Goal: Task Accomplishment & Management: Manage account settings

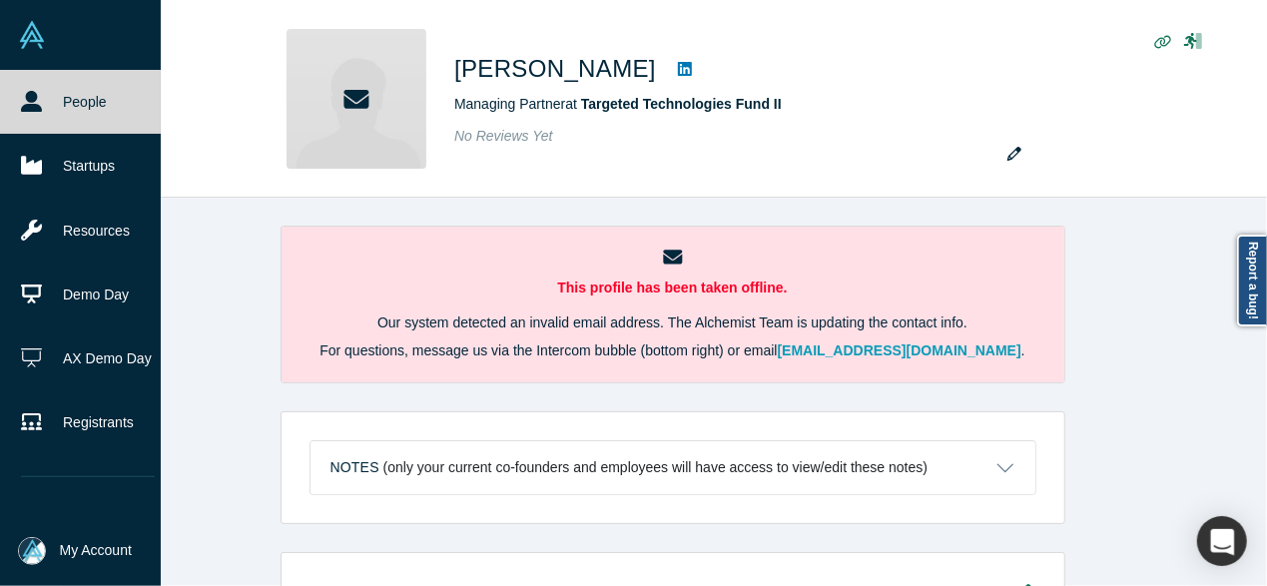
click at [1, 584] on li "My Account My Profile My Company Manage Team Log Out" at bounding box center [80, 551] width 161 height 70
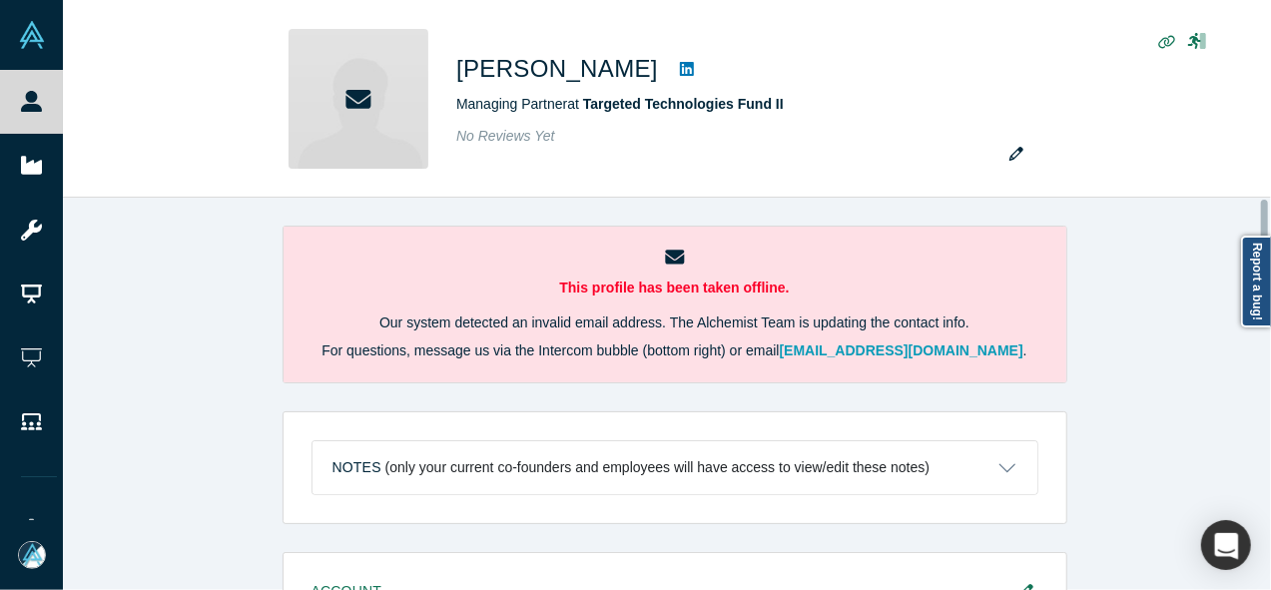
scroll to position [419, 0]
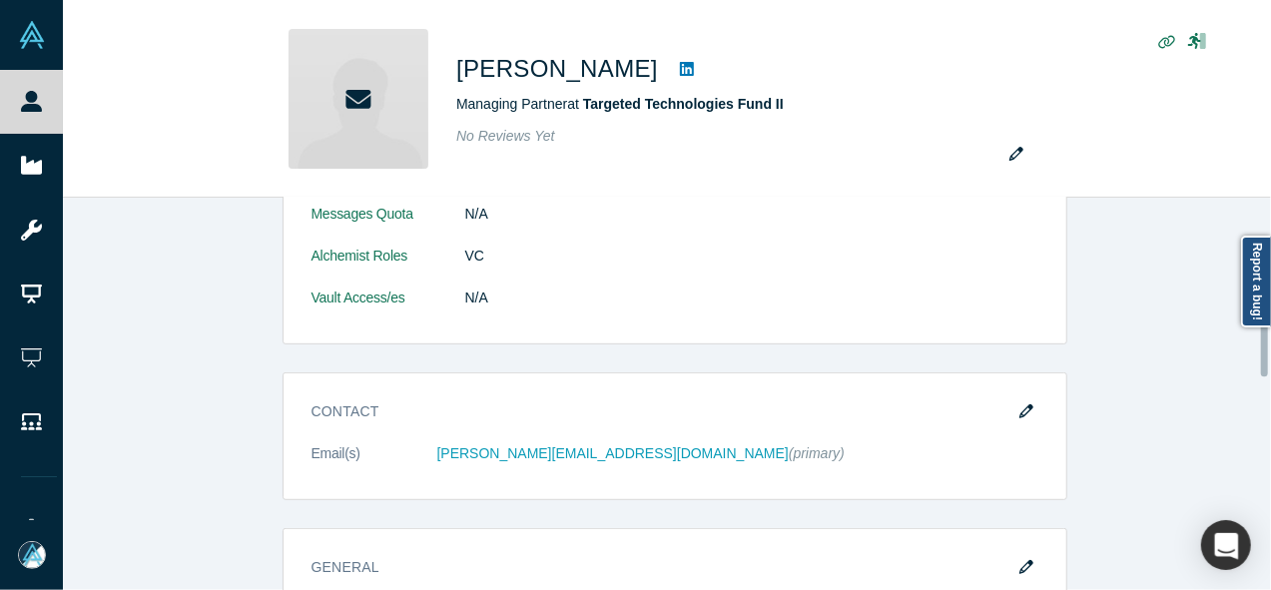
drag, startPoint x: 1266, startPoint y: 333, endPoint x: 1261, endPoint y: 343, distance: 11.2
click at [1263, 343] on div at bounding box center [1266, 394] width 6 height 388
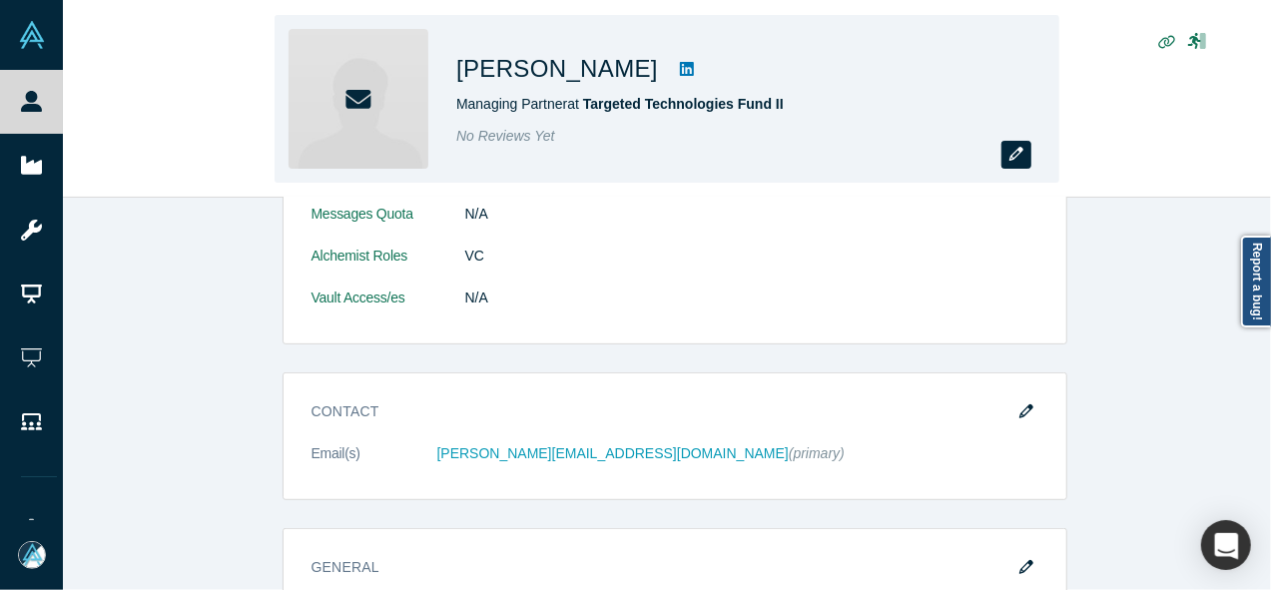
click at [1011, 156] on icon "button" at bounding box center [1016, 154] width 14 height 14
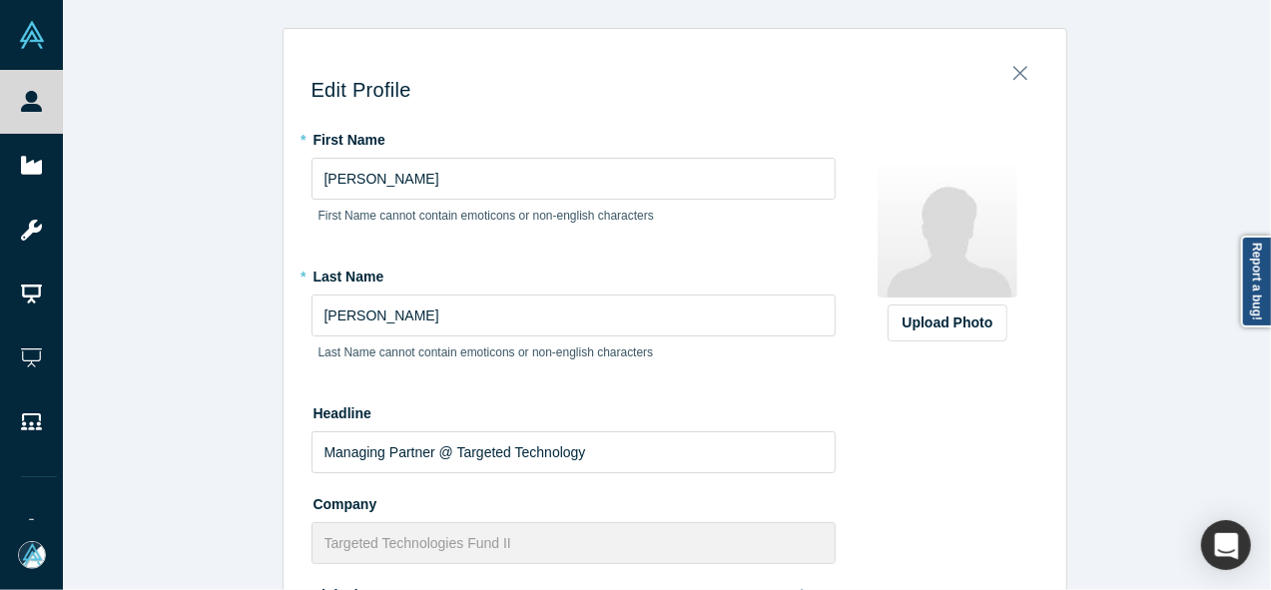
scroll to position [577, 0]
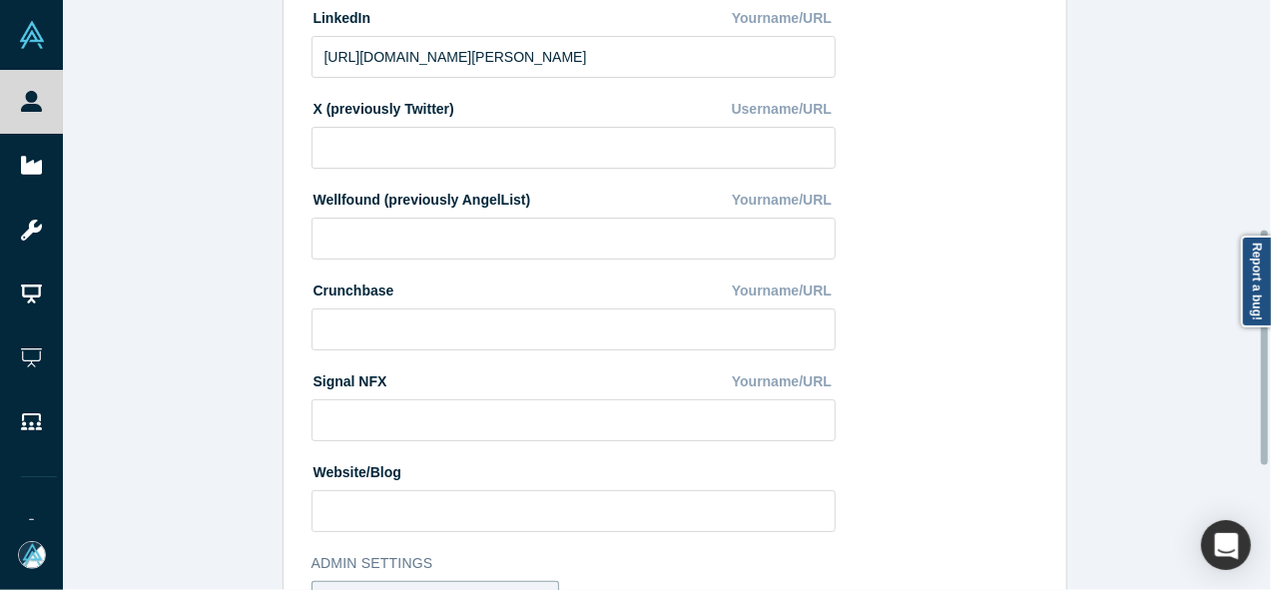
click at [1263, 347] on div at bounding box center [1266, 295] width 6 height 586
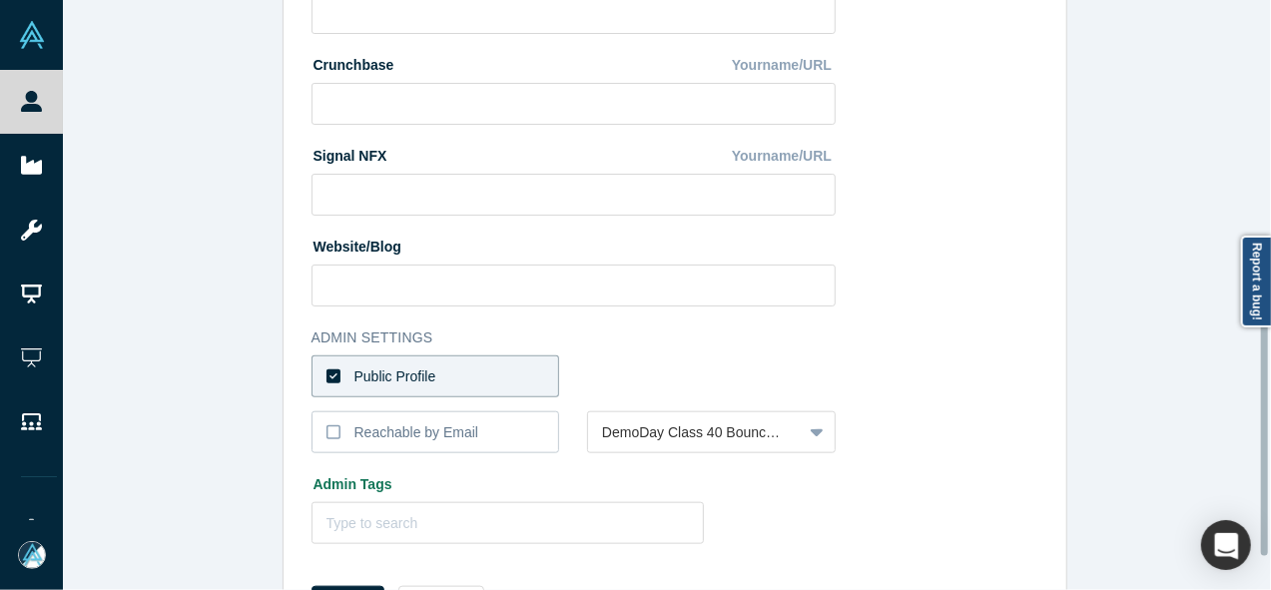
scroll to position [808, 0]
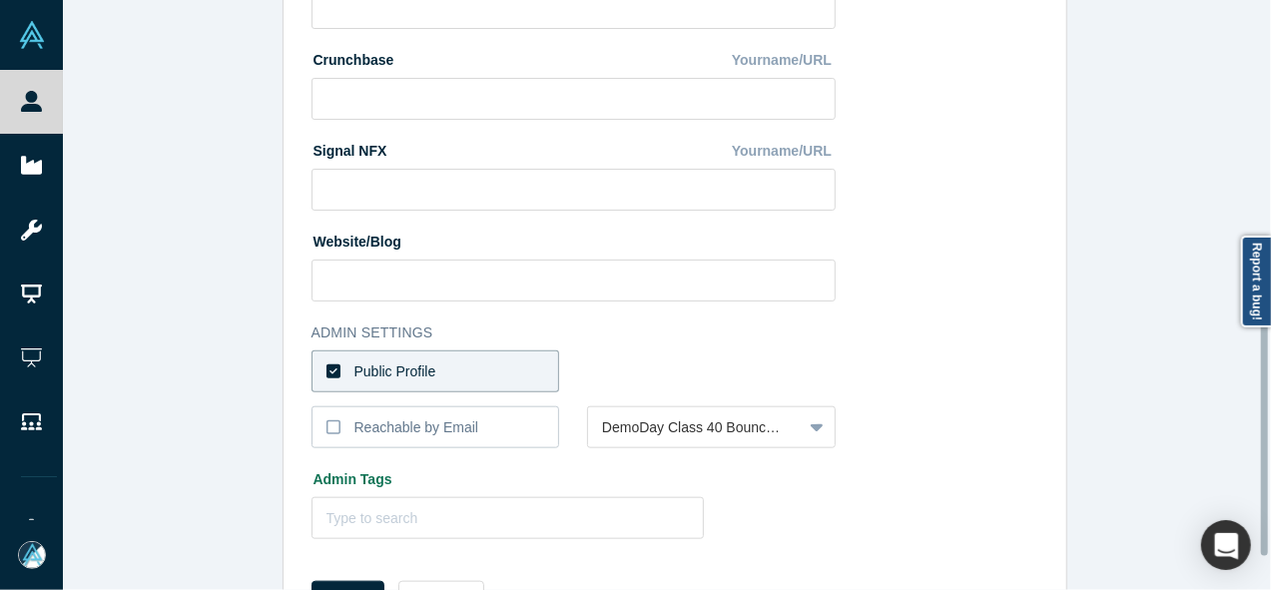
drag, startPoint x: 1267, startPoint y: 347, endPoint x: 1264, endPoint y: 438, distance: 90.9
click at [1263, 438] on div at bounding box center [1264, 438] width 7 height 235
click at [537, 366] on label "Public Profile" at bounding box center [436, 371] width 249 height 42
click at [0, 0] on input "Public Profile" at bounding box center [0, 0] width 0 height 0
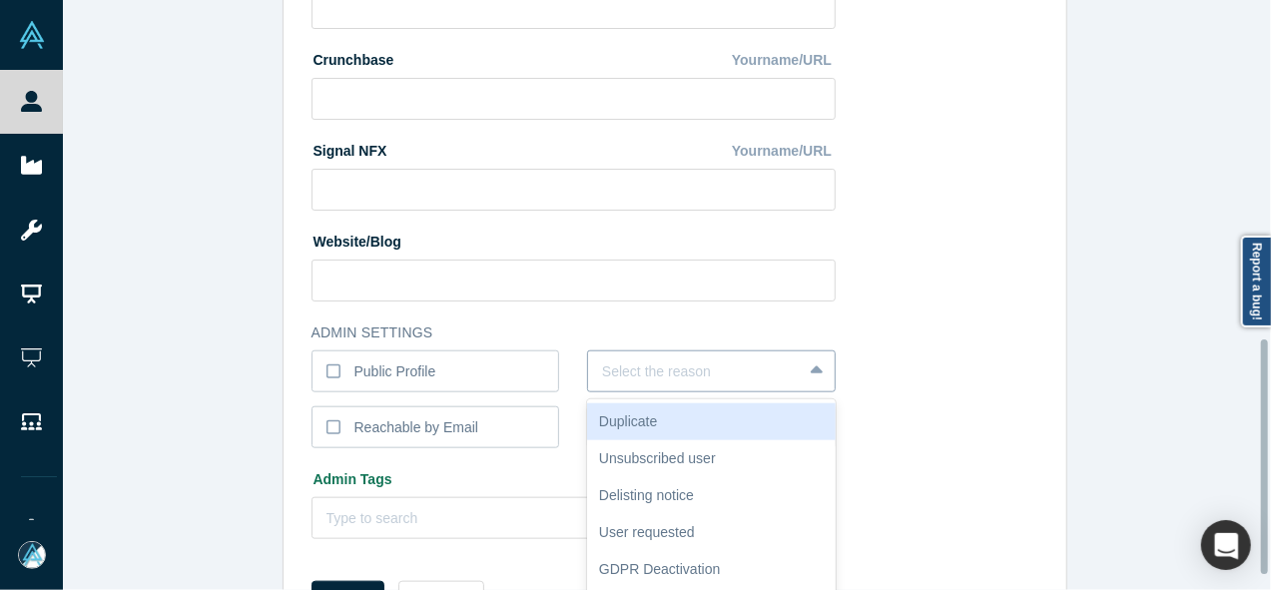
scroll to position [855, 0]
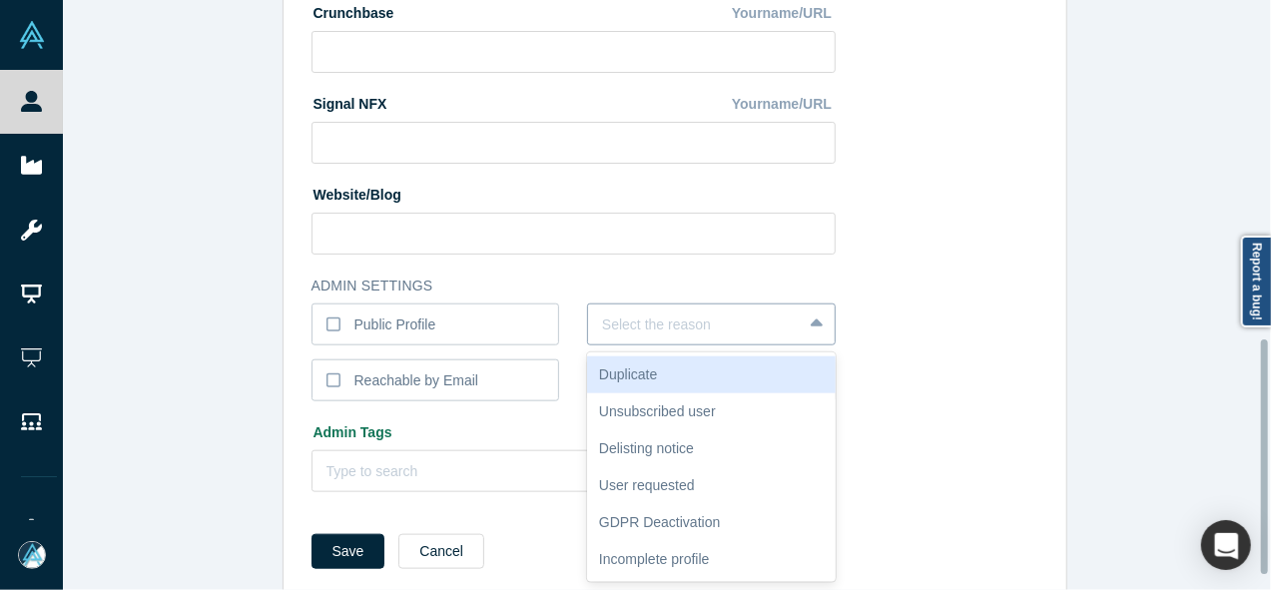
click at [634, 345] on div "6 results available. Use Up and Down to choose options, press Enter to select t…" at bounding box center [711, 325] width 249 height 42
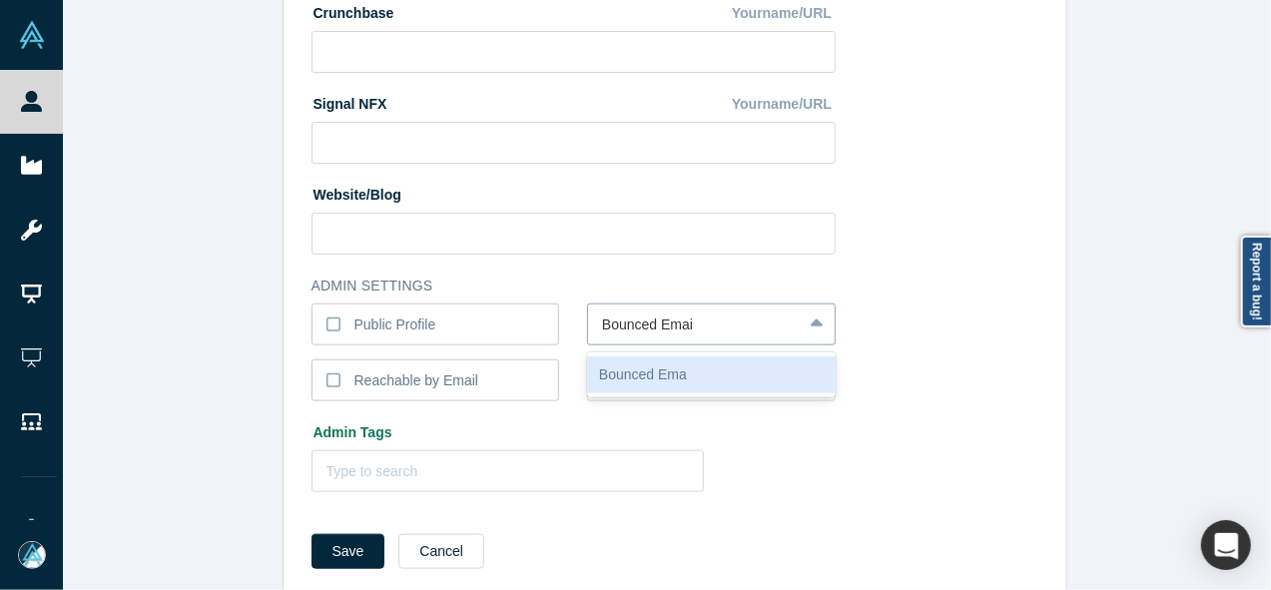
type input "Bounced Email"
click at [621, 372] on div "Bounced Email" at bounding box center [711, 374] width 249 height 37
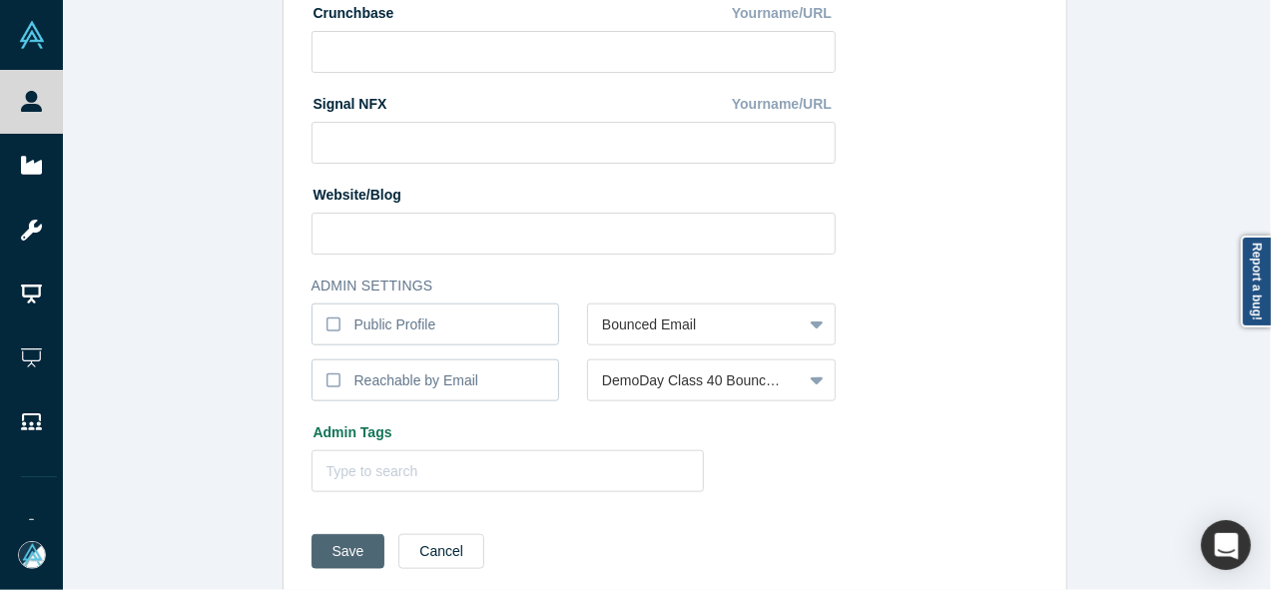
click at [327, 560] on button "Save" at bounding box center [349, 551] width 74 height 35
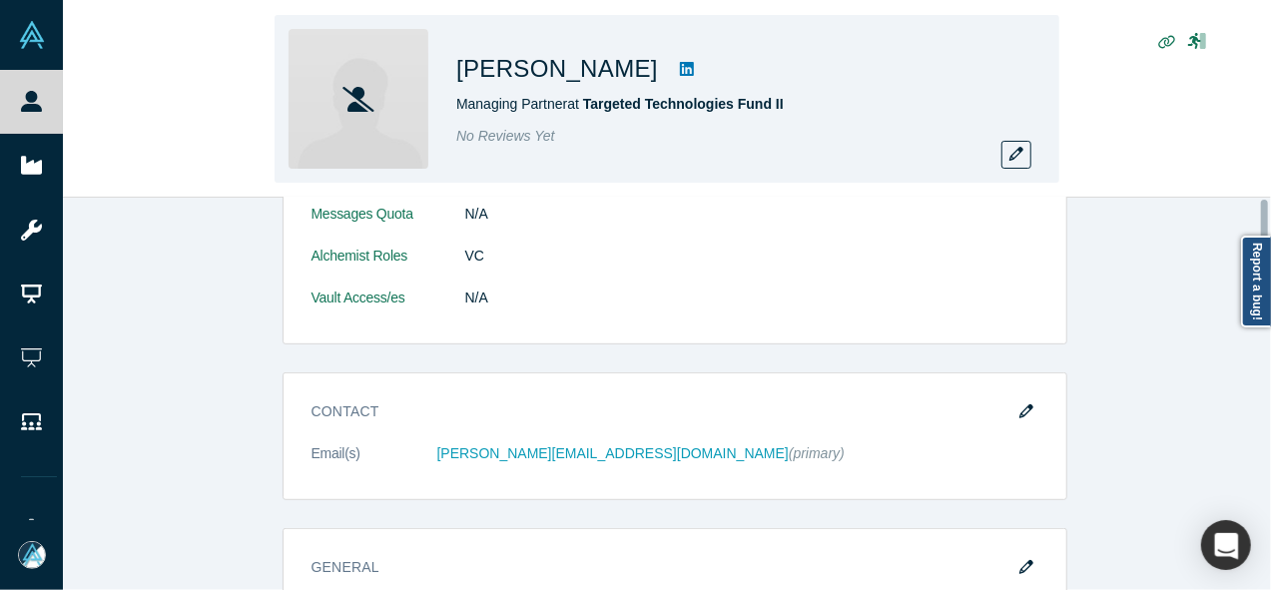
scroll to position [0, 0]
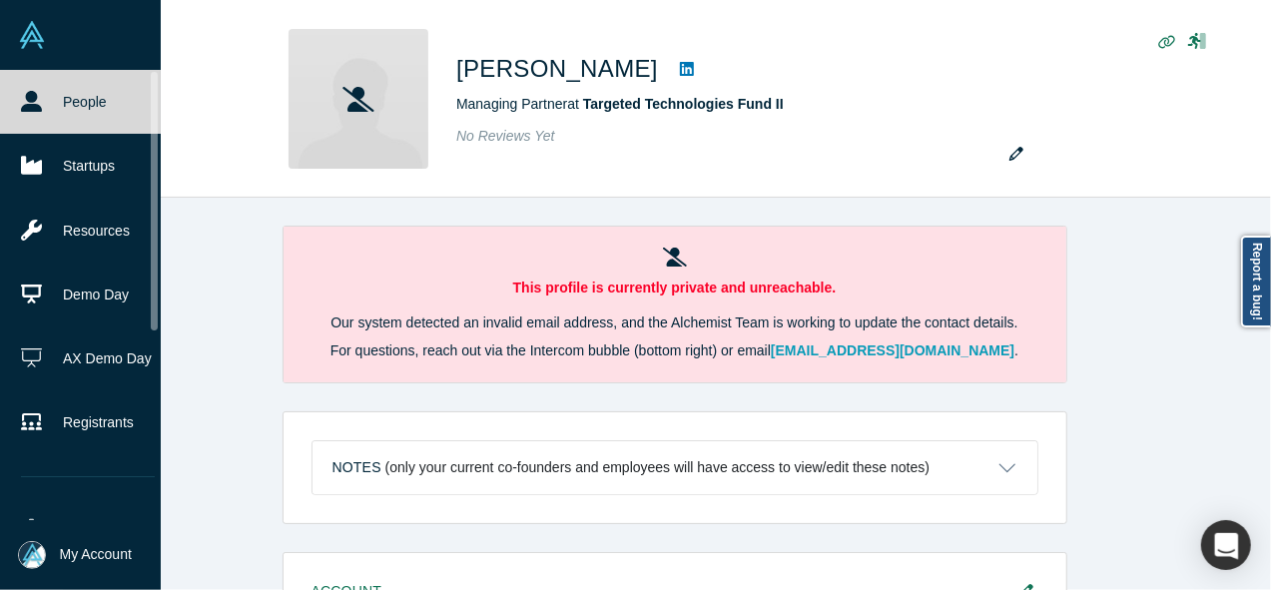
click at [36, 113] on link "People" at bounding box center [88, 102] width 176 height 64
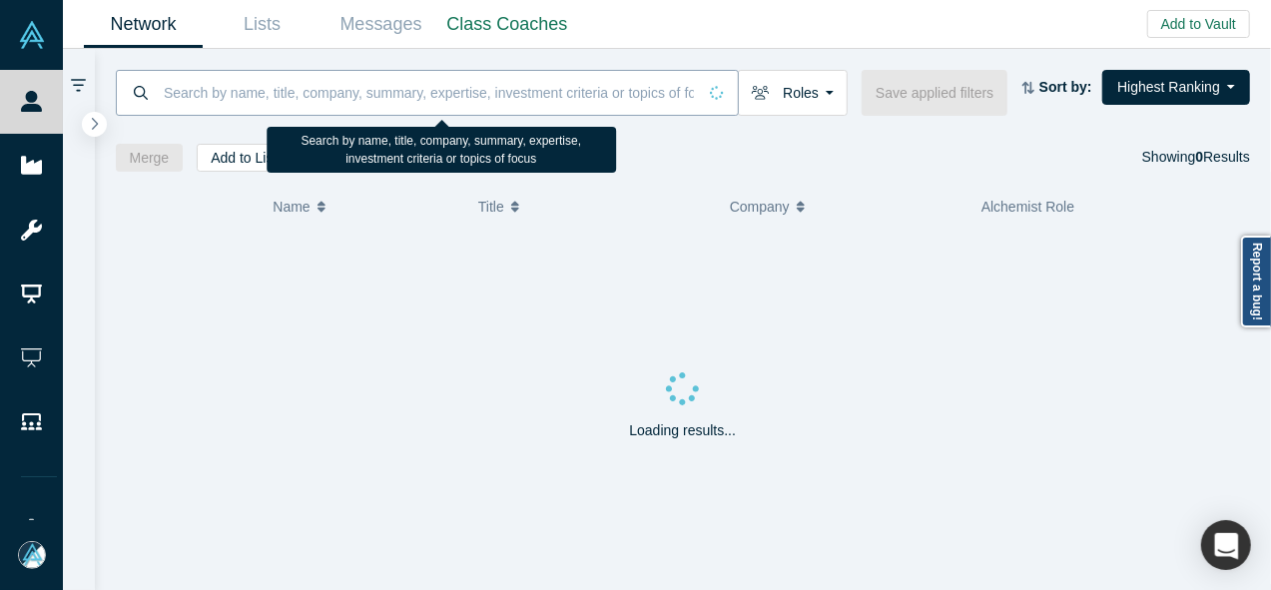
click at [203, 85] on input at bounding box center [429, 92] width 534 height 47
paste input "Amol Sarva"
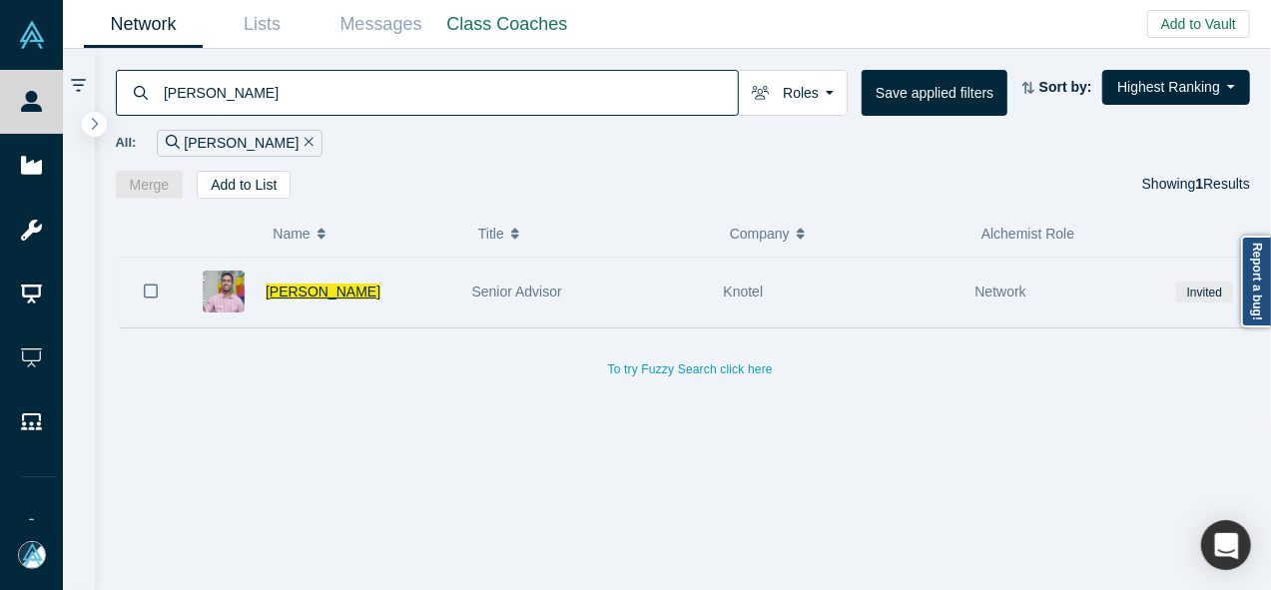
type input "Amol Sarva"
click at [288, 289] on span "Amol Sarva" at bounding box center [323, 292] width 115 height 16
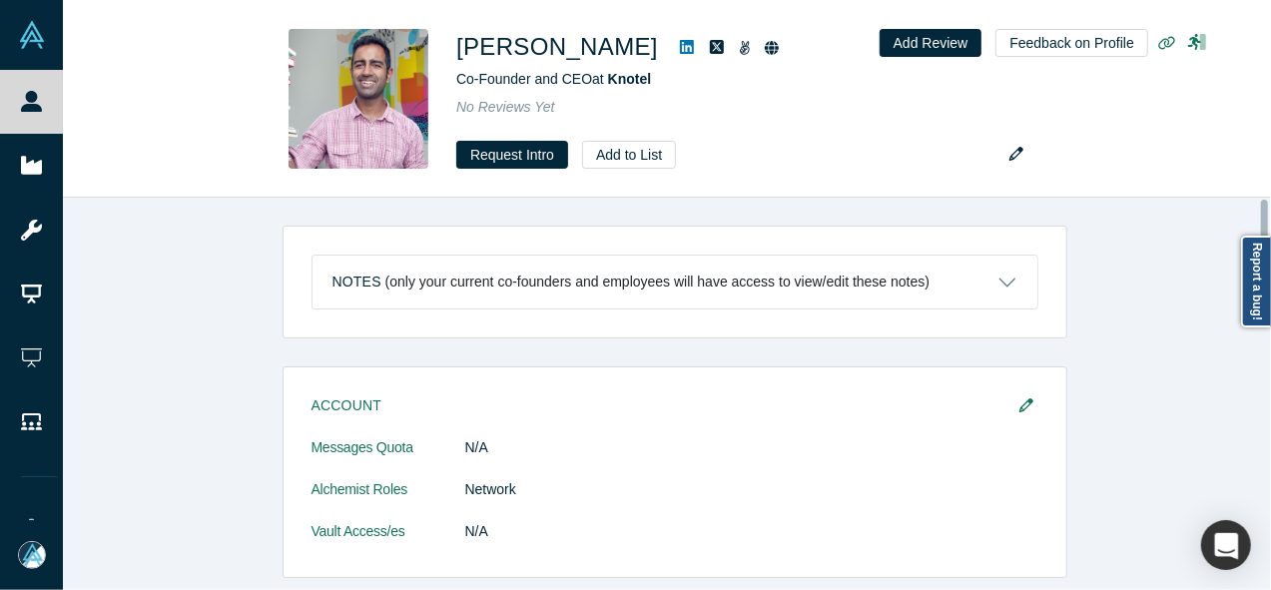
scroll to position [587, 0]
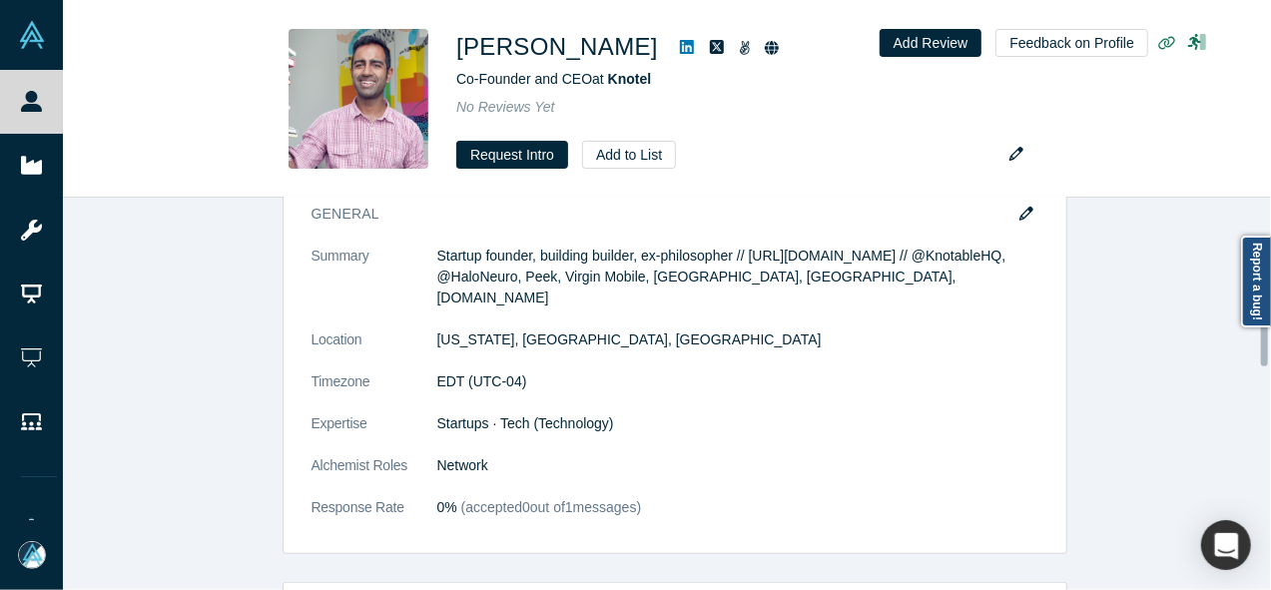
click at [1263, 332] on div at bounding box center [1266, 394] width 6 height 388
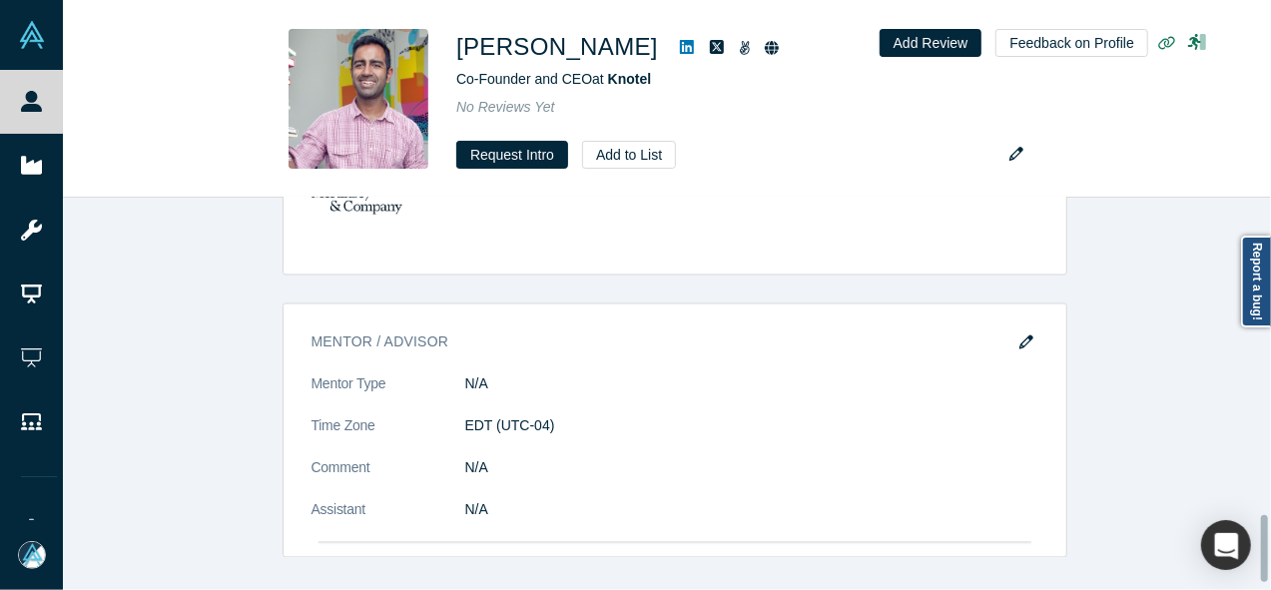
scroll to position [1900, 0]
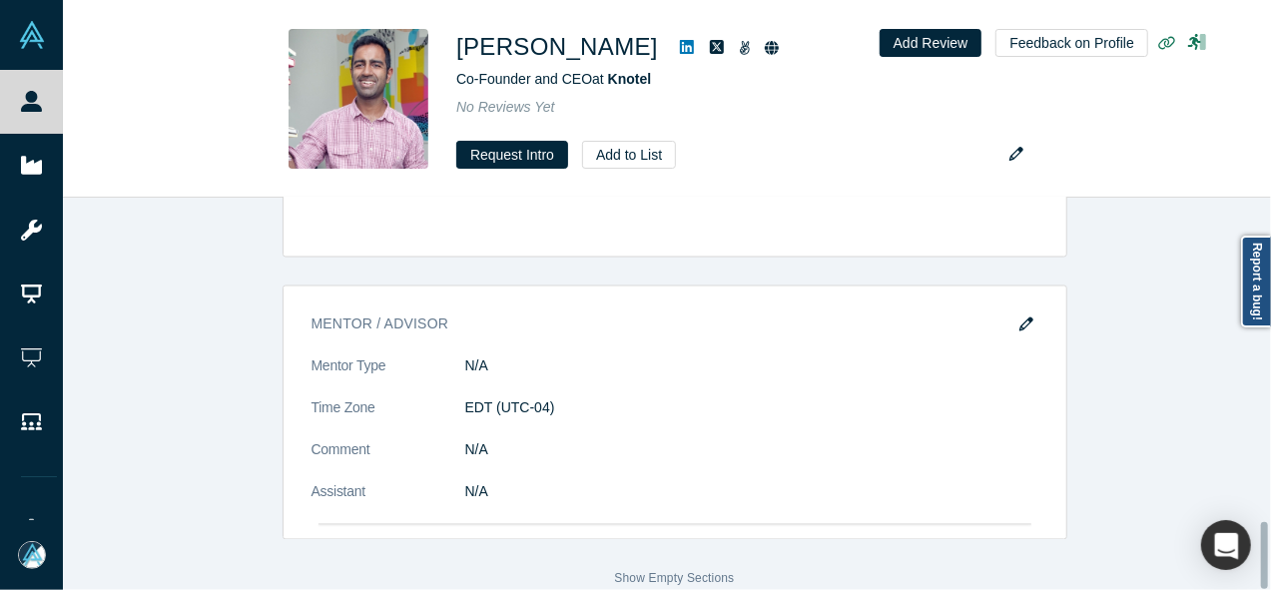
drag, startPoint x: 1266, startPoint y: 332, endPoint x: 1274, endPoint y: 574, distance: 241.7
click at [1263, 574] on html "People Startups Resources Demo Day AX Demo Day Registrants Settings Dashboard E…" at bounding box center [635, 295] width 1271 height 590
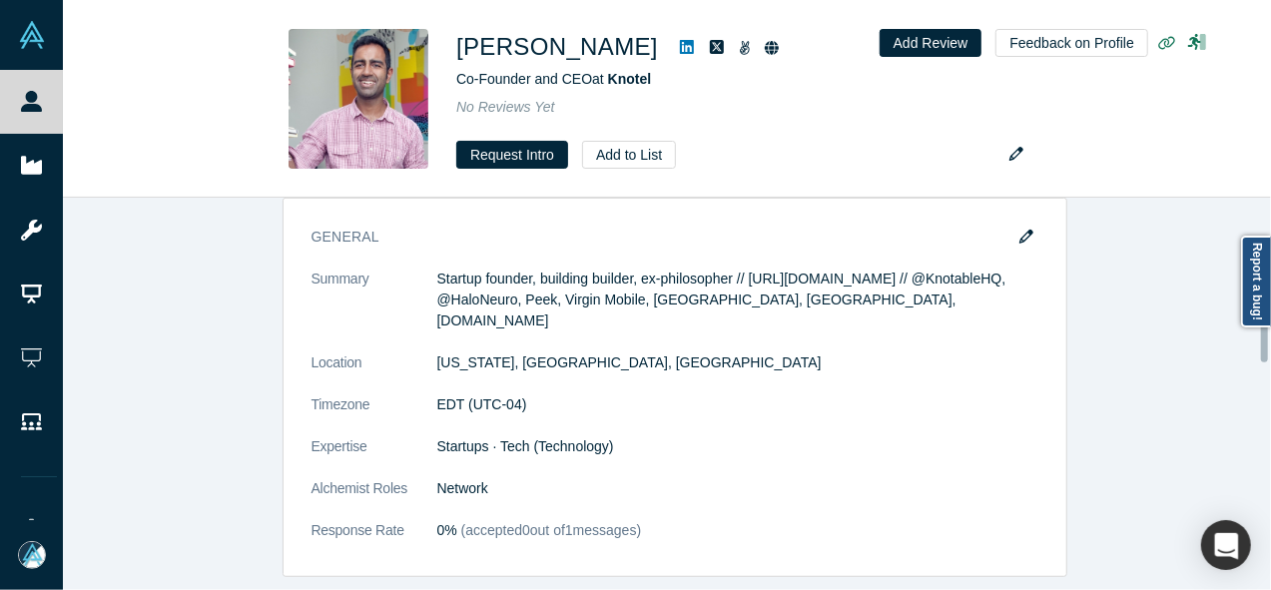
scroll to position [605, 0]
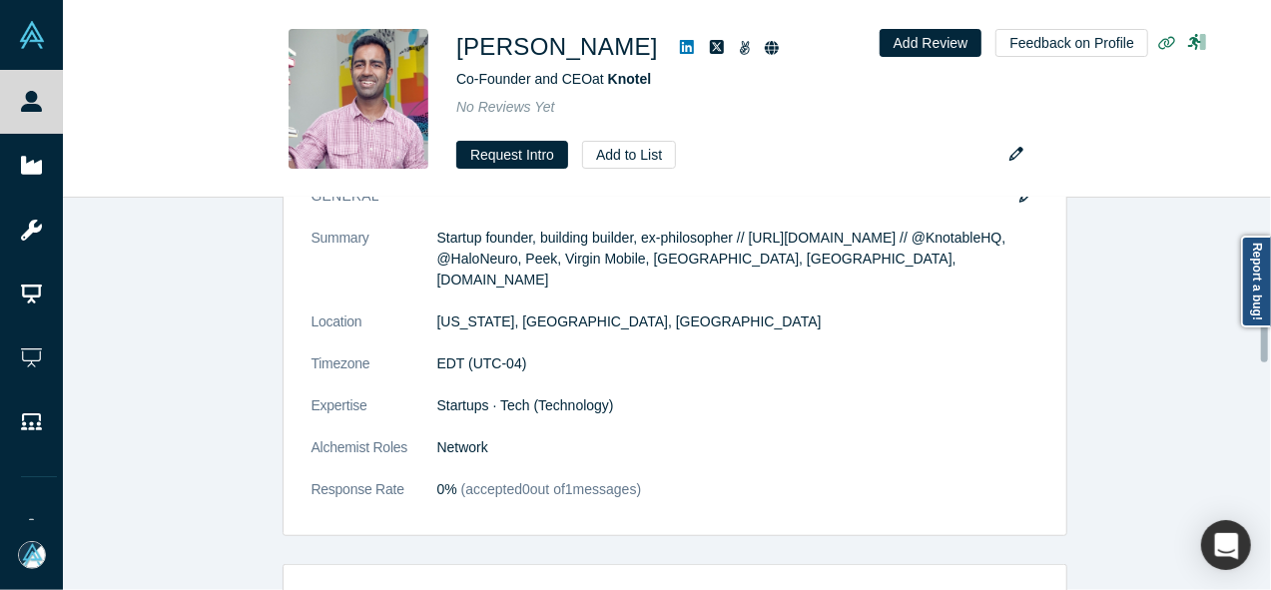
drag, startPoint x: 1264, startPoint y: 560, endPoint x: 1266, endPoint y: 340, distance: 219.7
click at [1263, 340] on div at bounding box center [1264, 329] width 7 height 67
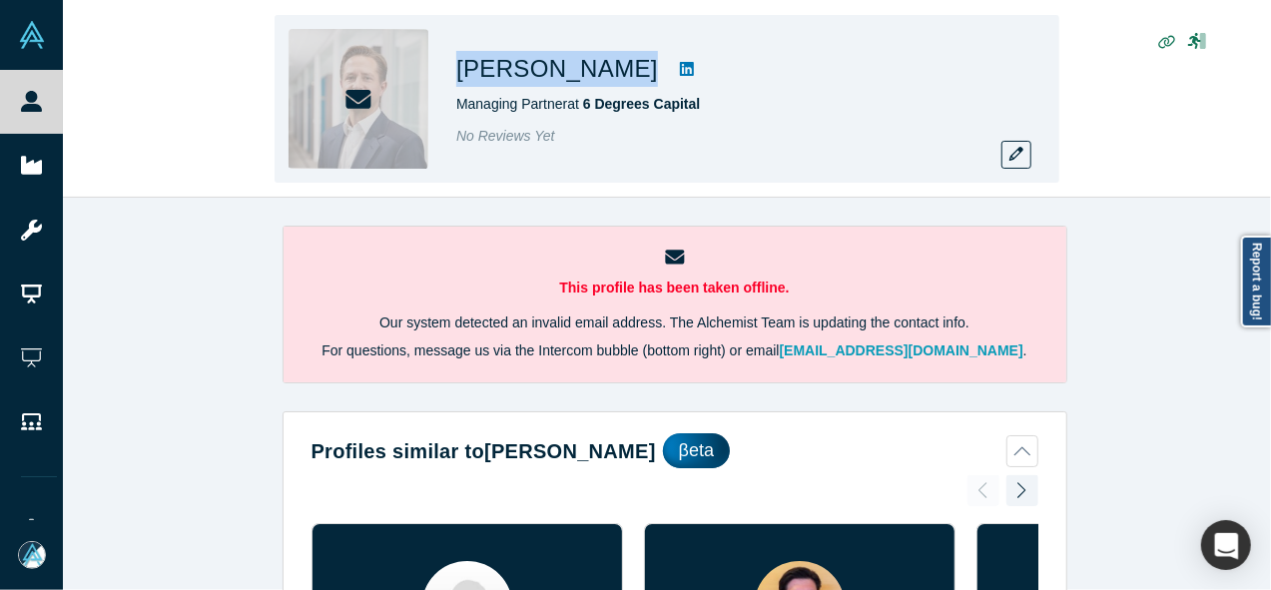
drag, startPoint x: 449, startPoint y: 76, endPoint x: 573, endPoint y: 83, distance: 124.0
click at [573, 83] on div "Filip Coen Managing Partner at 6 Degrees Capital No Reviews Yet" at bounding box center [667, 99] width 785 height 168
copy div "[PERSON_NAME]"
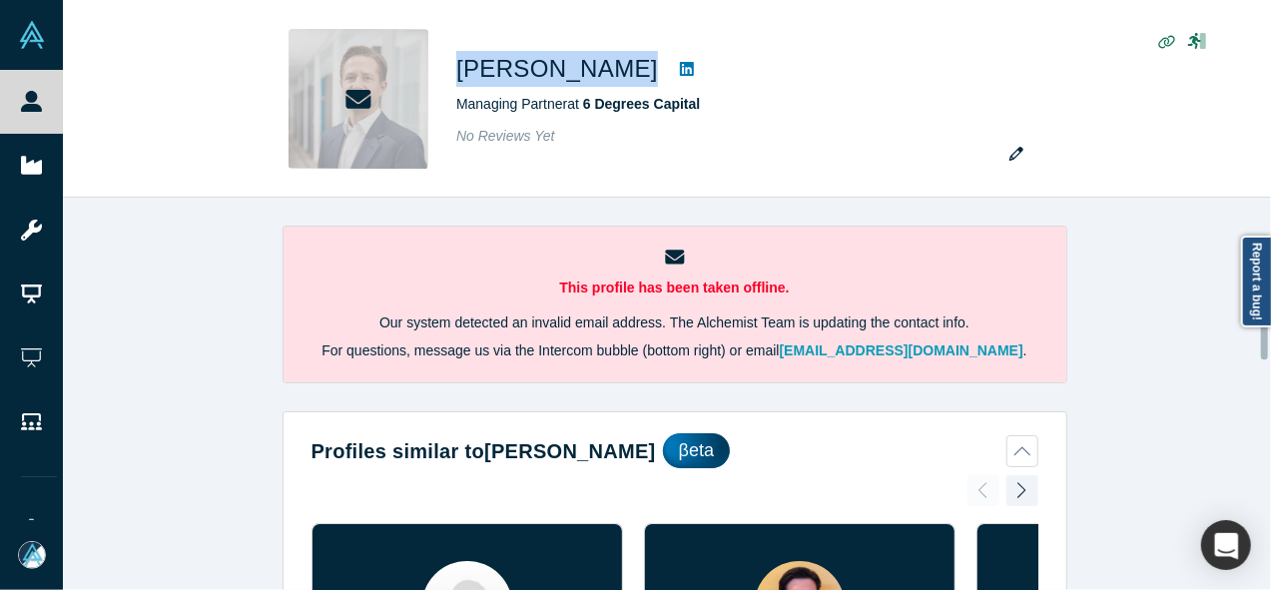
scroll to position [921, 0]
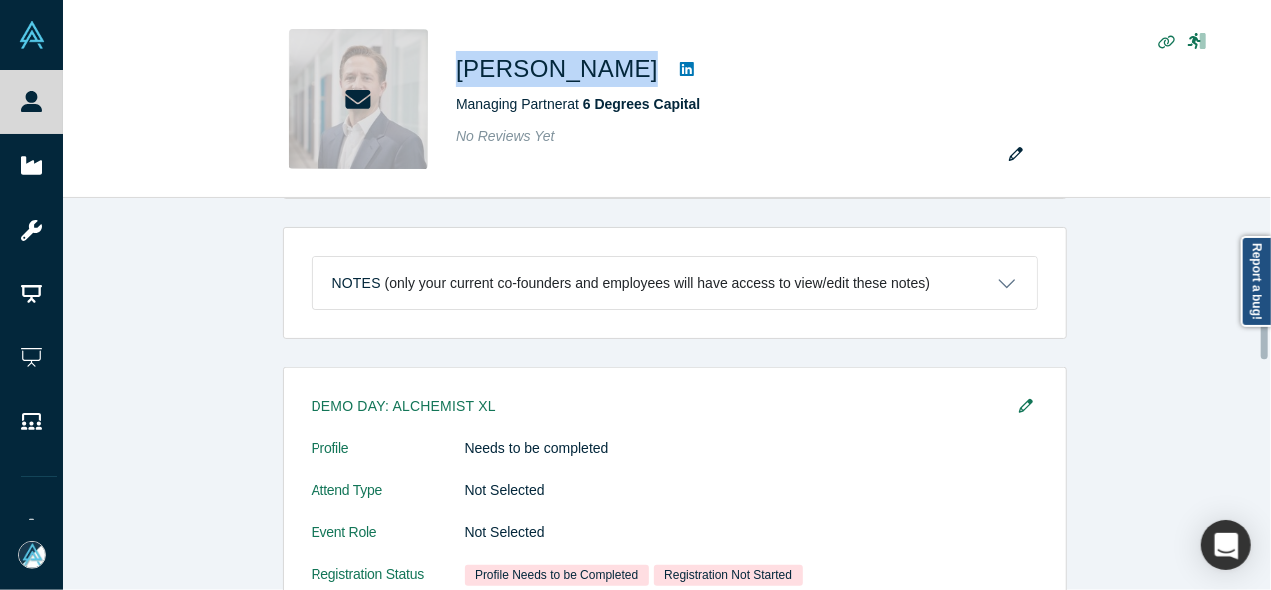
drag, startPoint x: 1265, startPoint y: 335, endPoint x: 1265, endPoint y: 346, distance: 11.0
click at [1265, 346] on div at bounding box center [1266, 394] width 6 height 388
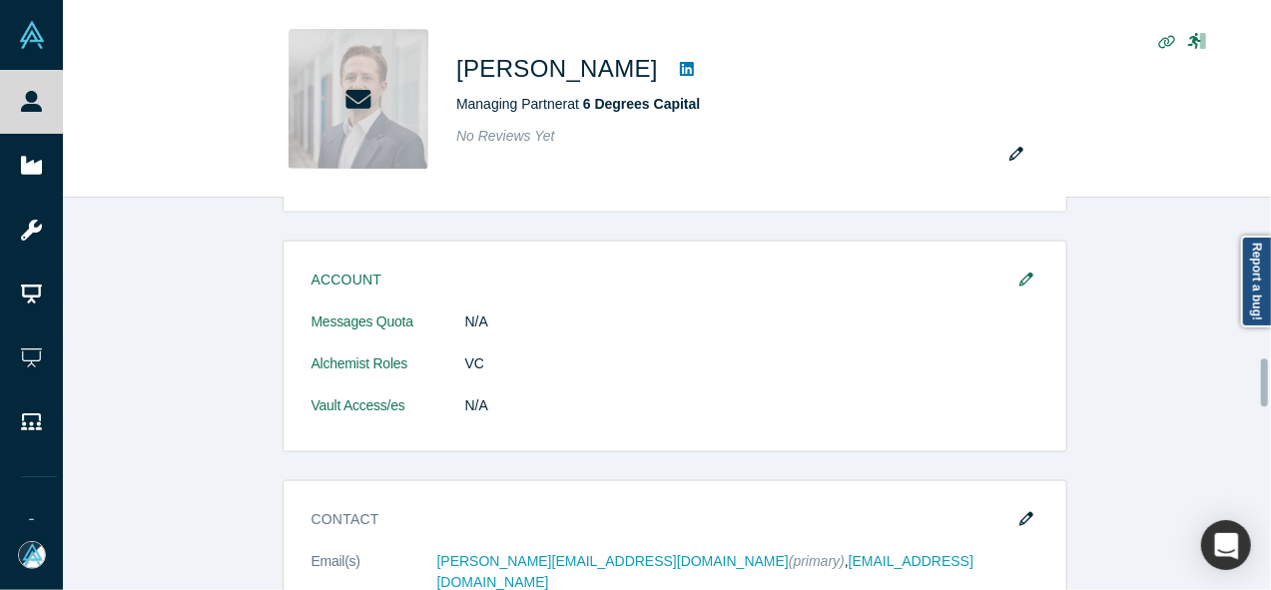
scroll to position [1338, 0]
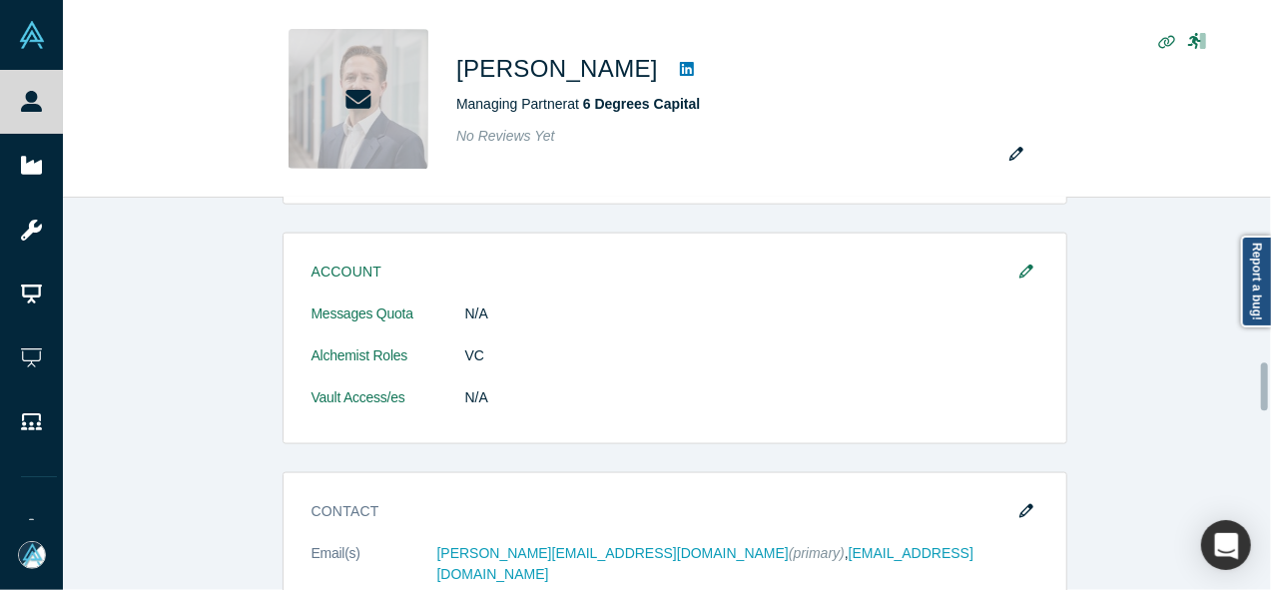
drag, startPoint x: 1265, startPoint y: 344, endPoint x: 1264, endPoint y: 395, distance: 50.9
click at [1264, 395] on div at bounding box center [1264, 386] width 7 height 48
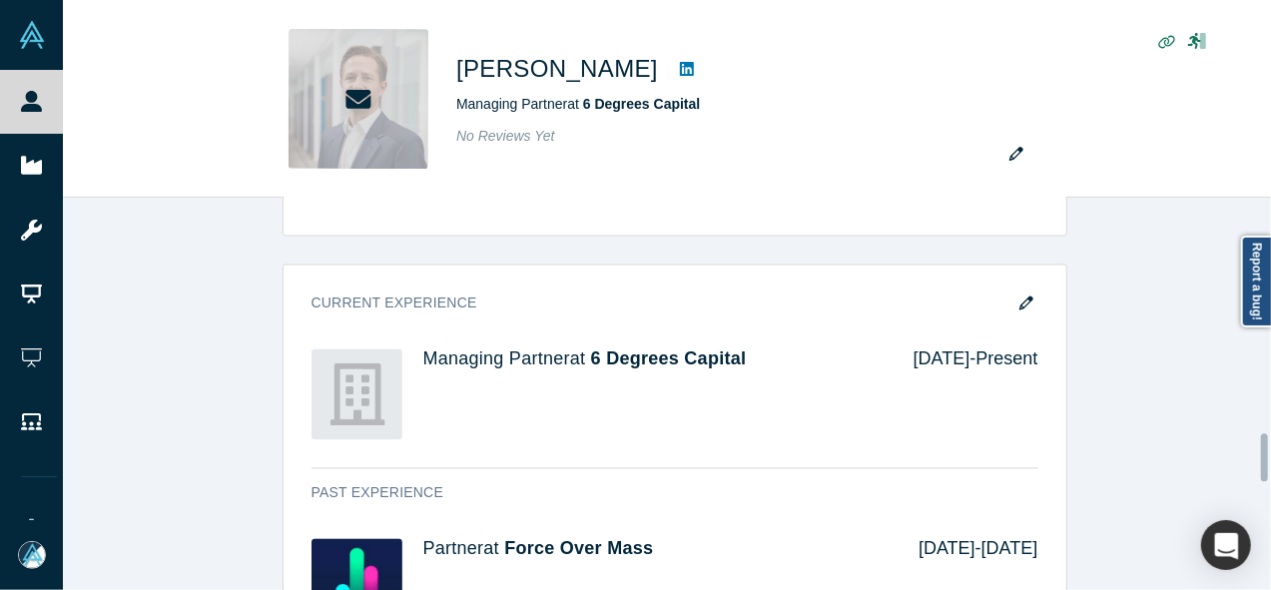
scroll to position [1903, 0]
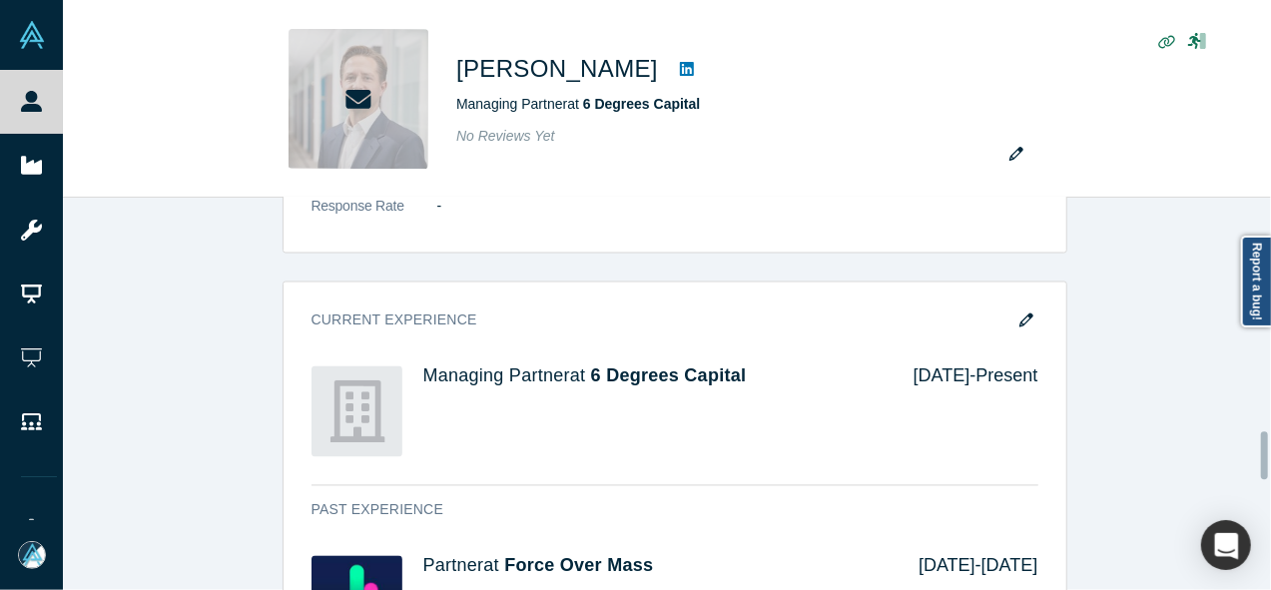
drag, startPoint x: 1264, startPoint y: 395, endPoint x: 1265, endPoint y: 464, distance: 68.9
click at [1265, 464] on div at bounding box center [1264, 455] width 7 height 48
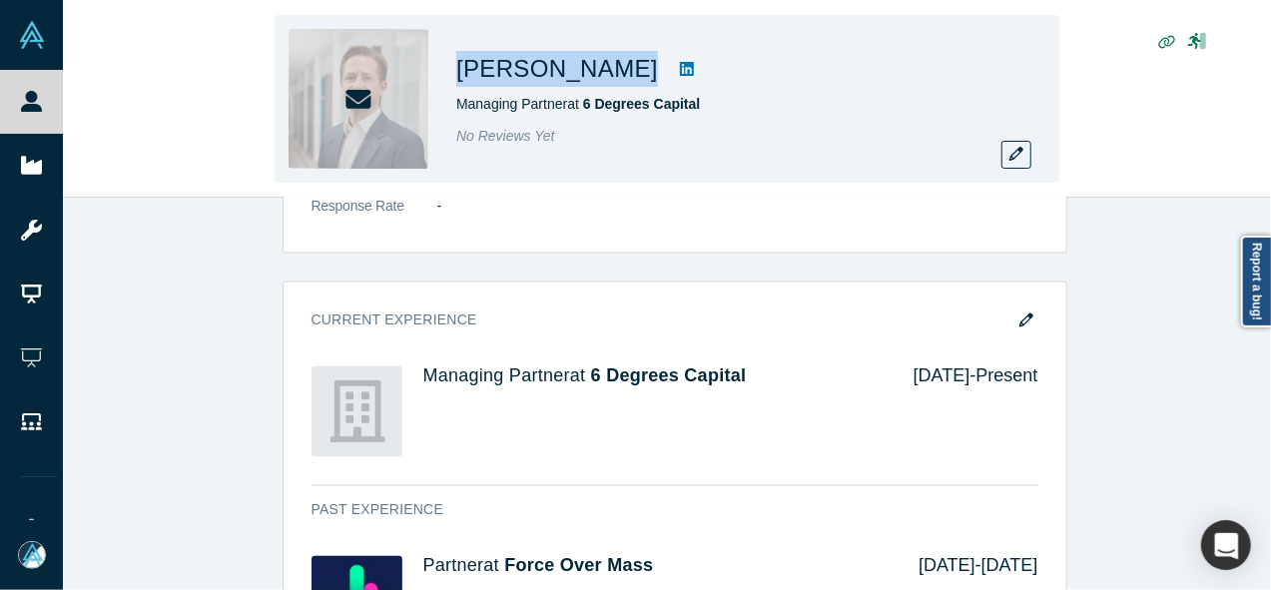
copy div "Filip Coen"
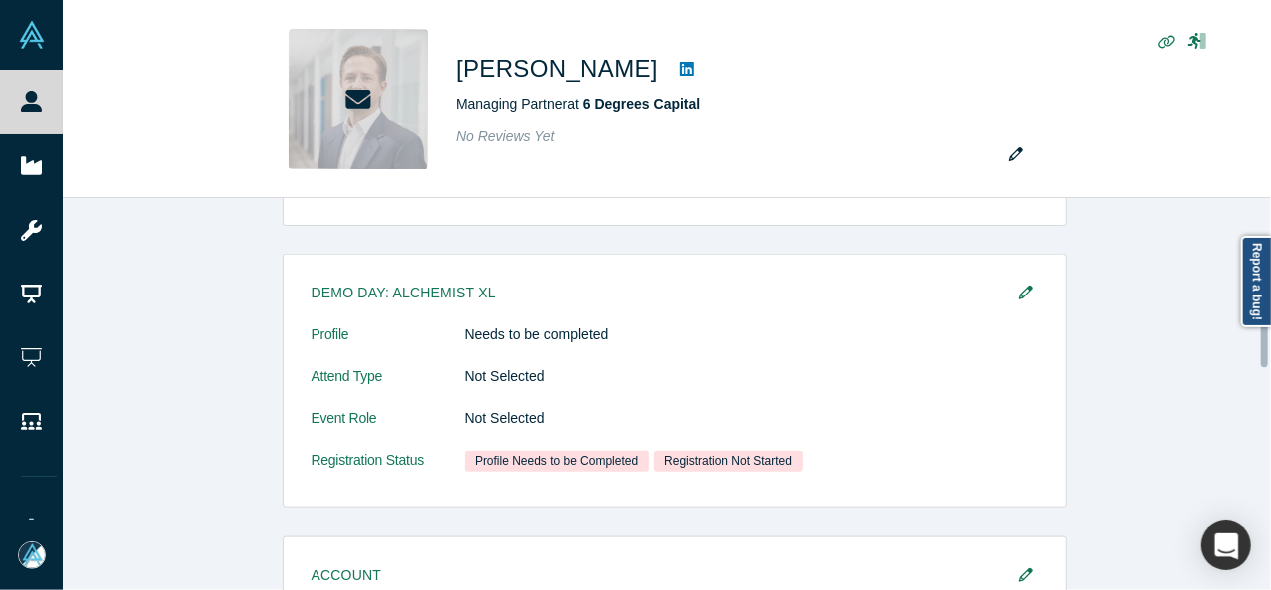
scroll to position [985, 0]
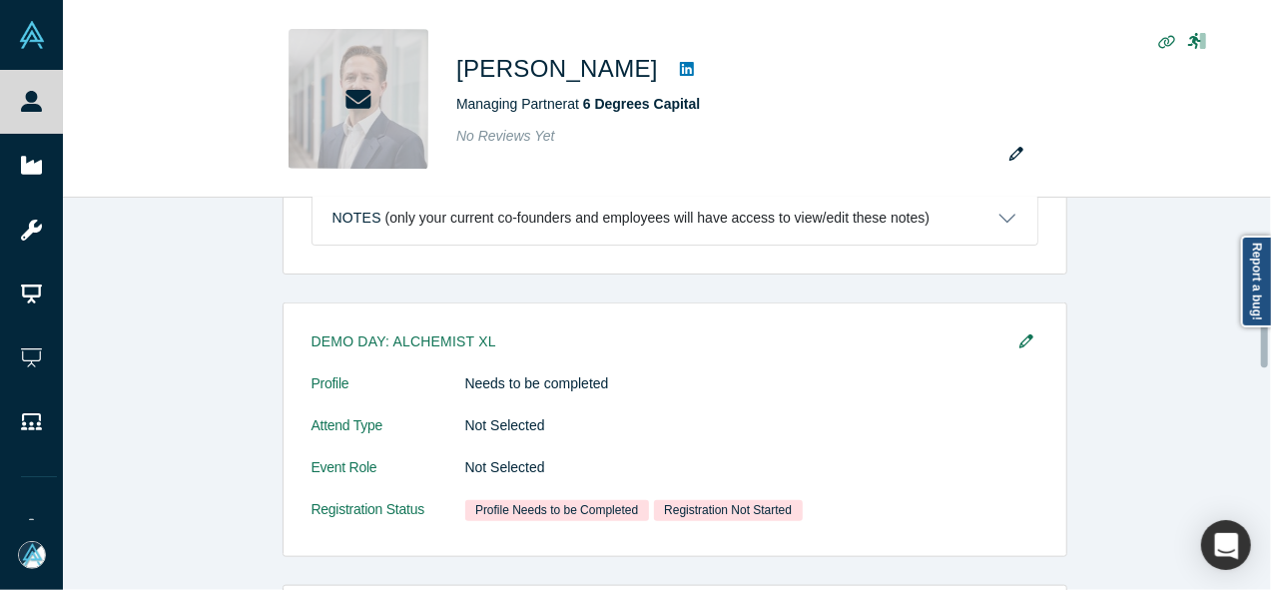
drag, startPoint x: 1262, startPoint y: 440, endPoint x: 1274, endPoint y: 328, distance: 112.5
click at [1270, 328] on html "People Startups Resources Demo Day AX Demo Day Registrants Settings Dashboard E…" at bounding box center [635, 295] width 1271 height 590
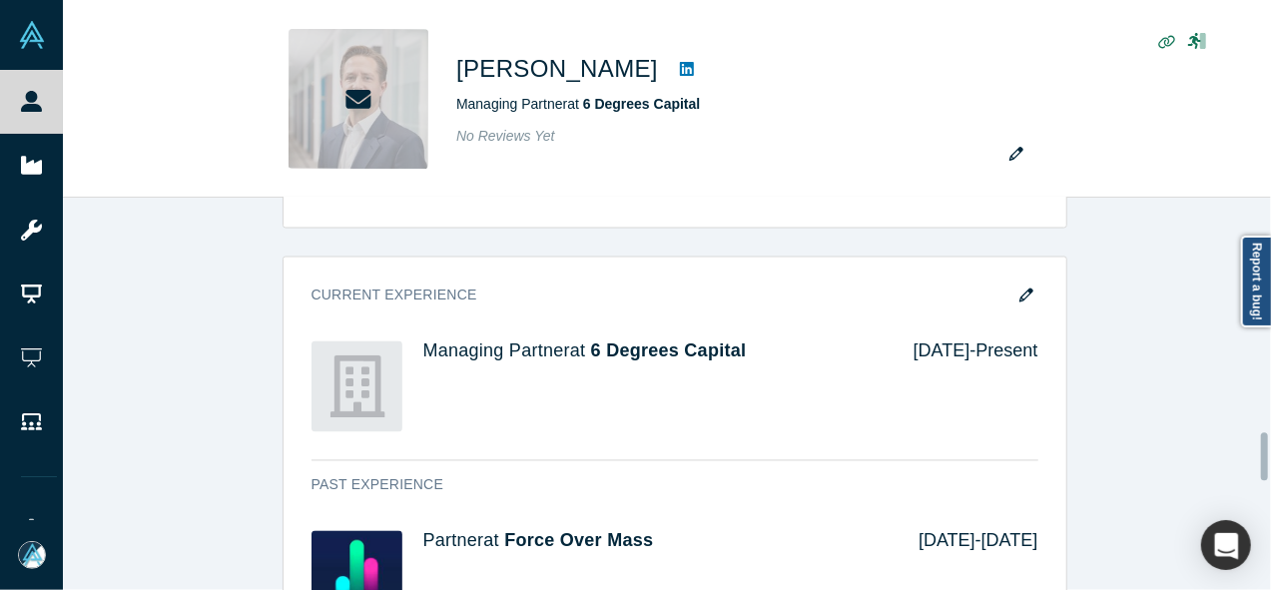
scroll to position [1911, 0]
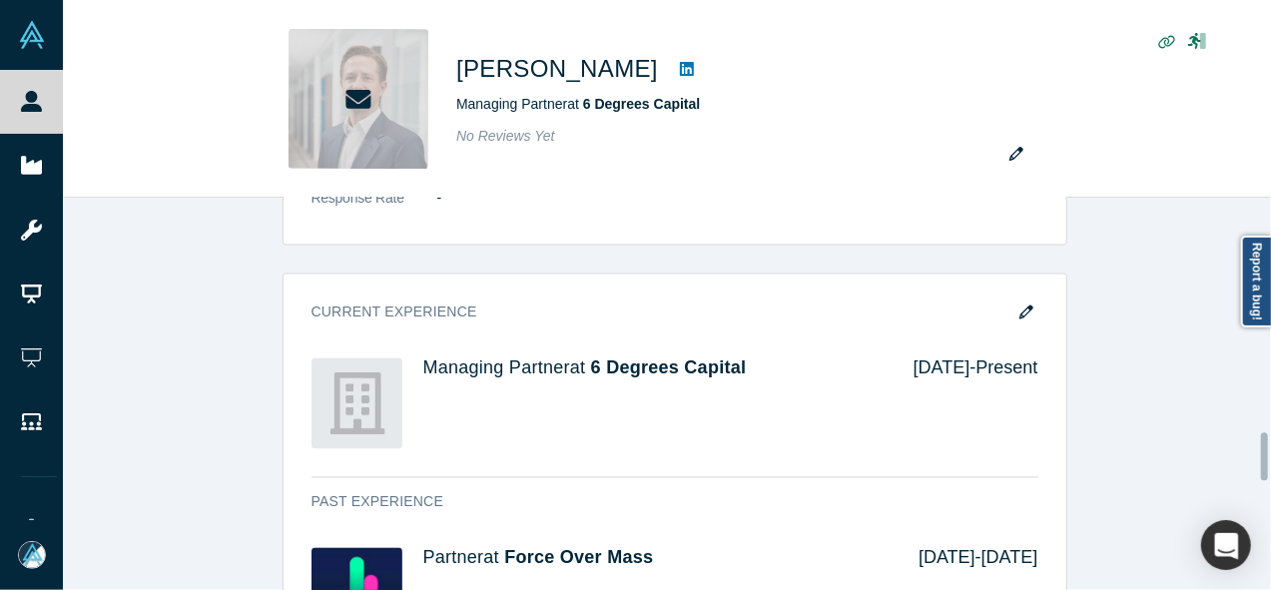
drag, startPoint x: 1264, startPoint y: 341, endPoint x: 1274, endPoint y: 454, distance: 113.3
click at [1270, 454] on html "People Startups Resources Demo Day AX Demo Day Registrants Settings Dashboard E…" at bounding box center [635, 295] width 1271 height 590
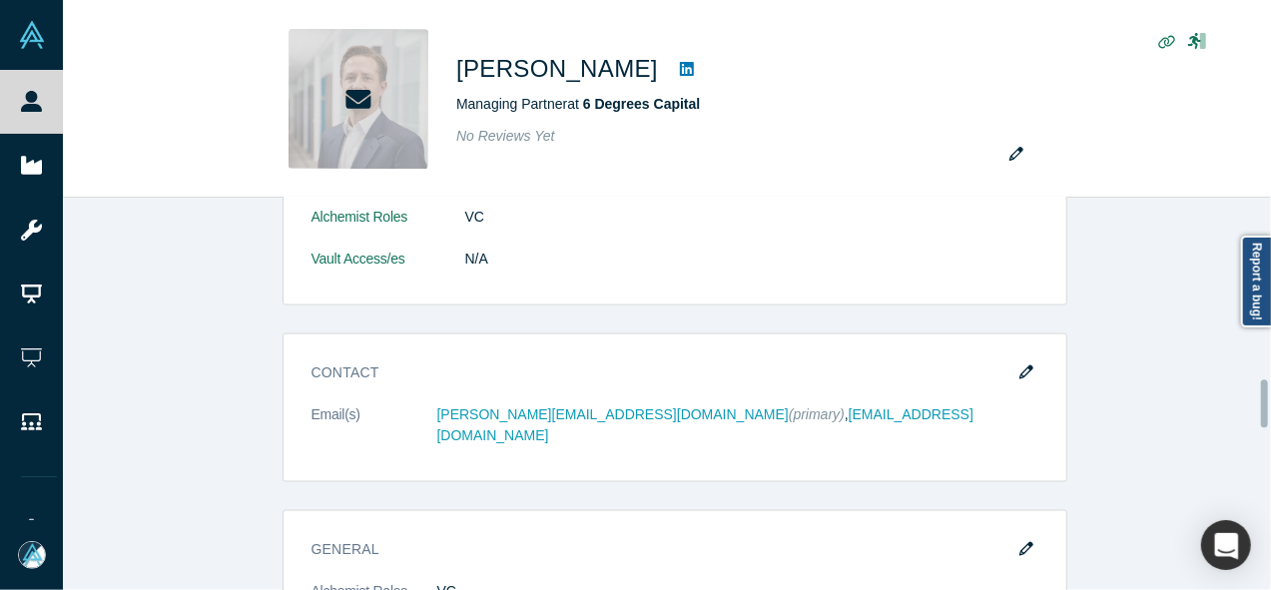
scroll to position [1469, 0]
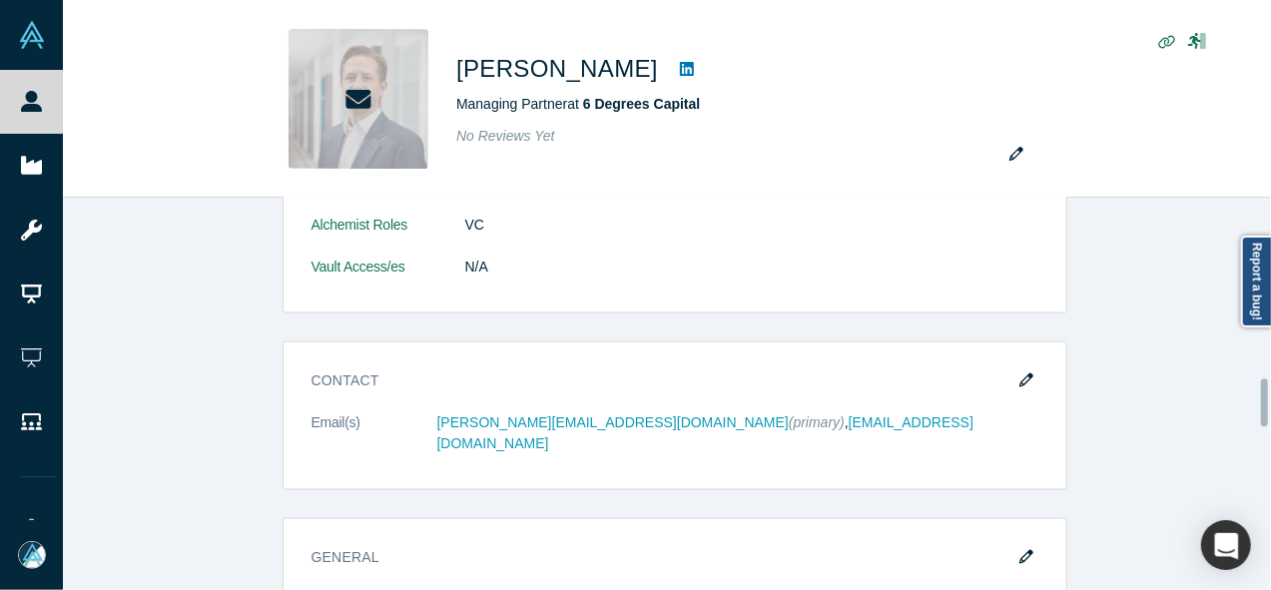
drag, startPoint x: 1266, startPoint y: 459, endPoint x: 1264, endPoint y: 405, distance: 54.0
click at [1264, 405] on div at bounding box center [1264, 402] width 7 height 48
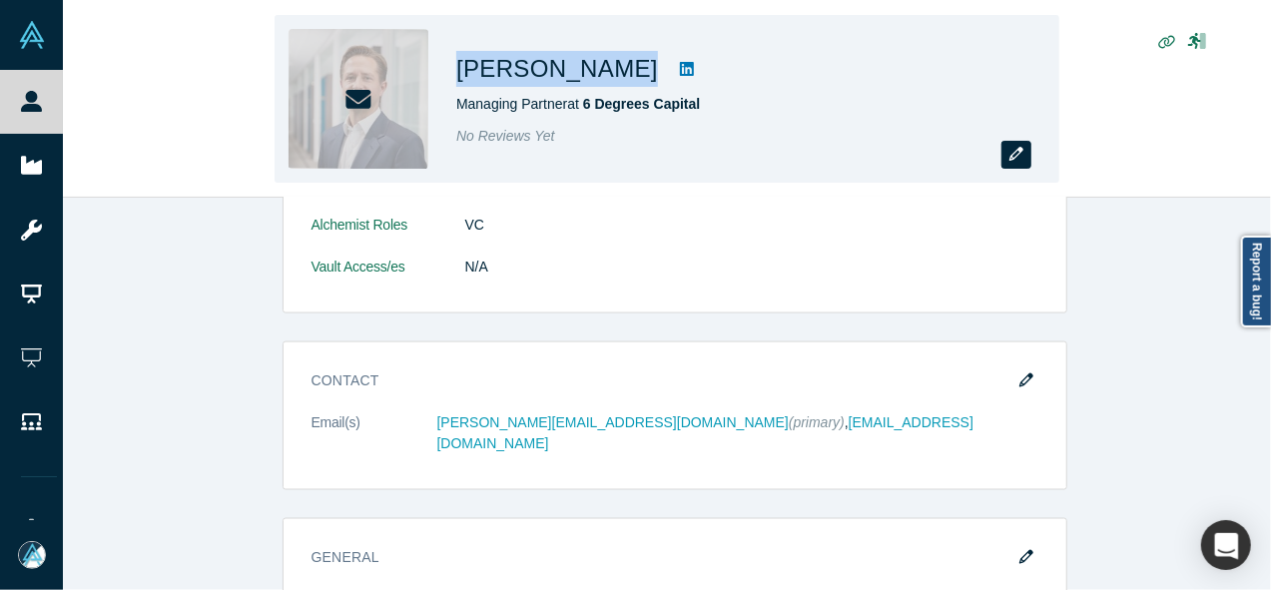
click at [1024, 158] on button "button" at bounding box center [1016, 155] width 30 height 28
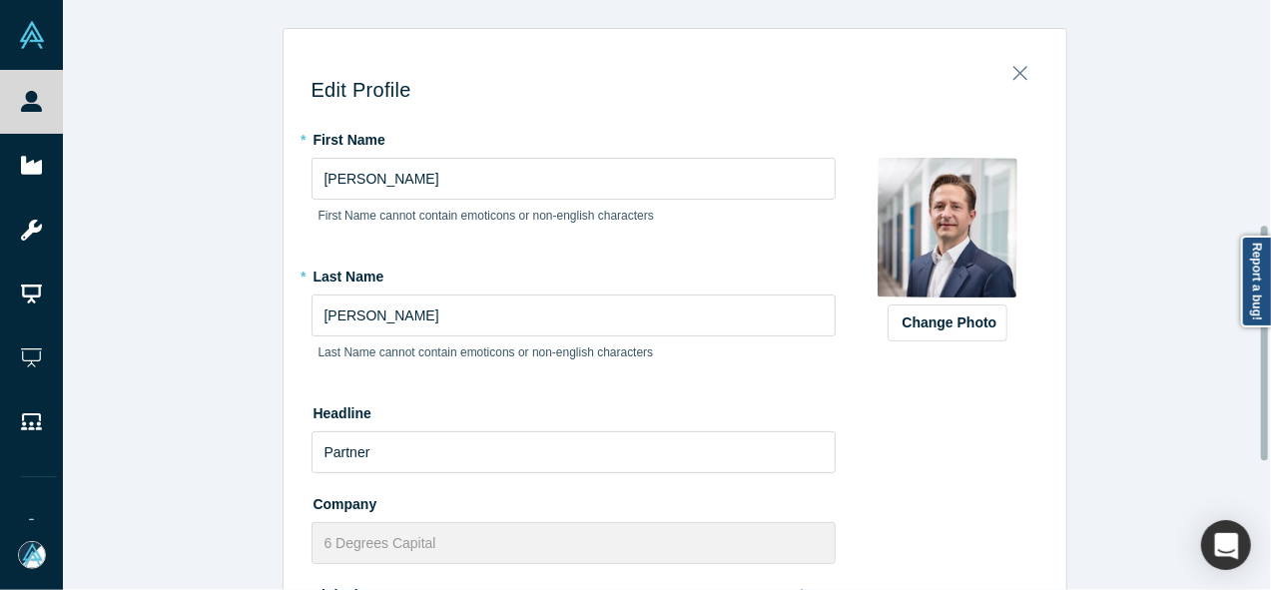
scroll to position [567, 0]
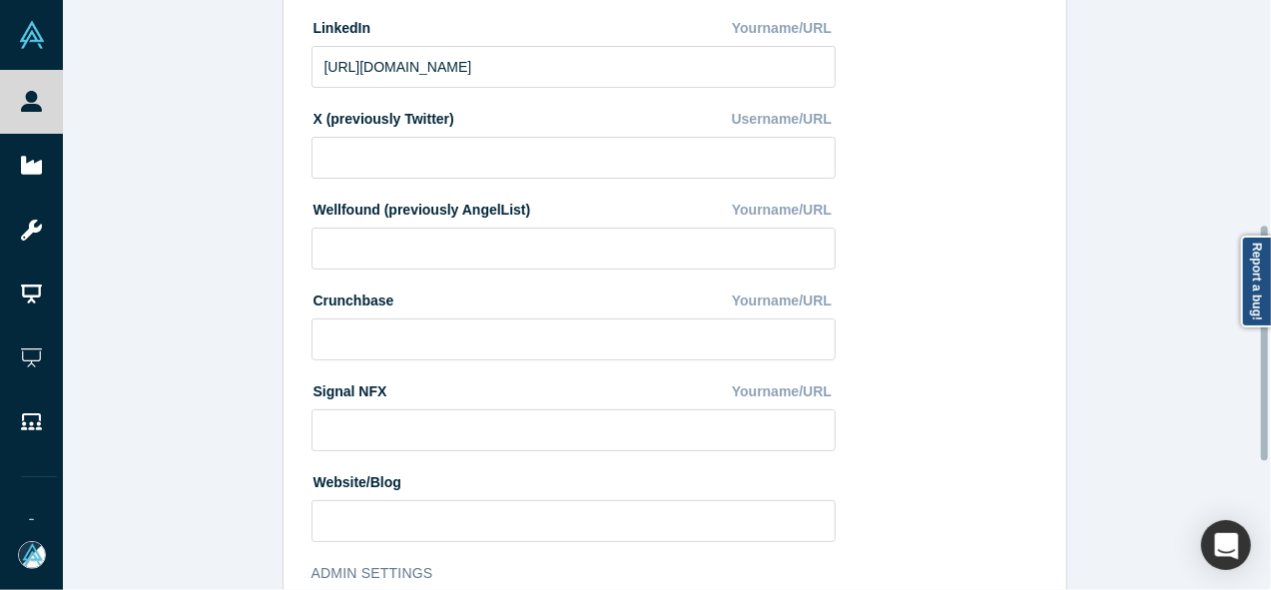
click at [1264, 343] on div at bounding box center [1266, 295] width 6 height 586
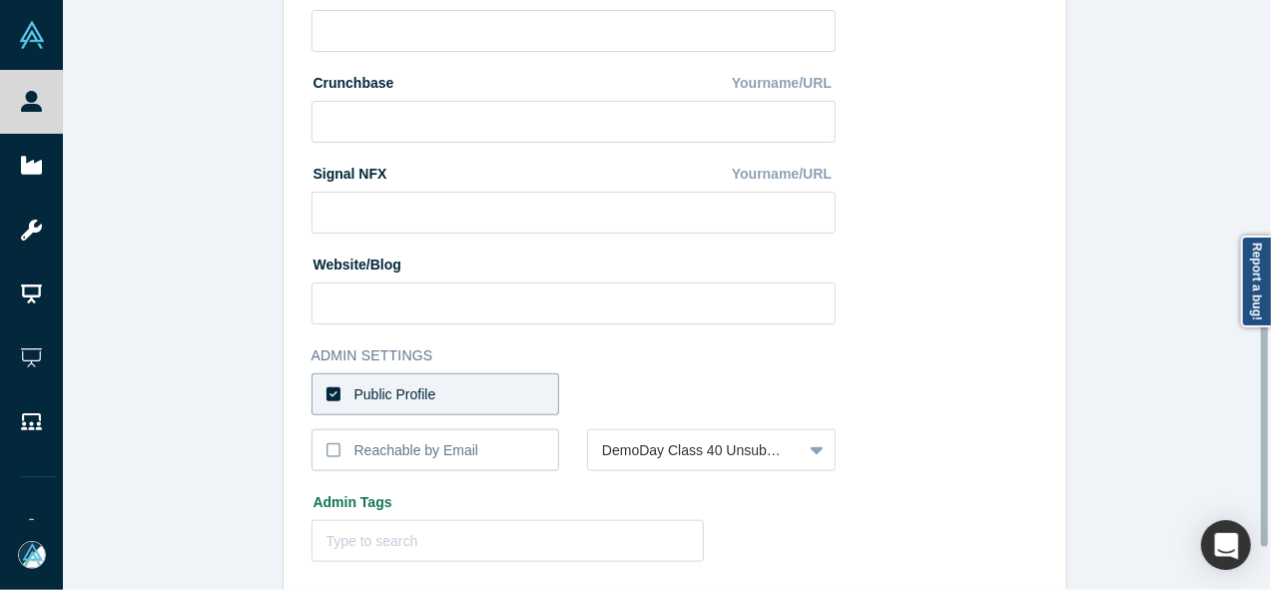
scroll to position [812, 0]
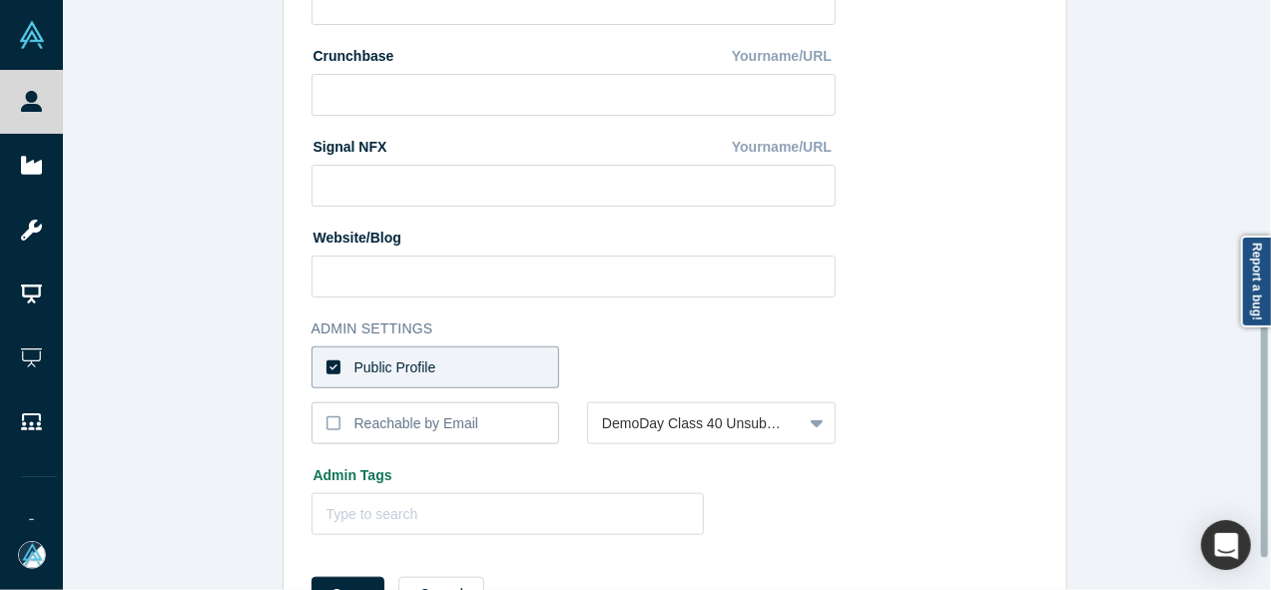
drag, startPoint x: 1264, startPoint y: 343, endPoint x: 1265, endPoint y: 440, distance: 96.9
click at [1265, 440] on div at bounding box center [1264, 439] width 7 height 235
click at [530, 367] on label "Public Profile" at bounding box center [436, 367] width 249 height 42
click at [0, 0] on input "Public Profile" at bounding box center [0, 0] width 0 height 0
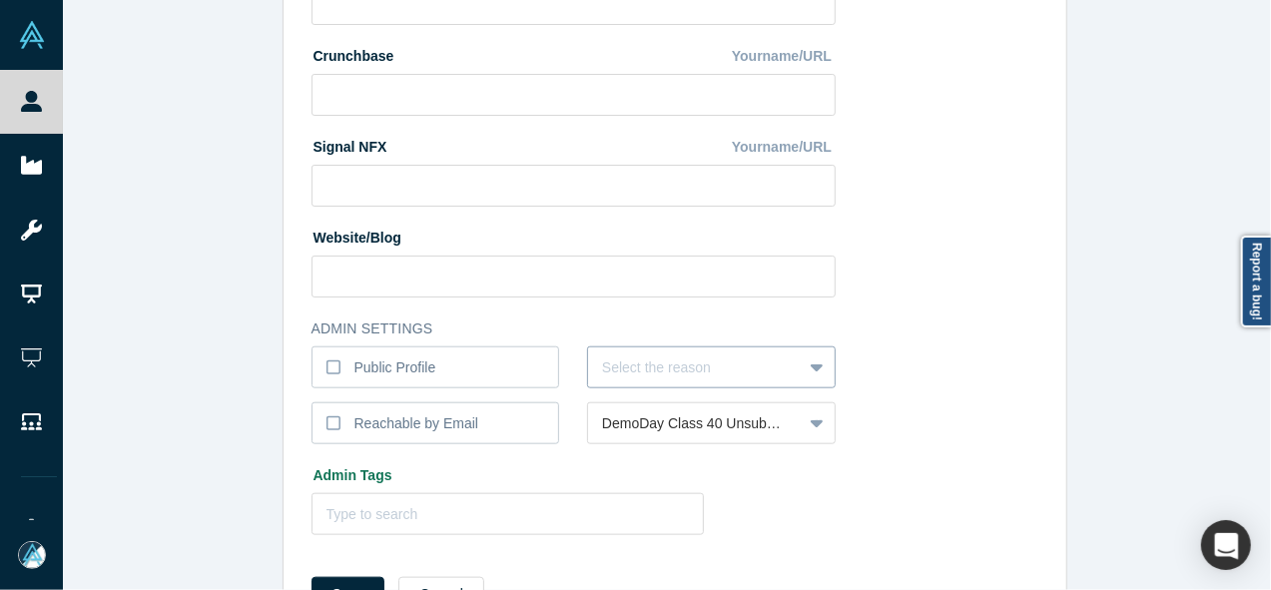
scroll to position [855, 0]
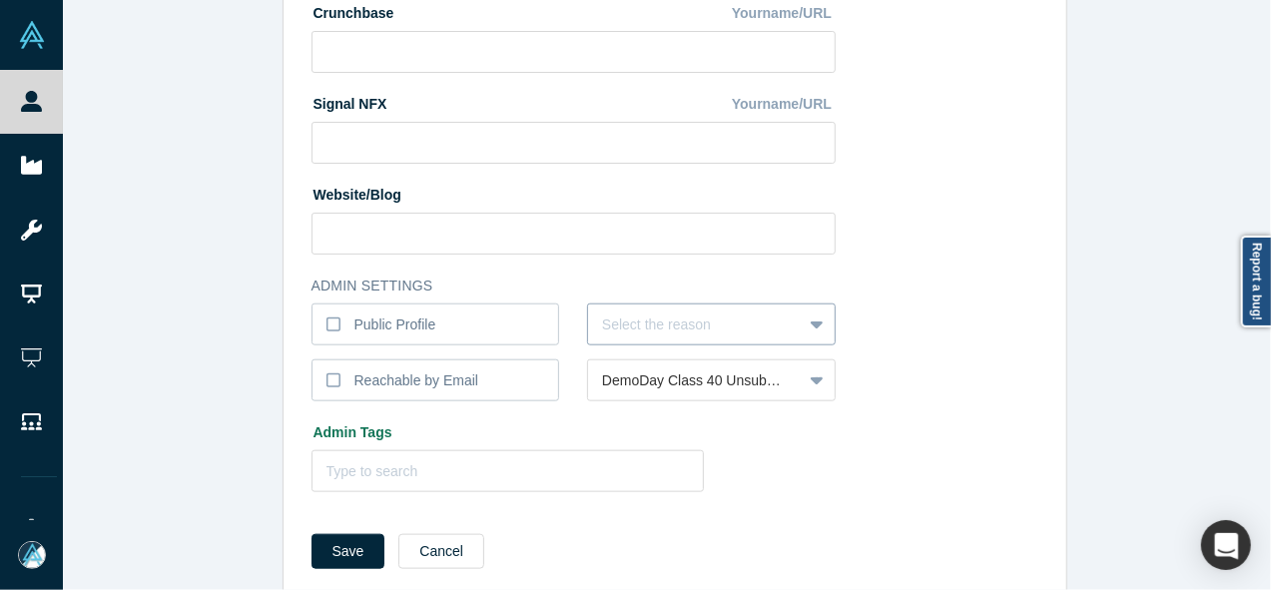
click at [642, 345] on div "Select the reason" at bounding box center [711, 325] width 249 height 42
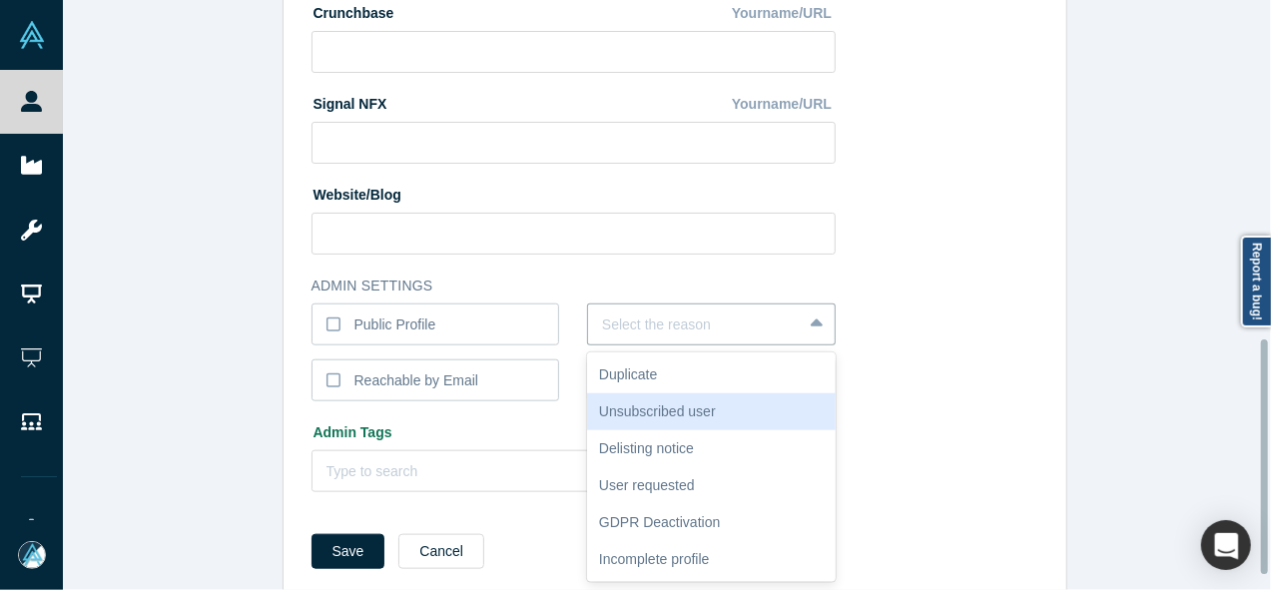
click at [642, 410] on div "Unsubscribed user" at bounding box center [711, 411] width 249 height 37
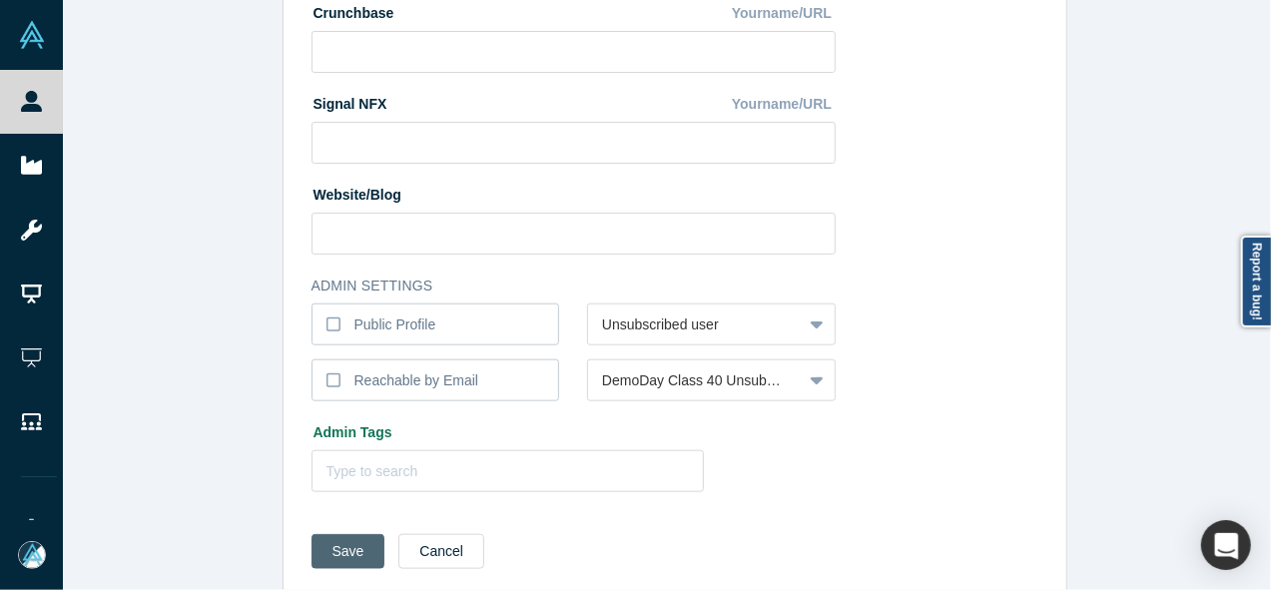
click at [343, 552] on button "Save" at bounding box center [349, 551] width 74 height 35
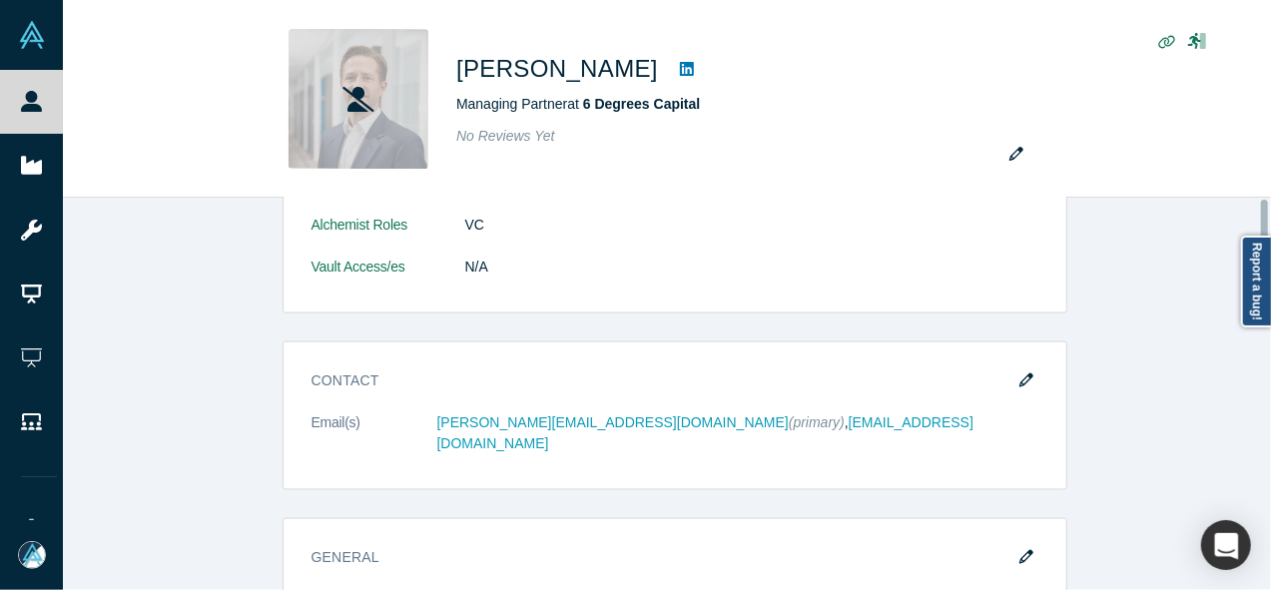
scroll to position [0, 0]
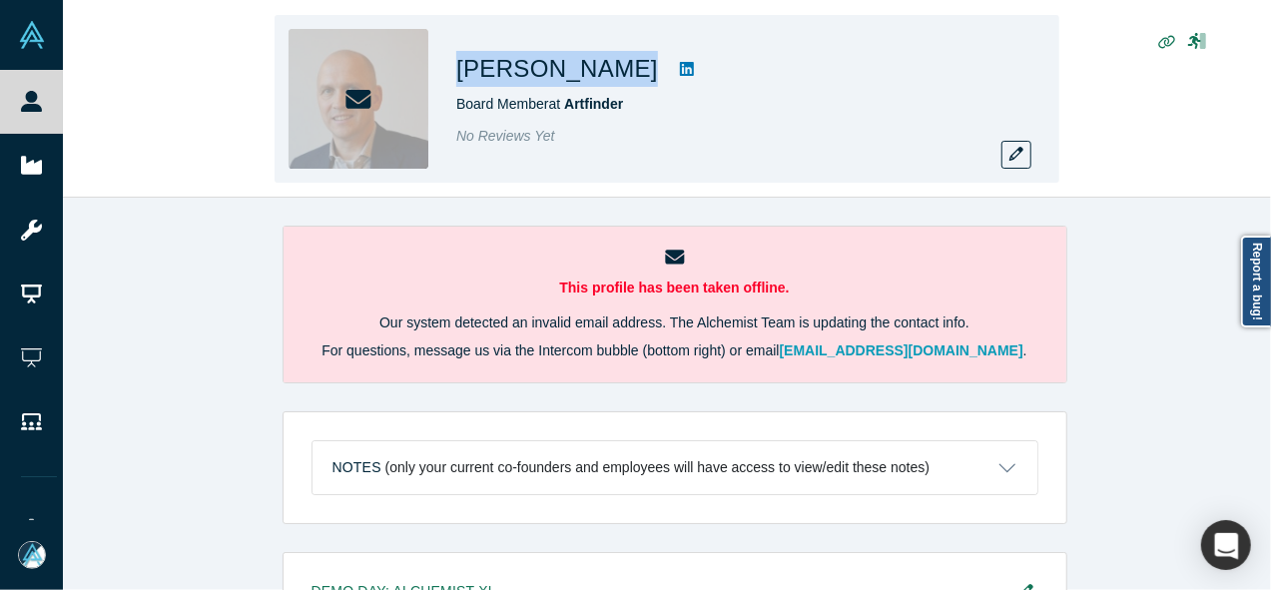
drag, startPoint x: 449, startPoint y: 67, endPoint x: 619, endPoint y: 78, distance: 170.1
click at [619, 78] on div "Frank Boehnke Board Member at Artfinder No Reviews Yet" at bounding box center [667, 99] width 785 height 168
copy div "[PERSON_NAME]"
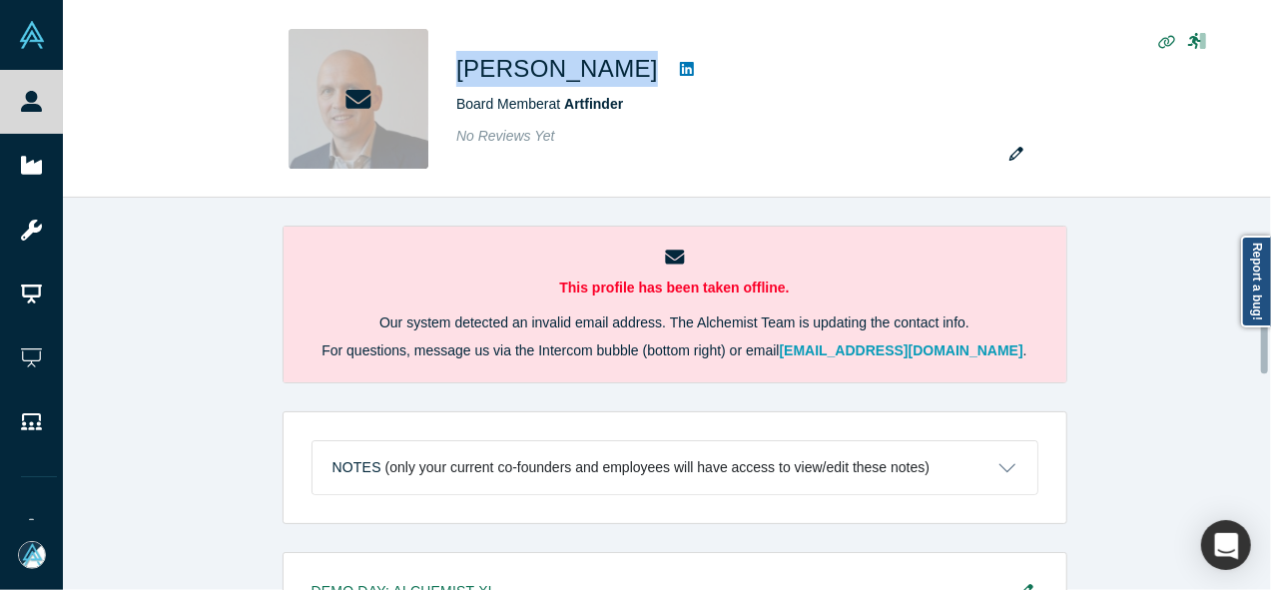
scroll to position [715, 0]
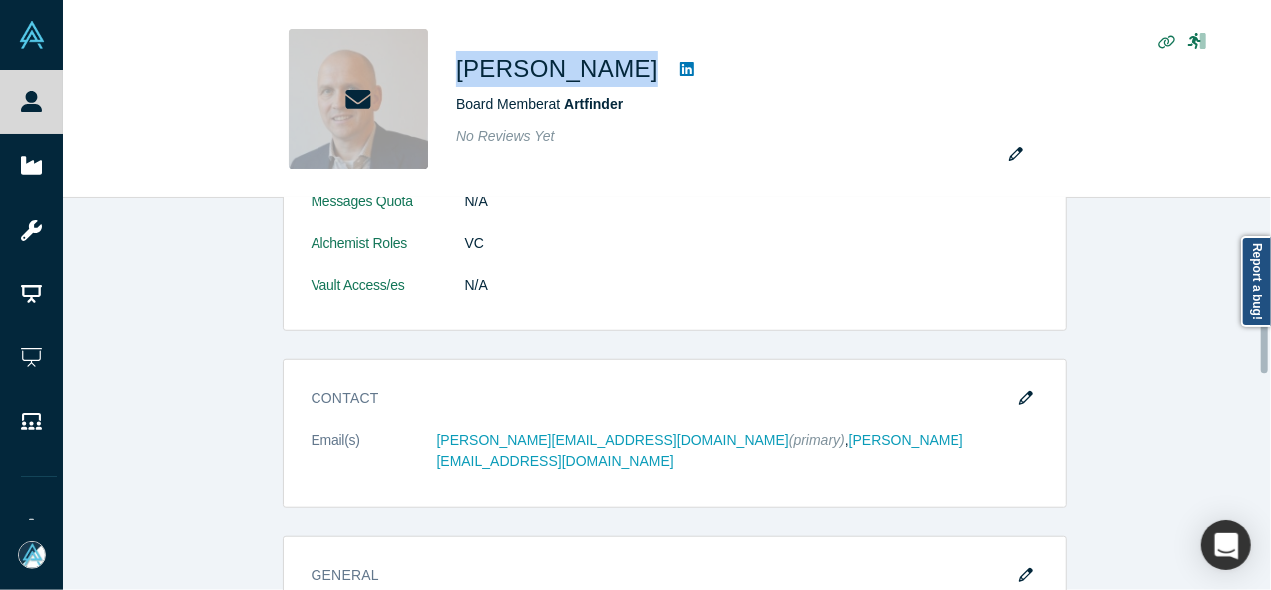
drag, startPoint x: 1266, startPoint y: 342, endPoint x: 1262, endPoint y: 371, distance: 29.2
click at [1263, 371] on div at bounding box center [1266, 394] width 6 height 388
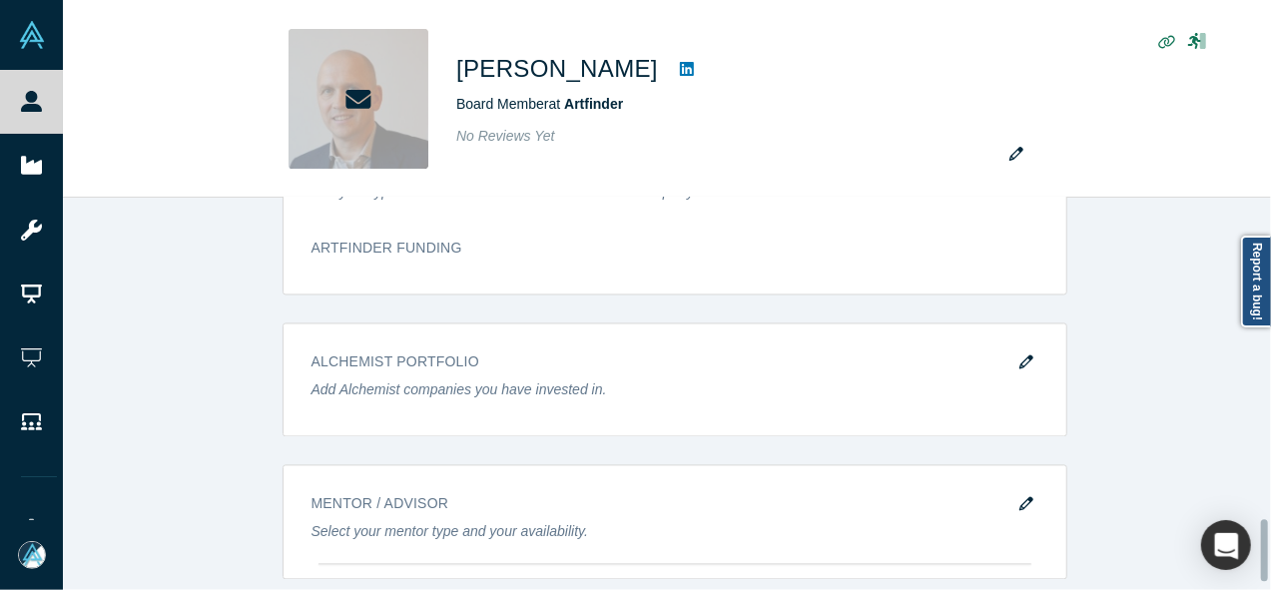
scroll to position [2090, 0]
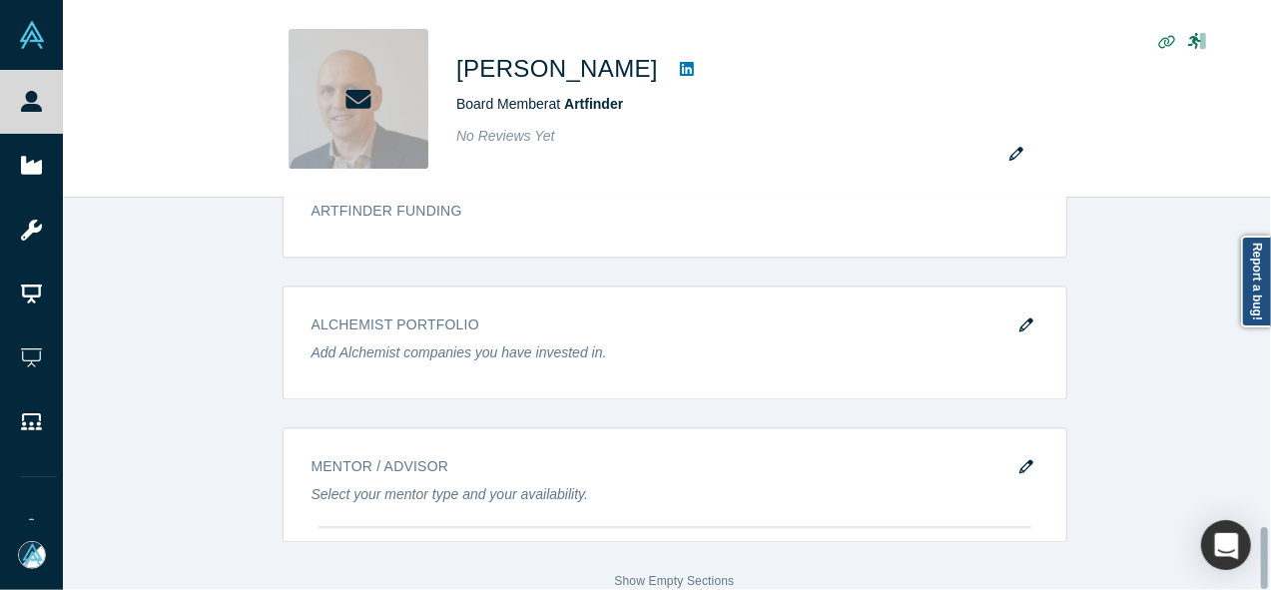
drag, startPoint x: 1263, startPoint y: 362, endPoint x: 1267, endPoint y: 600, distance: 237.7
click at [1267, 589] on html "People Startups Resources Demo Day AX Demo Day Registrants Settings Dashboard E…" at bounding box center [635, 295] width 1271 height 590
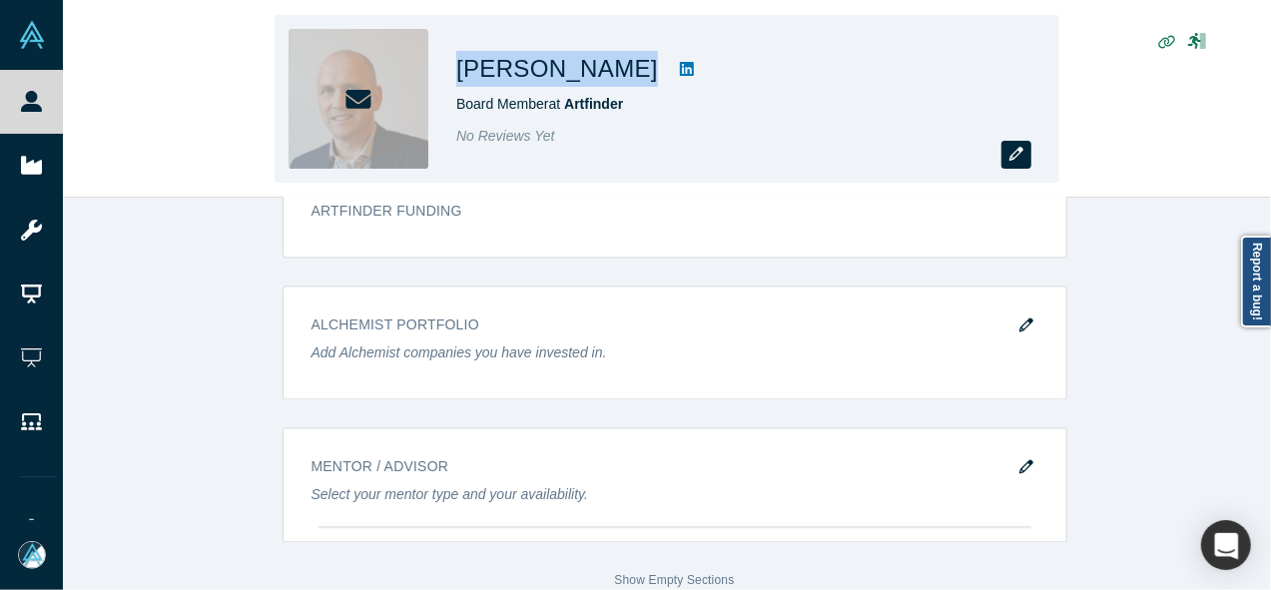
click at [1010, 157] on icon "button" at bounding box center [1016, 154] width 14 height 14
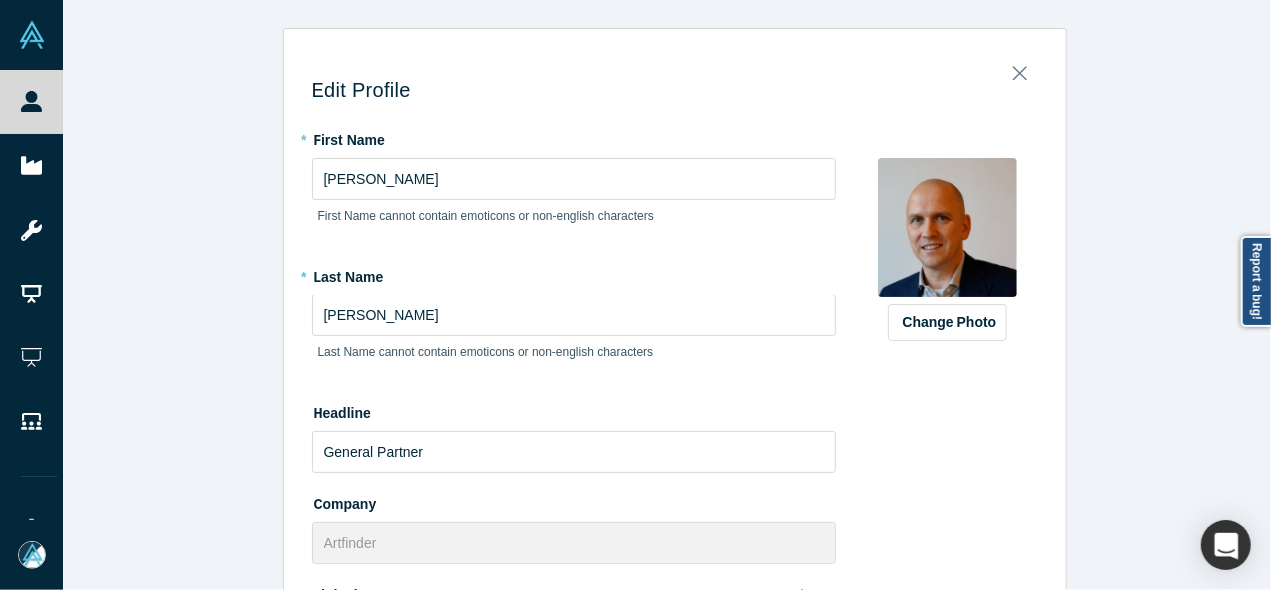
scroll to position [562, 0]
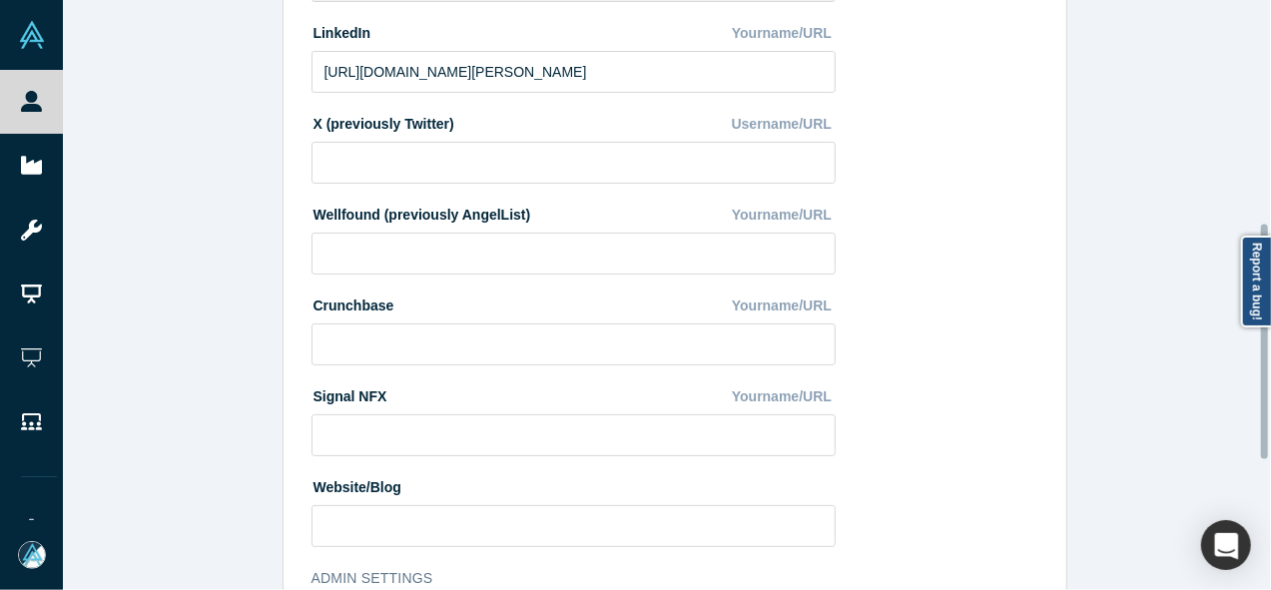
click at [1265, 341] on div at bounding box center [1266, 295] width 6 height 586
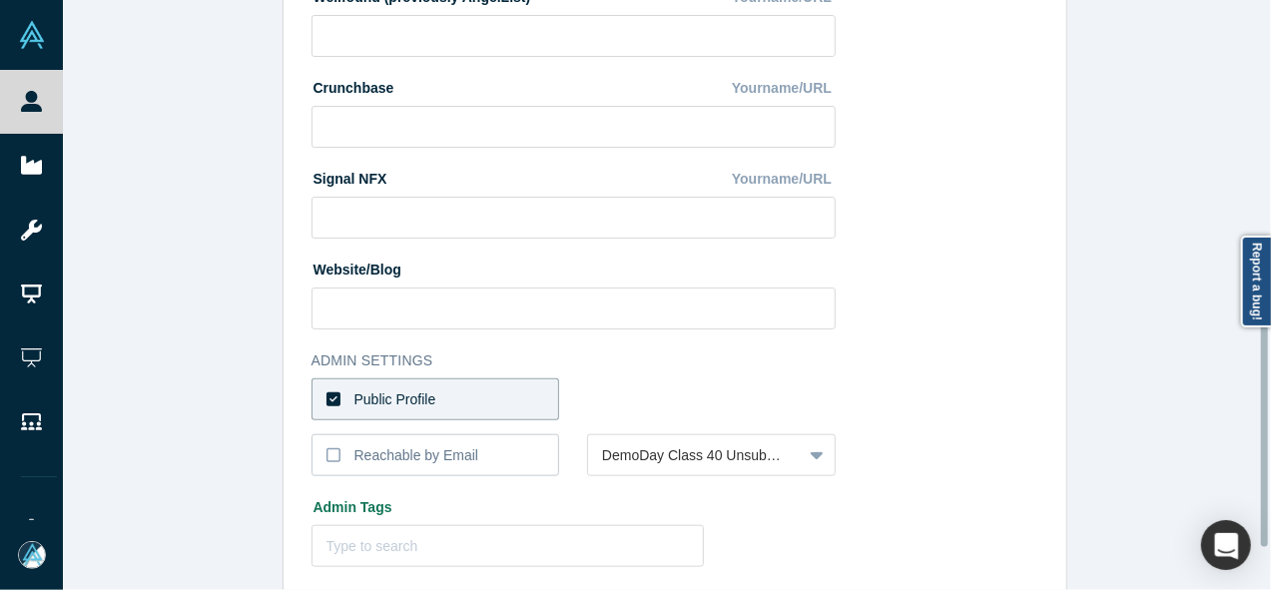
scroll to position [787, 0]
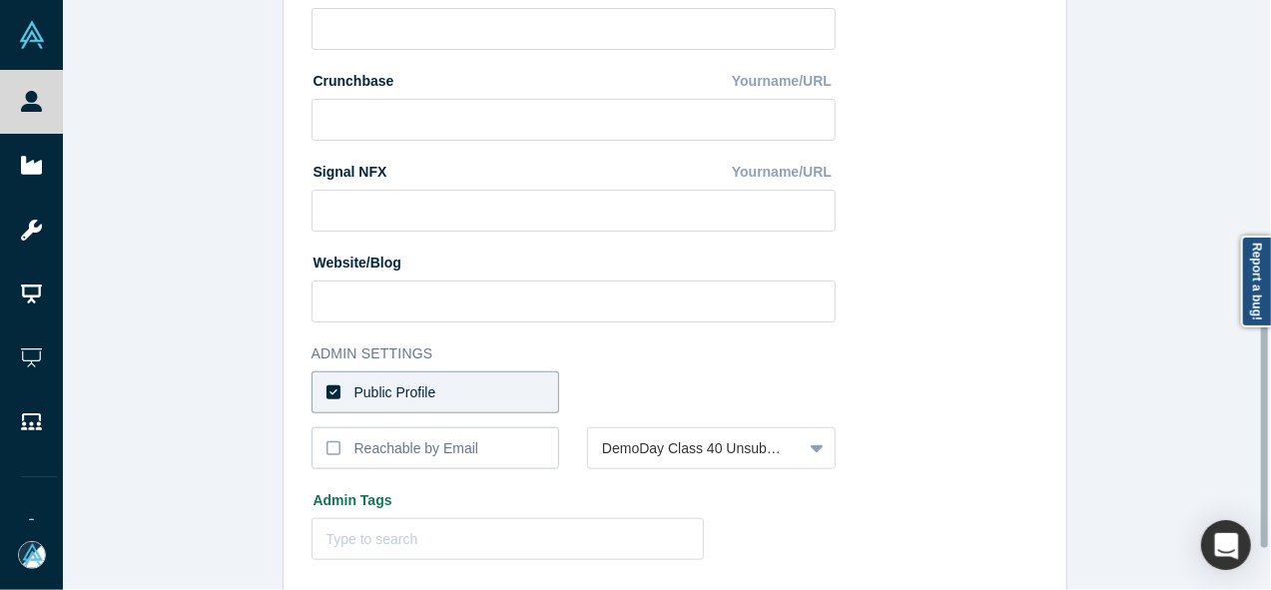
drag, startPoint x: 1265, startPoint y: 341, endPoint x: 1256, endPoint y: 430, distance: 89.3
click at [1256, 430] on div "Edit Profile * First Name Frank First Name cannot contain emoticons or non-engl…" at bounding box center [667, 295] width 1208 height 590
click at [540, 389] on label "Public Profile" at bounding box center [436, 392] width 249 height 42
click at [0, 0] on input "Public Profile" at bounding box center [0, 0] width 0 height 0
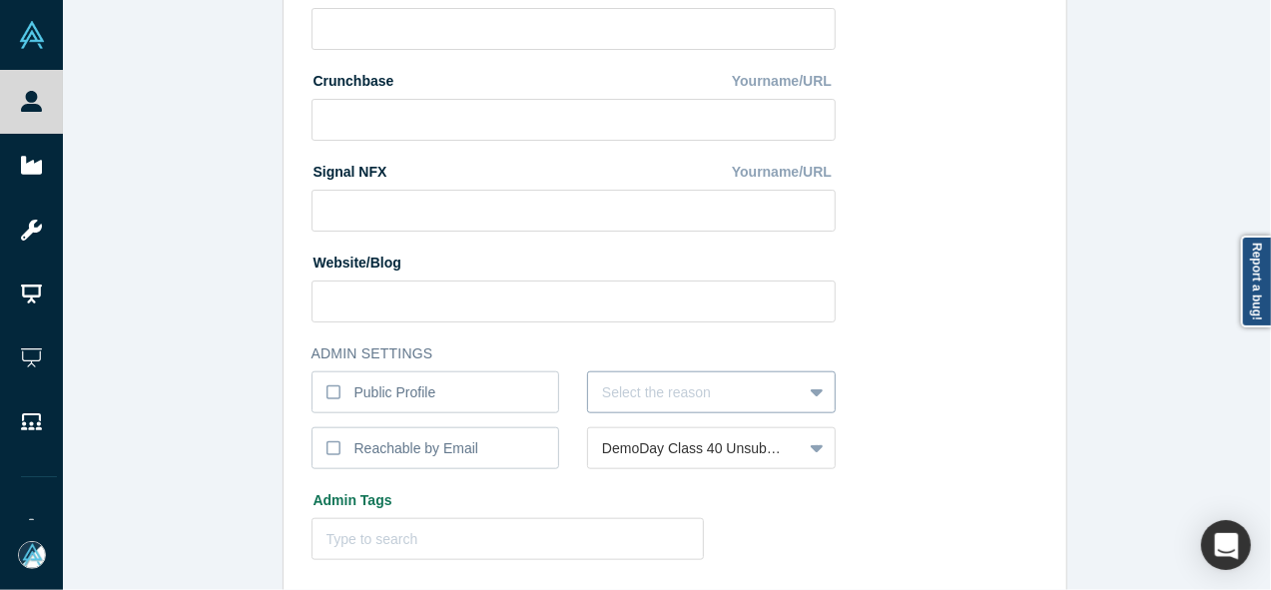
scroll to position [855, 0]
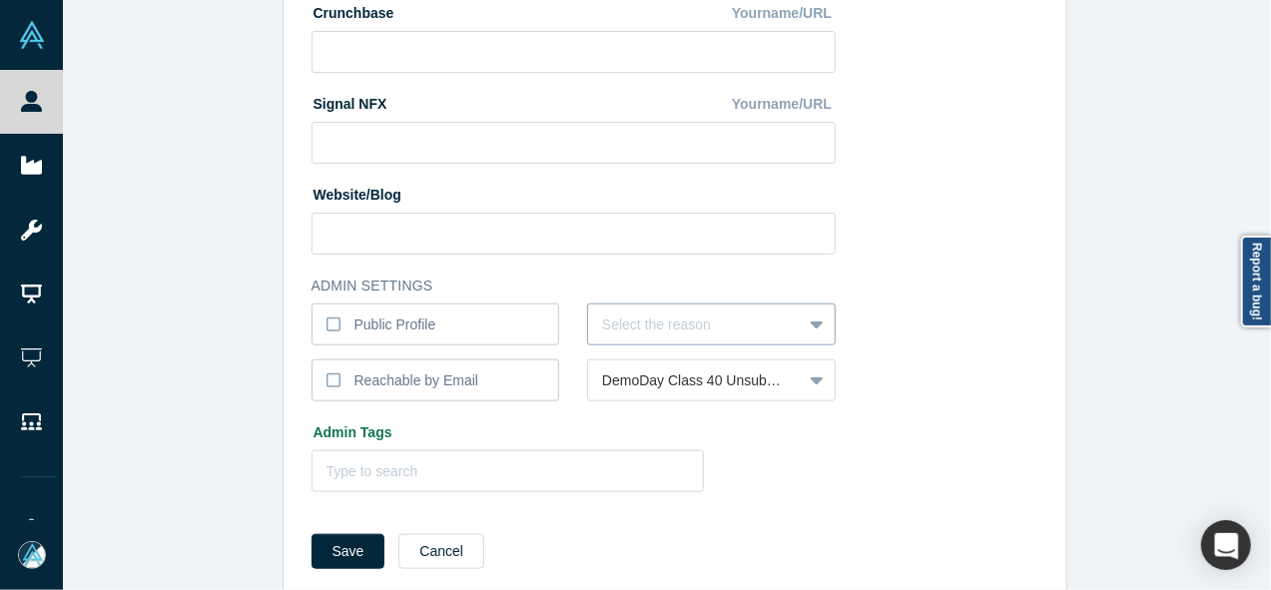
click at [625, 345] on div "Select the reason" at bounding box center [711, 325] width 249 height 42
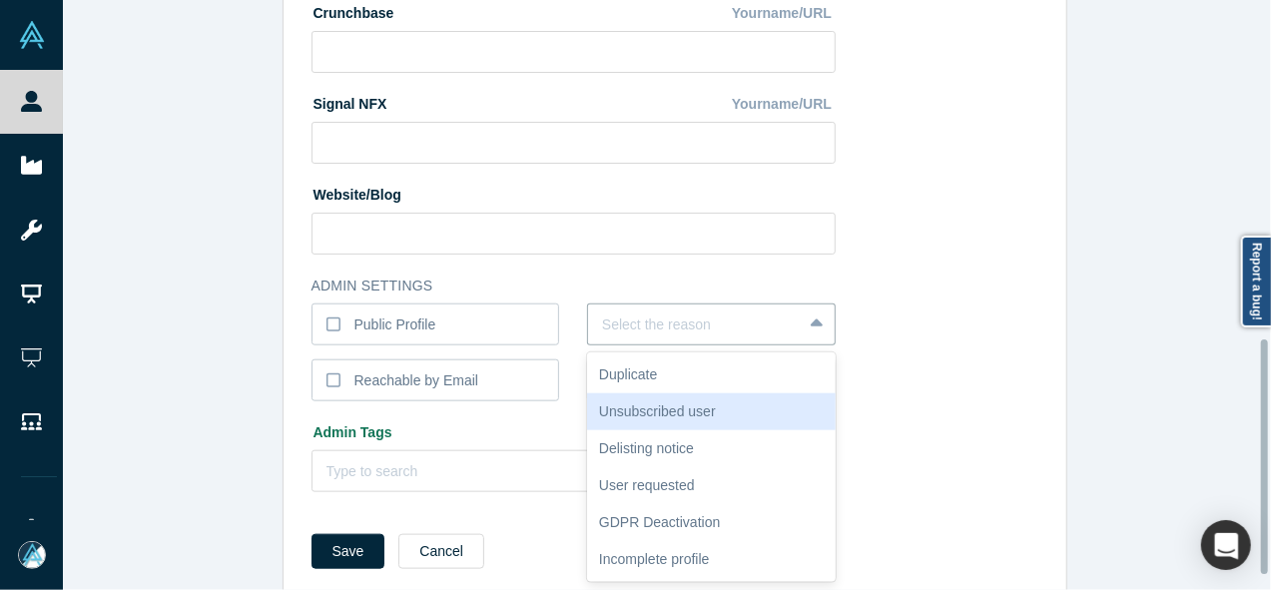
click at [628, 406] on div "Unsubscribed user" at bounding box center [711, 411] width 249 height 37
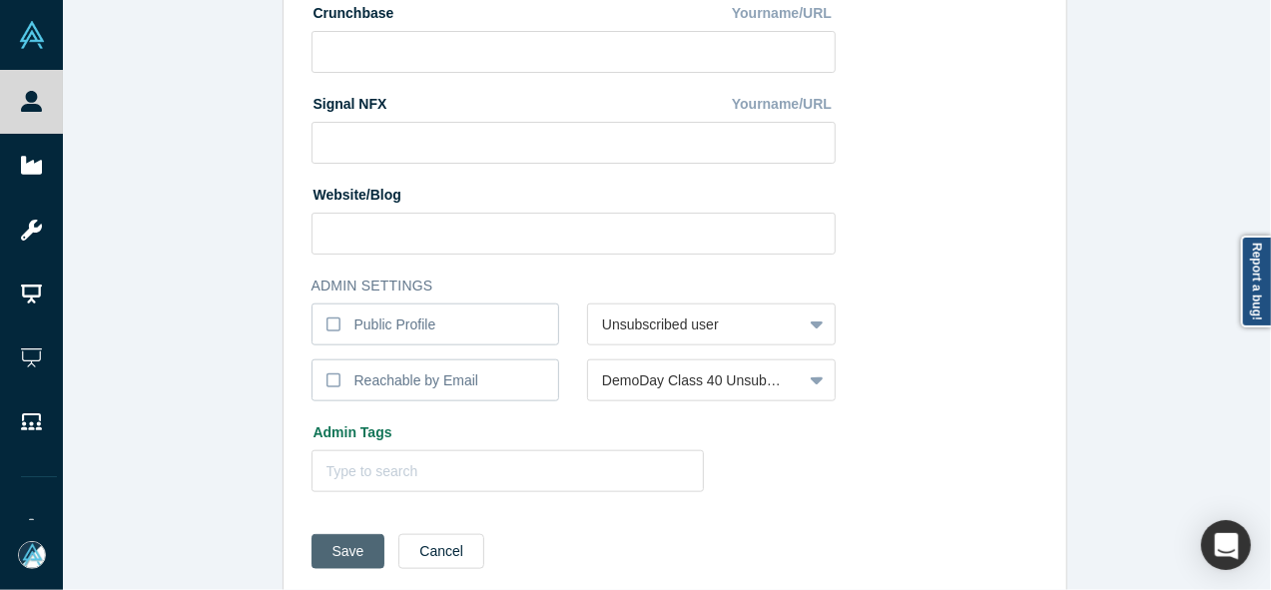
click at [347, 543] on button "Save" at bounding box center [349, 551] width 74 height 35
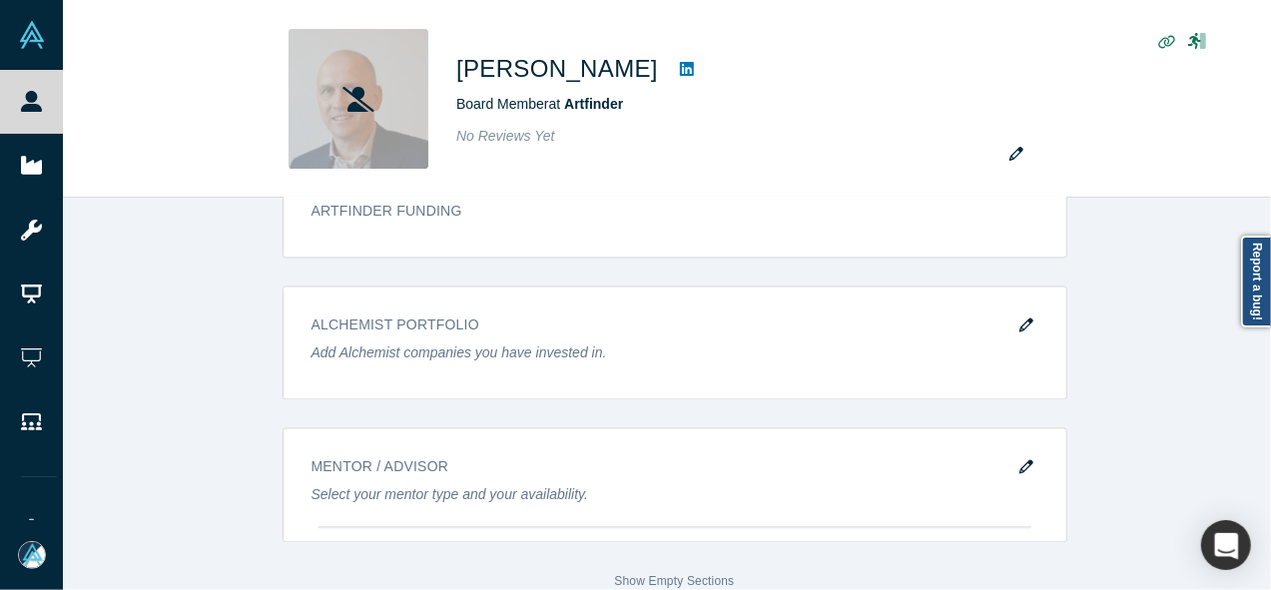
scroll to position [0, 0]
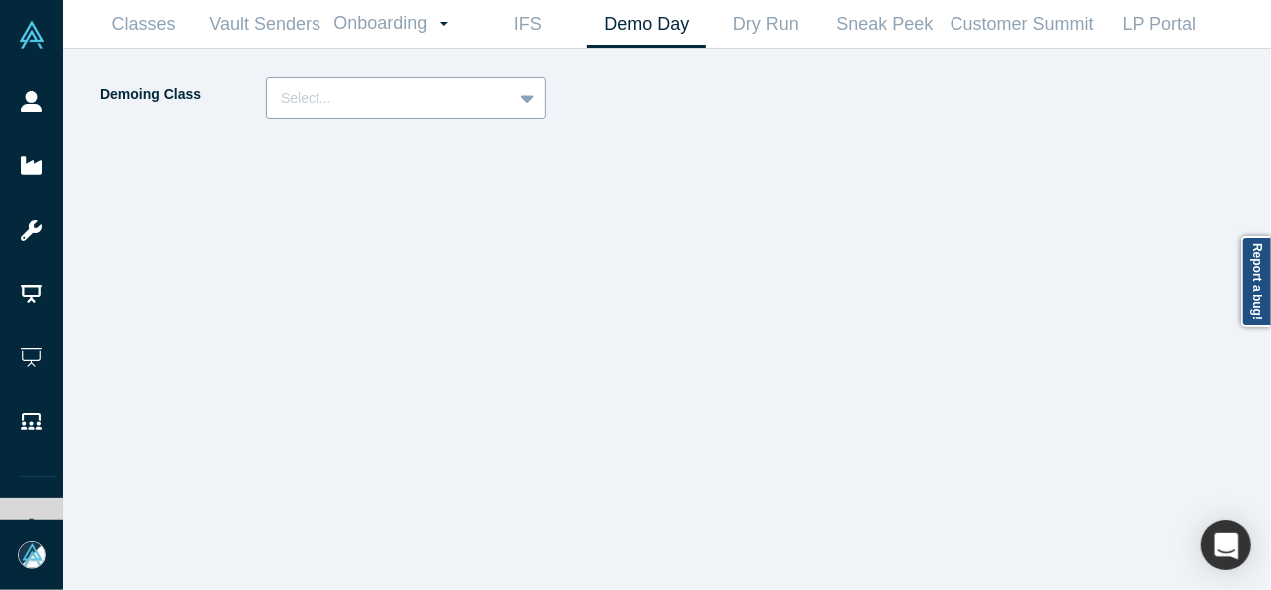
click at [427, 99] on div at bounding box center [390, 98] width 218 height 25
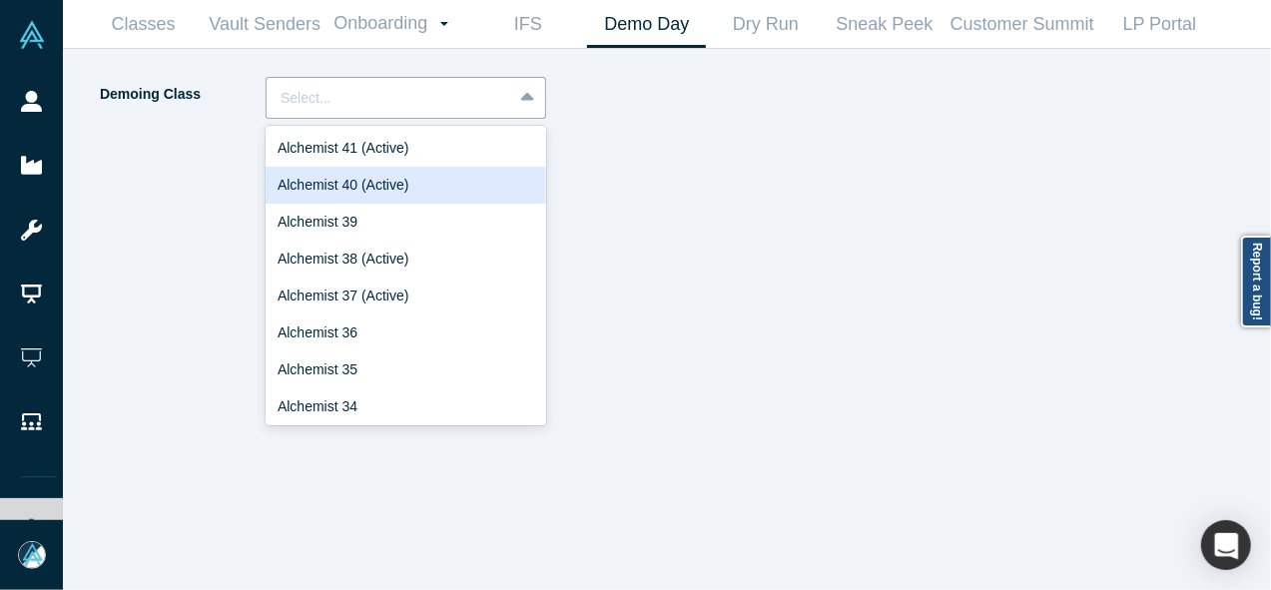
click at [365, 186] on div "Alchemist 40 (Active)" at bounding box center [406, 185] width 281 height 37
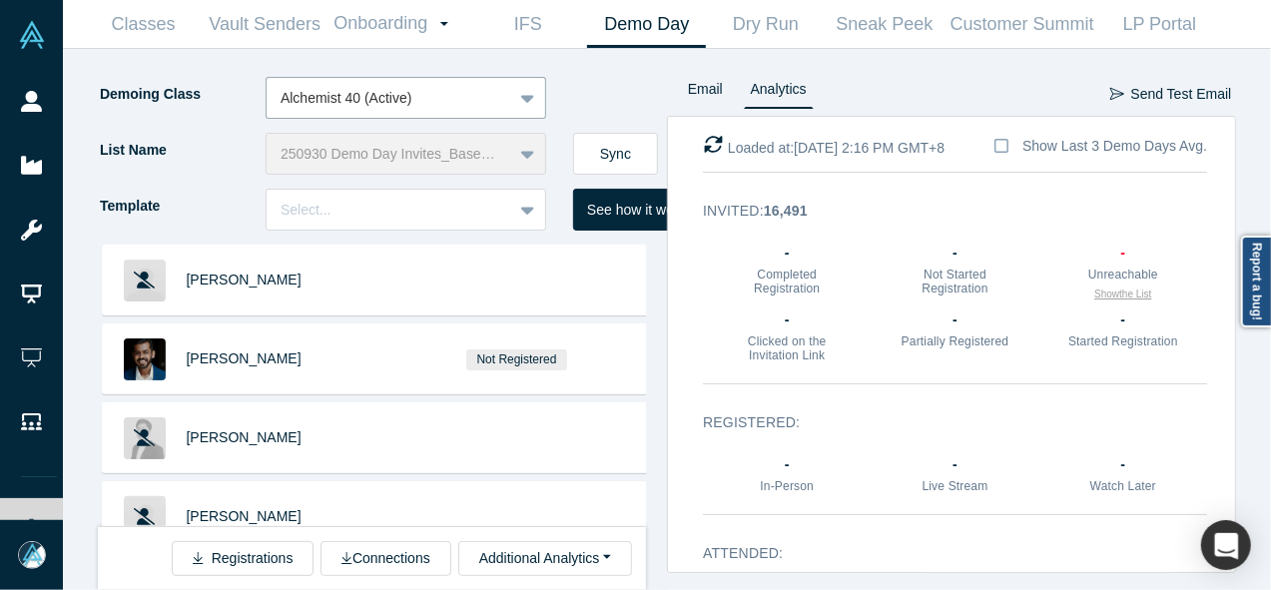
click at [1104, 296] on button "Show the List" at bounding box center [1122, 294] width 57 height 15
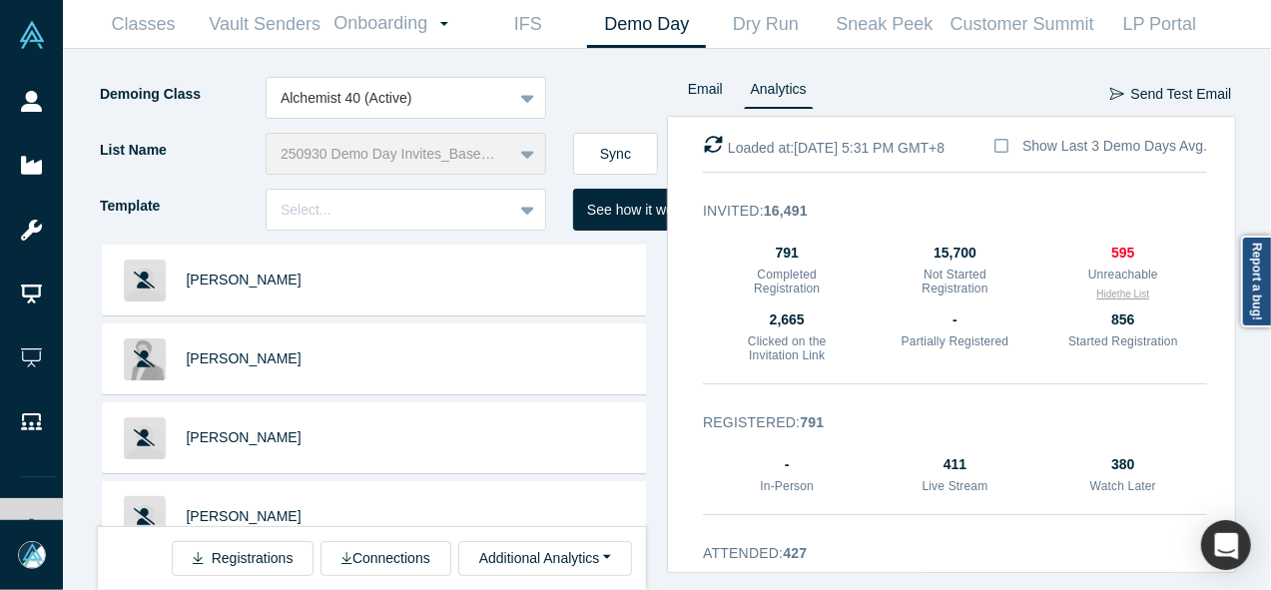
click at [1104, 296] on button "Hide the List" at bounding box center [1122, 294] width 53 height 15
click at [1106, 294] on button "Show the List" at bounding box center [1122, 294] width 57 height 15
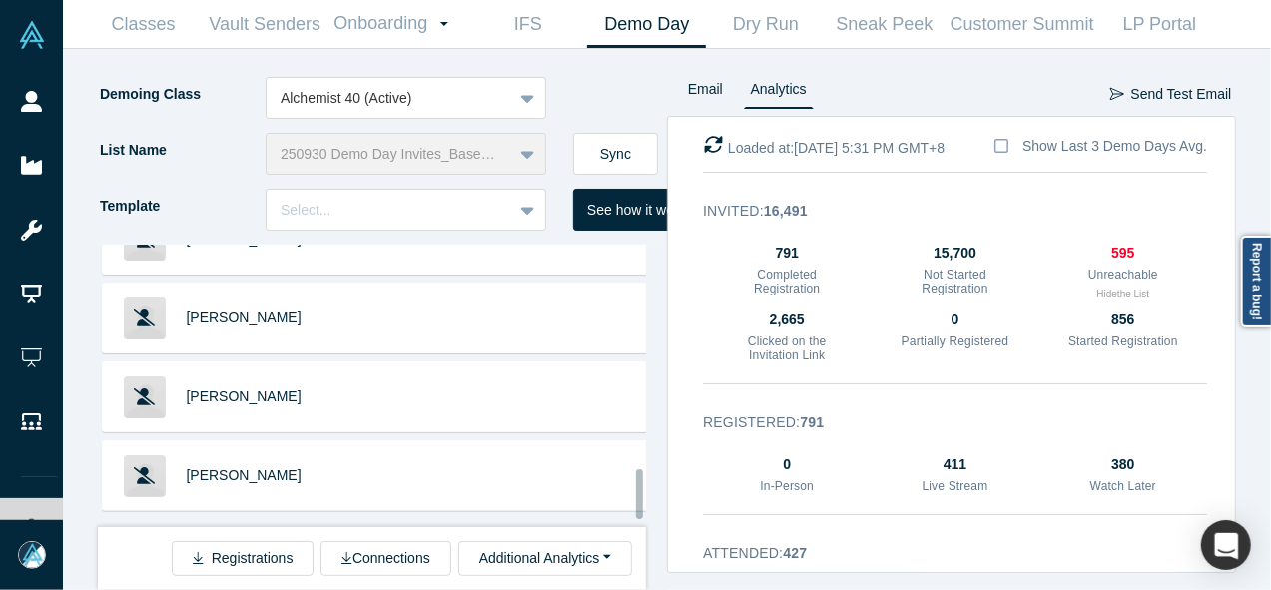
scroll to position [1314, 0]
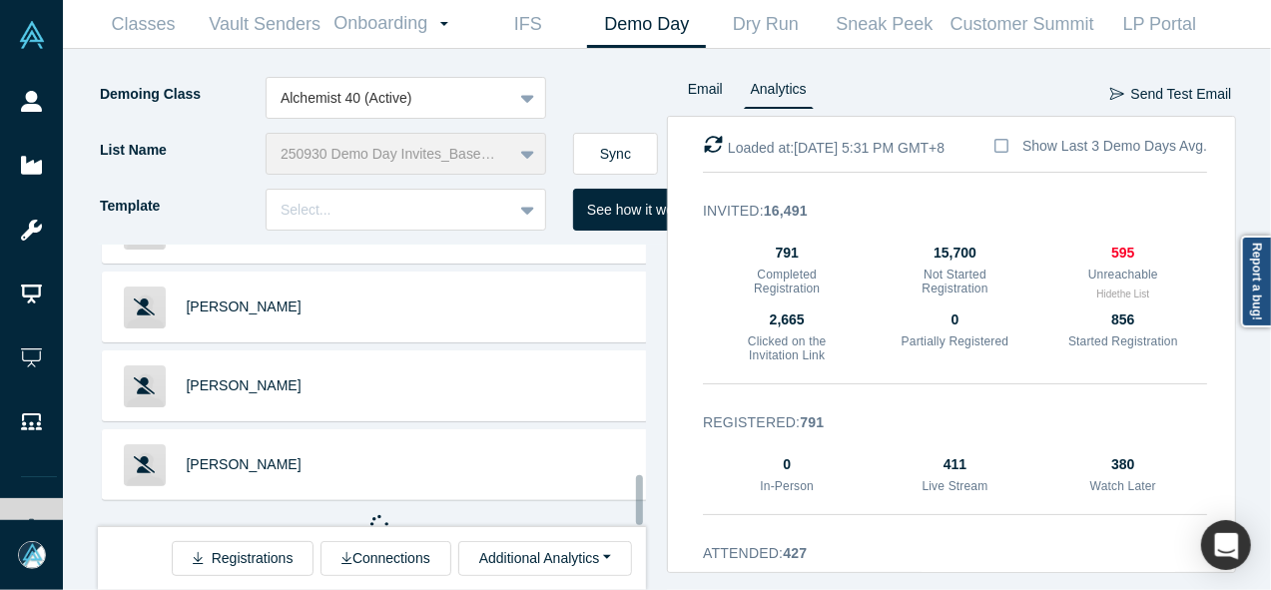
drag, startPoint x: 639, startPoint y: 287, endPoint x: 641, endPoint y: 529, distance: 242.6
click at [641, 529] on div "Kate Clark Andrew Hong Marcus Chan Loren Savini Baptiste Bel Austin Wills Caryn…" at bounding box center [382, 417] width 569 height 345
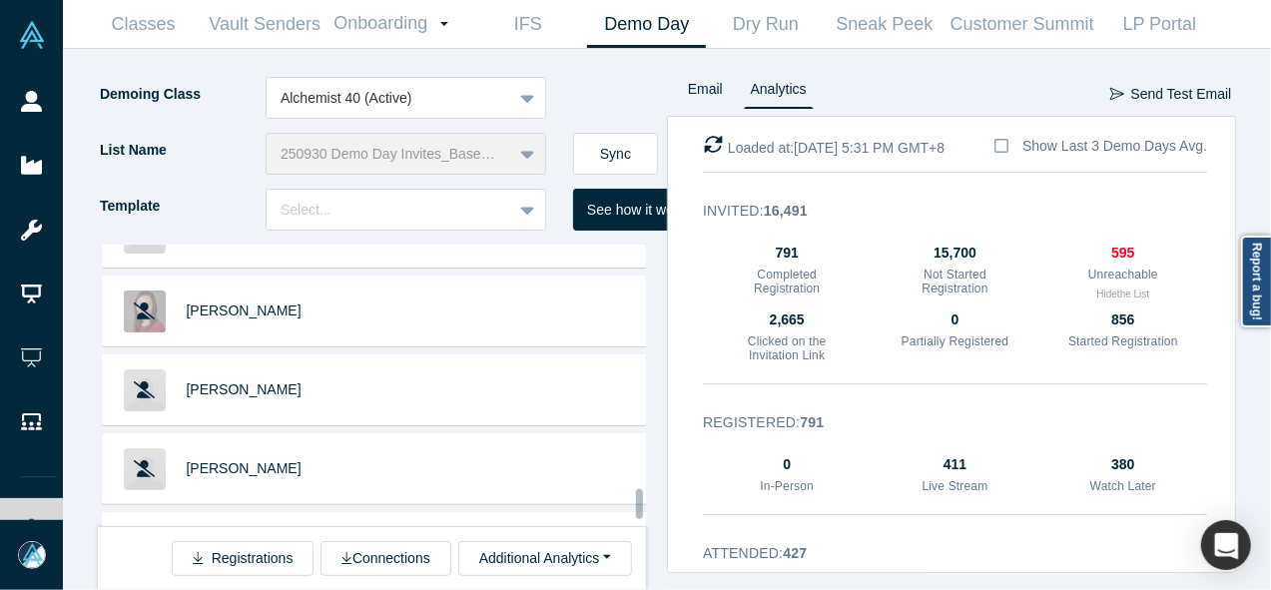
scroll to position [2877, 0]
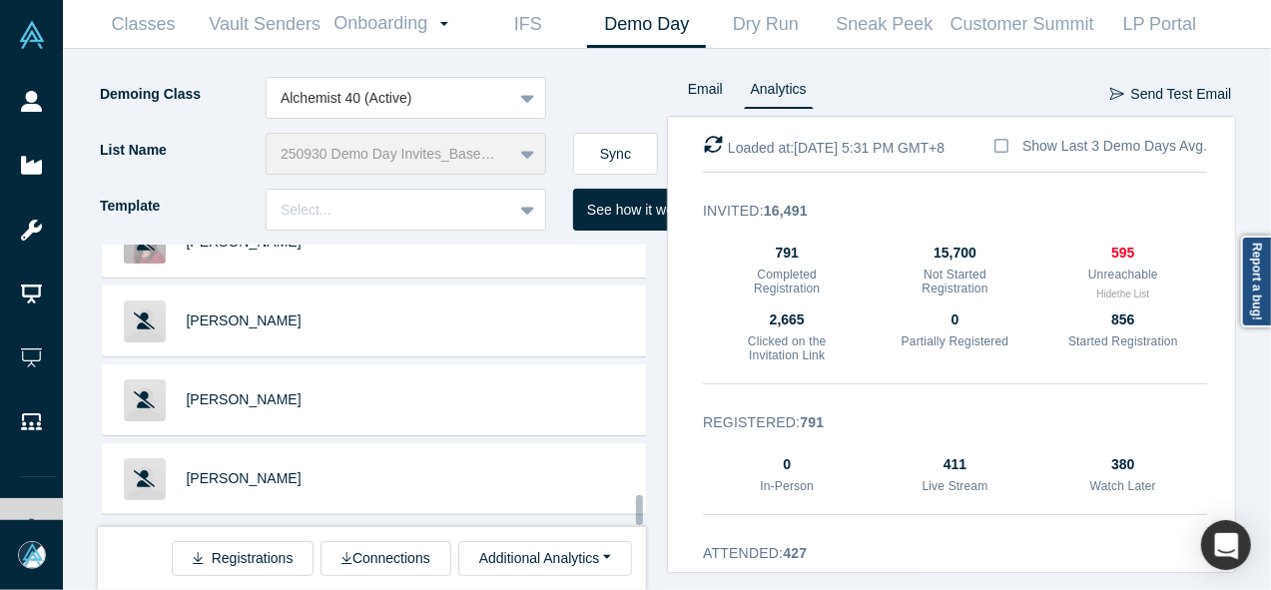
drag, startPoint x: 636, startPoint y: 382, endPoint x: 634, endPoint y: 520, distance: 137.8
click at [634, 520] on div "Kate Clark Andrew Hong Marcus Chan Loren Savini Baptiste Bel Austin Wills Caryn…" at bounding box center [372, 386] width 548 height 282
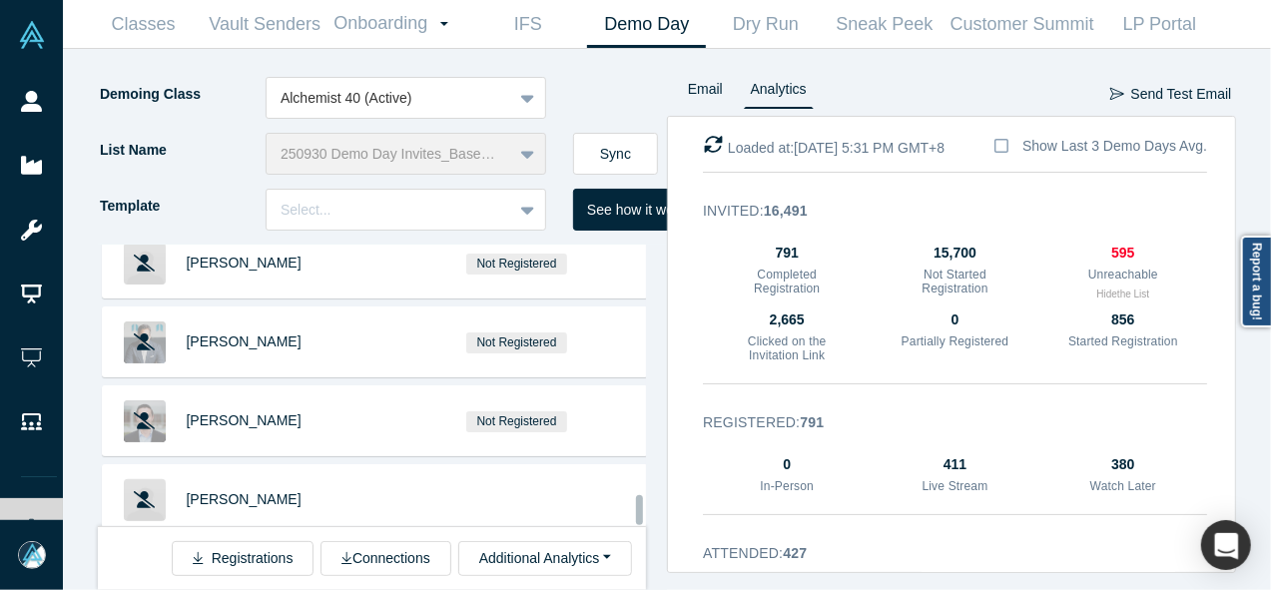
scroll to position [4442, 0]
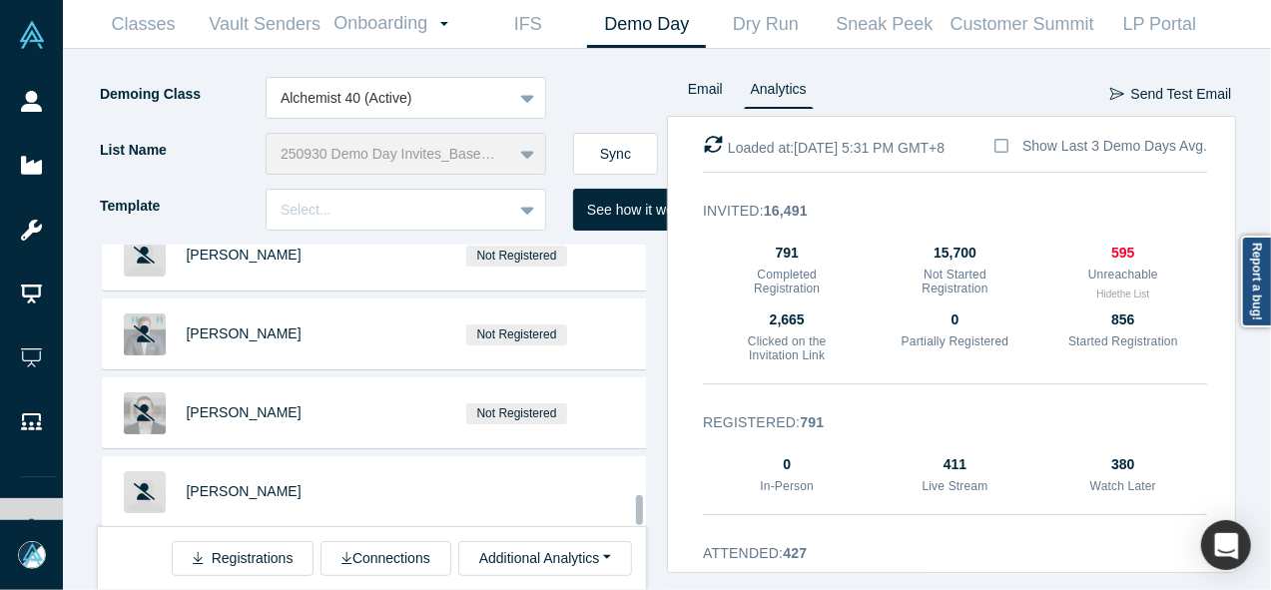
drag, startPoint x: 637, startPoint y: 426, endPoint x: 629, endPoint y: 520, distance: 94.2
click at [629, 520] on div "Kate Clark Andrew Hong Marcus Chan Loren Savini Baptiste Bel Austin Wills Caryn…" at bounding box center [372, 386] width 548 height 282
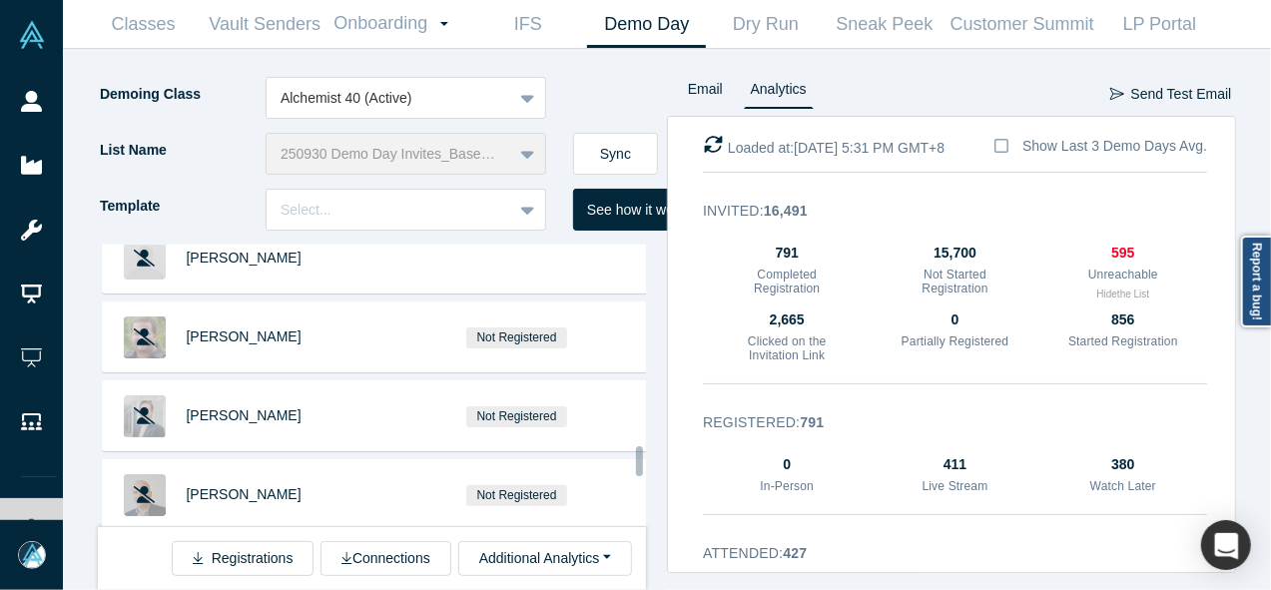
scroll to position [4826, 0]
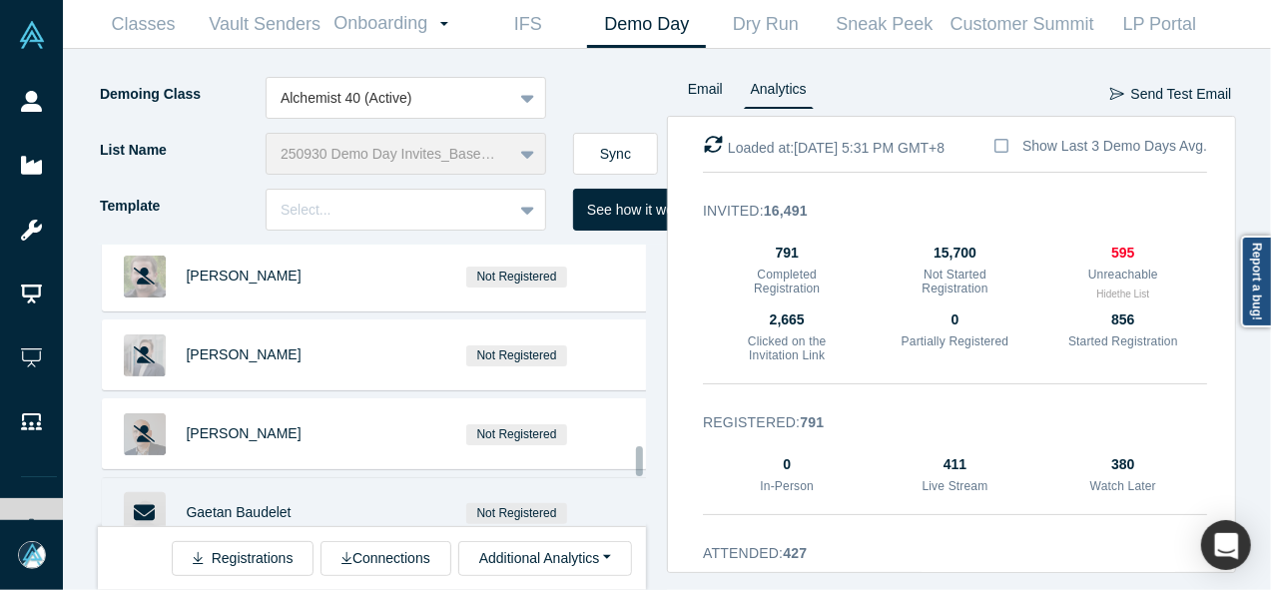
drag, startPoint x: 641, startPoint y: 449, endPoint x: 634, endPoint y: 465, distance: 17.4
click at [634, 465] on div "Kate Clark Andrew Hong Marcus Chan Loren Savini Baptiste Bel Austin Wills Caryn…" at bounding box center [372, 386] width 548 height 282
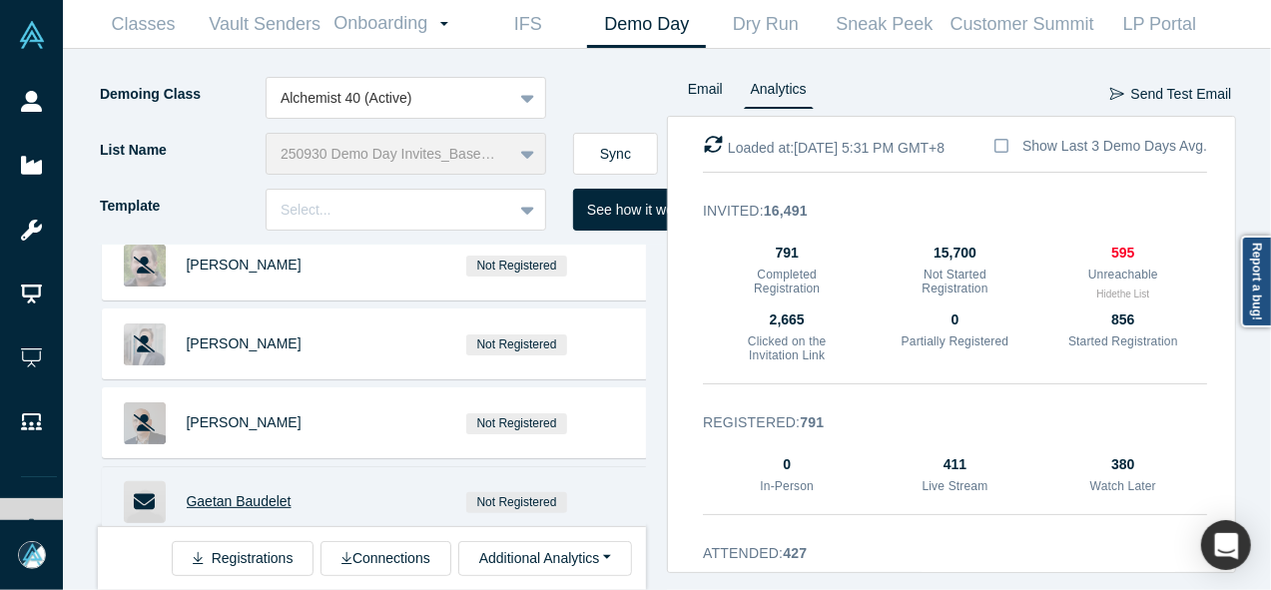
click at [264, 493] on span "Gaetan Baudelet" at bounding box center [239, 501] width 105 height 16
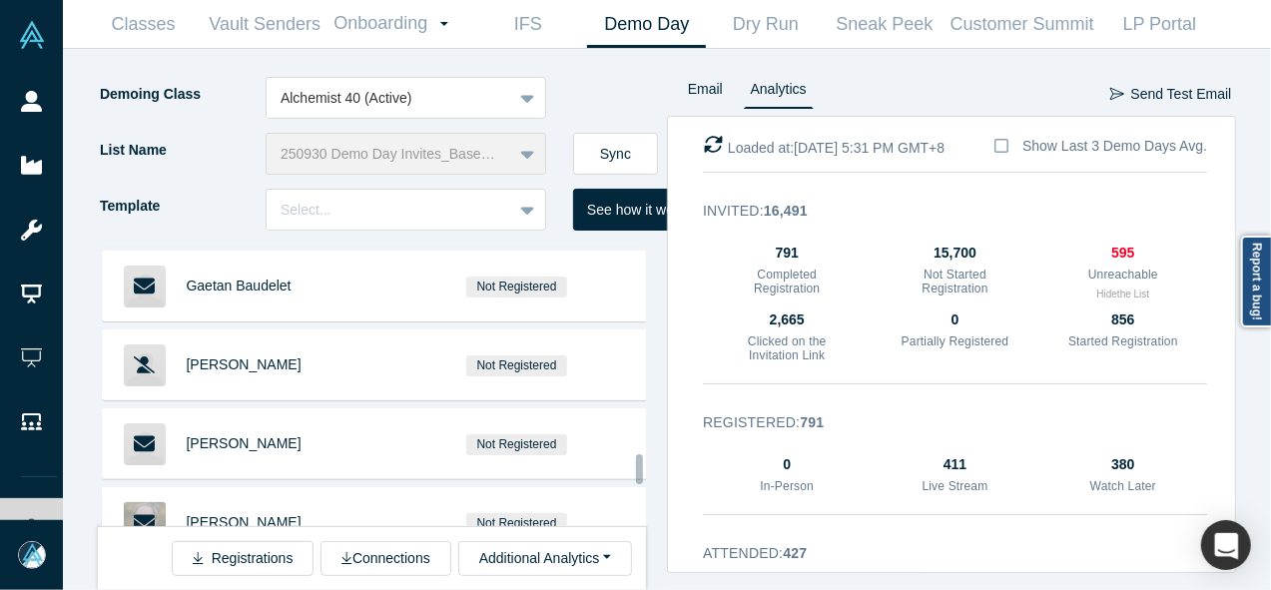
scroll to position [5090, 0]
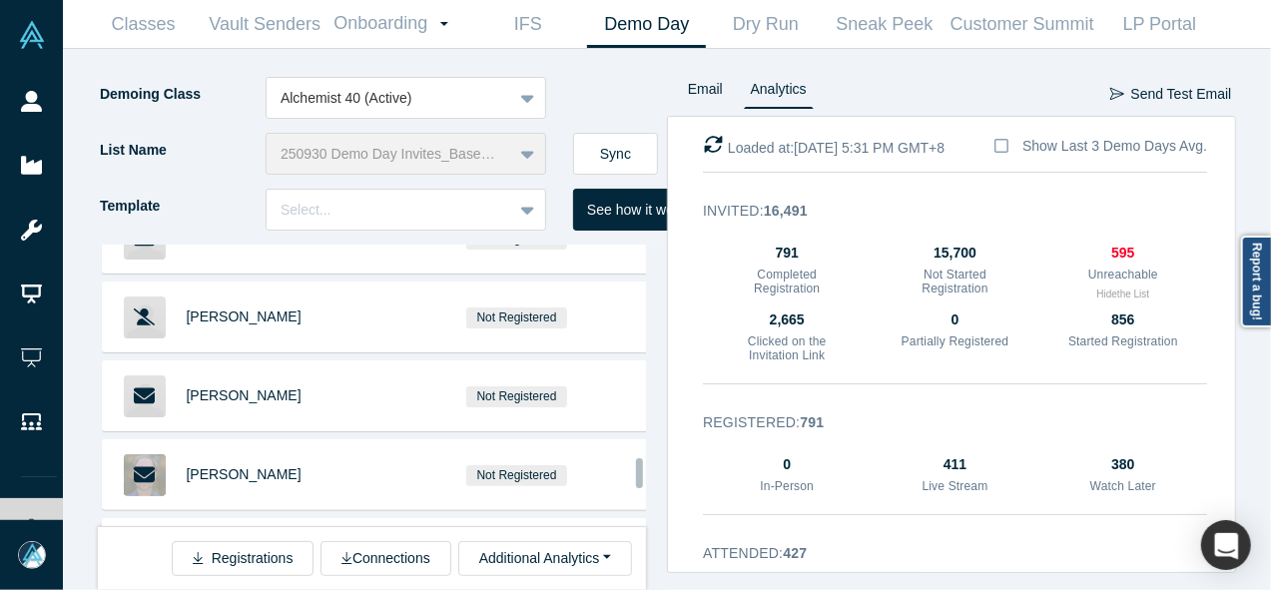
drag, startPoint x: 639, startPoint y: 455, endPoint x: 639, endPoint y: 466, distance: 11.0
click at [639, 466] on div at bounding box center [639, 473] width 7 height 30
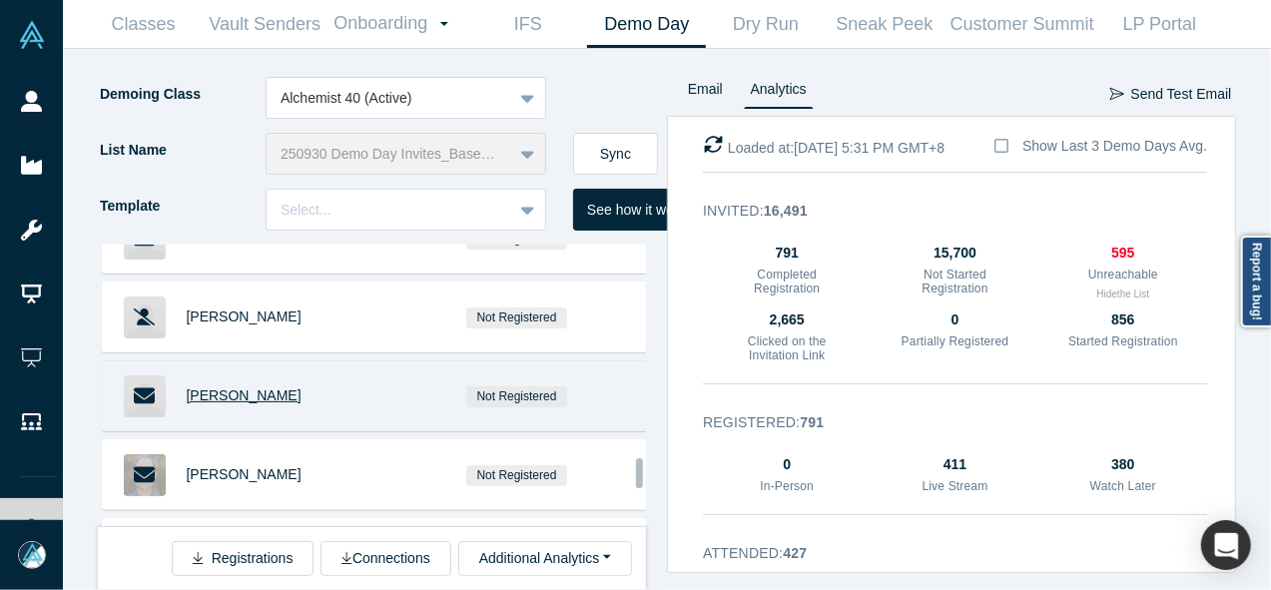
click at [237, 387] on span "[PERSON_NAME]" at bounding box center [244, 395] width 115 height 16
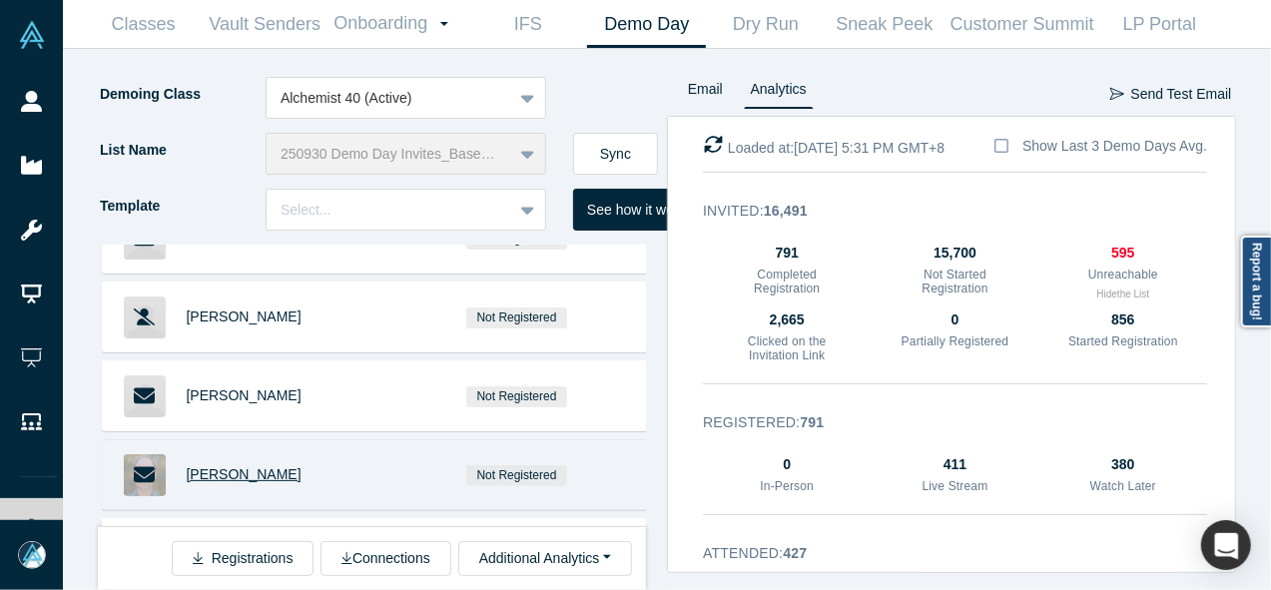
click at [214, 466] on span "Gerry Brunk" at bounding box center [244, 474] width 115 height 16
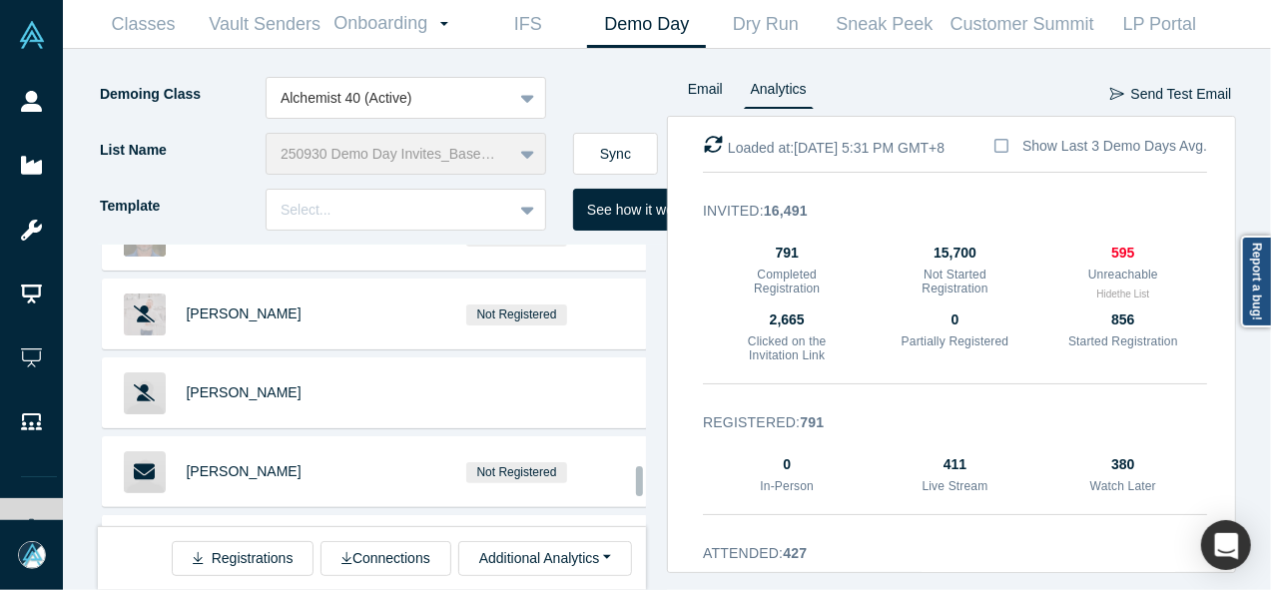
scroll to position [5378, 0]
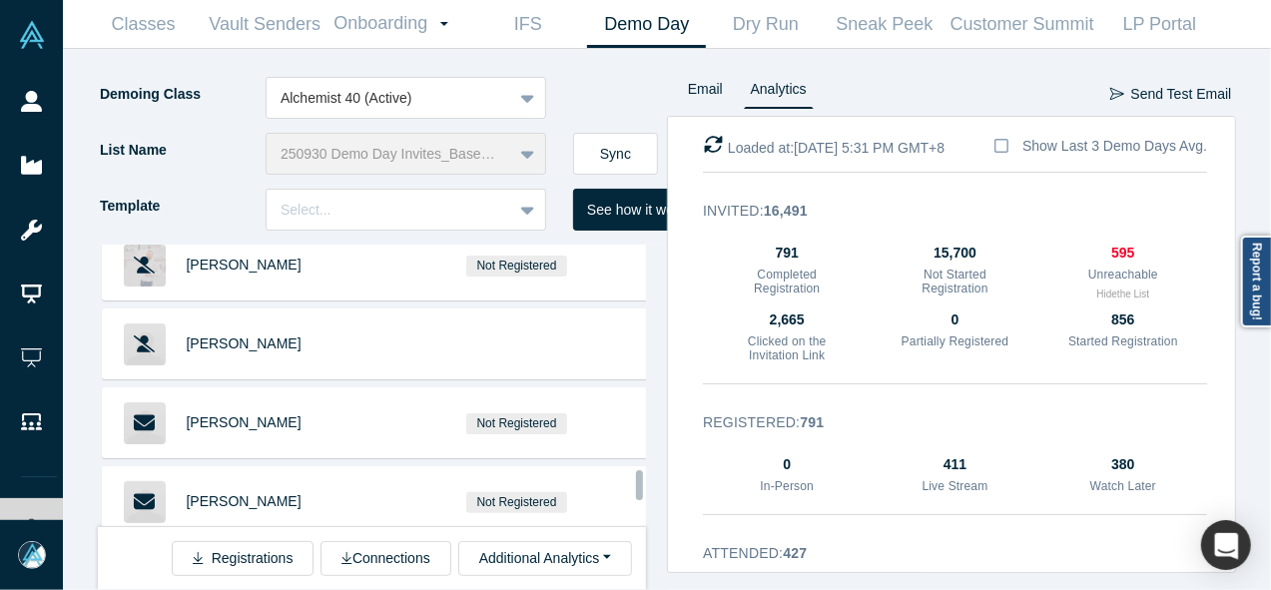
drag, startPoint x: 638, startPoint y: 472, endPoint x: 638, endPoint y: 484, distance: 12.0
click at [638, 484] on div at bounding box center [639, 485] width 7 height 30
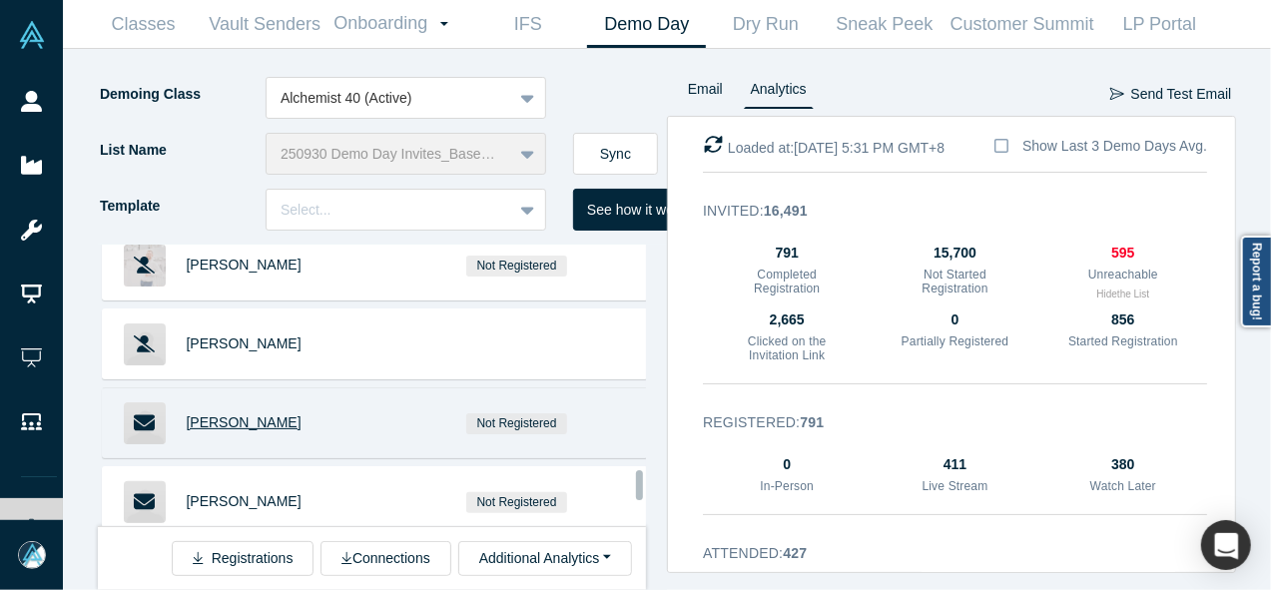
click at [278, 414] on span "Frans Verhagen" at bounding box center [244, 422] width 115 height 16
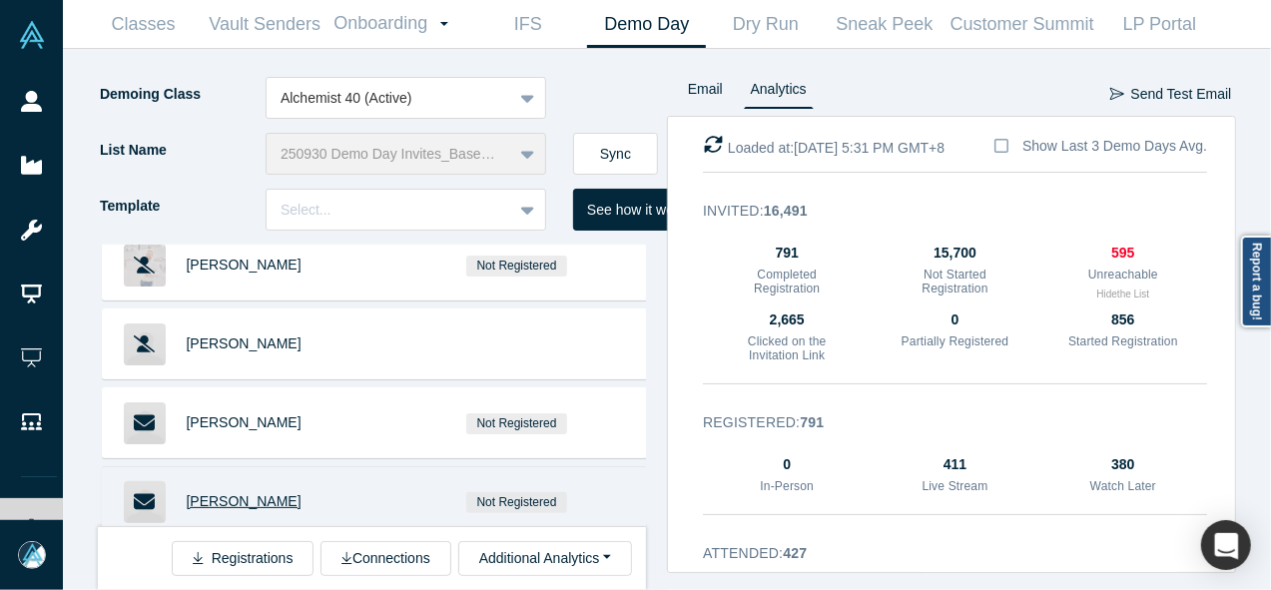
click at [241, 493] on span "[PERSON_NAME]" at bounding box center [244, 501] width 115 height 16
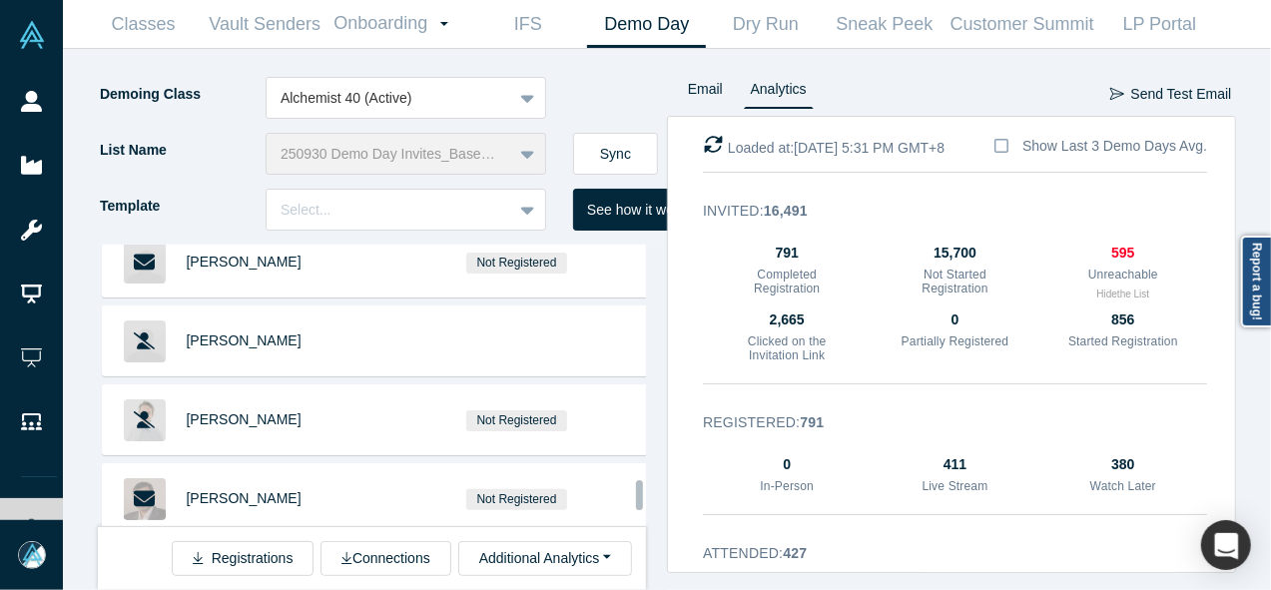
scroll to position [5643, 0]
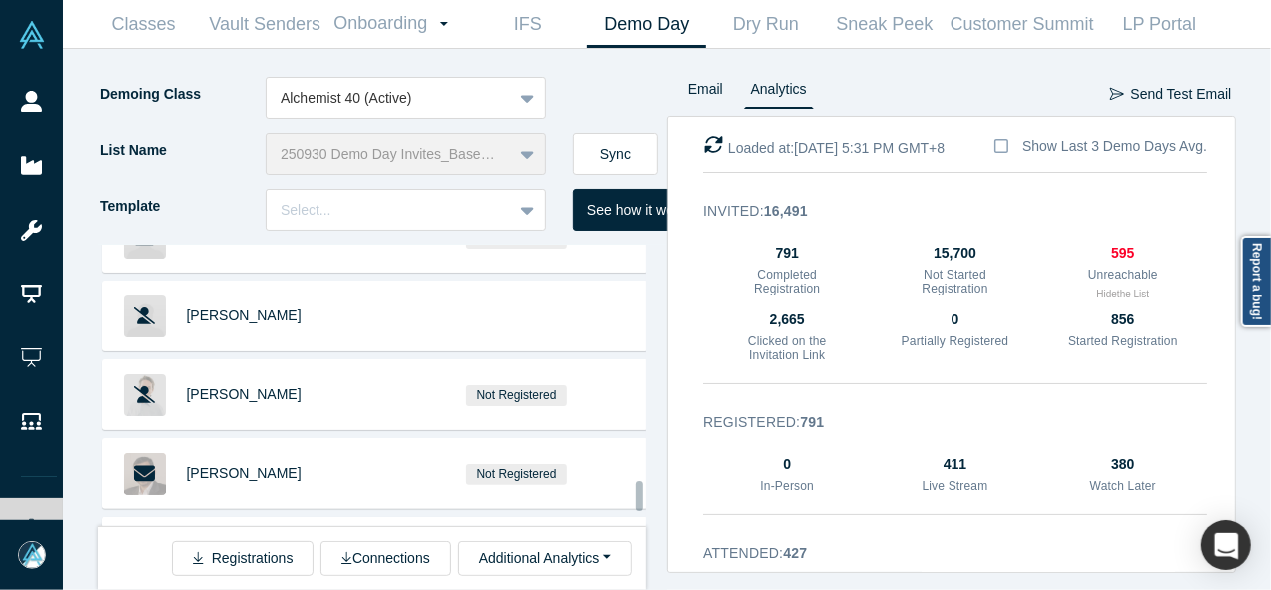
drag, startPoint x: 639, startPoint y: 486, endPoint x: 636, endPoint y: 497, distance: 11.4
click at [636, 497] on div at bounding box center [639, 496] width 7 height 30
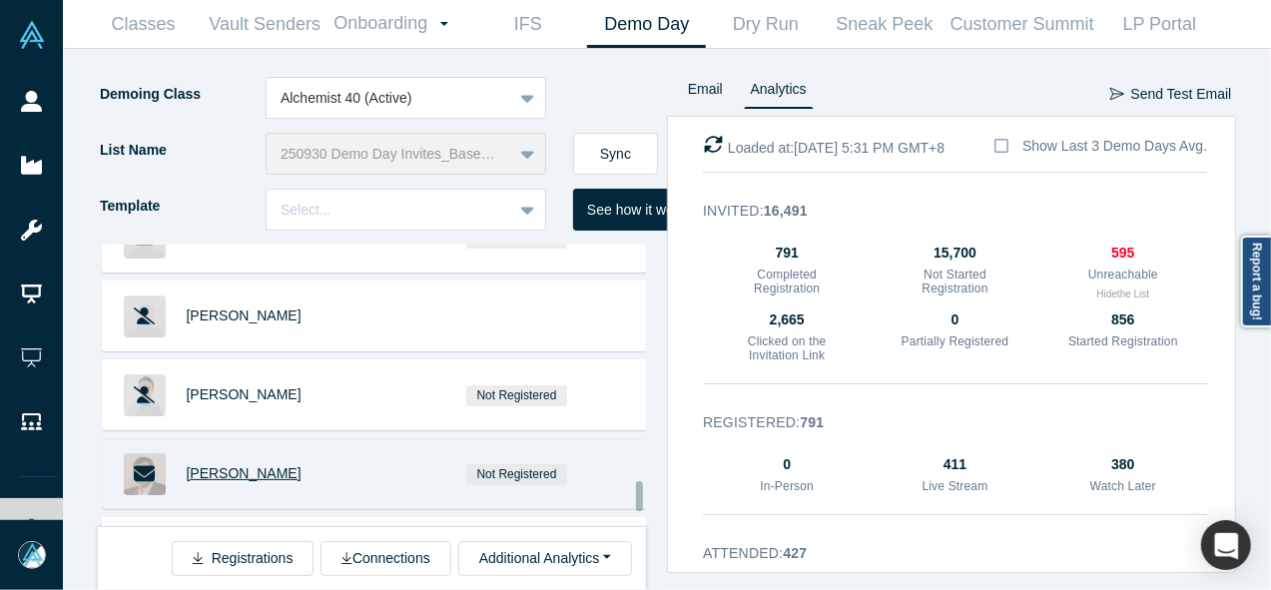
click at [204, 465] on span "[PERSON_NAME]" at bounding box center [244, 473] width 115 height 16
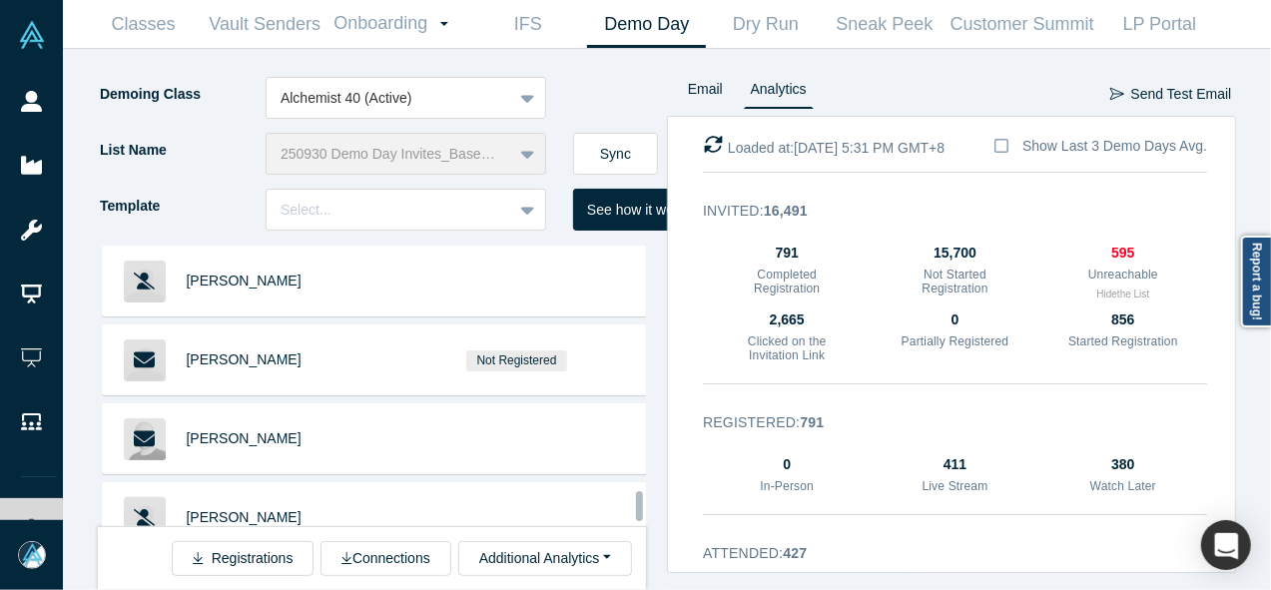
scroll to position [5939, 0]
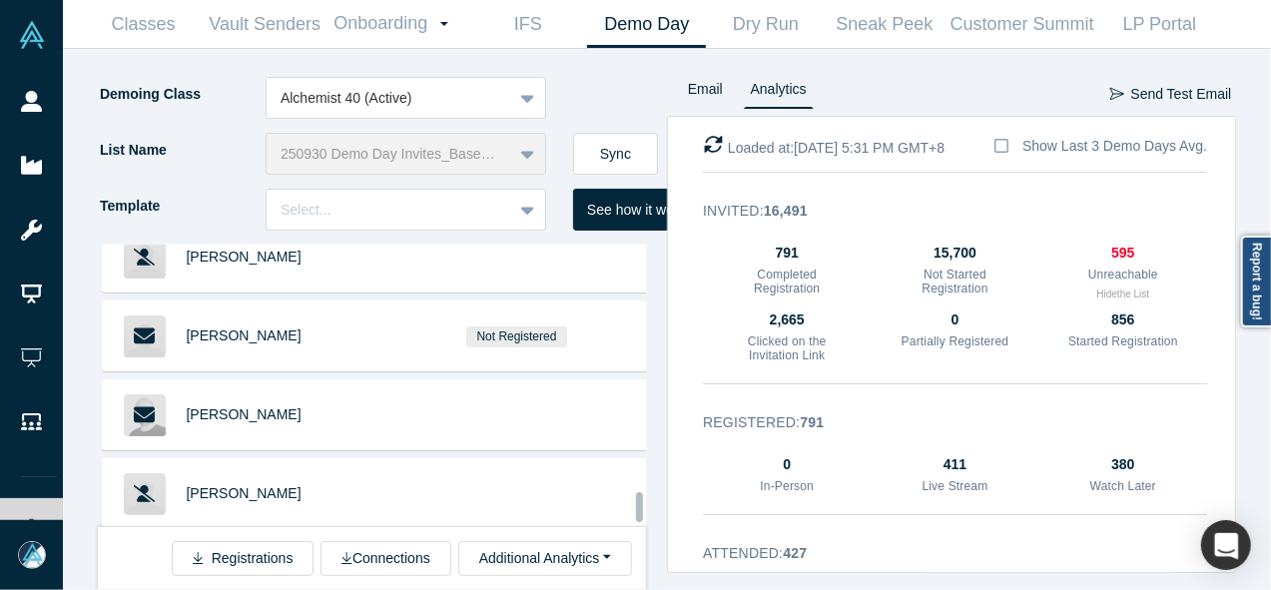
drag, startPoint x: 637, startPoint y: 493, endPoint x: 637, endPoint y: 504, distance: 11.0
click at [637, 504] on div at bounding box center [639, 507] width 7 height 30
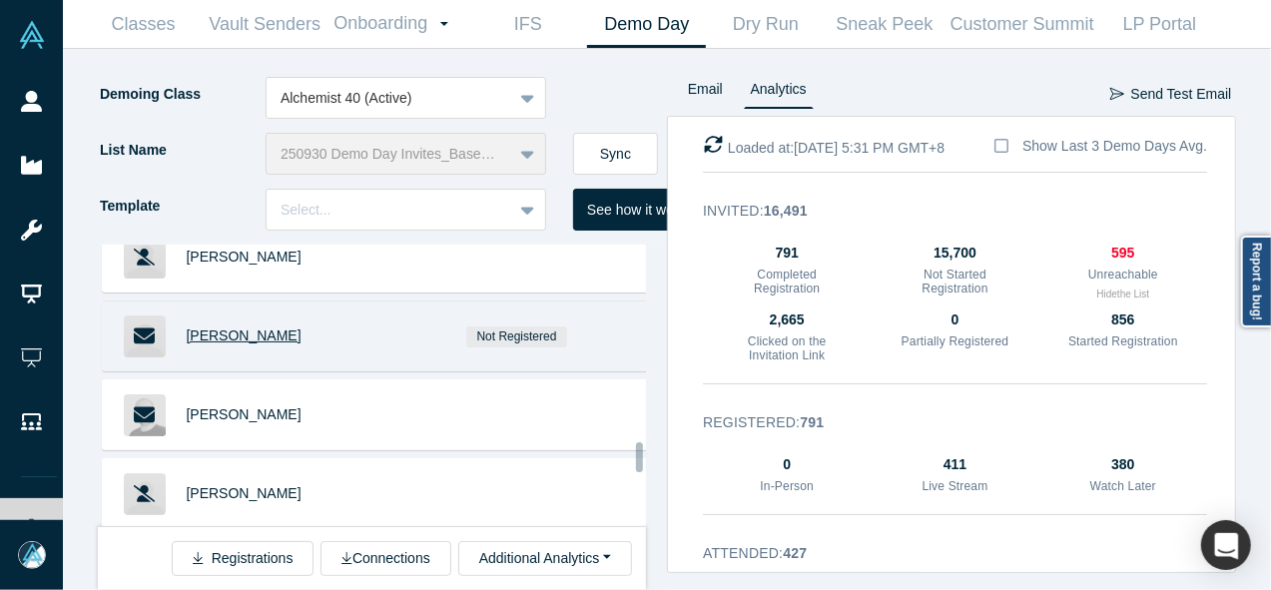
click at [240, 327] on span "[PERSON_NAME]" at bounding box center [244, 335] width 115 height 16
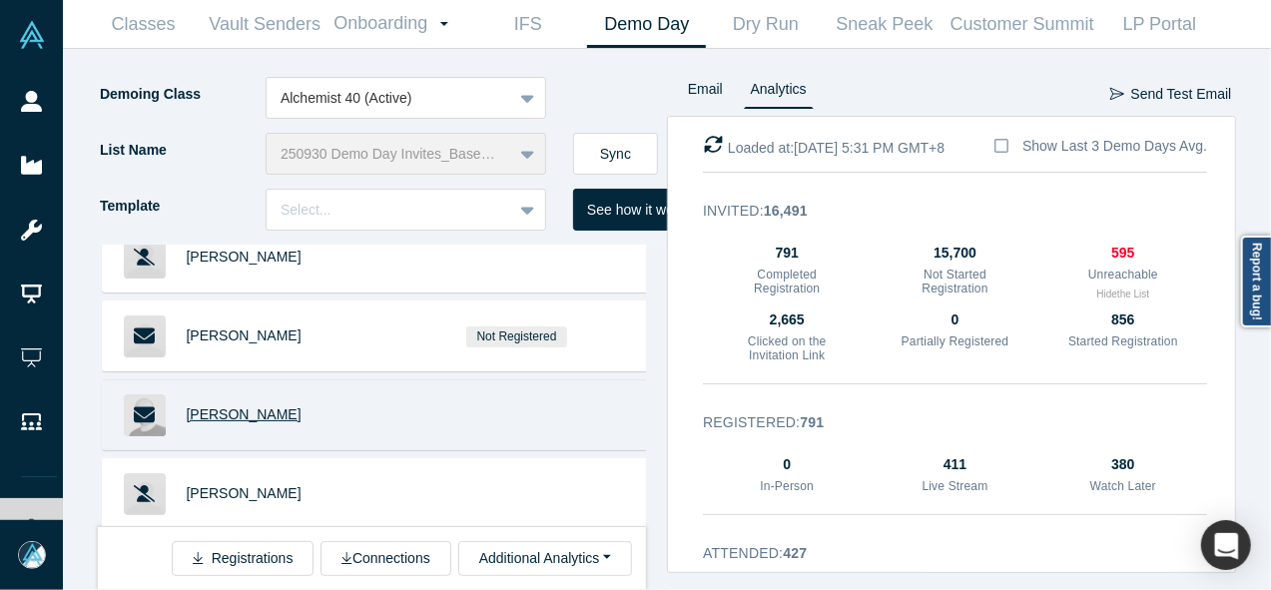
click at [206, 406] on span "David Reynolds" at bounding box center [244, 414] width 115 height 16
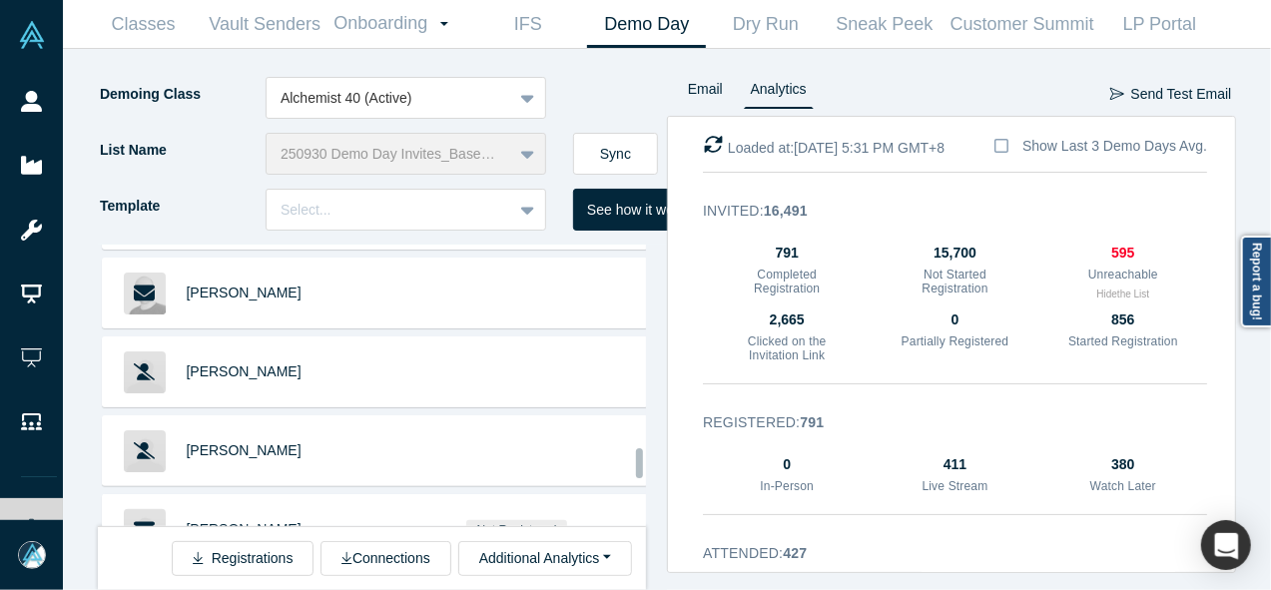
scroll to position [6029, 0]
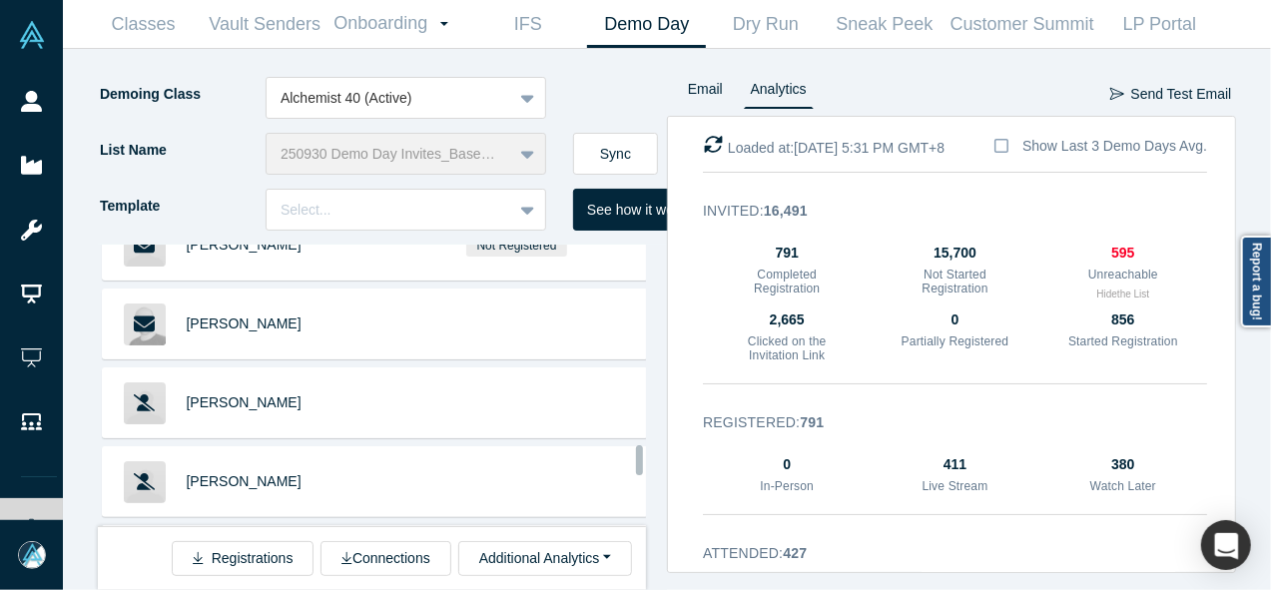
click at [637, 461] on div at bounding box center [639, 460] width 7 height 30
click at [240, 552] on span "Patrick Pounds" at bounding box center [244, 560] width 115 height 16
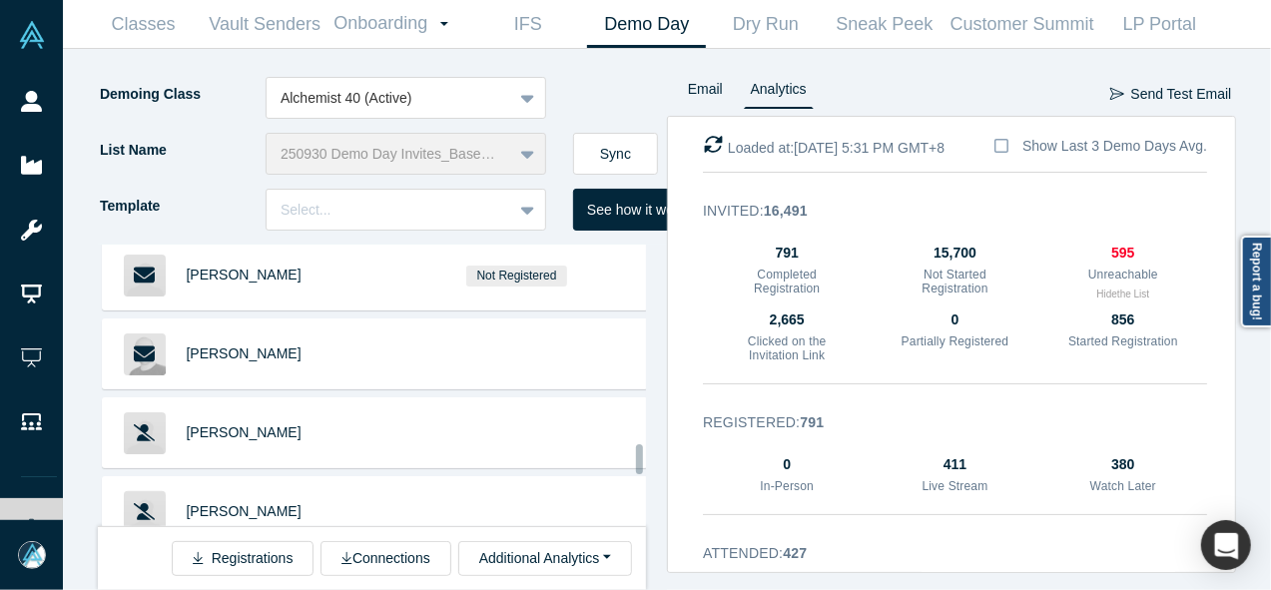
click at [637, 471] on div at bounding box center [639, 459] width 7 height 30
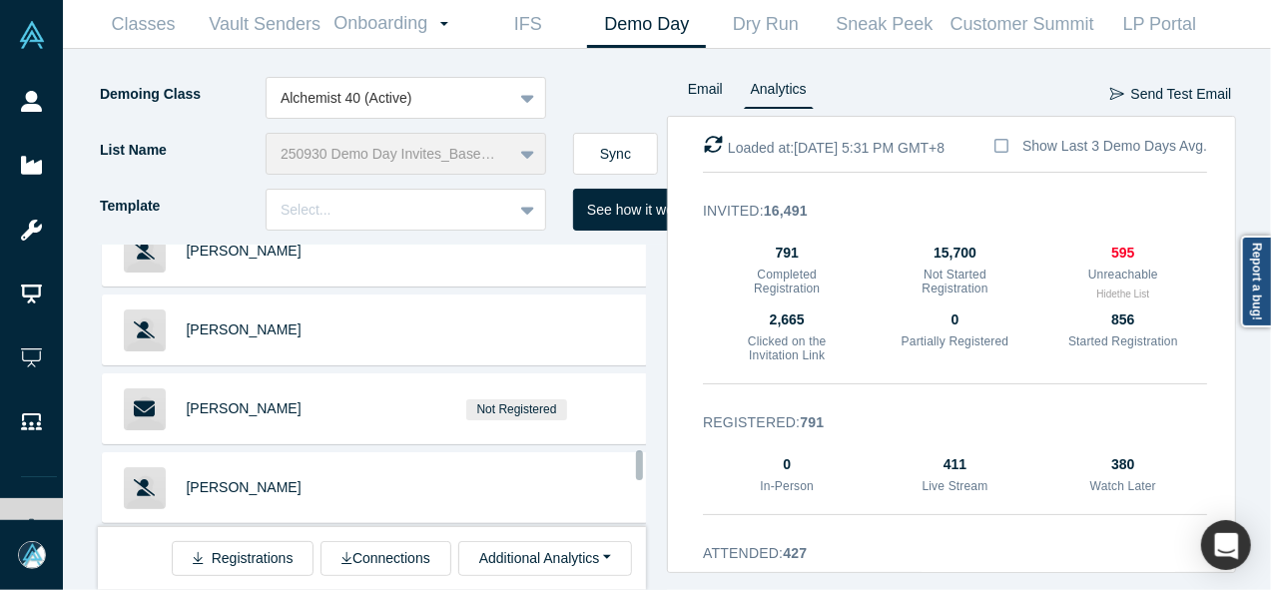
click at [636, 470] on div at bounding box center [639, 465] width 7 height 30
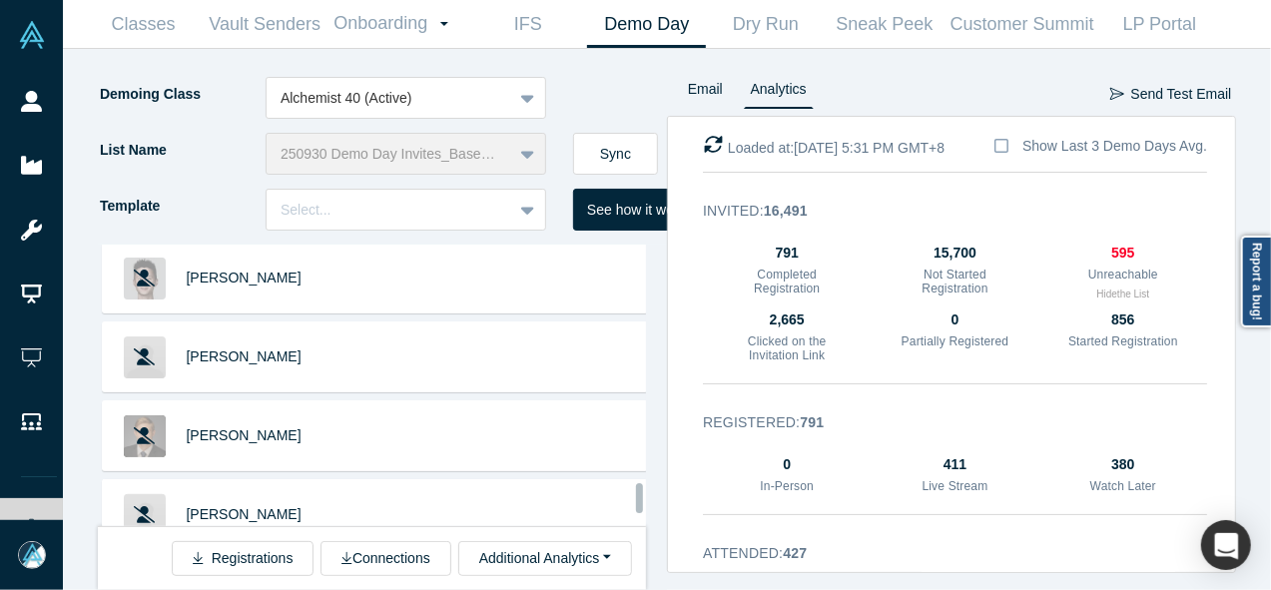
scroll to position [7211, 0]
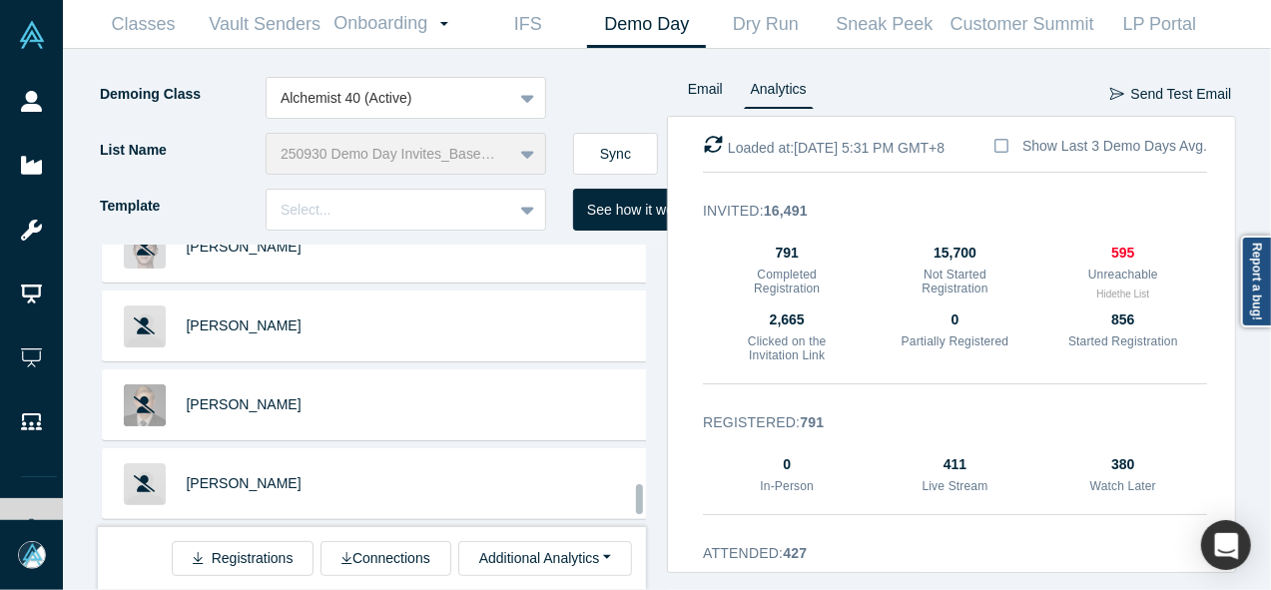
drag, startPoint x: 640, startPoint y: 462, endPoint x: 632, endPoint y: 495, distance: 33.9
click at [632, 495] on div "Kate Clark Andrew Hong Marcus Chan Loren Savini Baptiste Bel Austin Wills Caryn…" at bounding box center [372, 386] width 548 height 282
click at [211, 554] on span "Krisztina Holly" at bounding box center [244, 562] width 115 height 16
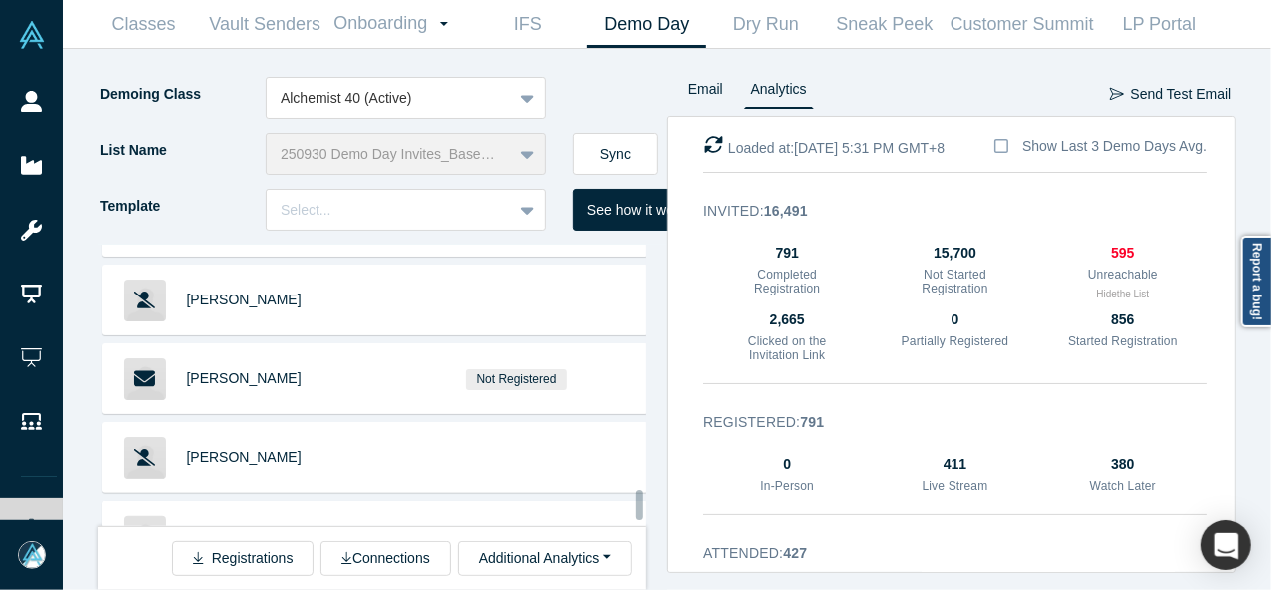
scroll to position [7424, 0]
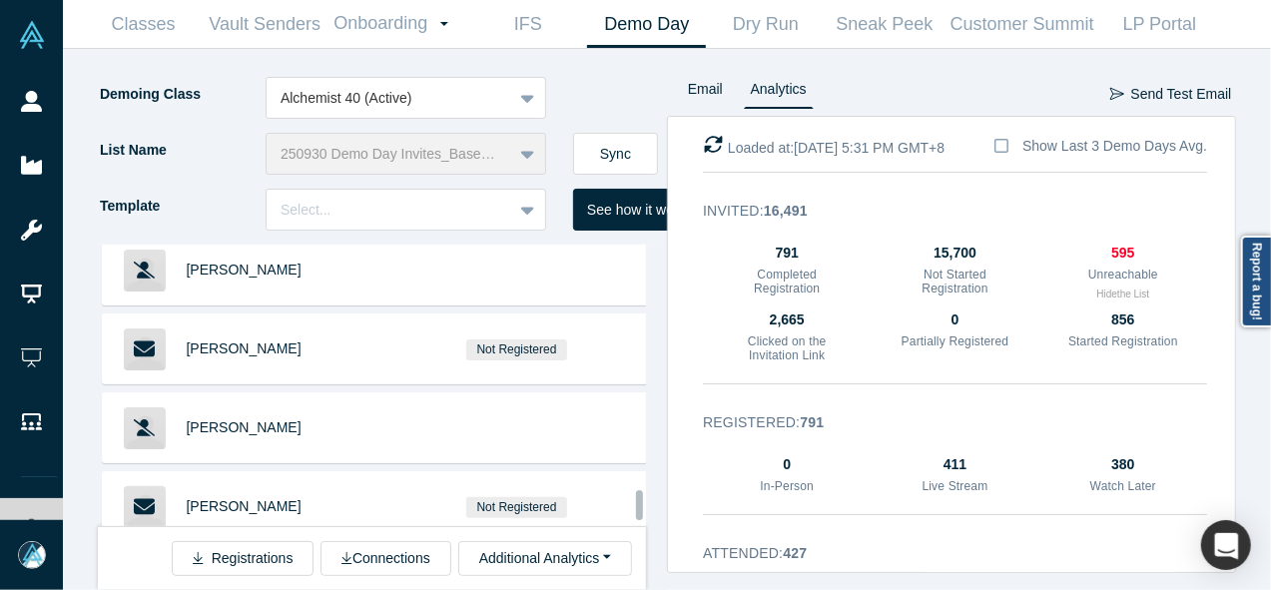
click at [636, 508] on div at bounding box center [639, 505] width 7 height 30
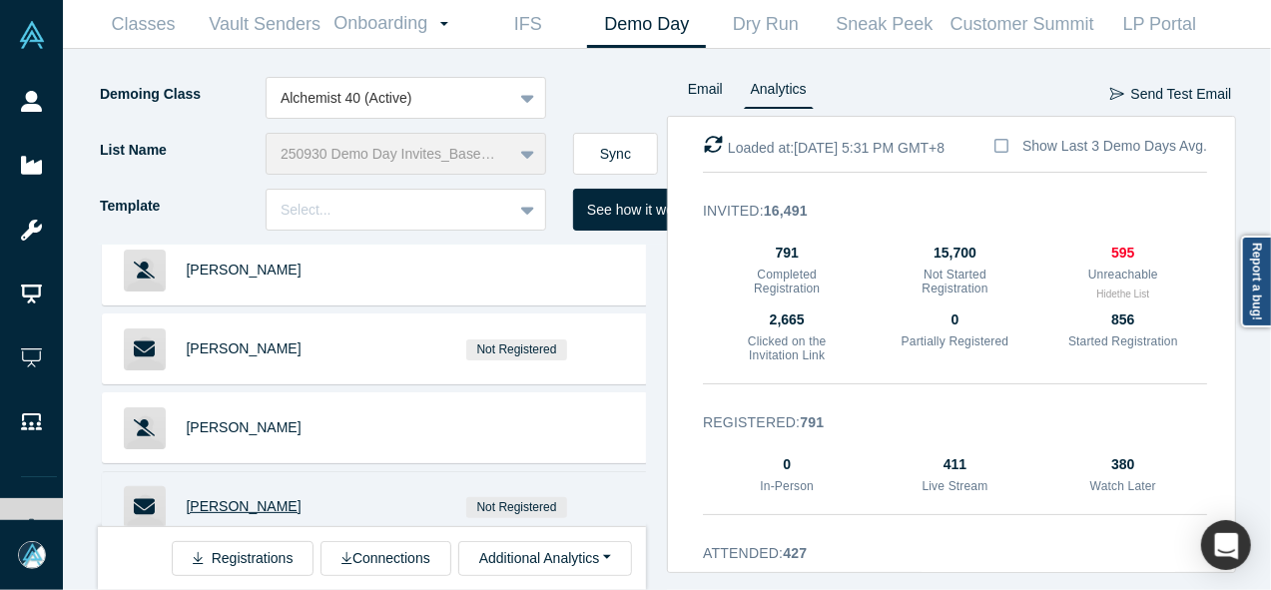
click at [227, 498] on span "Kristin Tomasik" at bounding box center [244, 506] width 115 height 16
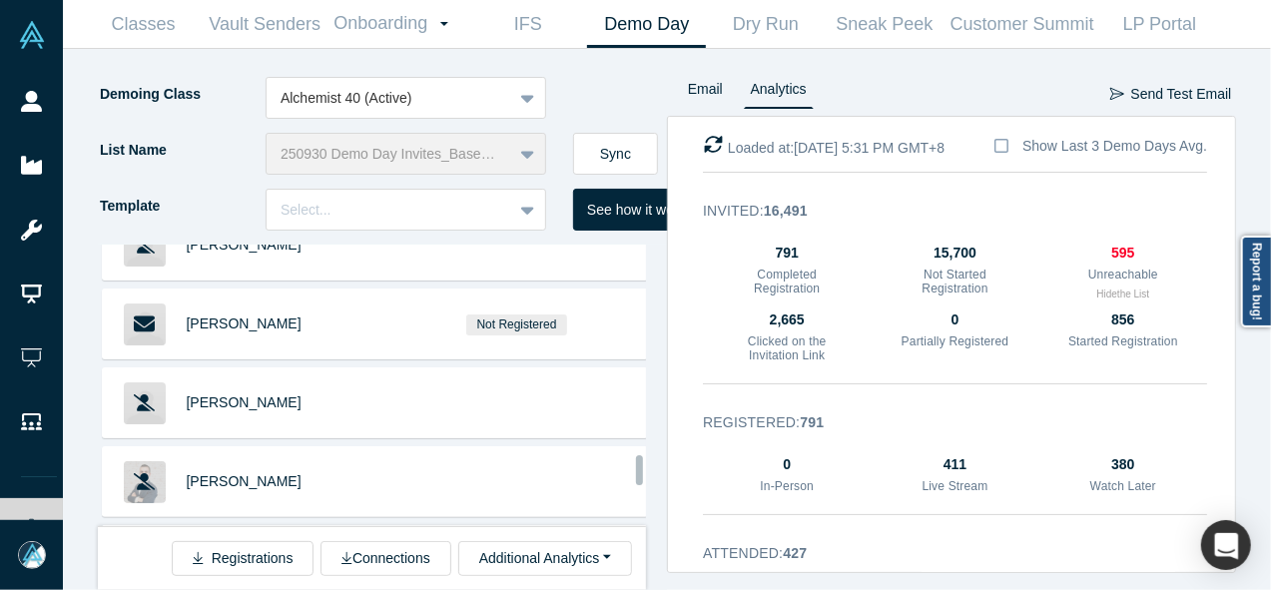
scroll to position [7644, 0]
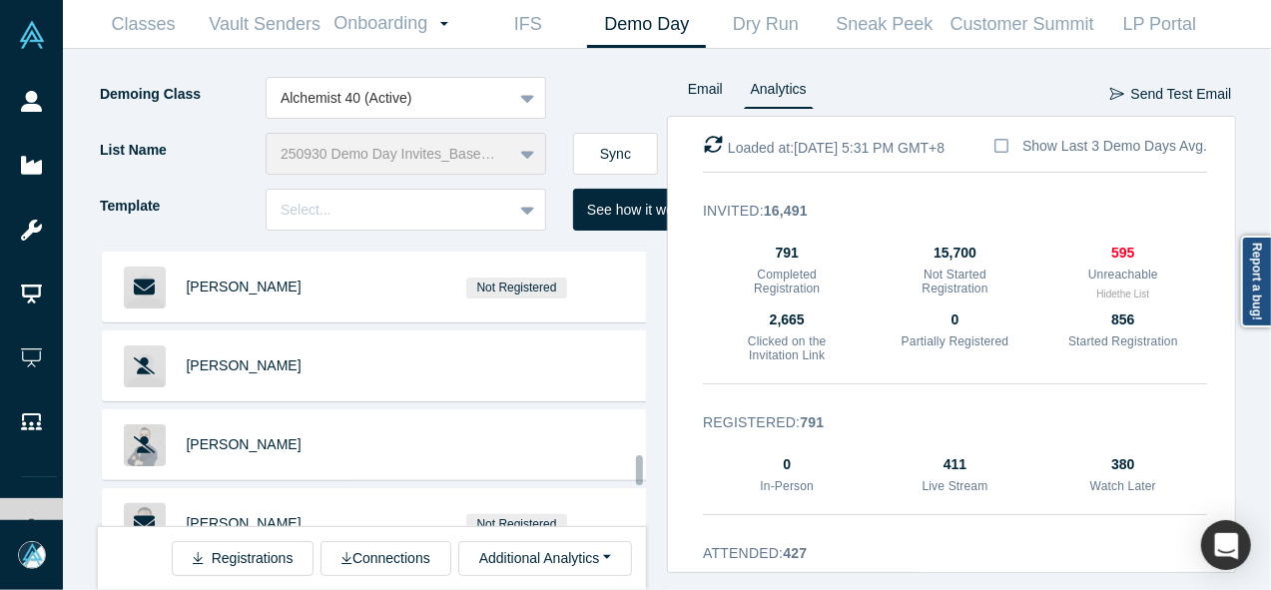
click at [637, 474] on div at bounding box center [639, 470] width 7 height 30
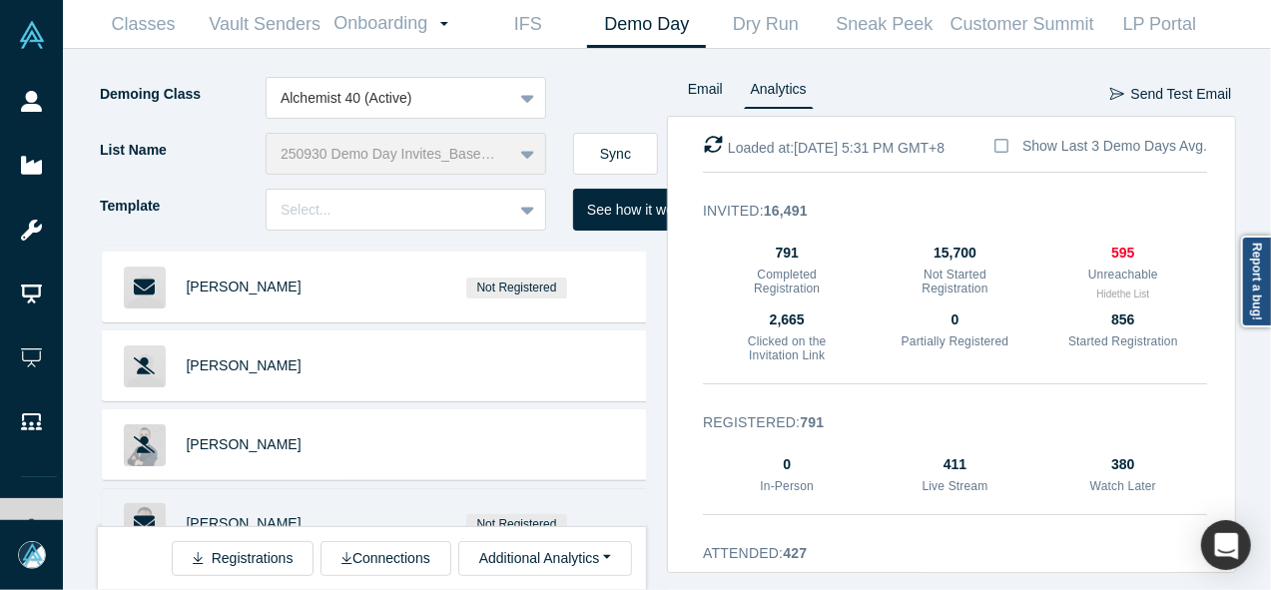
click at [231, 515] on span "Kia Nejatian" at bounding box center [244, 523] width 115 height 16
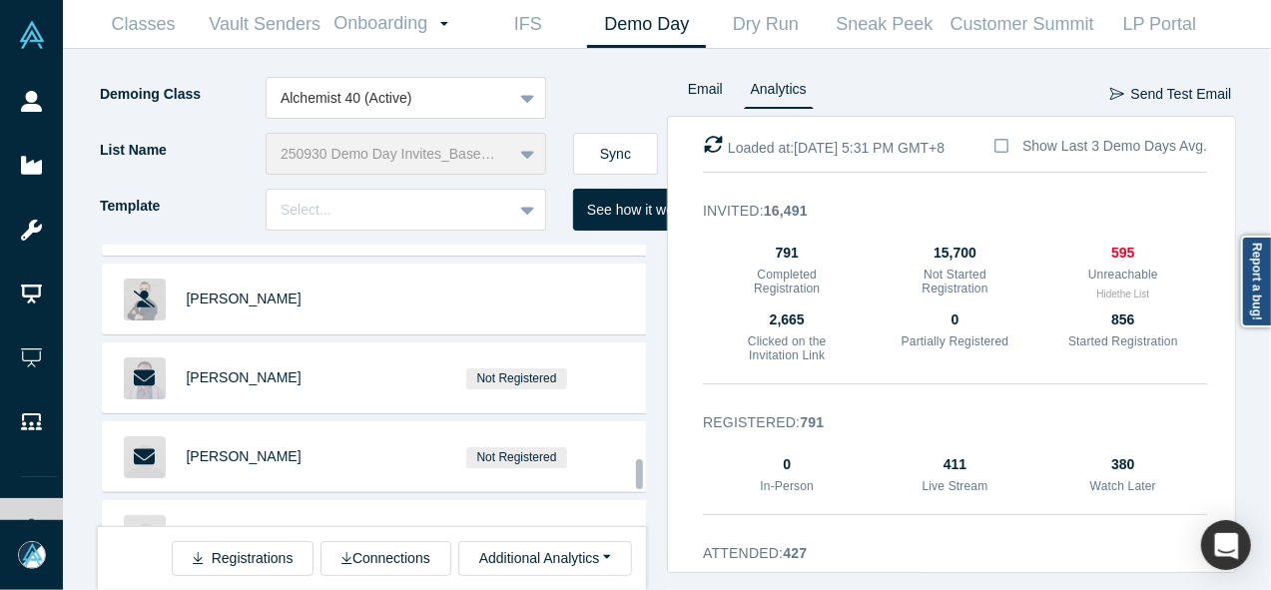
scroll to position [7899, 0]
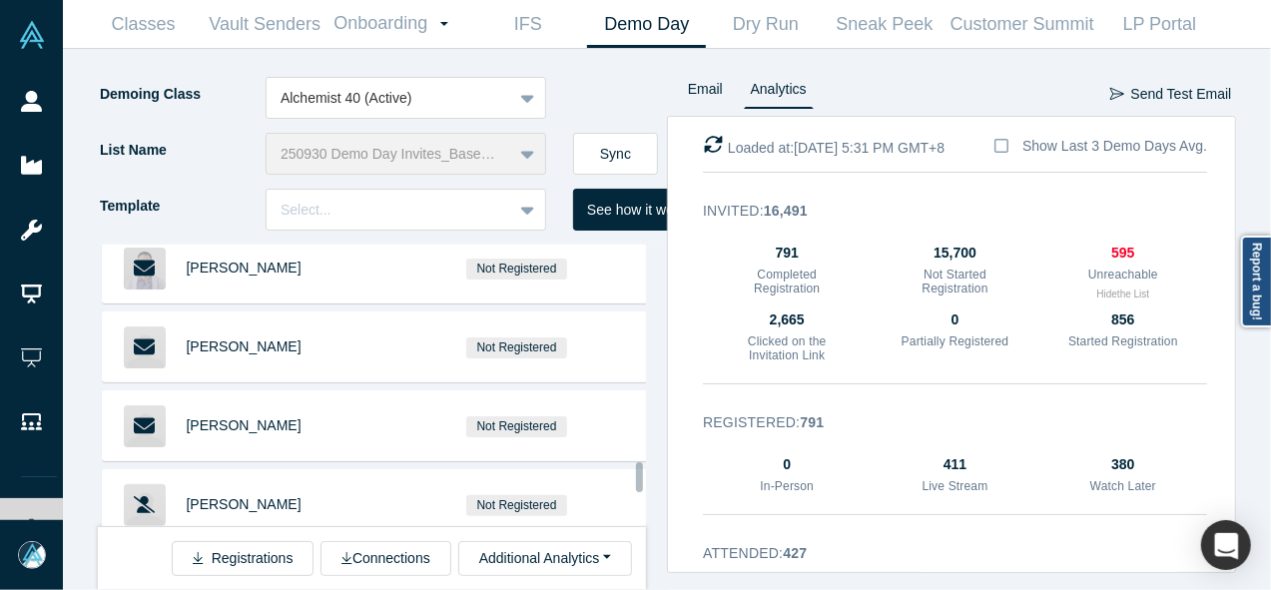
click at [636, 483] on div at bounding box center [639, 477] width 7 height 30
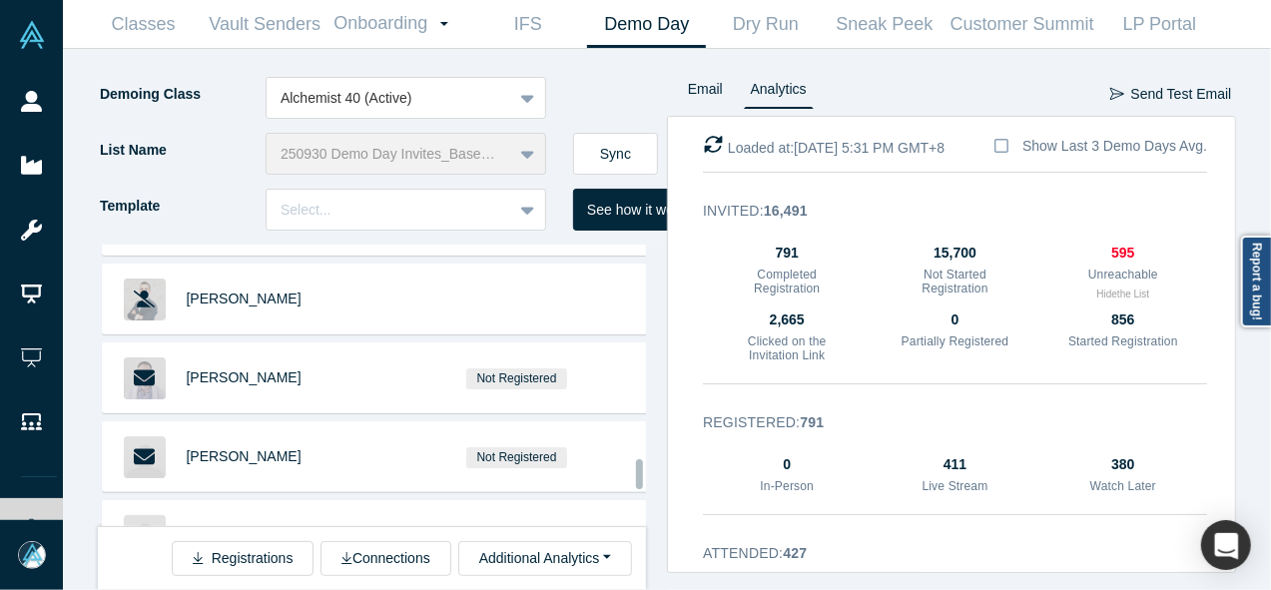
scroll to position [7862, 0]
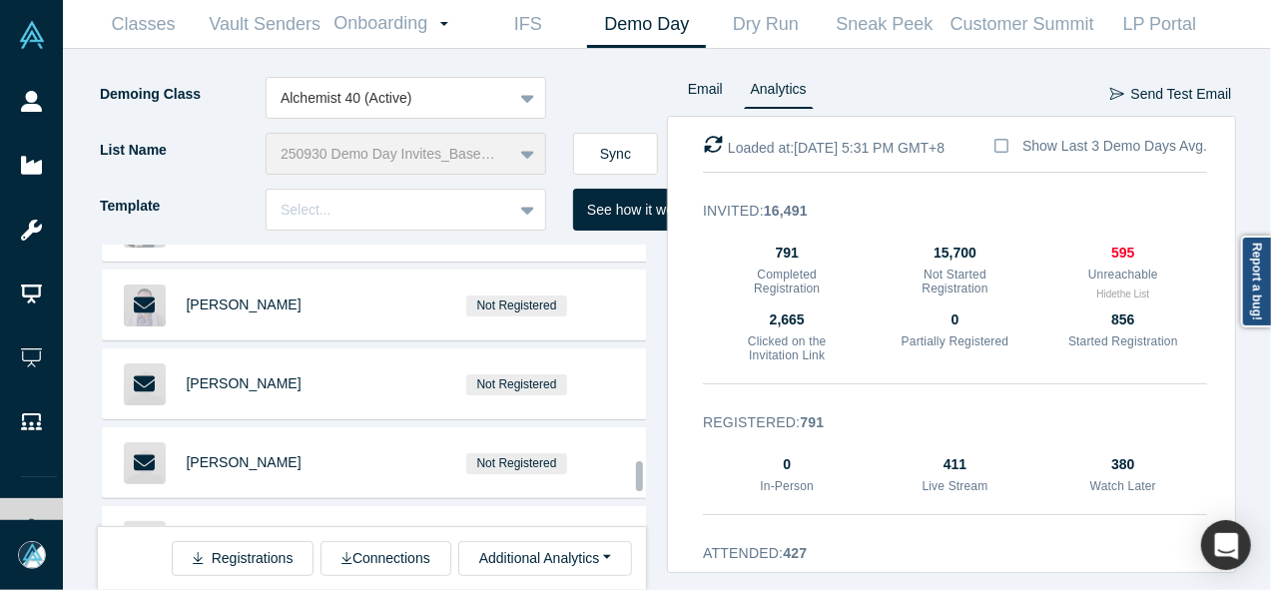
click at [638, 482] on div at bounding box center [639, 476] width 7 height 30
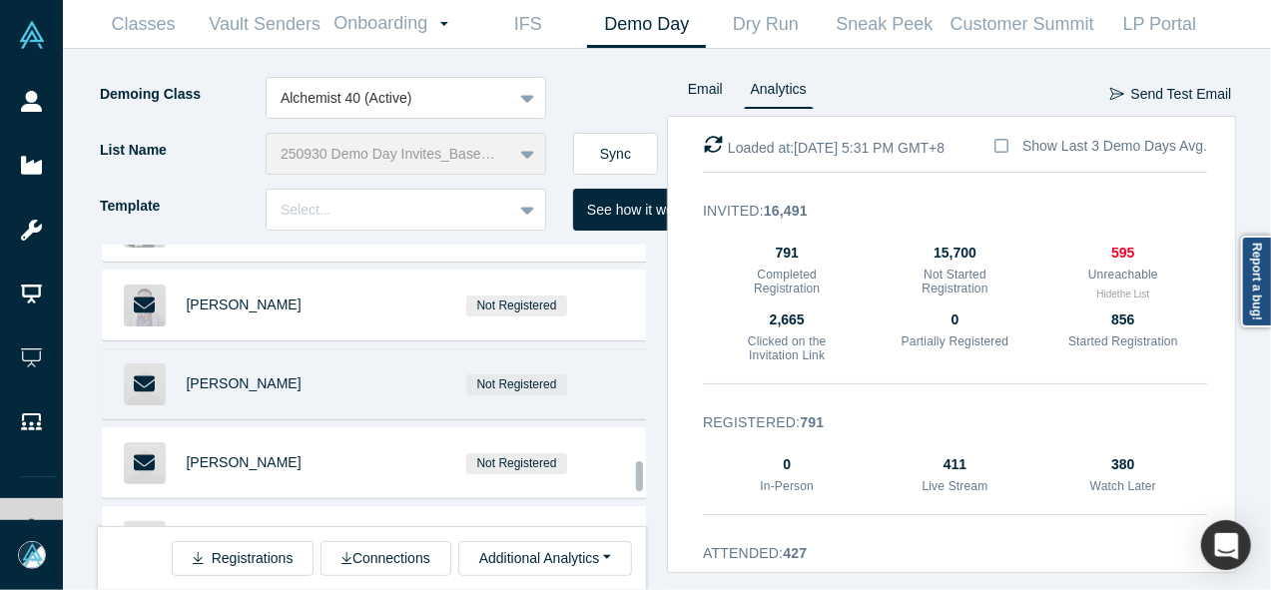
click at [215, 349] on div "Jindou Lee" at bounding box center [277, 383] width 181 height 69
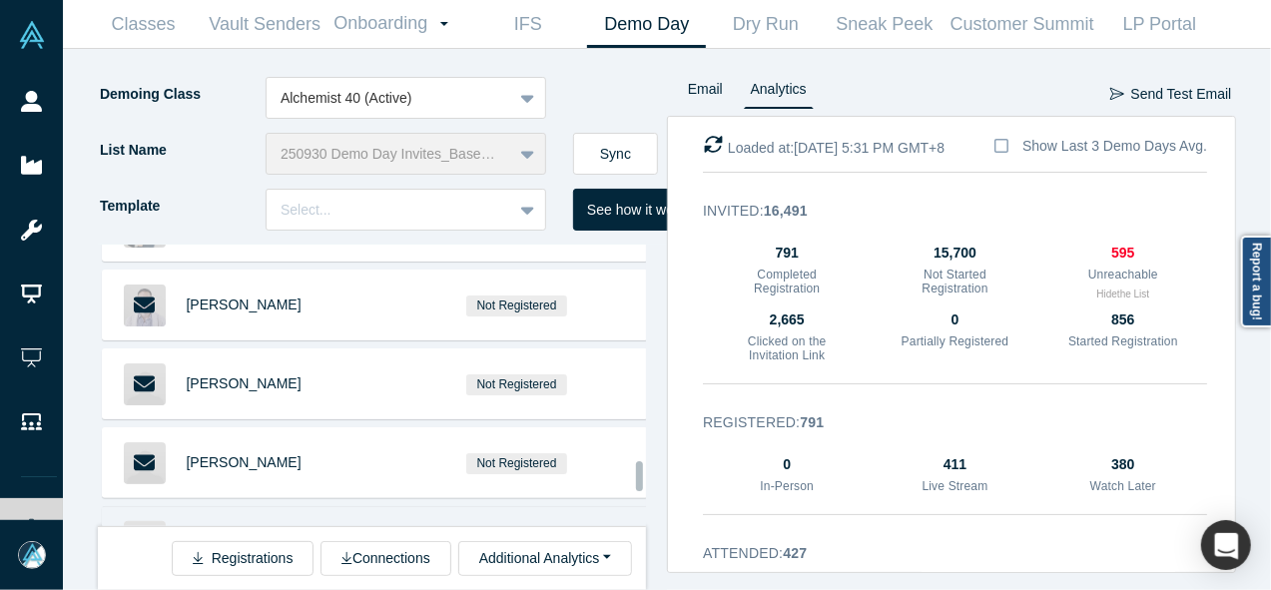
click at [637, 507] on div "Not Registered" at bounding box center [517, 541] width 280 height 69
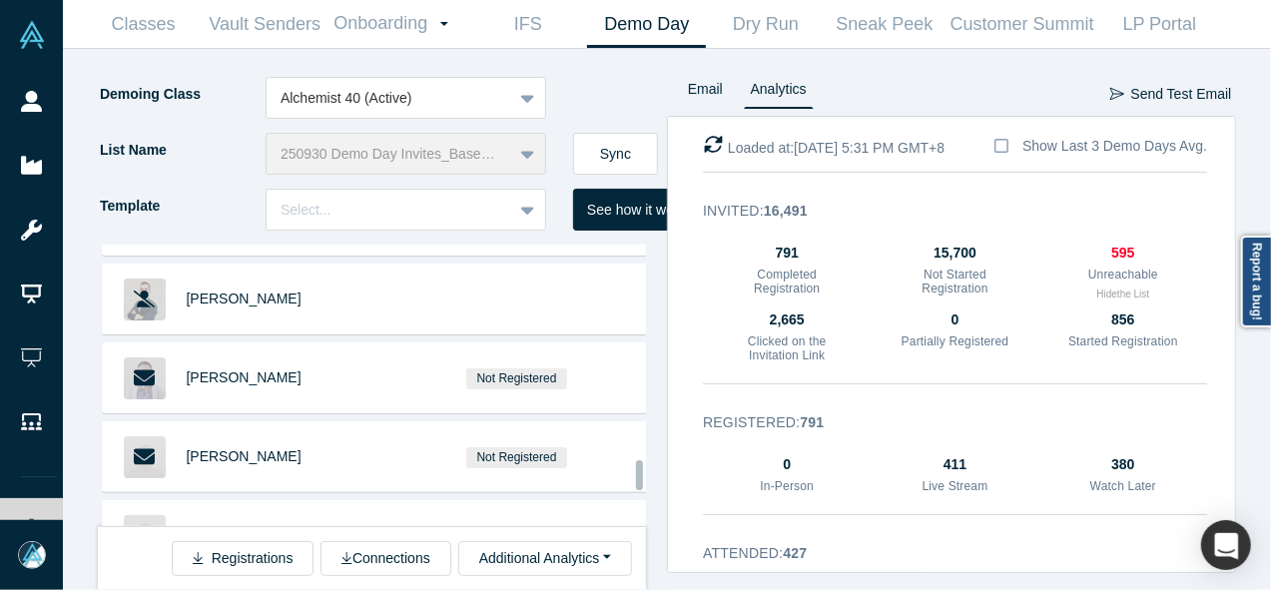
scroll to position [7716, 0]
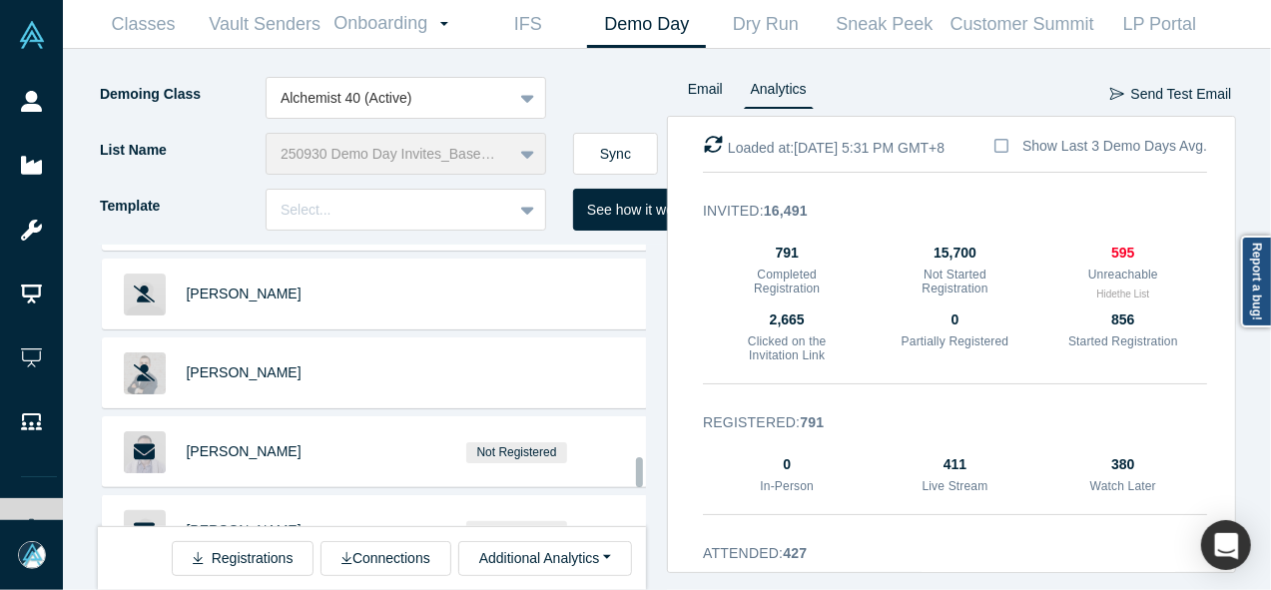
click at [642, 468] on div at bounding box center [639, 472] width 7 height 30
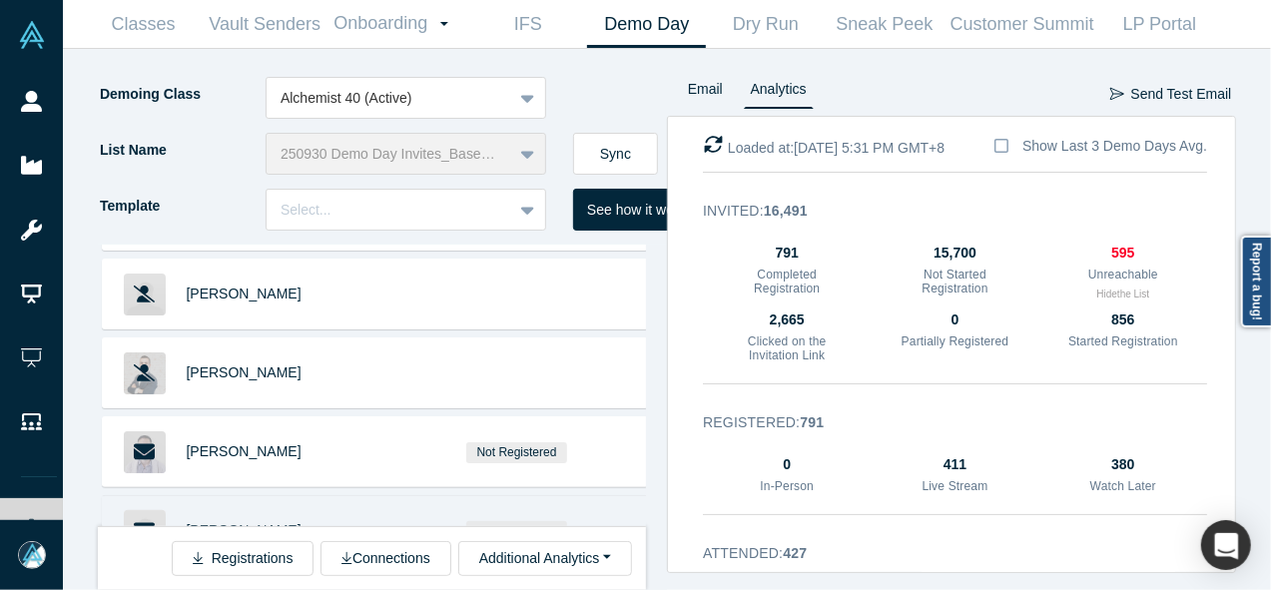
click at [218, 522] on span "Jindou Lee" at bounding box center [244, 530] width 115 height 16
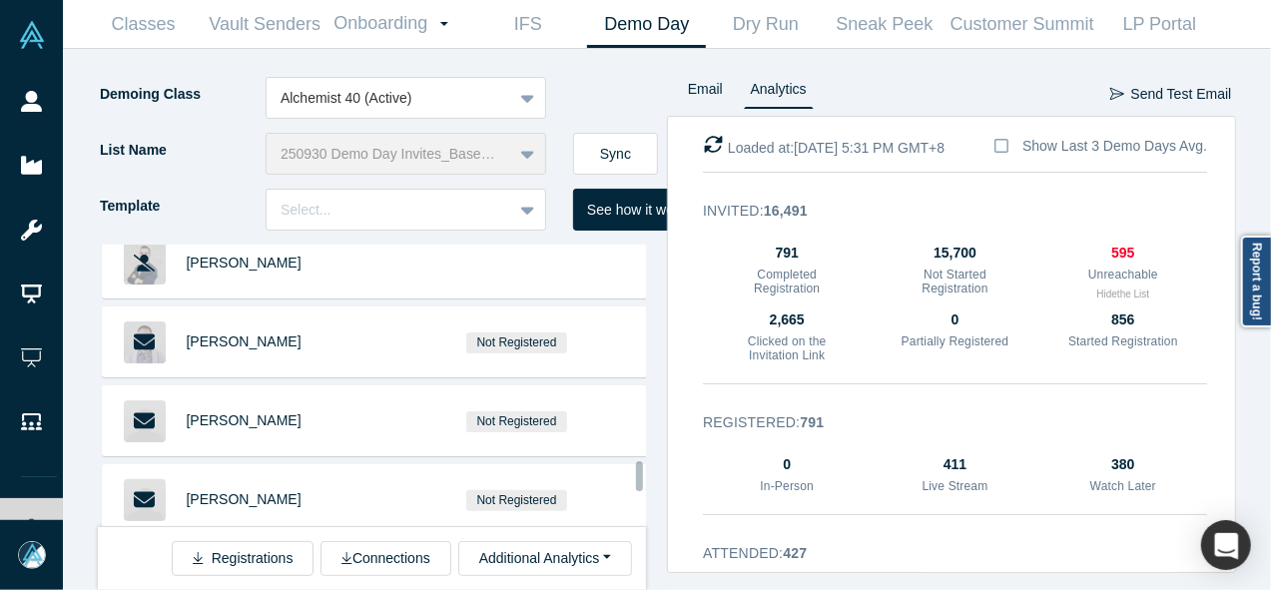
scroll to position [7862, 0]
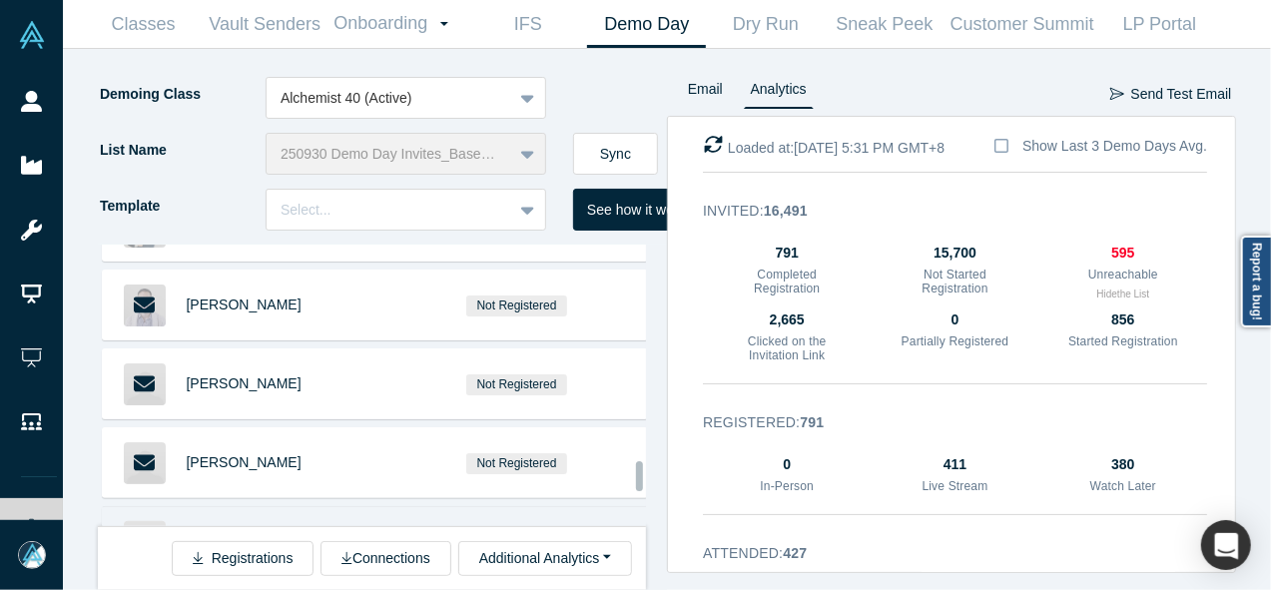
click at [635, 478] on div "Kate Clark Andrew Hong Marcus Chan Loren Savini Baptiste Bel Austin Wills Caryn…" at bounding box center [372, 386] width 548 height 282
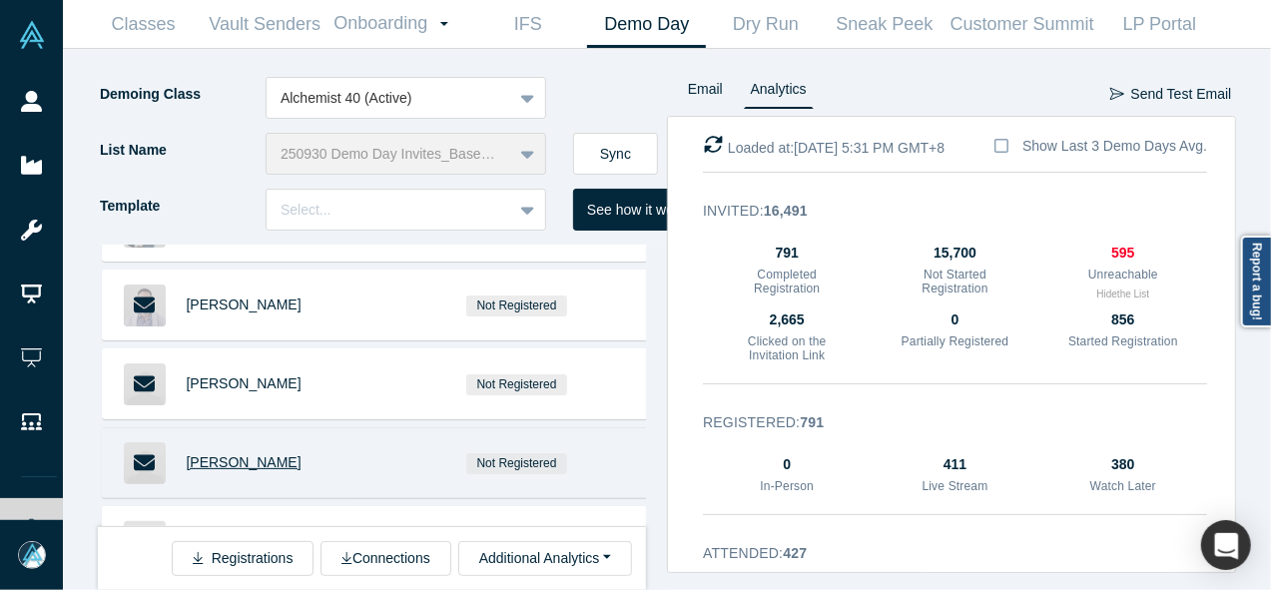
click at [218, 454] on span "Jordan Katz" at bounding box center [244, 462] width 115 height 16
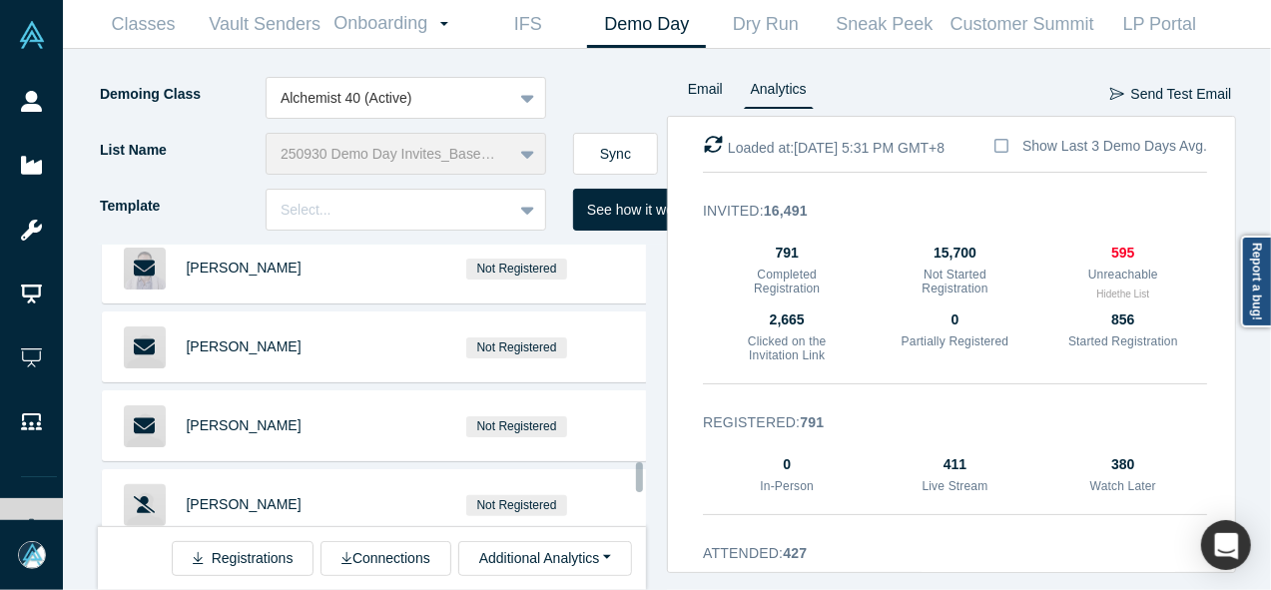
scroll to position [7972, 0]
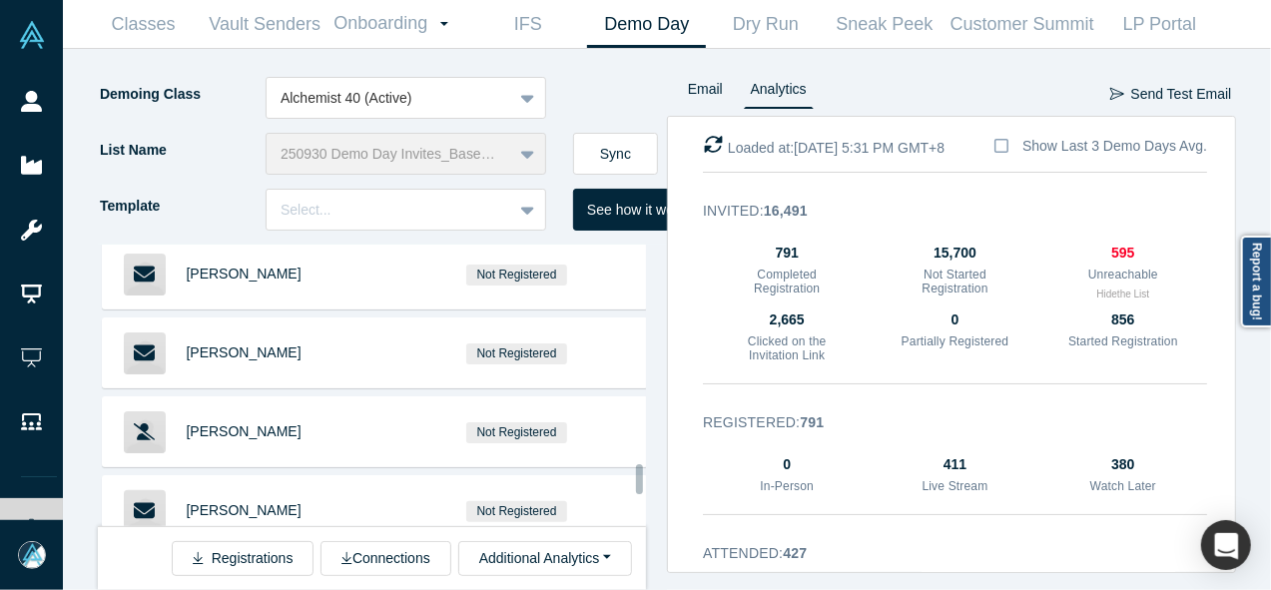
click at [637, 472] on div at bounding box center [639, 479] width 7 height 30
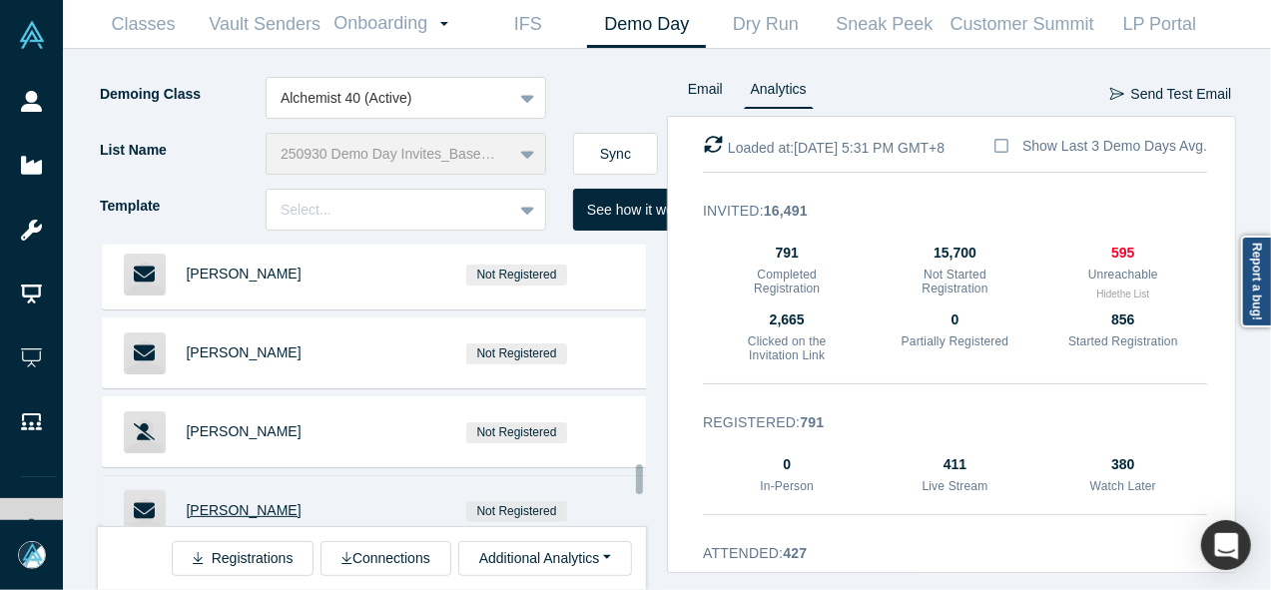
click at [252, 502] on span "Jonathan Bruck" at bounding box center [244, 510] width 115 height 16
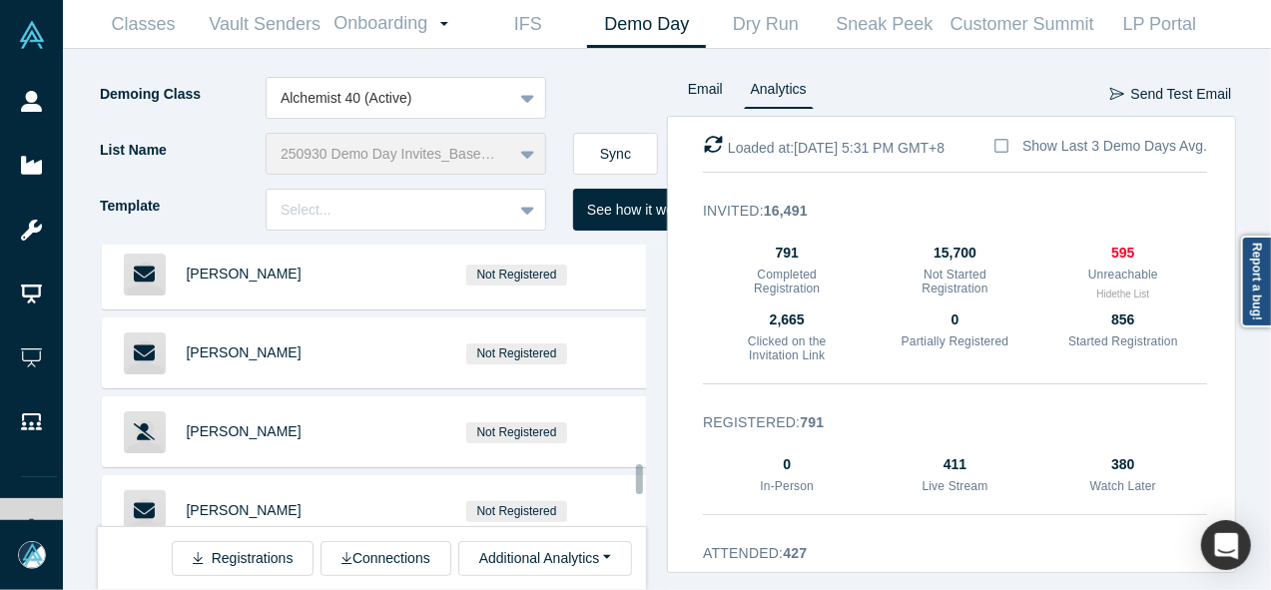
scroll to position [7935, 0]
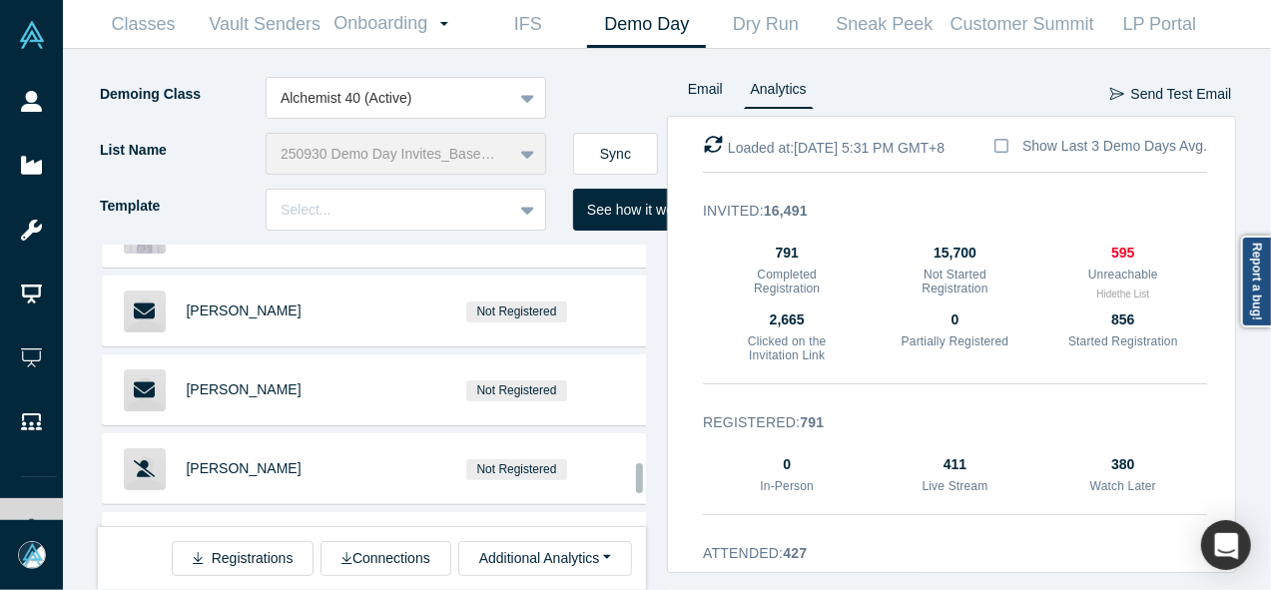
click at [638, 480] on div at bounding box center [639, 478] width 7 height 30
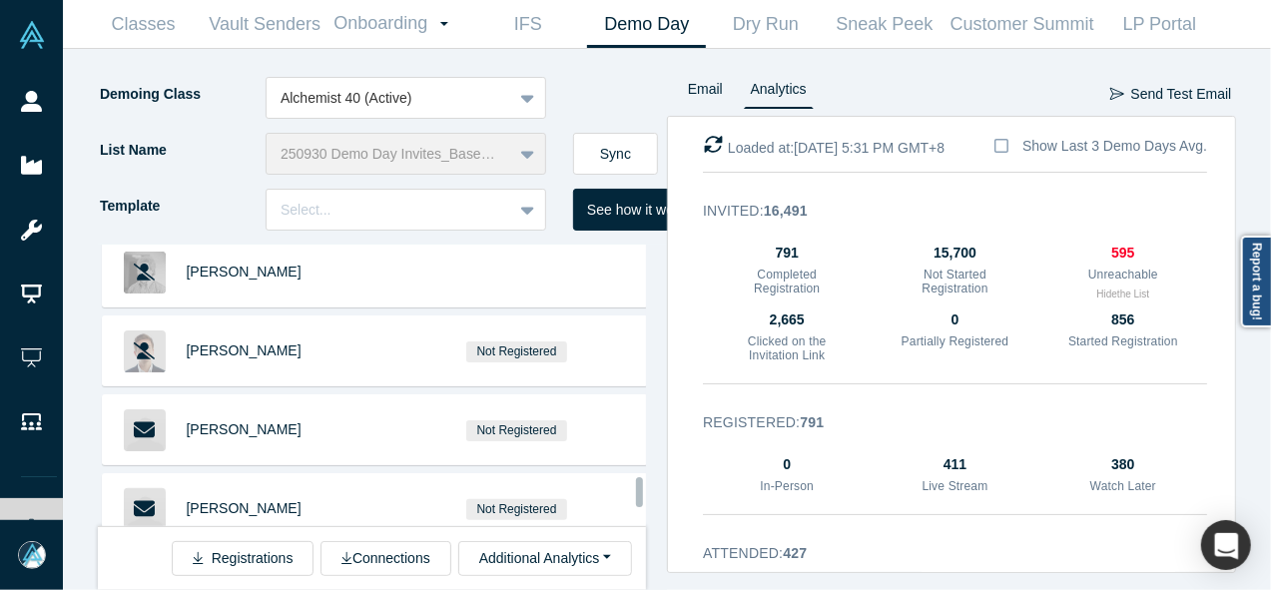
scroll to position [8594, 0]
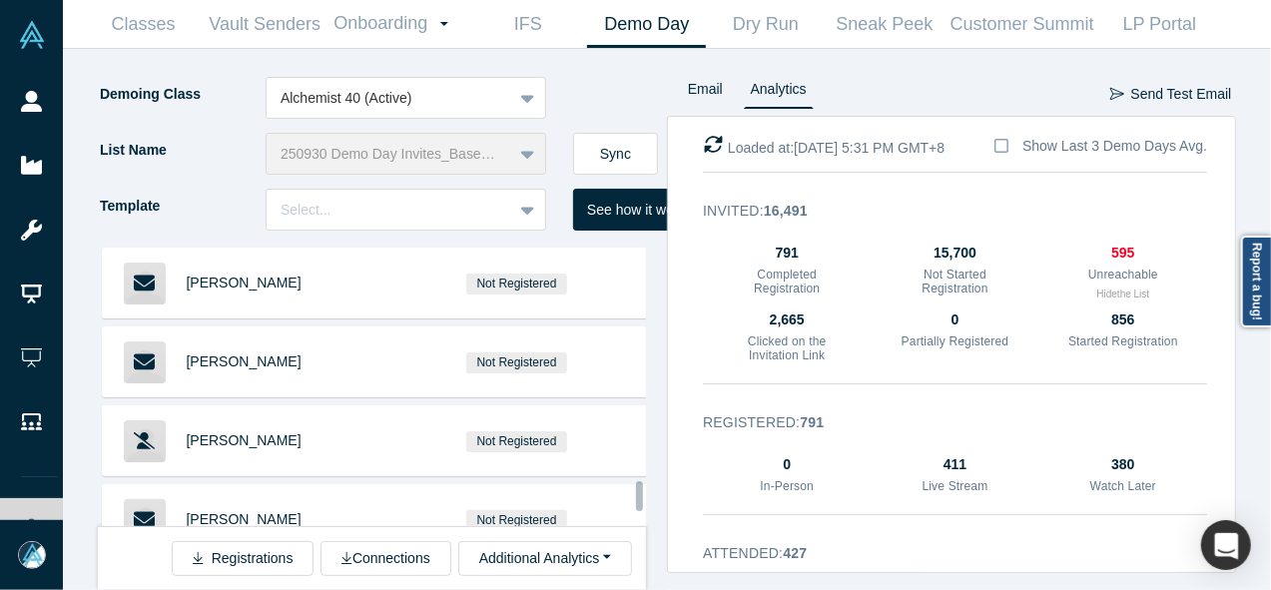
drag, startPoint x: 637, startPoint y: 476, endPoint x: 637, endPoint y: 494, distance: 18.0
click at [637, 494] on div at bounding box center [639, 496] width 7 height 30
drag, startPoint x: 637, startPoint y: 478, endPoint x: 636, endPoint y: 488, distance: 10.0
click at [636, 484] on div "Kate Clark Andrew Hong Marcus Chan Loren Savini Baptiste Bel Austin Wills Caryn…" at bounding box center [372, 386] width 548 height 282
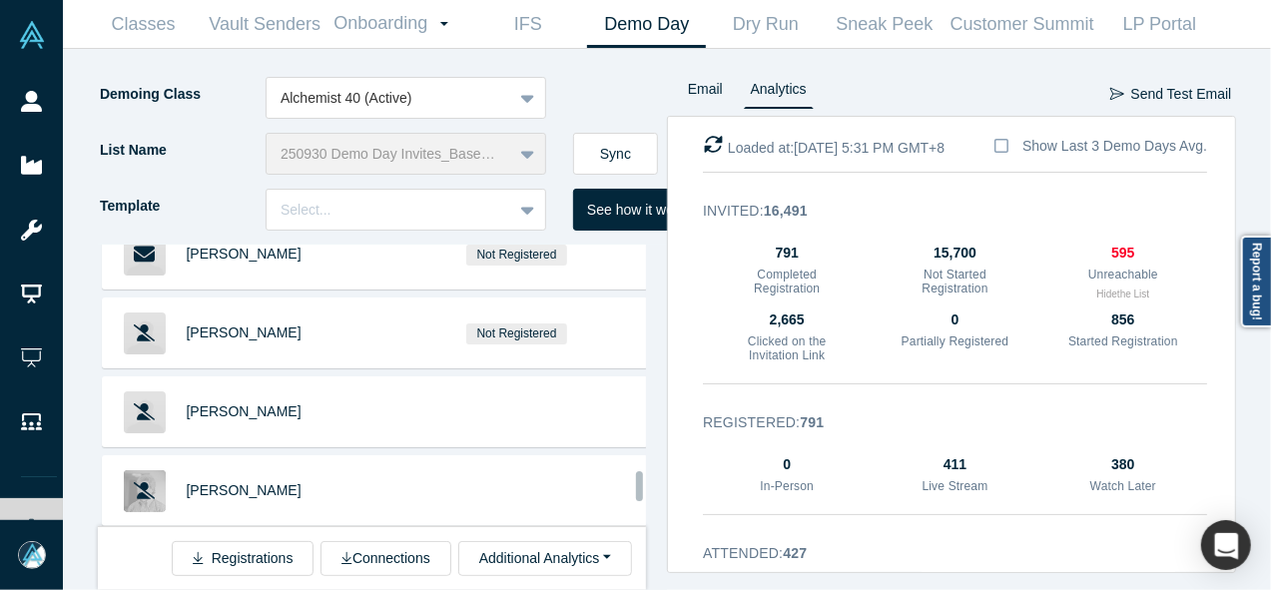
scroll to position [8302, 0]
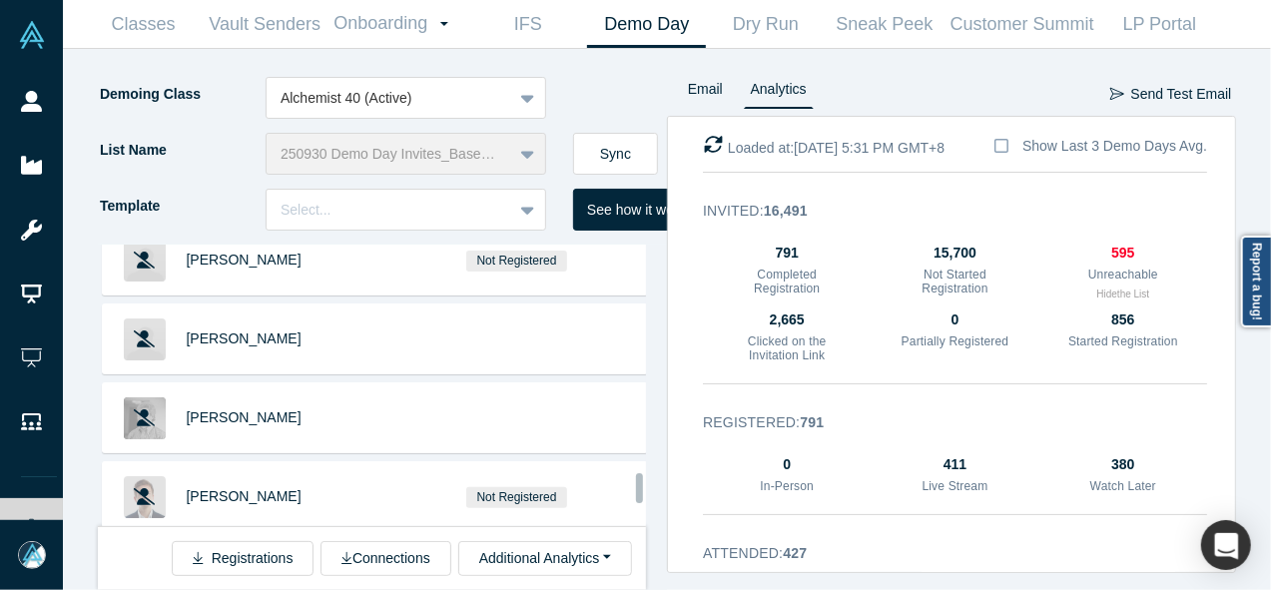
click at [641, 490] on div at bounding box center [639, 488] width 7 height 30
click at [206, 567] on span "Ken Peterson" at bounding box center [244, 575] width 115 height 16
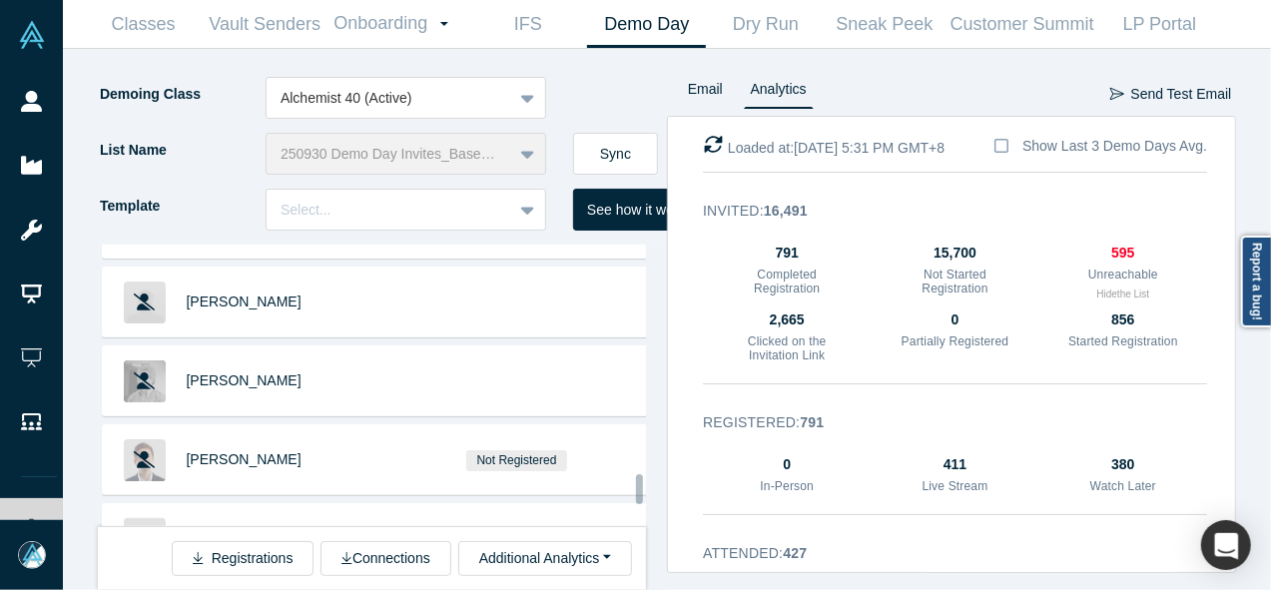
click at [640, 489] on div at bounding box center [639, 489] width 7 height 30
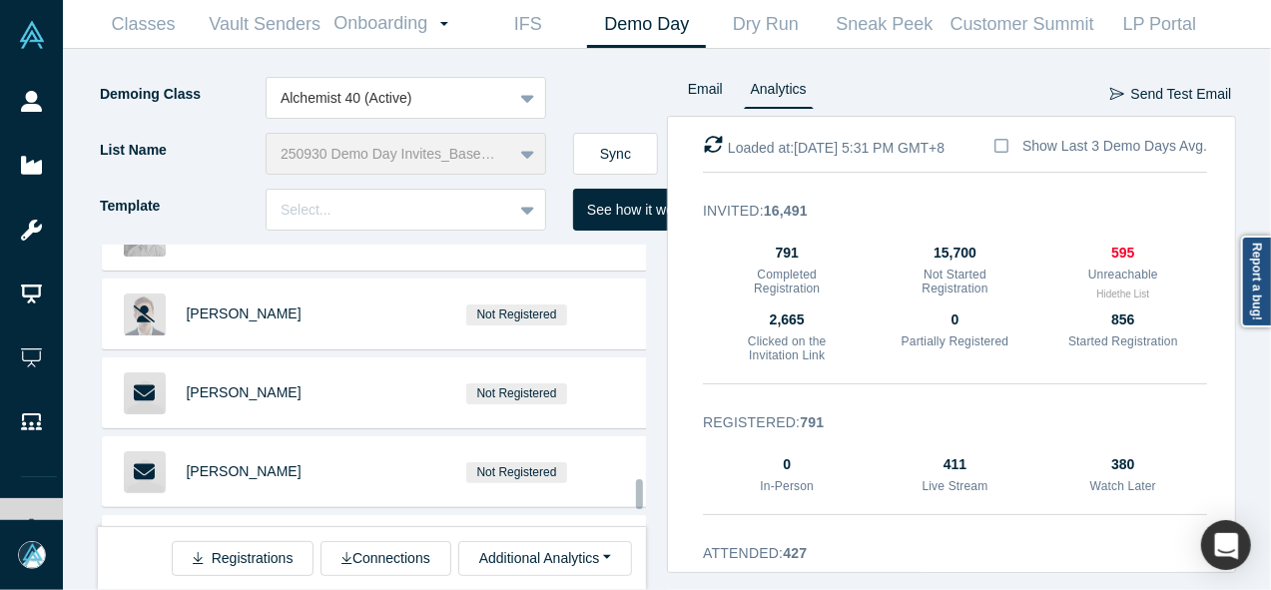
scroll to position [8594, 0]
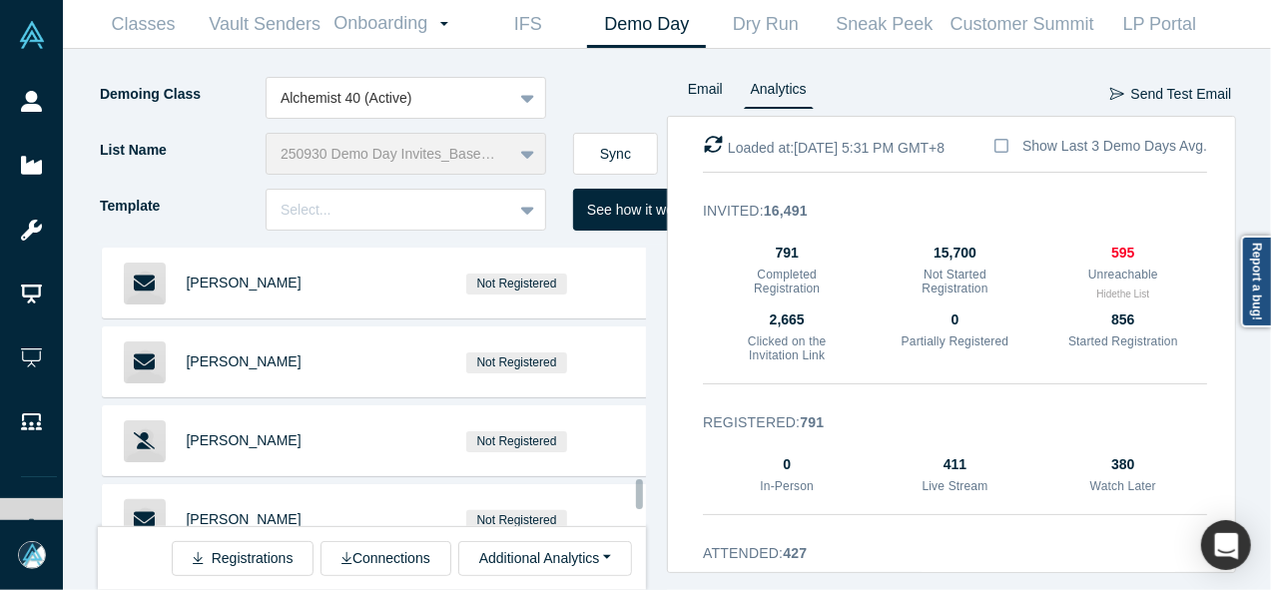
click at [637, 496] on div at bounding box center [639, 494] width 7 height 30
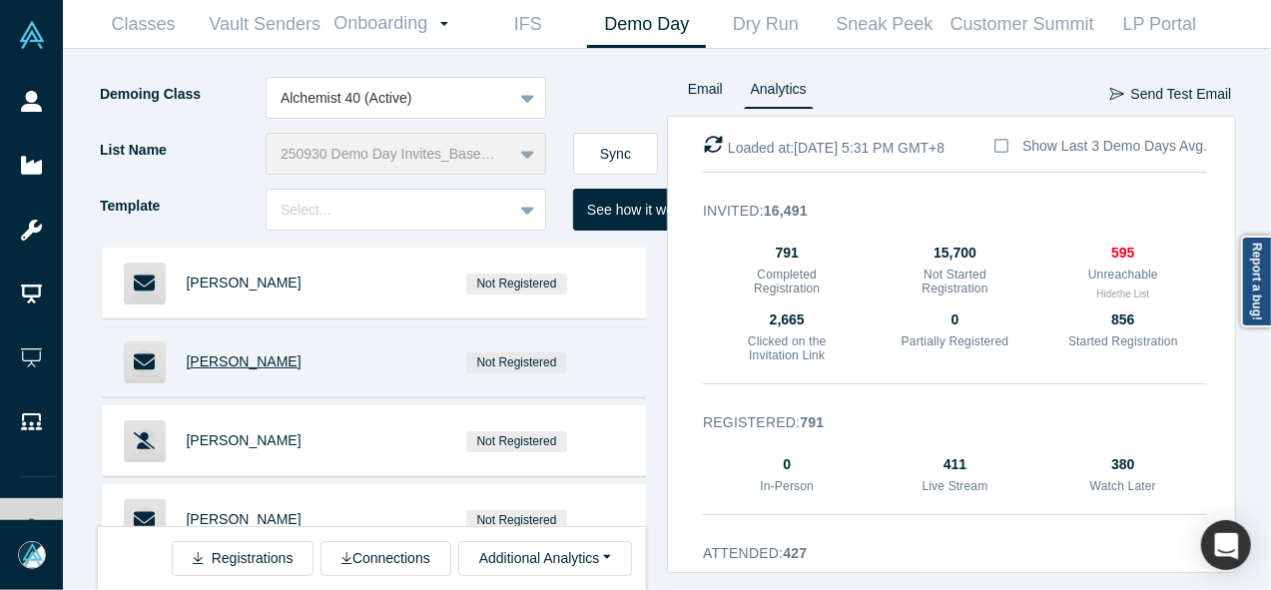
click at [247, 353] on span "Justin Walker" at bounding box center [244, 361] width 115 height 16
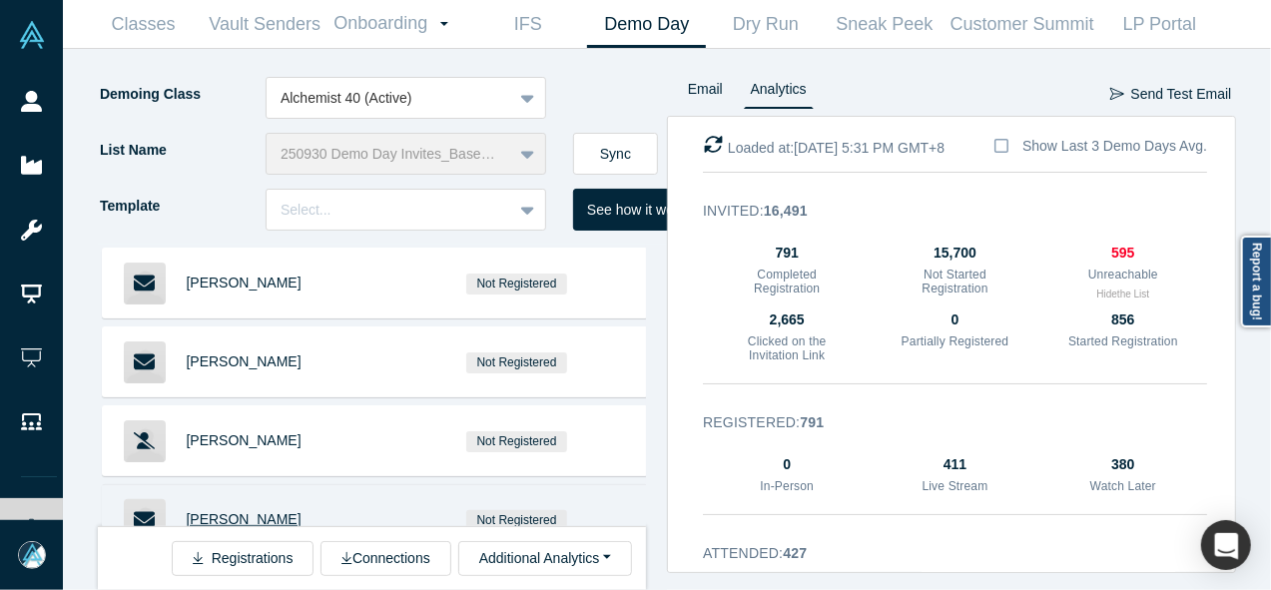
click at [223, 511] on span "Kara La Forgia" at bounding box center [244, 519] width 115 height 16
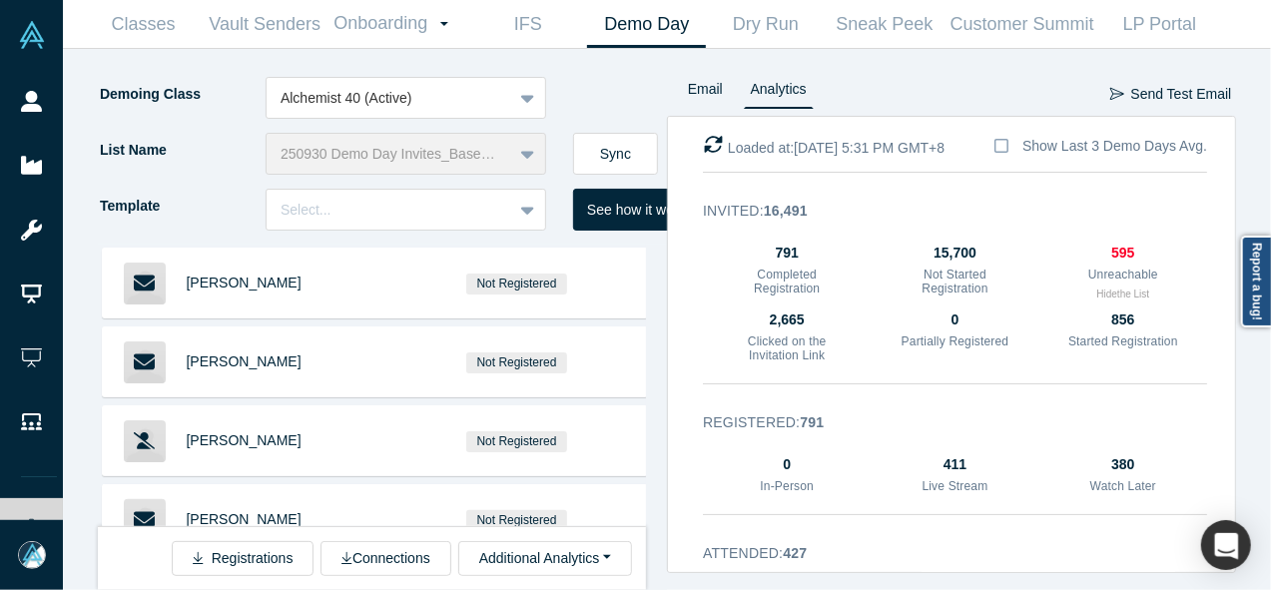
click at [237, 589] on span "Joe Marchese" at bounding box center [244, 598] width 115 height 16
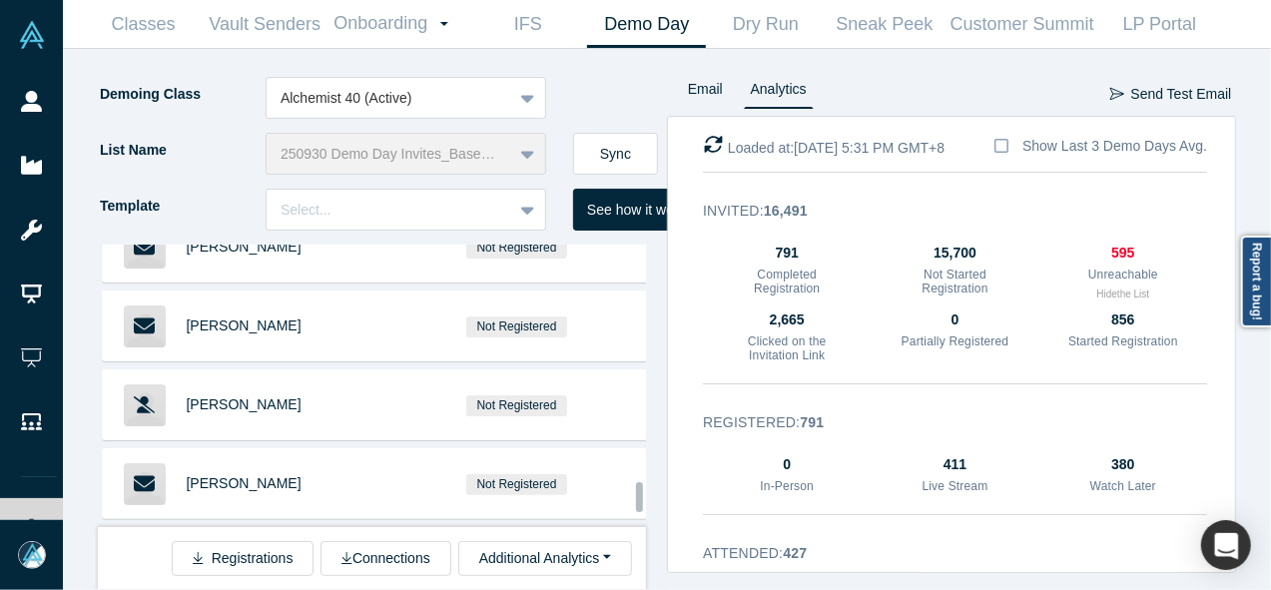
scroll to position [8704, 0]
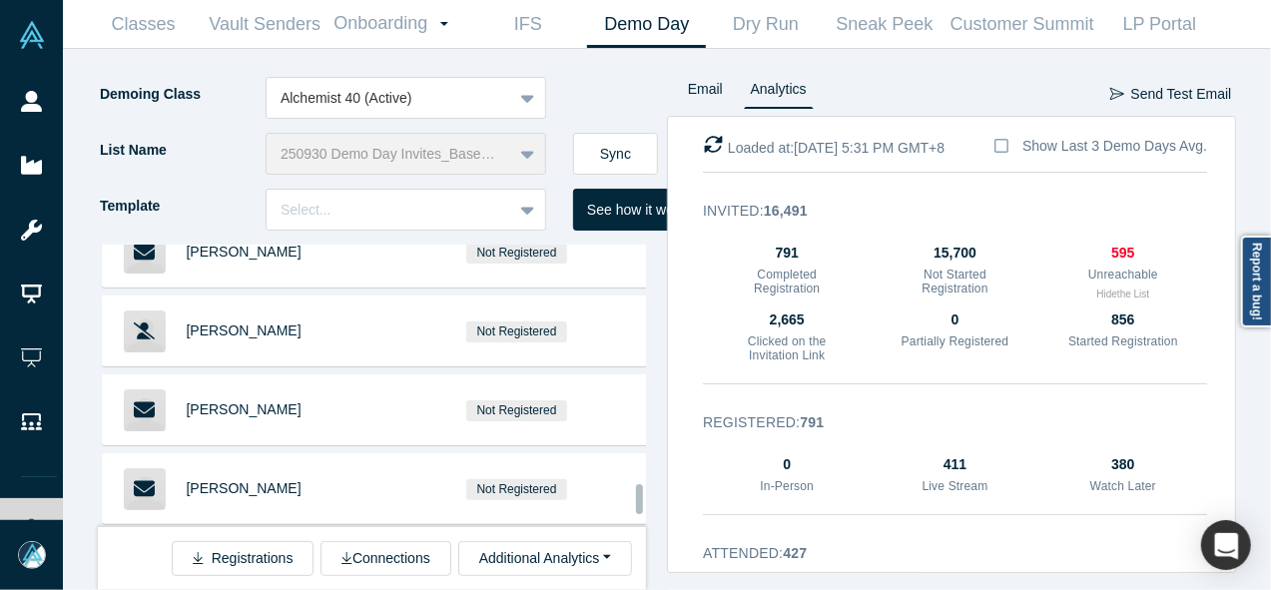
click at [636, 496] on div at bounding box center [639, 499] width 7 height 30
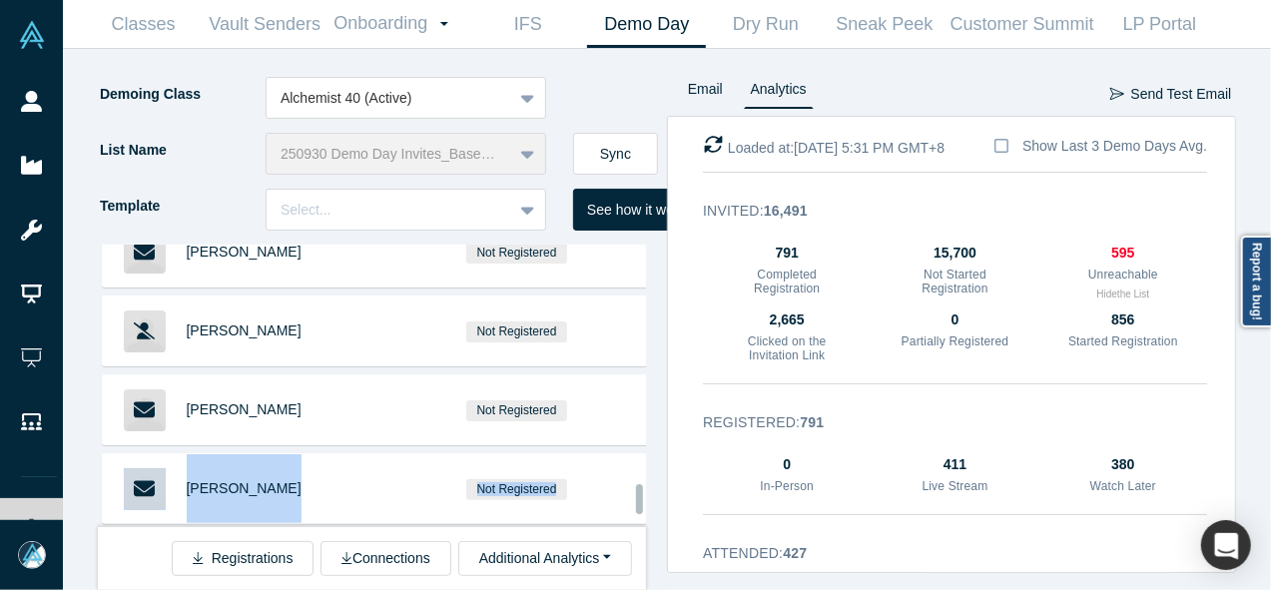
click at [198, 559] on span "Jennifer Wolf" at bounding box center [244, 567] width 115 height 16
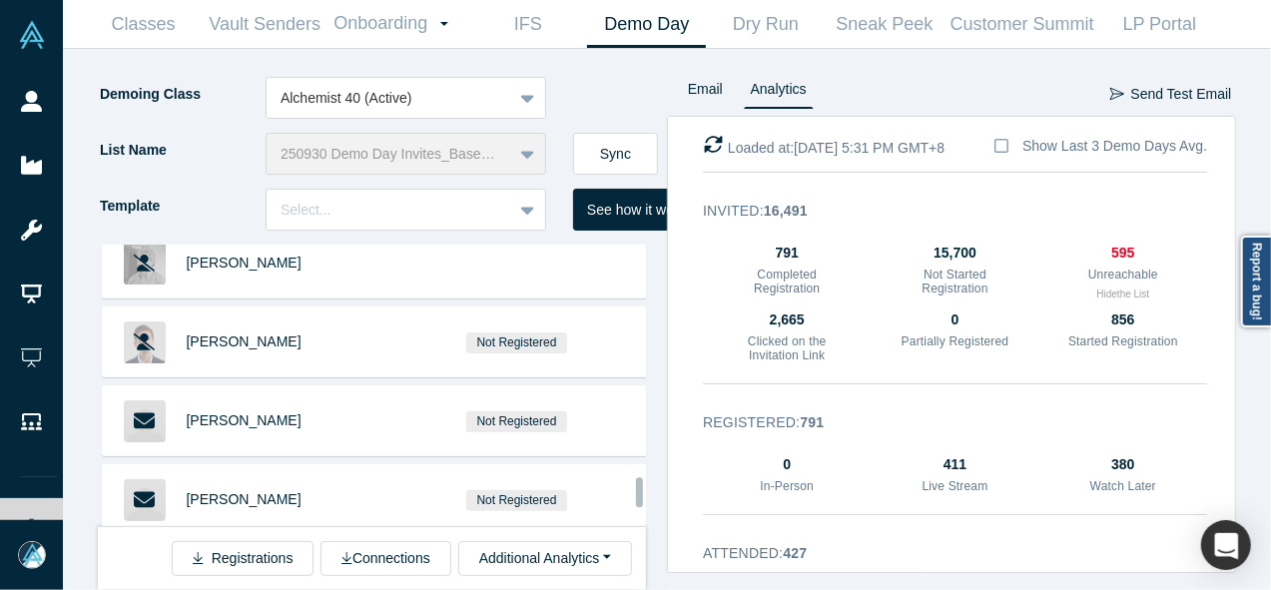
click at [636, 544] on div "Not Registered" at bounding box center [517, 578] width 280 height 69
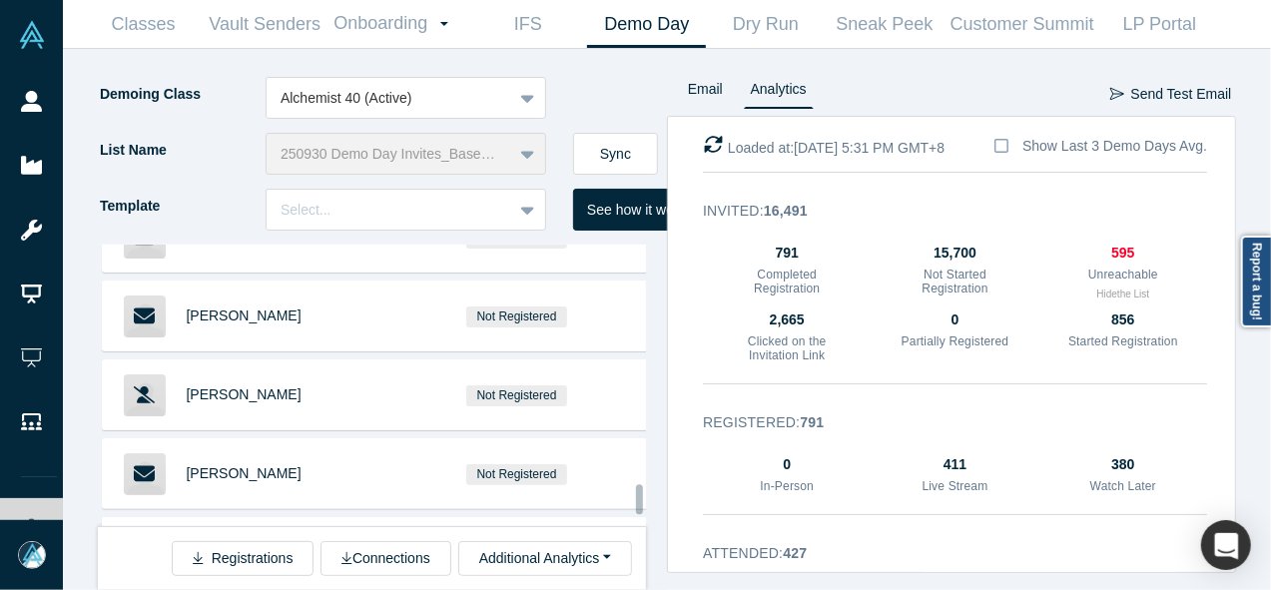
scroll to position [8712, 0]
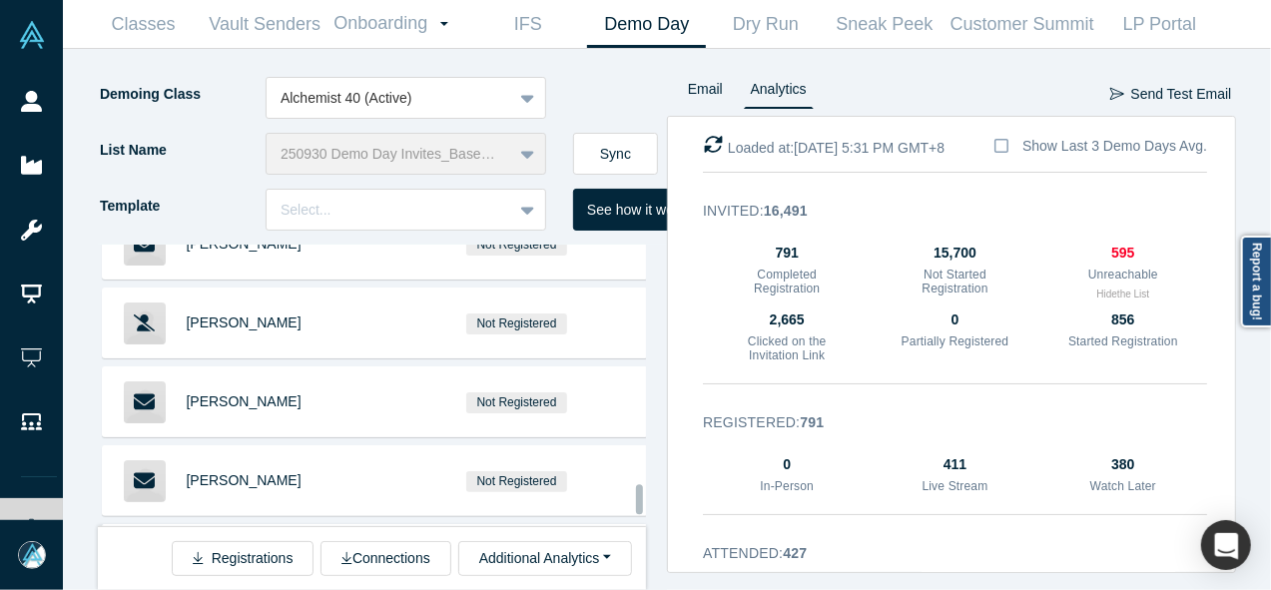
click at [639, 499] on div at bounding box center [639, 499] width 7 height 30
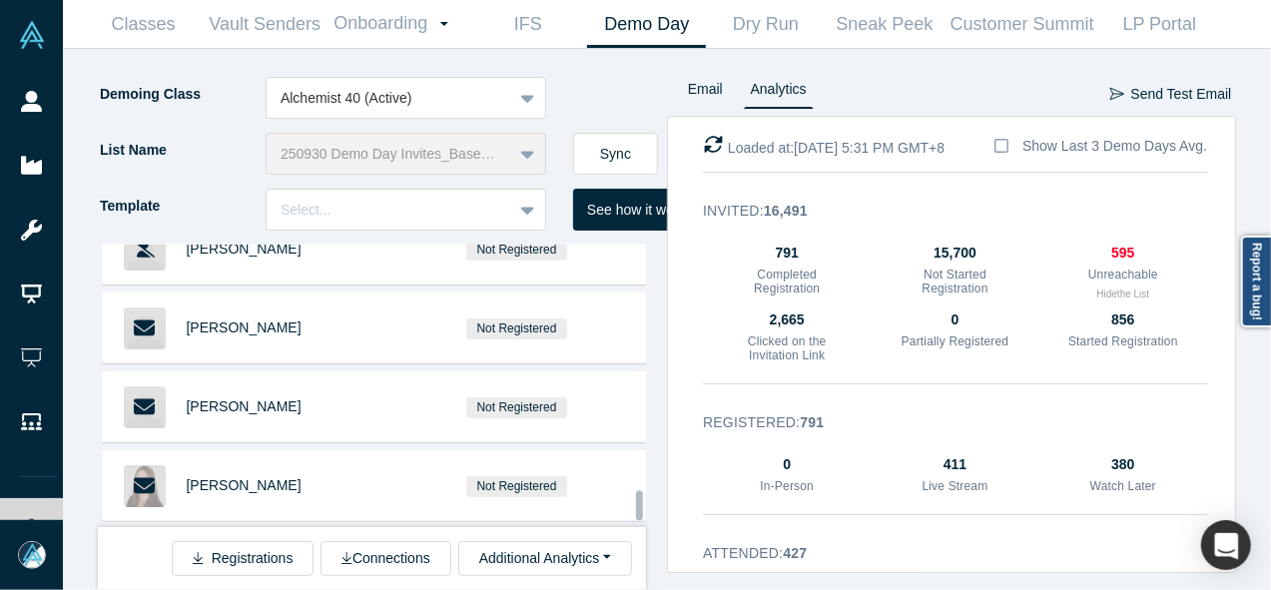
scroll to position [9001, 0]
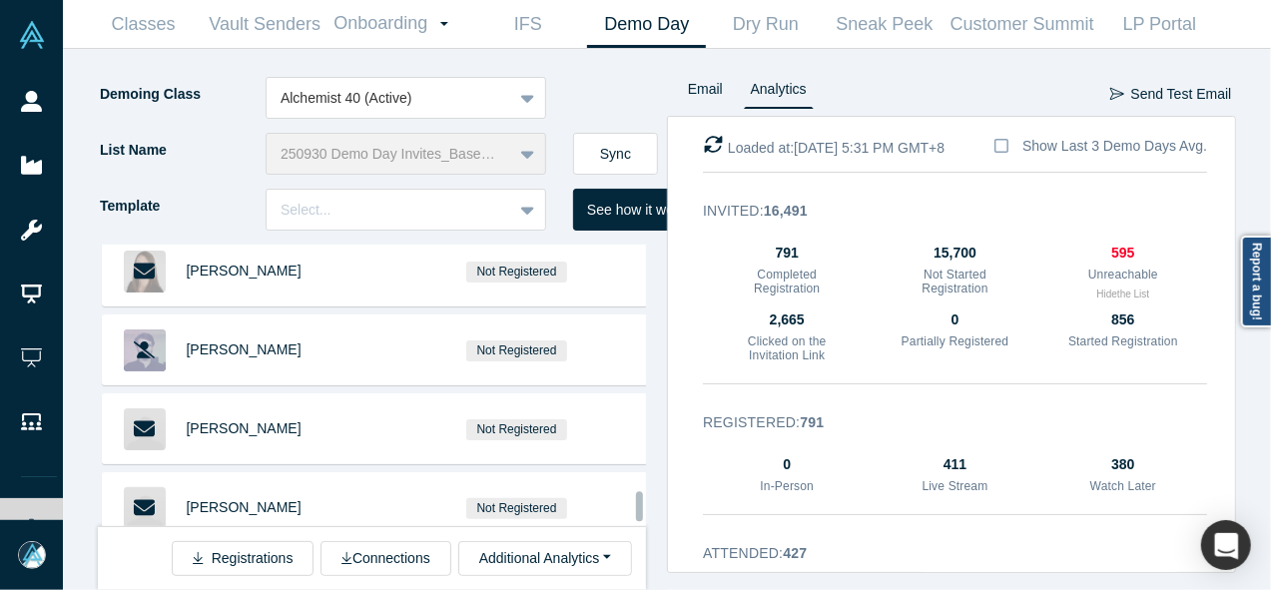
click at [634, 506] on div "Kate Clark Andrew Hong Marcus Chan Loren Savini Baptiste Bel Austin Wills Caryn…" at bounding box center [372, 386] width 548 height 282
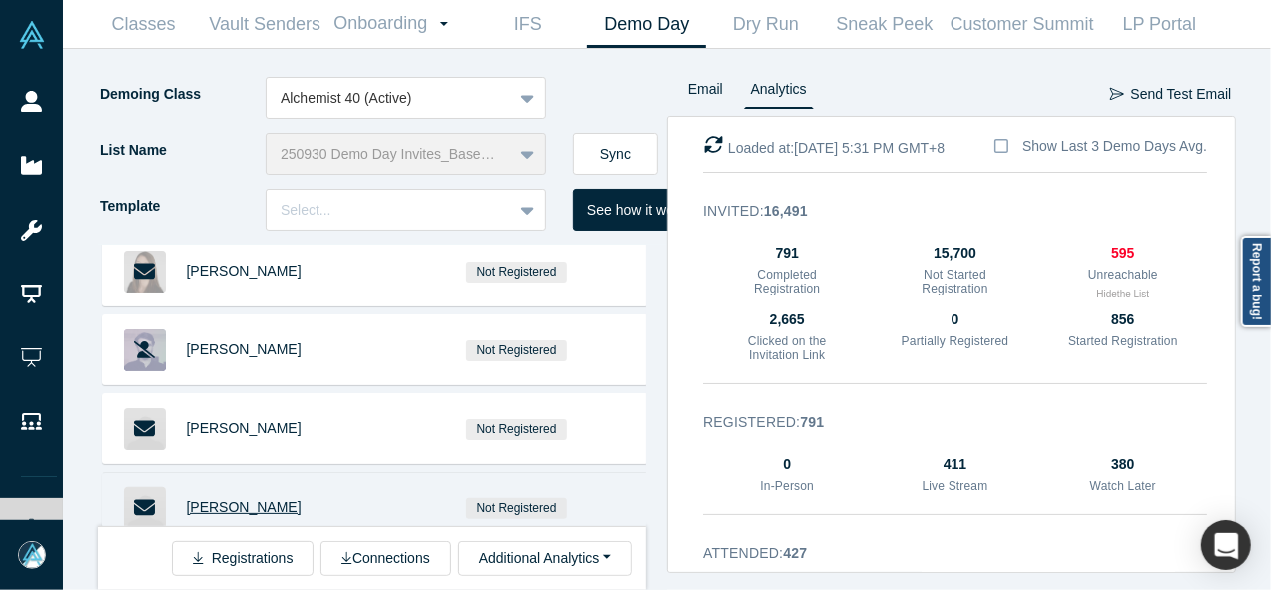
click at [214, 499] on span "Juliette Mariani" at bounding box center [244, 507] width 115 height 16
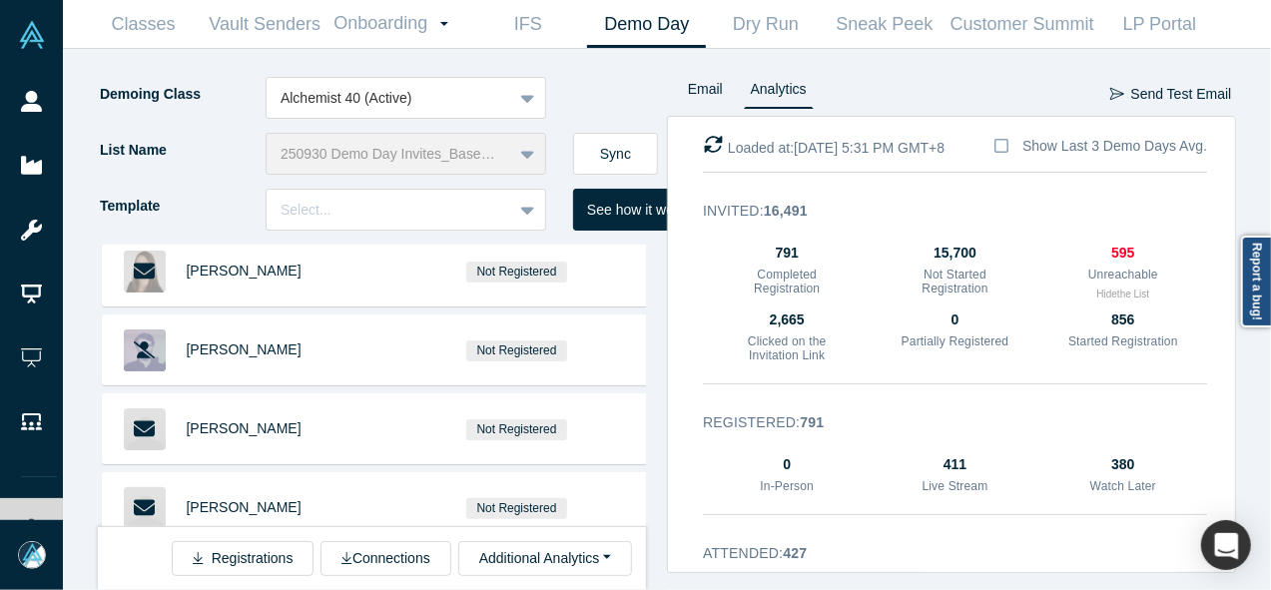
click at [231, 578] on span "Lian Michelson" at bounding box center [244, 586] width 115 height 16
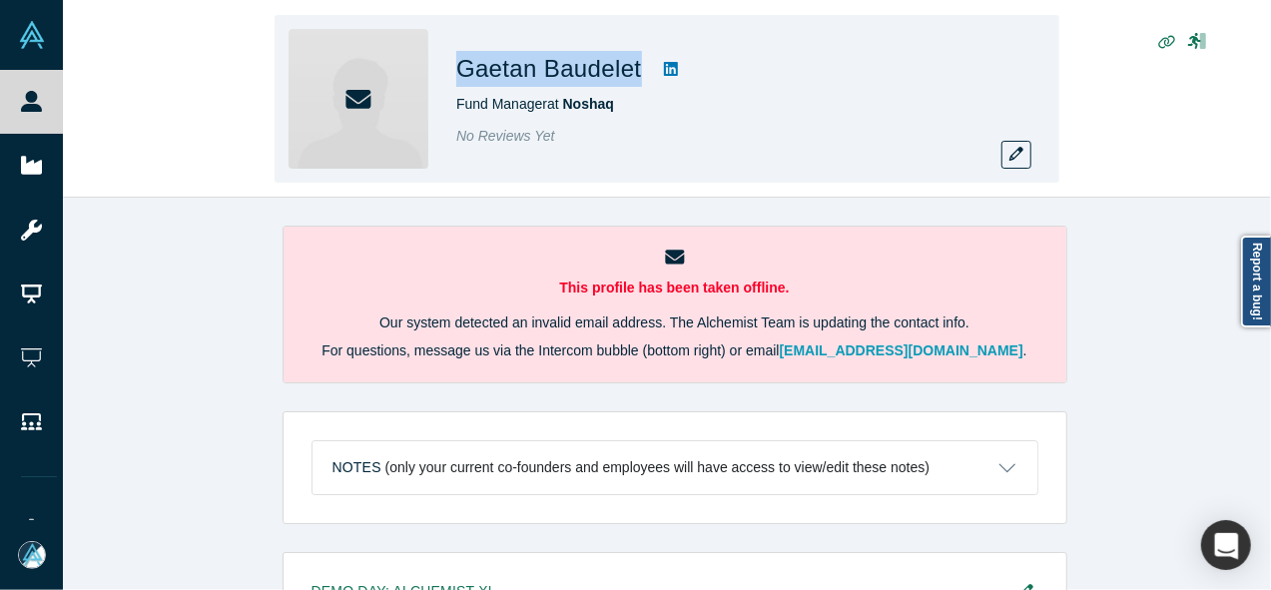
drag, startPoint x: 451, startPoint y: 75, endPoint x: 637, endPoint y: 77, distance: 185.7
click at [637, 77] on div "[PERSON_NAME] Fund Manager at Noshaq No Reviews Yet" at bounding box center [667, 99] width 785 height 168
copy div "Gaetan Baudelet"
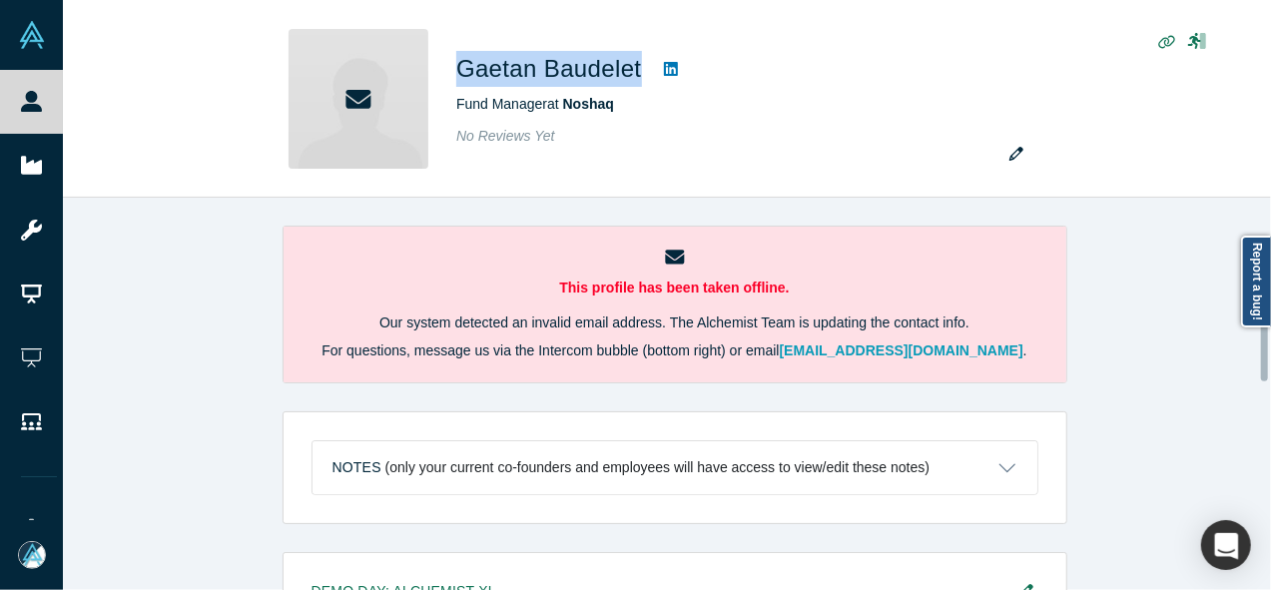
scroll to position [681, 0]
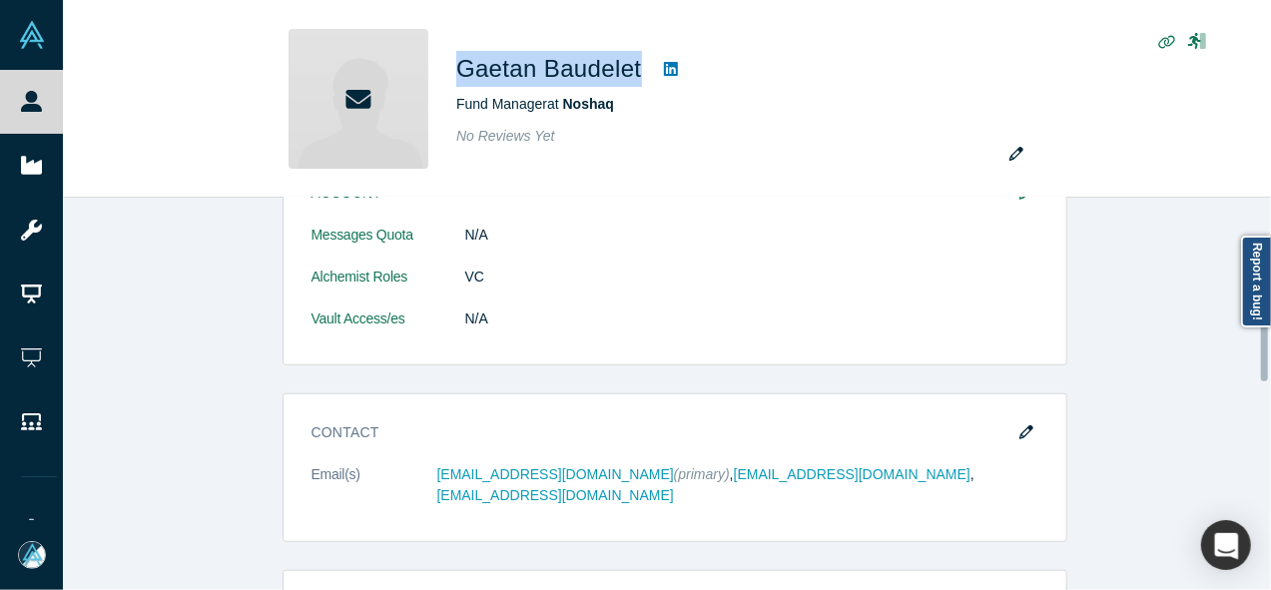
click at [1268, 347] on div at bounding box center [1266, 394] width 6 height 388
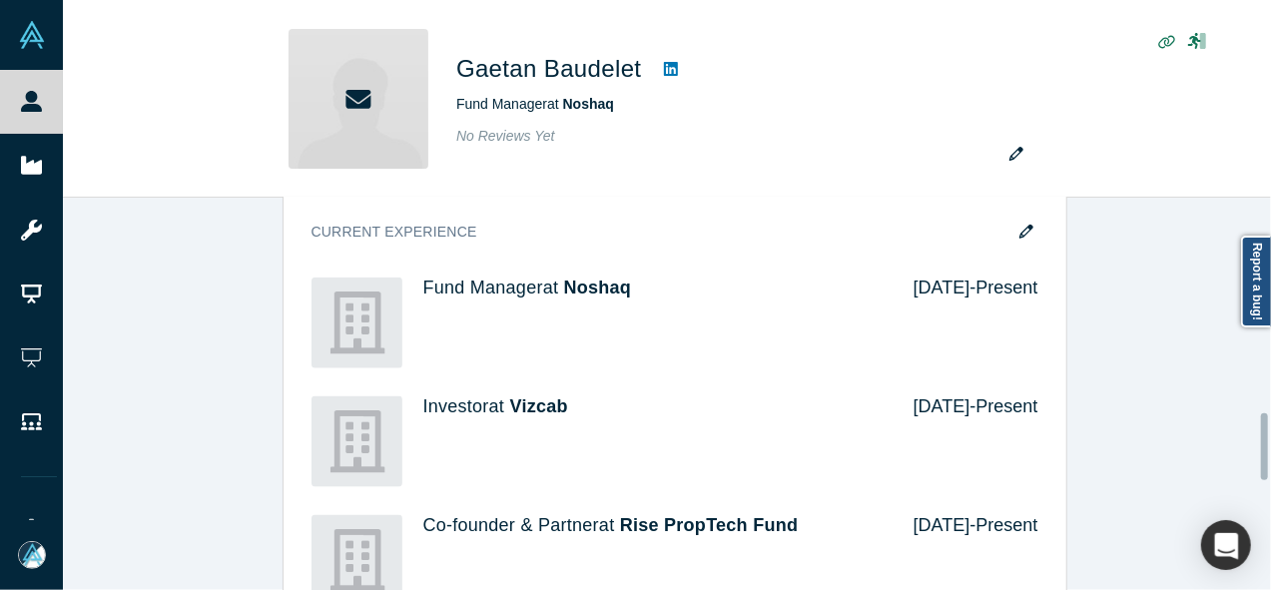
scroll to position [1268, 0]
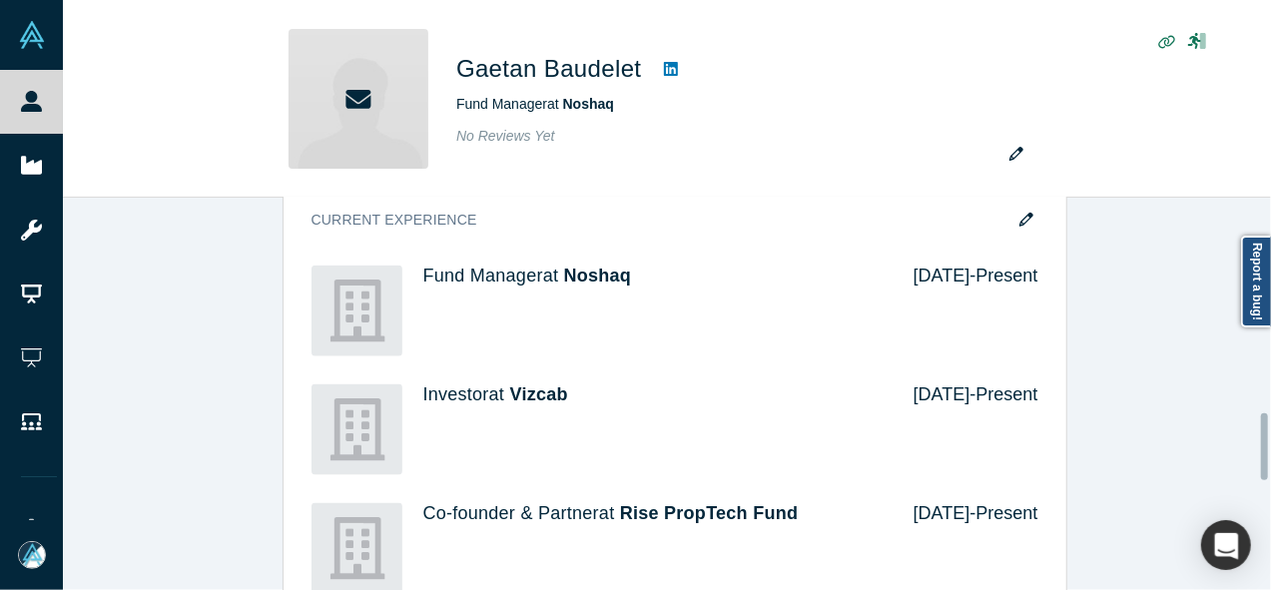
drag, startPoint x: 1264, startPoint y: 347, endPoint x: 1257, endPoint y: 446, distance: 99.1
click at [1257, 446] on div "This profile has been taken offline. Our system detected an invalid email addre…" at bounding box center [667, 394] width 1208 height 392
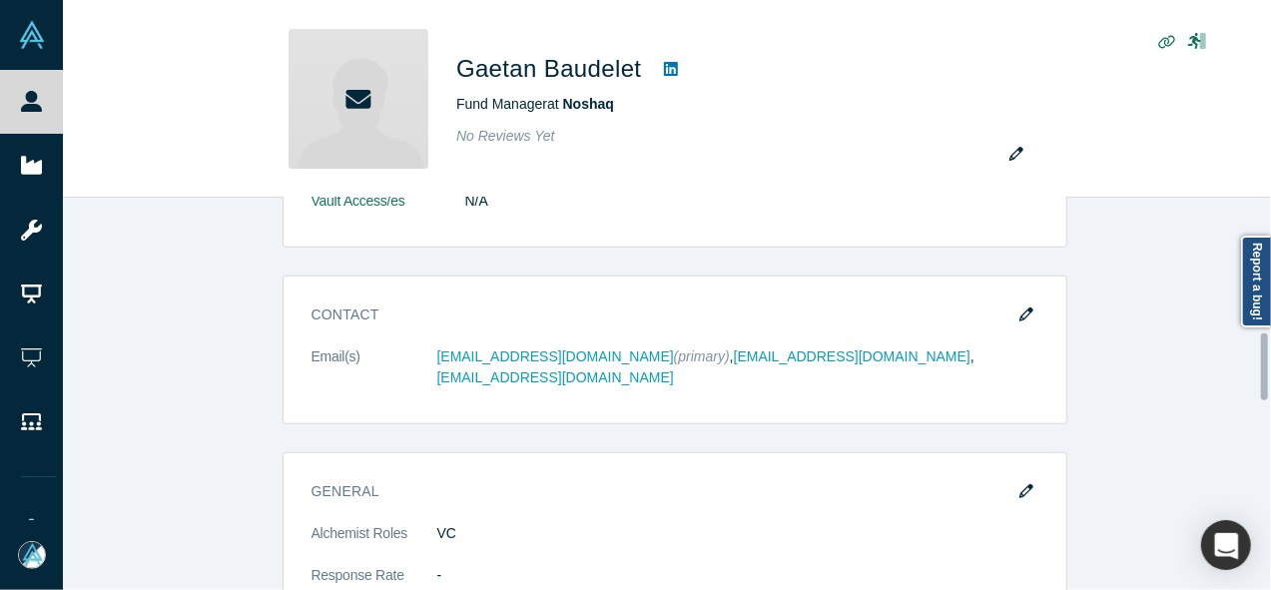
scroll to position [793, 0]
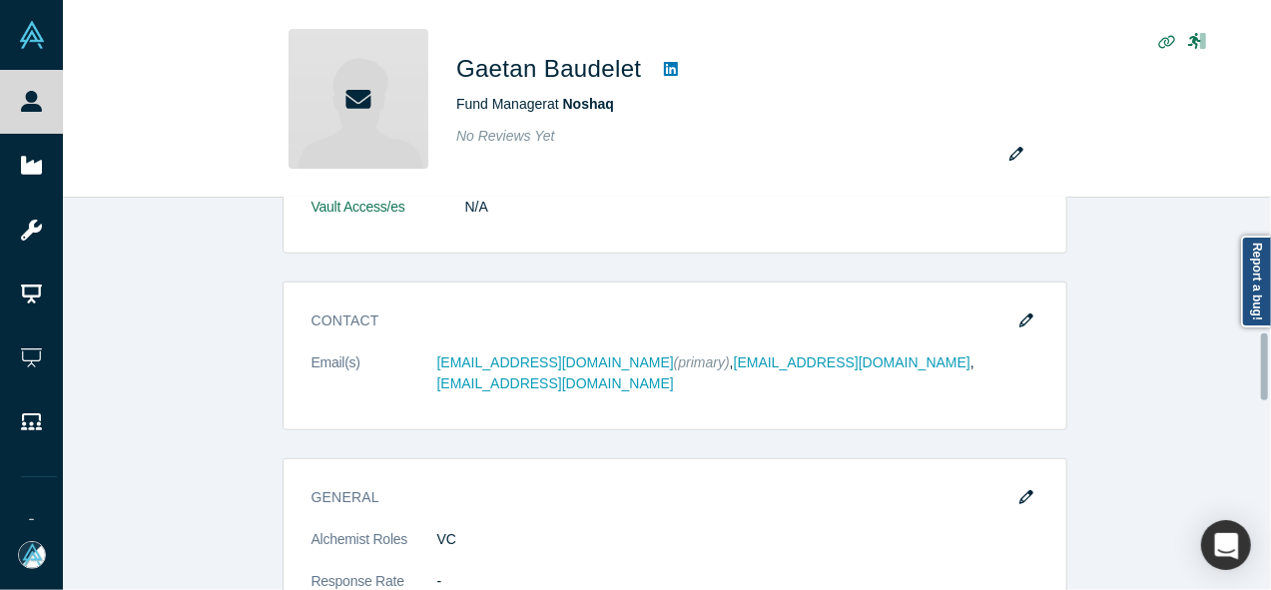
drag, startPoint x: 1264, startPoint y: 420, endPoint x: 1267, endPoint y: 340, distance: 79.9
click at [1267, 340] on div at bounding box center [1264, 366] width 7 height 67
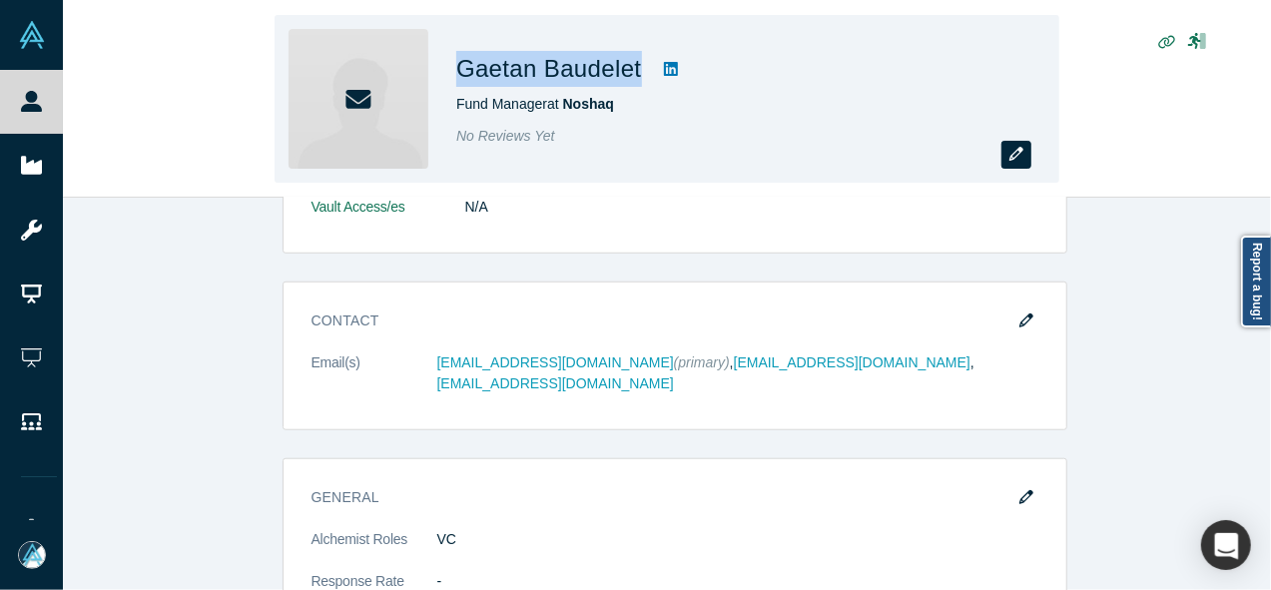
click at [1020, 162] on button "button" at bounding box center [1016, 155] width 30 height 28
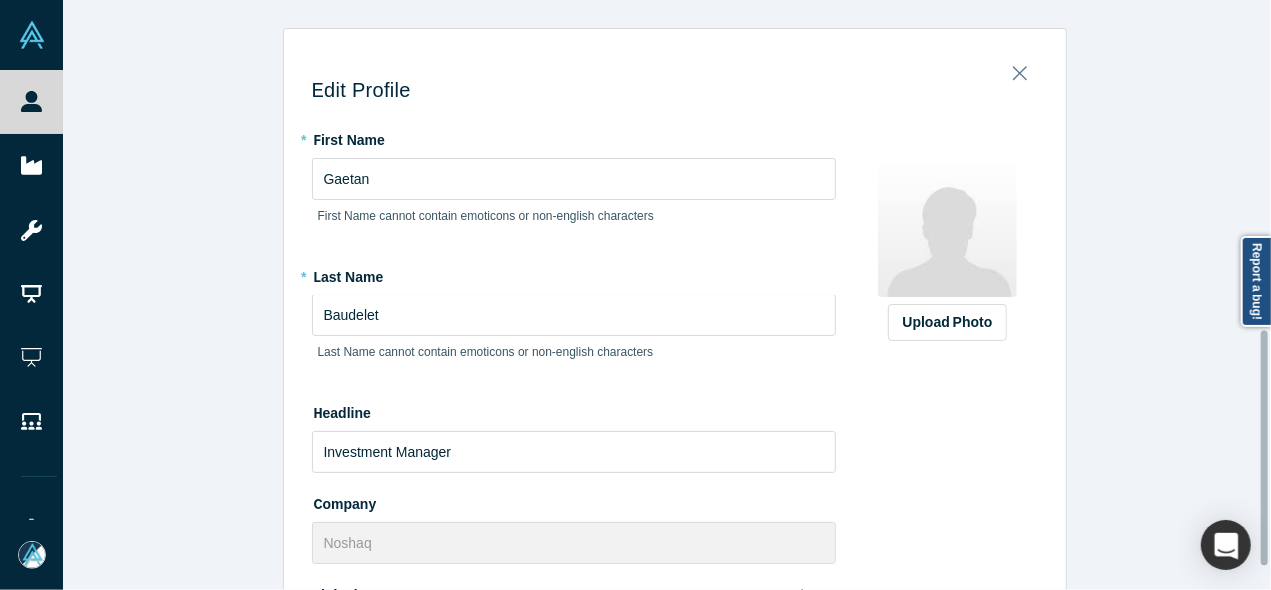
scroll to position [833, 0]
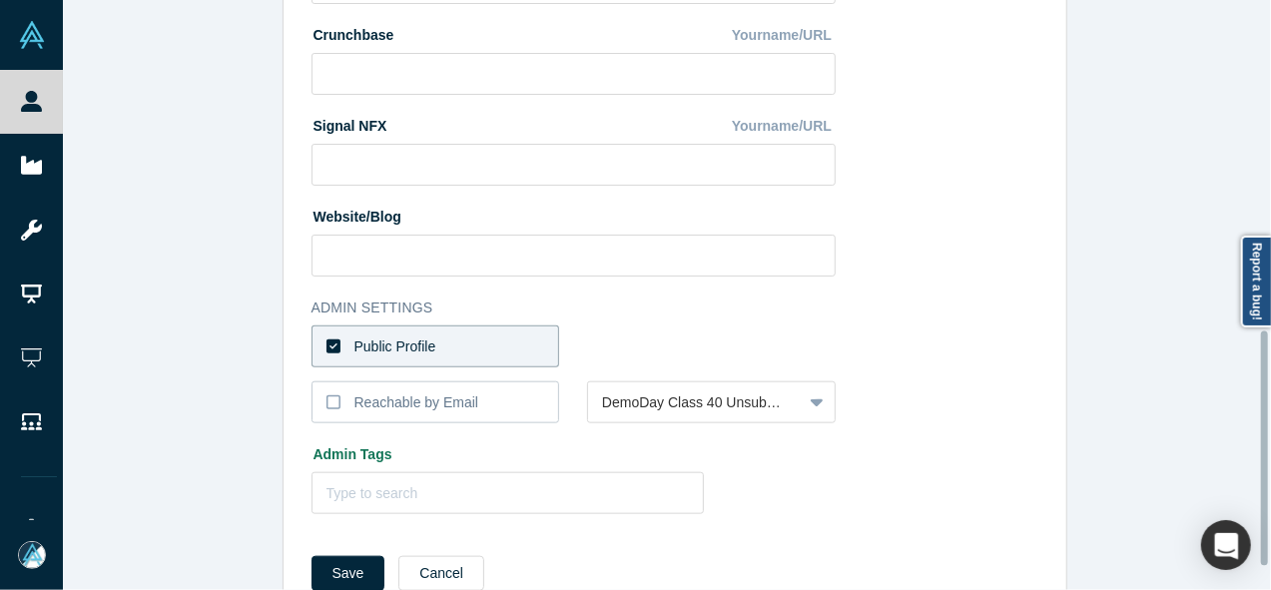
click at [1266, 448] on div at bounding box center [1266, 295] width 6 height 586
click at [459, 398] on div "Reachable by Email" at bounding box center [416, 402] width 125 height 21
click at [0, 0] on input "Reachable by Email" at bounding box center [0, 0] width 0 height 0
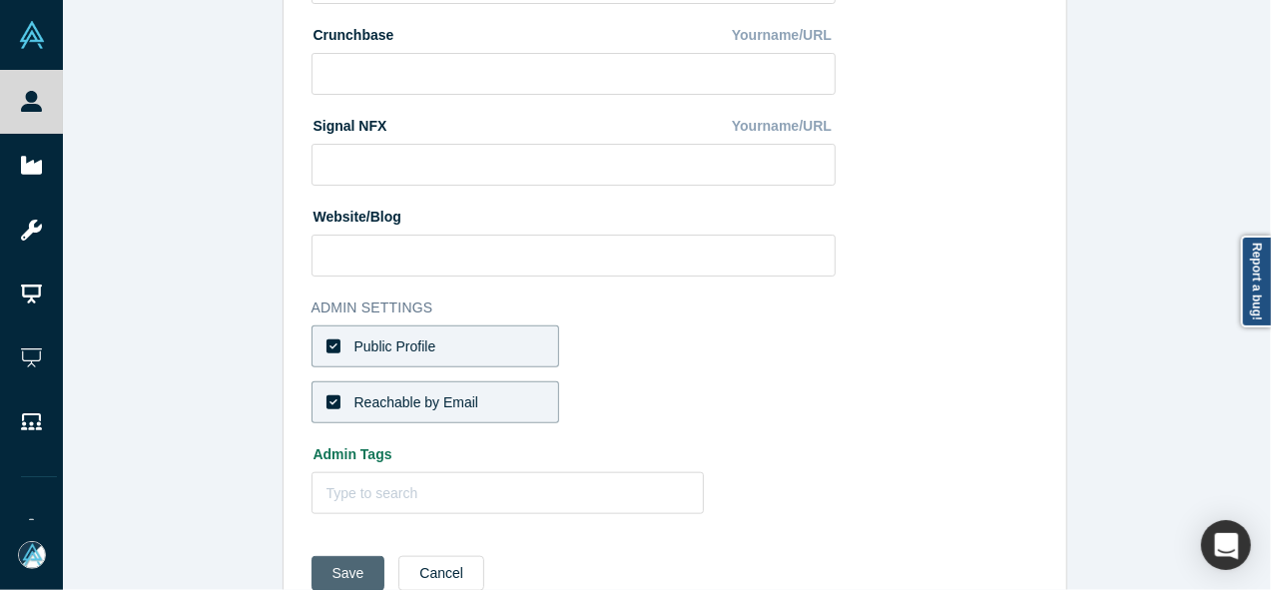
click at [323, 571] on button "Save" at bounding box center [349, 573] width 74 height 35
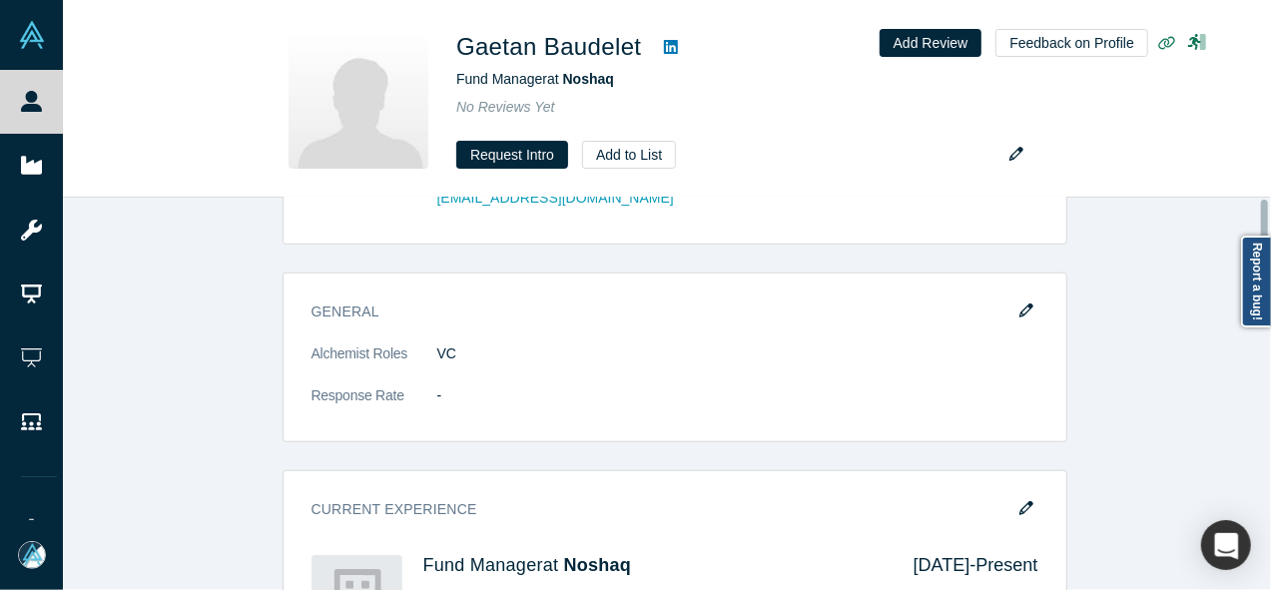
scroll to position [0, 0]
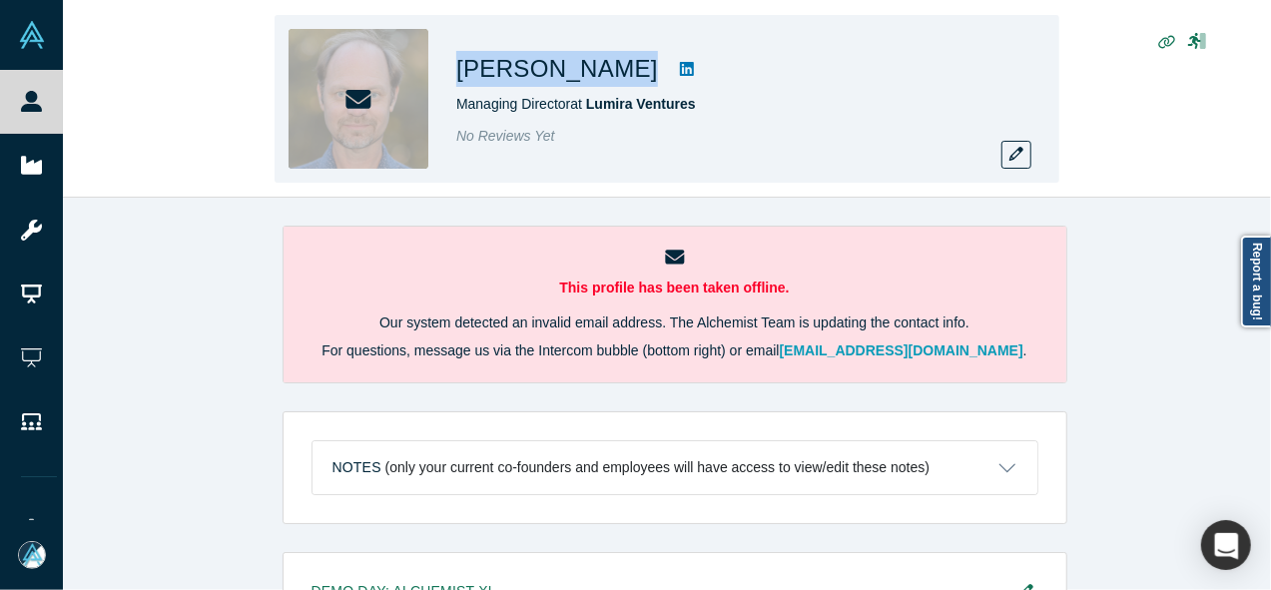
drag, startPoint x: 455, startPoint y: 68, endPoint x: 586, endPoint y: 71, distance: 130.8
click at [586, 71] on div "[PERSON_NAME] Managing Director at Lumira Ventures No Reviews Yet" at bounding box center [667, 99] width 785 height 168
copy div "[PERSON_NAME]"
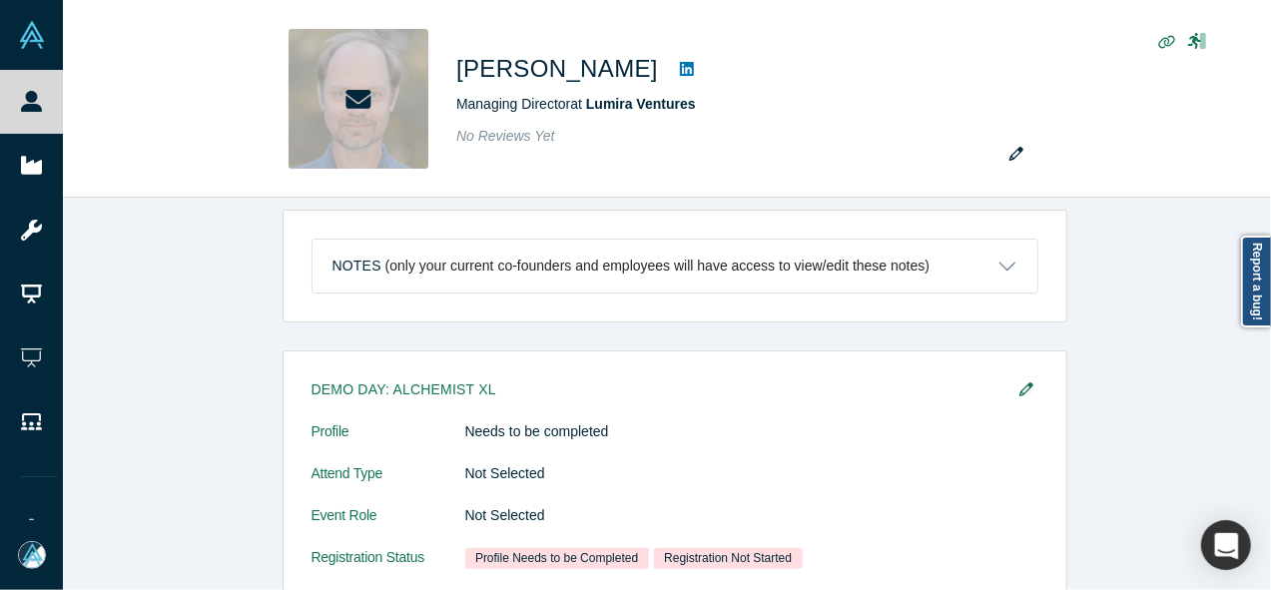
scroll to position [191, 0]
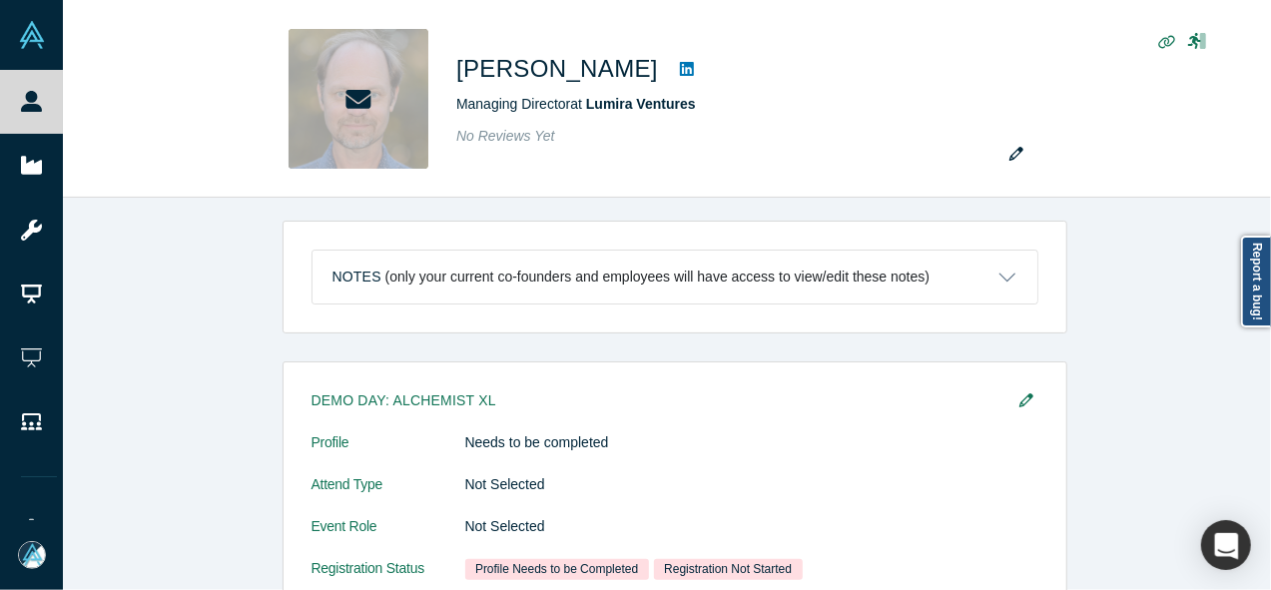
drag, startPoint x: 1264, startPoint y: 219, endPoint x: 1273, endPoint y: 255, distance: 37.0
click at [1270, 255] on html "People Startups Resources Demo Day AX Demo Day Registrants Settings Dashboard E…" at bounding box center [635, 295] width 1271 height 590
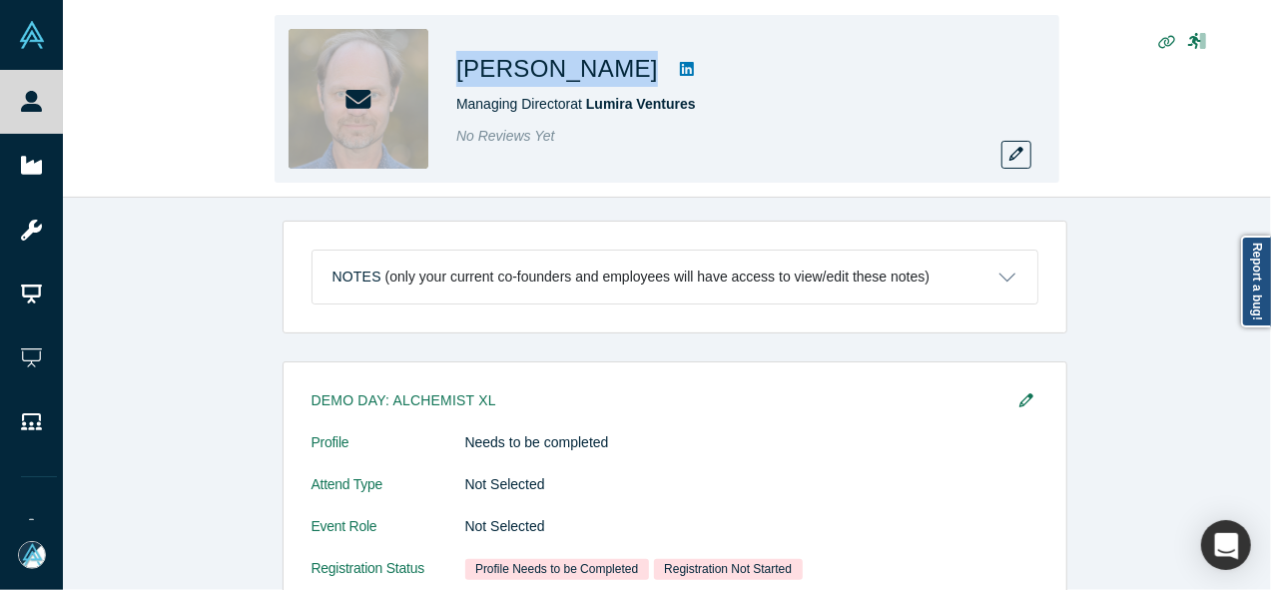
copy div "[PERSON_NAME]"
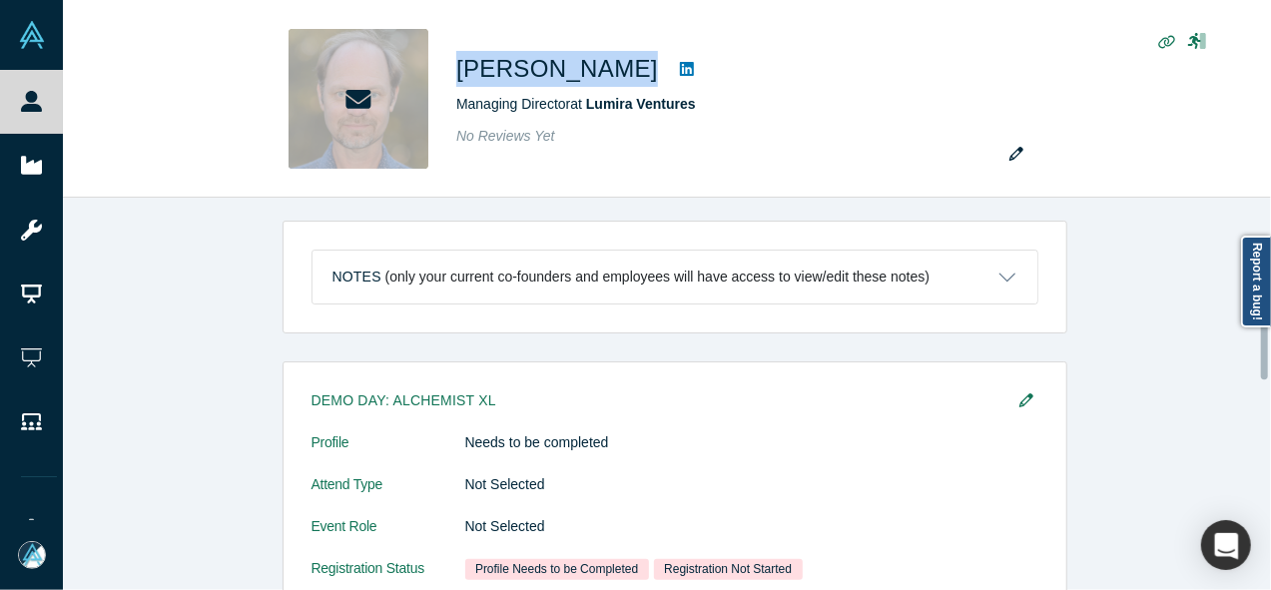
scroll to position [564, 0]
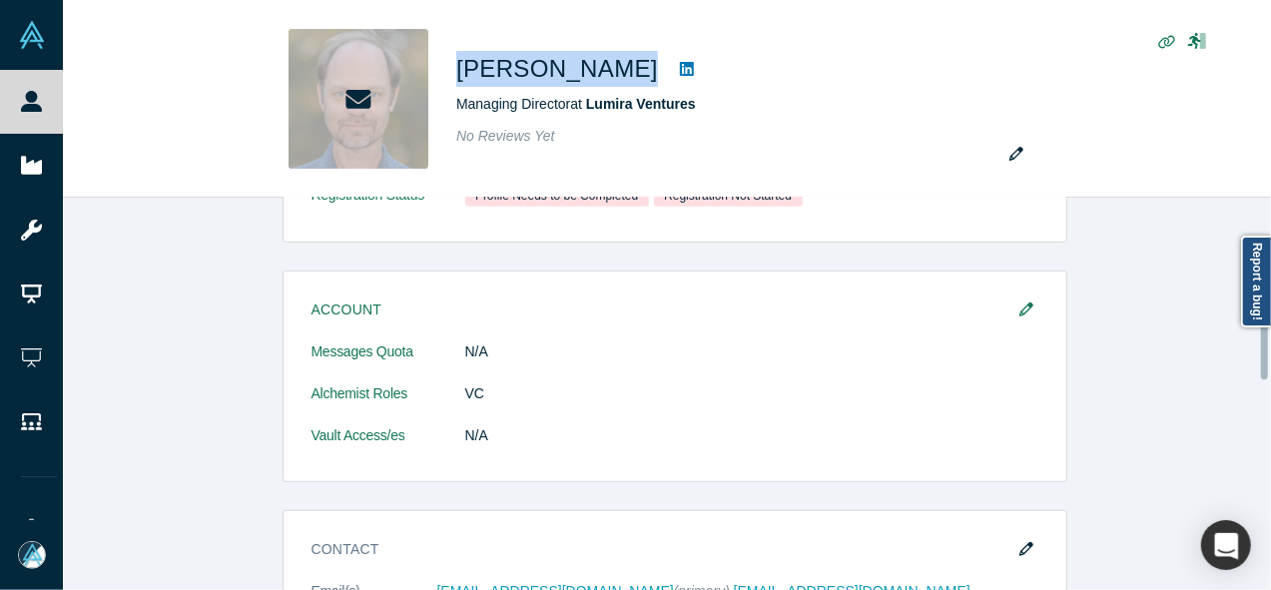
click at [1268, 342] on div at bounding box center [1266, 394] width 6 height 388
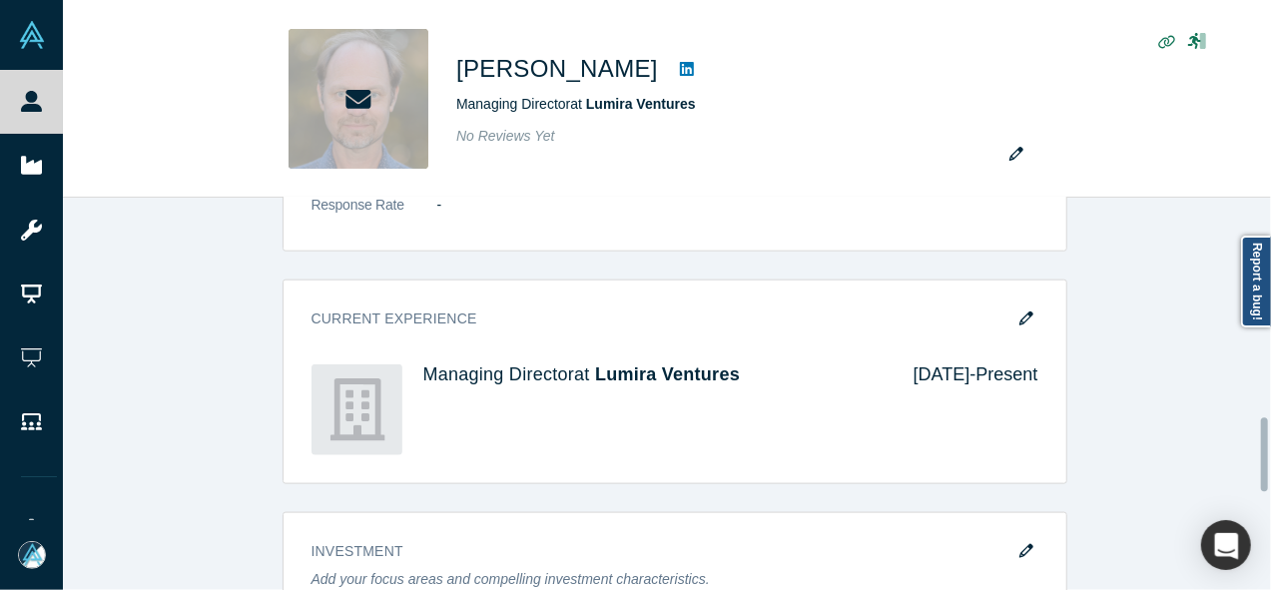
scroll to position [1110, 0]
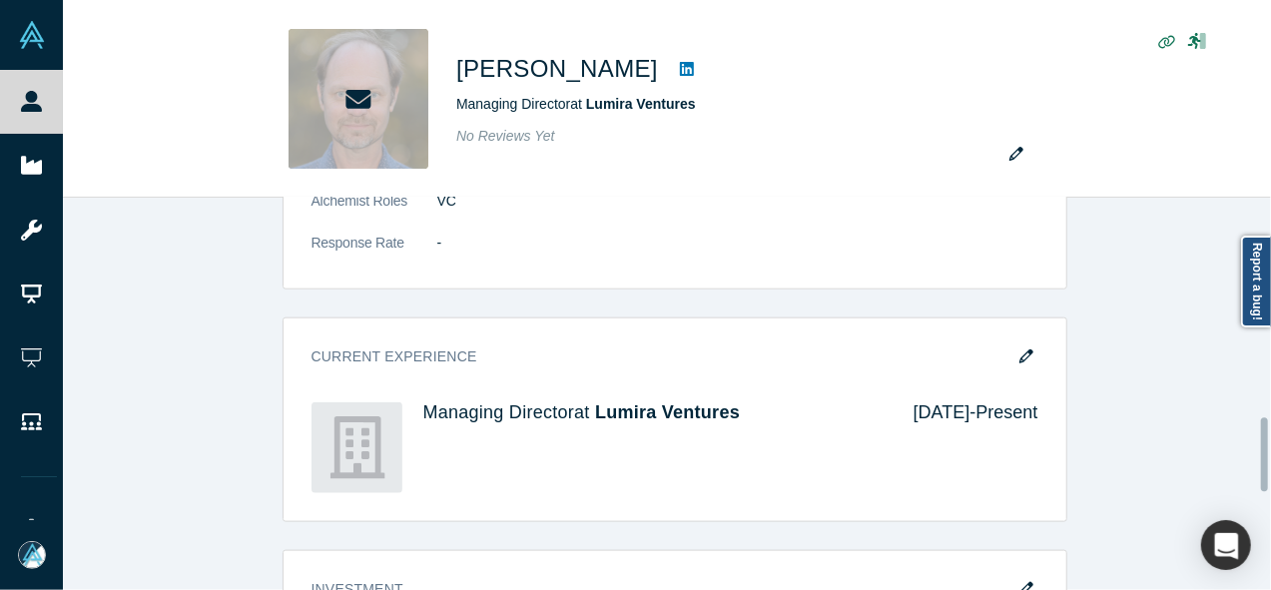
drag, startPoint x: 1268, startPoint y: 342, endPoint x: 1254, endPoint y: 445, distance: 103.8
click at [1254, 445] on div "This profile has been taken offline. Our system detected an invalid email addre…" at bounding box center [667, 394] width 1208 height 392
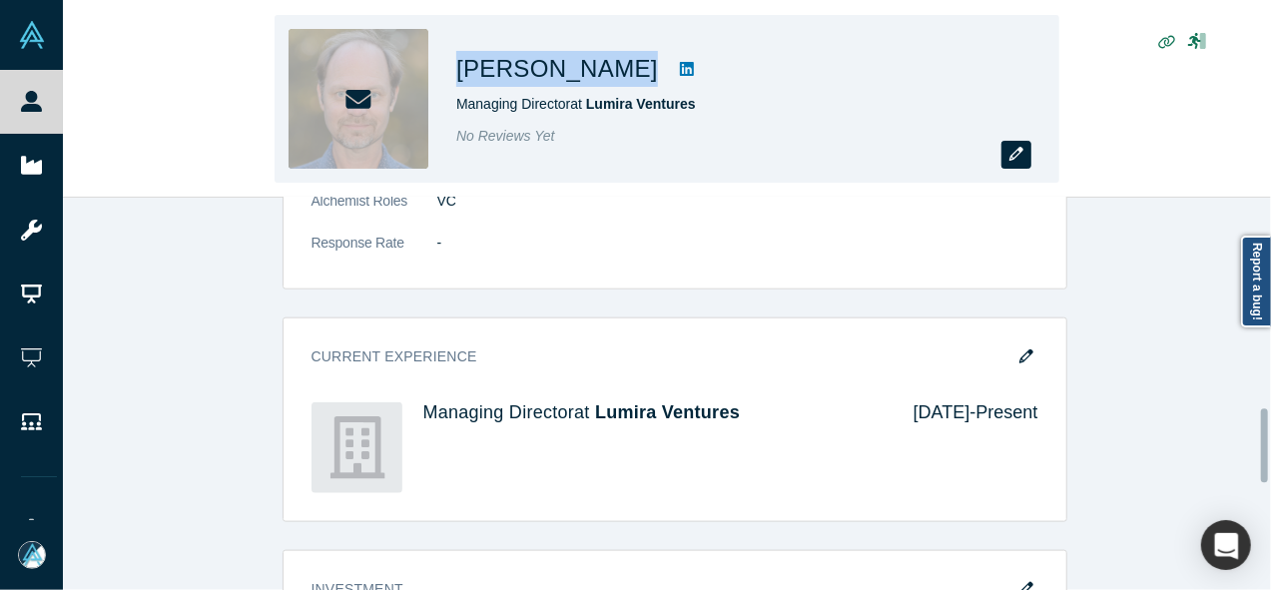
click at [1018, 155] on icon "button" at bounding box center [1016, 154] width 14 height 14
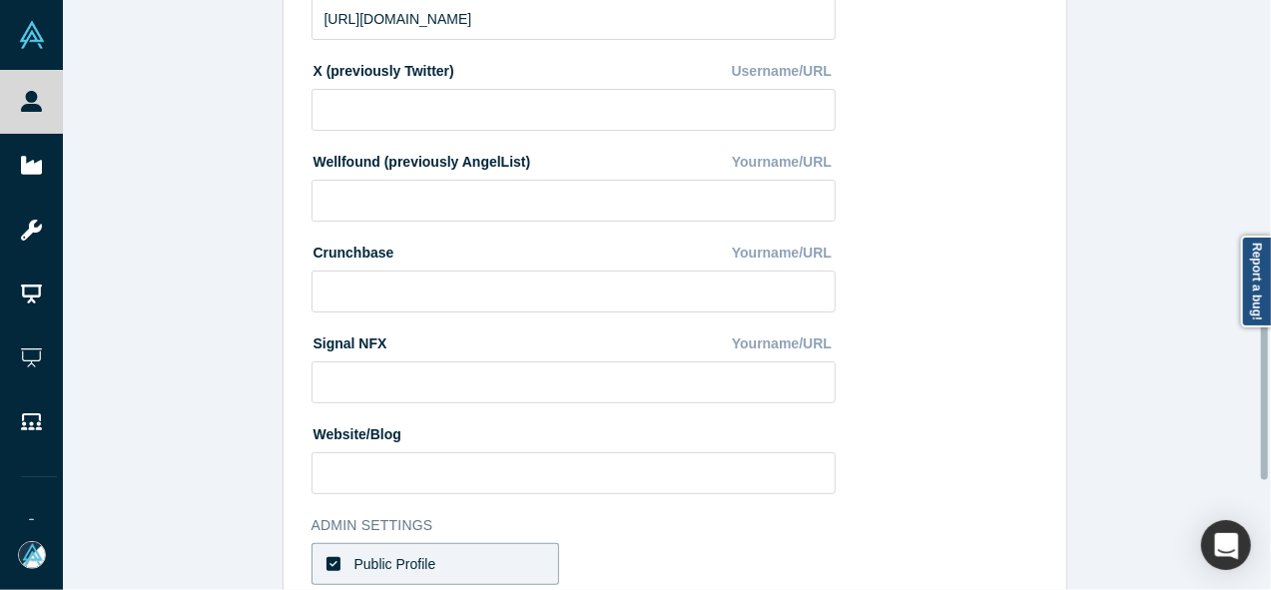
click at [1267, 362] on div at bounding box center [1266, 295] width 6 height 586
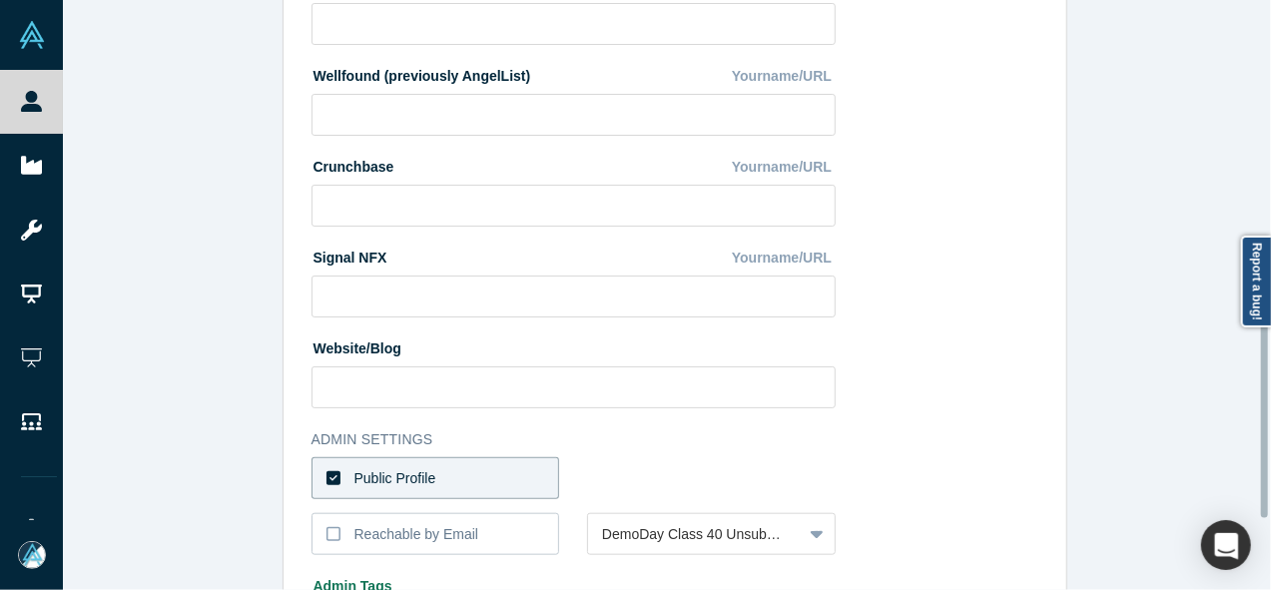
scroll to position [732, 0]
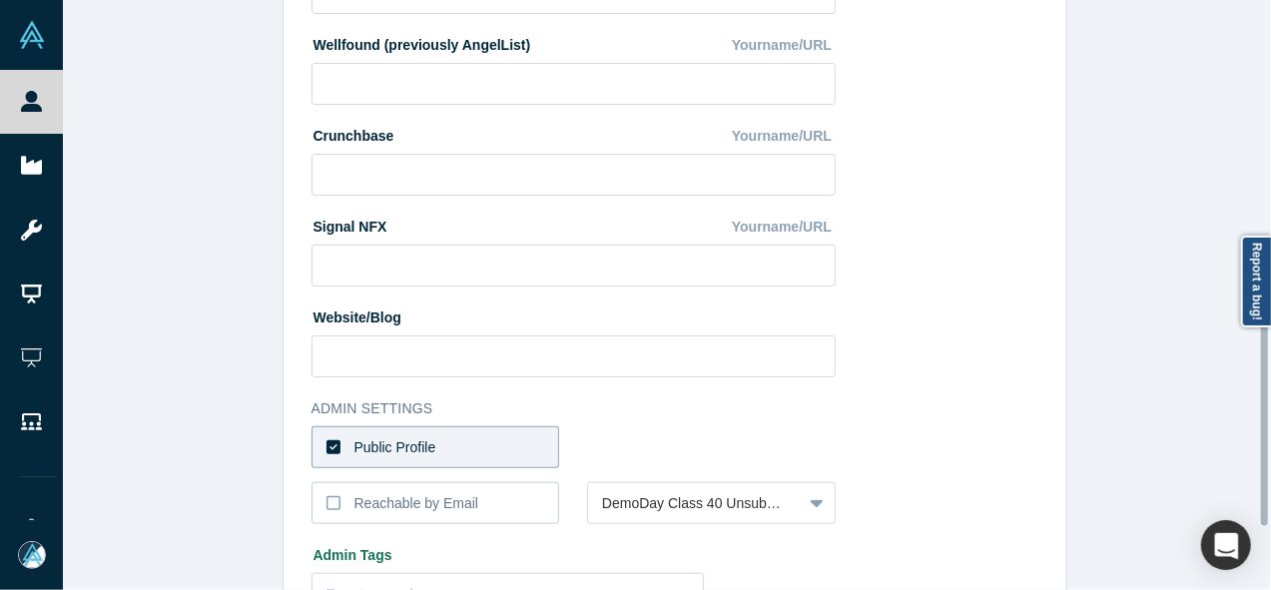
drag, startPoint x: 1267, startPoint y: 362, endPoint x: 1267, endPoint y: 408, distance: 45.9
click at [1267, 408] on div at bounding box center [1264, 409] width 7 height 235
click at [504, 454] on label "Public Profile" at bounding box center [436, 447] width 249 height 42
click at [0, 0] on input "Public Profile" at bounding box center [0, 0] width 0 height 0
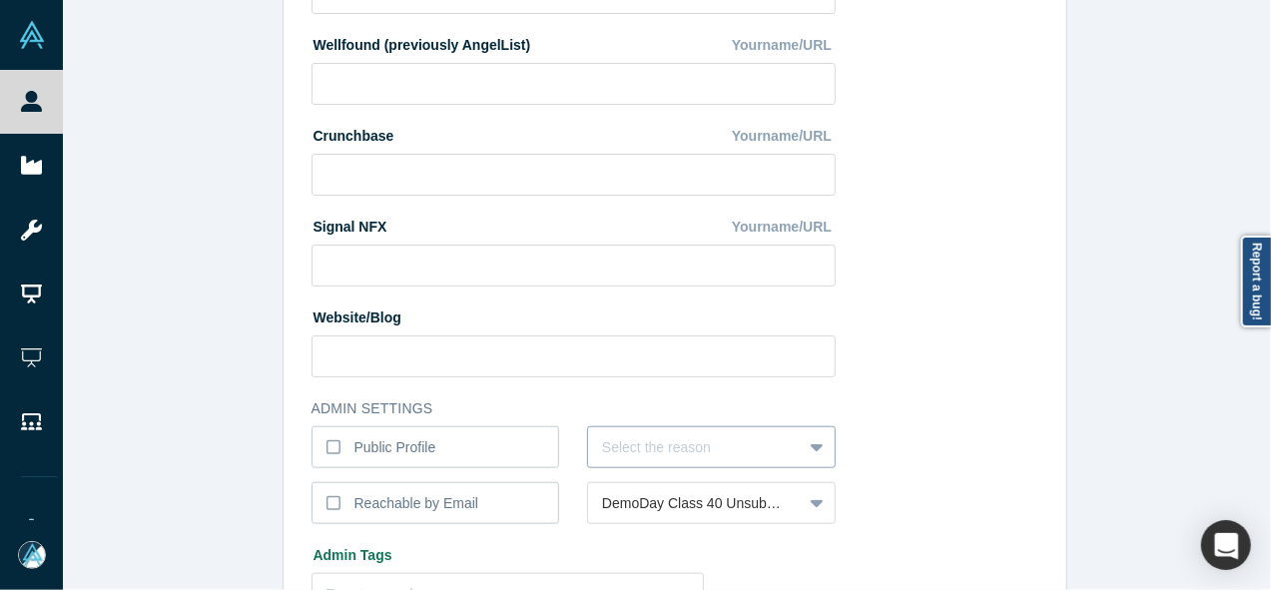
scroll to position [855, 0]
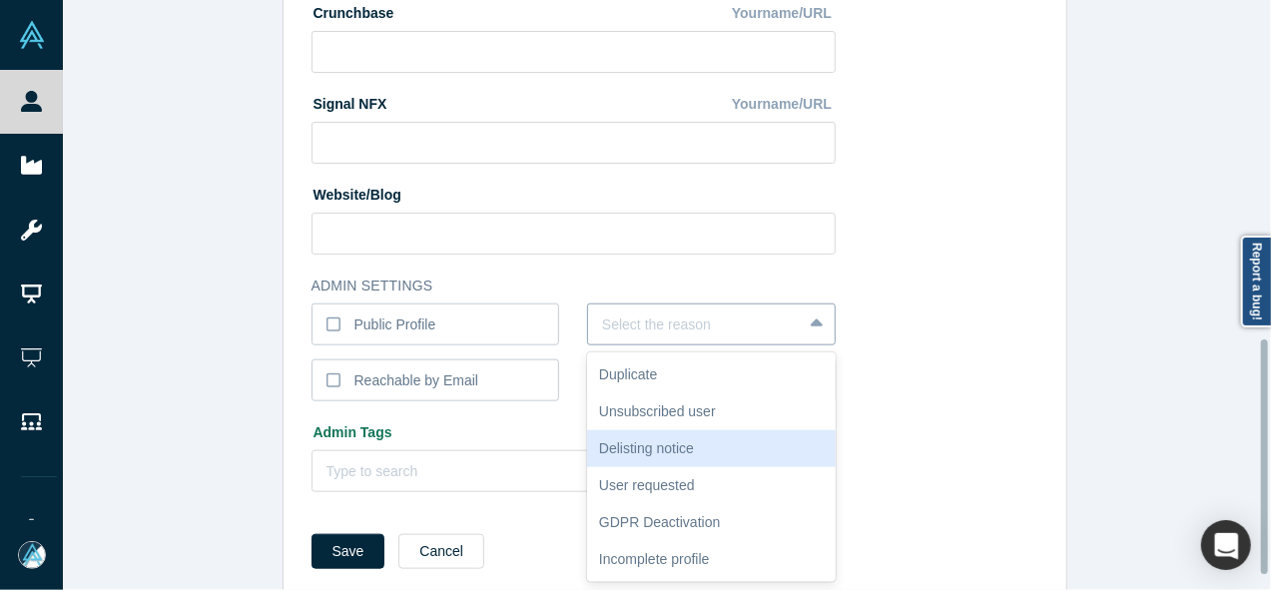
click at [605, 345] on div "6 results available. Use Up and Down to choose options, press Enter to select t…" at bounding box center [711, 325] width 249 height 42
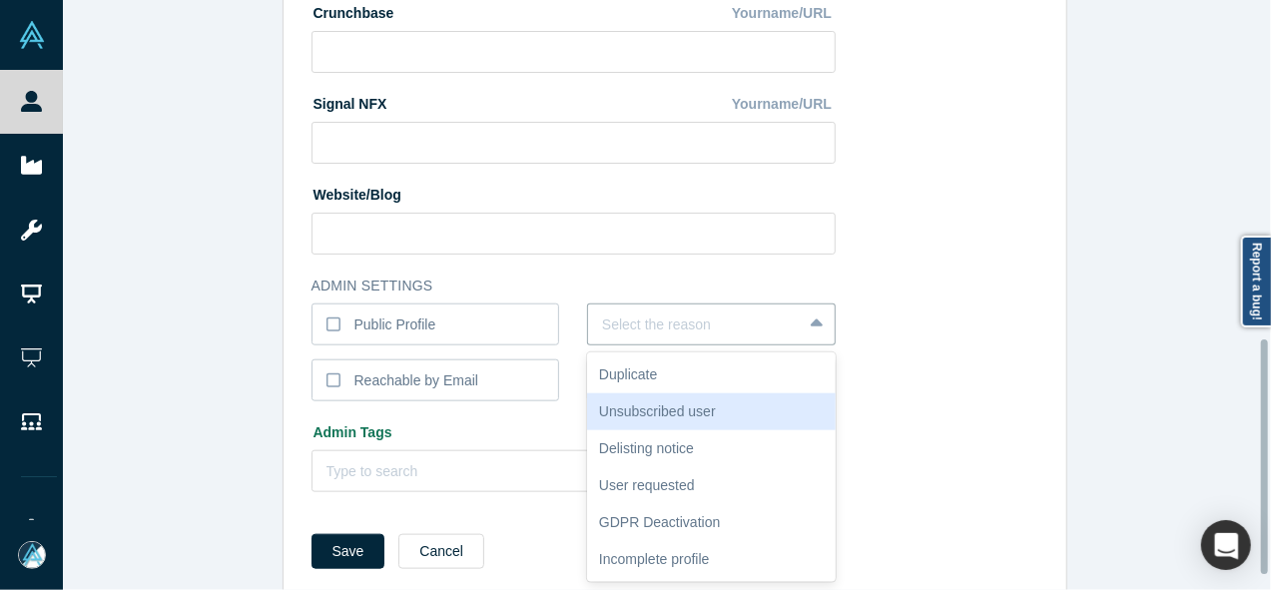
click at [607, 416] on div "Unsubscribed user" at bounding box center [711, 411] width 249 height 37
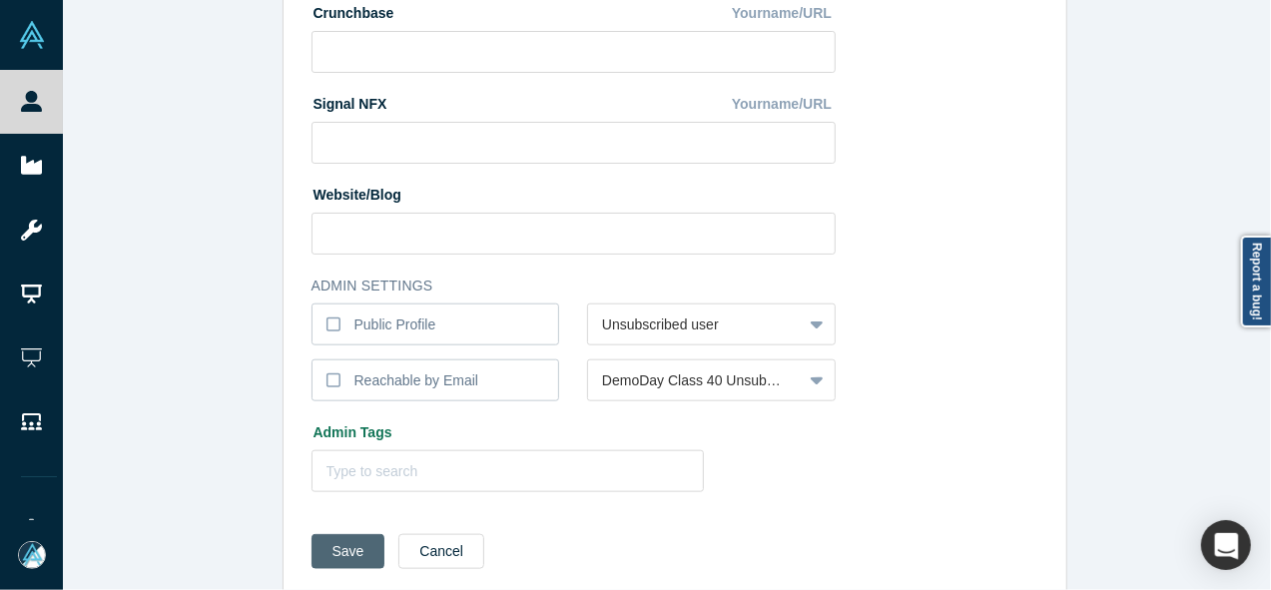
click at [349, 560] on button "Save" at bounding box center [349, 551] width 74 height 35
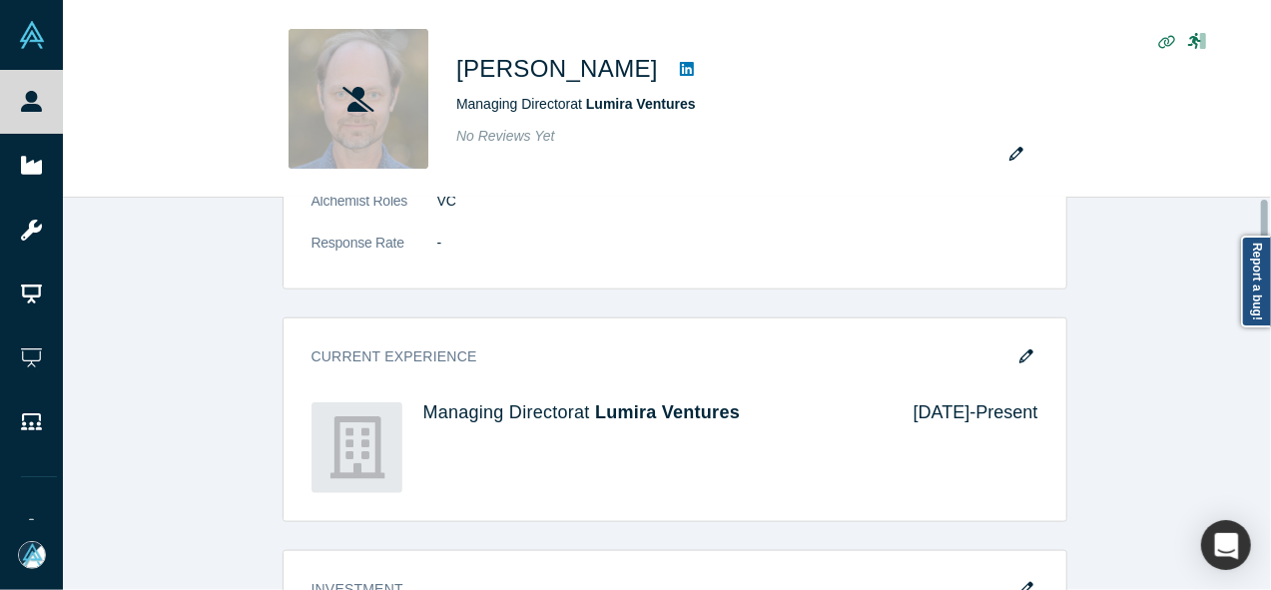
scroll to position [0, 0]
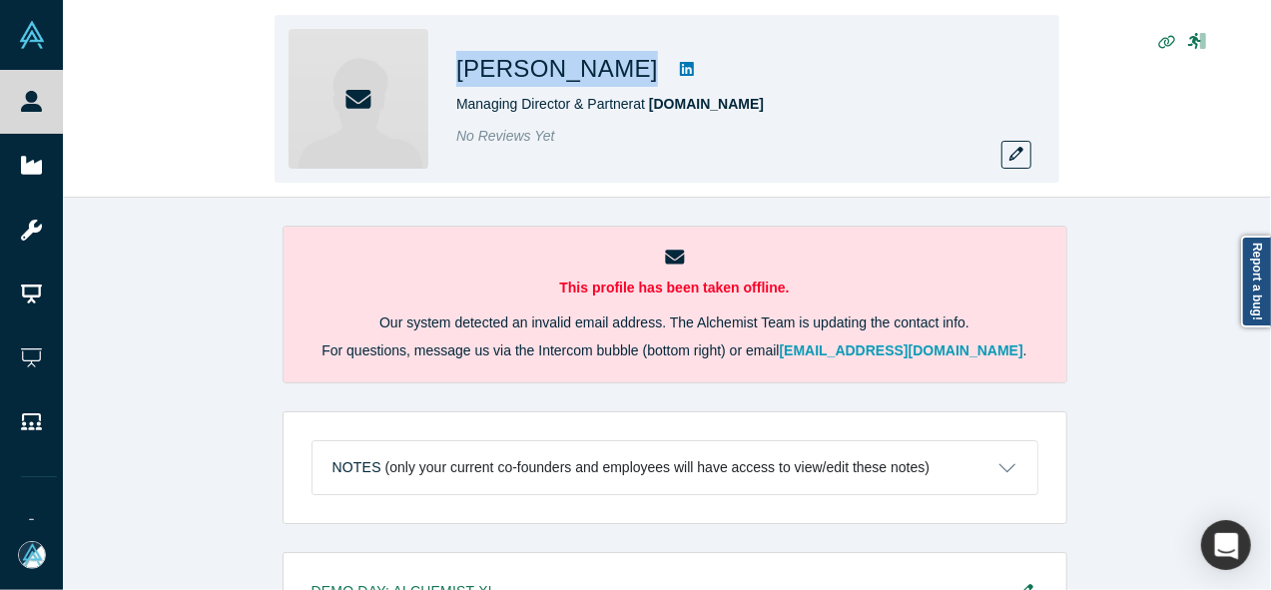
drag, startPoint x: 448, startPoint y: 75, endPoint x: 642, endPoint y: 76, distance: 193.7
click at [642, 76] on div "[PERSON_NAME] Managing Director & Partner at [DOMAIN_NAME] No Reviews Yet" at bounding box center [667, 99] width 785 height 168
copy div "[PERSON_NAME]"
click at [1010, 142] on button "button" at bounding box center [1016, 155] width 30 height 28
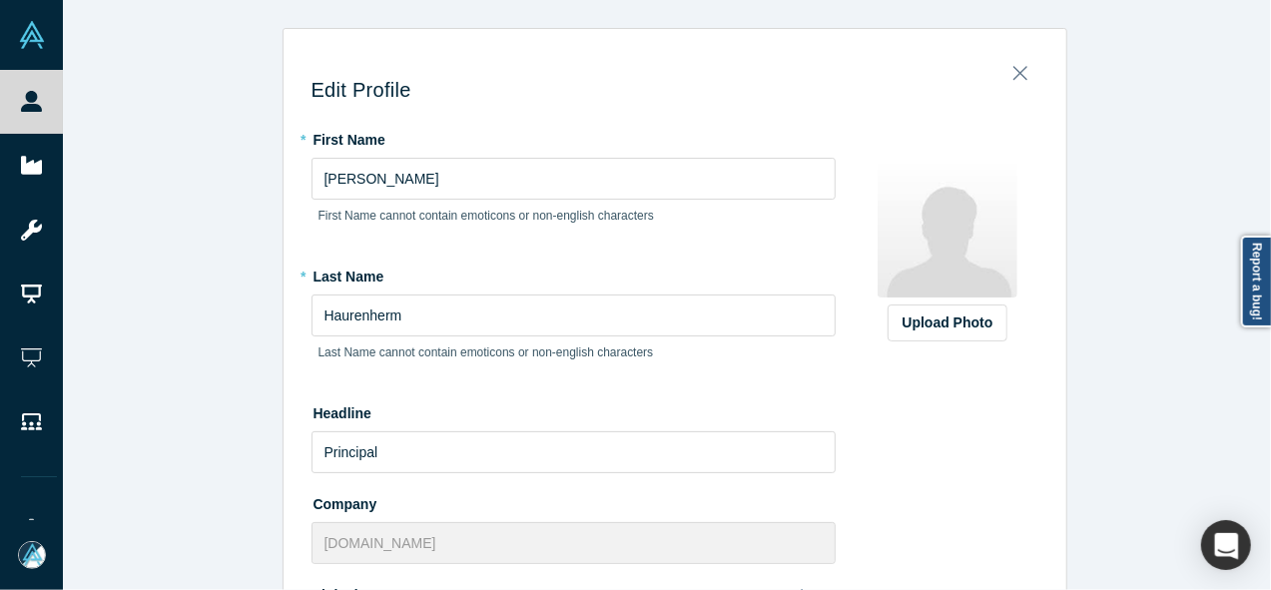
scroll to position [559, 0]
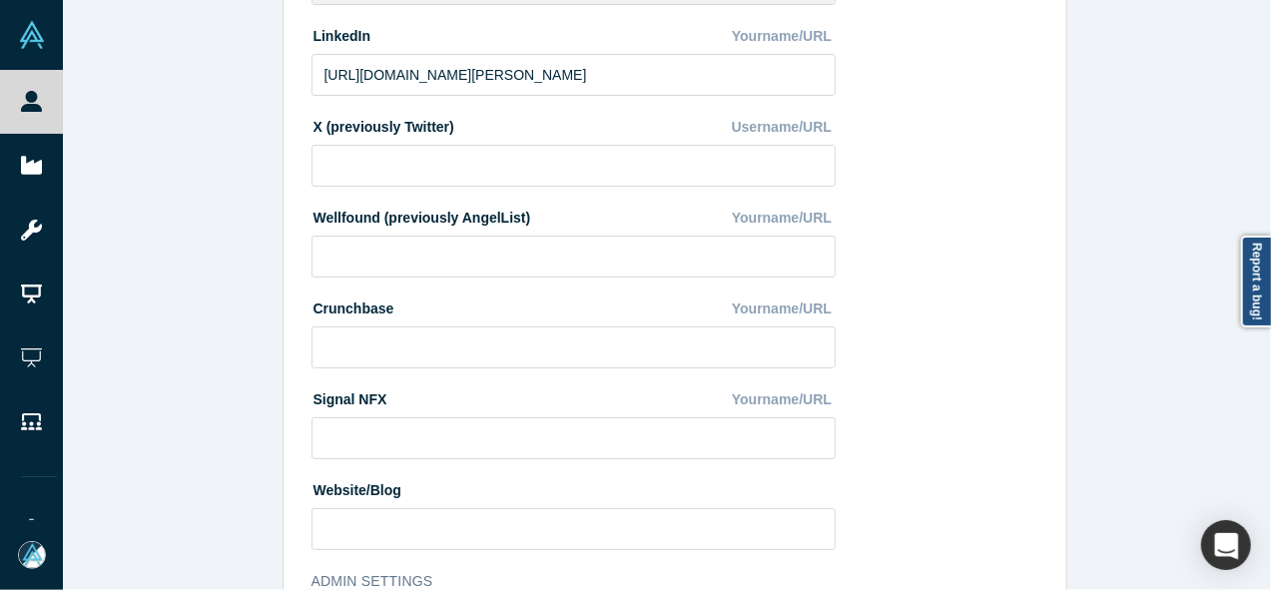
click at [1265, 340] on div at bounding box center [1266, 295] width 6 height 586
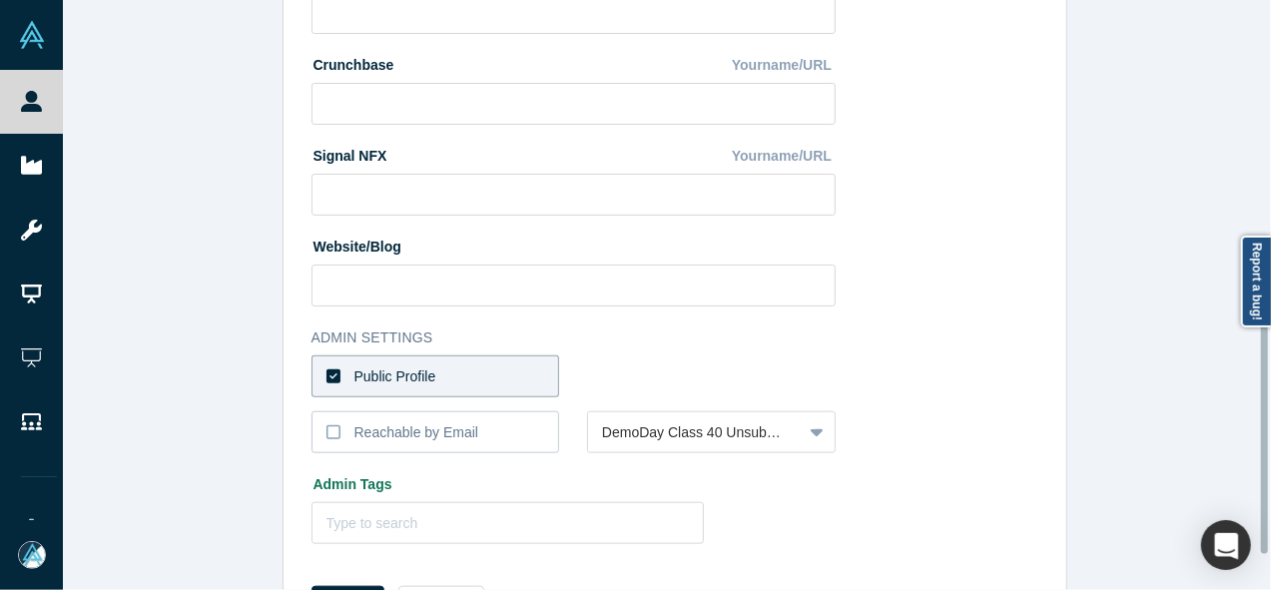
scroll to position [807, 0]
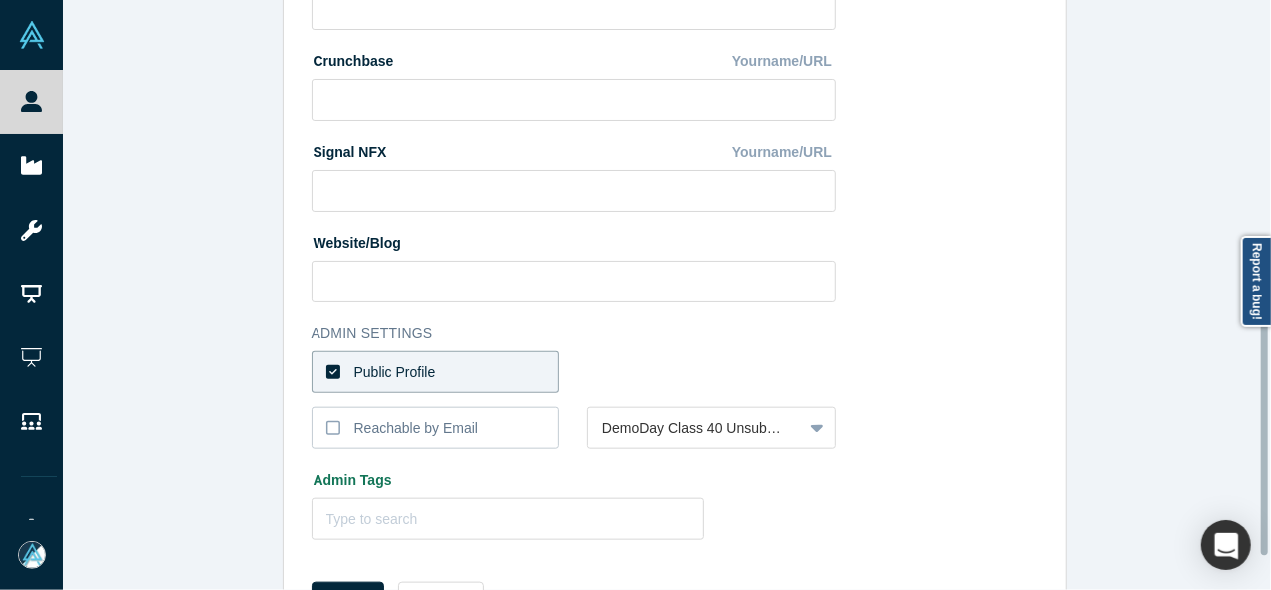
drag, startPoint x: 1265, startPoint y: 340, endPoint x: 1267, endPoint y: 438, distance: 97.9
click at [1267, 438] on div at bounding box center [1264, 437] width 7 height 235
click at [531, 374] on label "Public Profile" at bounding box center [436, 372] width 249 height 42
click at [0, 0] on input "Public Profile" at bounding box center [0, 0] width 0 height 0
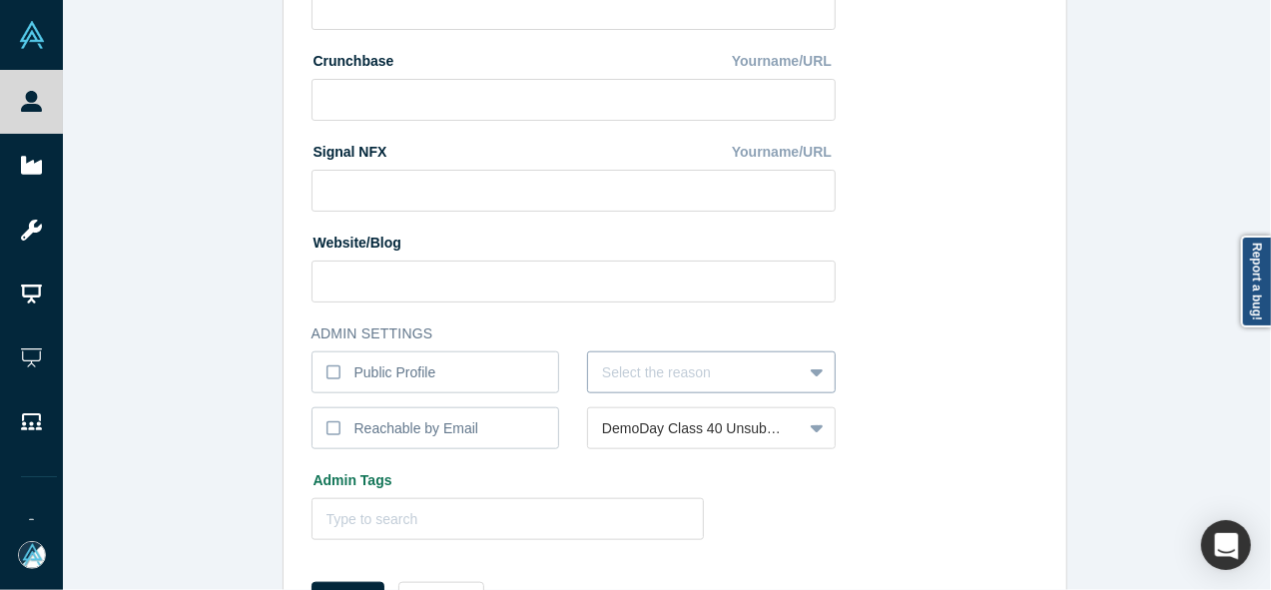
scroll to position [855, 0]
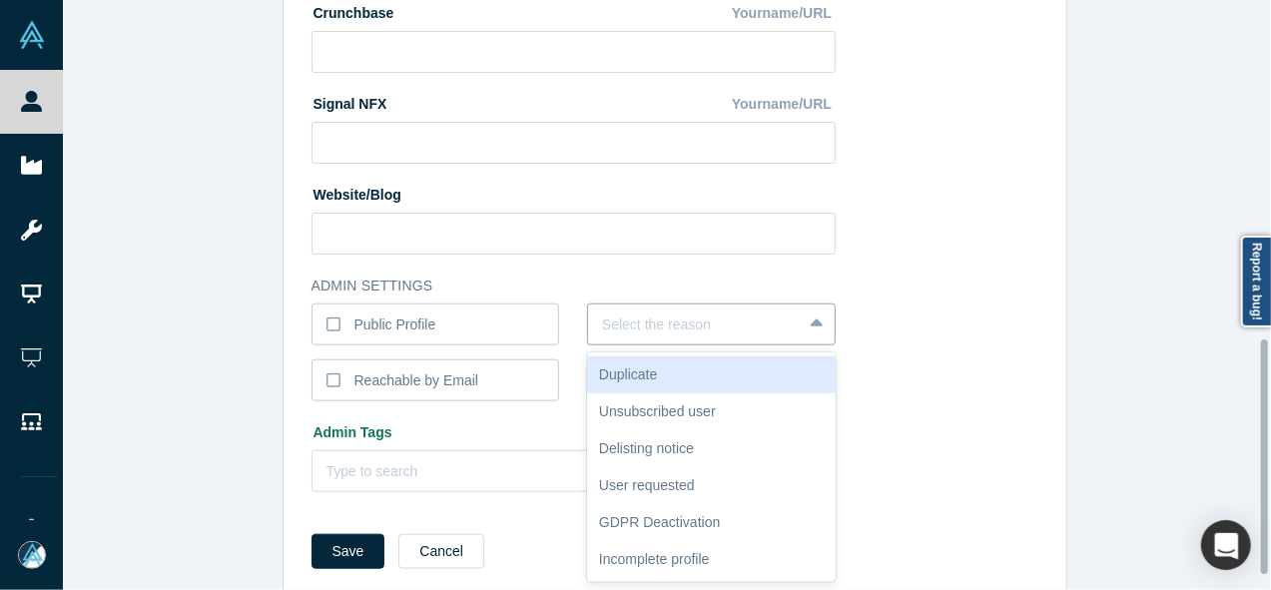
click at [615, 345] on div "6 results available. Use Up and Down to choose options, press Enter to select t…" at bounding box center [711, 325] width 249 height 42
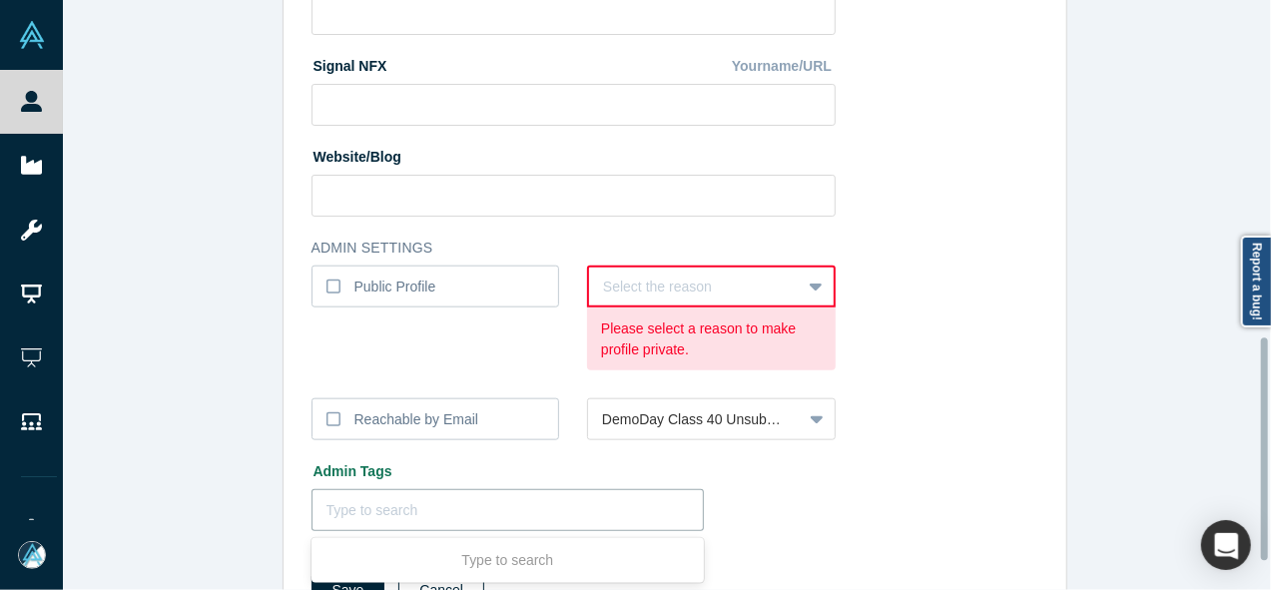
click at [405, 531] on div "Use Up and Down to choose options, press Enter to select the currently focused …" at bounding box center [508, 510] width 393 height 42
click at [1265, 388] on div at bounding box center [1264, 448] width 7 height 223
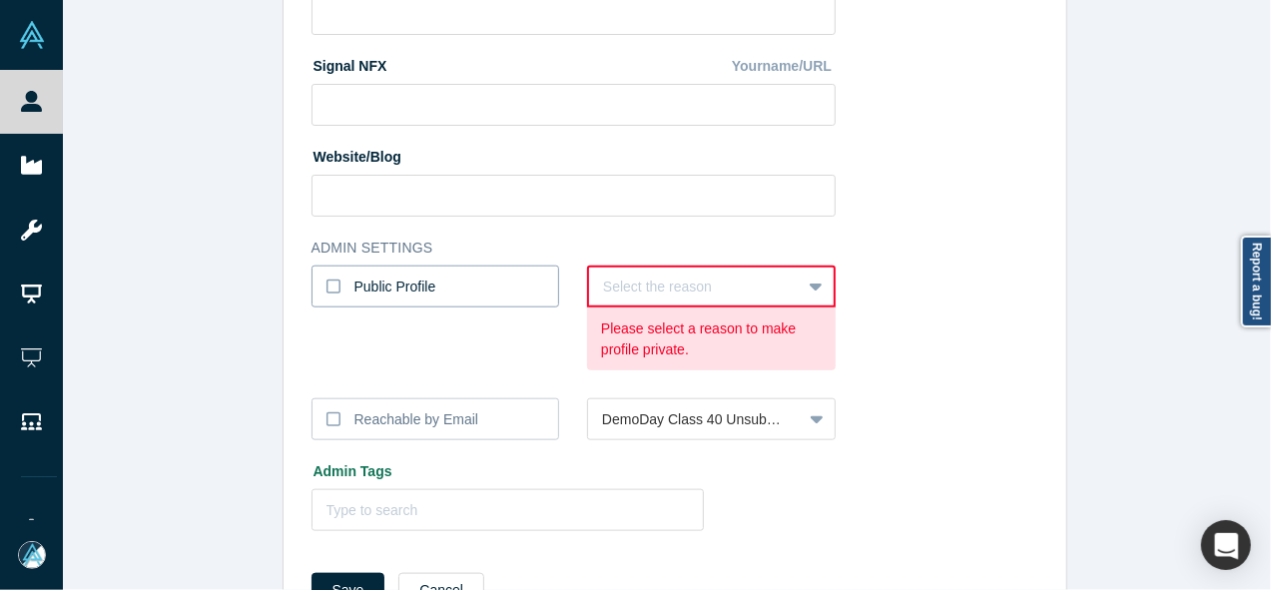
click at [450, 288] on label "Public Profile" at bounding box center [436, 287] width 249 height 42
click at [0, 0] on input "Public Profile" at bounding box center [0, 0] width 0 height 0
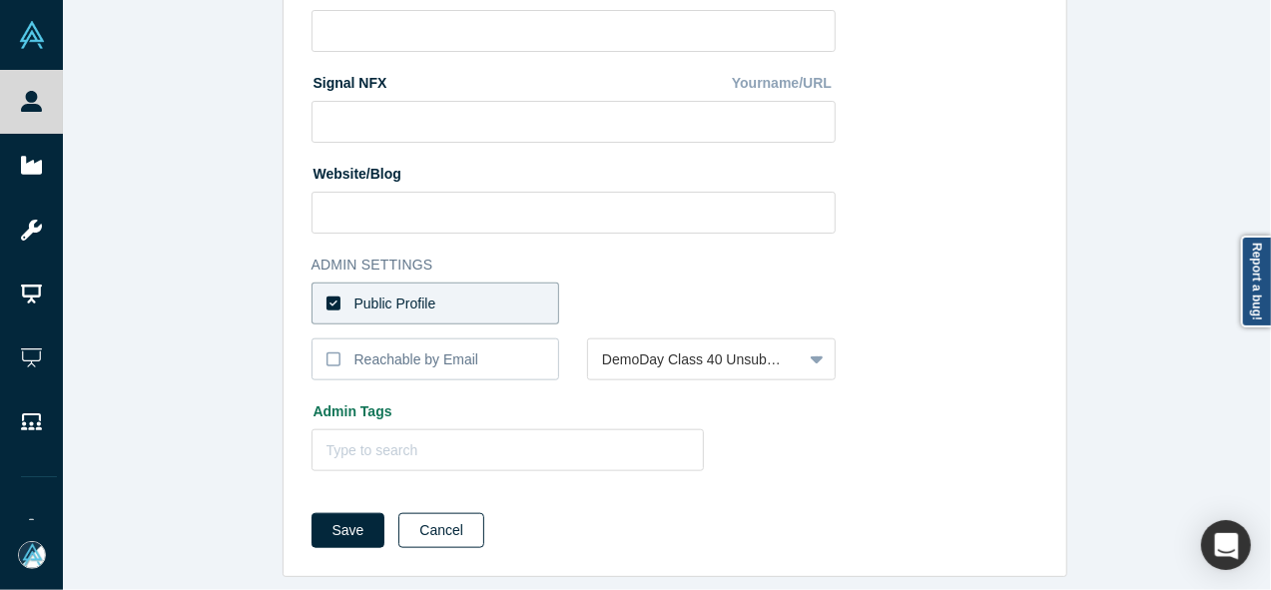
click at [438, 516] on button "Cancel" at bounding box center [441, 530] width 86 height 35
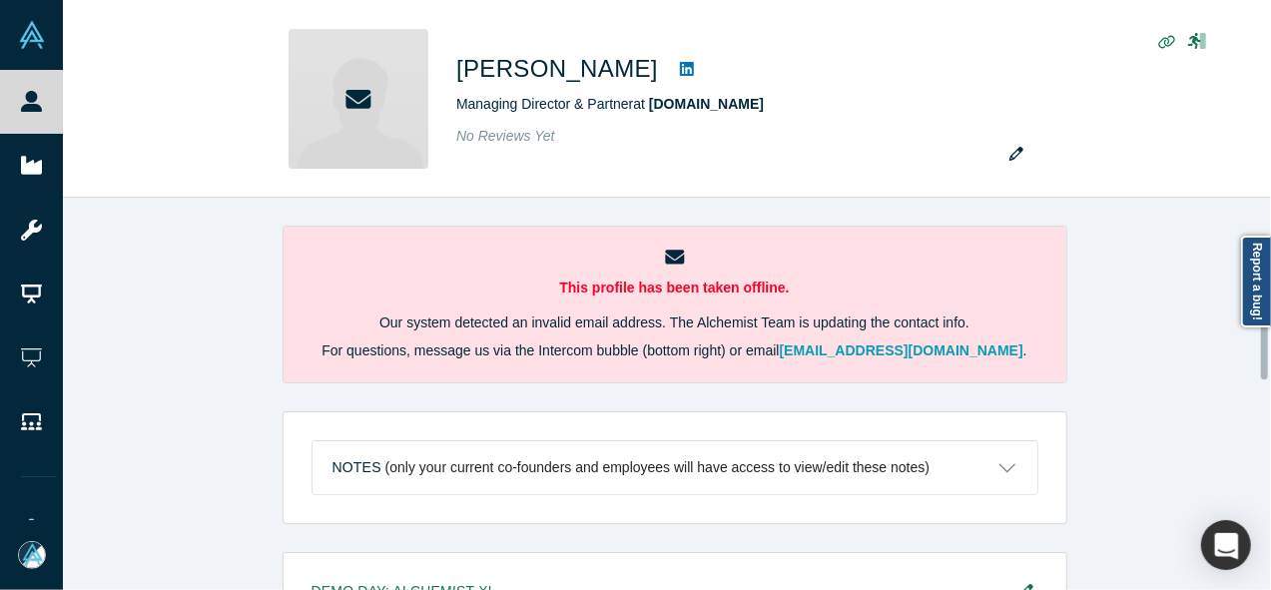
scroll to position [564, 0]
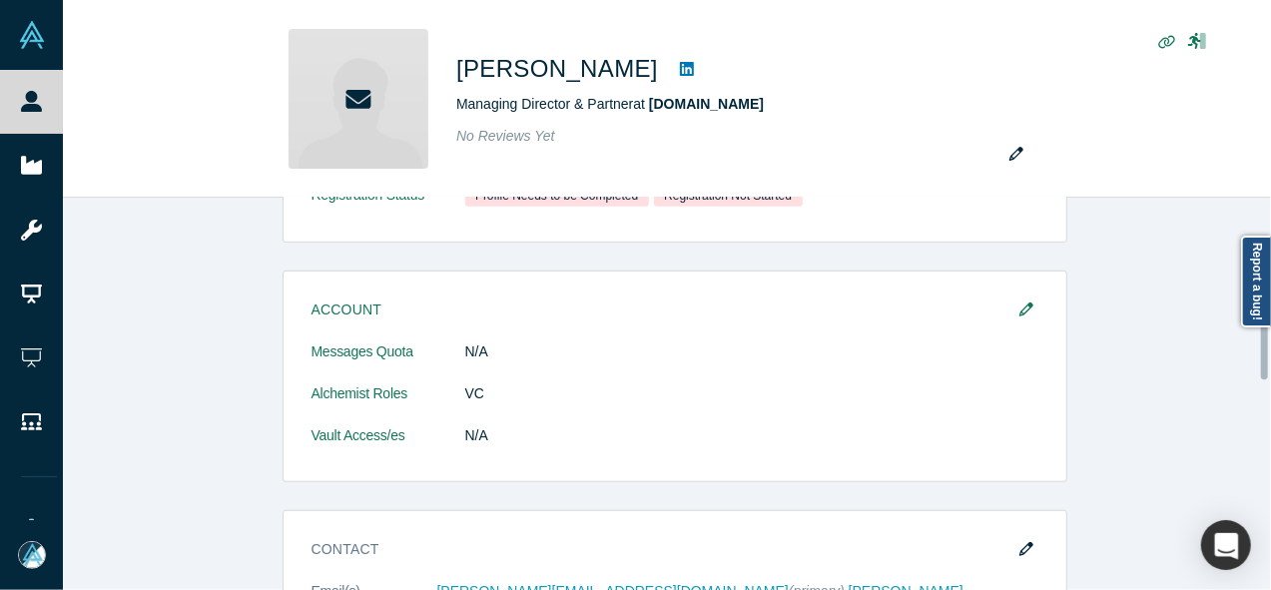
click at [1264, 342] on div at bounding box center [1266, 394] width 6 height 388
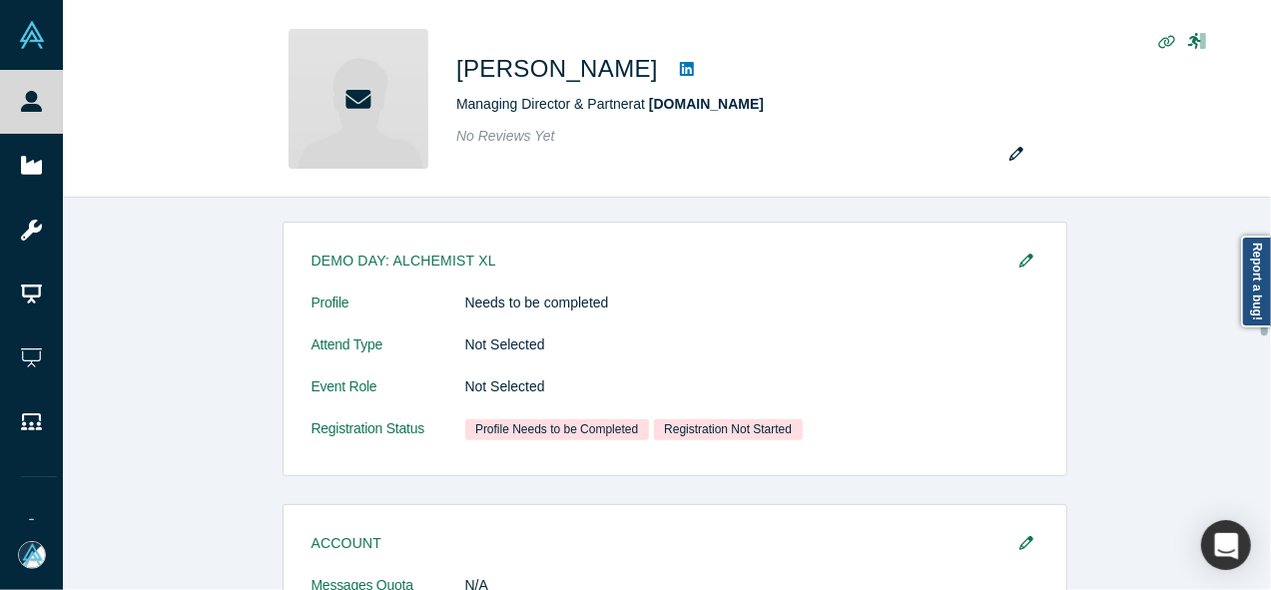
scroll to position [0, 0]
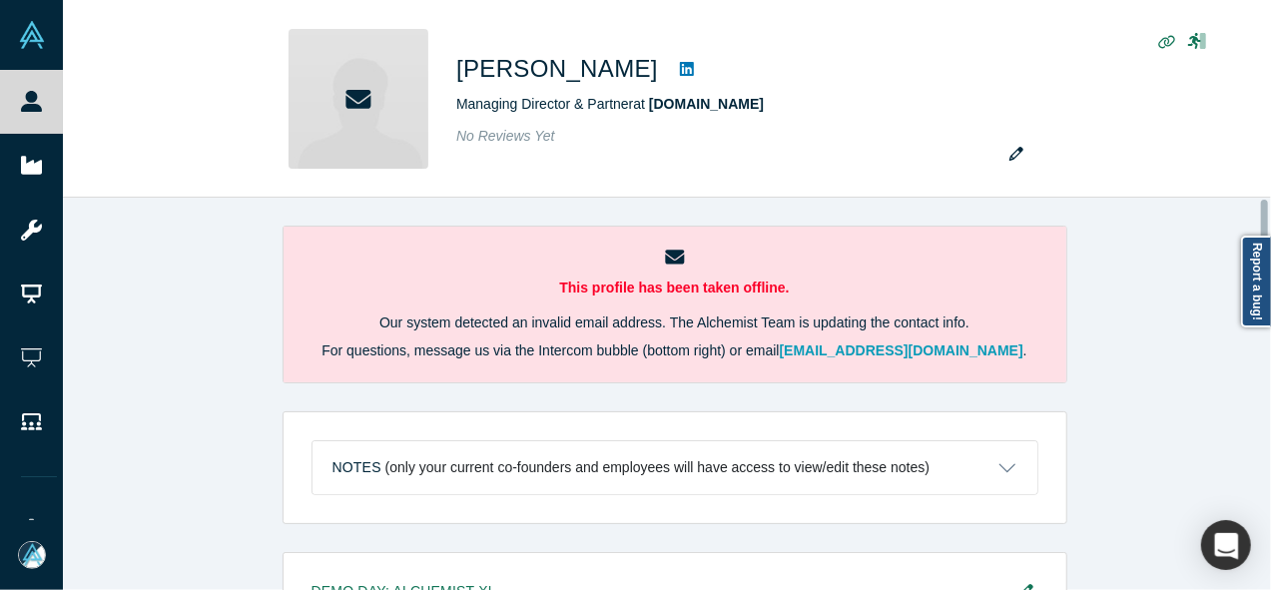
drag, startPoint x: 1264, startPoint y: 342, endPoint x: 1272, endPoint y: 160, distance: 182.9
click at [1270, 160] on html "People Startups Resources Demo Day AX Demo Day Registrants Settings Dashboard E…" at bounding box center [635, 295] width 1271 height 590
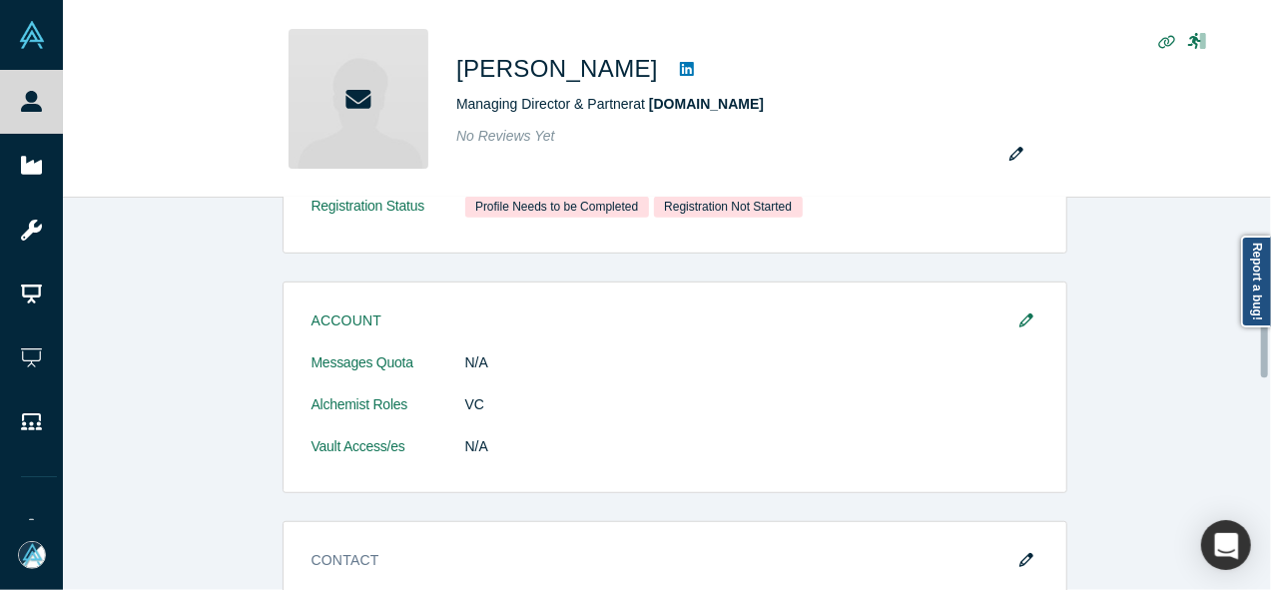
click at [1266, 340] on div at bounding box center [1266, 394] width 6 height 388
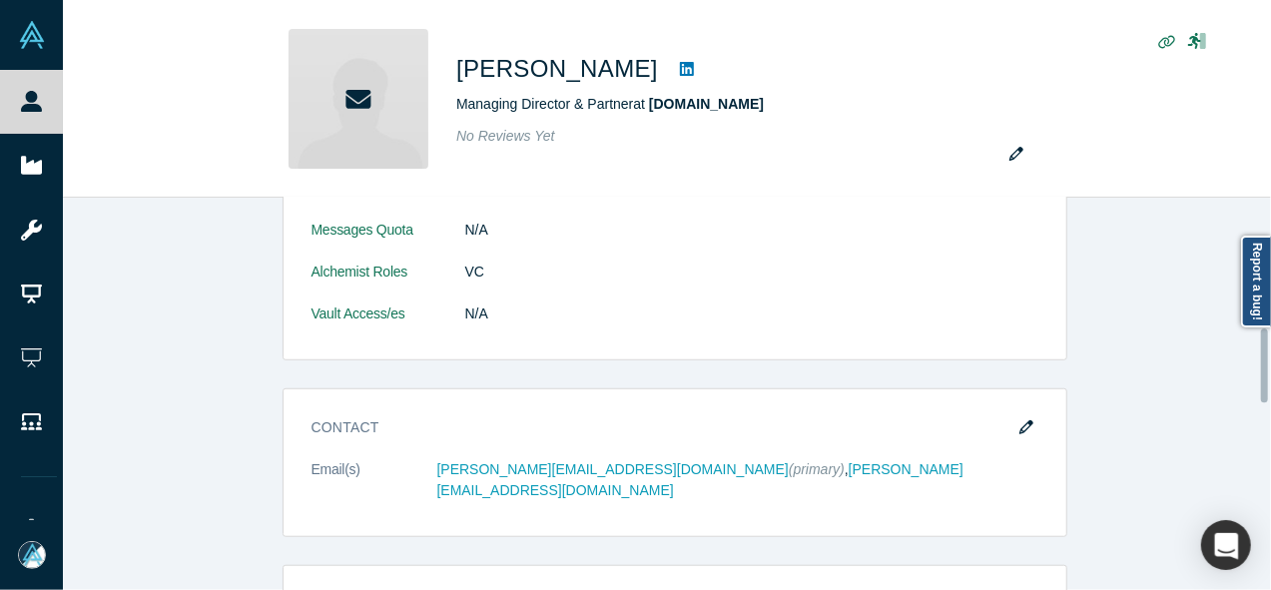
scroll to position [681, 0]
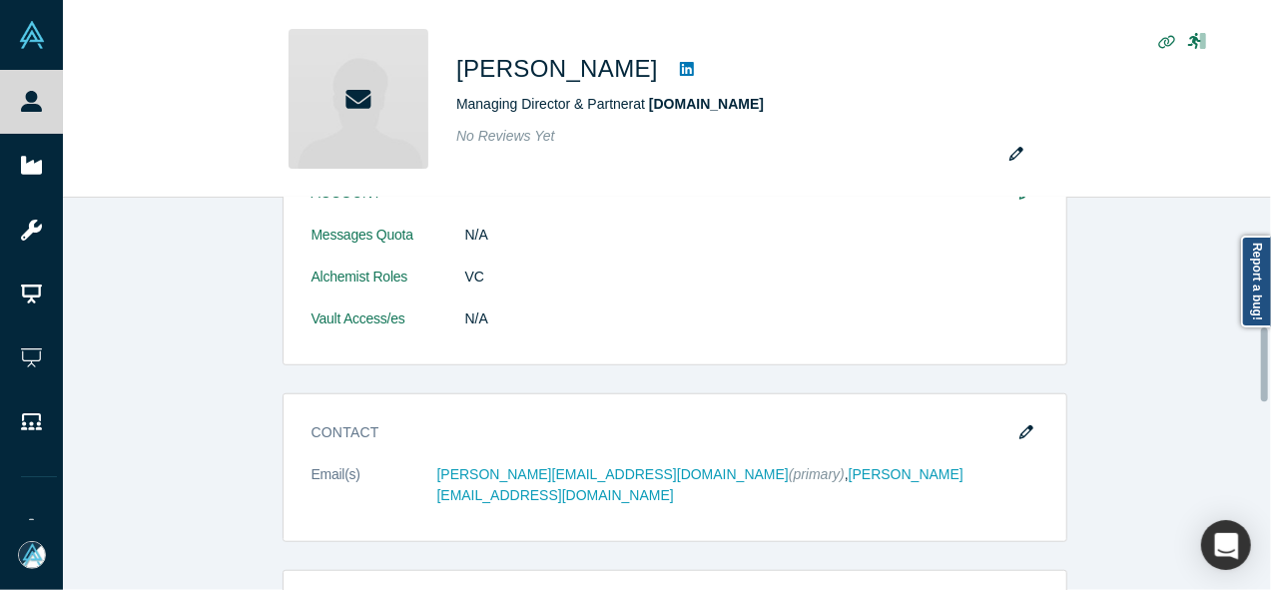
drag, startPoint x: 1266, startPoint y: 340, endPoint x: 1271, endPoint y: 364, distance: 24.5
click at [1270, 364] on html "People Startups Resources Demo Day AX Demo Day Registrants Settings Dashboard E…" at bounding box center [635, 295] width 1271 height 590
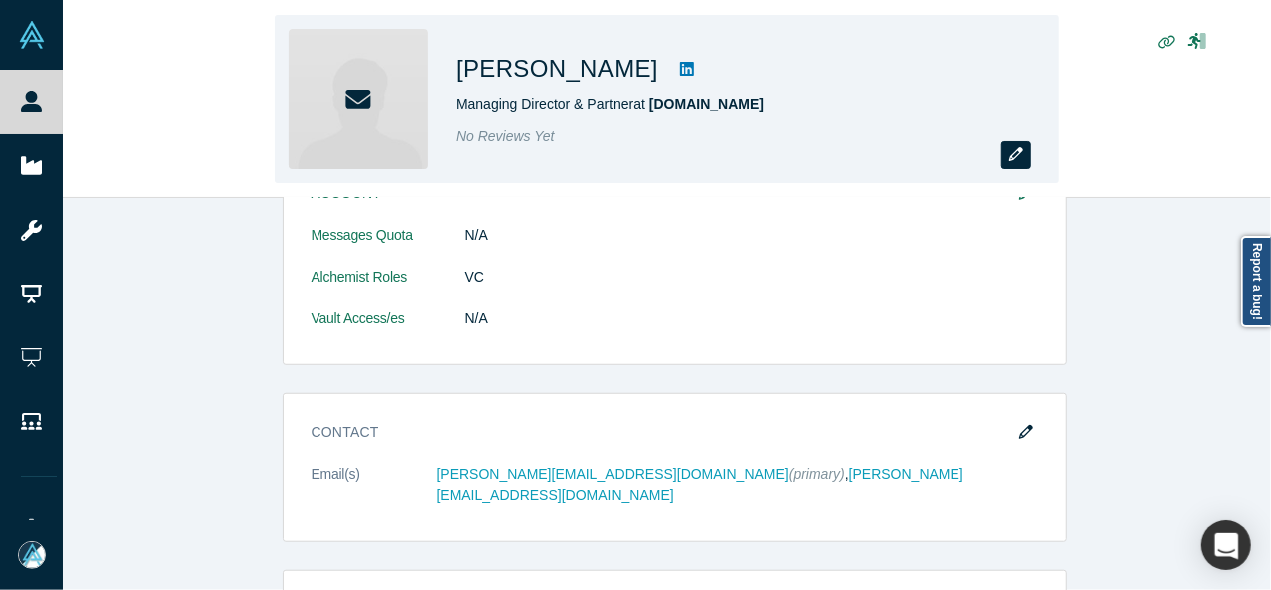
click at [1016, 155] on icon "button" at bounding box center [1016, 154] width 14 height 14
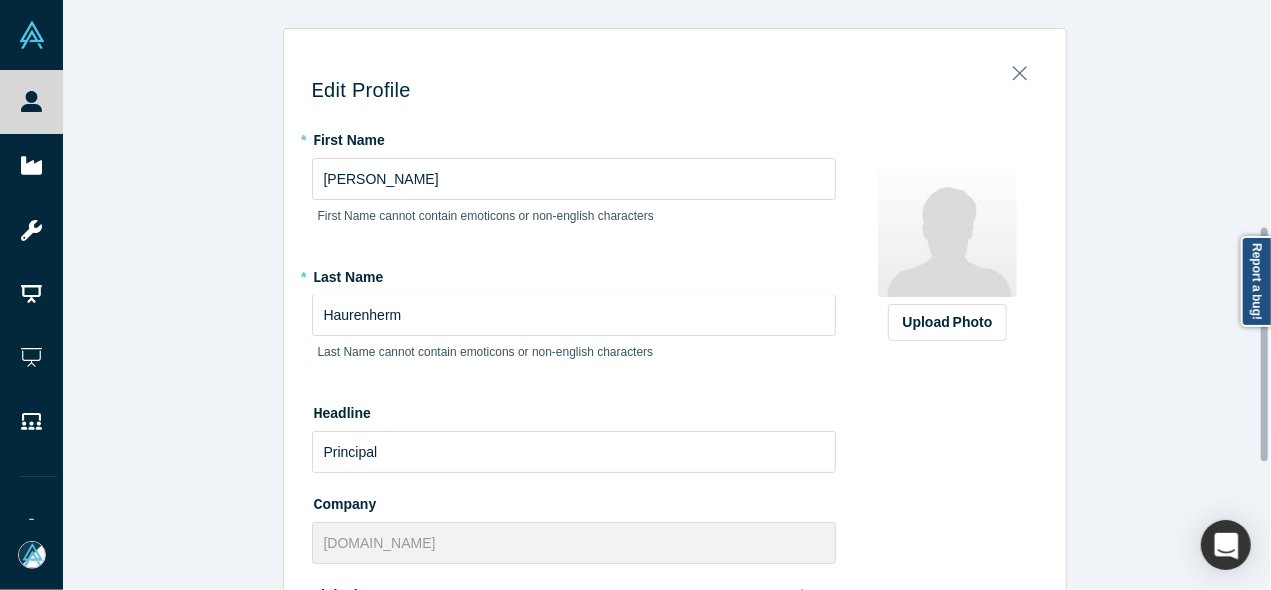
scroll to position [569, 0]
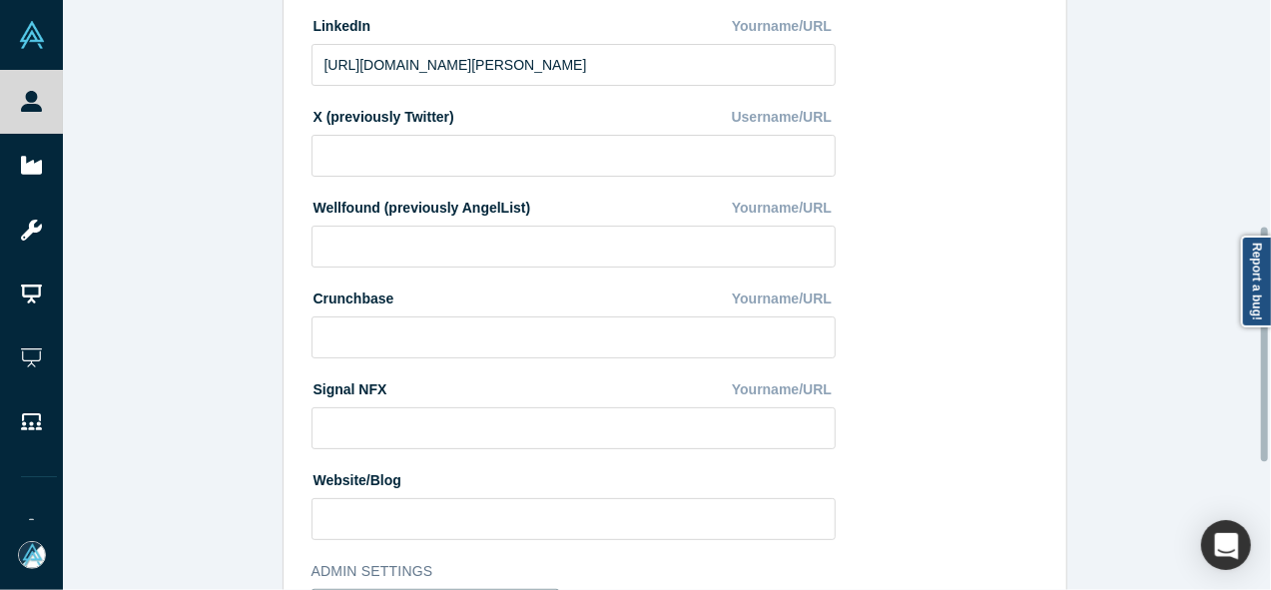
click at [1268, 344] on div at bounding box center [1266, 295] width 6 height 586
drag, startPoint x: 1268, startPoint y: 344, endPoint x: 1270, endPoint y: 400, distance: 55.9
click at [1270, 400] on div "Edit Profile * First Name Falk First Name cannot contain emoticons or non-engli…" at bounding box center [667, 295] width 1208 height 590
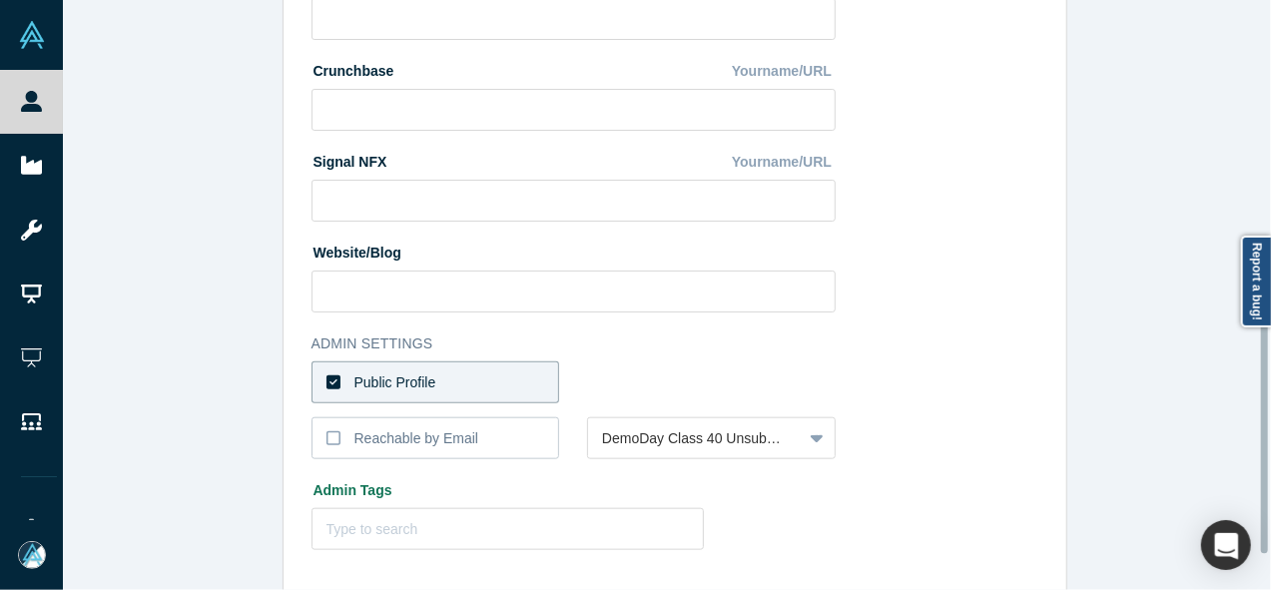
scroll to position [805, 0]
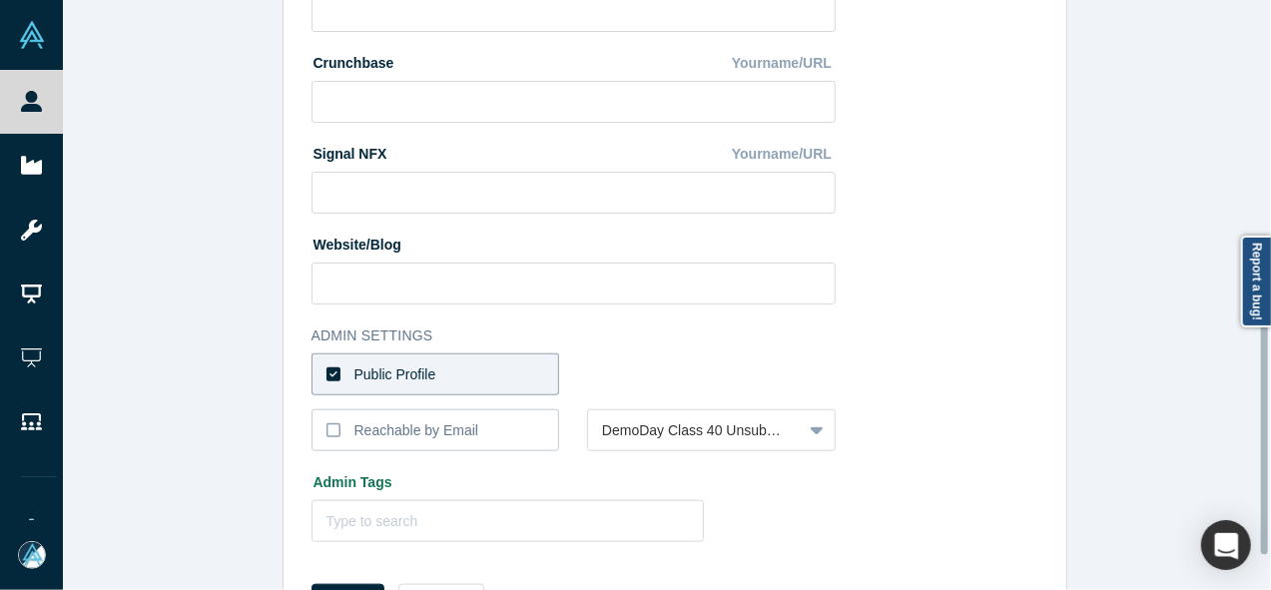
drag, startPoint x: 1262, startPoint y: 404, endPoint x: 1250, endPoint y: 497, distance: 93.6
click at [1250, 497] on div "Edit Profile * First Name Falk First Name cannot contain emoticons or non-engli…" at bounding box center [667, 295] width 1208 height 590
click at [516, 363] on label "Public Profile" at bounding box center [436, 374] width 249 height 42
click at [0, 0] on input "Public Profile" at bounding box center [0, 0] width 0 height 0
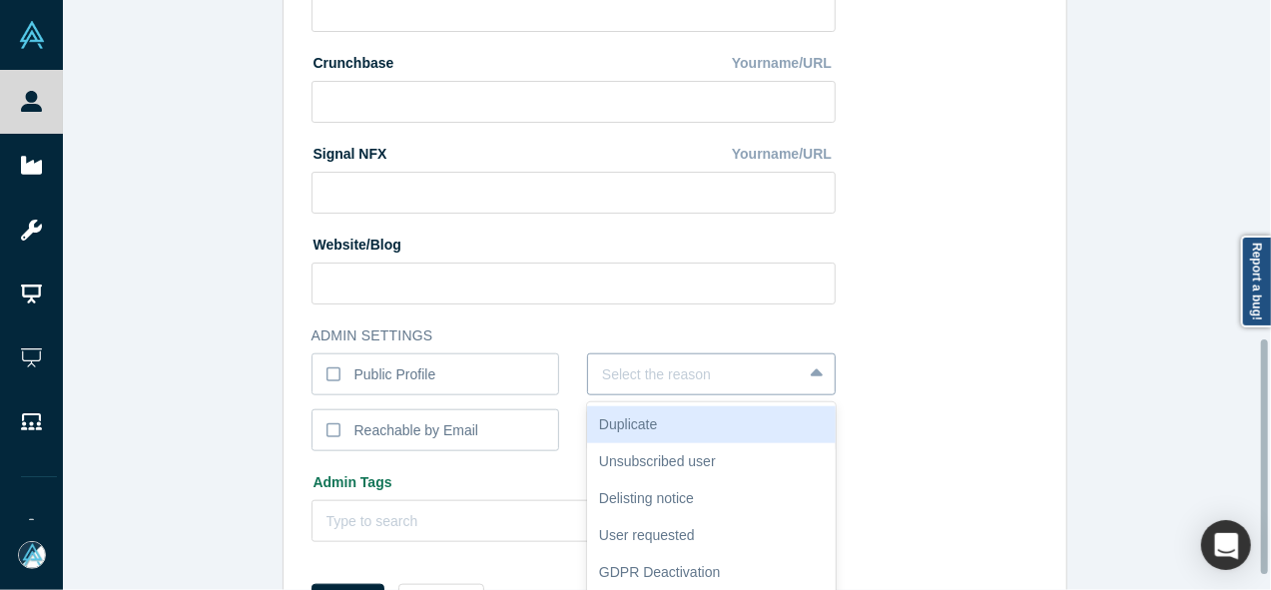
scroll to position [855, 0]
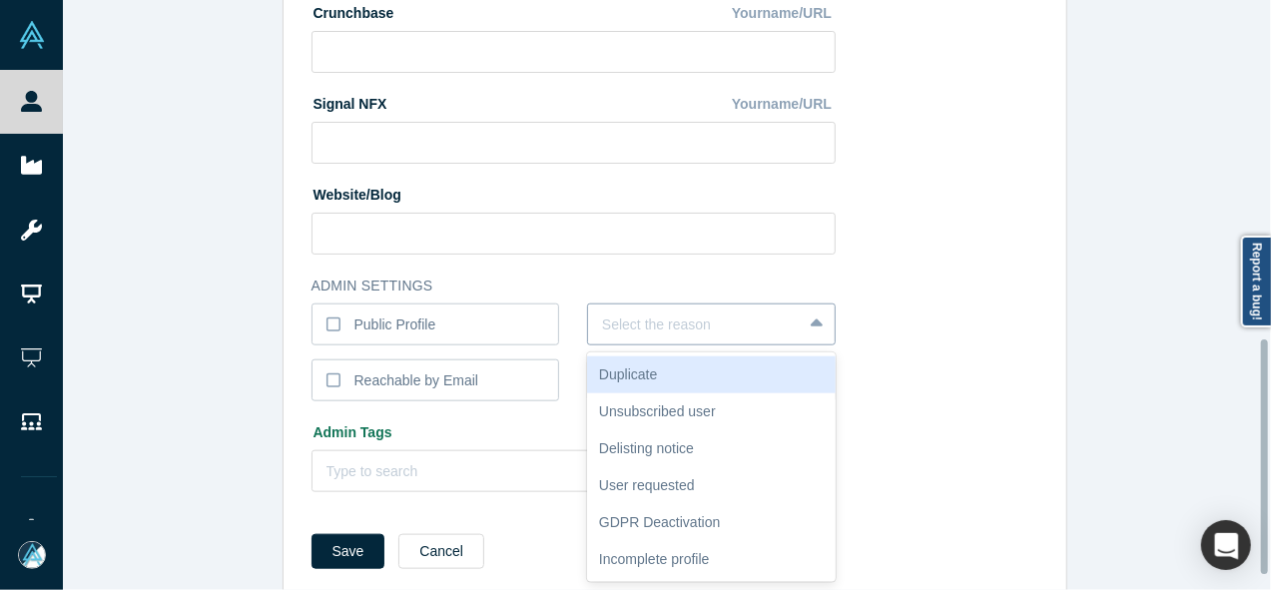
click at [603, 345] on div "6 results available. Use Up and Down to choose options, press Enter to select t…" at bounding box center [711, 325] width 249 height 42
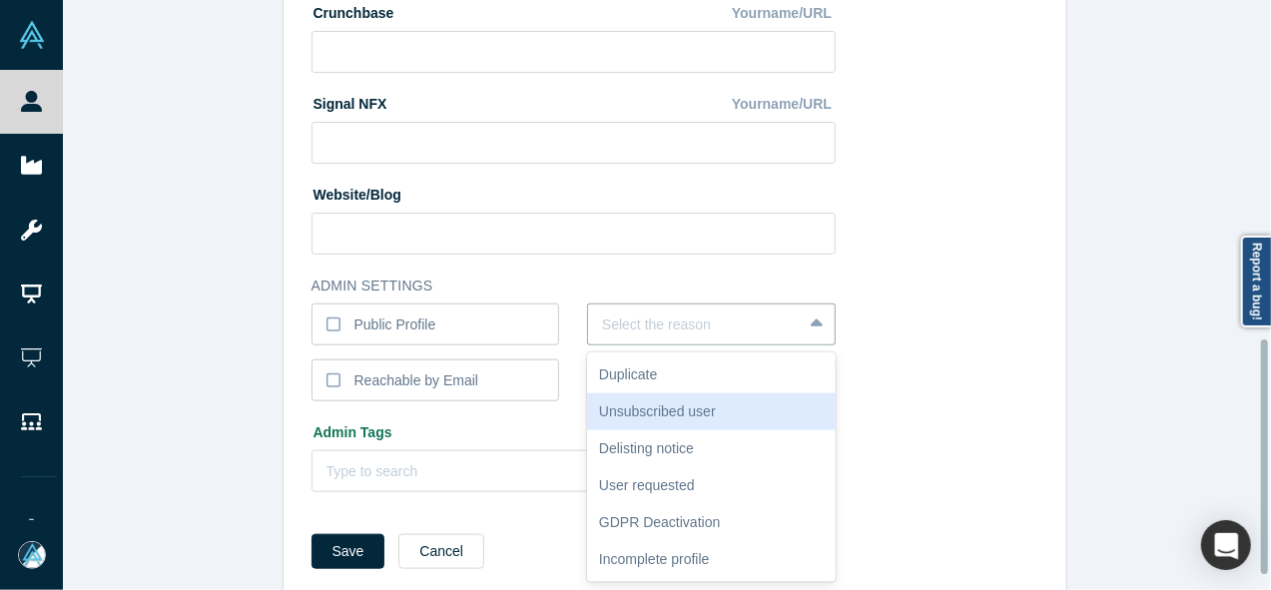
click at [612, 405] on div "Unsubscribed user" at bounding box center [711, 411] width 249 height 37
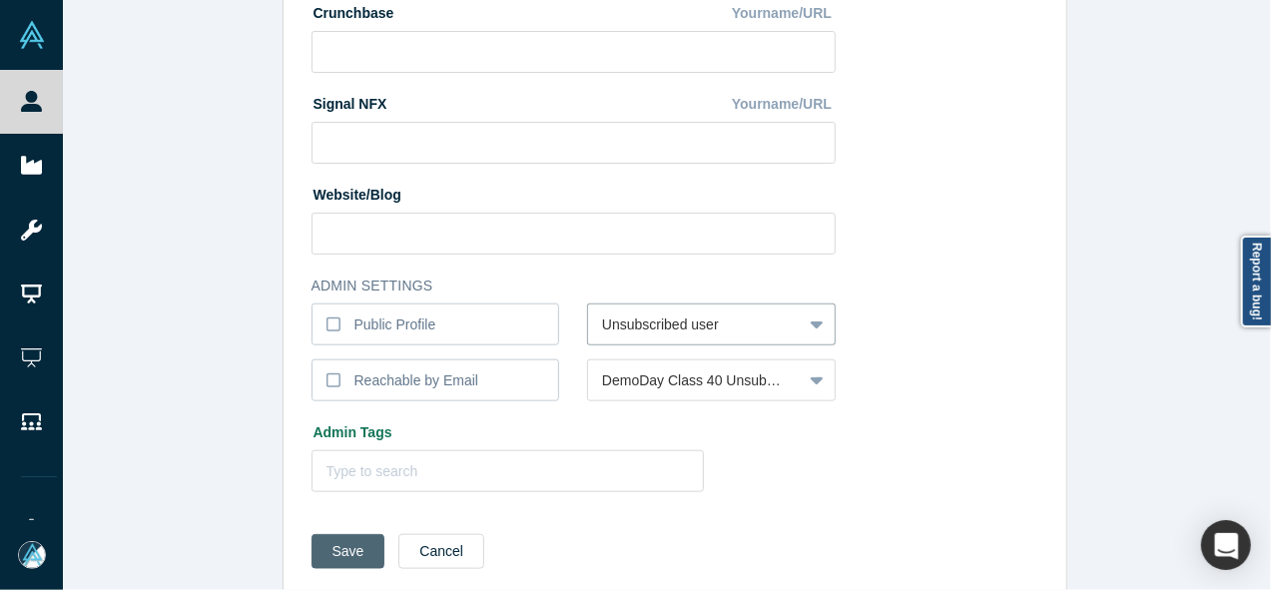
click at [358, 540] on button "Save" at bounding box center [349, 551] width 74 height 35
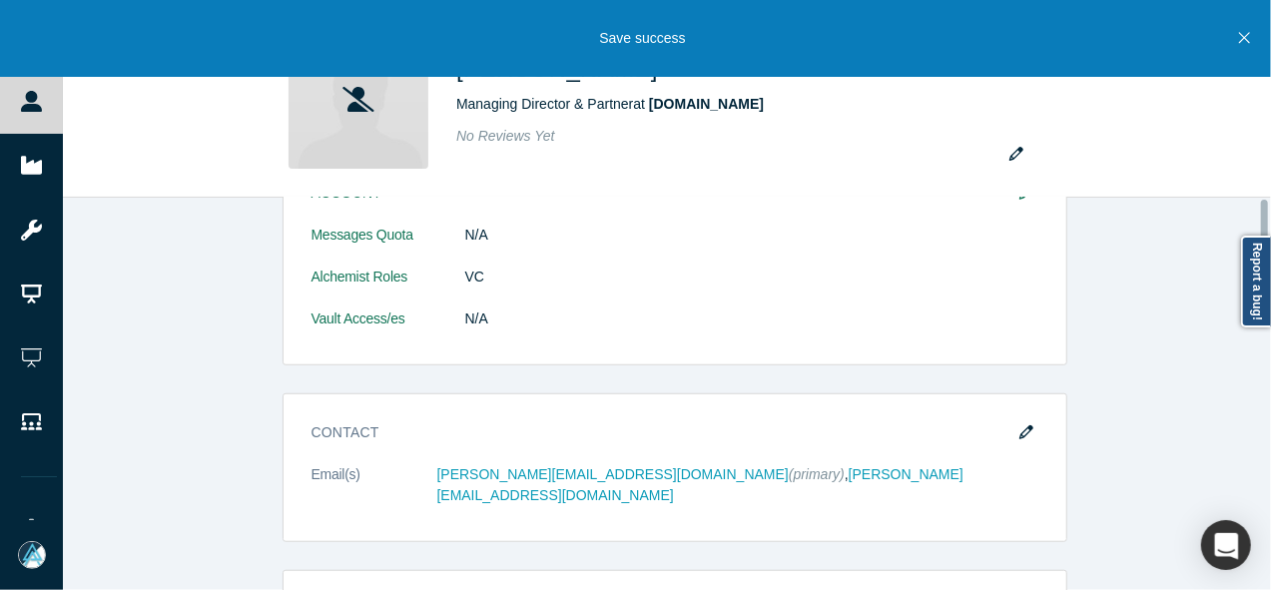
scroll to position [0, 0]
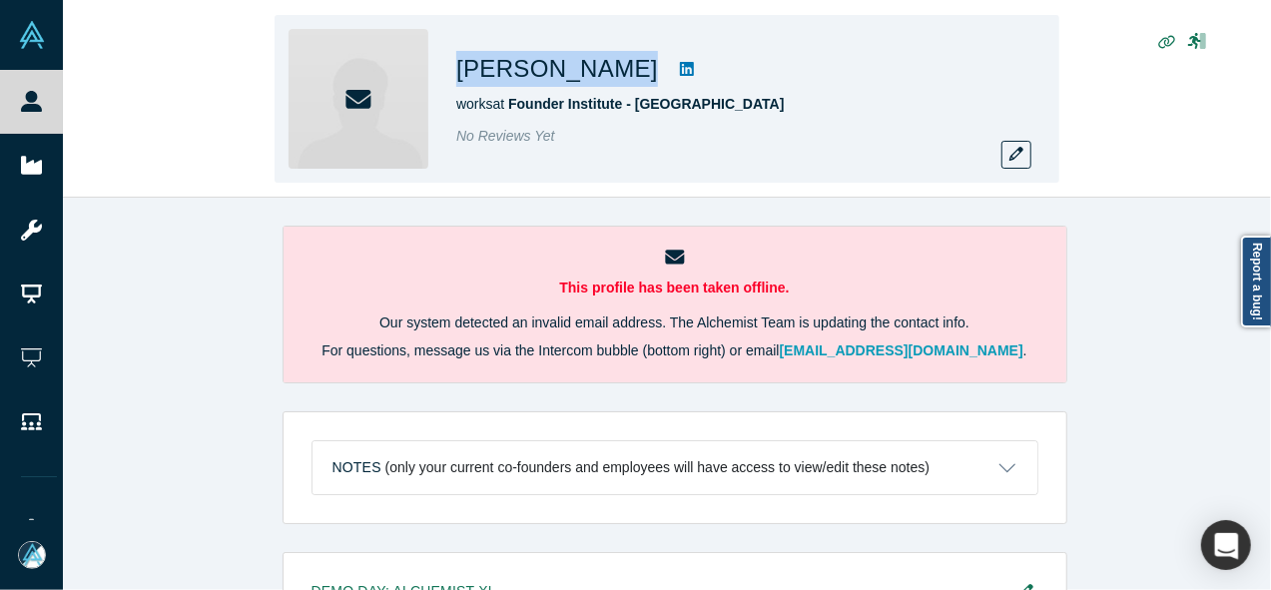
drag, startPoint x: 453, startPoint y: 71, endPoint x: 630, endPoint y: 73, distance: 176.7
click at [630, 73] on div "[PERSON_NAME] works at [GEOGRAPHIC_DATA] - [GEOGRAPHIC_DATA] No Reviews Yet" at bounding box center [667, 99] width 785 height 168
copy div "[PERSON_NAME]"
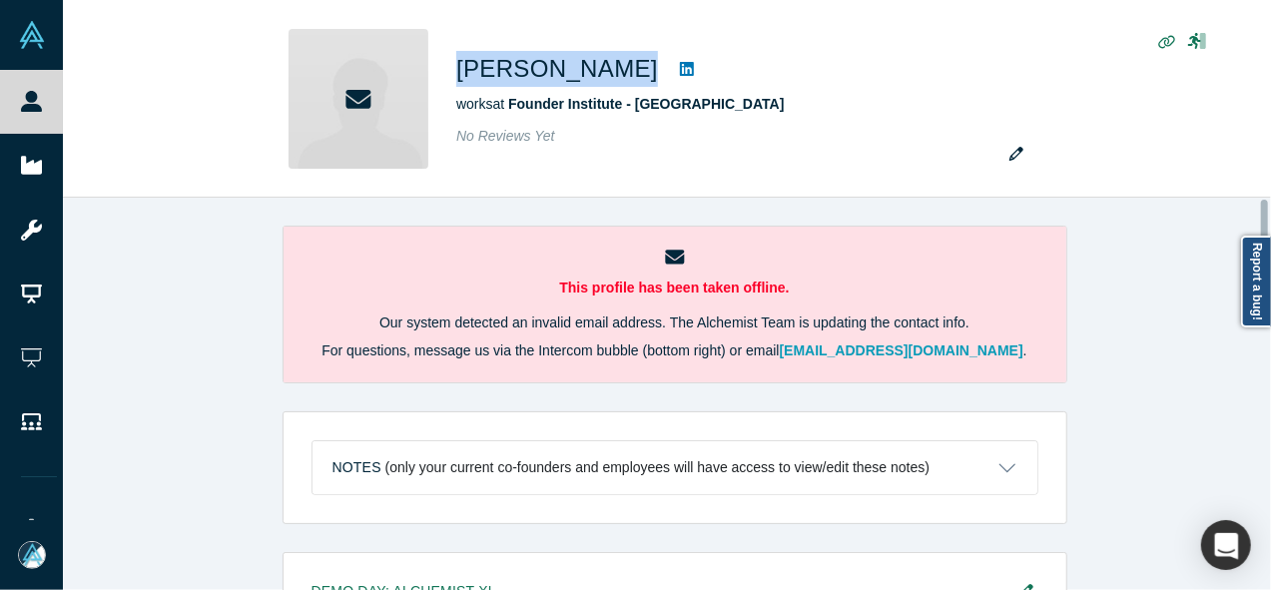
scroll to position [564, 0]
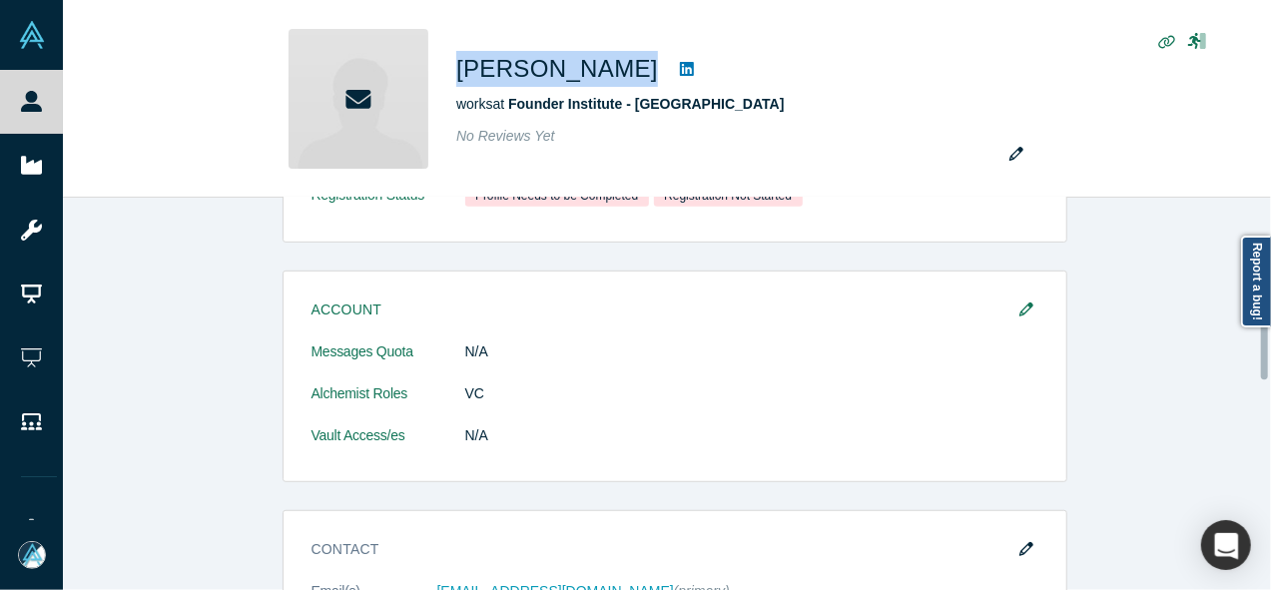
click at [1266, 342] on div at bounding box center [1266, 394] width 6 height 388
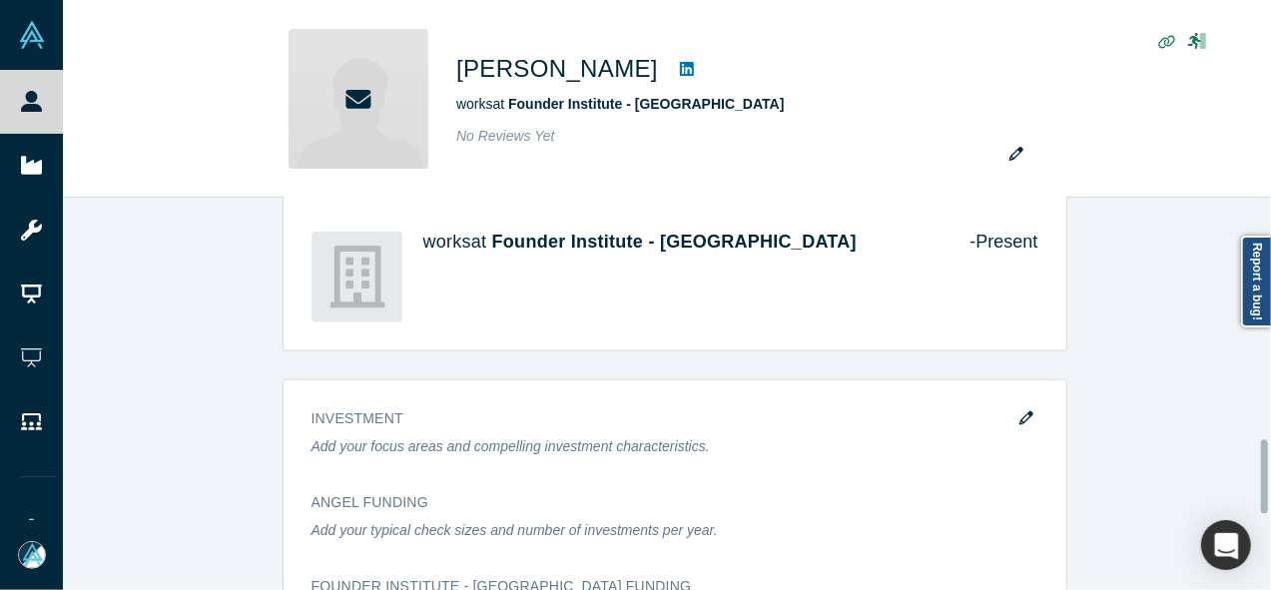
scroll to position [1276, 0]
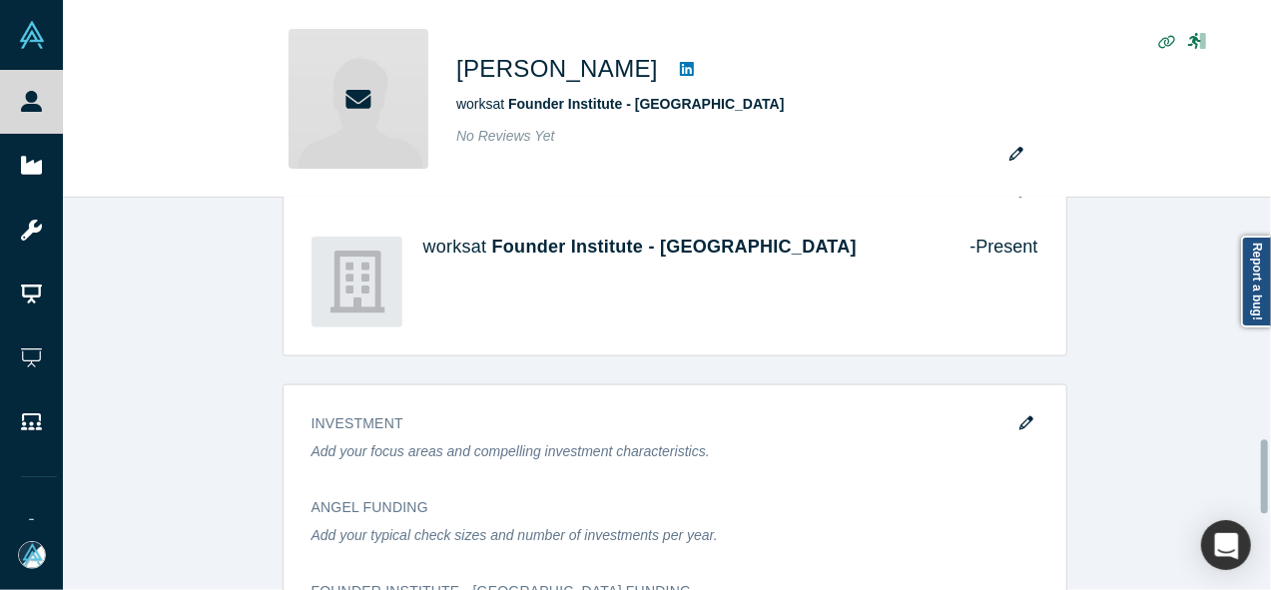
drag, startPoint x: 1266, startPoint y: 342, endPoint x: 1268, endPoint y: 476, distance: 133.8
click at [1268, 476] on div at bounding box center [1266, 394] width 6 height 388
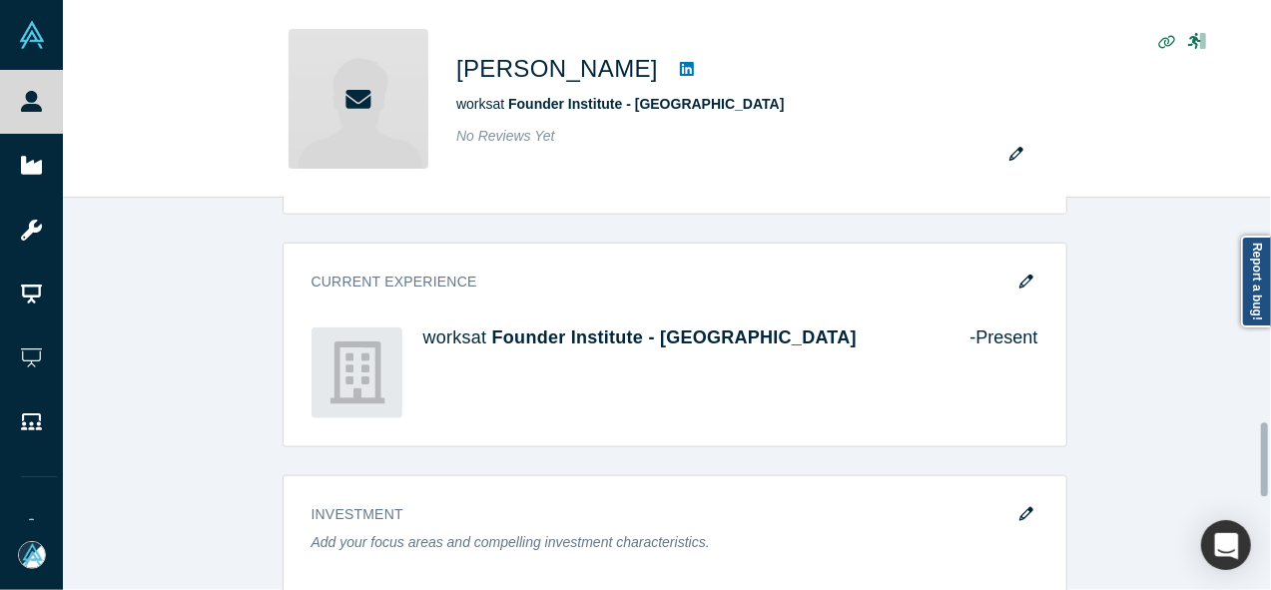
scroll to position [1174, 0]
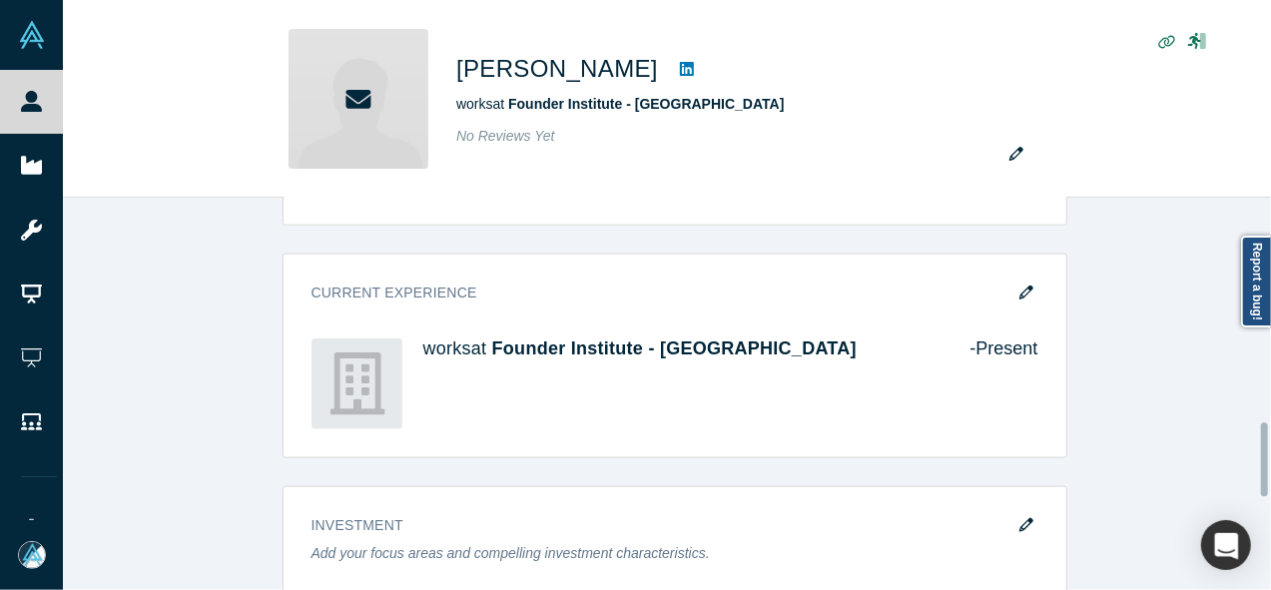
drag, startPoint x: 1266, startPoint y: 457, endPoint x: 1272, endPoint y: 438, distance: 19.9
click at [1270, 438] on html "People Startups Resources Demo Day AX Demo Day Registrants Settings Dashboard E…" at bounding box center [635, 295] width 1271 height 590
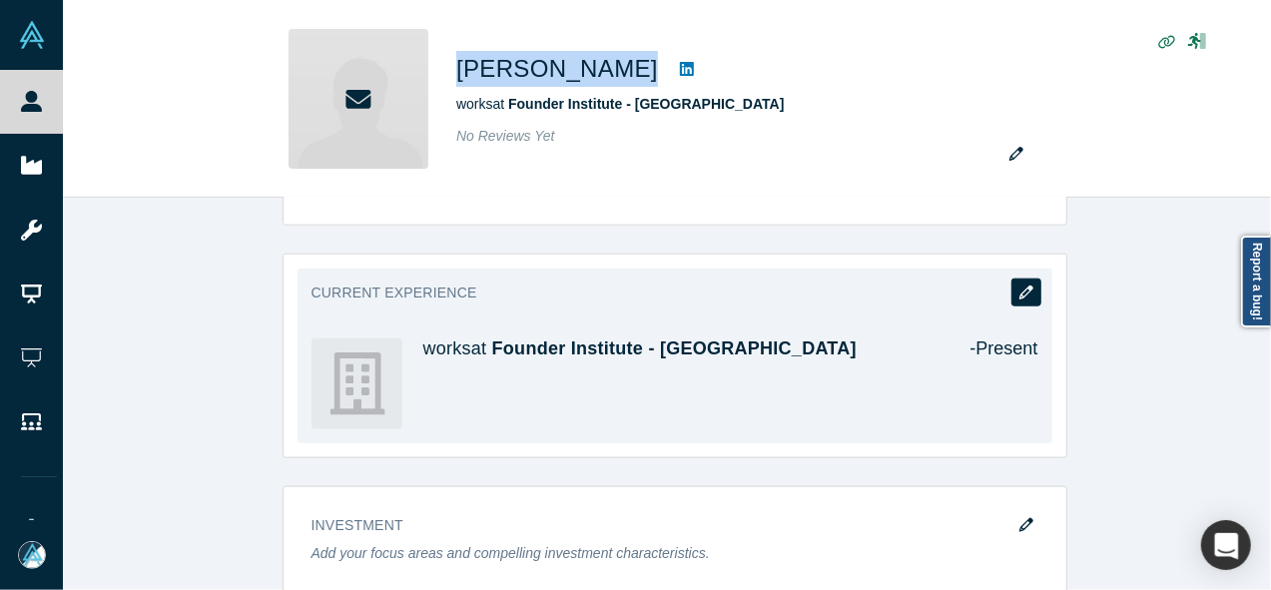
click at [1021, 288] on icon "button" at bounding box center [1026, 293] width 14 height 14
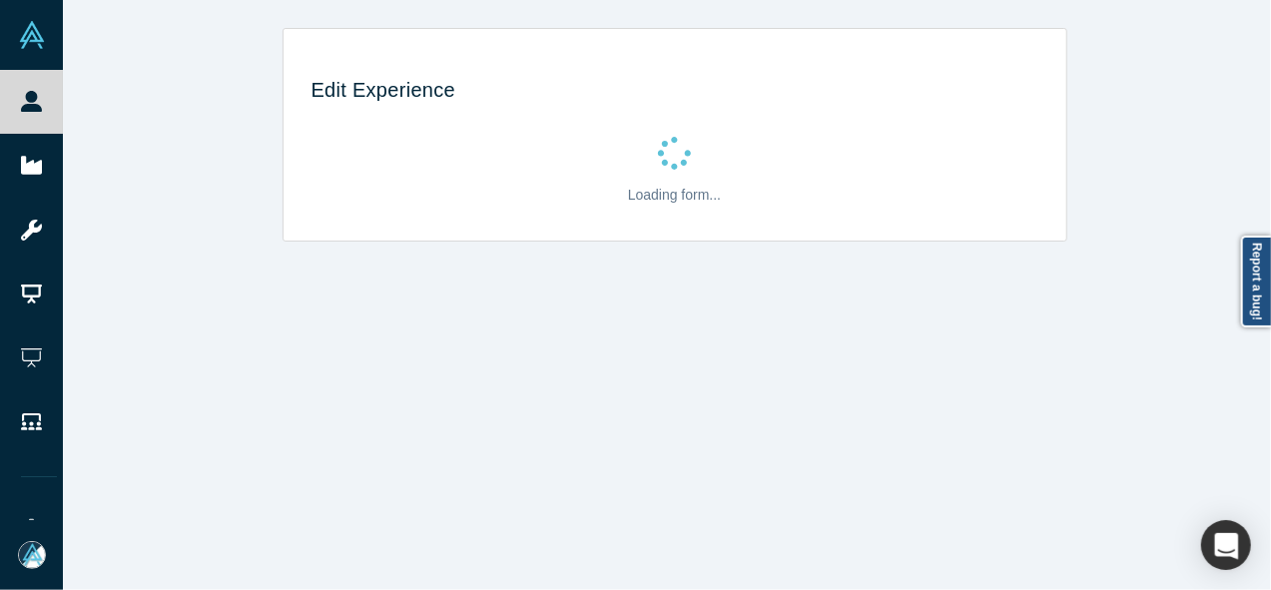
scroll to position [0, 0]
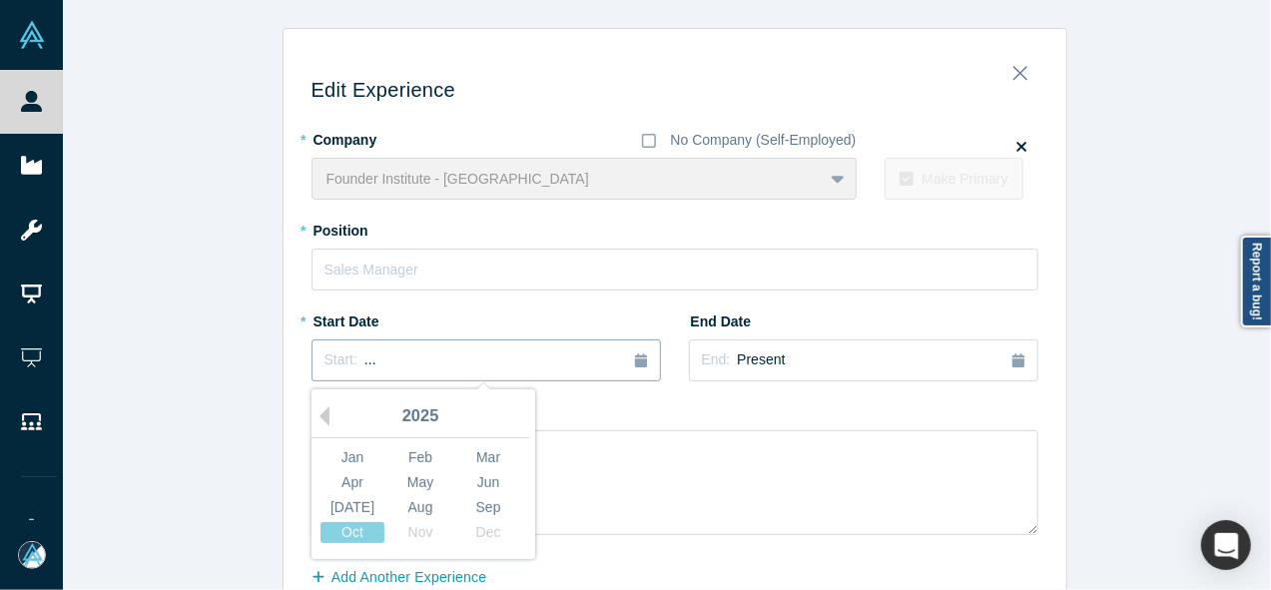
click at [535, 364] on div "Start: ..." at bounding box center [485, 360] width 323 height 22
click at [317, 422] on button "Previous Year" at bounding box center [320, 416] width 20 height 20
click at [404, 499] on div "Aug" at bounding box center [420, 507] width 64 height 21
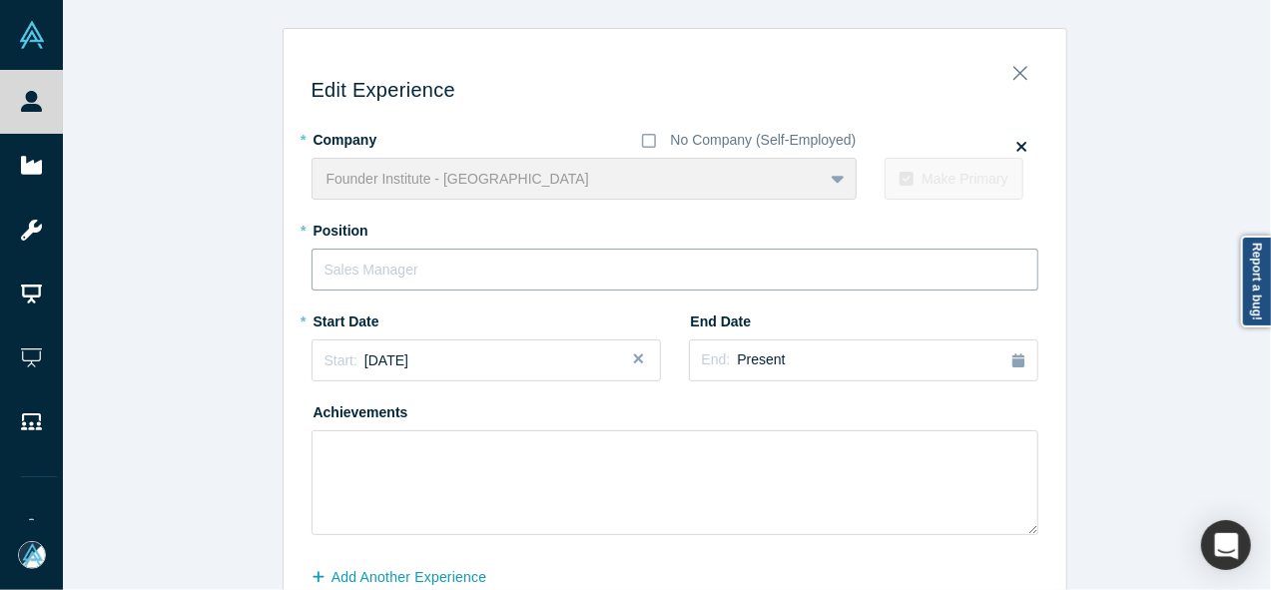
click at [429, 284] on input "text" at bounding box center [675, 270] width 727 height 42
paste input "Founder Institute logo Morocco Local Leader"
type input "Morocco Local Leader"
click at [427, 568] on button "Add Another Experience" at bounding box center [410, 577] width 197 height 35
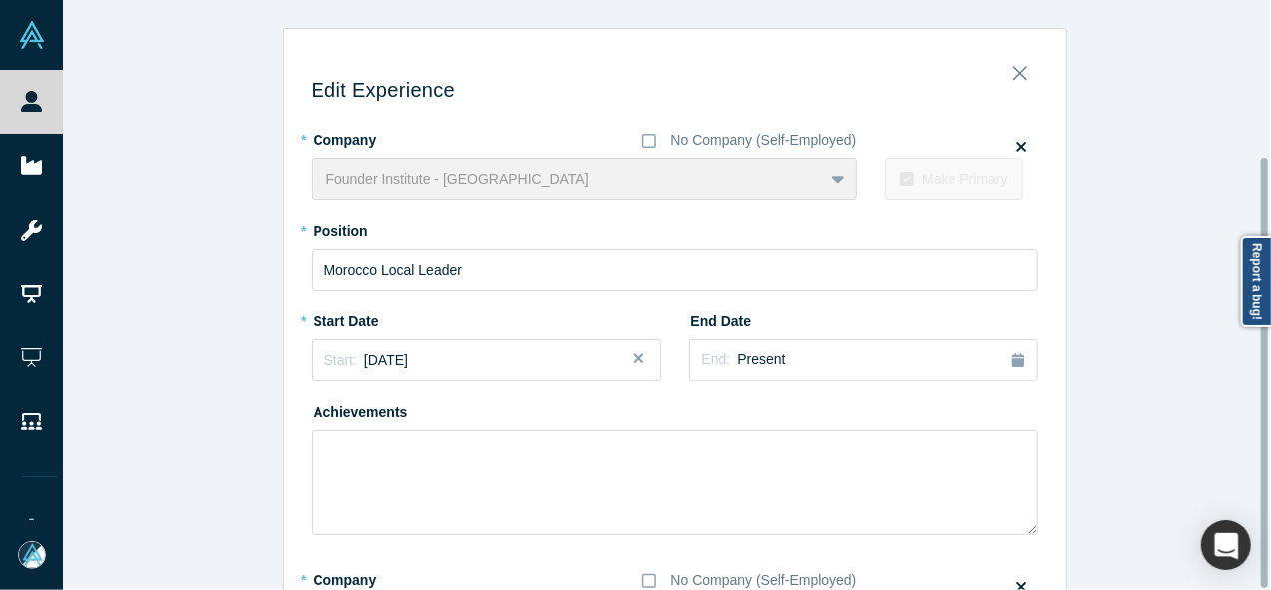
scroll to position [214, 0]
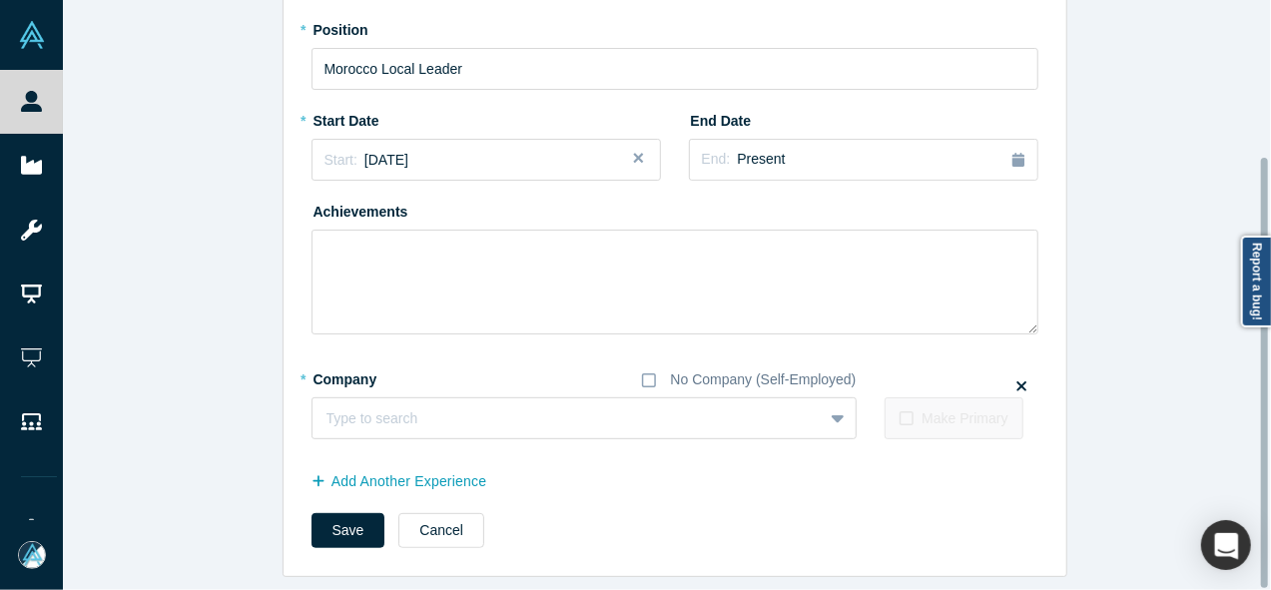
click at [1267, 424] on div at bounding box center [1266, 295] width 6 height 586
click at [699, 406] on div at bounding box center [547, 418] width 442 height 25
paste input "General Manager / CEO General Manager / CEO Centre Hospitalier Noor"
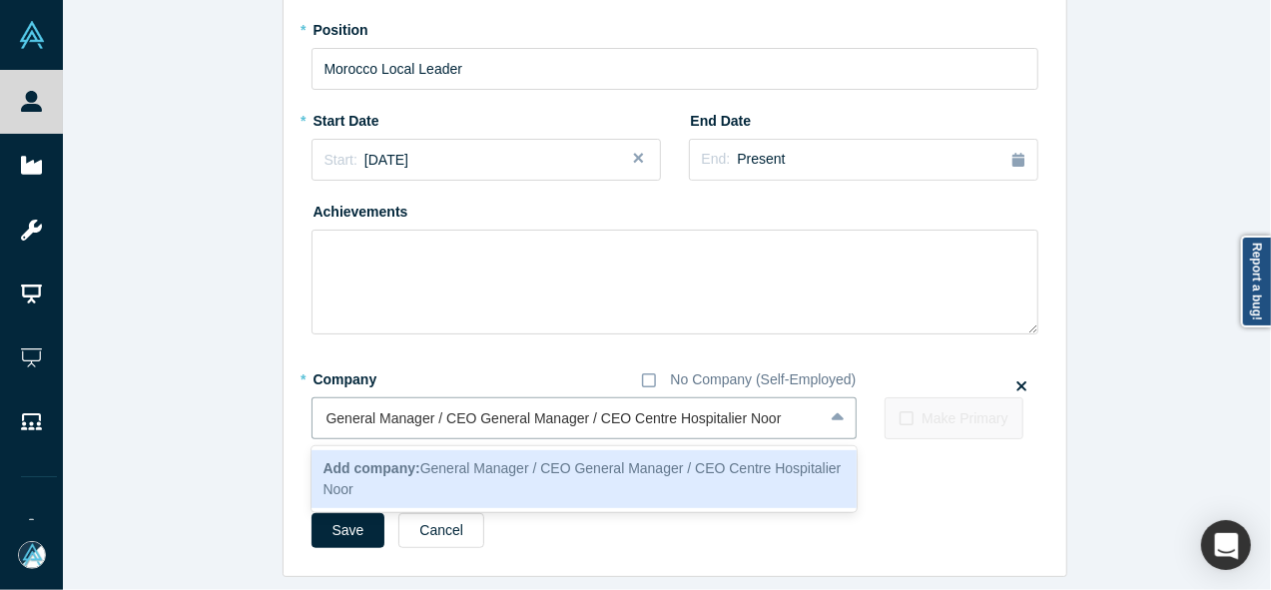
drag, startPoint x: 618, startPoint y: 408, endPoint x: 262, endPoint y: 416, distance: 356.5
click at [262, 416] on div "Edit Experience * Company No Company (Self-Employed) Founder Institute - [GEOGR…" at bounding box center [674, 202] width 1223 height 750
type input "Centre Hospitalier Noor"
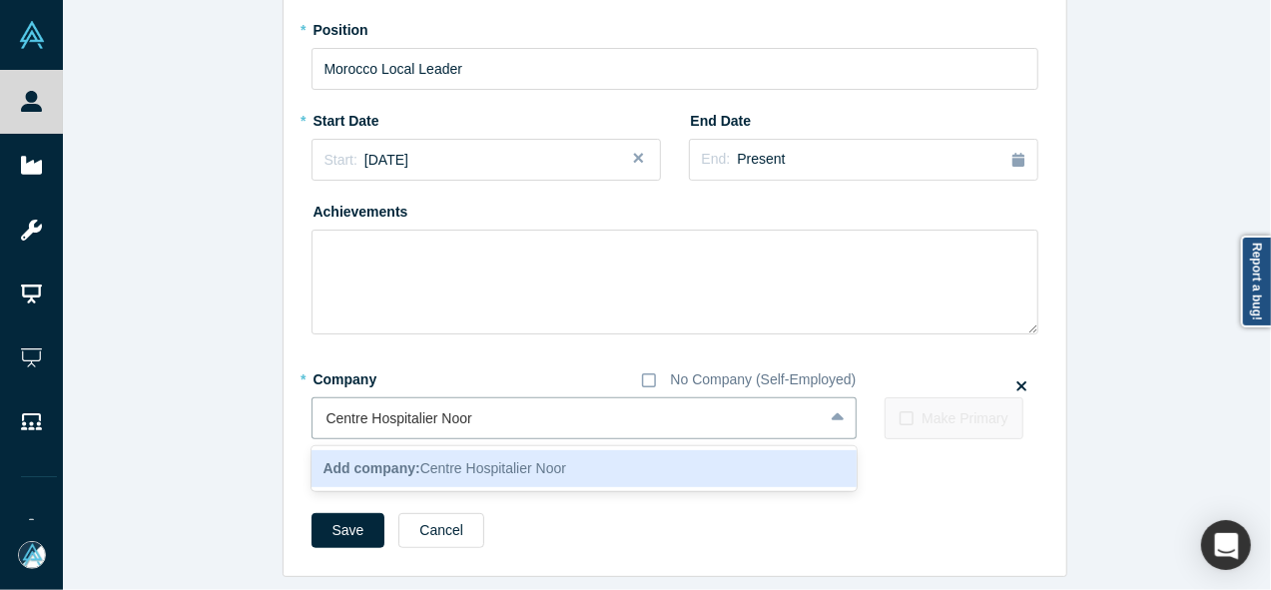
click at [349, 450] on div "Add company: Centre Hospitalier Noor" at bounding box center [584, 468] width 545 height 37
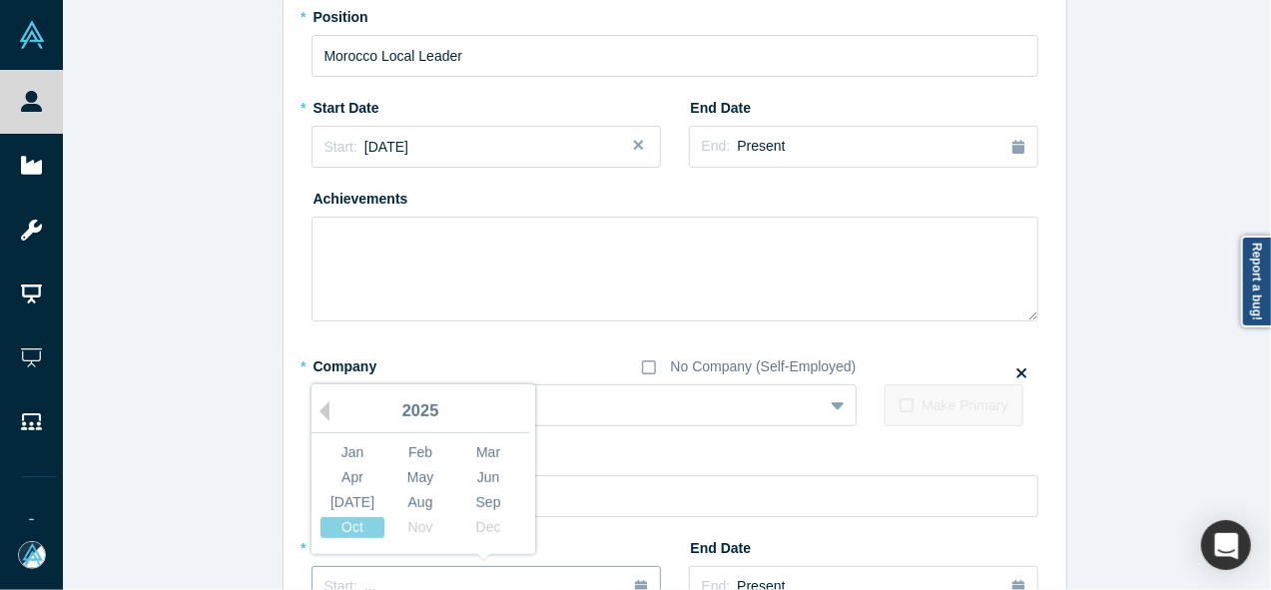
click at [364, 572] on button "Start: ..." at bounding box center [486, 587] width 349 height 42
click at [315, 410] on button "Previous Year" at bounding box center [320, 411] width 20 height 20
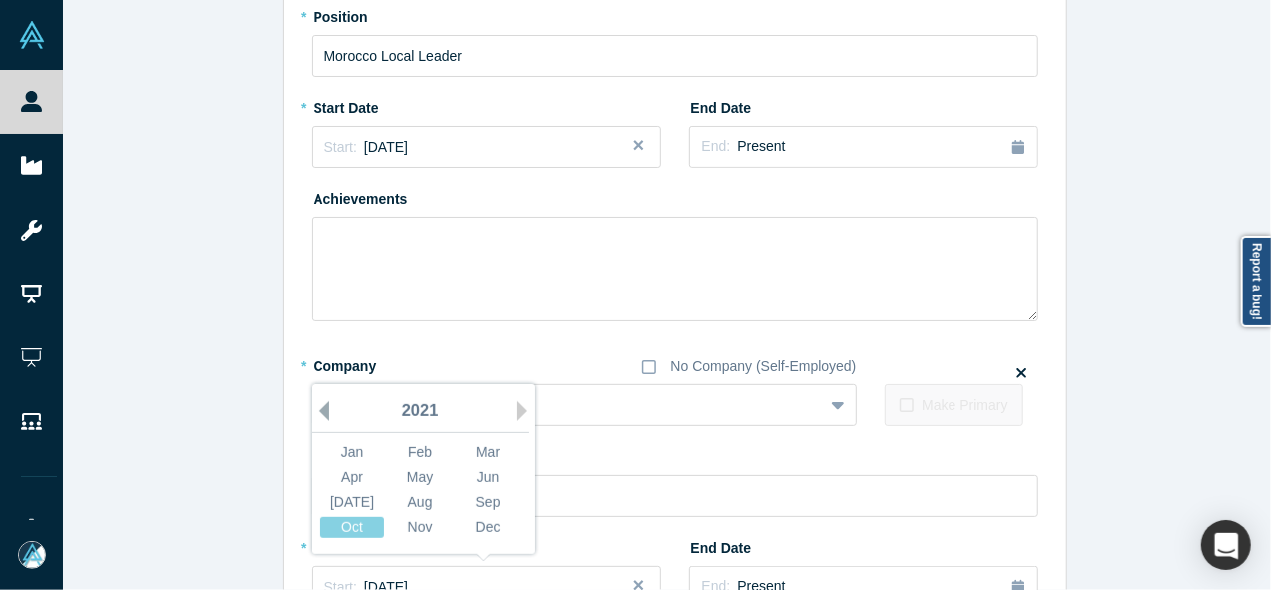
click at [315, 410] on button "Previous Year" at bounding box center [320, 411] width 20 height 20
click at [417, 530] on div "Nov" at bounding box center [420, 527] width 64 height 21
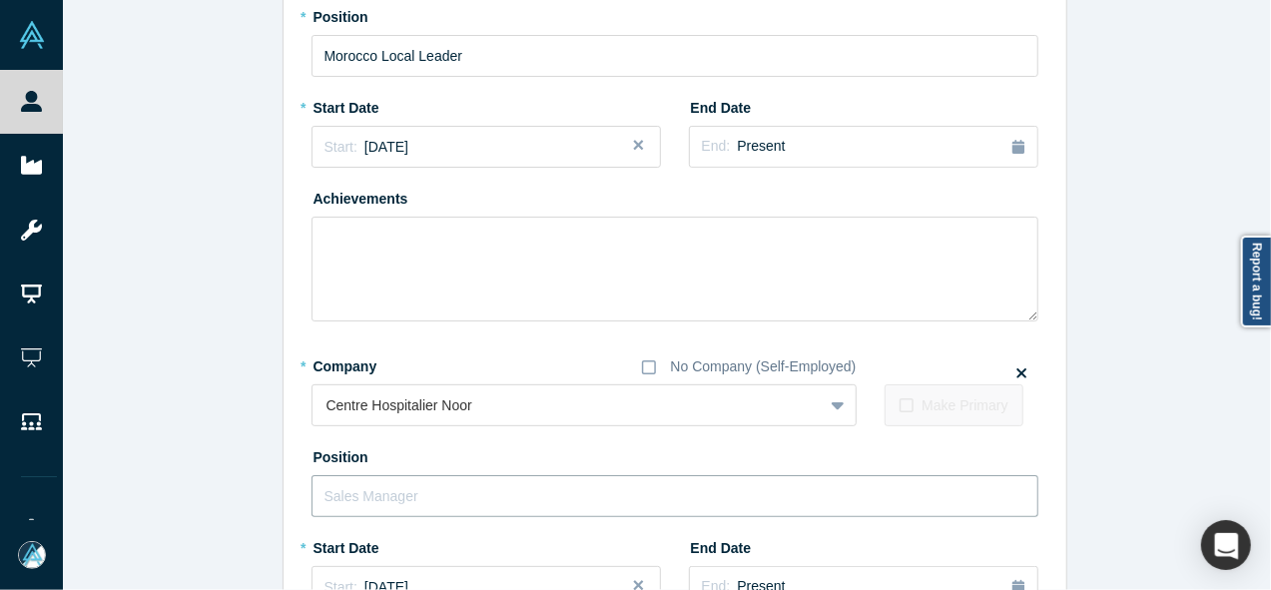
click at [407, 493] on input "text" at bounding box center [675, 496] width 727 height 42
paste input "General Manager / CEO General Manager / CEO"
drag, startPoint x: 464, startPoint y: 498, endPoint x: 164, endPoint y: 525, distance: 301.7
click at [164, 525] on div "Edit Experience * Company No Company (Self-Employed) Founder Institute - [GEOGR…" at bounding box center [674, 356] width 1223 height 1085
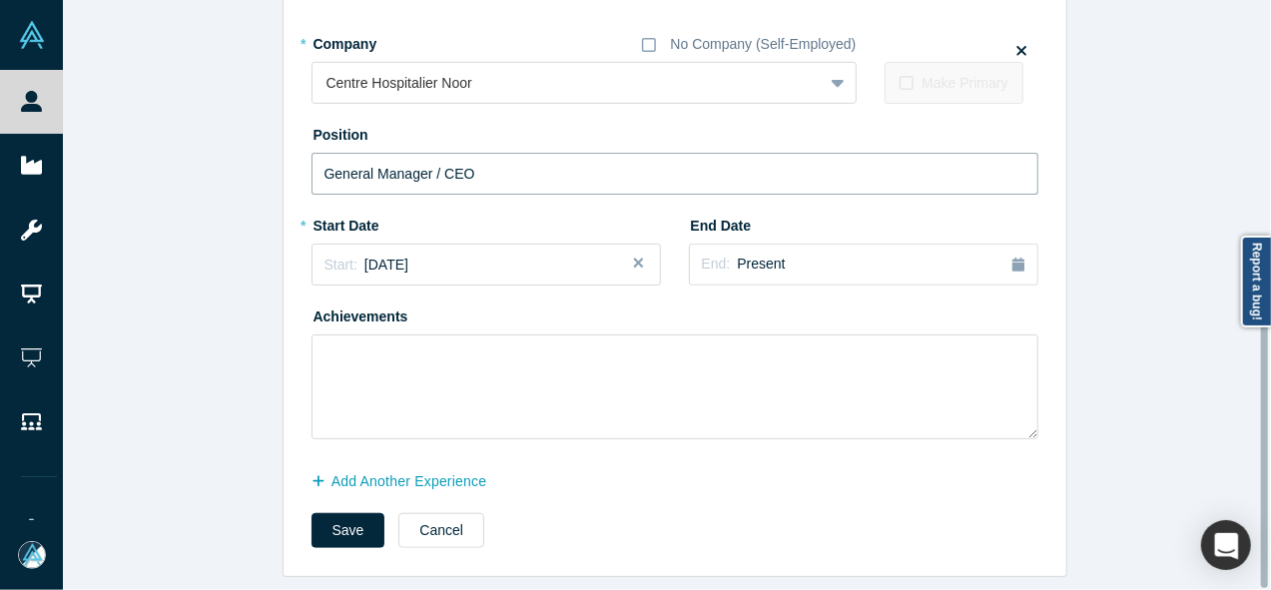
drag, startPoint x: 1263, startPoint y: 403, endPoint x: 1264, endPoint y: 425, distance: 22.0
click at [1264, 425] on div at bounding box center [1264, 436] width 7 height 305
type input "General Manager / CEO"
click at [467, 464] on button "Add Another Experience" at bounding box center [410, 481] width 197 height 35
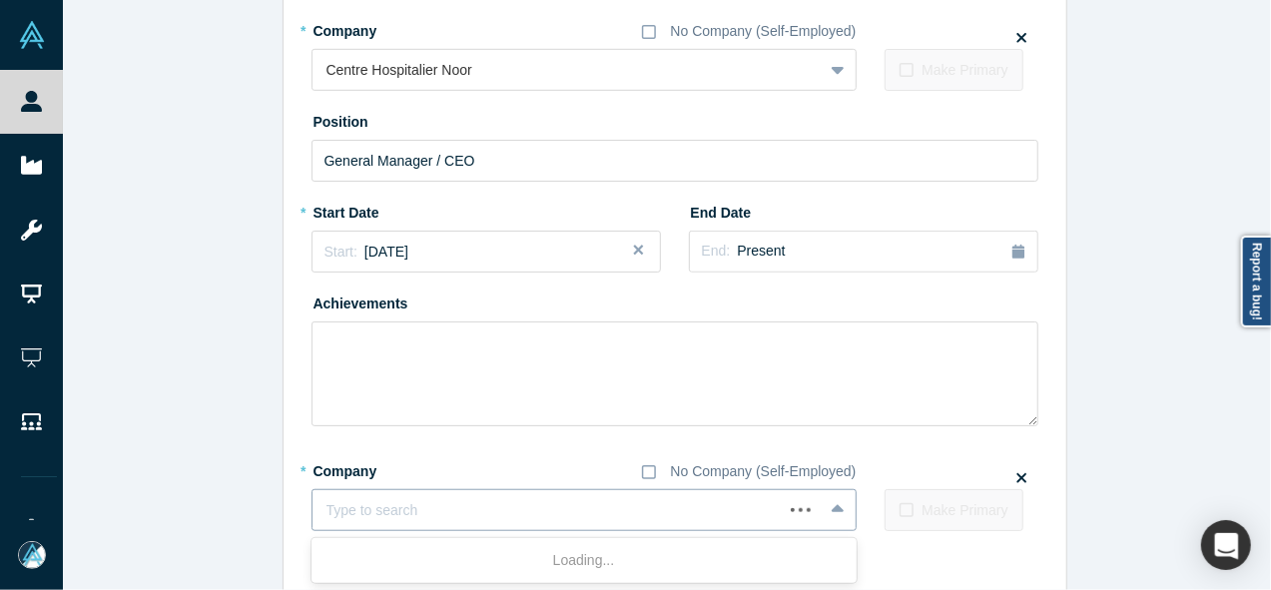
click at [461, 498] on div at bounding box center [547, 510] width 442 height 25
paste input "Business Angel Business Angel Angels4Africa"
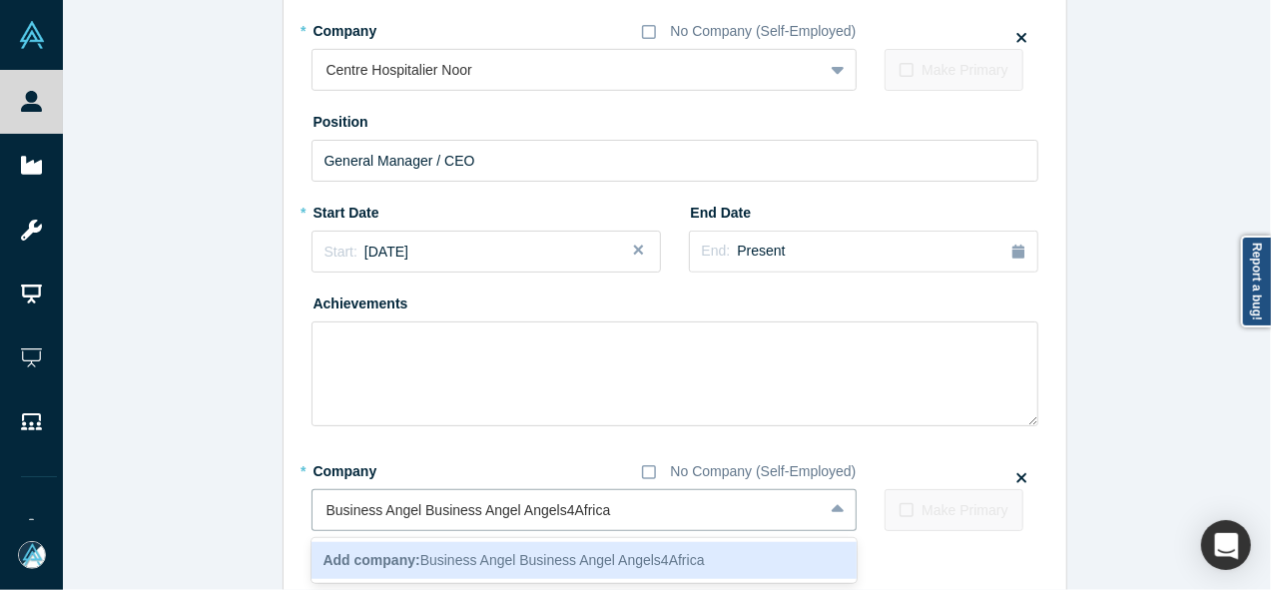
drag, startPoint x: 508, startPoint y: 514, endPoint x: 246, endPoint y: 527, distance: 262.9
click at [246, 527] on div "Edit Experience * Company No Company (Self-Employed) Founder Institute - [GEOGR…" at bounding box center [674, 74] width 1223 height 1190
type input "Angels4Africa"
click at [471, 558] on span "Add company: Angels4Africa" at bounding box center [415, 560] width 184 height 16
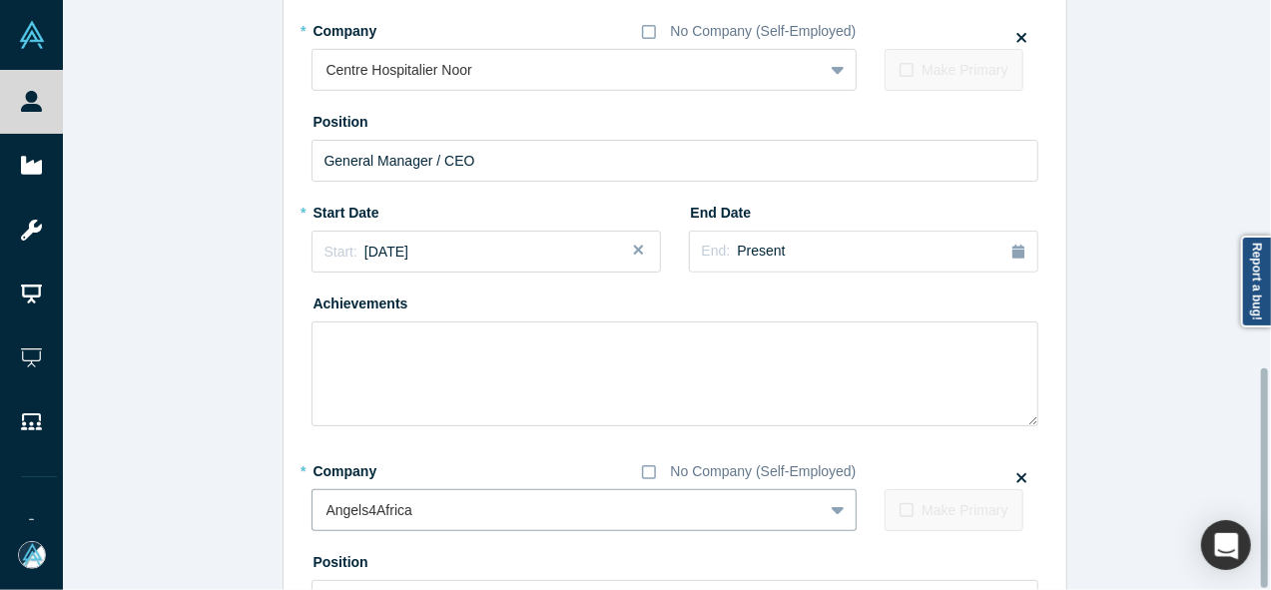
scroll to position [988, 0]
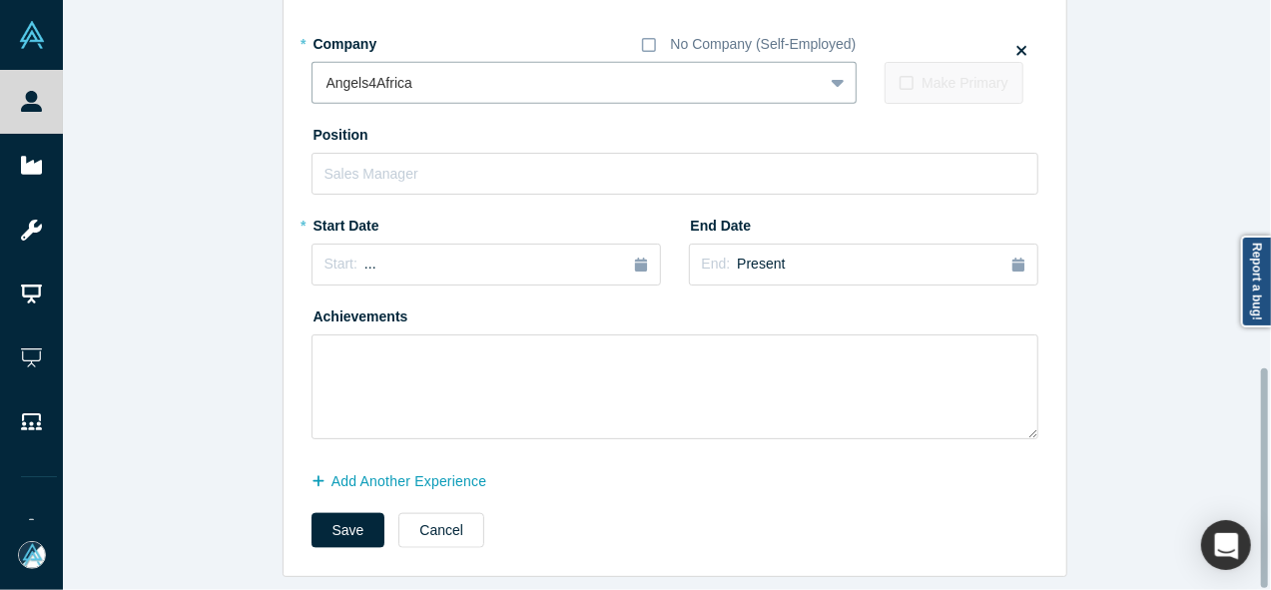
drag, startPoint x: 1263, startPoint y: 358, endPoint x: 1264, endPoint y: 406, distance: 47.9
click at [1264, 406] on div at bounding box center [1264, 478] width 7 height 220
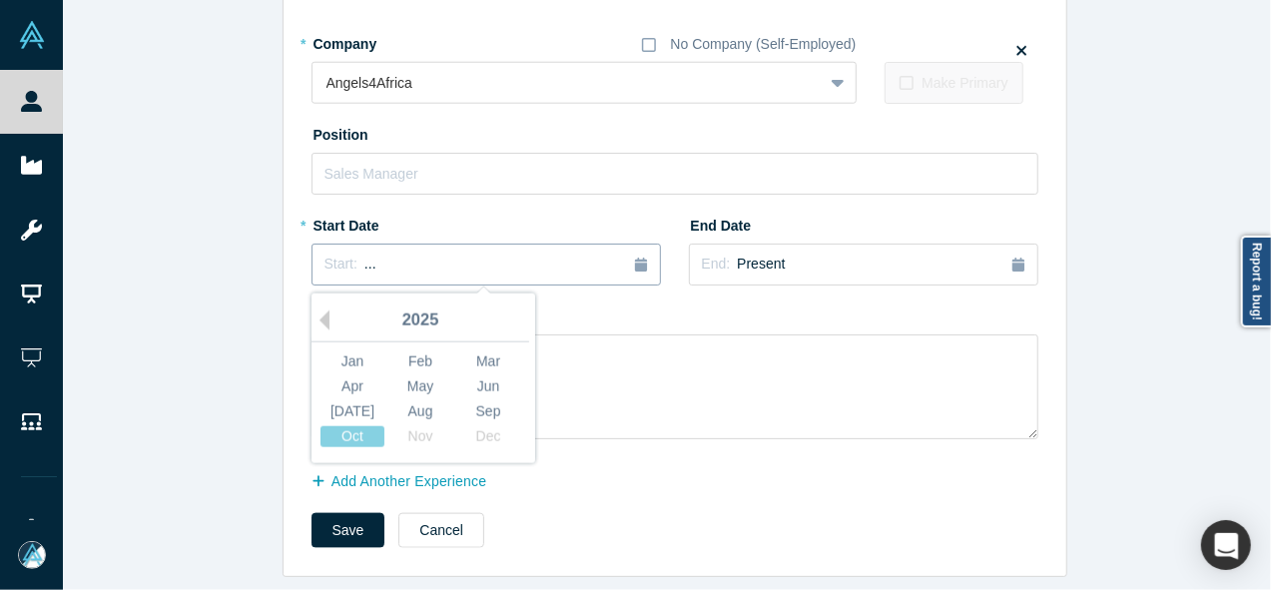
click at [529, 261] on div "Start: ..." at bounding box center [485, 265] width 323 height 22
click at [315, 311] on button "Previous Year" at bounding box center [320, 321] width 20 height 20
click at [471, 401] on div "Sep" at bounding box center [488, 411] width 64 height 21
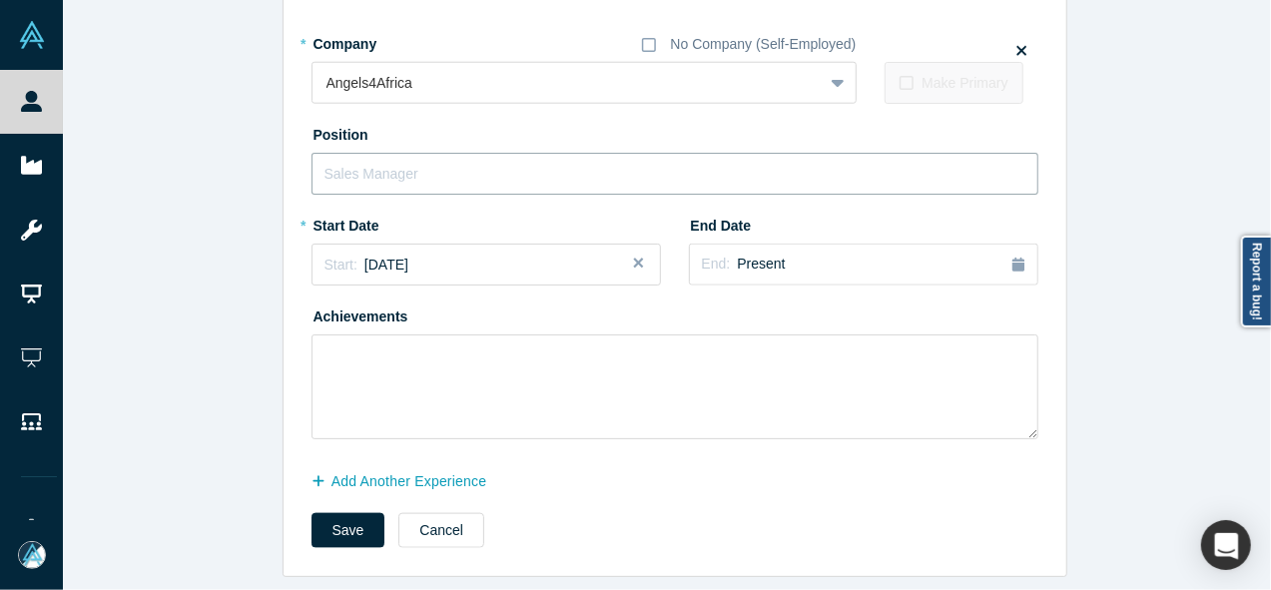
click at [475, 164] on input "text" at bounding box center [675, 174] width 727 height 42
paste input "Business Angel Business Angel"
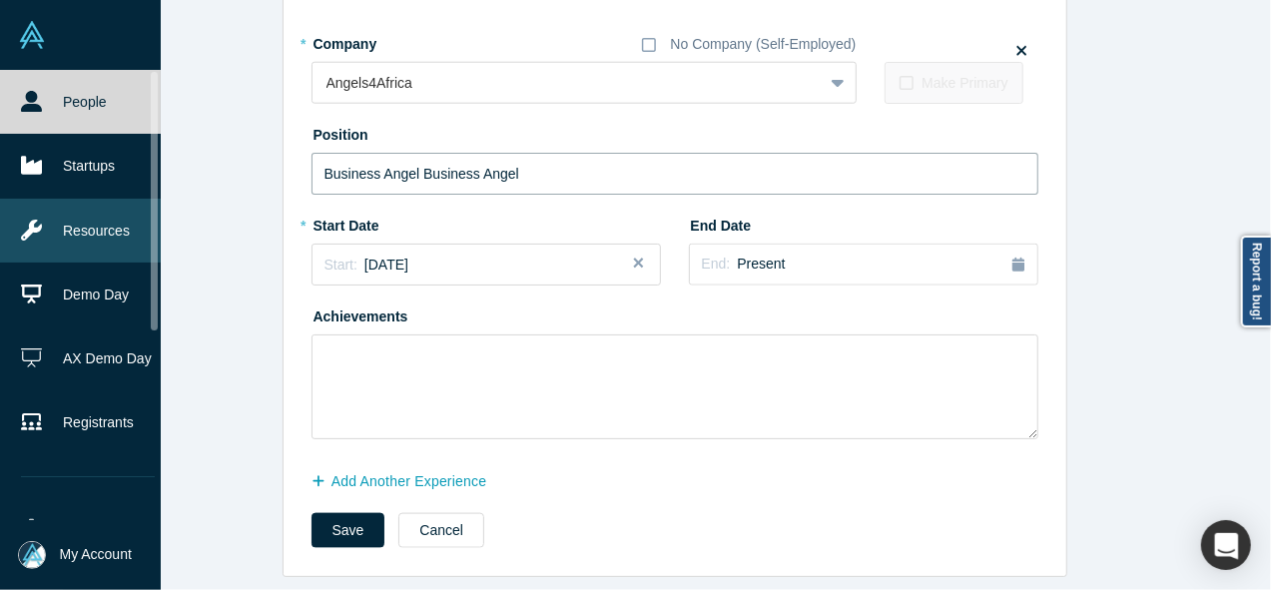
drag, startPoint x: 411, startPoint y: 160, endPoint x: 59, endPoint y: 215, distance: 356.7
click at [59, 215] on div "People Startups Resources Demo Day AX Demo Day Registrants Settings Dashboard E…" at bounding box center [635, 295] width 1271 height 590
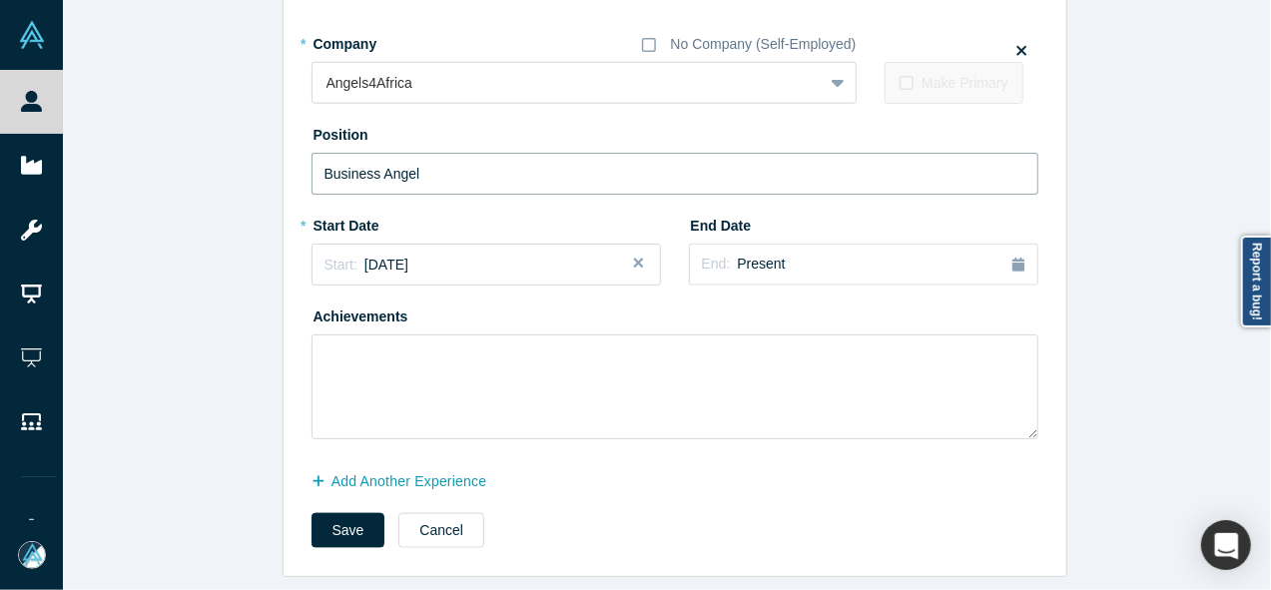
type input "Business Angel"
click at [340, 513] on button "Save" at bounding box center [349, 530] width 74 height 35
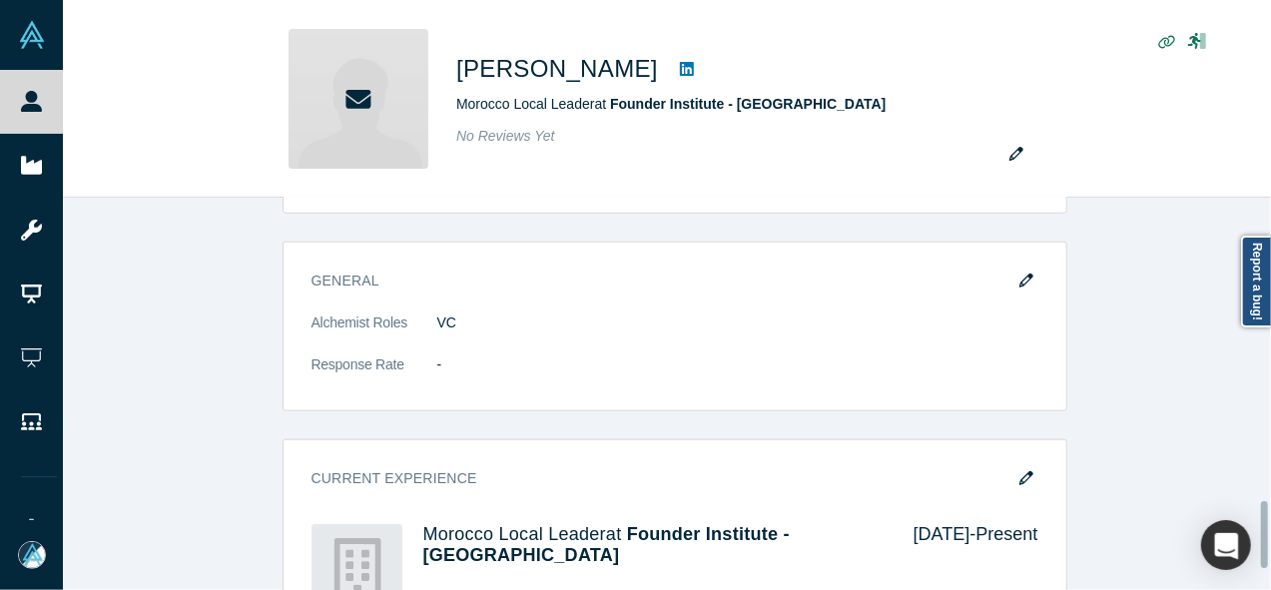
scroll to position [0, 0]
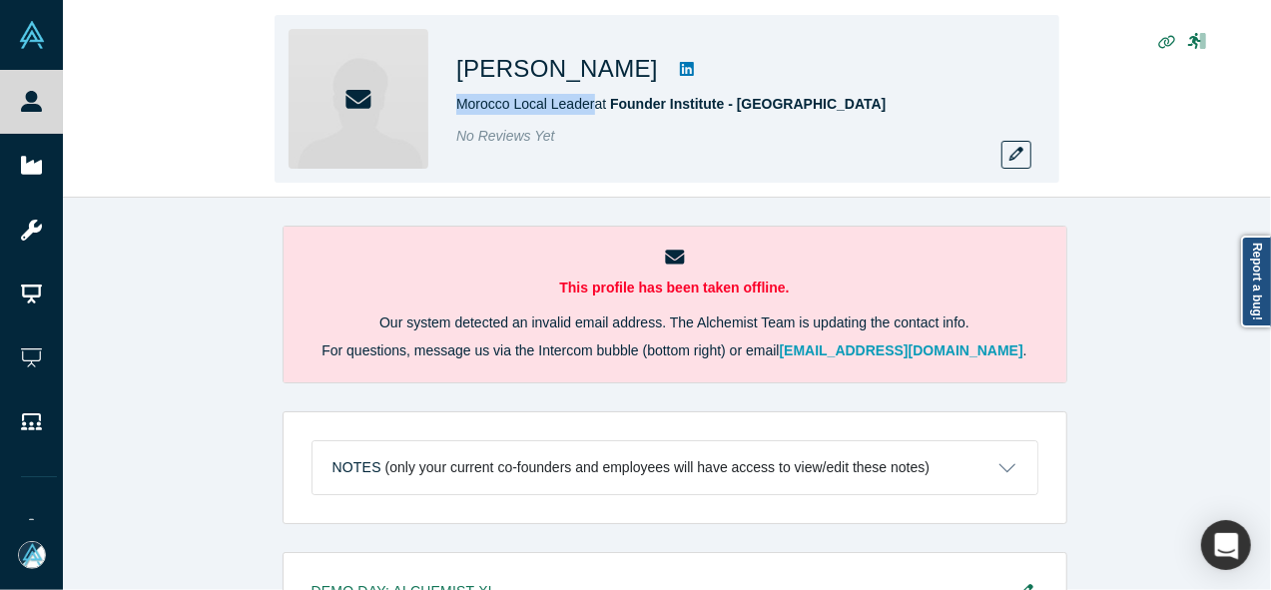
drag, startPoint x: 454, startPoint y: 109, endPoint x: 592, endPoint y: 109, distance: 137.8
click at [592, 109] on div "[PERSON_NAME] [GEOGRAPHIC_DATA] Local Leader at [GEOGRAPHIC_DATA] - [GEOGRAPHIC…" at bounding box center [667, 99] width 785 height 168
copy span "Morocco Local Leader"
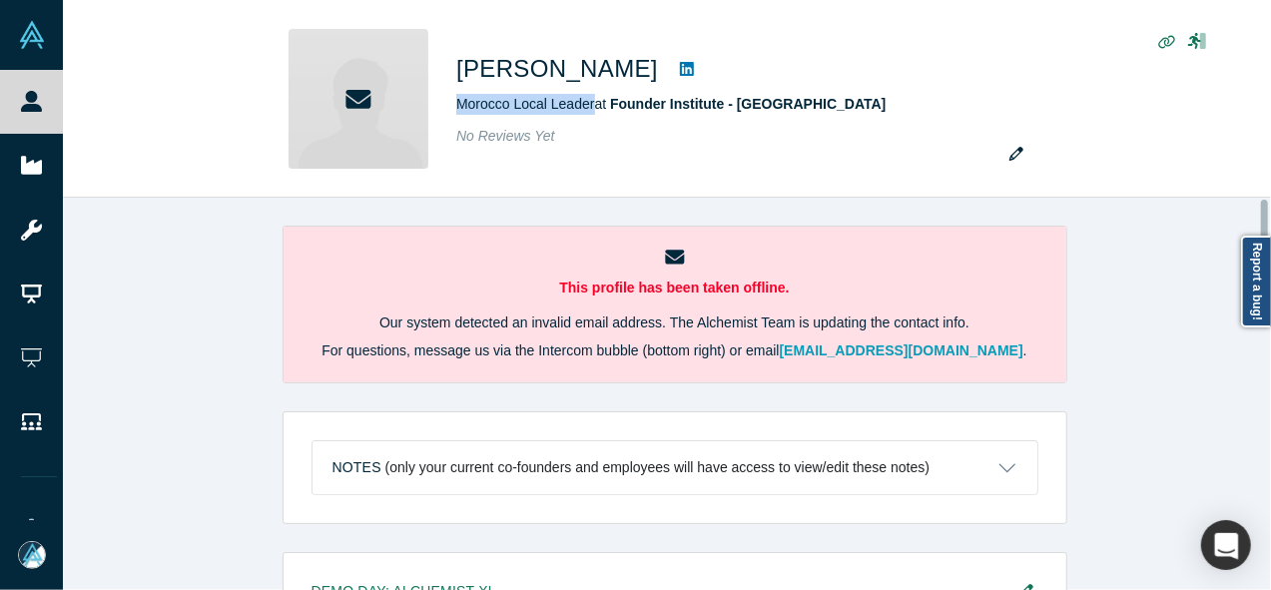
scroll to position [669, 0]
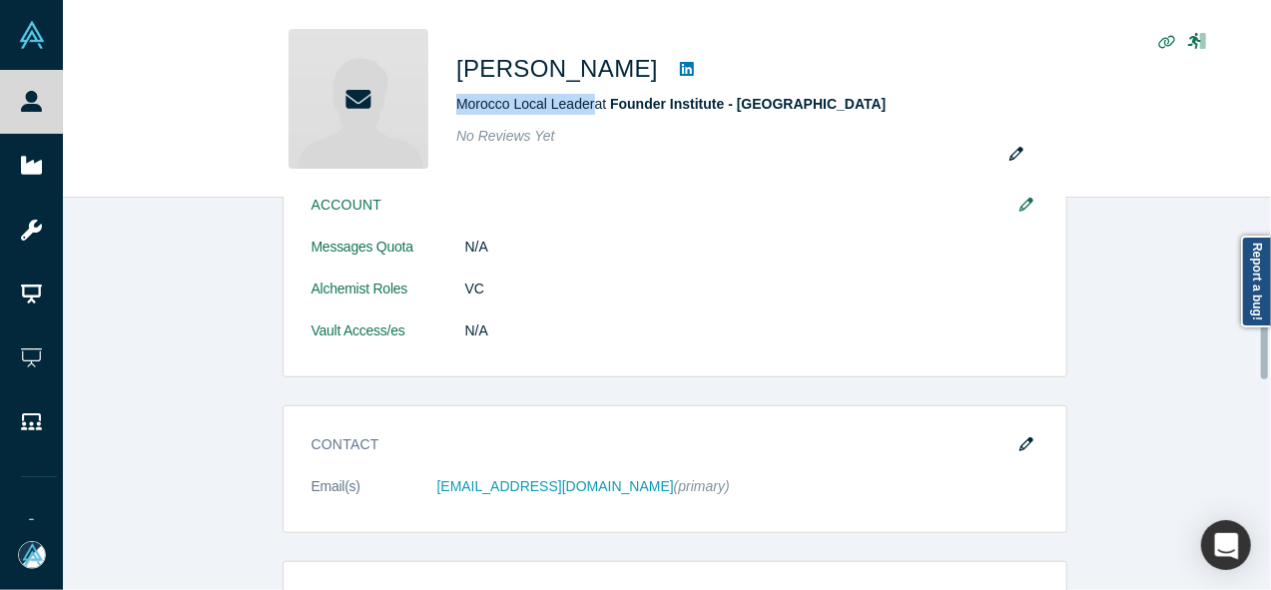
click at [1266, 345] on div at bounding box center [1266, 394] width 6 height 388
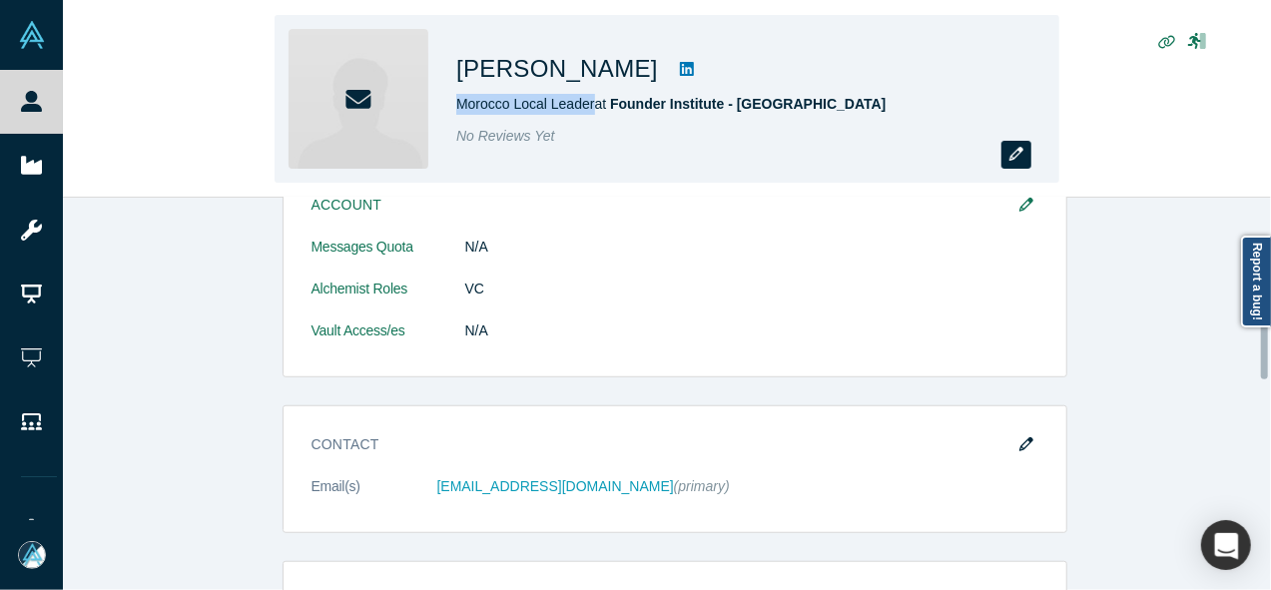
click at [1019, 161] on icon "button" at bounding box center [1016, 154] width 14 height 14
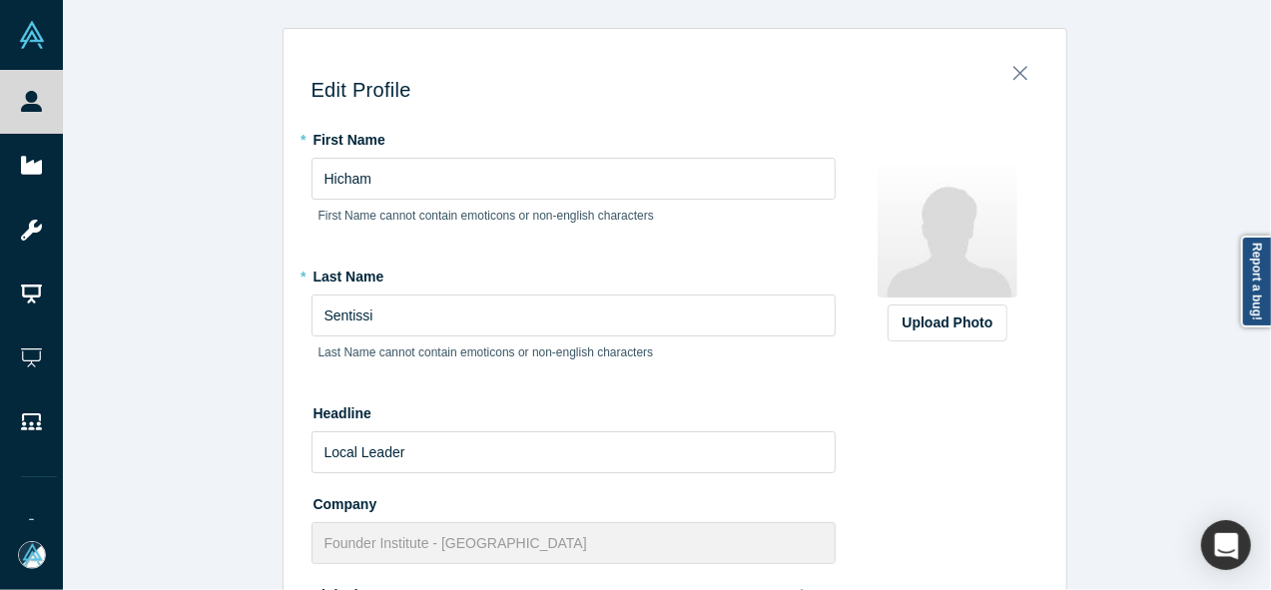
scroll to position [739, 0]
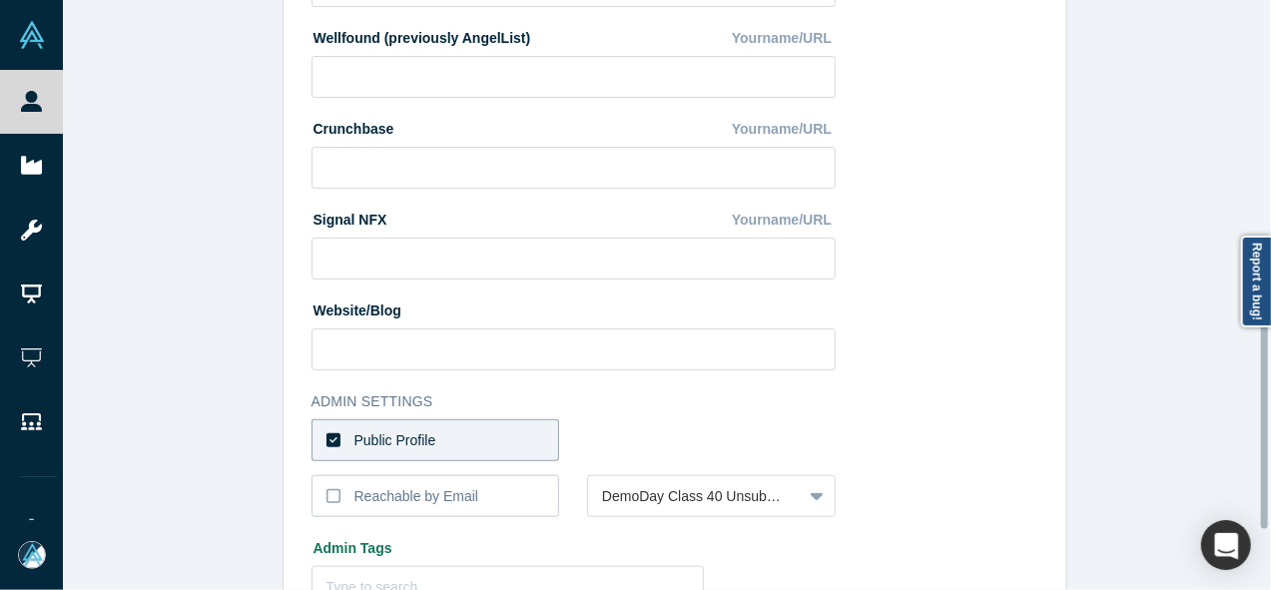
click at [1266, 411] on div at bounding box center [1266, 295] width 6 height 586
click at [451, 495] on div "Reachable by Email" at bounding box center [416, 496] width 125 height 21
click at [0, 0] on input "Reachable by Email" at bounding box center [0, 0] width 0 height 0
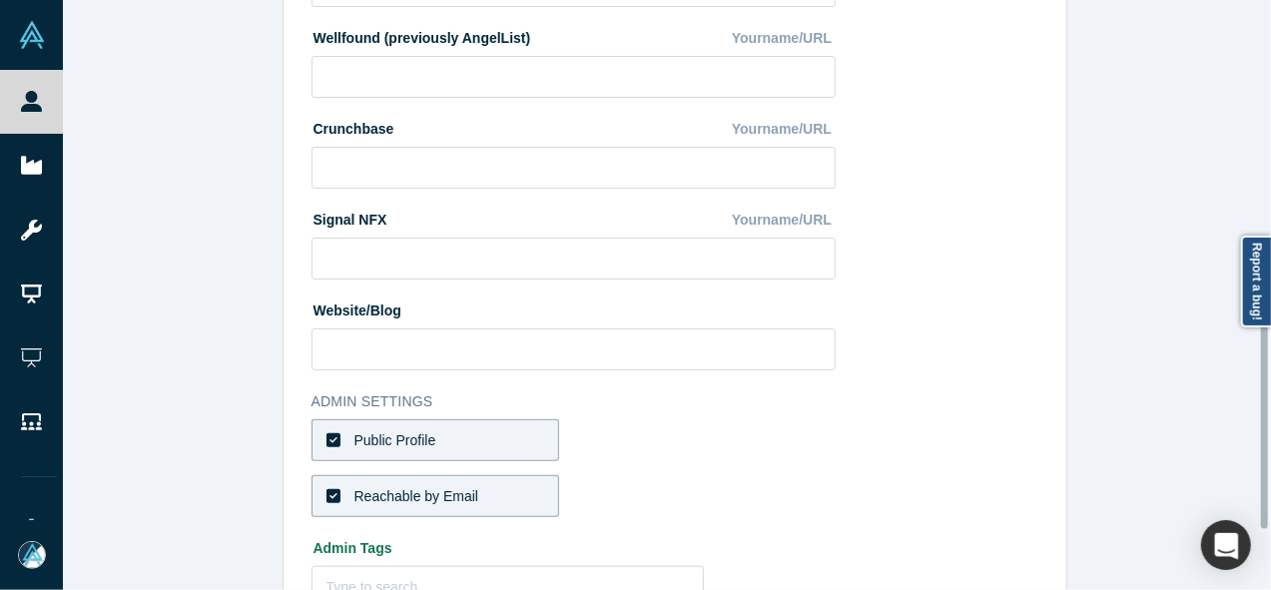
scroll to position [889, 0]
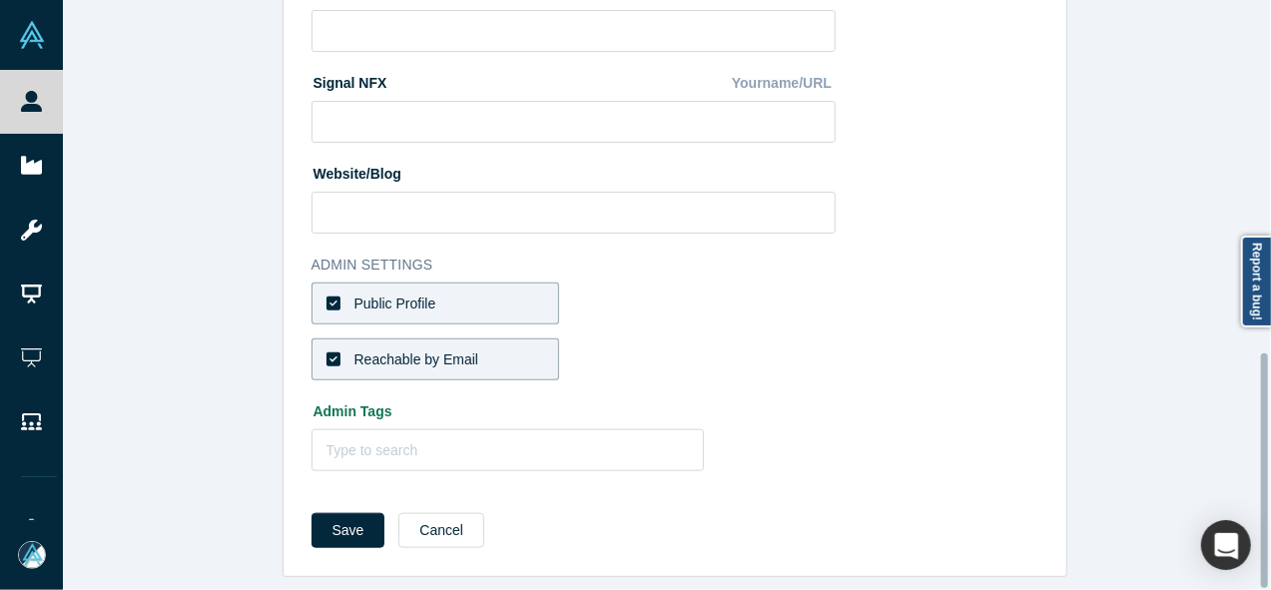
drag, startPoint x: 1262, startPoint y: 360, endPoint x: 1247, endPoint y: 432, distance: 73.4
click at [1247, 432] on div "Edit Profile * First Name Hicham First Name cannot contain emoticons or non-eng…" at bounding box center [667, 295] width 1208 height 590
click at [329, 522] on button "Save" at bounding box center [349, 530] width 74 height 35
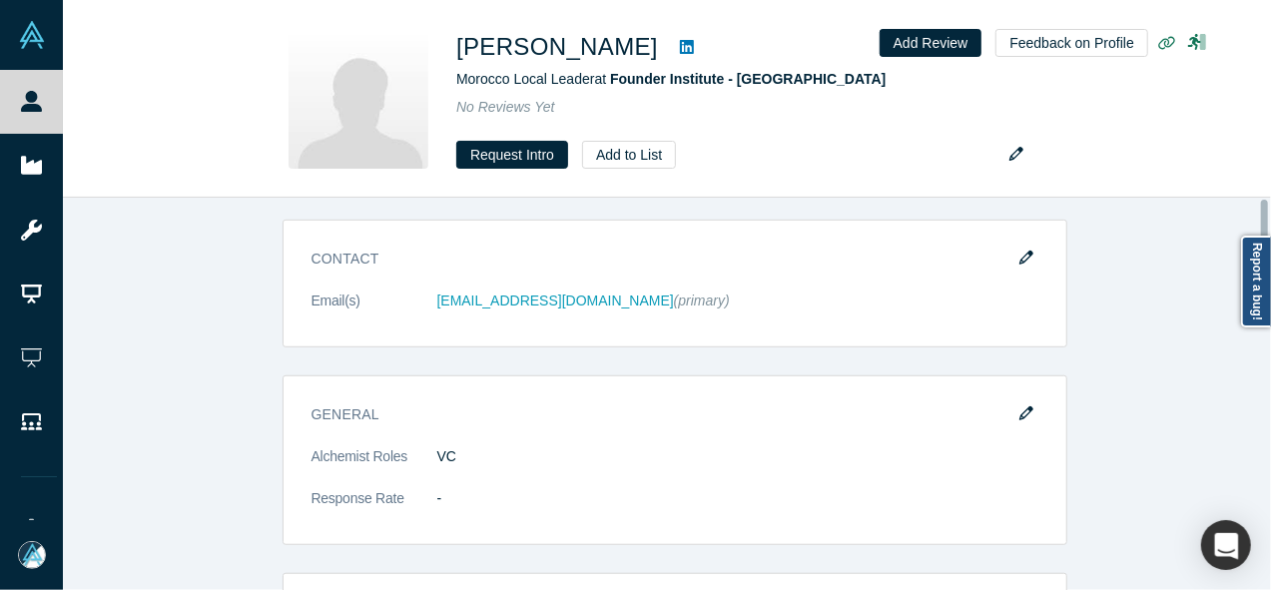
scroll to position [0, 0]
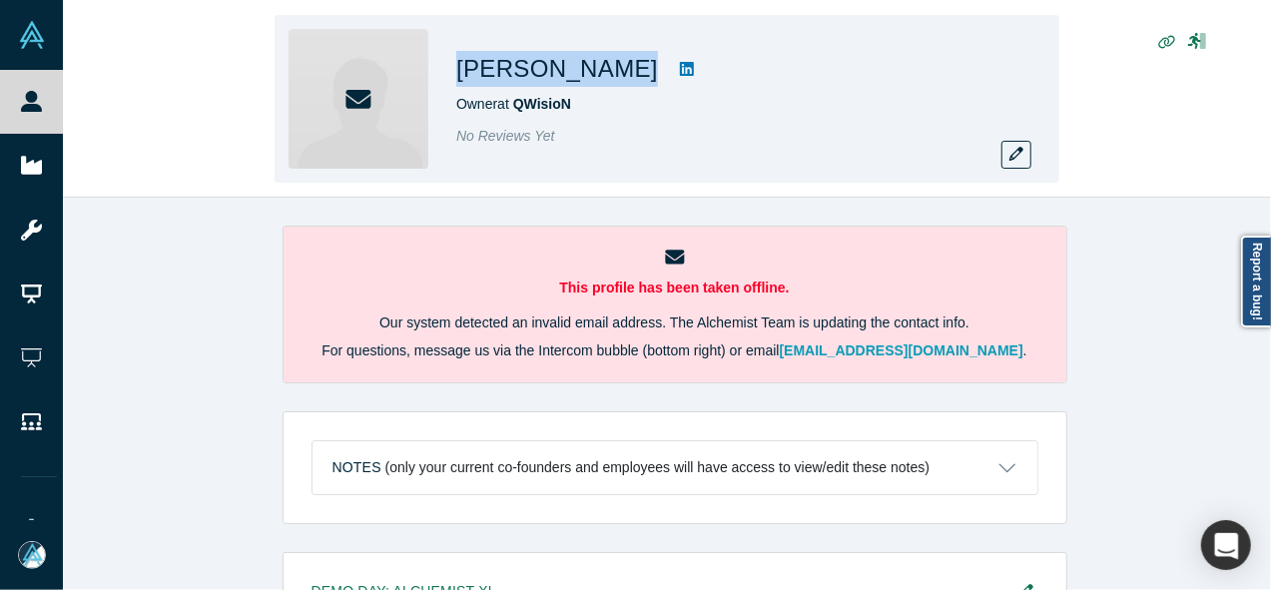
drag, startPoint x: 625, startPoint y: 73, endPoint x: 457, endPoint y: 83, distance: 168.0
click at [457, 83] on div "[PERSON_NAME]" at bounding box center [735, 69] width 559 height 36
copy div "Frans Verhagen"
click at [1018, 159] on icon "button" at bounding box center [1016, 154] width 14 height 14
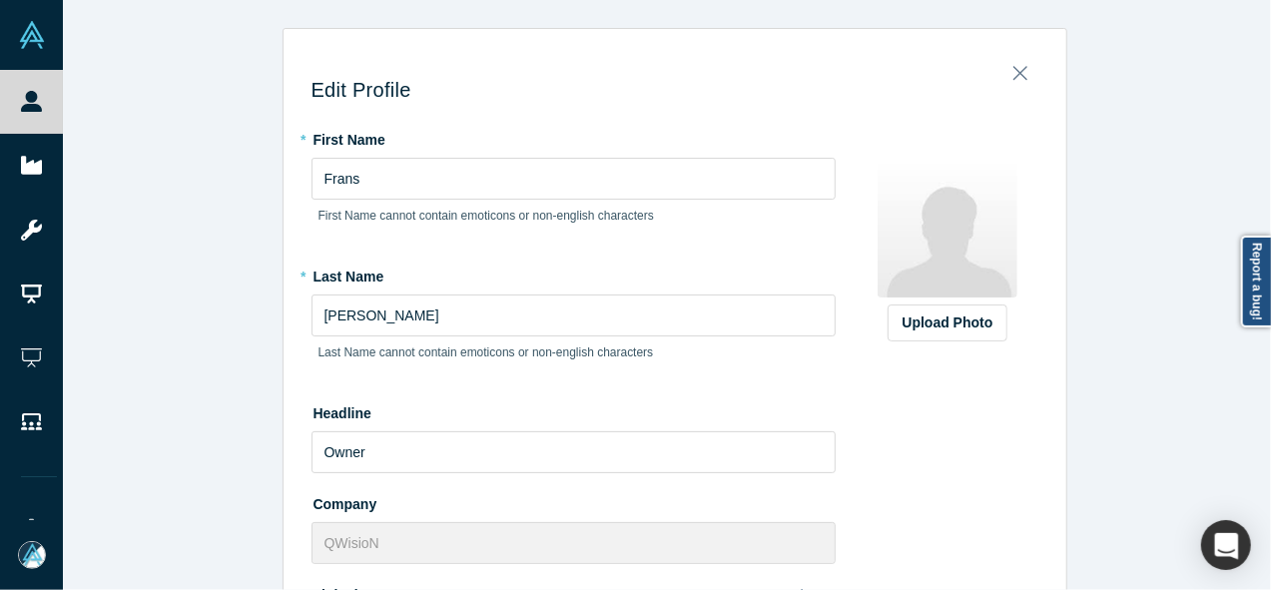
scroll to position [605, 0]
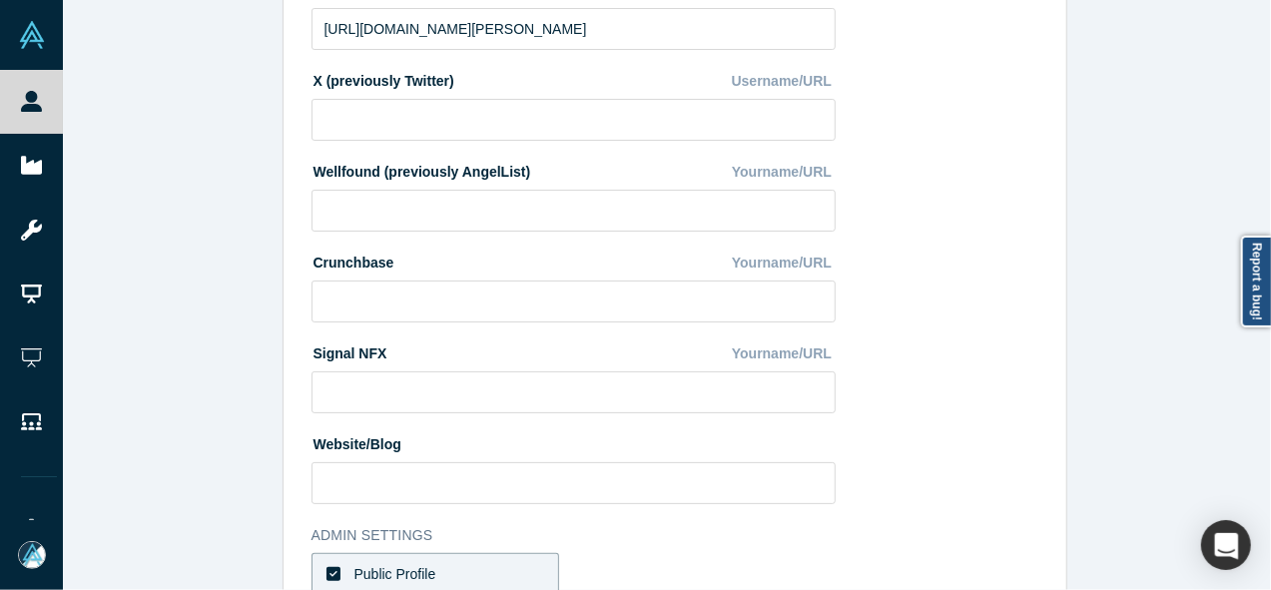
click at [1265, 358] on div at bounding box center [1266, 295] width 6 height 586
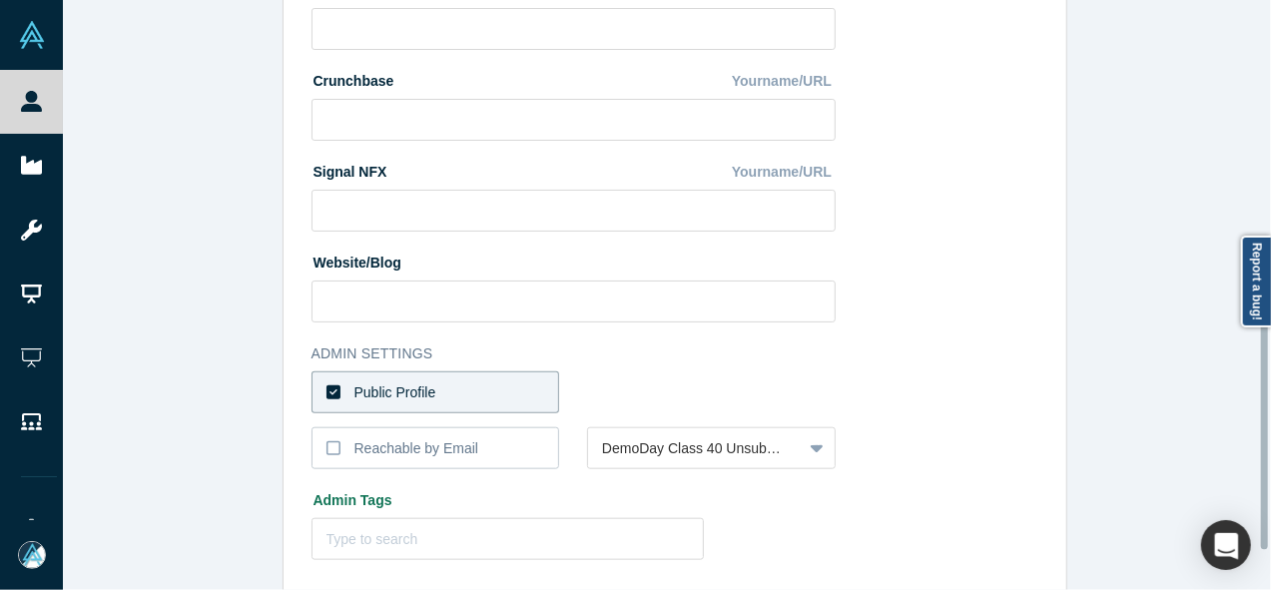
scroll to position [792, 0]
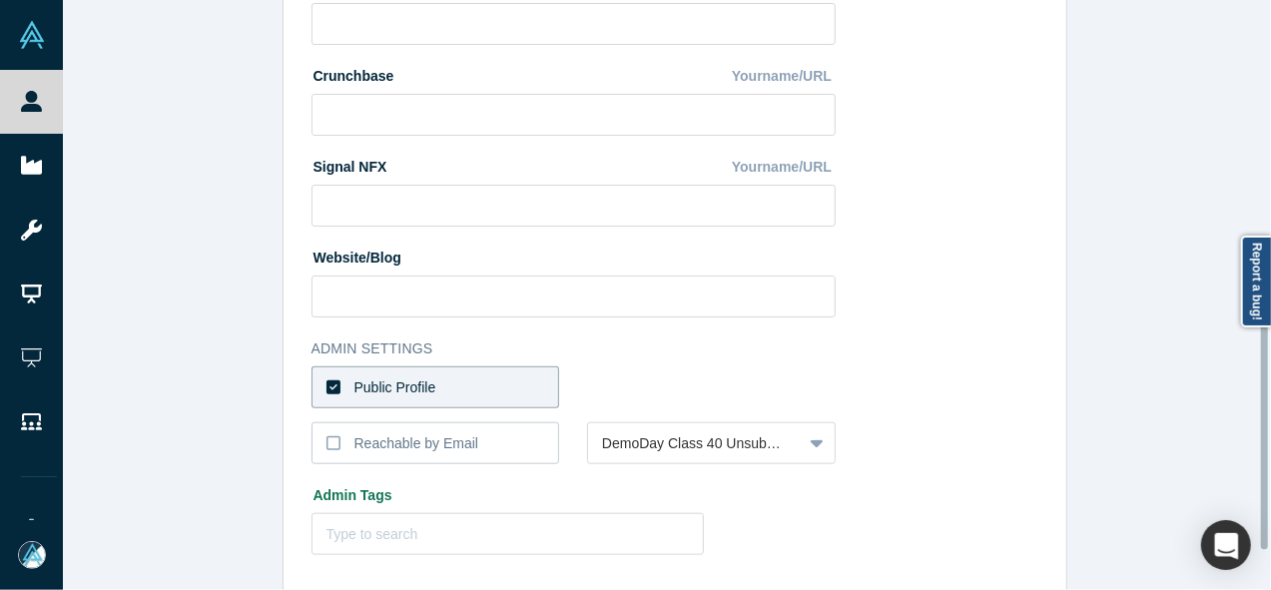
drag, startPoint x: 1265, startPoint y: 358, endPoint x: 1260, endPoint y: 432, distance: 74.1
click at [1260, 432] on div "Edit Profile * First Name Frans First Name cannot contain emoticons or non-engl…" at bounding box center [667, 295] width 1208 height 590
click at [534, 391] on label "Public Profile" at bounding box center [436, 387] width 249 height 42
click at [0, 0] on input "Public Profile" at bounding box center [0, 0] width 0 height 0
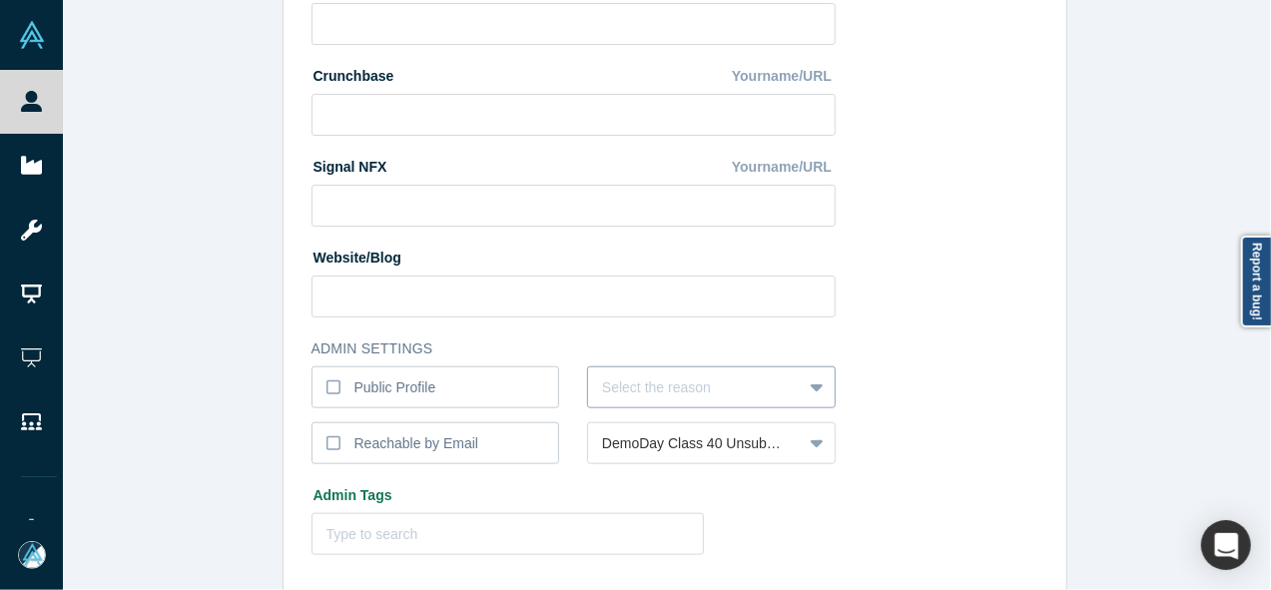
scroll to position [855, 0]
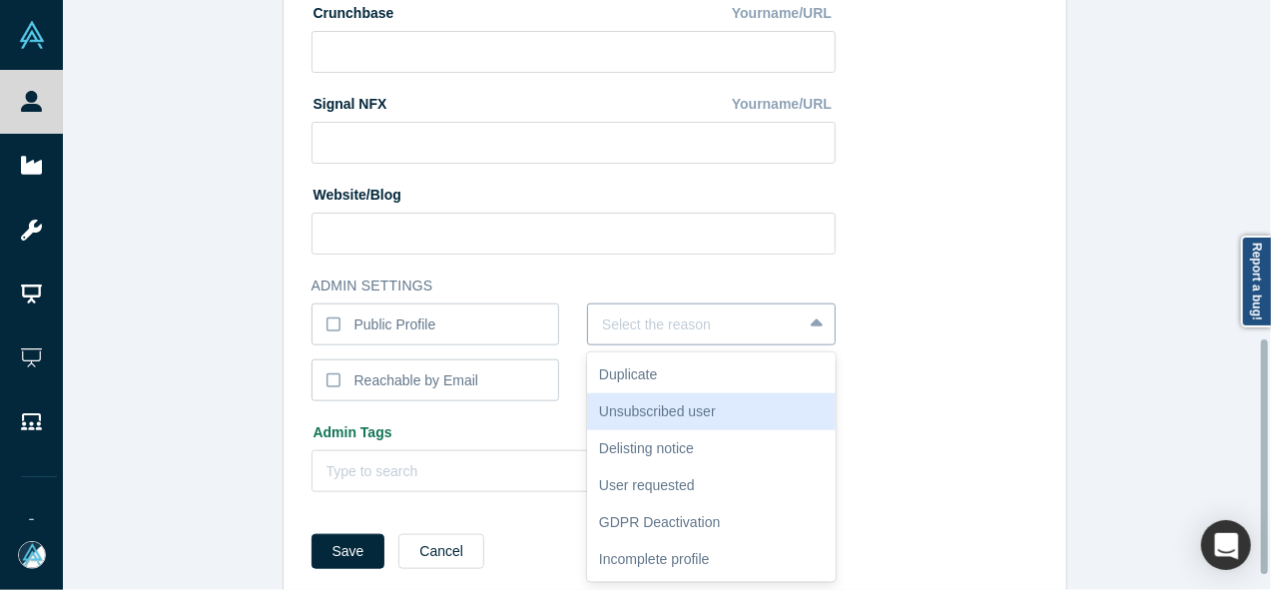
click at [665, 345] on div "6 results available. Use Up and Down to choose options, press Enter to select t…" at bounding box center [711, 325] width 249 height 42
click at [640, 415] on div "Unsubscribed user" at bounding box center [711, 411] width 249 height 37
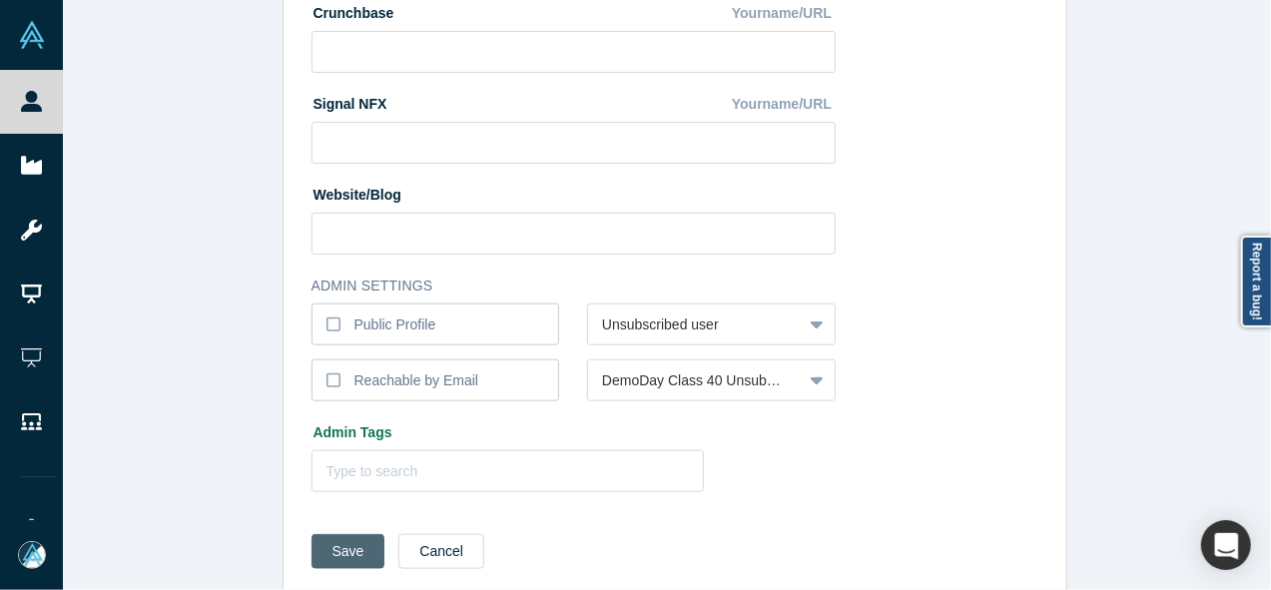
click at [338, 547] on button "Save" at bounding box center [349, 551] width 74 height 35
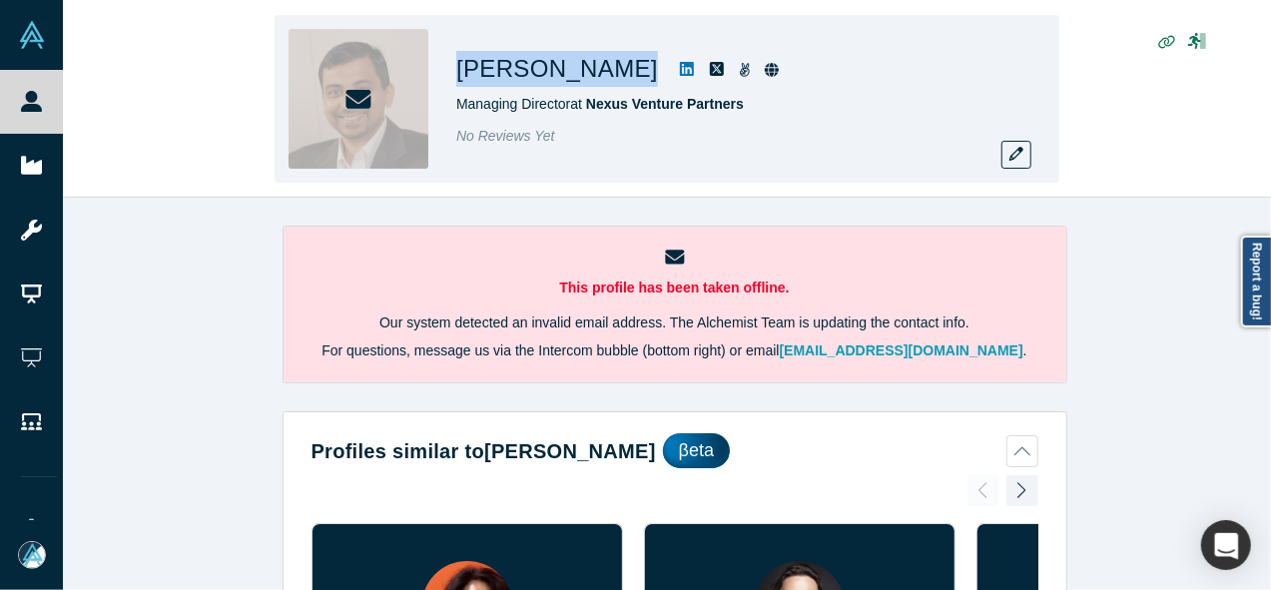
drag, startPoint x: 451, startPoint y: 75, endPoint x: 691, endPoint y: 83, distance: 239.8
click at [691, 83] on div "[PERSON_NAME] Managing Director at Nexus Venture Partners No Reviews Yet" at bounding box center [667, 99] width 785 height 168
copy div "[PERSON_NAME]"
click at [694, 67] on icon at bounding box center [687, 69] width 14 height 14
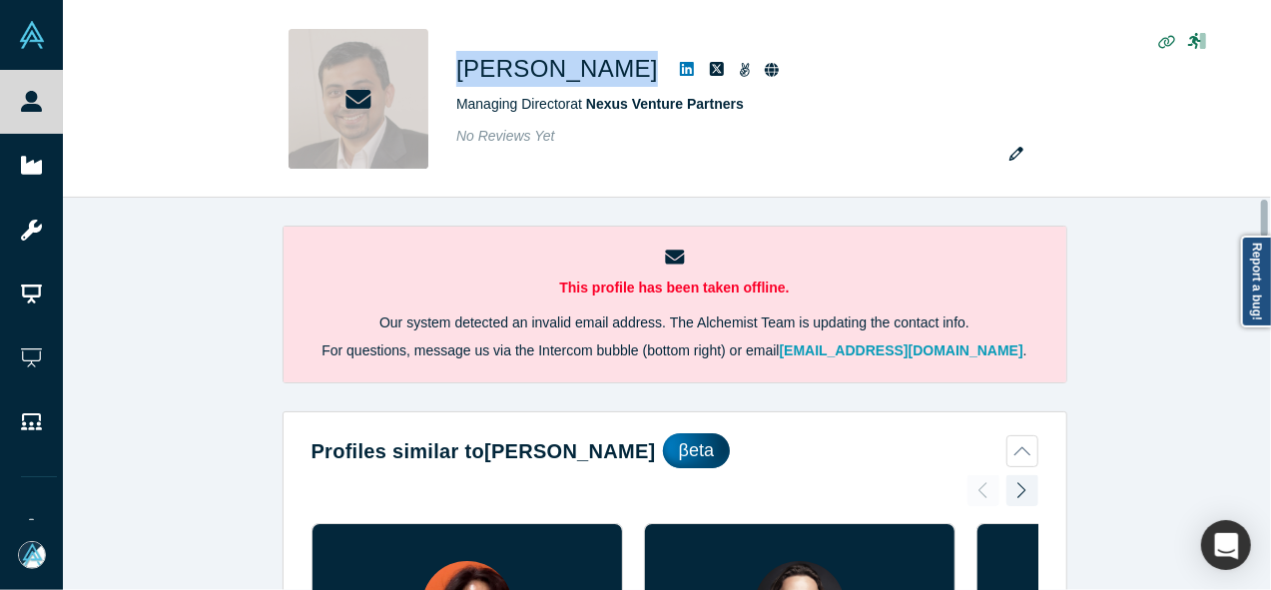
scroll to position [1270, 0]
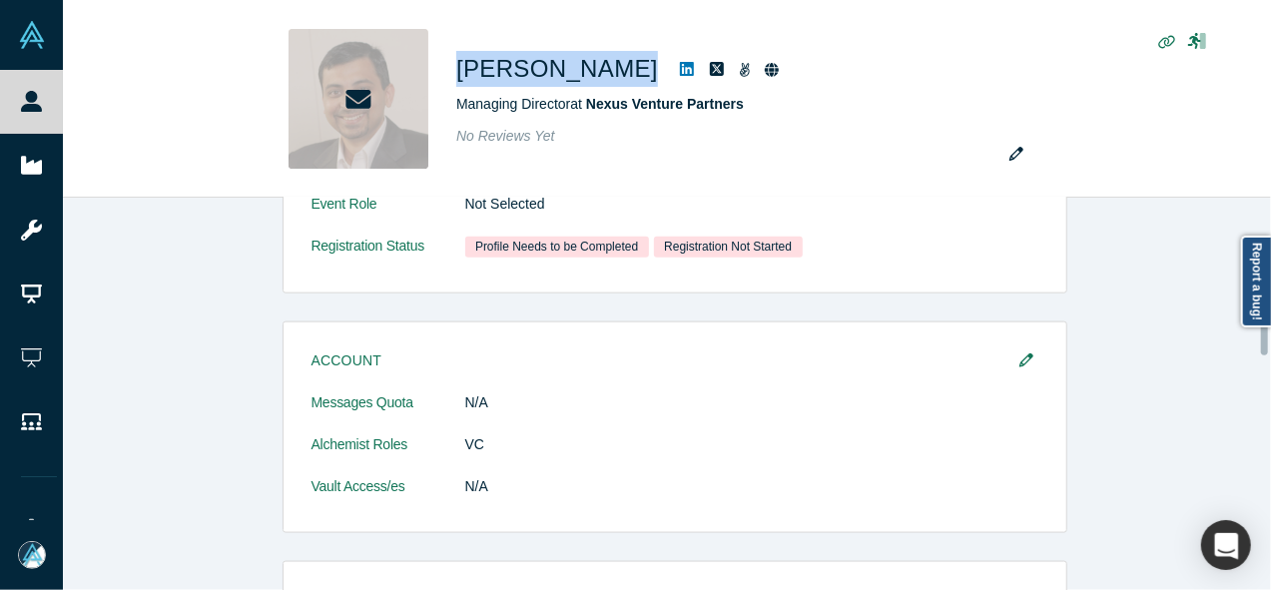
click at [1268, 336] on div at bounding box center [1266, 394] width 6 height 388
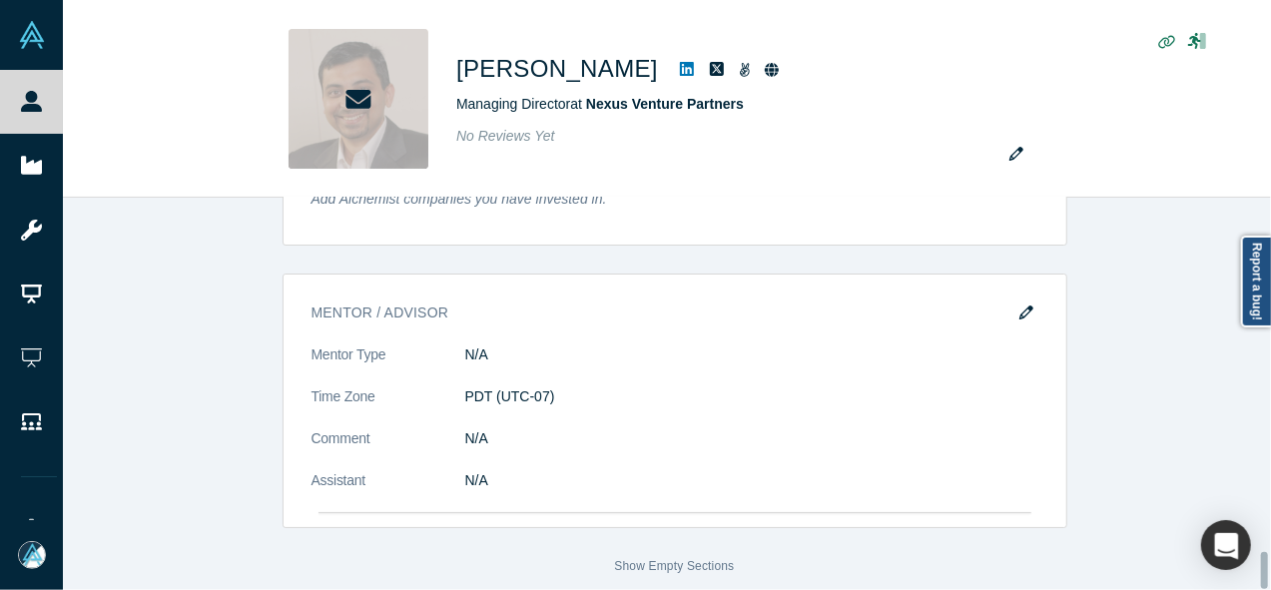
scroll to position [3773, 0]
drag, startPoint x: 1265, startPoint y: 340, endPoint x: 1246, endPoint y: 601, distance: 261.3
click at [1246, 589] on html "People Startups Resources Demo Day AX Demo Day Registrants Settings Dashboard E…" at bounding box center [635, 295] width 1271 height 590
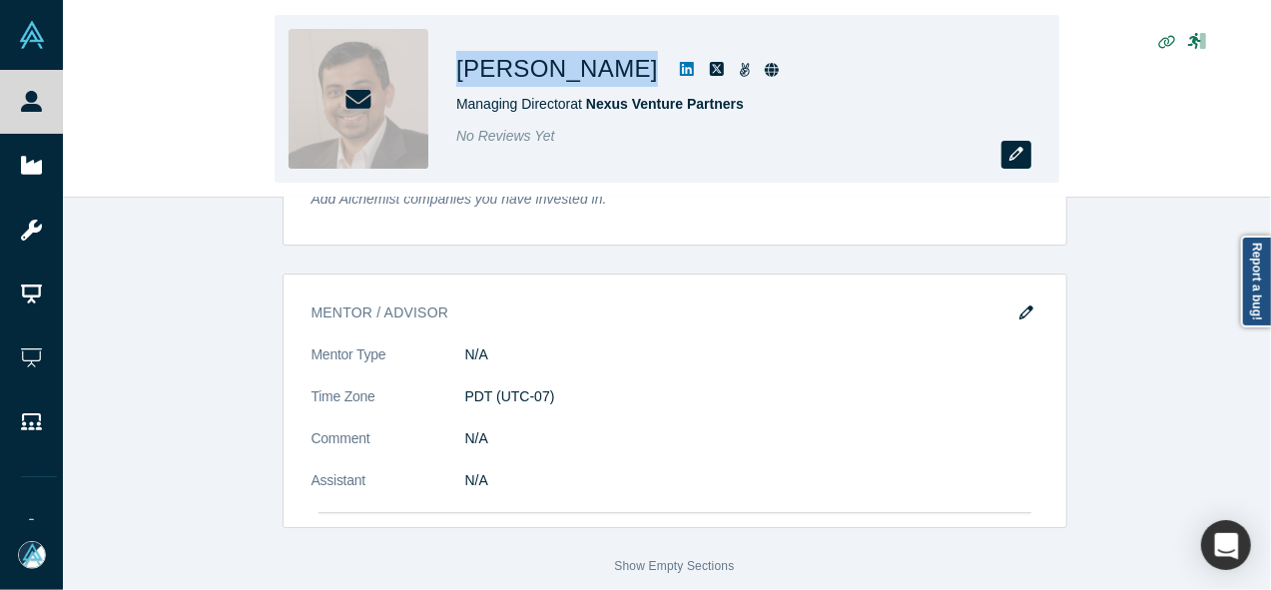
click at [1015, 161] on icon "button" at bounding box center [1016, 154] width 14 height 14
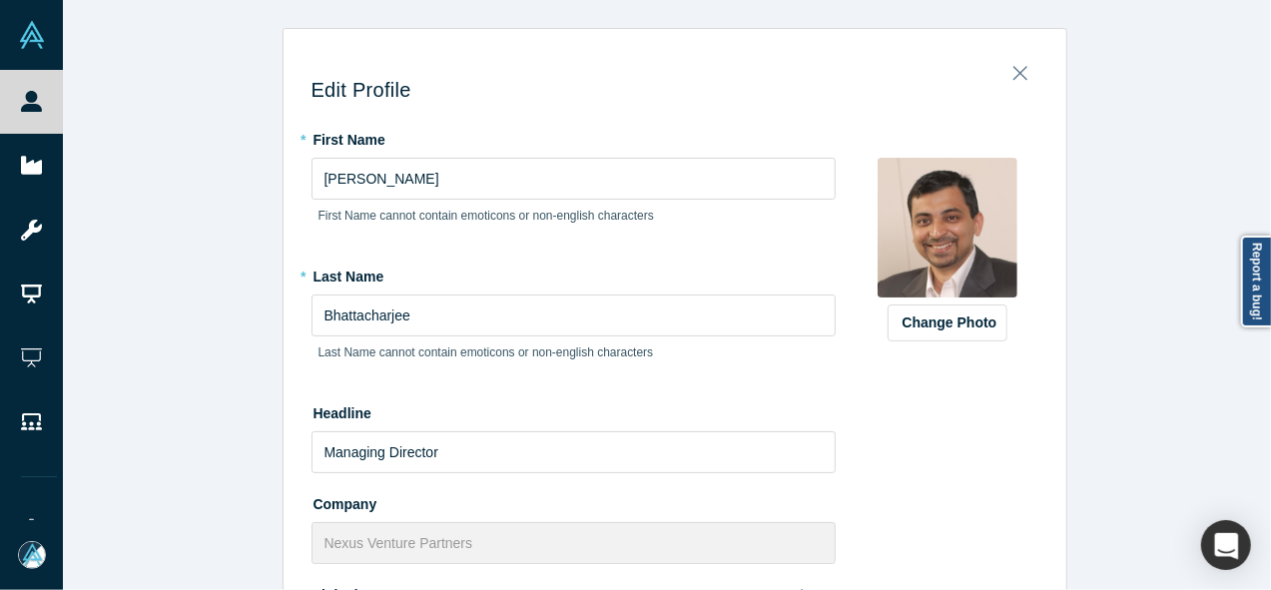
scroll to position [613, 0]
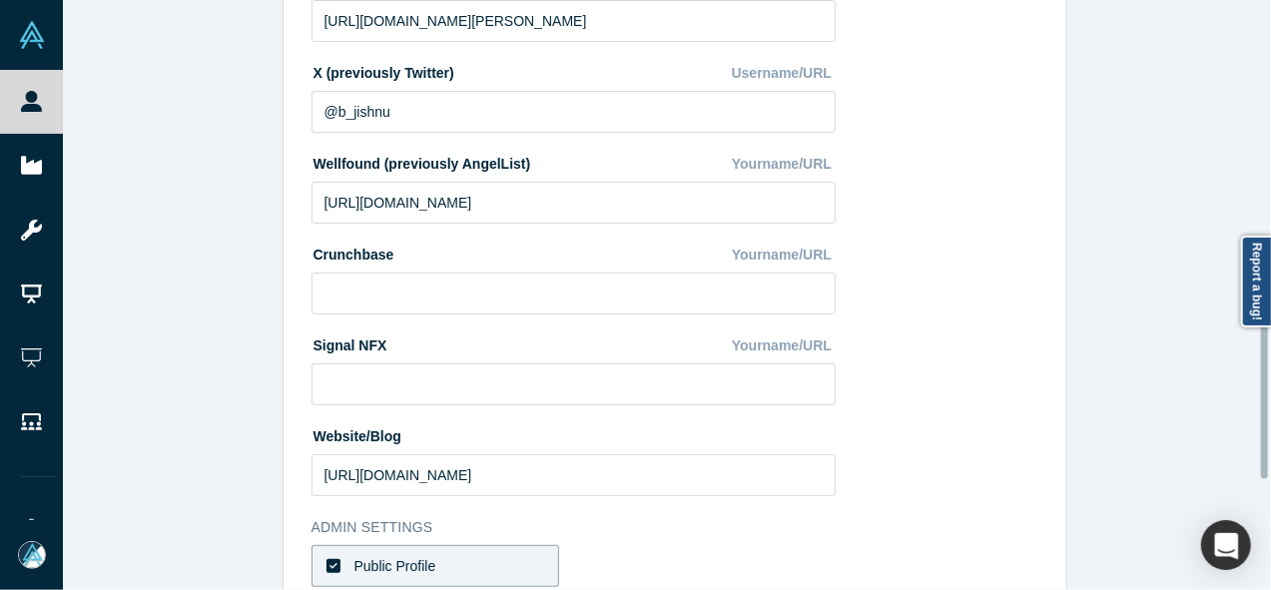
click at [1266, 361] on div at bounding box center [1266, 295] width 6 height 586
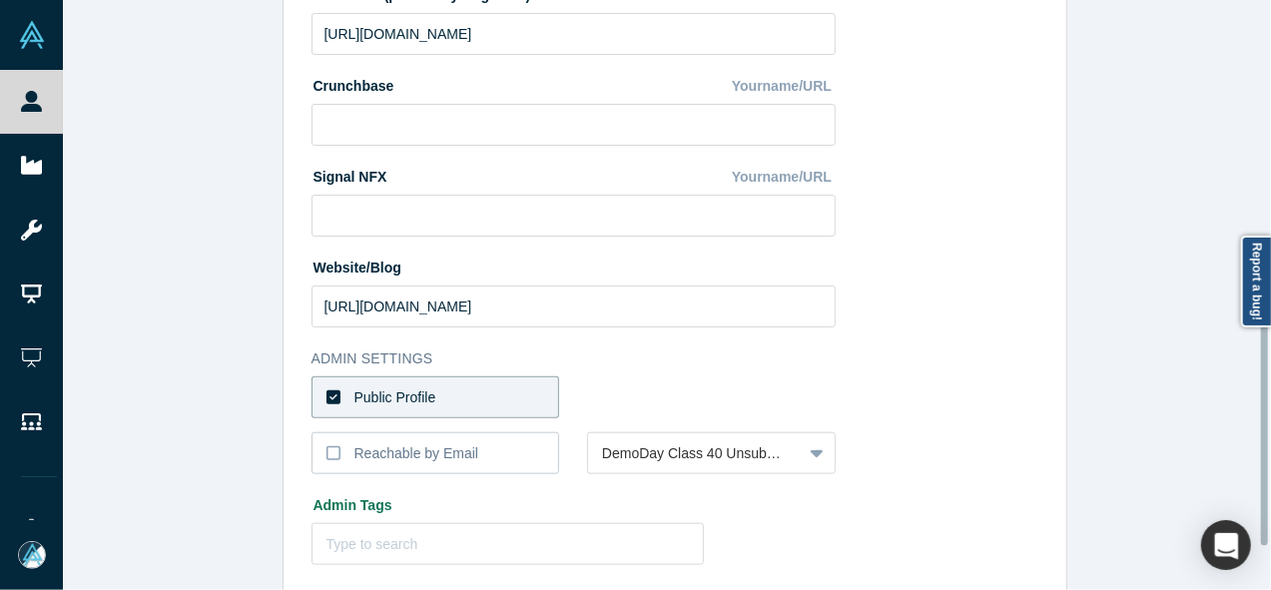
scroll to position [787, 0]
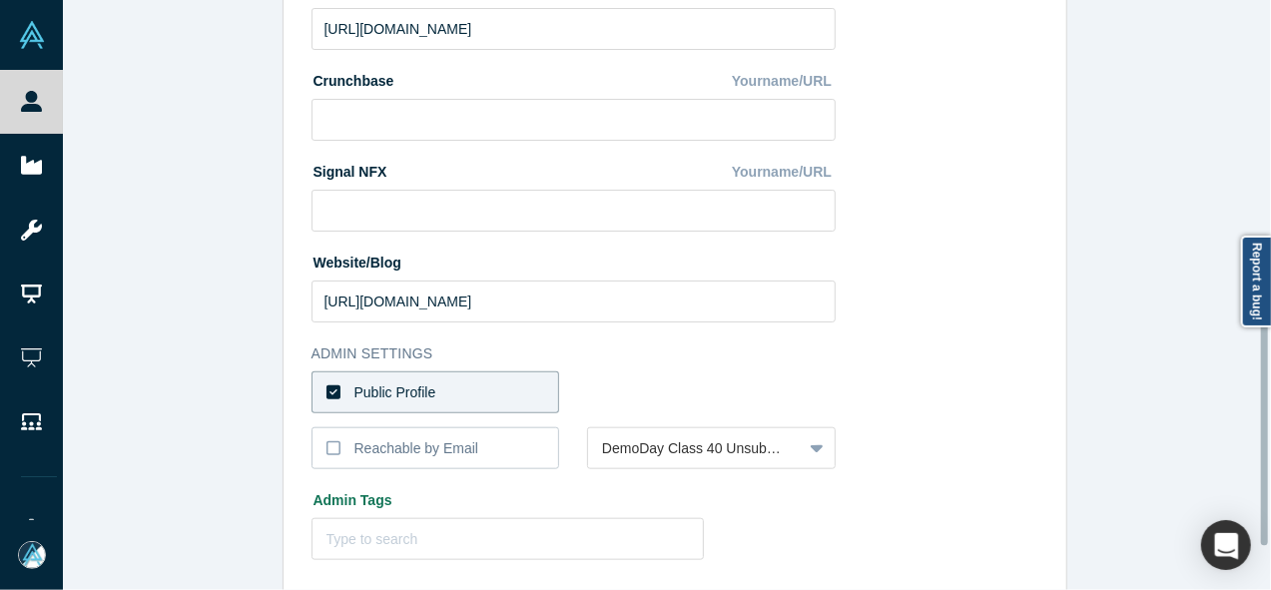
drag, startPoint x: 1265, startPoint y: 361, endPoint x: 1256, endPoint y: 430, distance: 69.5
click at [1256, 430] on div "Edit Profile * First Name [PERSON_NAME] First Name cannot contain emoticons or …" at bounding box center [667, 295] width 1208 height 590
click at [533, 389] on label "Public Profile" at bounding box center [436, 392] width 249 height 42
click at [0, 0] on input "Public Profile" at bounding box center [0, 0] width 0 height 0
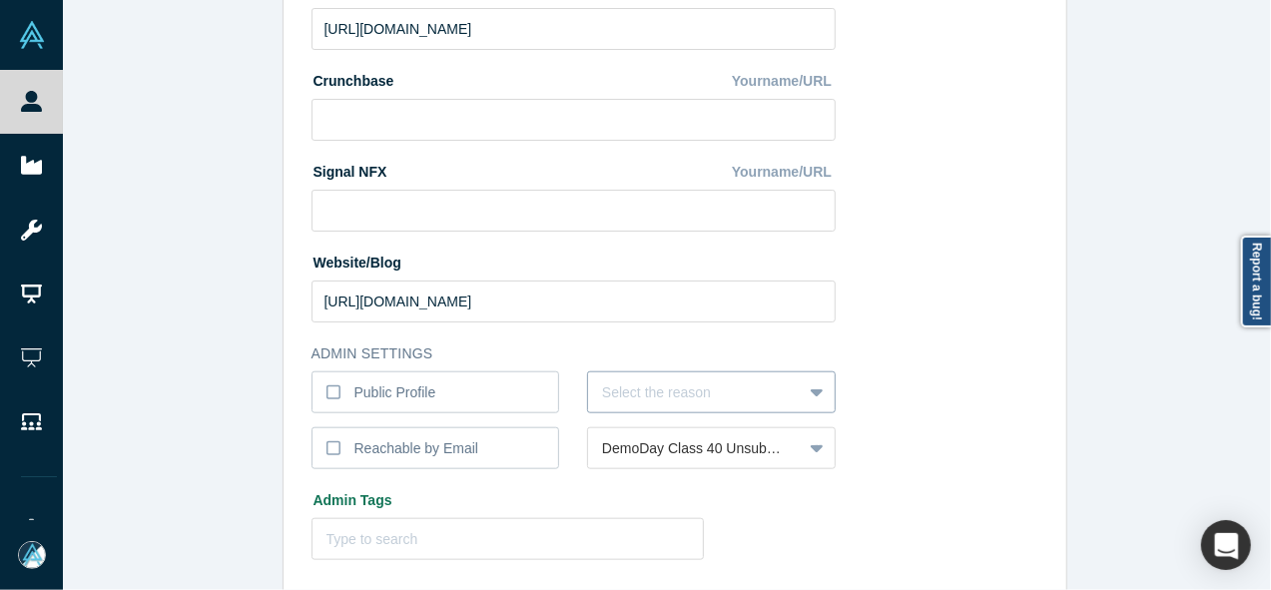
scroll to position [855, 0]
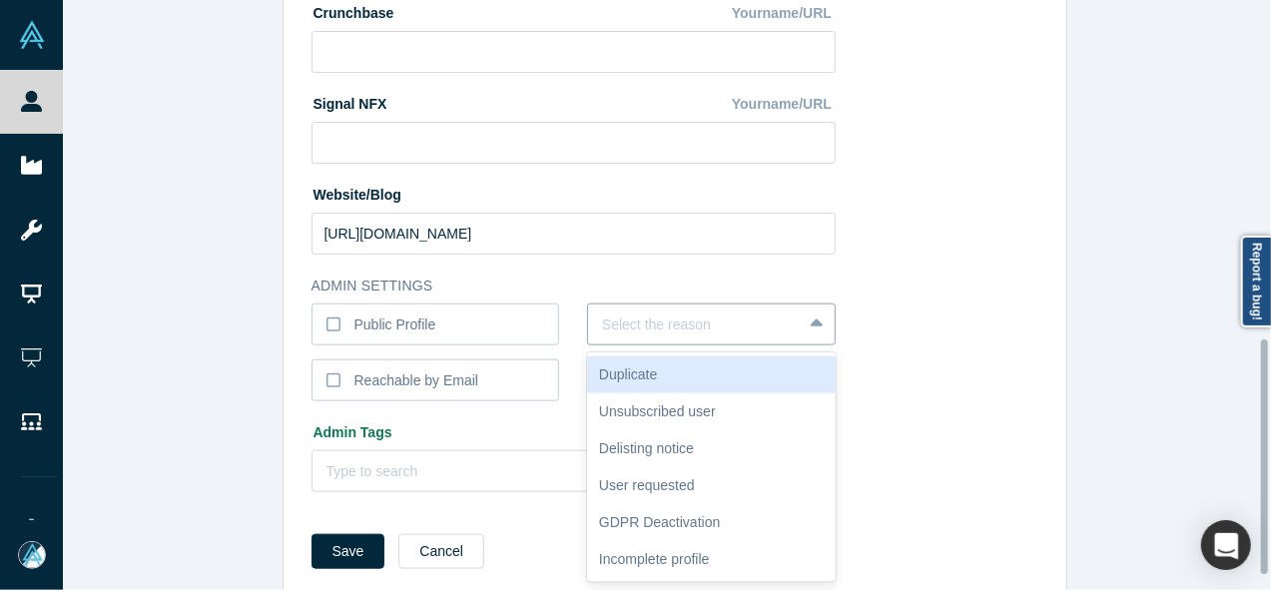
click at [648, 345] on div "6 results available. Use Up and Down to choose options, press Enter to select t…" at bounding box center [711, 325] width 249 height 42
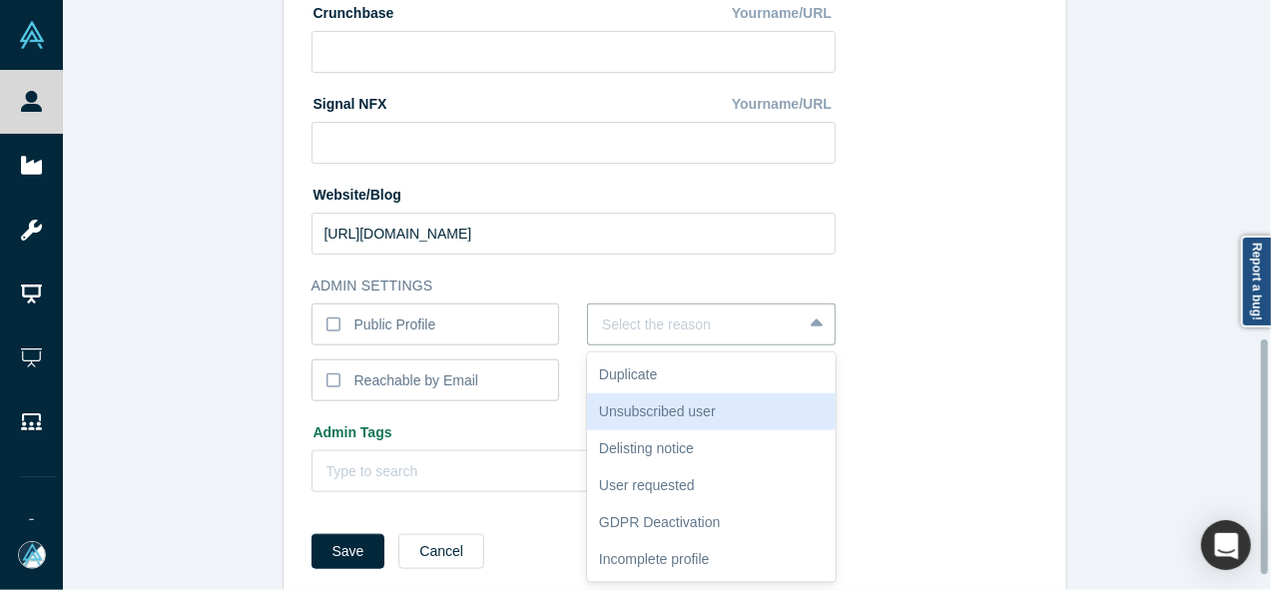
click at [638, 418] on div "Unsubscribed user" at bounding box center [711, 411] width 249 height 37
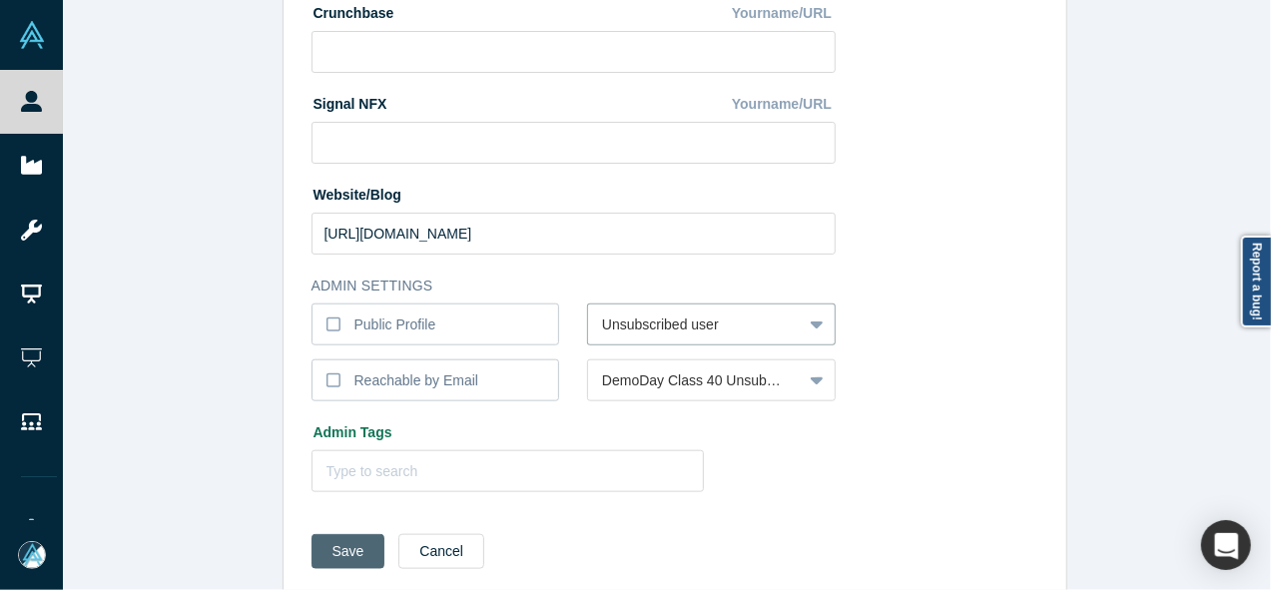
click at [359, 547] on button "Save" at bounding box center [349, 551] width 74 height 35
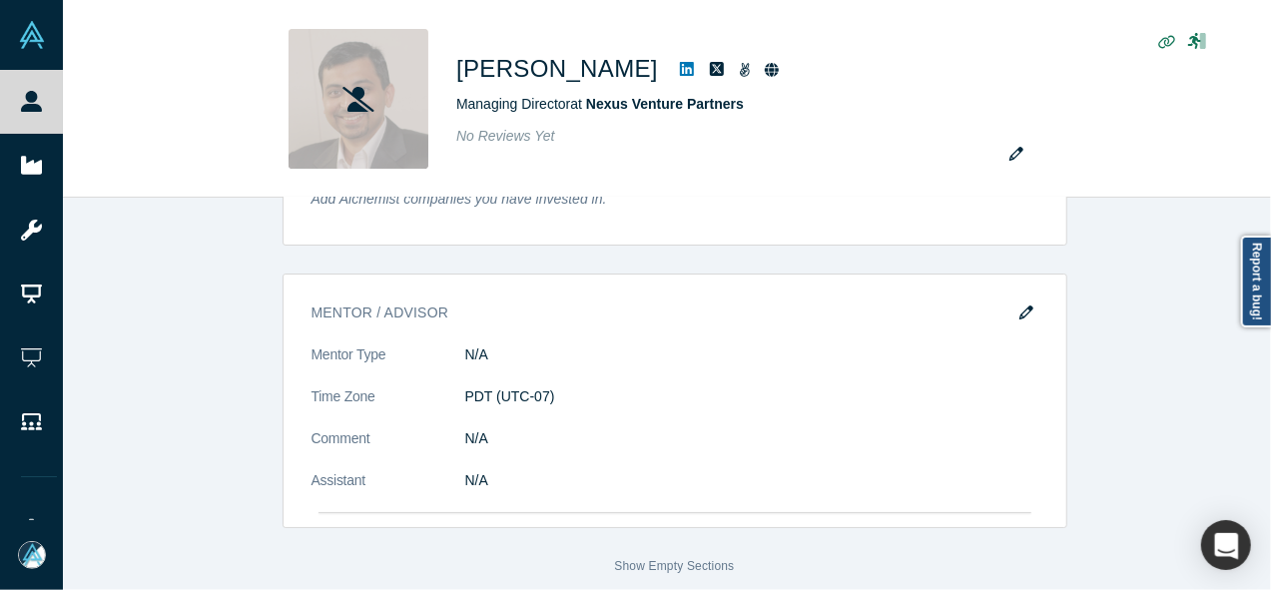
scroll to position [0, 0]
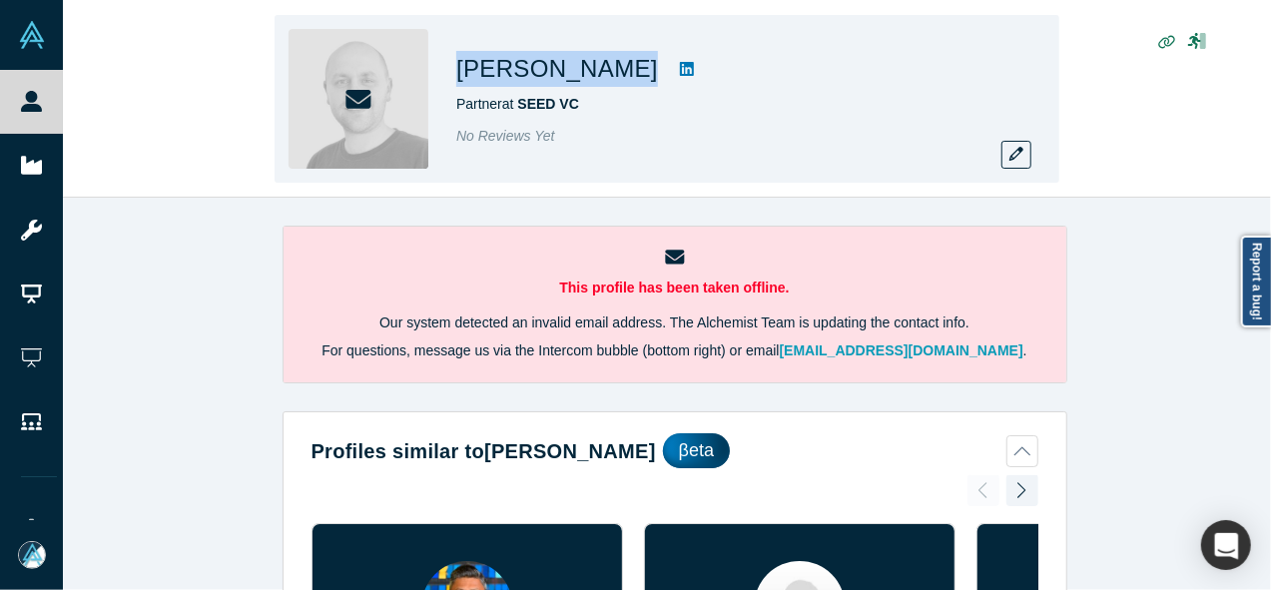
drag, startPoint x: 455, startPoint y: 77, endPoint x: 625, endPoint y: 77, distance: 169.7
click at [625, 77] on div "[PERSON_NAME]" at bounding box center [735, 69] width 559 height 36
copy div "David Reynolds"
click at [1010, 152] on icon "button" at bounding box center [1016, 154] width 14 height 14
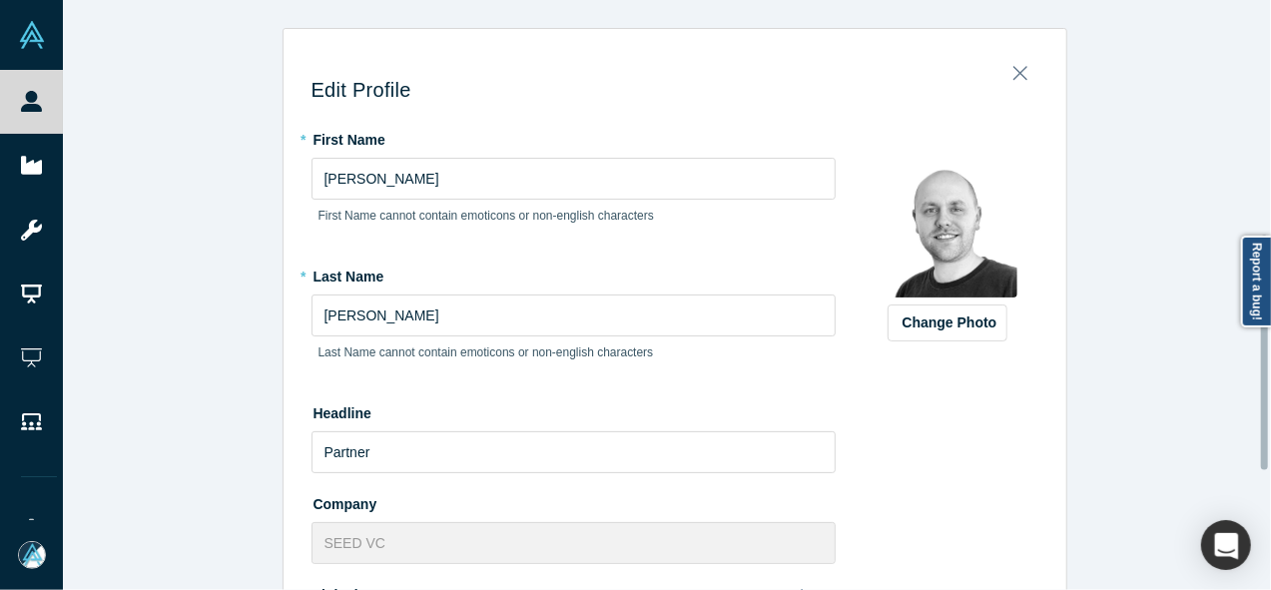
scroll to position [590, 0]
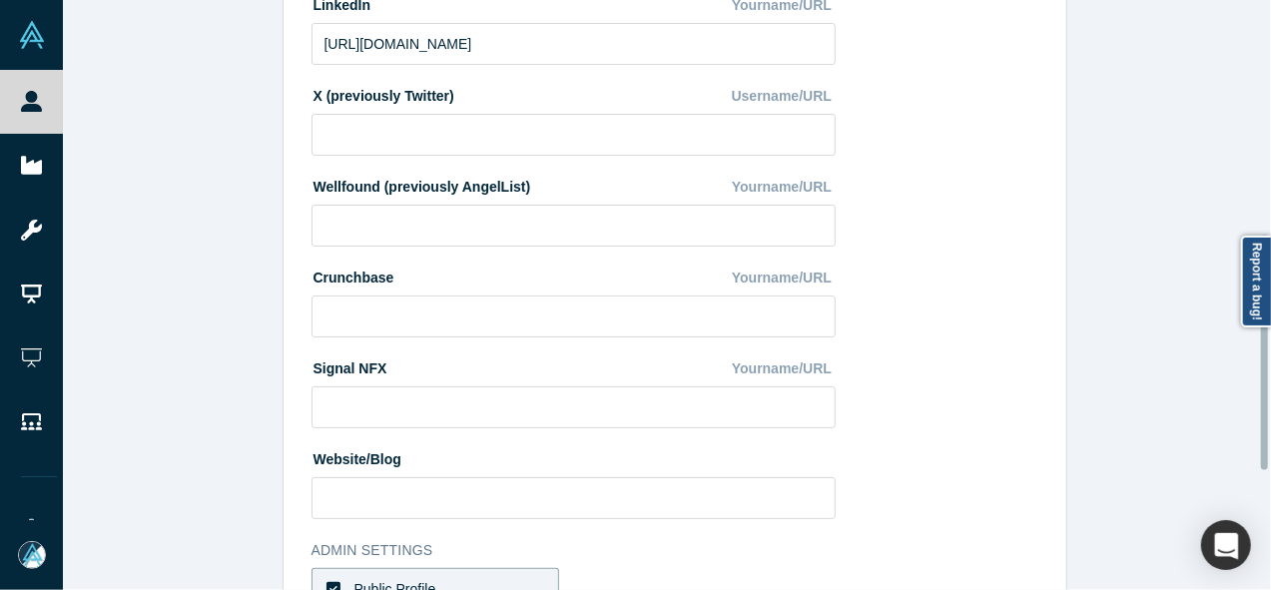
click at [1266, 352] on div at bounding box center [1266, 295] width 6 height 586
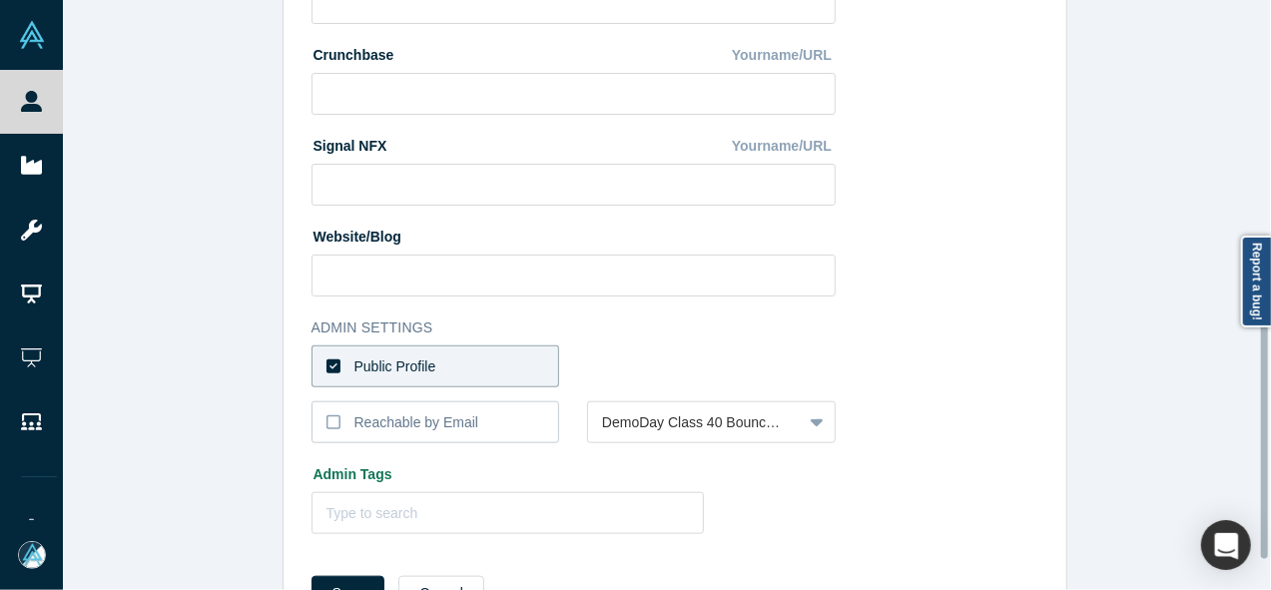
scroll to position [815, 0]
drag, startPoint x: 1266, startPoint y: 352, endPoint x: 1261, endPoint y: 441, distance: 89.0
click at [1261, 441] on div at bounding box center [1264, 441] width 7 height 235
click at [523, 366] on label "Public Profile" at bounding box center [436, 364] width 249 height 42
click at [0, 0] on input "Public Profile" at bounding box center [0, 0] width 0 height 0
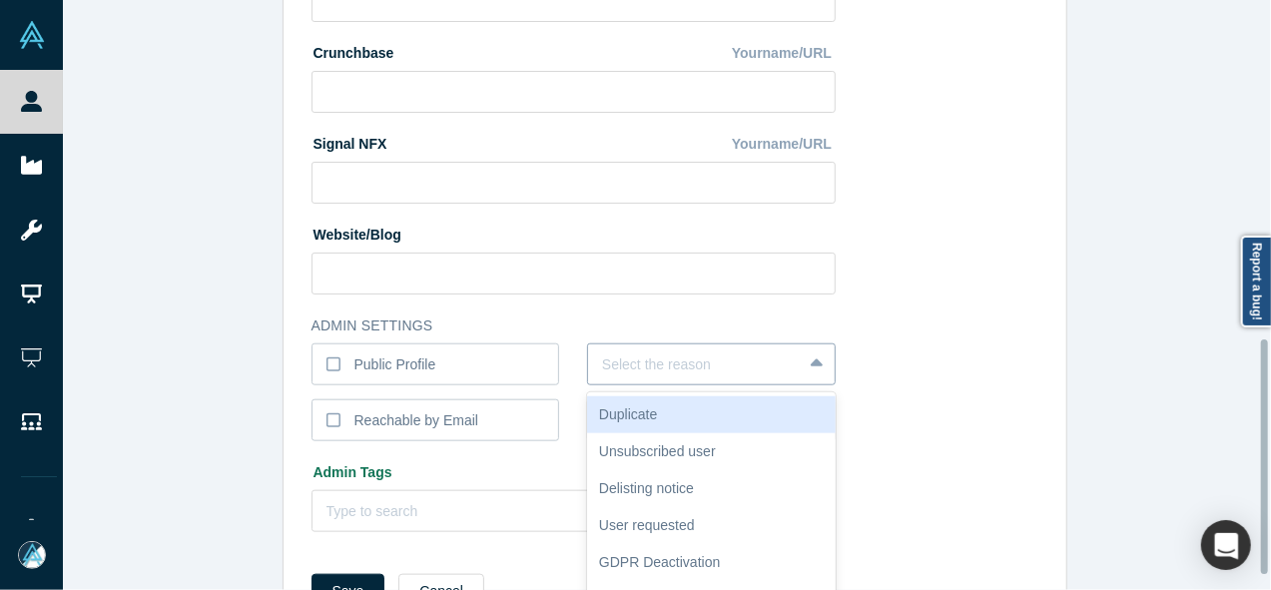
scroll to position [855, 0]
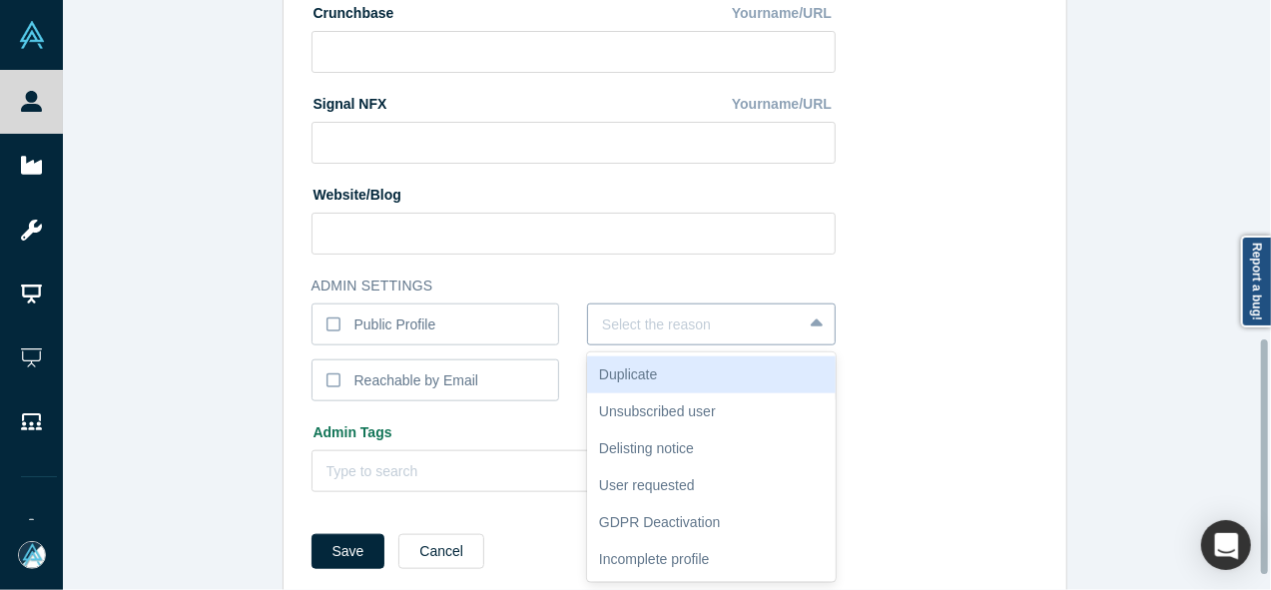
click at [642, 345] on div "6 results available. Use Up and Down to choose options, press Enter to select t…" at bounding box center [711, 325] width 249 height 42
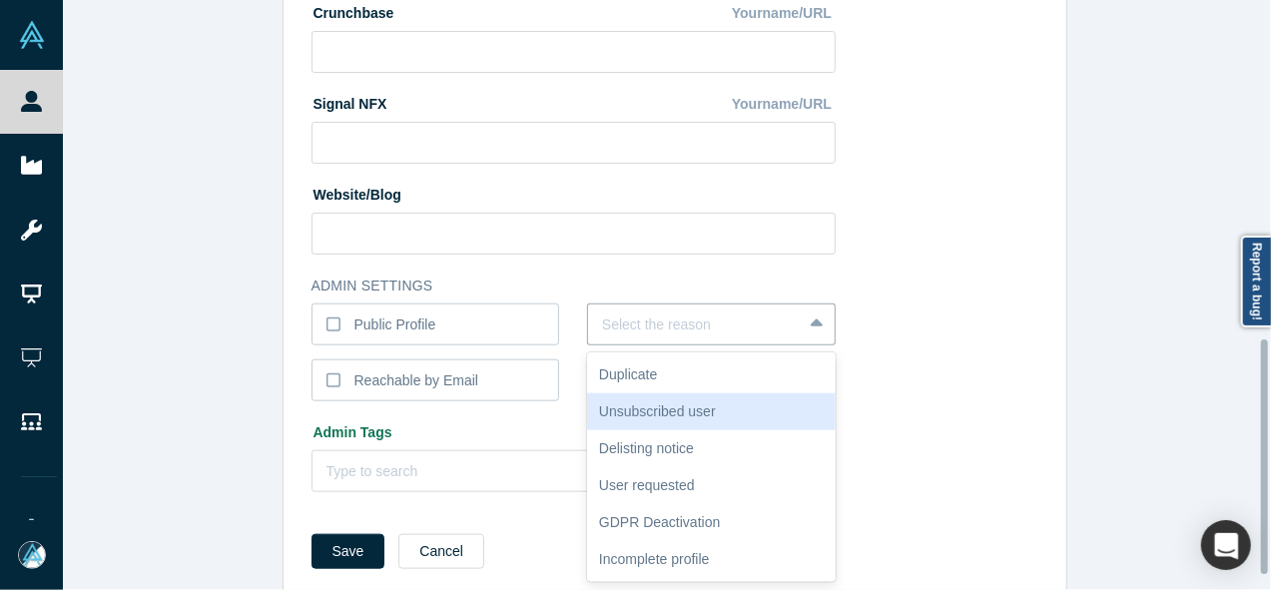
click at [652, 410] on div "Unsubscribed user" at bounding box center [711, 411] width 249 height 37
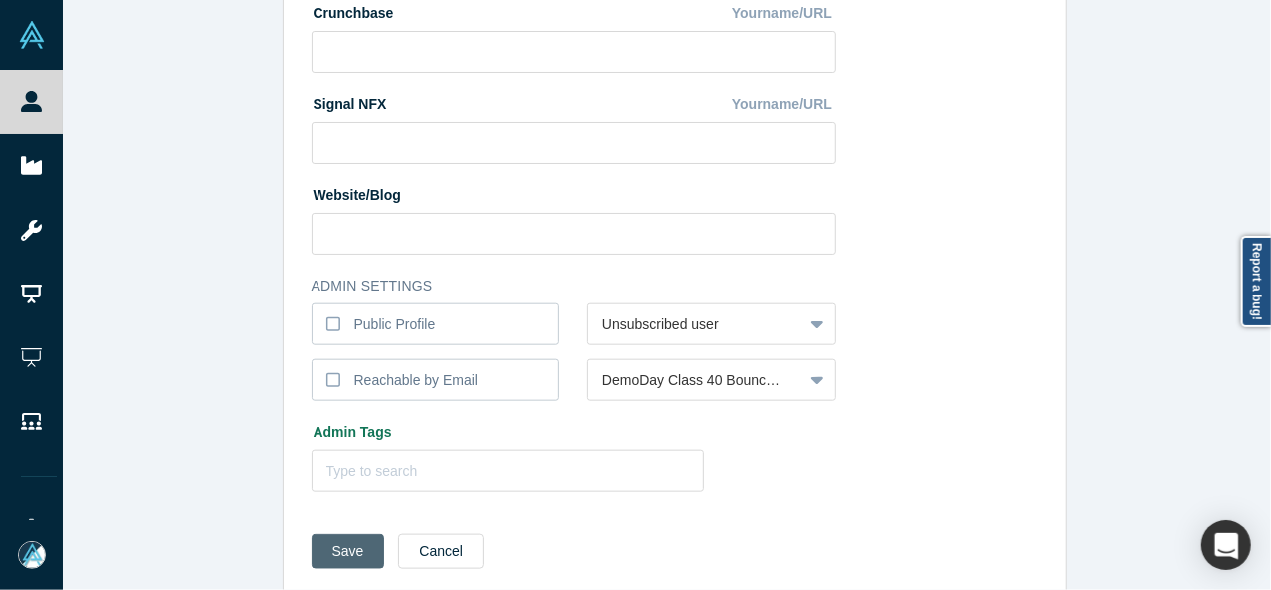
click at [344, 553] on button "Save" at bounding box center [349, 551] width 74 height 35
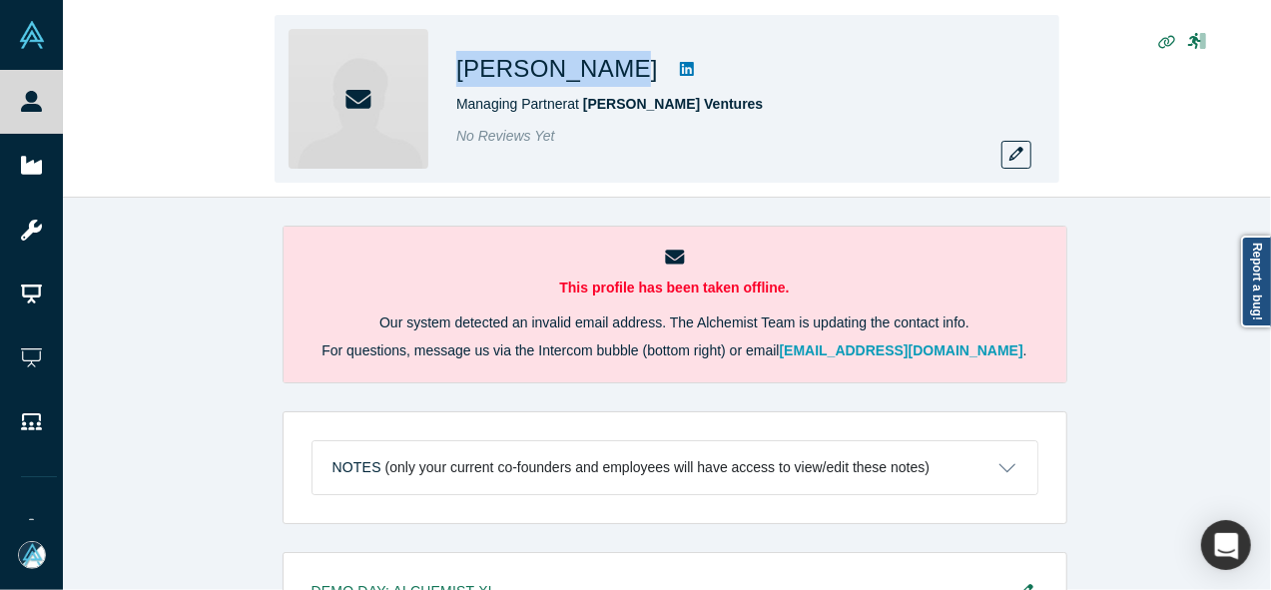
drag, startPoint x: 492, startPoint y: 67, endPoint x: 601, endPoint y: 67, distance: 108.8
click at [601, 67] on div "[PERSON_NAME] Managing Partner at [PERSON_NAME] Ventures No Reviews Yet" at bounding box center [667, 99] width 785 height 168
copy h1 "[PERSON_NAME]"
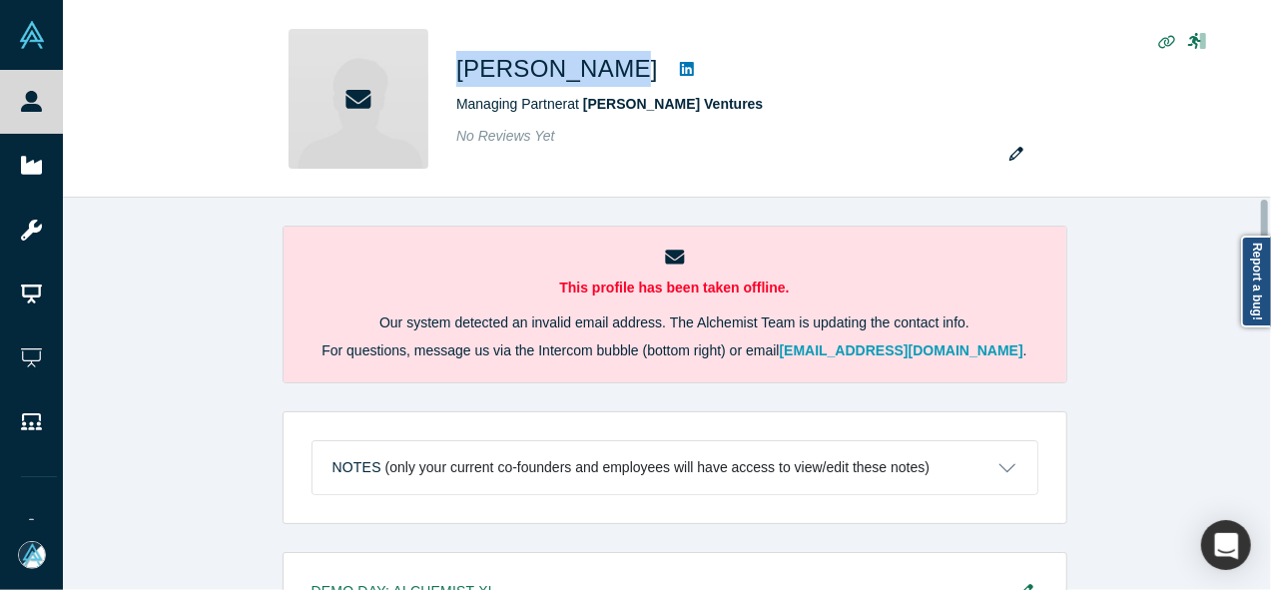
scroll to position [564, 0]
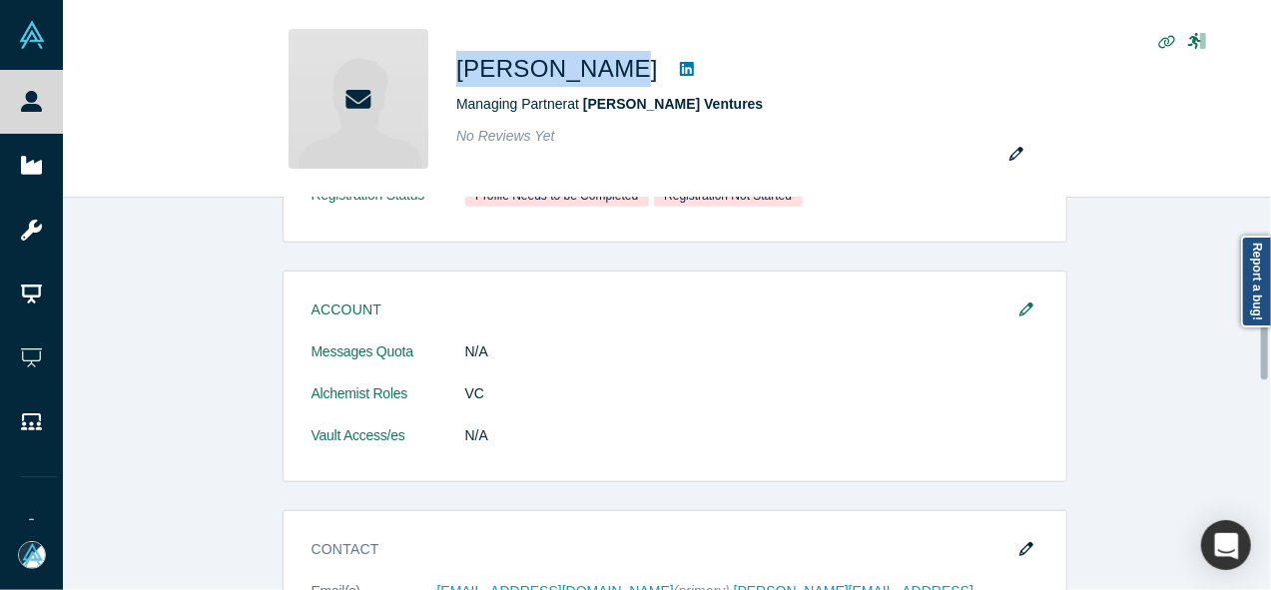
click at [1268, 342] on div at bounding box center [1266, 394] width 6 height 388
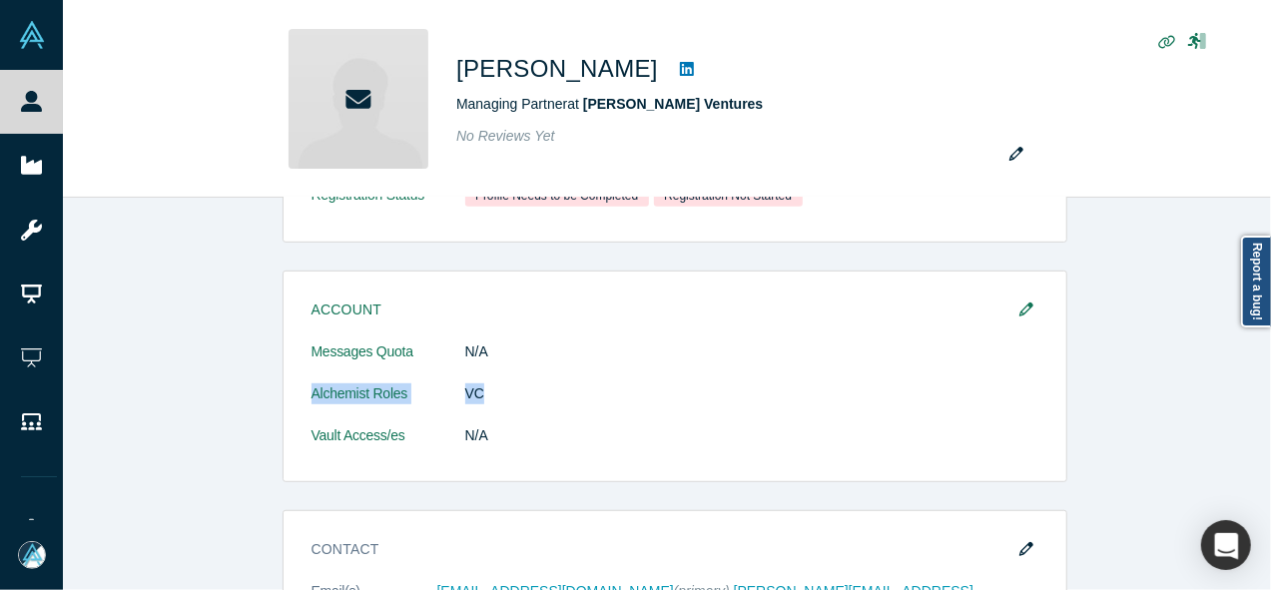
drag, startPoint x: 1260, startPoint y: 346, endPoint x: 1258, endPoint y: 374, distance: 28.0
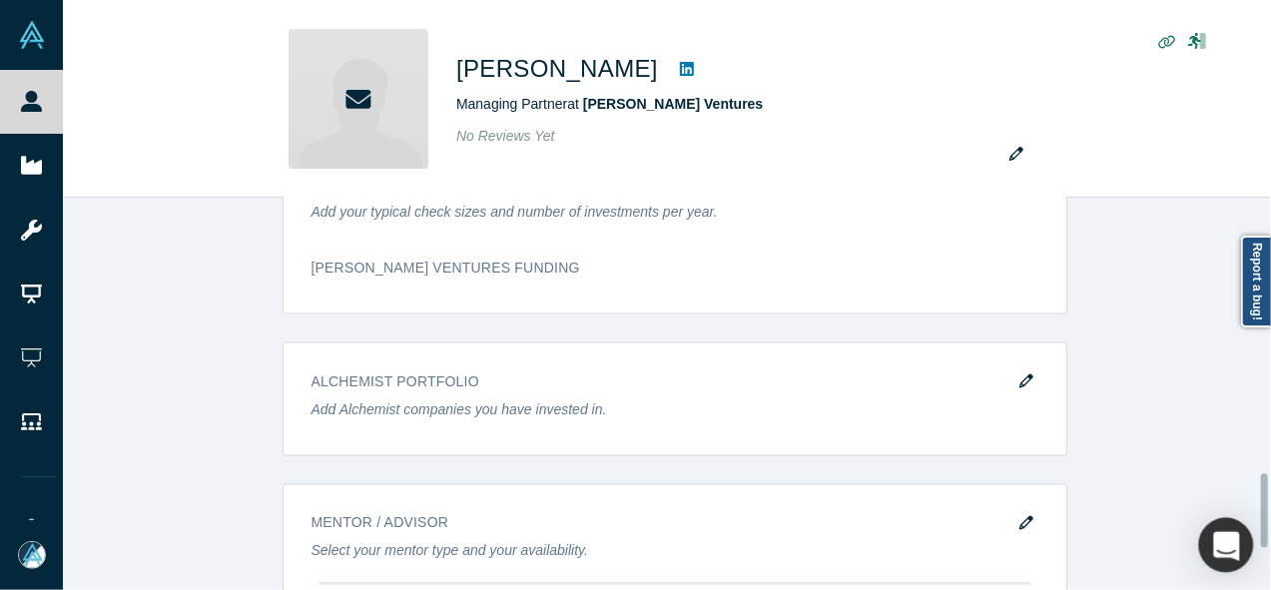
scroll to position [1676, 0]
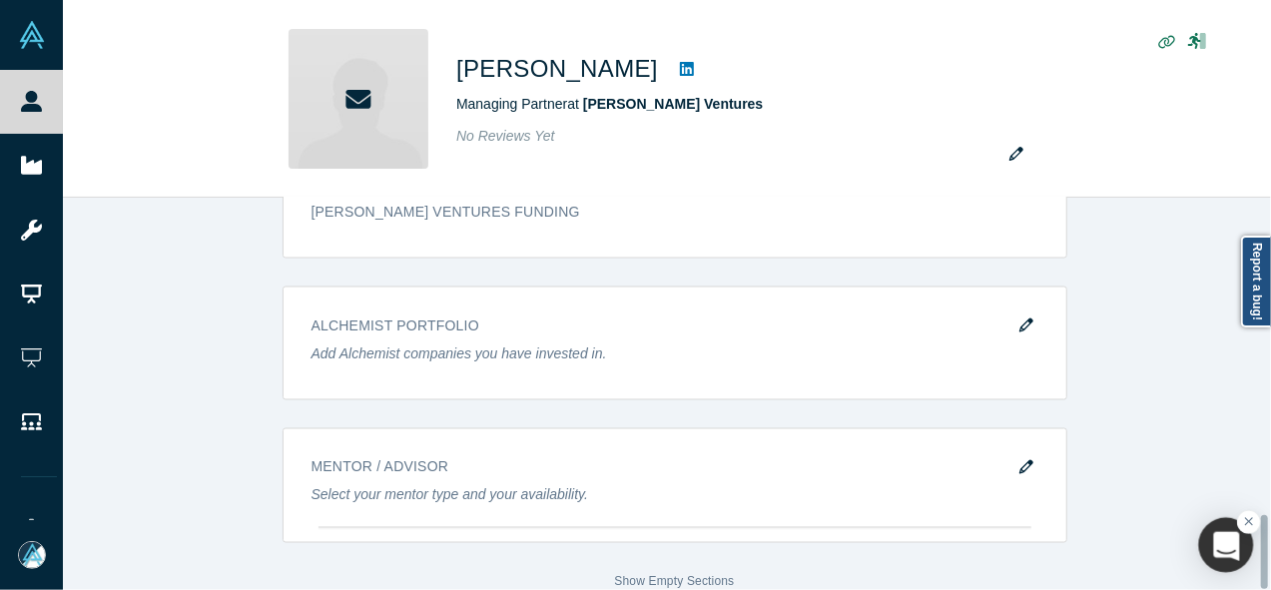
drag, startPoint x: 1261, startPoint y: 340, endPoint x: 1251, endPoint y: 551, distance: 210.9
click at [1251, 551] on div "People Startups Resources Demo Day AX Demo Day Registrants Settings Dashboard E…" at bounding box center [635, 295] width 1271 height 590
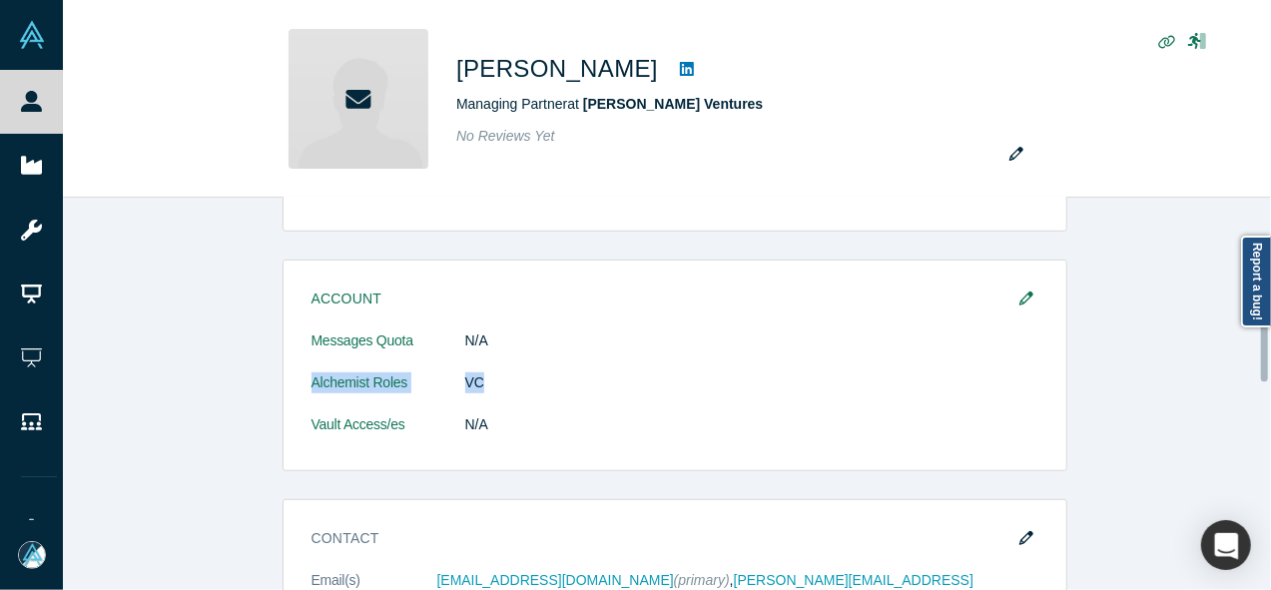
click at [1266, 344] on div at bounding box center [1266, 394] width 6 height 388
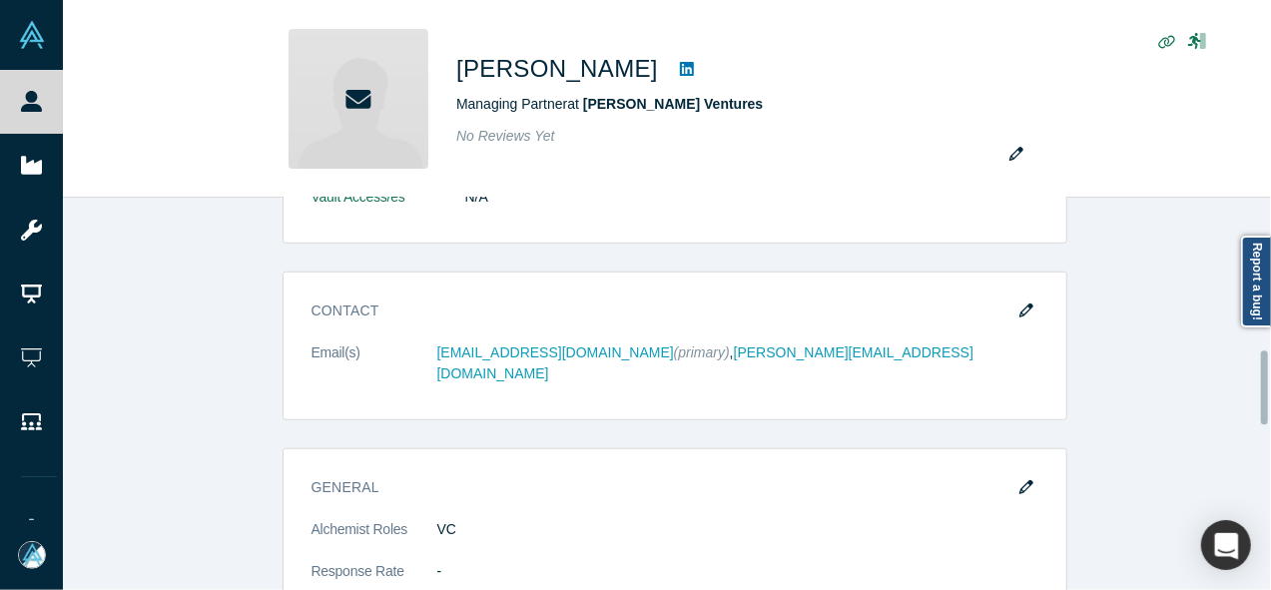
scroll to position [793, 0]
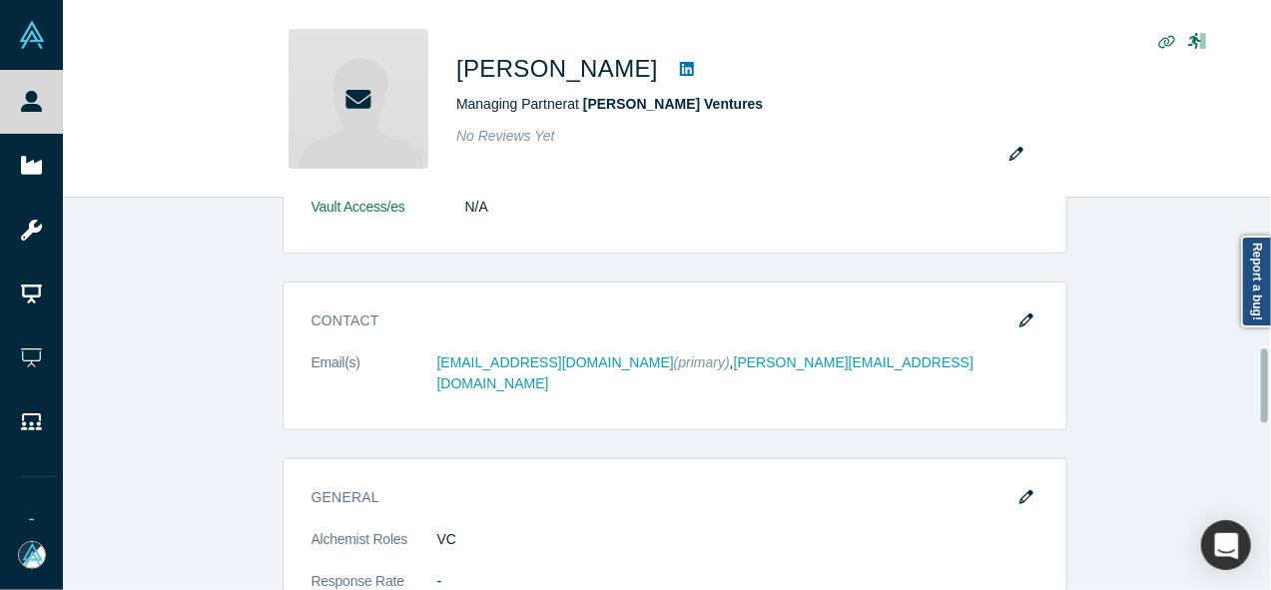
drag, startPoint x: 1264, startPoint y: 338, endPoint x: 1267, endPoint y: 379, distance: 41.0
click at [1267, 379] on div at bounding box center [1264, 385] width 7 height 74
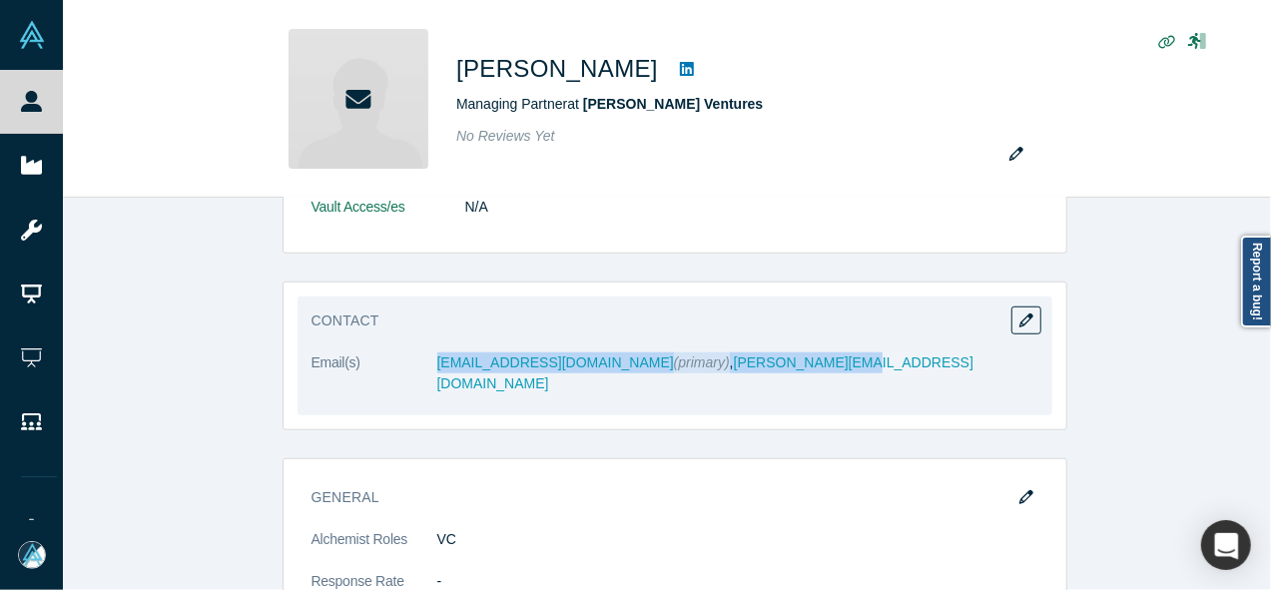
drag, startPoint x: 809, startPoint y: 366, endPoint x: 406, endPoint y: 346, distance: 402.9
click at [406, 346] on div "Contact Email(s) [EMAIL_ADDRESS][DOMAIN_NAME] (primary) , [PERSON_NAME][EMAIL_A…" at bounding box center [675, 356] width 755 height 119
copy dl "[EMAIL_ADDRESS][DOMAIN_NAME] (primary) , [PERSON_NAME][EMAIL_ADDRESS][DOMAIN_NA…"
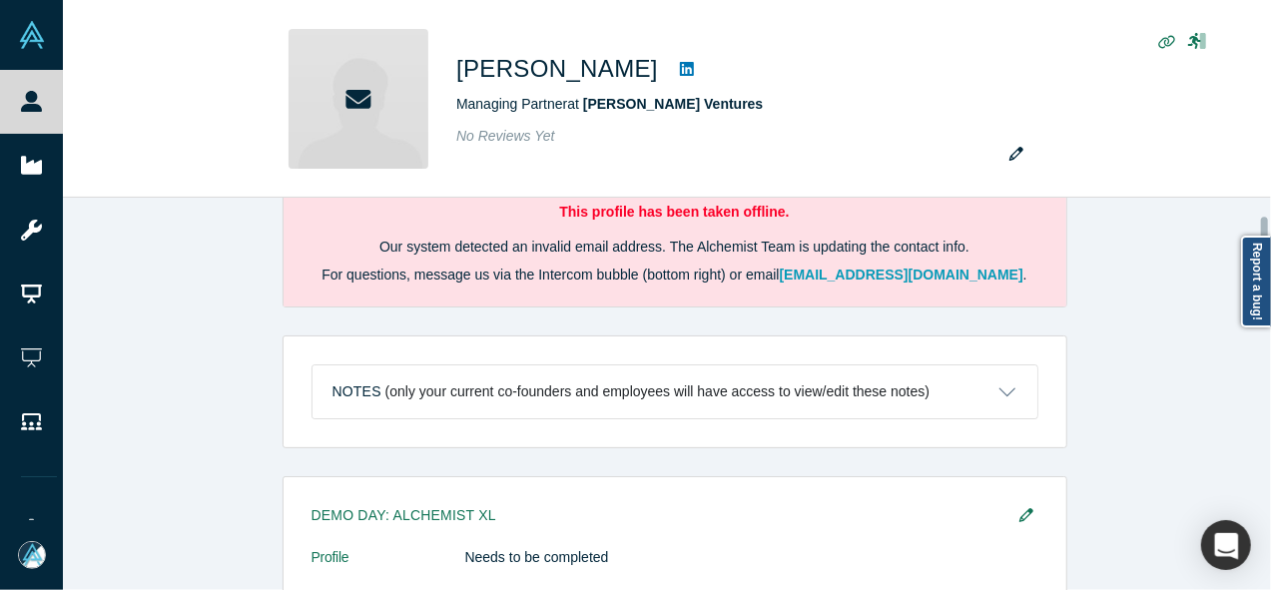
scroll to position [44, 0]
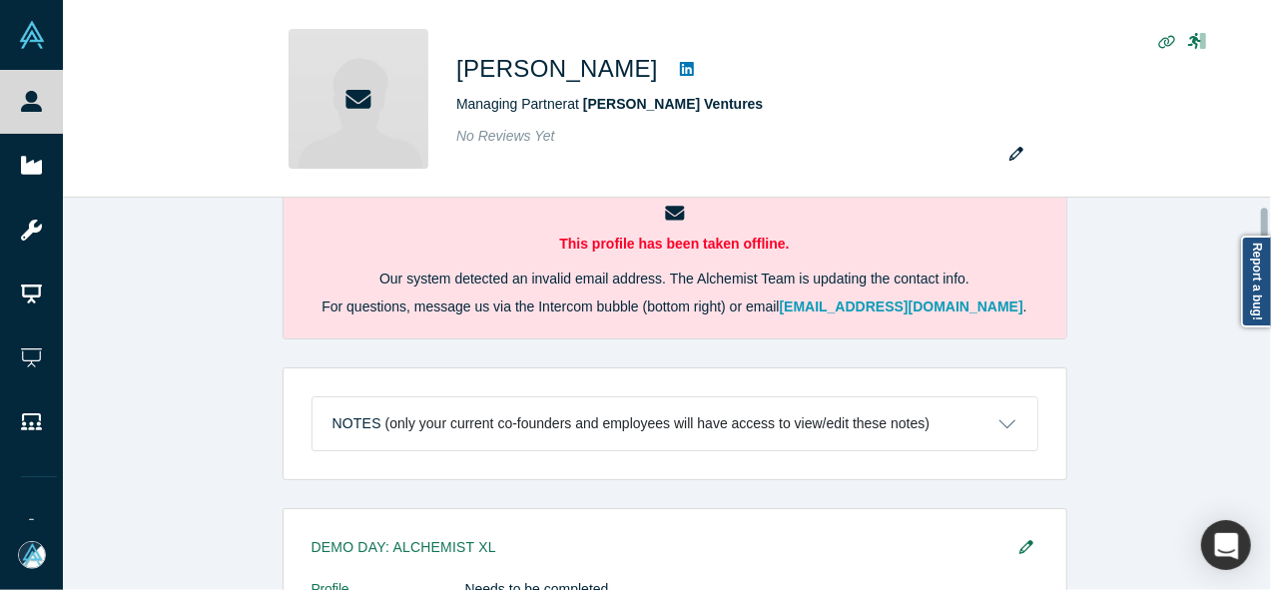
drag, startPoint x: 1264, startPoint y: 354, endPoint x: 1272, endPoint y: 214, distance: 141.0
click at [1270, 214] on html "People Startups Resources Demo Day AX Demo Day Registrants Settings Dashboard E…" at bounding box center [635, 295] width 1271 height 590
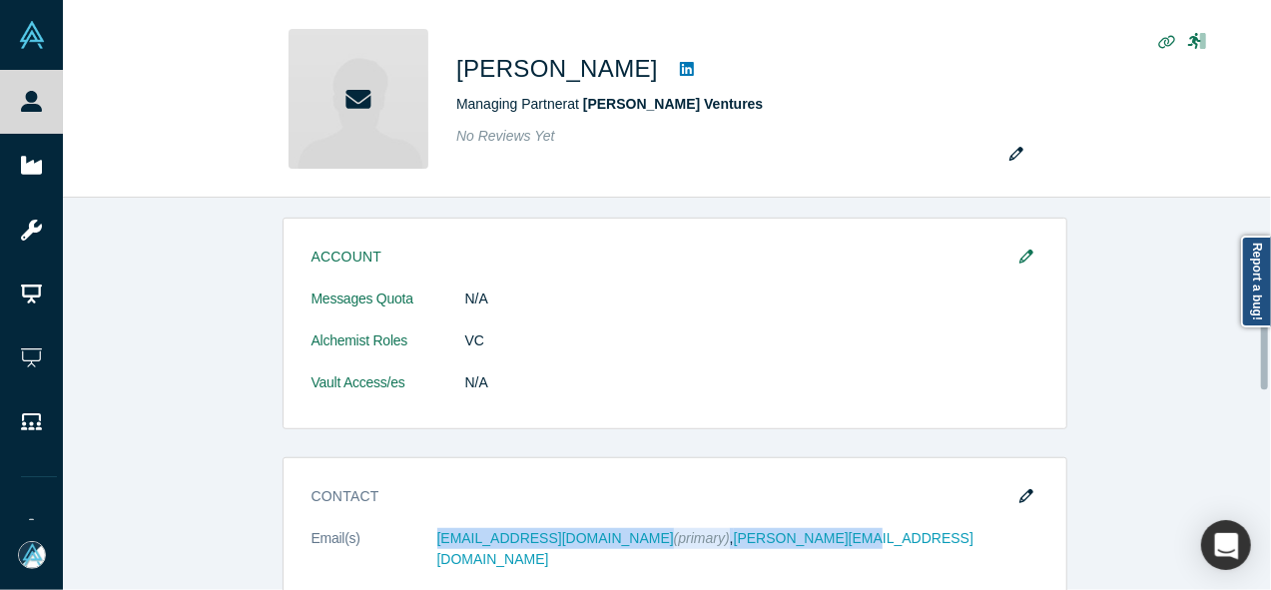
click at [1268, 352] on div at bounding box center [1266, 394] width 6 height 388
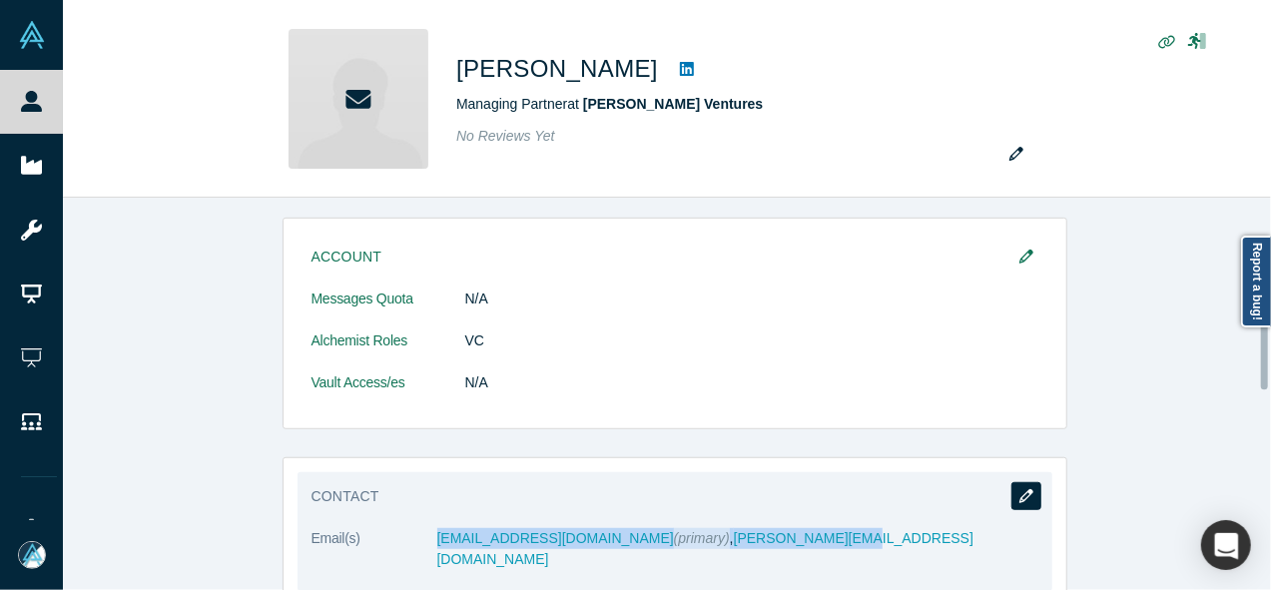
click at [1024, 489] on icon "button" at bounding box center [1026, 496] width 14 height 14
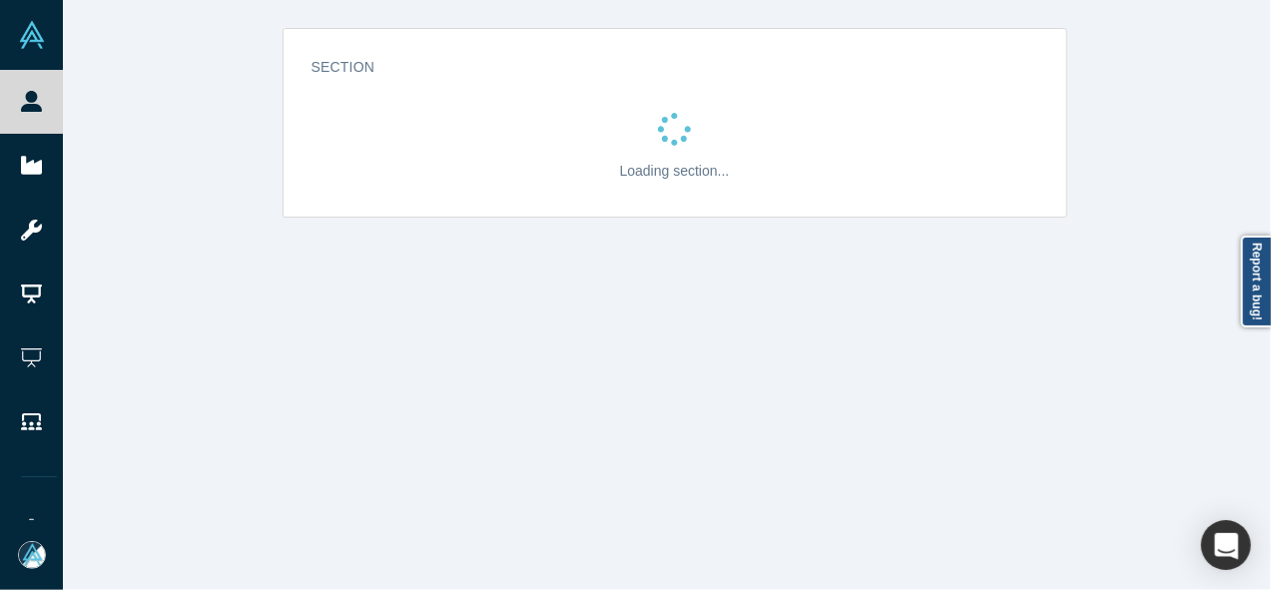
scroll to position [0, 0]
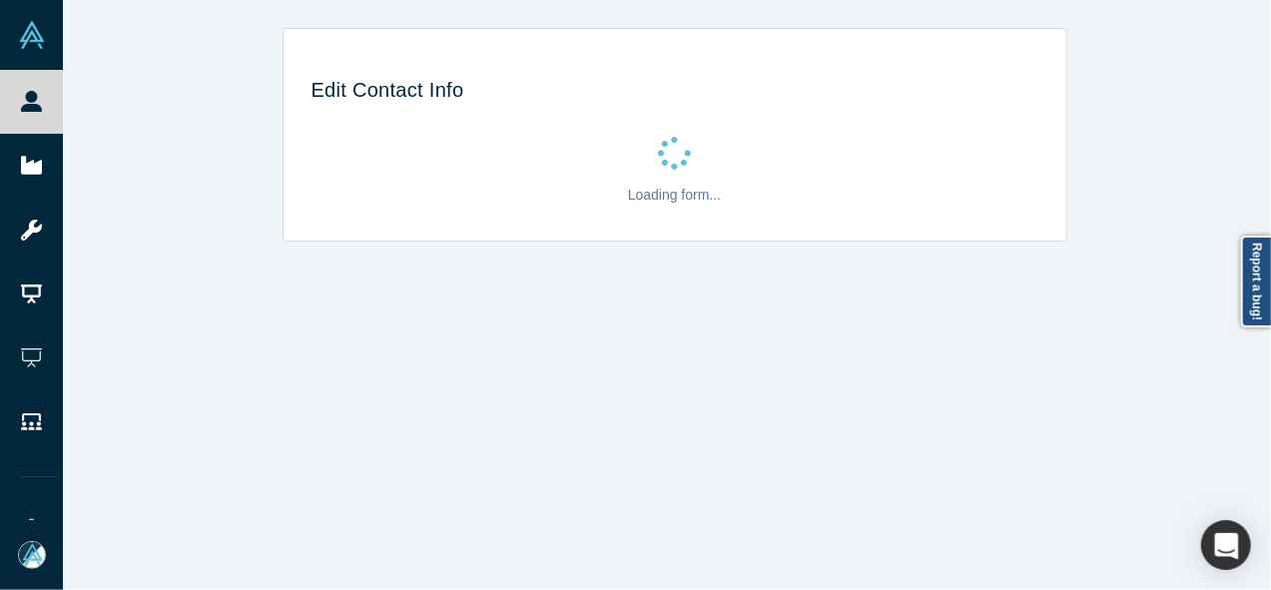
select select "US"
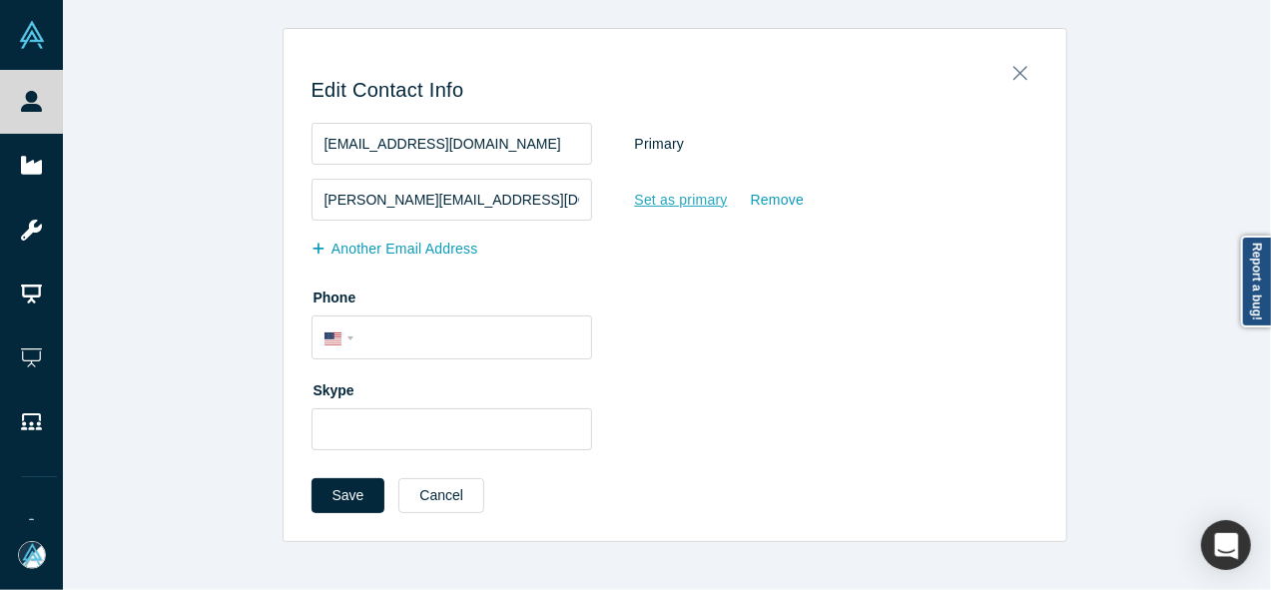
click at [685, 201] on div "Set as primary" at bounding box center [681, 200] width 95 height 35
click at [0, 0] on input "Set as primary" at bounding box center [0, 0] width 0 height 0
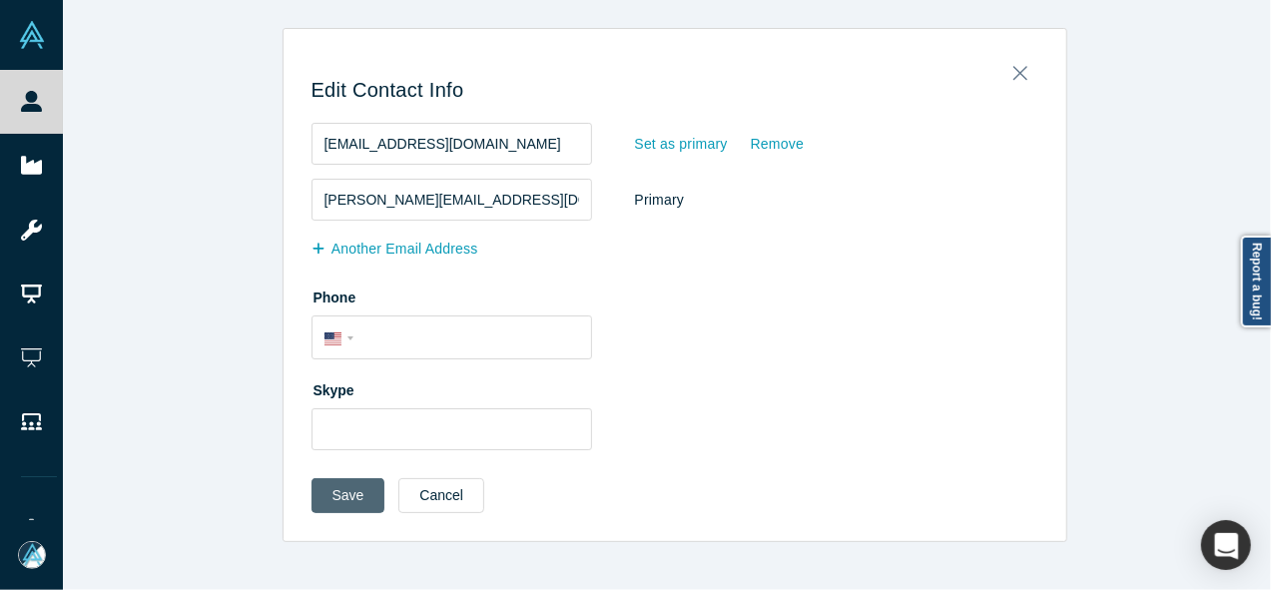
click at [342, 502] on button "Save" at bounding box center [349, 495] width 74 height 35
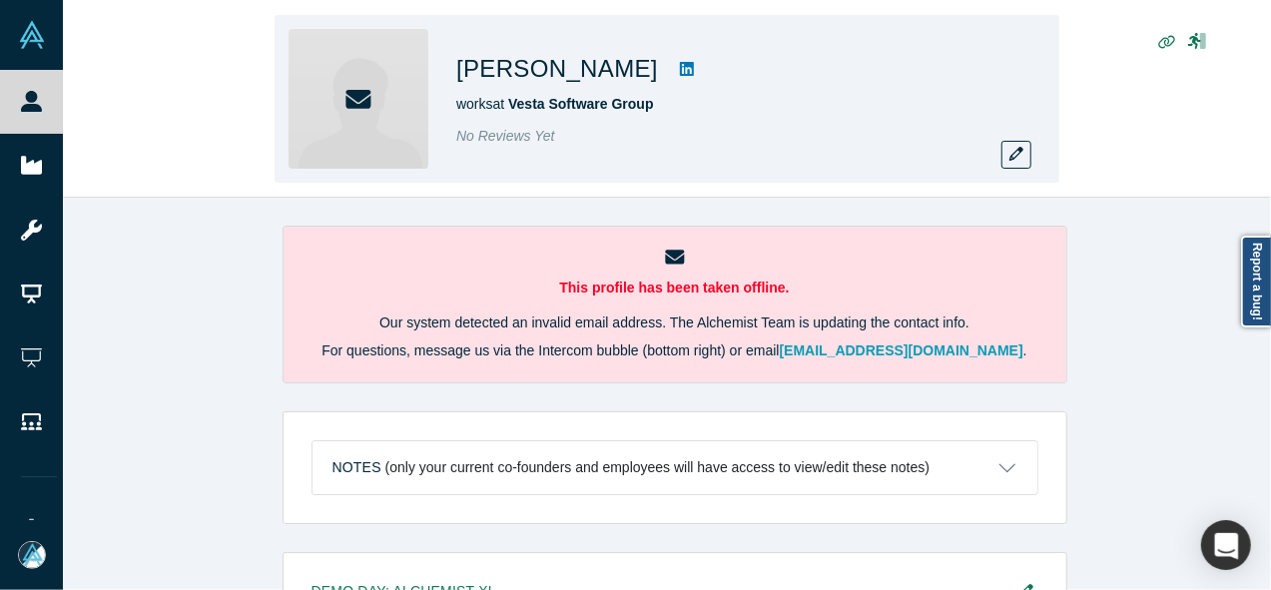
drag, startPoint x: 455, startPoint y: 71, endPoint x: 613, endPoint y: 70, distance: 157.8
click at [613, 70] on div "[PERSON_NAME] works at Vesta Software Group No Reviews Yet" at bounding box center [667, 99] width 785 height 168
copy h1 "[PERSON_NAME]"
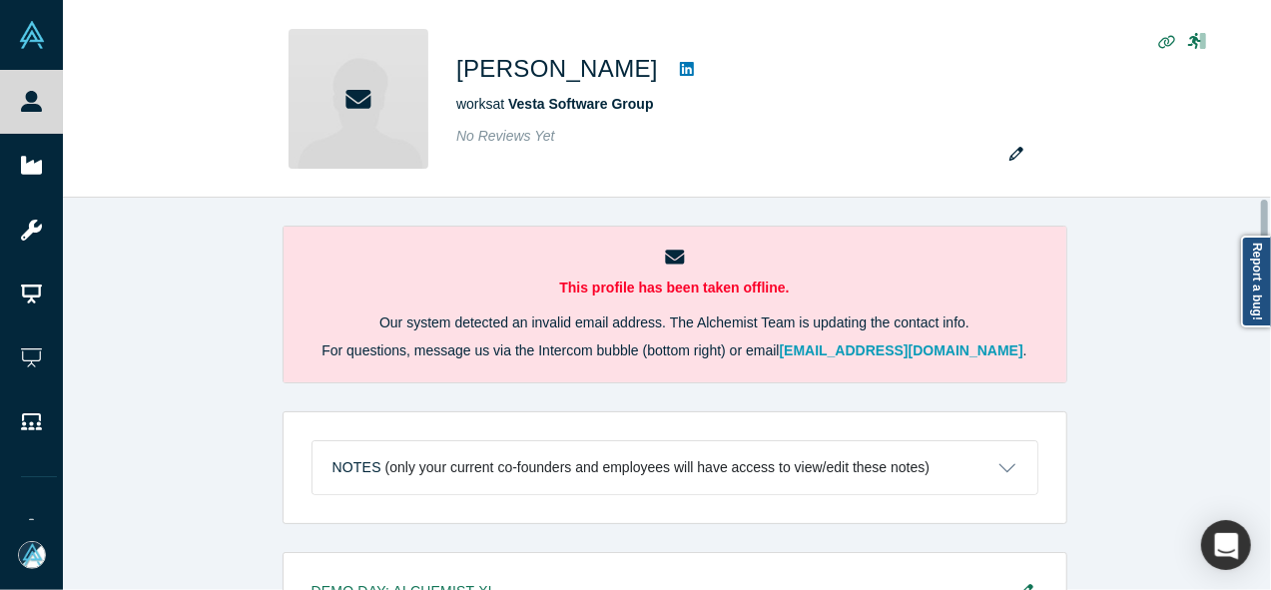
scroll to position [532, 0]
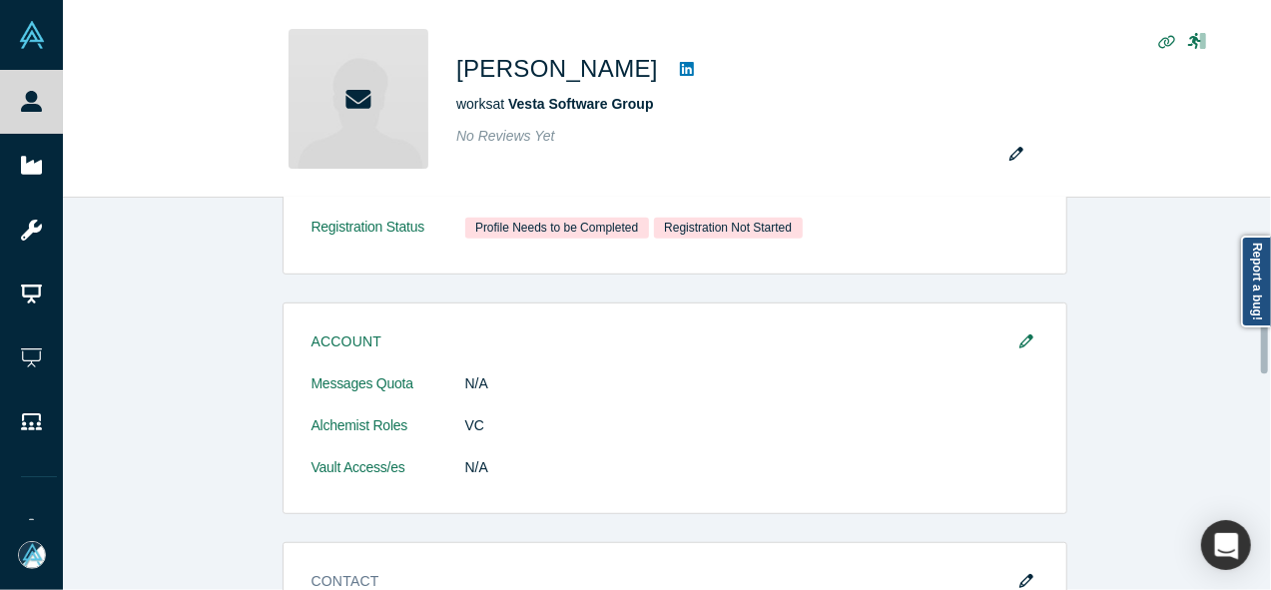
click at [1263, 336] on div at bounding box center [1266, 394] width 6 height 388
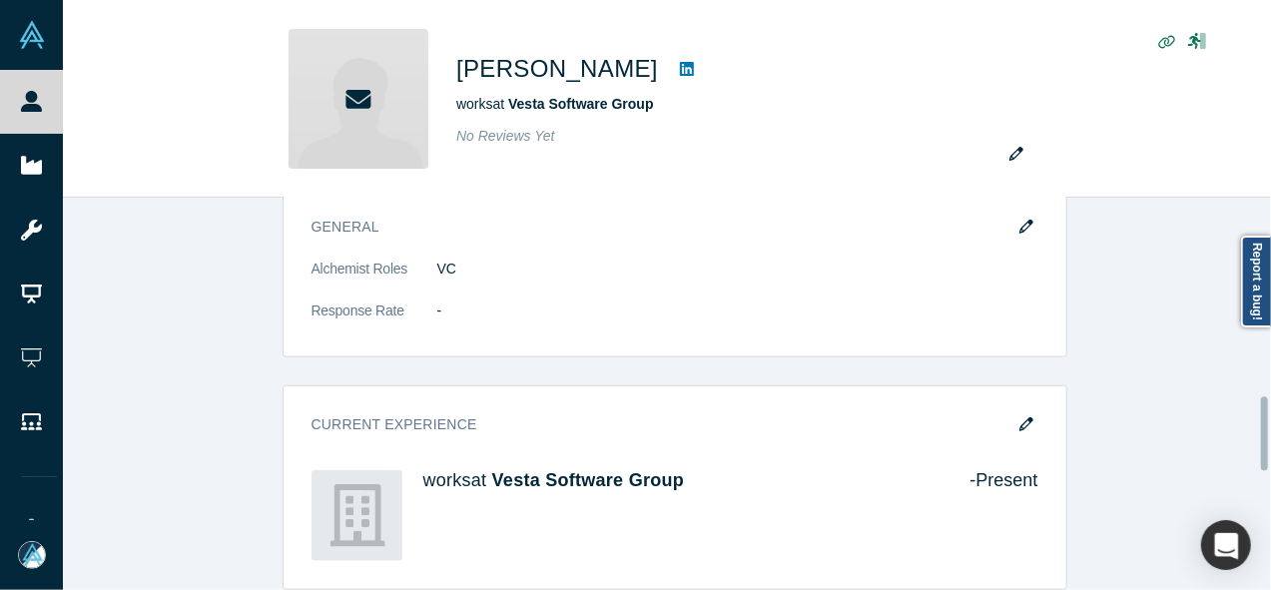
scroll to position [1036, 0]
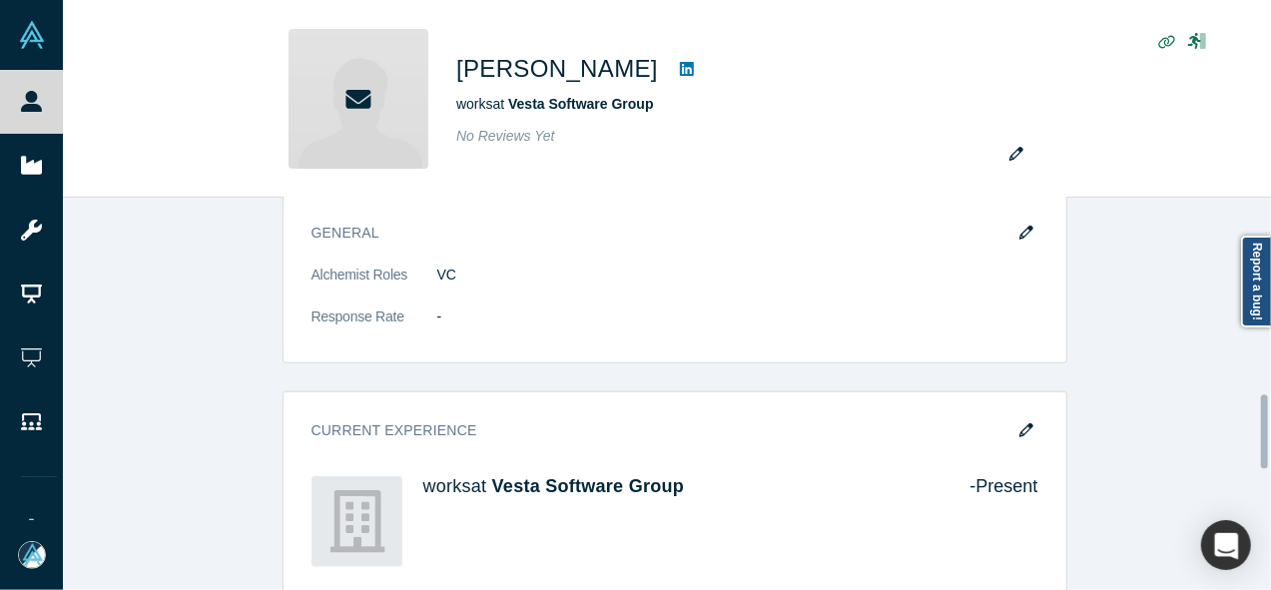
drag, startPoint x: 1263, startPoint y: 336, endPoint x: 1262, endPoint y: 431, distance: 94.9
click at [1262, 431] on div at bounding box center [1264, 431] width 7 height 74
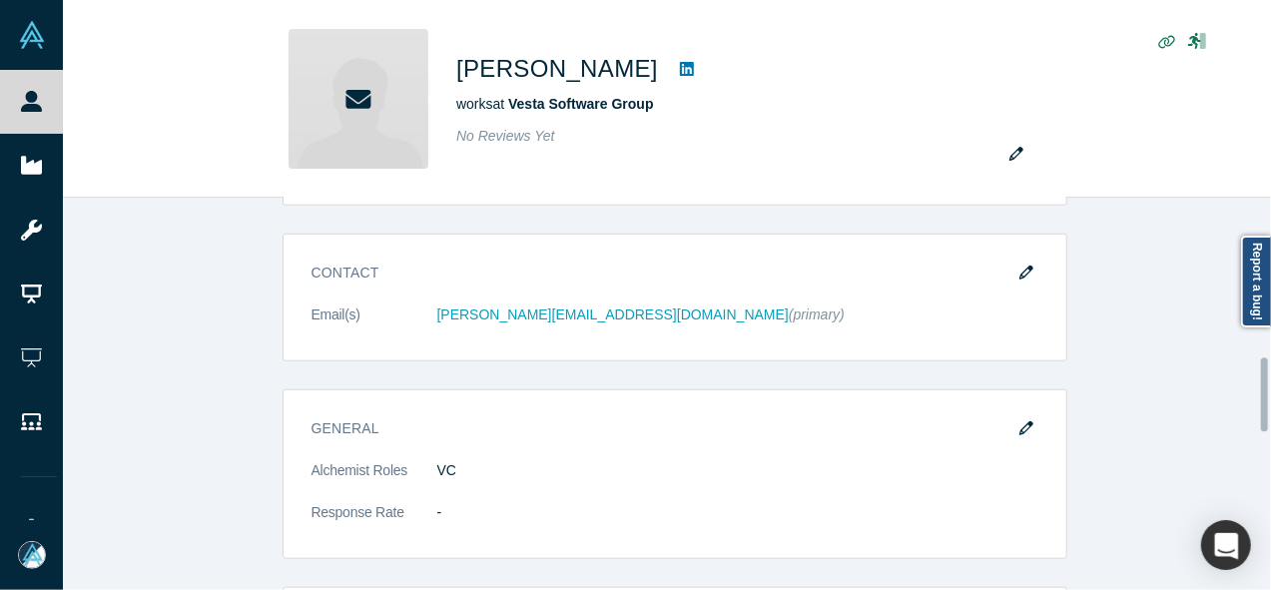
scroll to position [825, 0]
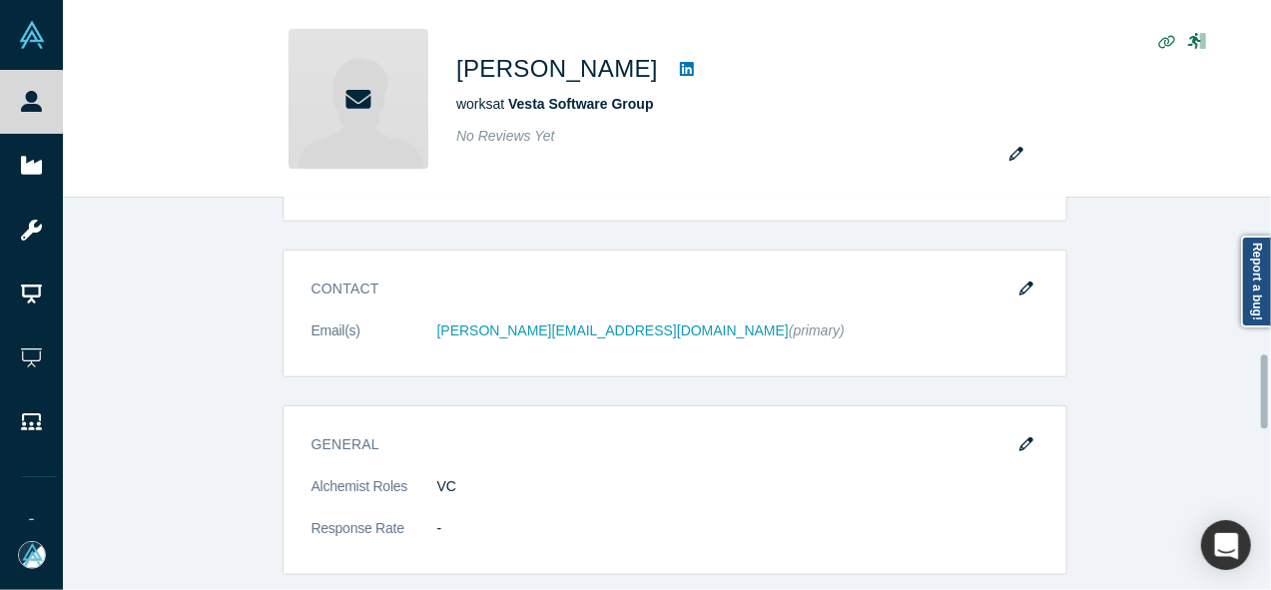
drag, startPoint x: 1262, startPoint y: 431, endPoint x: 1265, endPoint y: 391, distance: 40.0
click at [1265, 391] on div at bounding box center [1264, 391] width 7 height 74
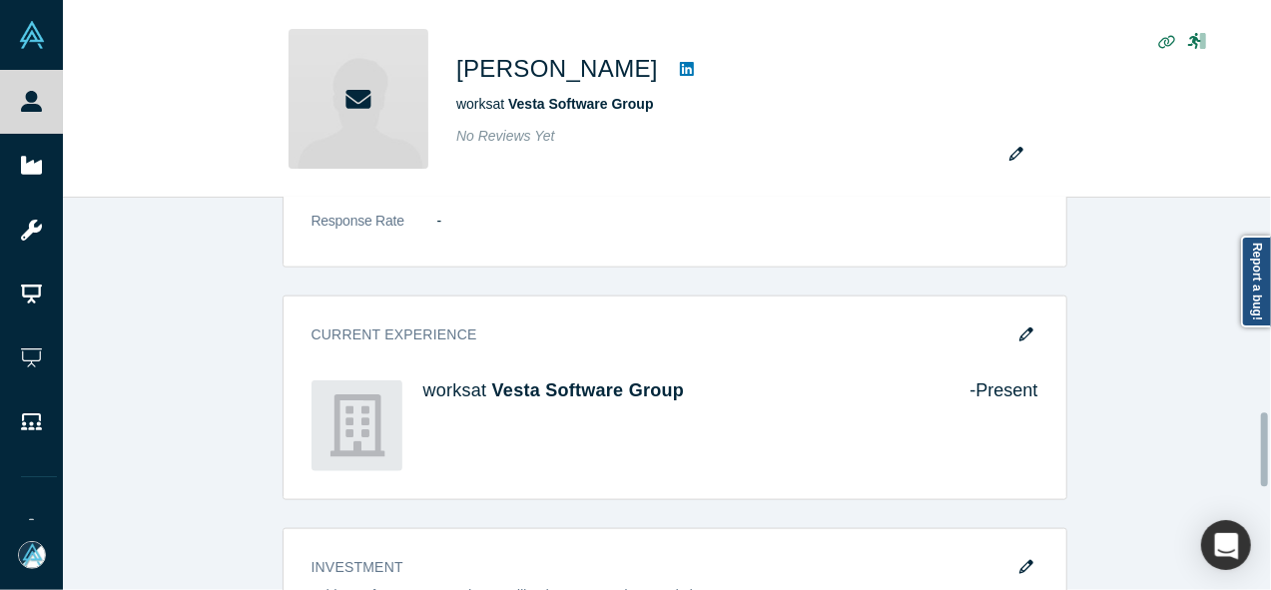
scroll to position [1127, 0]
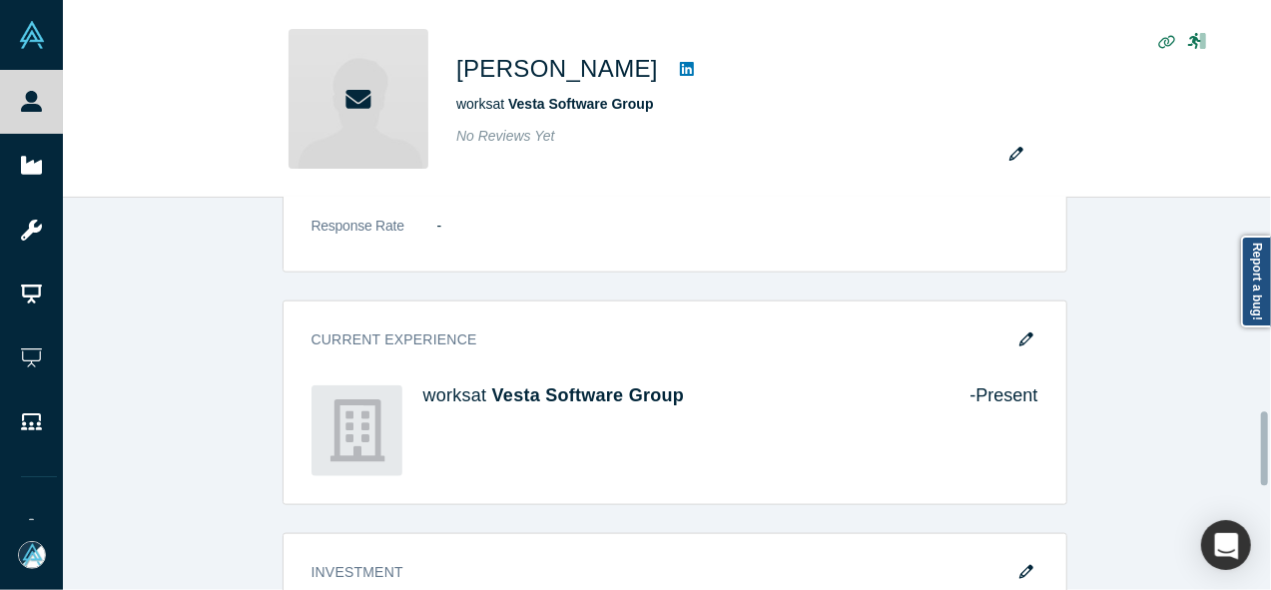
drag, startPoint x: 1263, startPoint y: 362, endPoint x: 1274, endPoint y: 419, distance: 58.0
click at [1270, 419] on html "People Startups Resources Demo Day AX Demo Day Registrants Settings Dashboard E…" at bounding box center [635, 295] width 1271 height 590
click at [1182, 420] on div "Demo Day: Alchemist XL Profile Needs to be completed Attend Type Not Selected E…" at bounding box center [674, 272] width 1223 height 1695
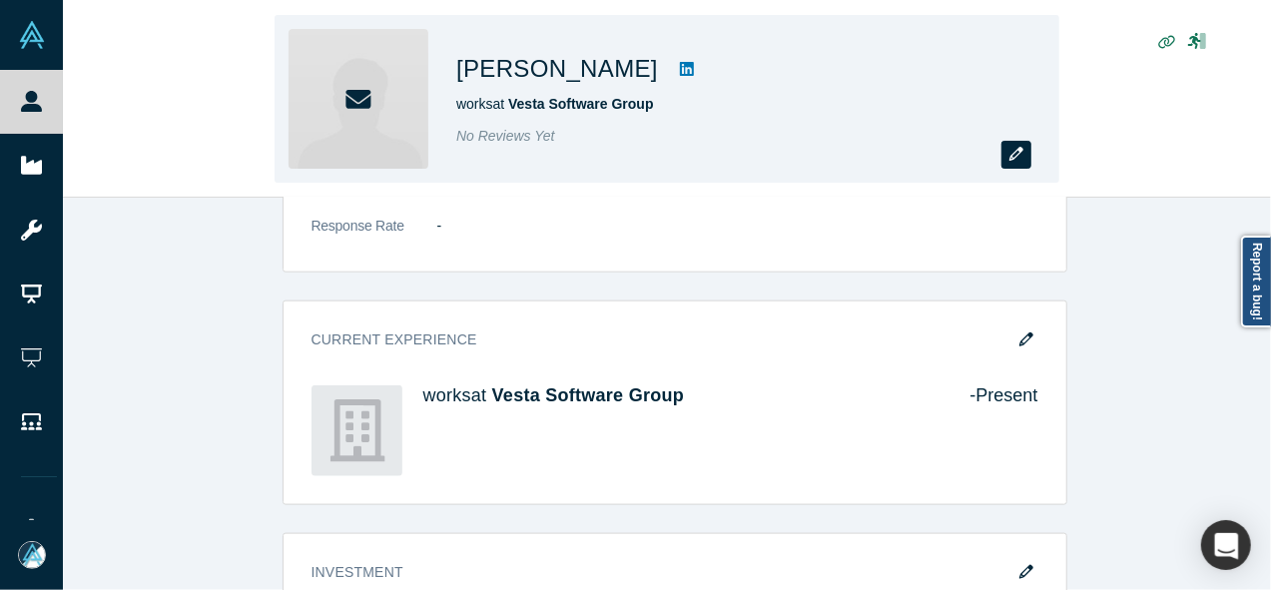
click at [1014, 154] on icon "button" at bounding box center [1016, 154] width 14 height 14
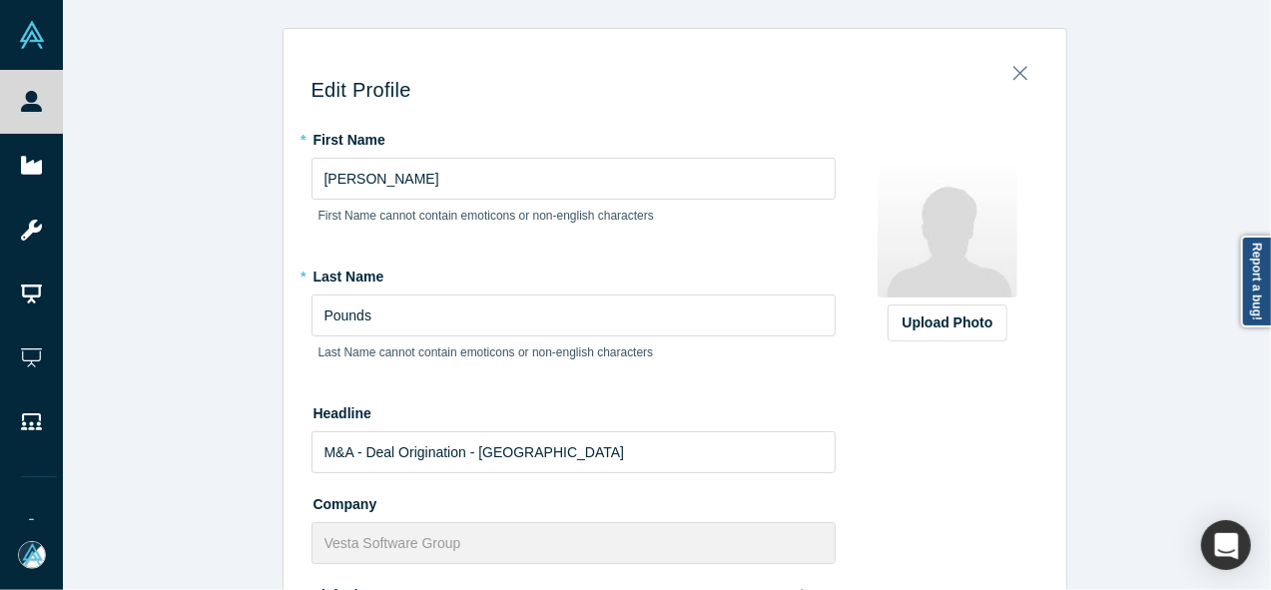
scroll to position [889, 0]
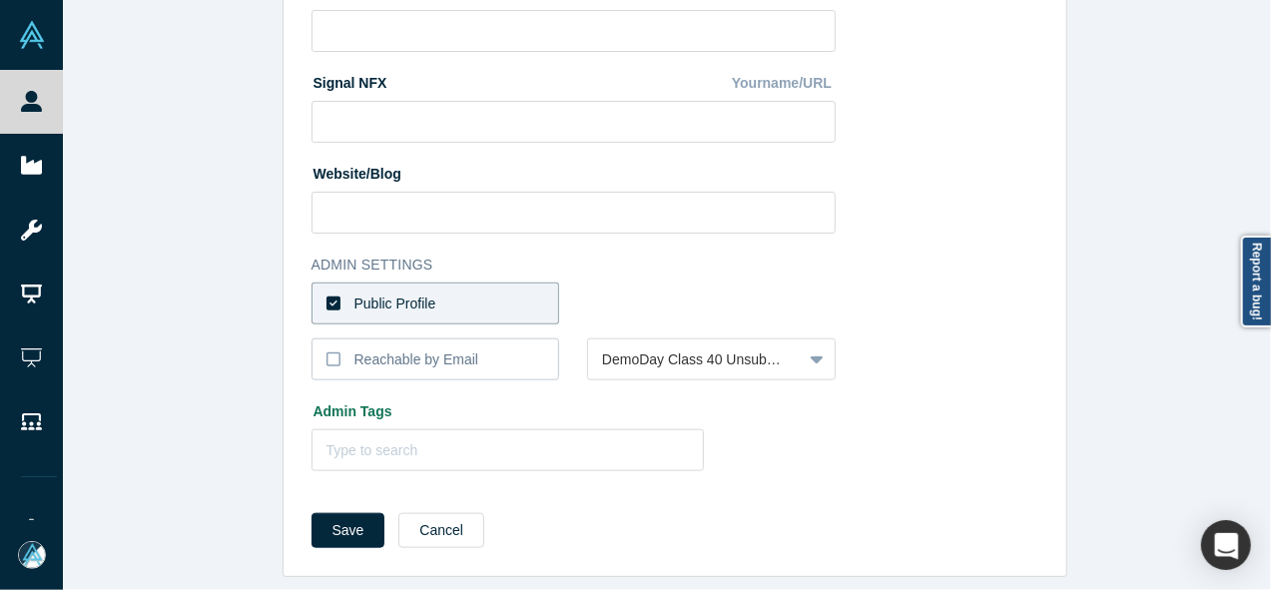
click at [1265, 521] on div at bounding box center [1266, 295] width 6 height 586
click at [1265, 521] on div at bounding box center [1264, 470] width 7 height 235
click at [507, 338] on label "Reachable by Email" at bounding box center [436, 359] width 249 height 42
click at [0, 0] on input "Reachable by Email" at bounding box center [0, 0] width 0 height 0
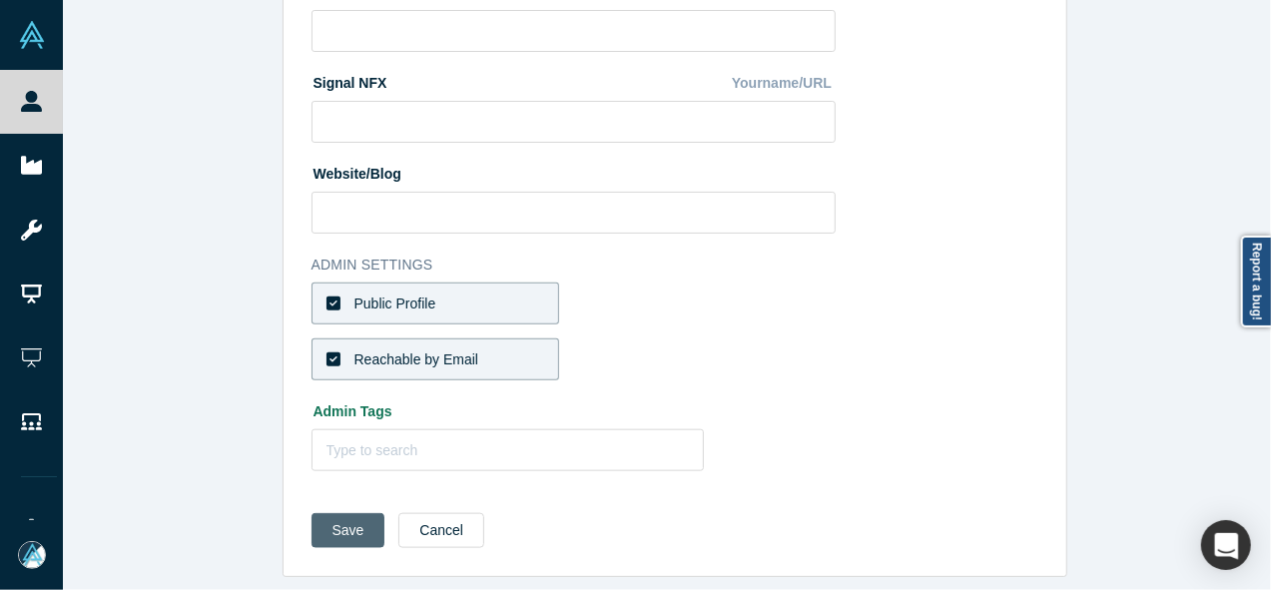
click at [345, 513] on button "Save" at bounding box center [349, 530] width 74 height 35
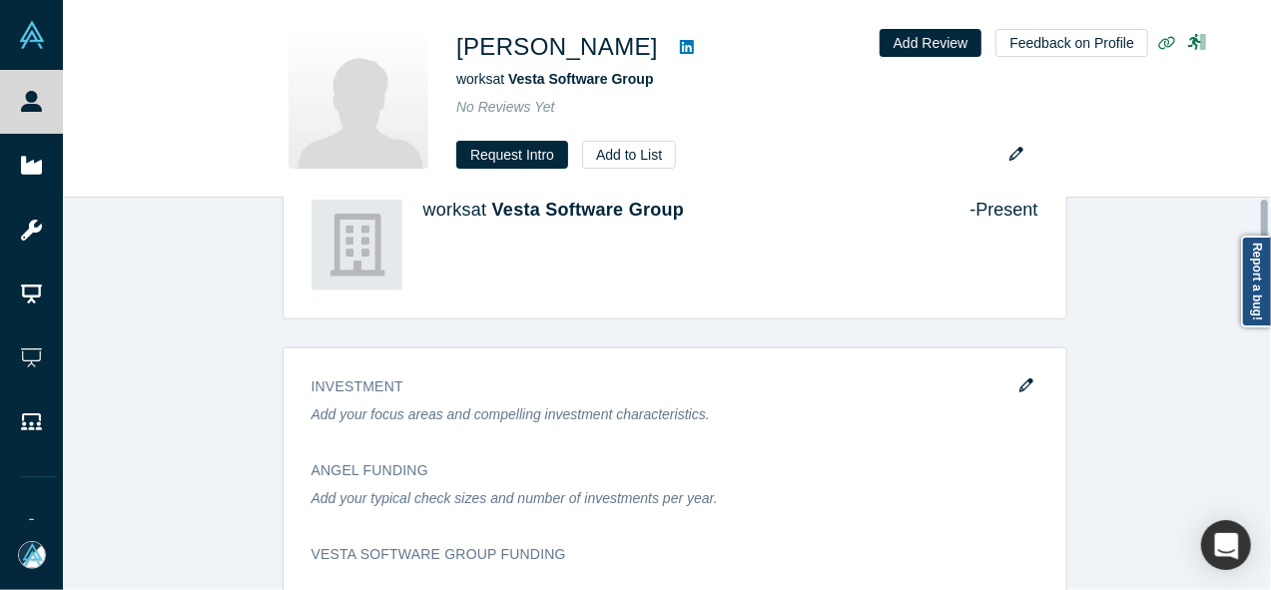
scroll to position [0, 0]
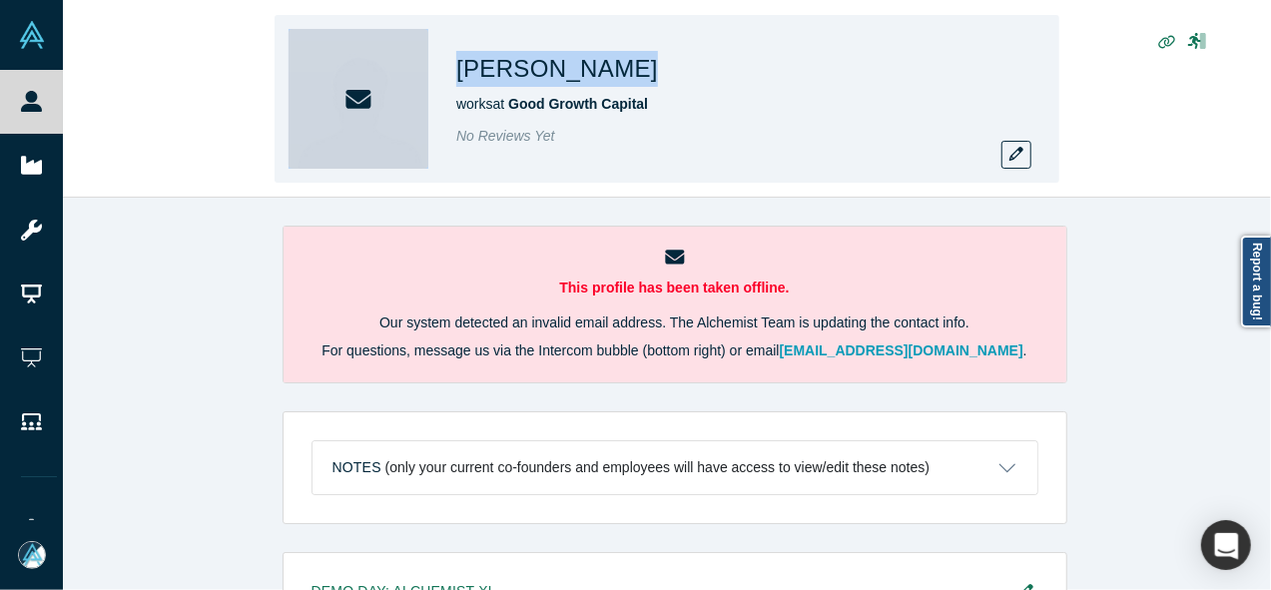
drag, startPoint x: 618, startPoint y: 70, endPoint x: 441, endPoint y: 79, distance: 176.9
click at [441, 79] on div "[PERSON_NAME] works at Good Growth Capital No Reviews Yet" at bounding box center [667, 99] width 785 height 168
copy div "[PERSON_NAME]"
click at [1001, 166] on button "button" at bounding box center [1016, 155] width 30 height 28
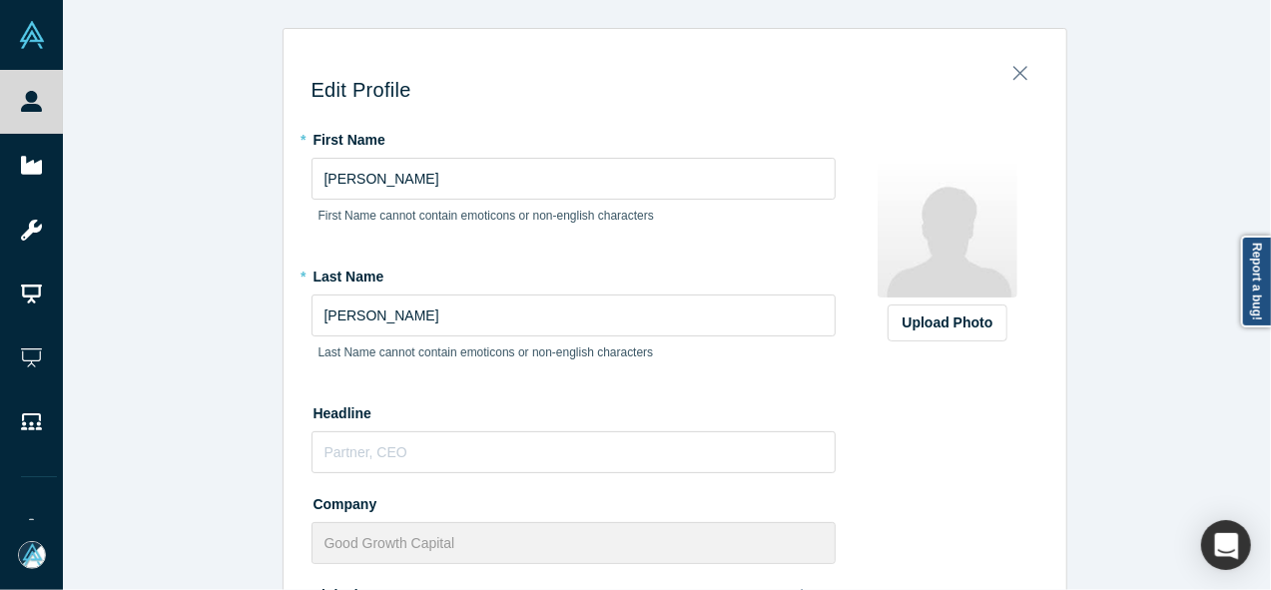
scroll to position [587, 0]
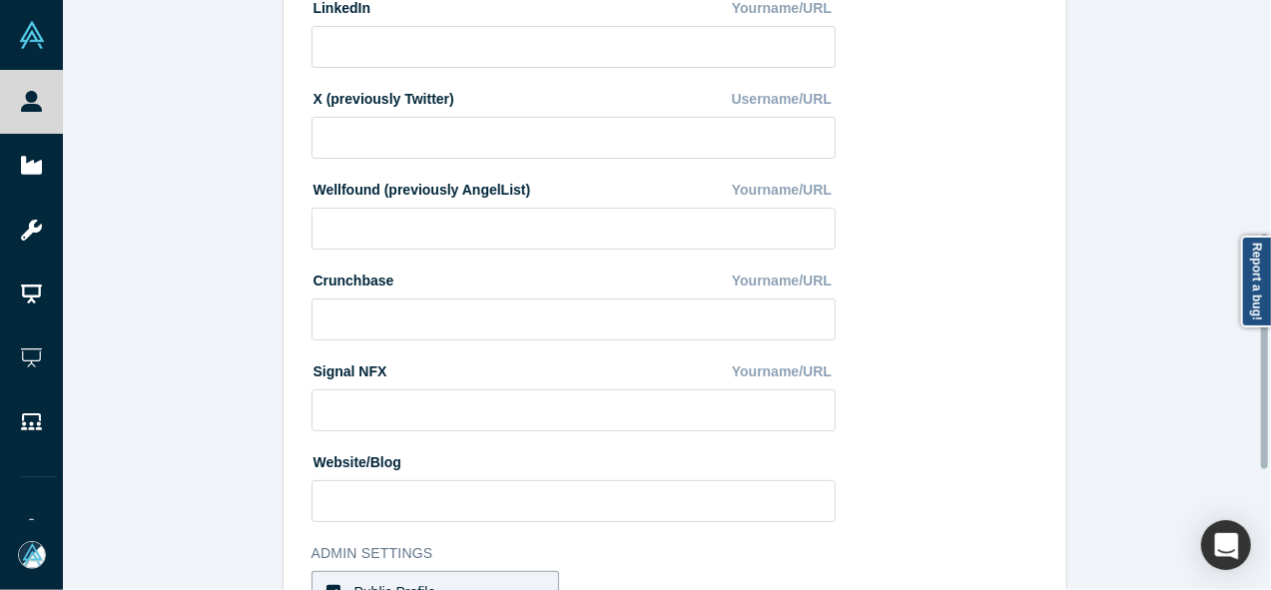
click at [1266, 351] on div at bounding box center [1266, 295] width 6 height 586
click at [756, 40] on input at bounding box center [574, 47] width 524 height 42
paste input "[URL][DOMAIN_NAME]"
type input "[URL][DOMAIN_NAME]"
click at [1262, 487] on div "Edit Profile * First Name [PERSON_NAME] First Name cannot contain emoticons or …" at bounding box center [674, 302] width 1223 height 605
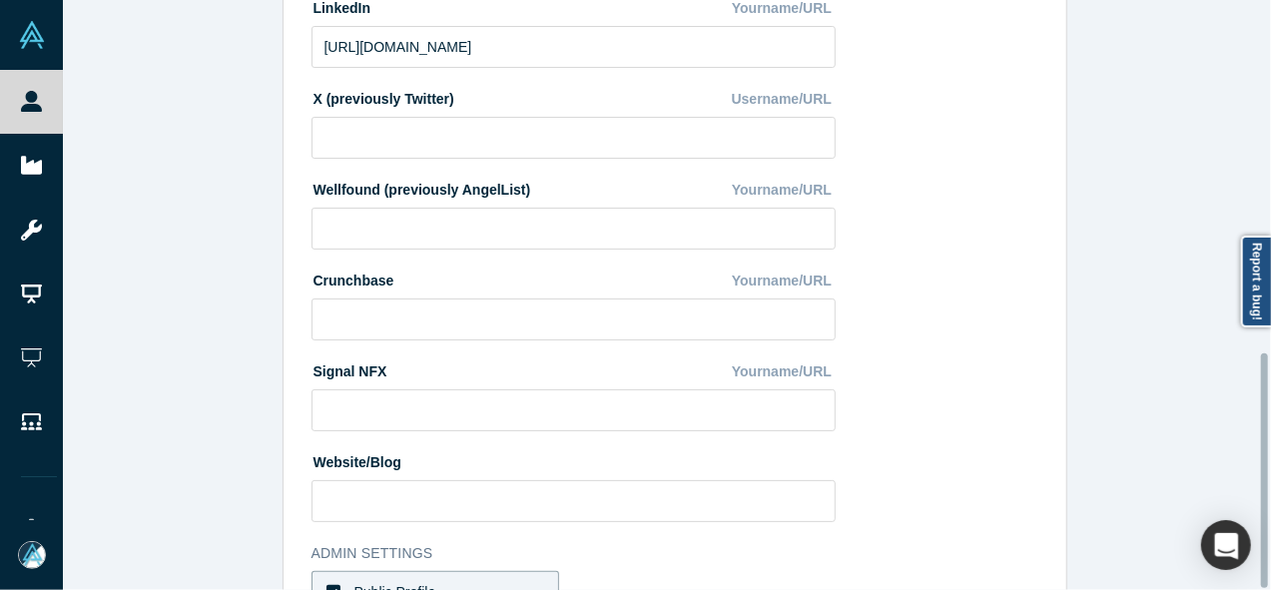
scroll to position [889, 0]
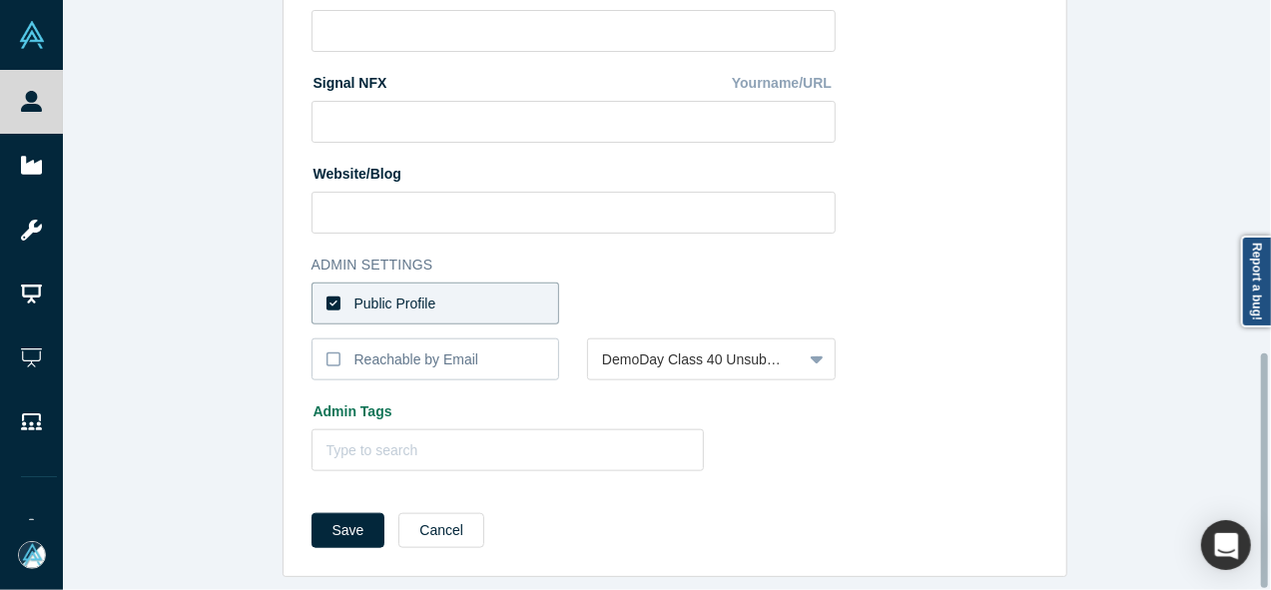
click at [1267, 487] on div at bounding box center [1266, 295] width 6 height 586
click at [346, 517] on button "Save" at bounding box center [349, 530] width 74 height 35
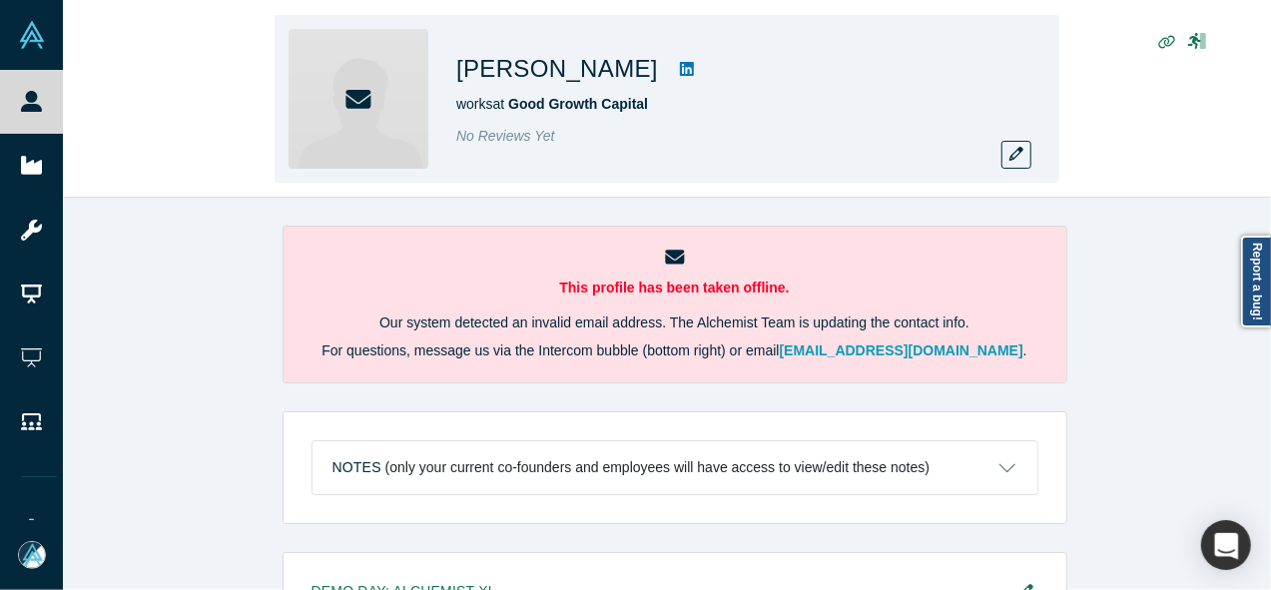
drag, startPoint x: 456, startPoint y: 63, endPoint x: 606, endPoint y: 63, distance: 149.8
click at [606, 63] on div "[PERSON_NAME] works at Good Growth Capital No Reviews Yet" at bounding box center [667, 99] width 785 height 168
copy h1 "[PERSON_NAME]"
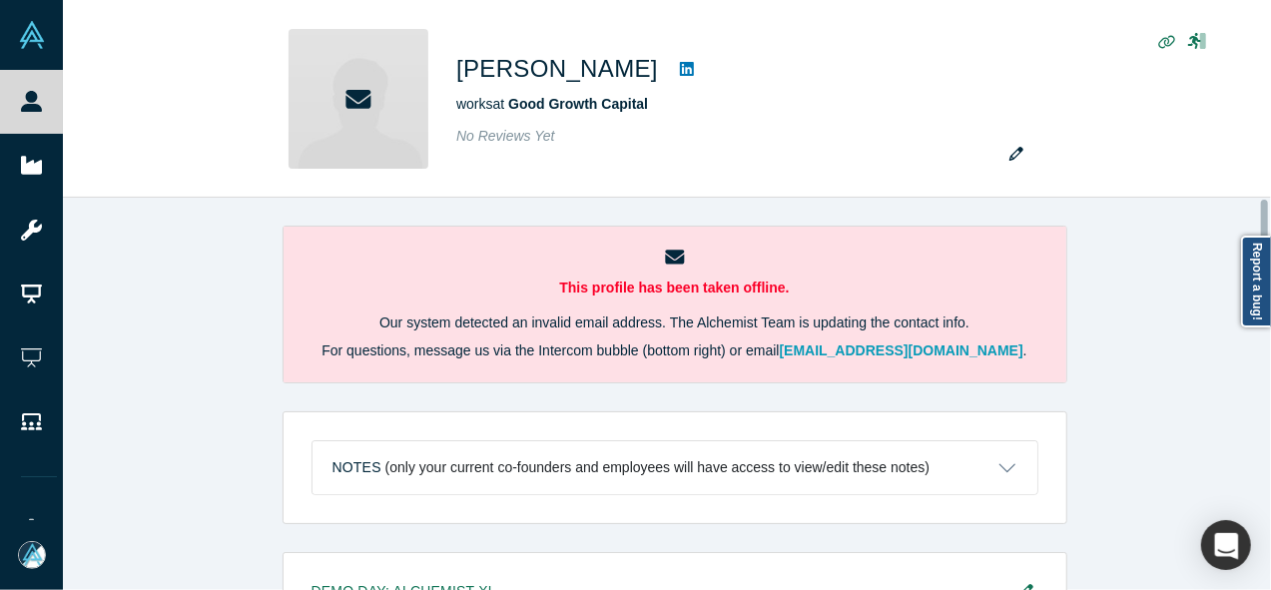
scroll to position [778, 0]
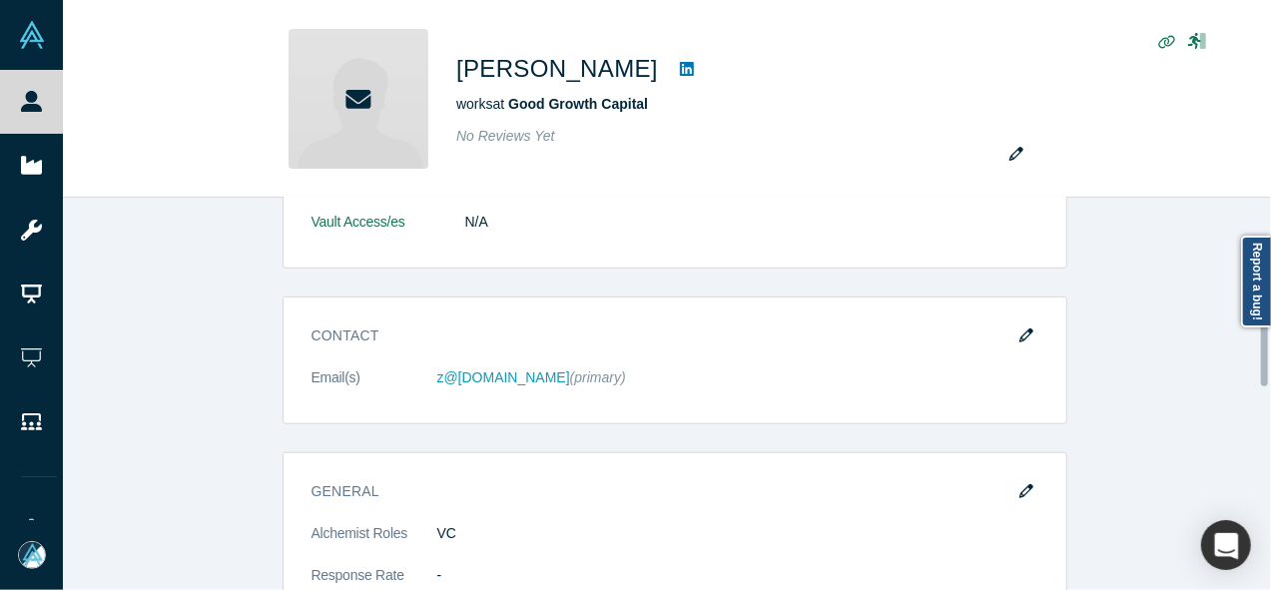
click at [1264, 354] on div at bounding box center [1266, 394] width 6 height 388
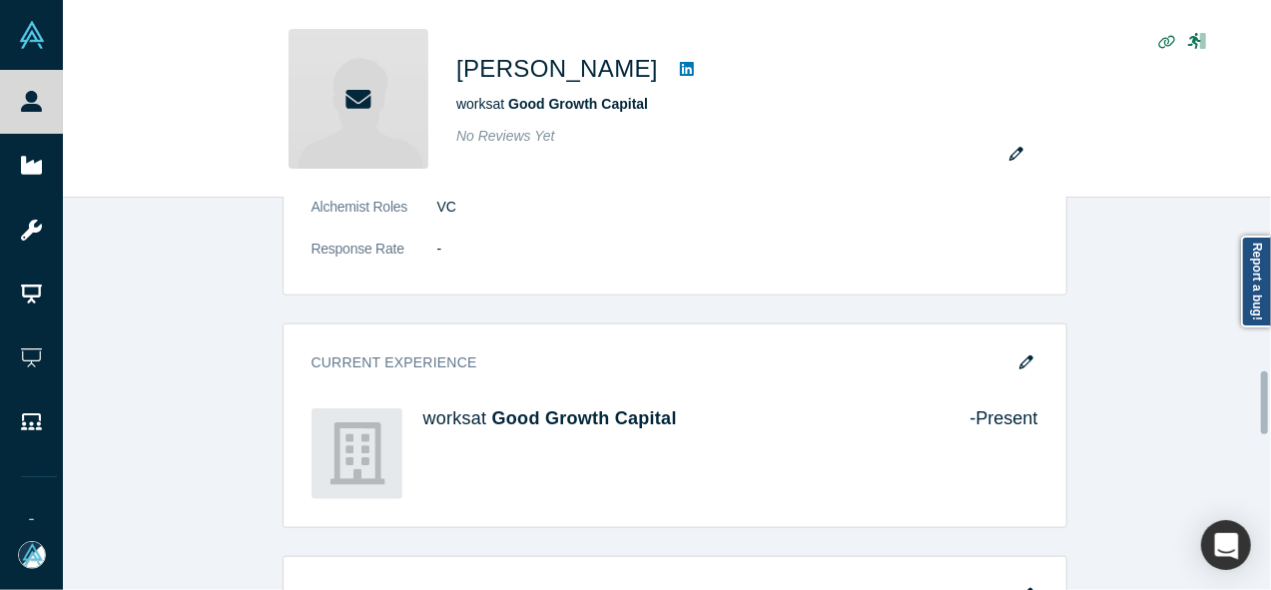
scroll to position [1123, 0]
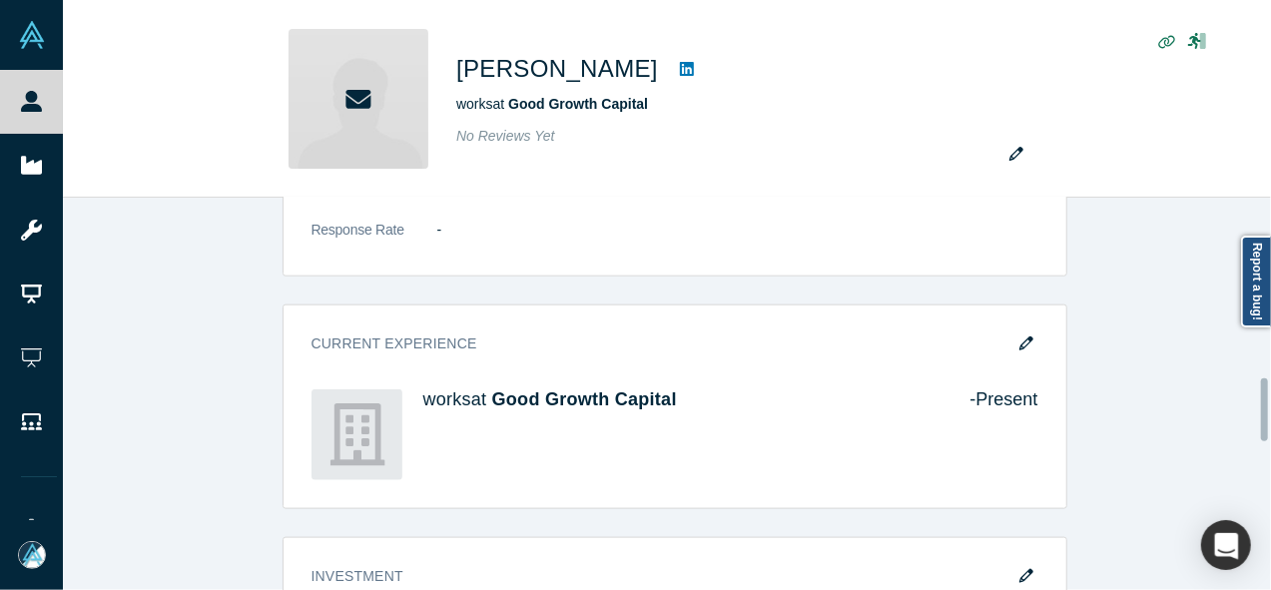
drag, startPoint x: 1264, startPoint y: 354, endPoint x: 1264, endPoint y: 409, distance: 54.9
click at [1264, 409] on div at bounding box center [1264, 409] width 7 height 63
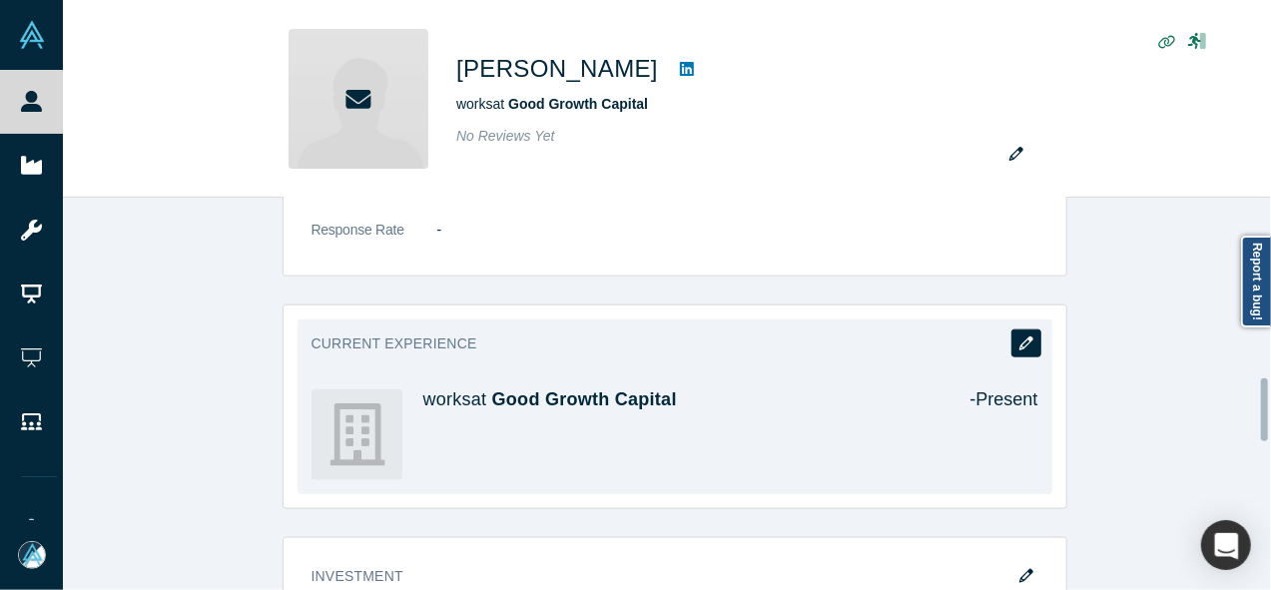
click at [1019, 337] on icon "button" at bounding box center [1026, 343] width 14 height 14
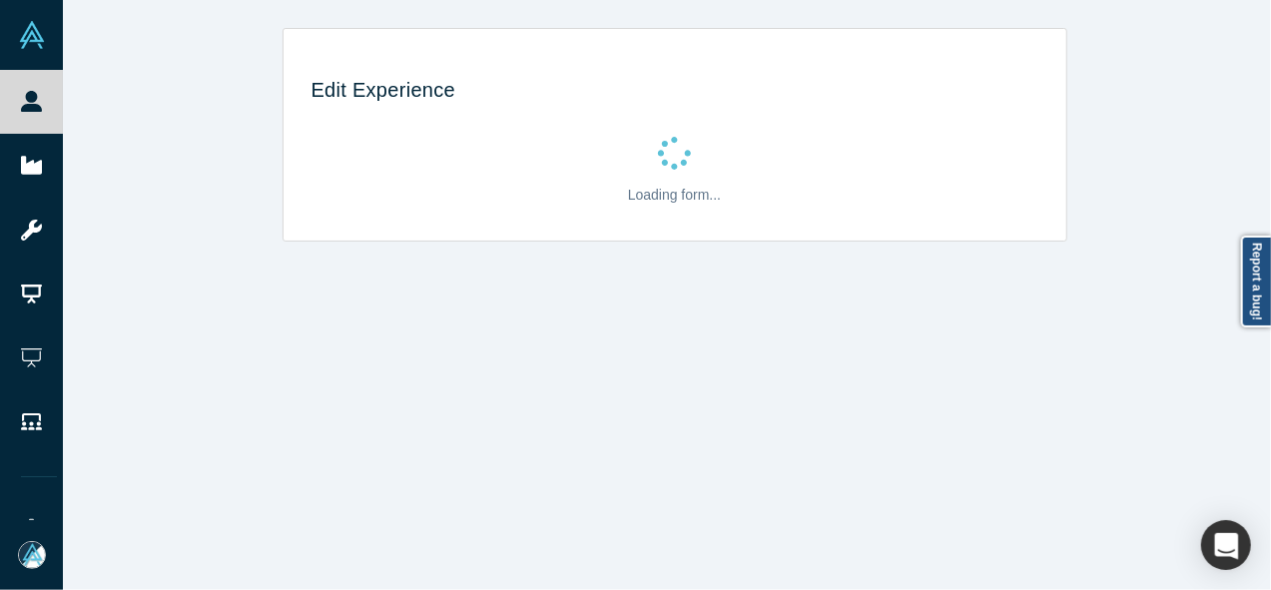
scroll to position [0, 0]
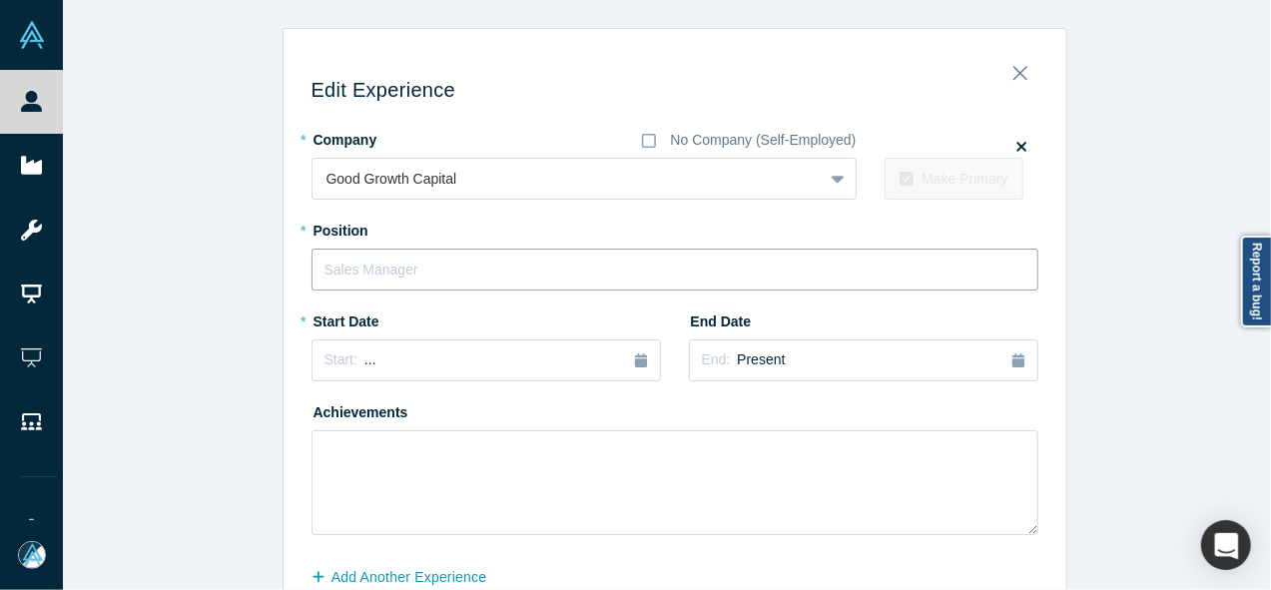
click at [543, 266] on input "text" at bounding box center [675, 270] width 727 height 42
paste input "Operating Partner"
type input "Operating Partner"
click at [258, 494] on div "Edit Experience * Company No Company (Self-Employed) Good Growth Capital To pic…" at bounding box center [674, 350] width 1223 height 645
click at [363, 364] on div "Start: ..." at bounding box center [485, 360] width 323 height 22
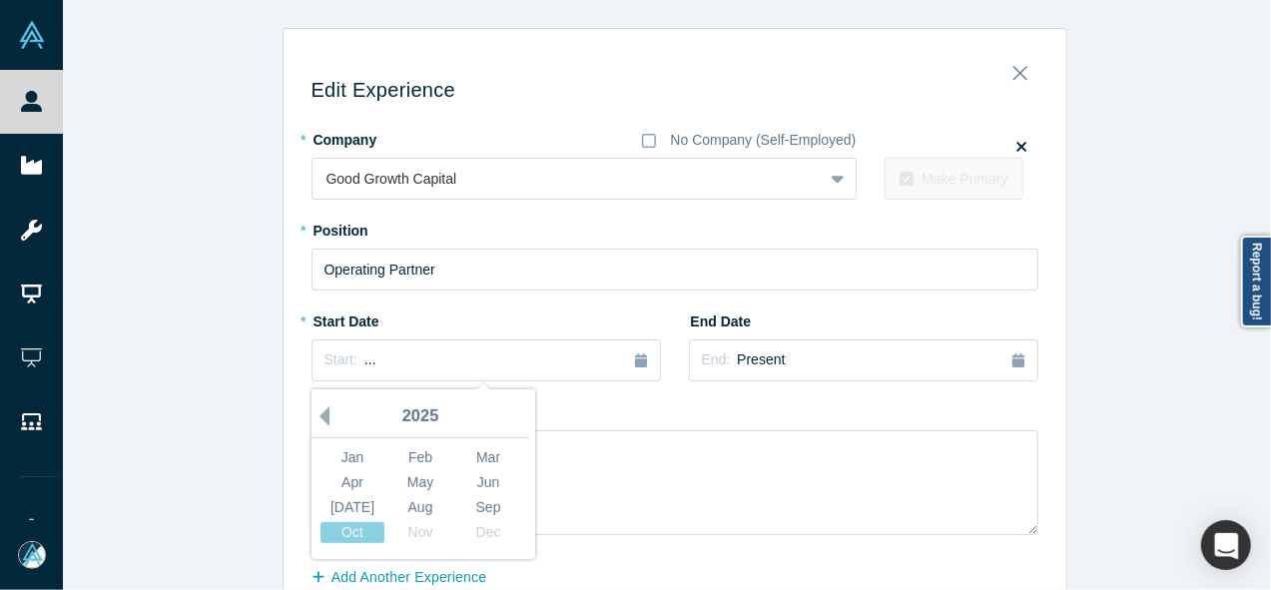
click at [319, 417] on button "Previous Year" at bounding box center [320, 416] width 20 height 20
click at [347, 457] on div "Jan" at bounding box center [352, 457] width 64 height 21
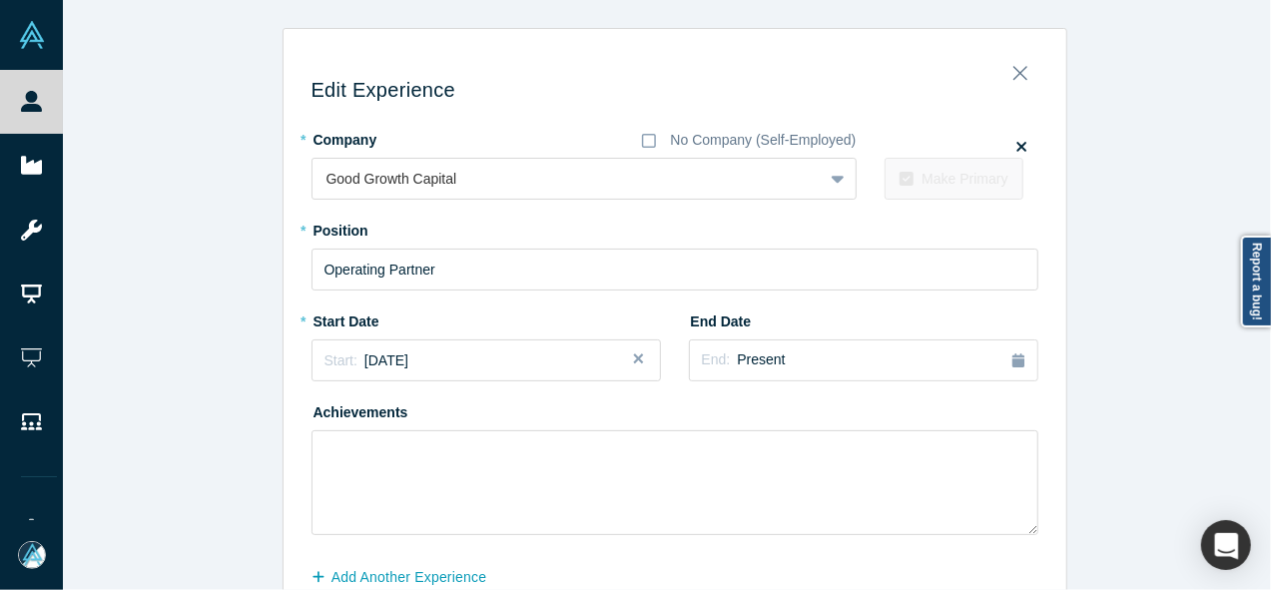
scroll to position [108, 0]
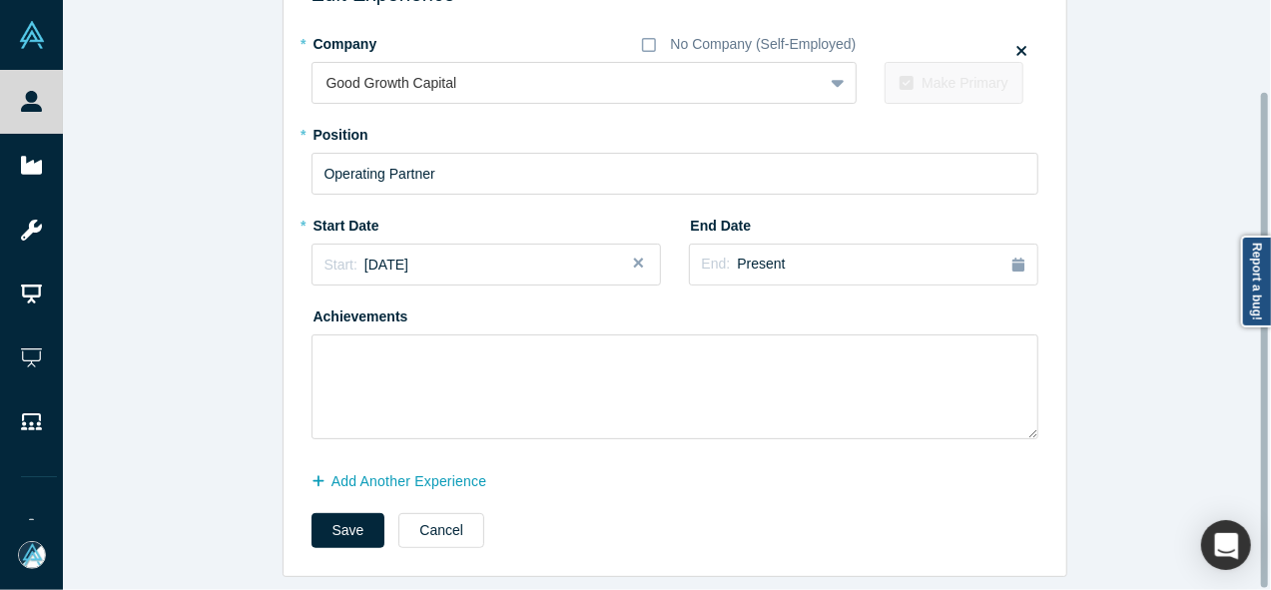
click at [1265, 430] on div at bounding box center [1266, 295] width 6 height 586
click at [345, 513] on button "Save" at bounding box center [349, 530] width 74 height 35
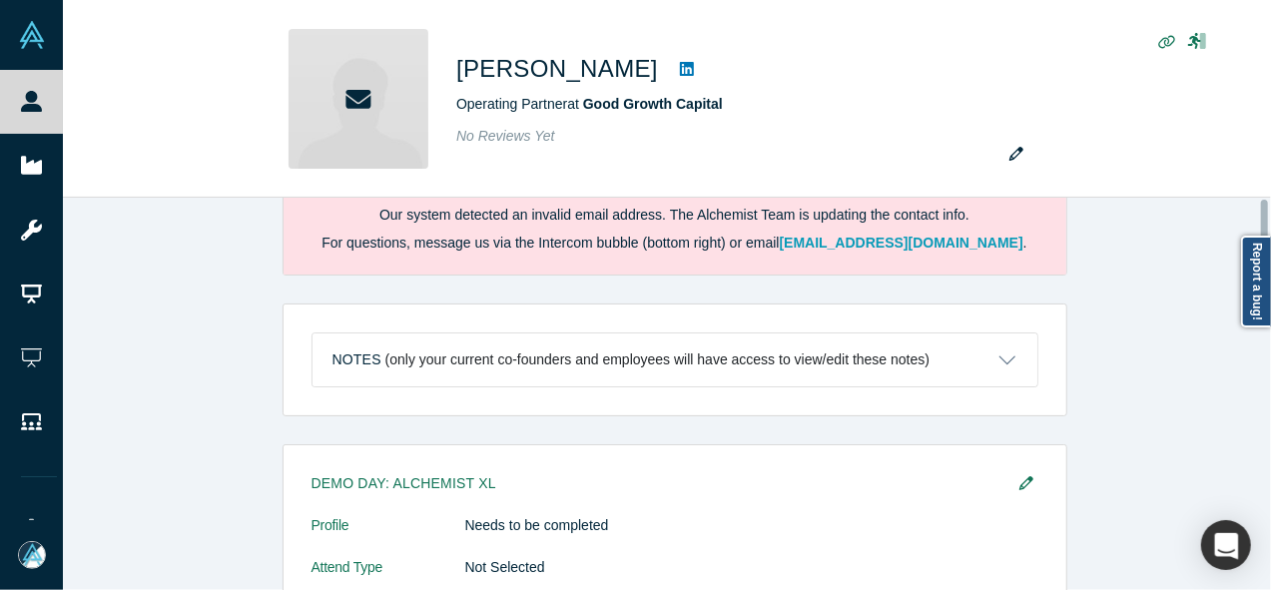
scroll to position [0, 0]
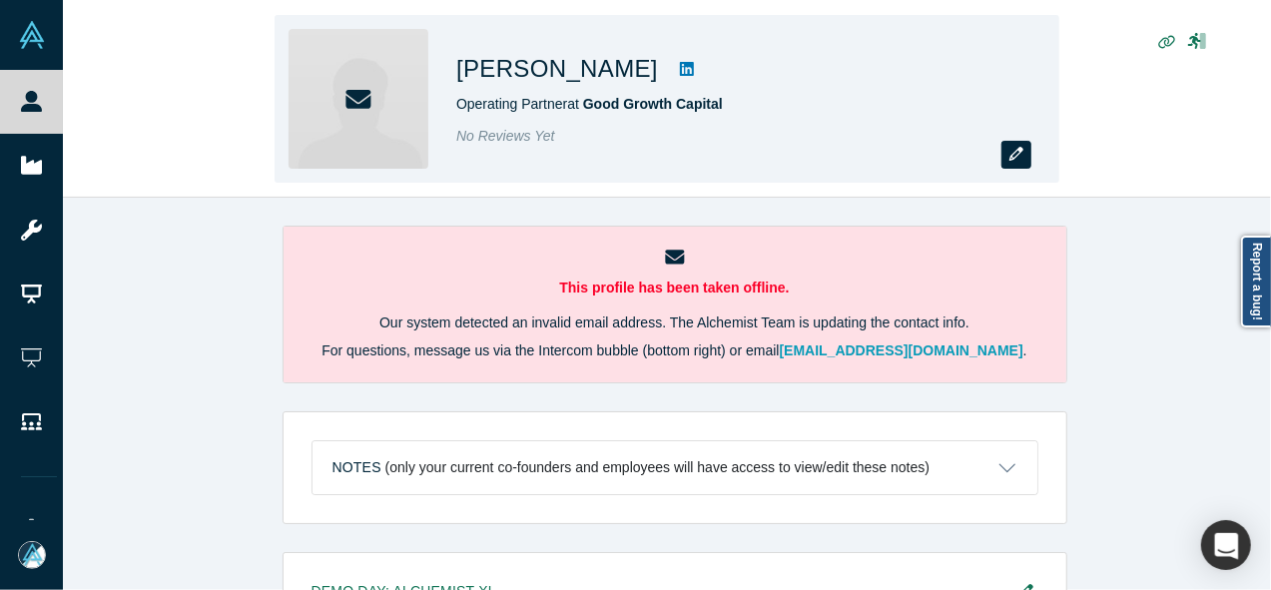
click at [1006, 161] on button "button" at bounding box center [1016, 155] width 30 height 28
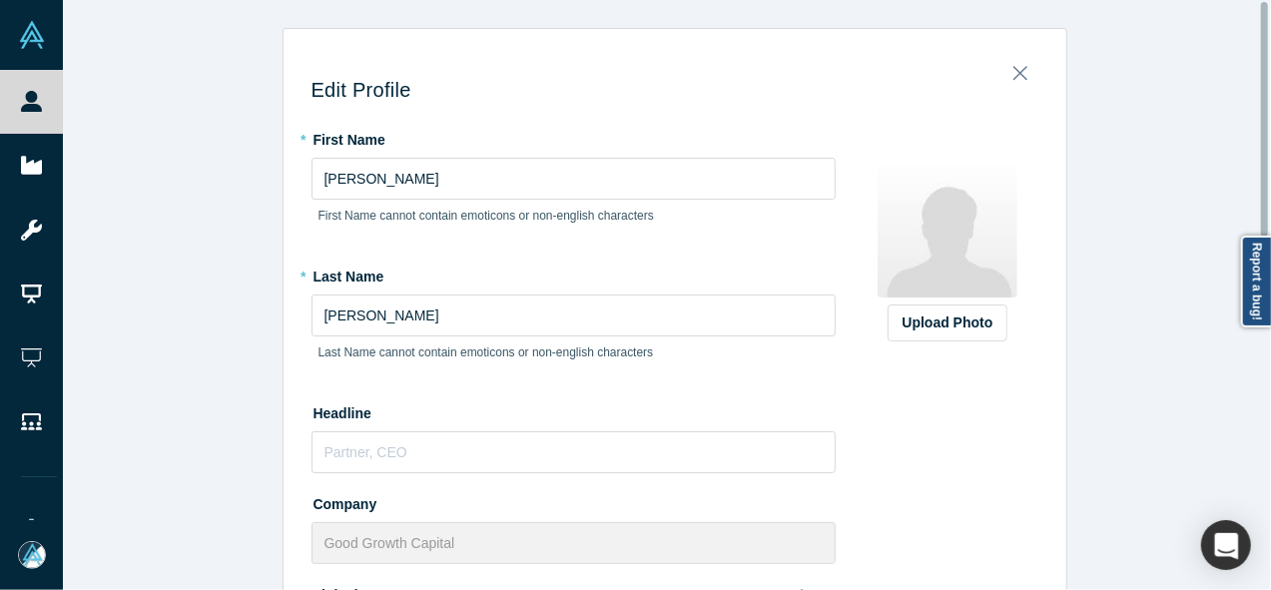
scroll to position [585, 0]
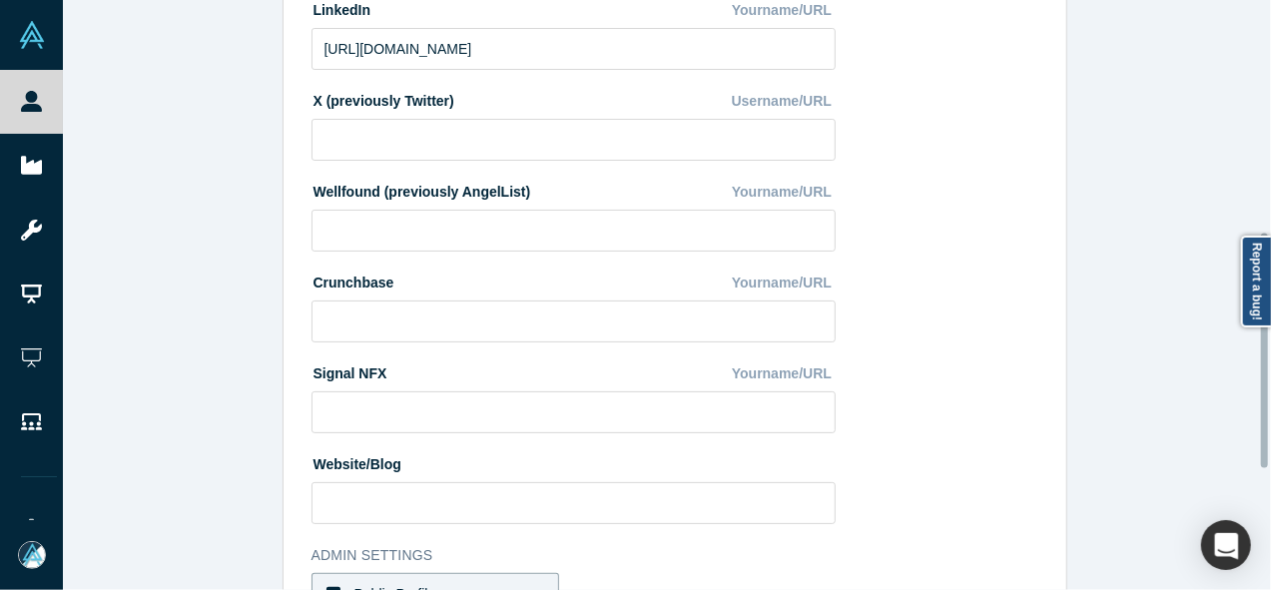
click at [1264, 350] on div at bounding box center [1266, 295] width 6 height 586
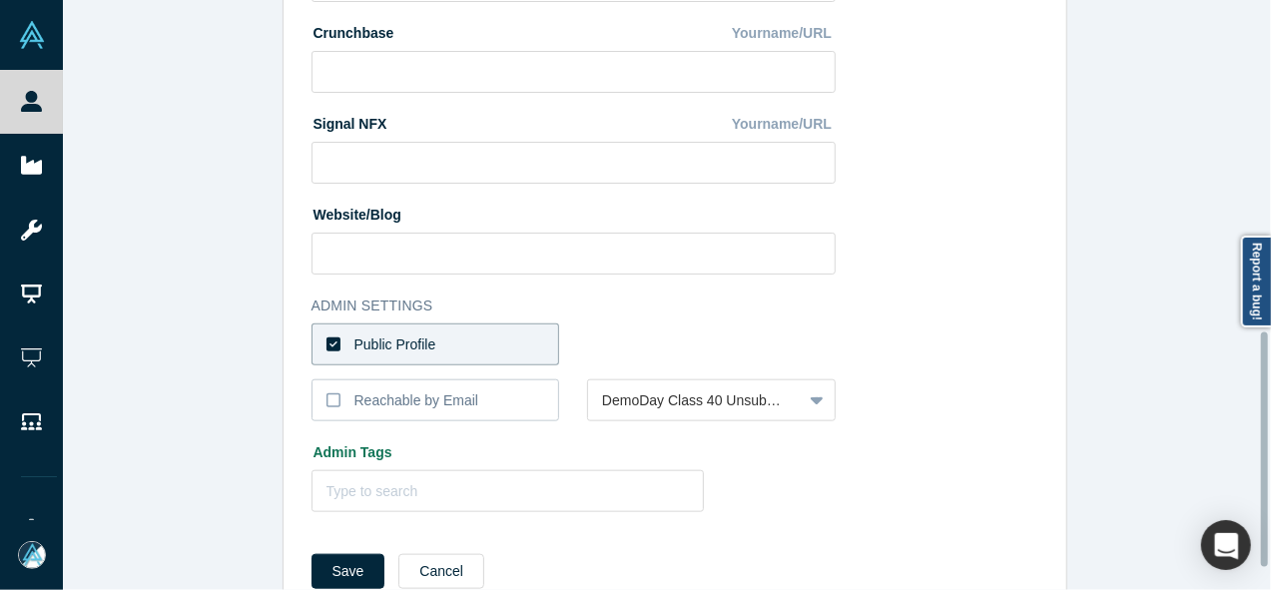
scroll to position [838, 0]
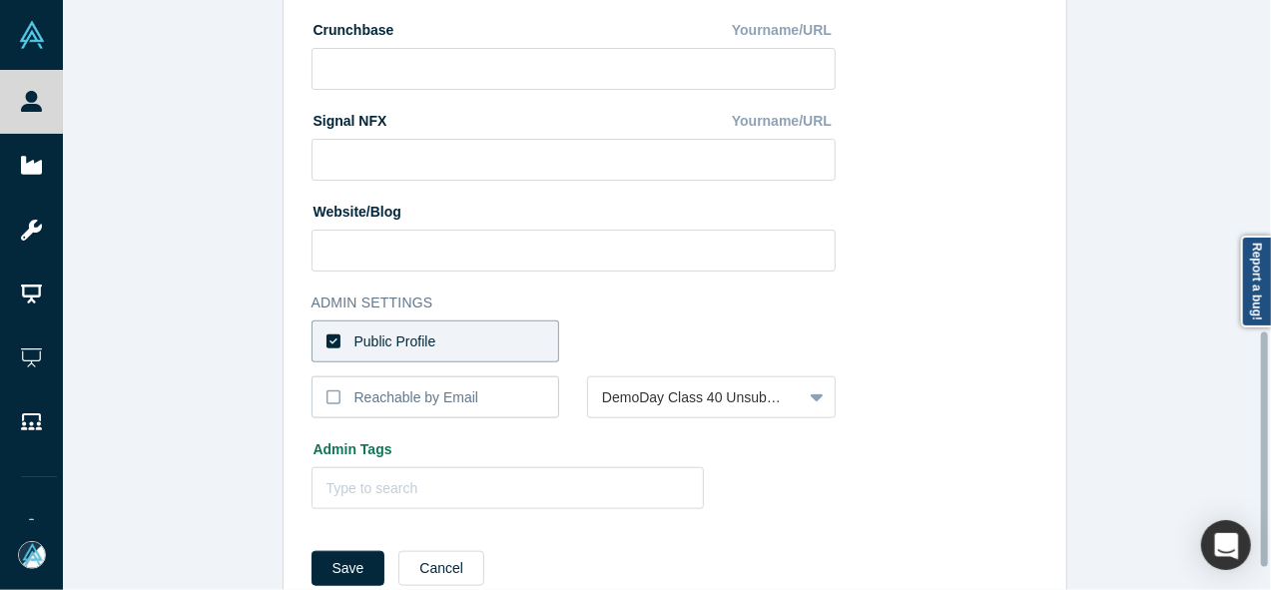
drag, startPoint x: 1264, startPoint y: 350, endPoint x: 1270, endPoint y: 450, distance: 100.0
click at [1270, 450] on div "Edit Profile * First Name Krisztina First Name cannot contain emoticons or non-…" at bounding box center [667, 295] width 1208 height 590
click at [429, 396] on div "Reachable by Email" at bounding box center [416, 397] width 125 height 21
click at [0, 0] on input "Reachable by Email" at bounding box center [0, 0] width 0 height 0
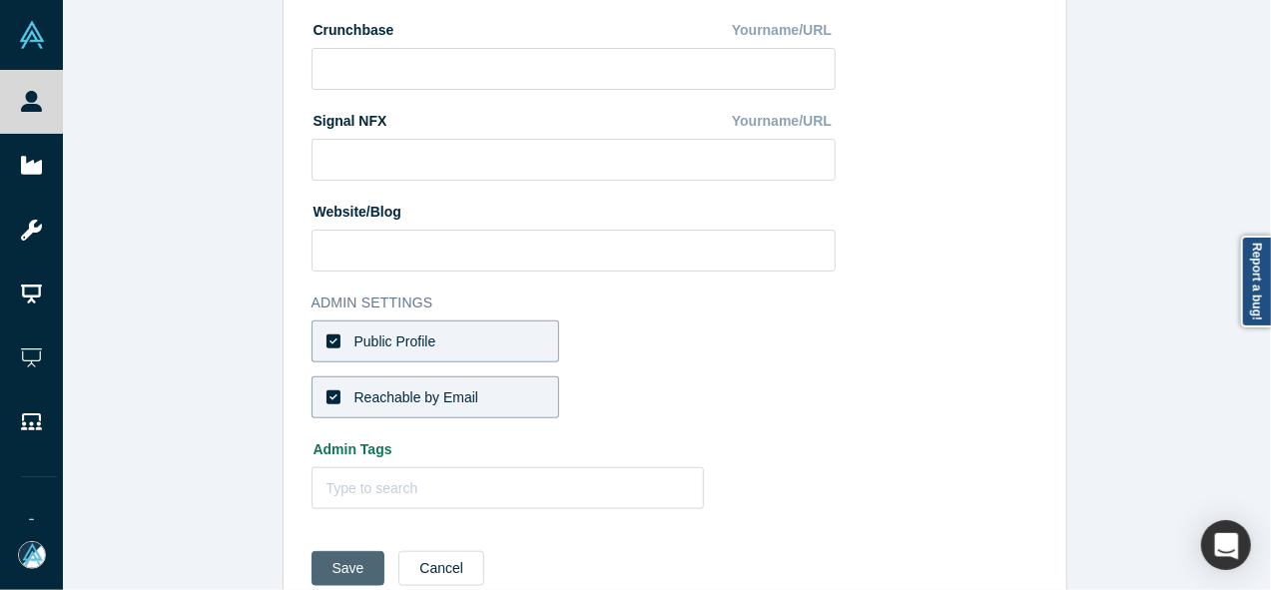
click at [335, 562] on button "Save" at bounding box center [349, 568] width 74 height 35
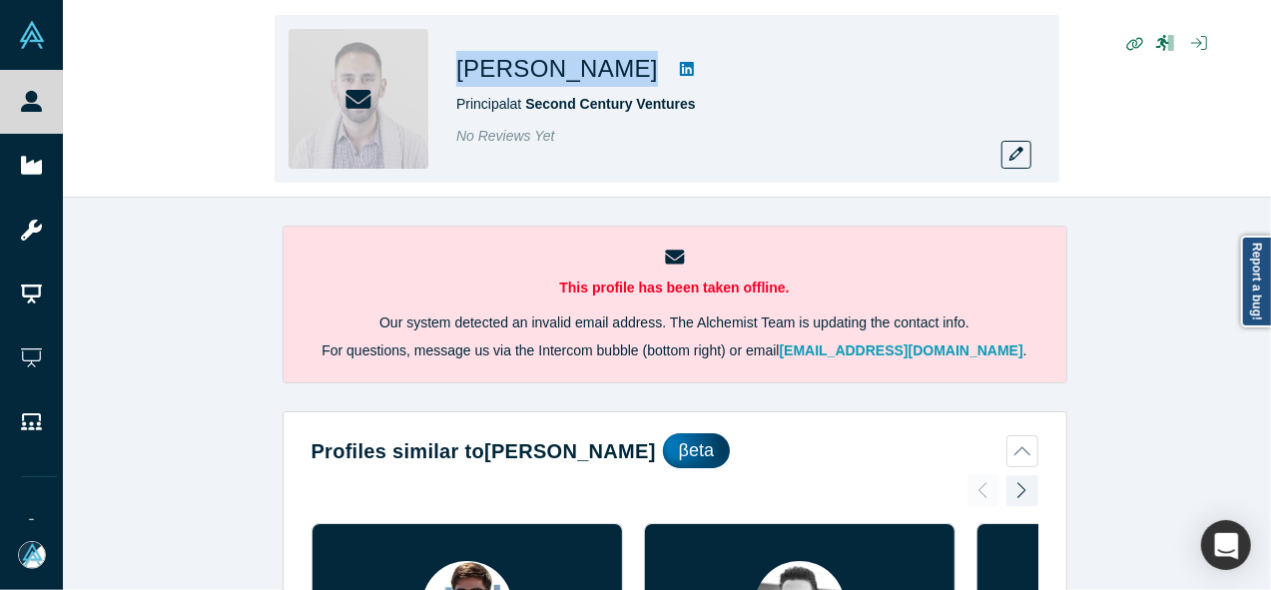
drag, startPoint x: 457, startPoint y: 74, endPoint x: 589, endPoint y: 69, distance: 131.9
click at [589, 69] on div "[PERSON_NAME]" at bounding box center [735, 69] width 559 height 36
copy div "[PERSON_NAME]"
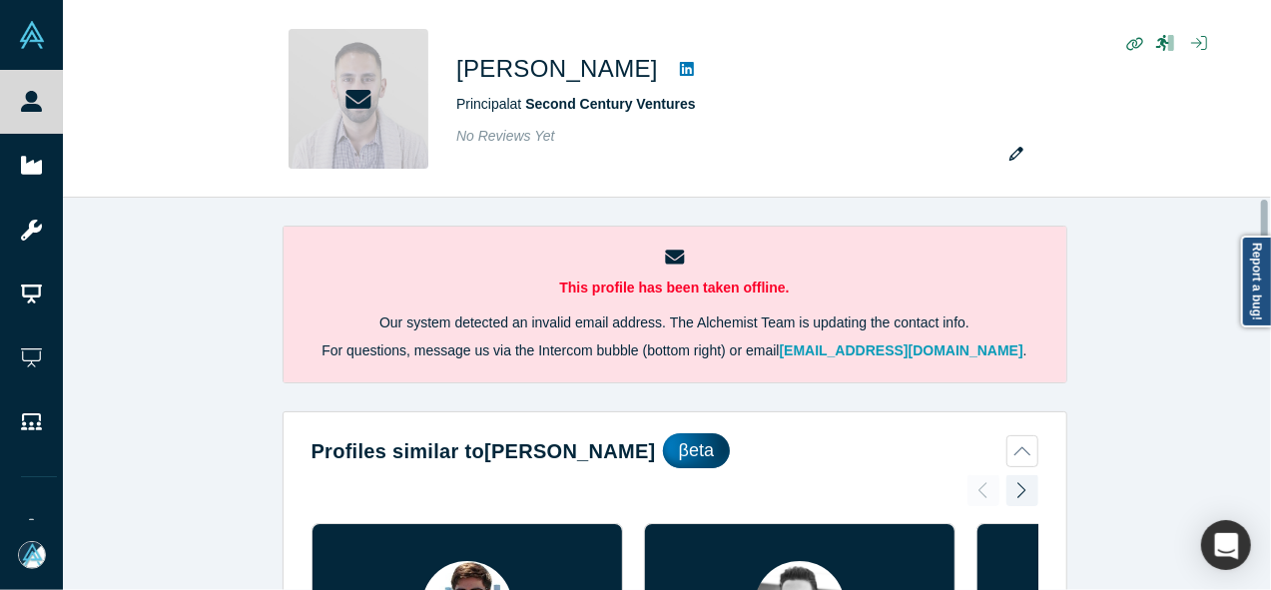
click at [1262, 344] on div "This profile has been taken offline. Our system detected an invalid email addre…" at bounding box center [674, 401] width 1223 height 407
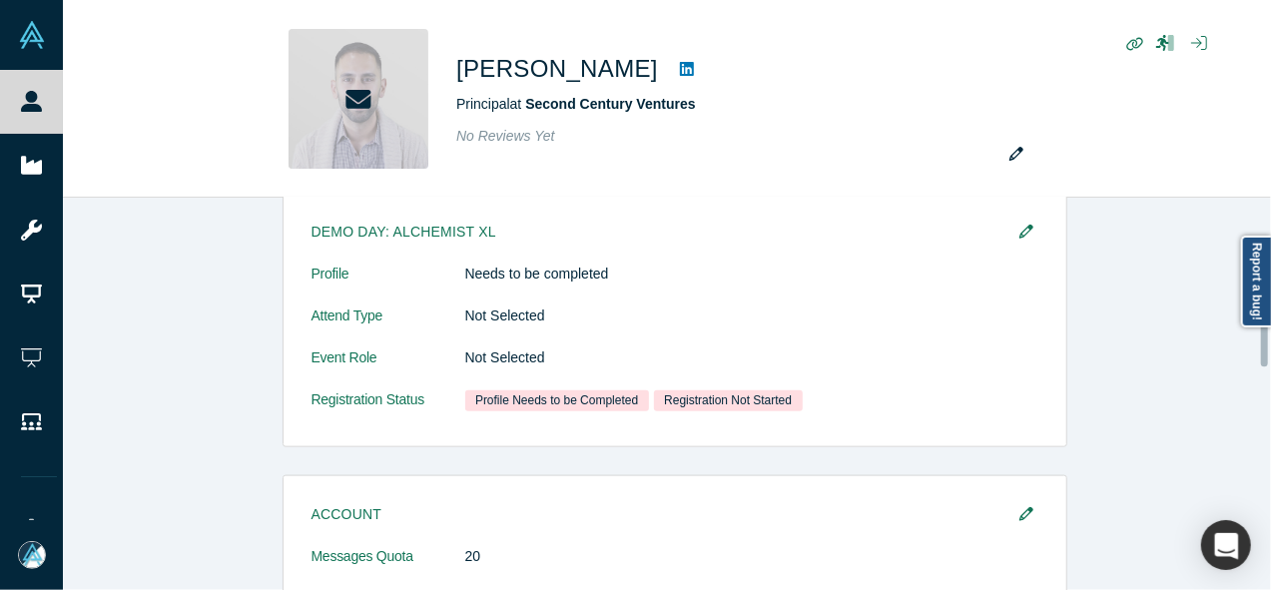
click at [1266, 344] on div at bounding box center [1266, 394] width 6 height 388
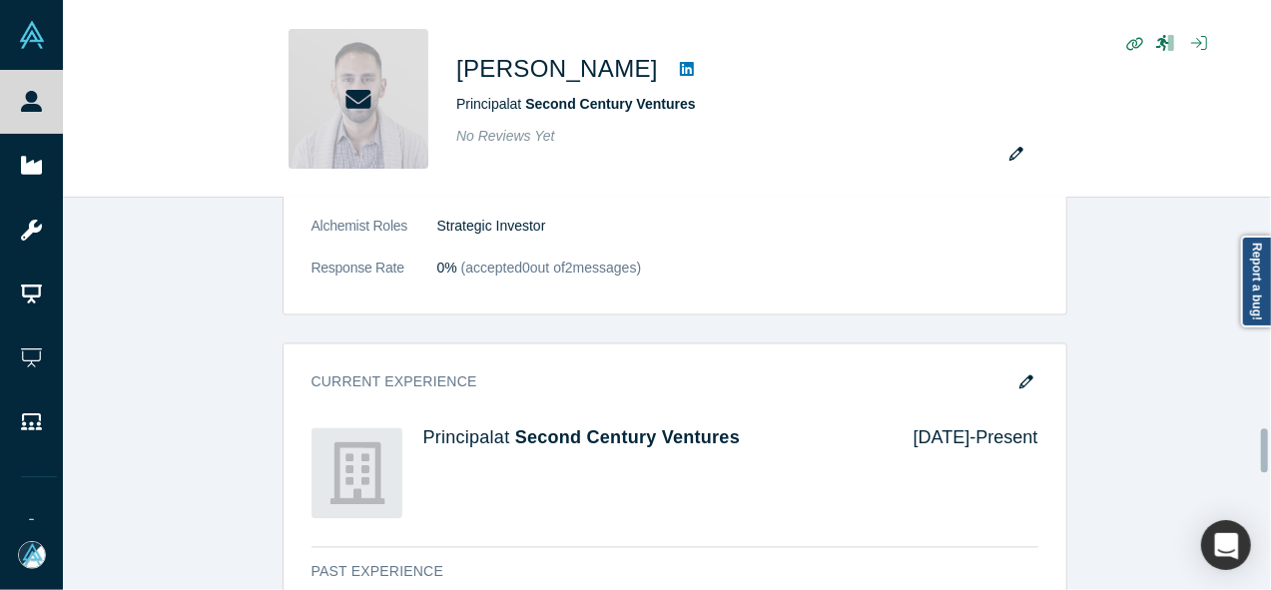
scroll to position [2075, 0]
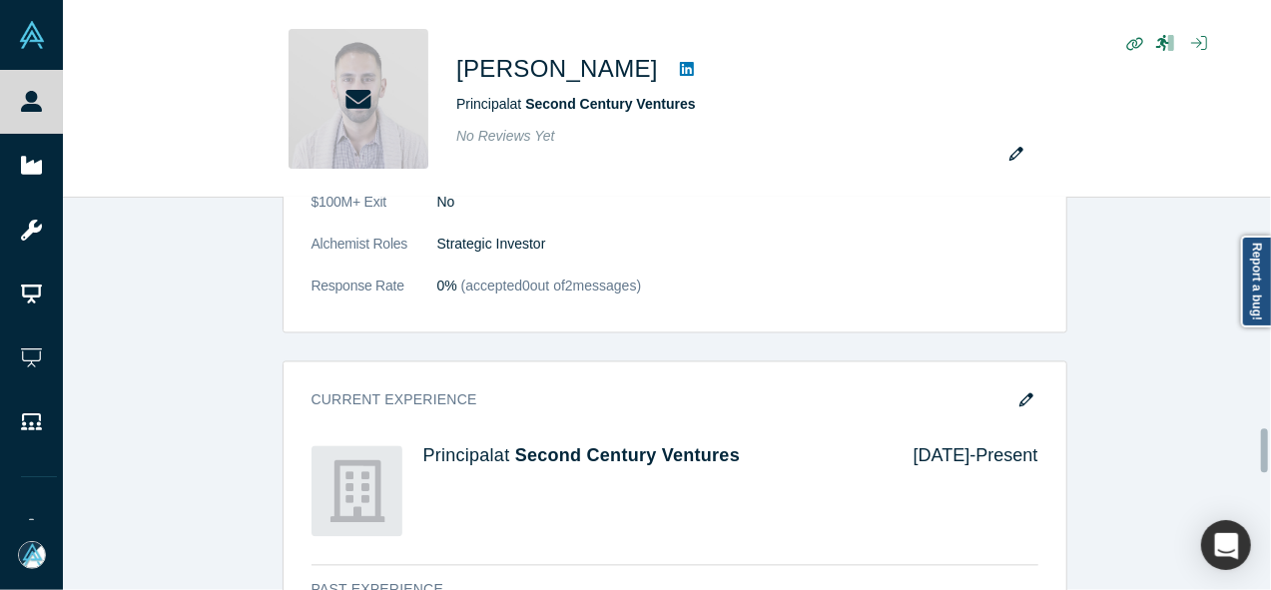
drag, startPoint x: 1266, startPoint y: 344, endPoint x: 1252, endPoint y: 450, distance: 106.8
click at [1252, 450] on div "This profile has been taken offline. Our system detected an invalid email addre…" at bounding box center [667, 394] width 1208 height 392
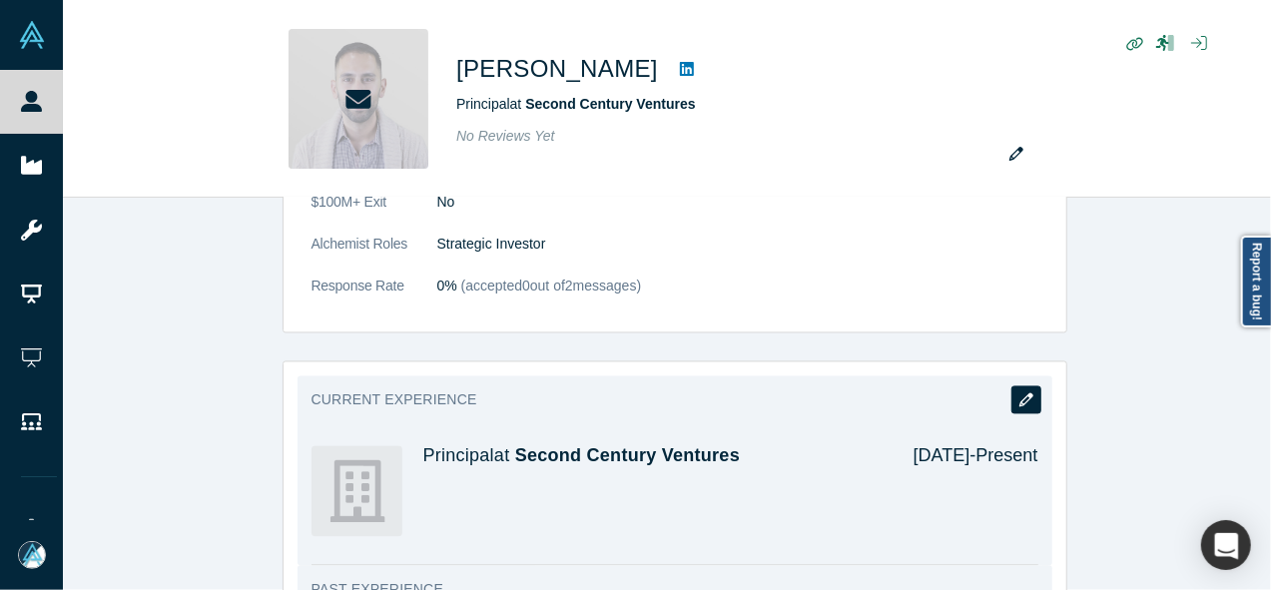
click at [1019, 393] on icon "button" at bounding box center [1026, 400] width 14 height 14
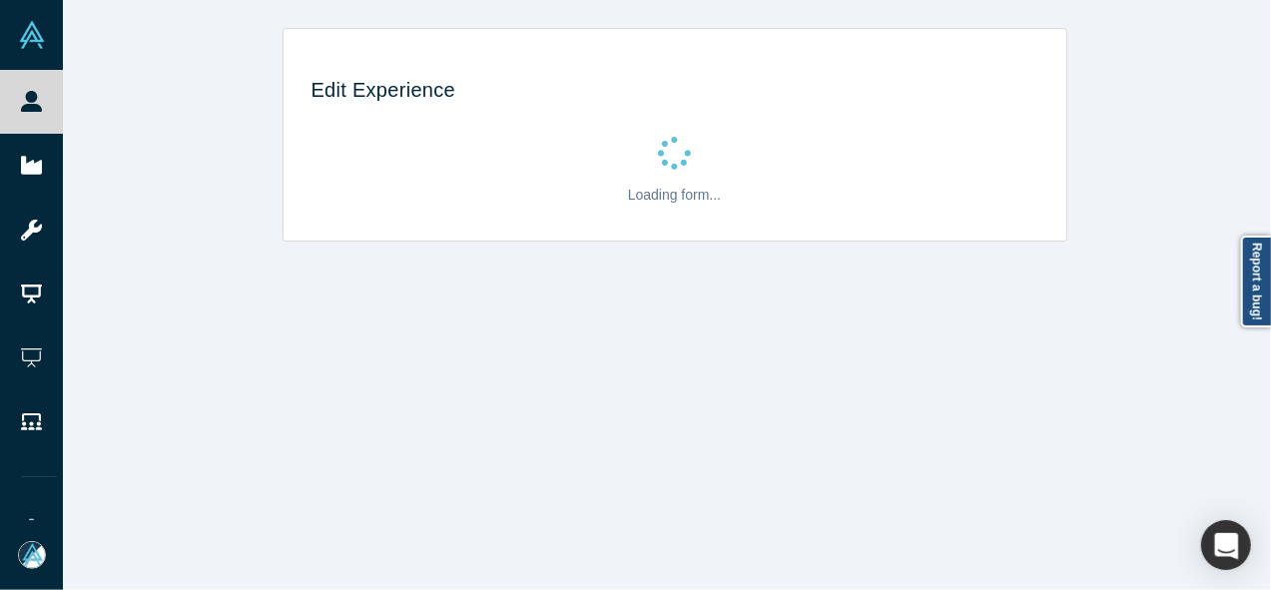
scroll to position [0, 0]
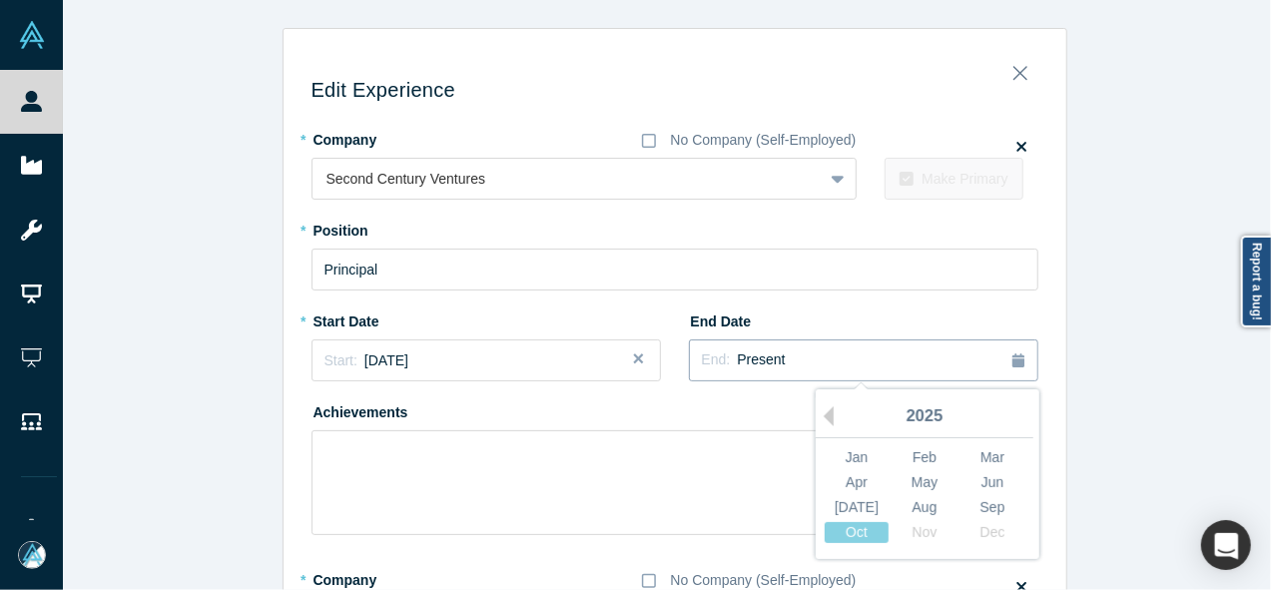
click at [853, 358] on div "End: Present" at bounding box center [863, 360] width 323 height 22
click at [824, 416] on button "Previous Year" at bounding box center [824, 416] width 20 height 20
click at [987, 508] on div "Sep" at bounding box center [992, 507] width 64 height 21
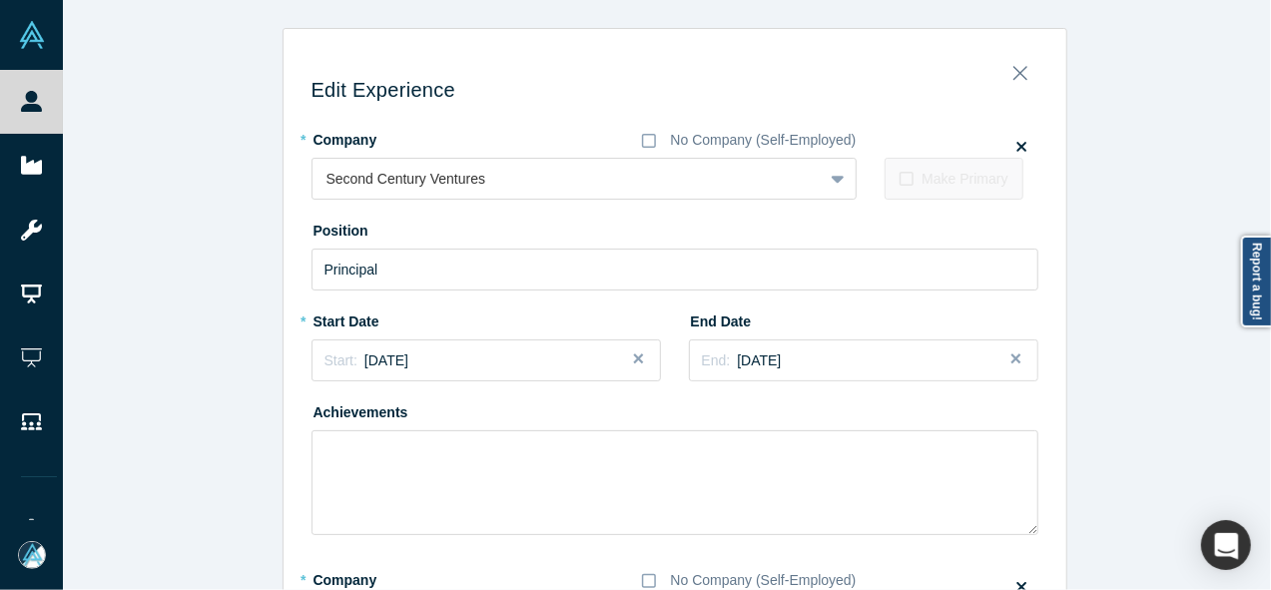
scroll to position [549, 0]
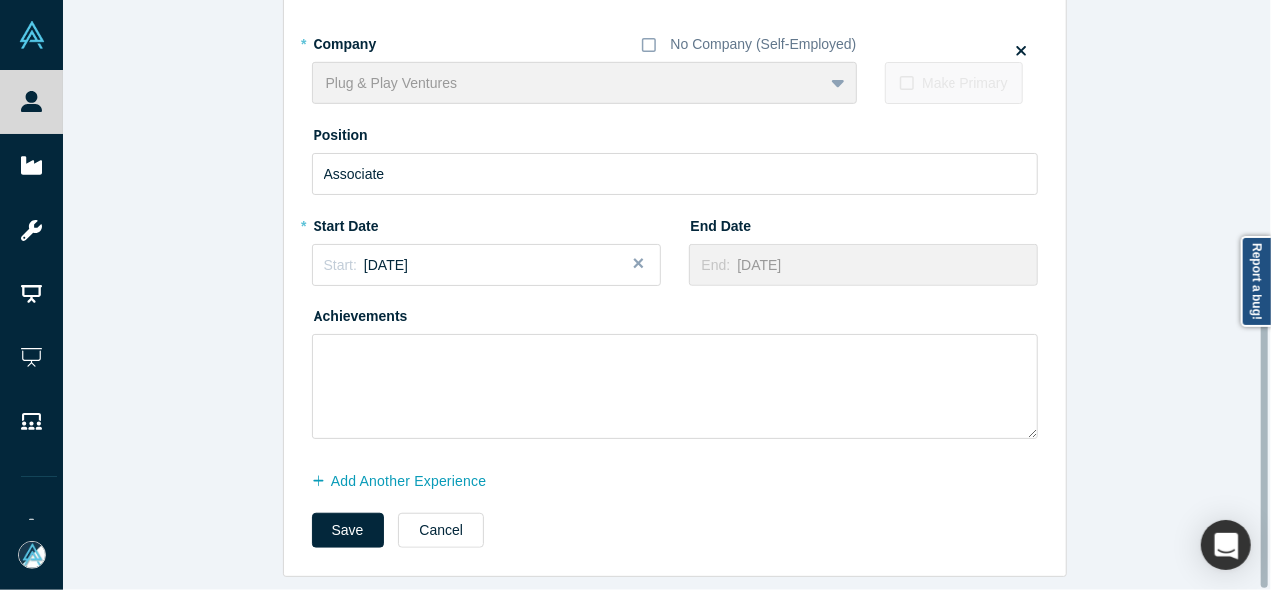
click at [1266, 472] on div at bounding box center [1266, 295] width 6 height 586
click at [464, 472] on button "Add Another Experience" at bounding box center [410, 481] width 197 height 35
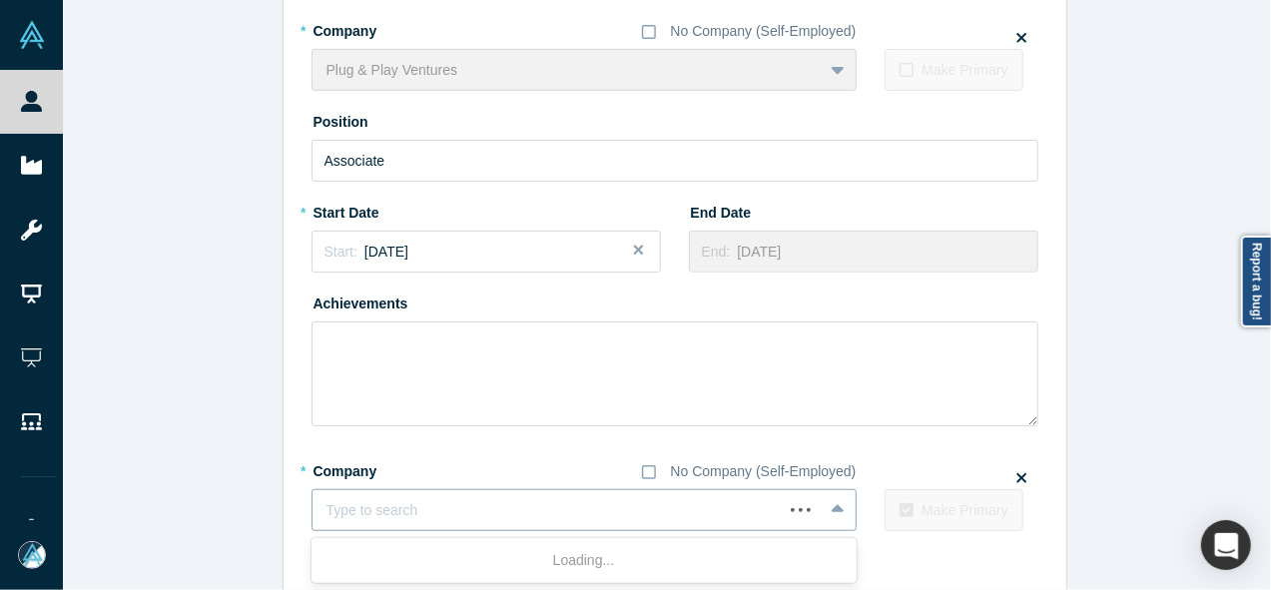
click at [341, 510] on div at bounding box center [547, 510] width 442 height 25
paste input "NestFlip logo Co-Founder & CEO Co-Founder & CEO NestFlip"
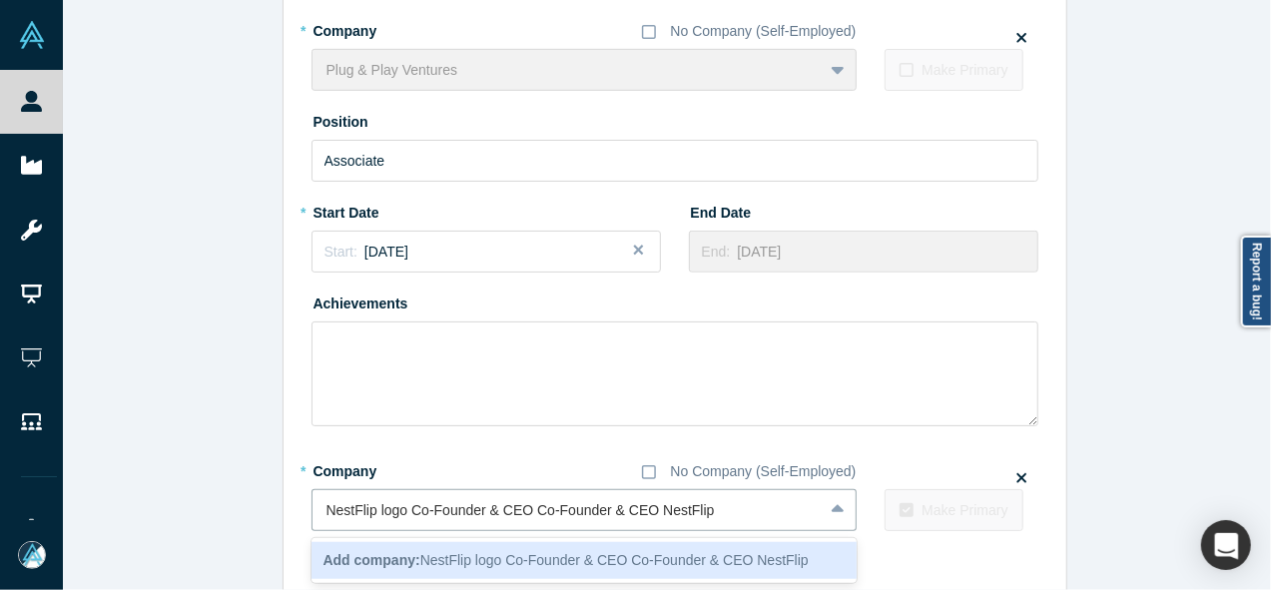
drag, startPoint x: 652, startPoint y: 513, endPoint x: 246, endPoint y: 519, distance: 406.4
click at [246, 519] on div "Edit Experience * Company No Company (Self-Employed) Second Century Ventures To…" at bounding box center [674, 74] width 1223 height 1190
type input "NestFlip"
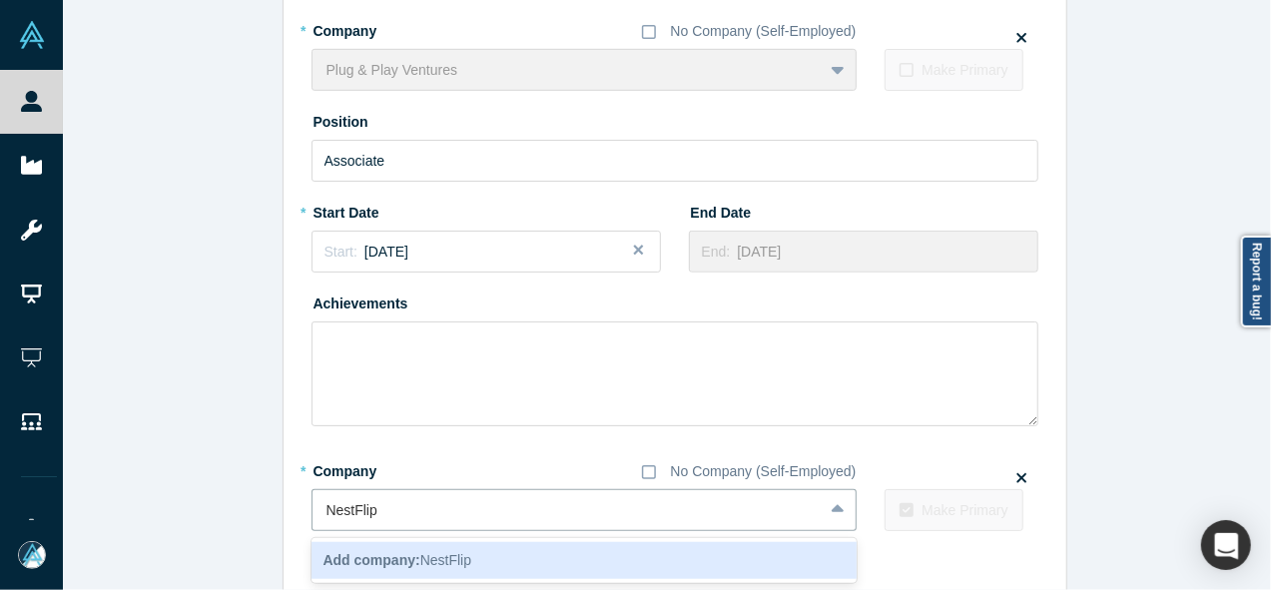
click at [423, 548] on div "Add company: NestFlip" at bounding box center [584, 560] width 545 height 37
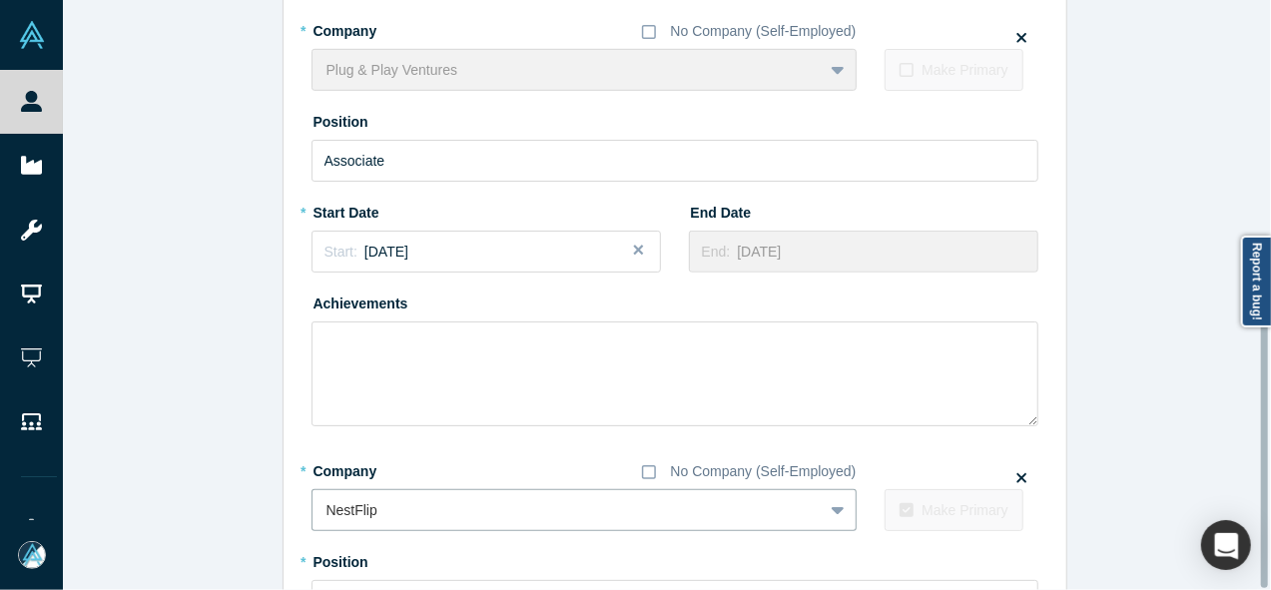
scroll to position [988, 0]
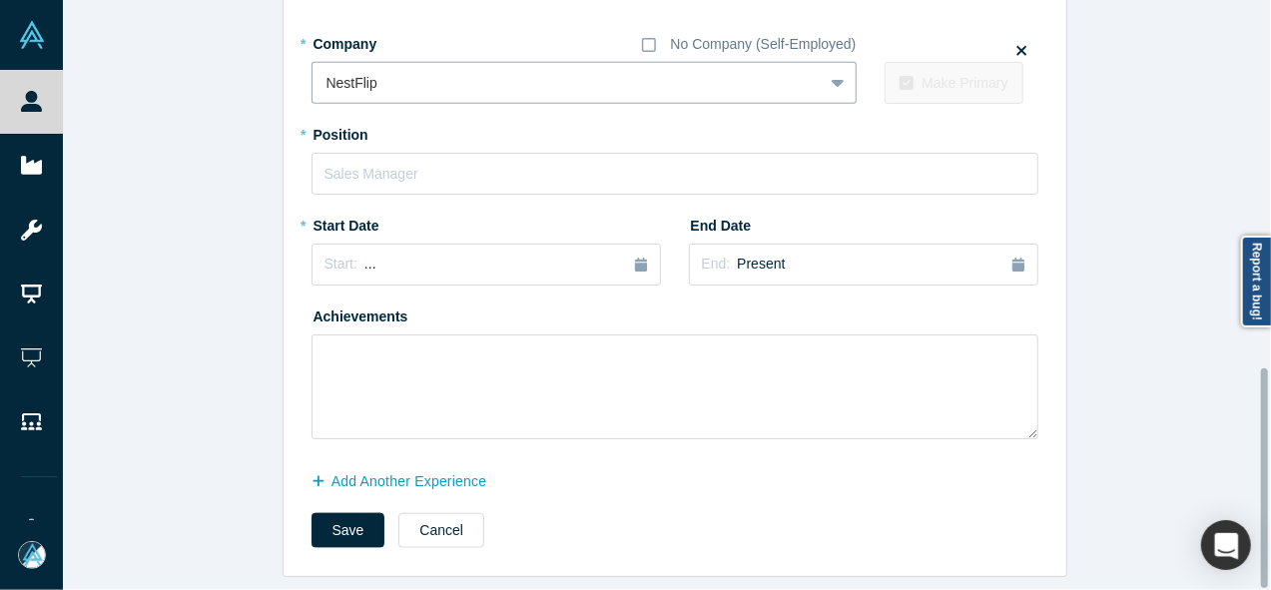
drag, startPoint x: 1260, startPoint y: 490, endPoint x: 1256, endPoint y: 511, distance: 21.3
click at [1256, 511] on div "Edit Experience * Company No Company (Self-Employed) Second Century Ventures To…" at bounding box center [667, 295] width 1208 height 590
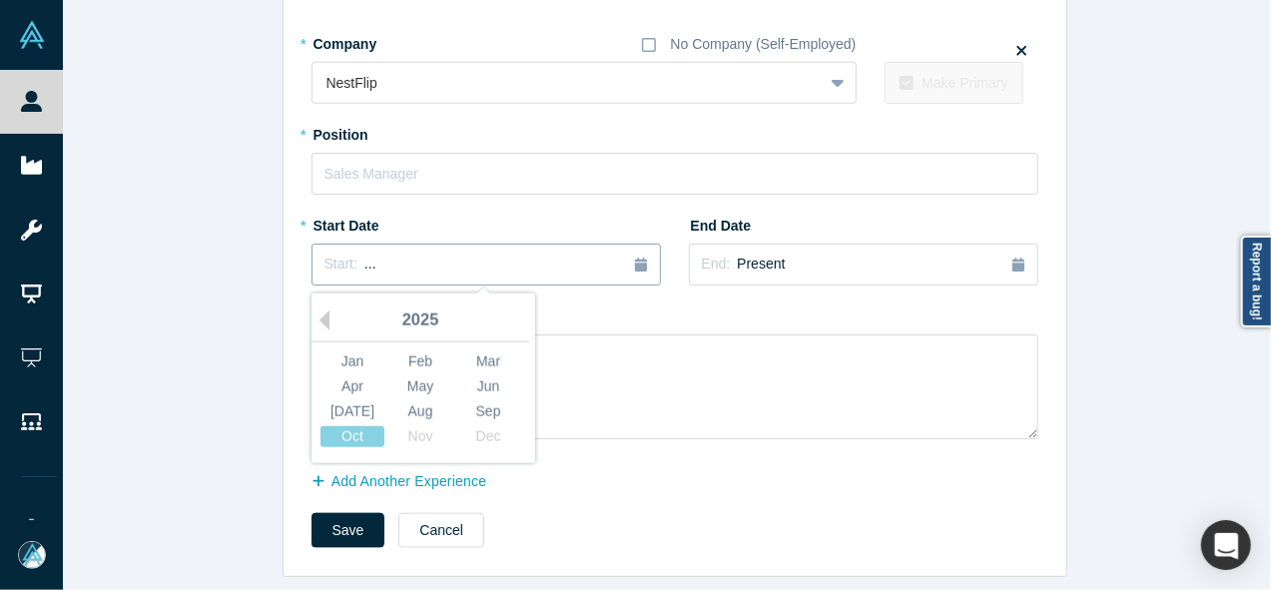
click at [589, 263] on button "Start: ..." at bounding box center [486, 265] width 349 height 42
click at [316, 311] on button "Previous Year" at bounding box center [320, 321] width 20 height 20
click at [481, 401] on div "Sep" at bounding box center [488, 411] width 64 height 21
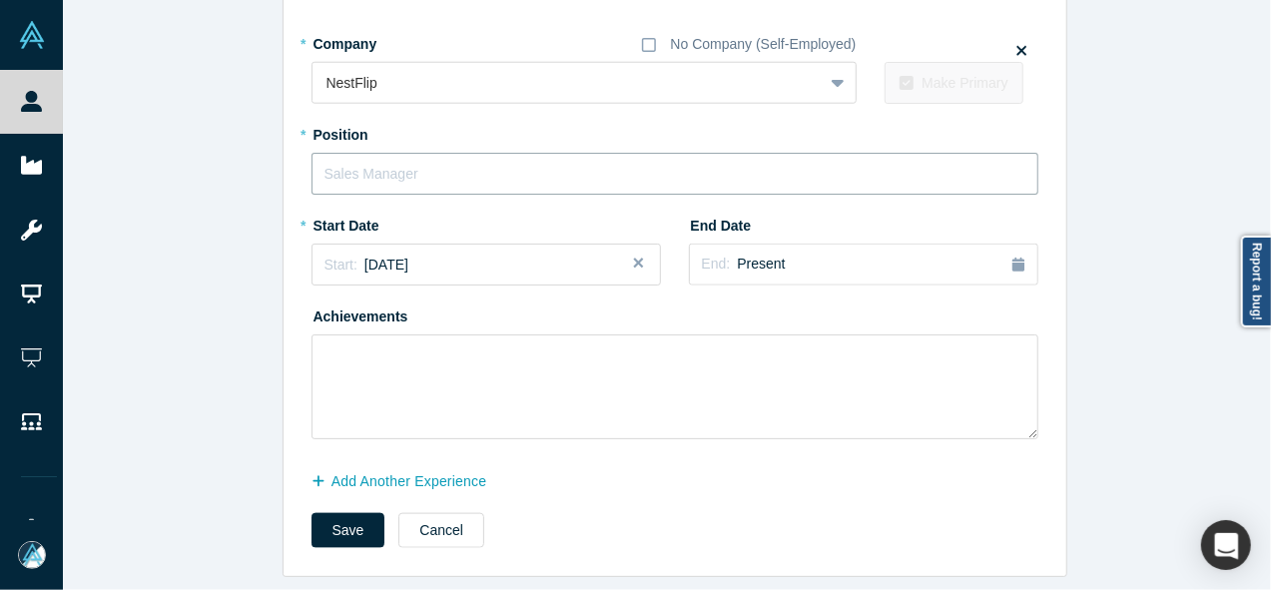
click at [481, 153] on input "text" at bounding box center [675, 174] width 727 height 42
paste input "NestFlip logo Co-Founder & CEO Co-Founder & CEO"
drag, startPoint x: 522, startPoint y: 161, endPoint x: 87, endPoint y: 213, distance: 438.4
type input "Co-Founder & CEO"
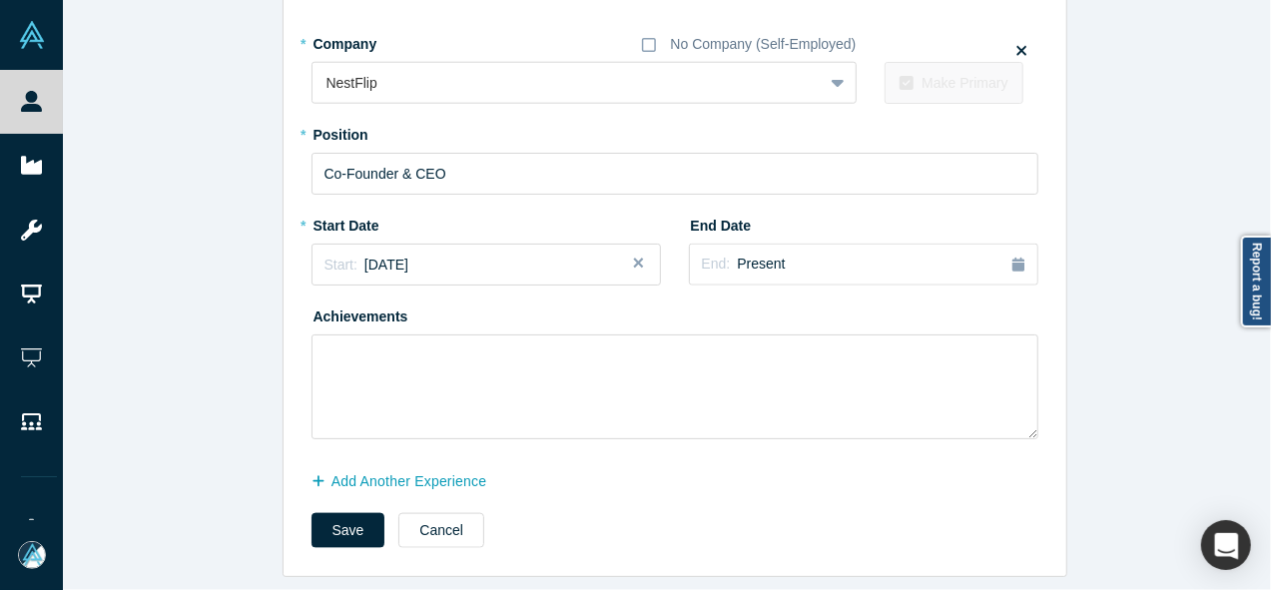
click at [383, 261] on div "Start: September 2024" at bounding box center [366, 265] width 85 height 21
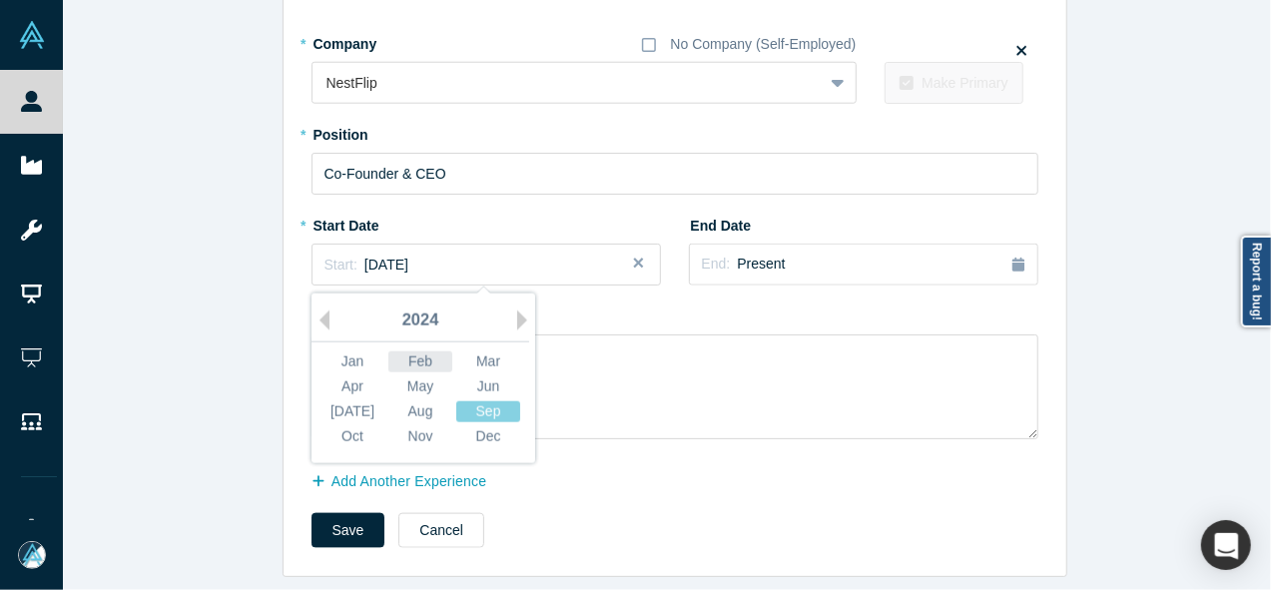
click at [405, 351] on div "Feb" at bounding box center [420, 361] width 64 height 21
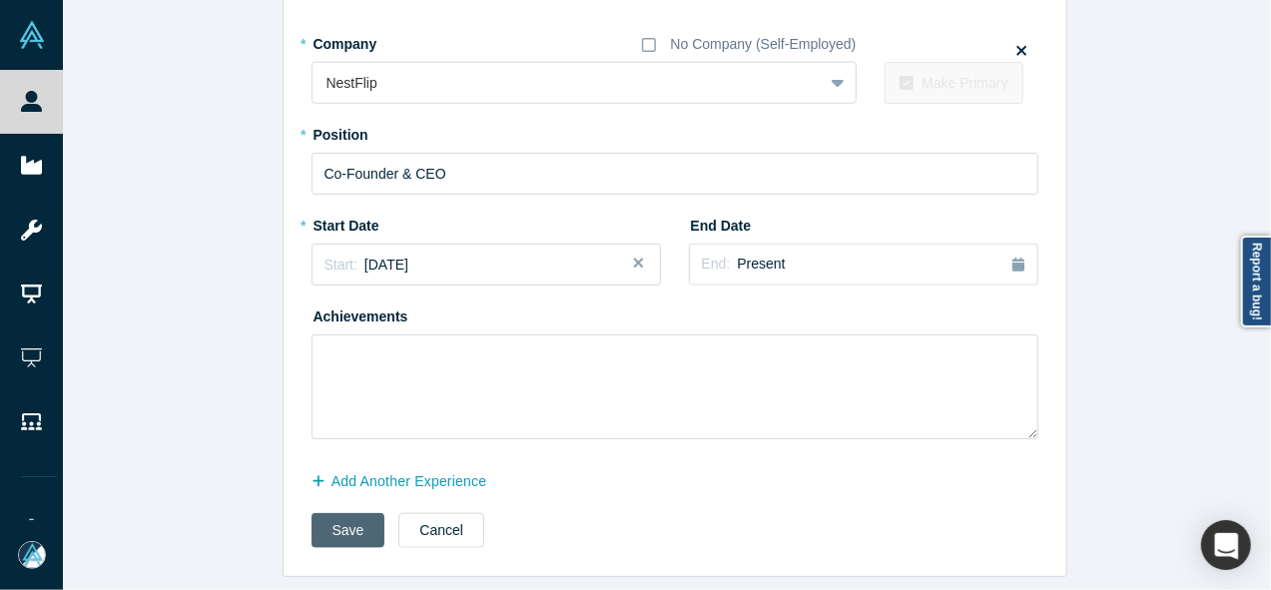
click at [337, 518] on button "Save" at bounding box center [349, 530] width 74 height 35
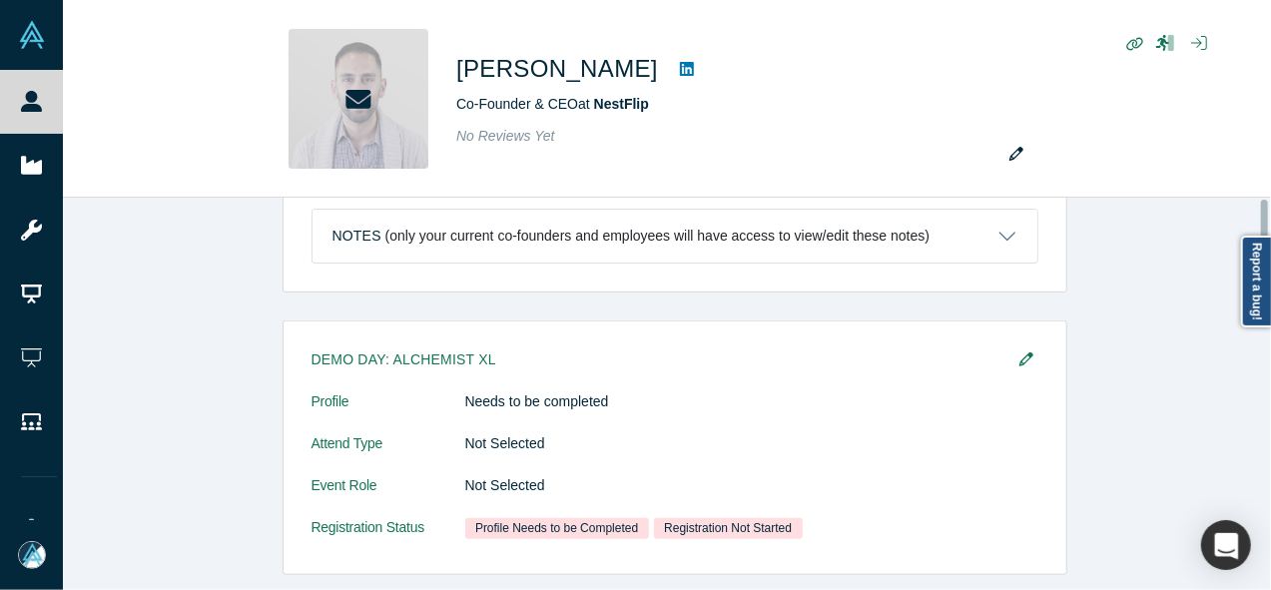
scroll to position [0, 0]
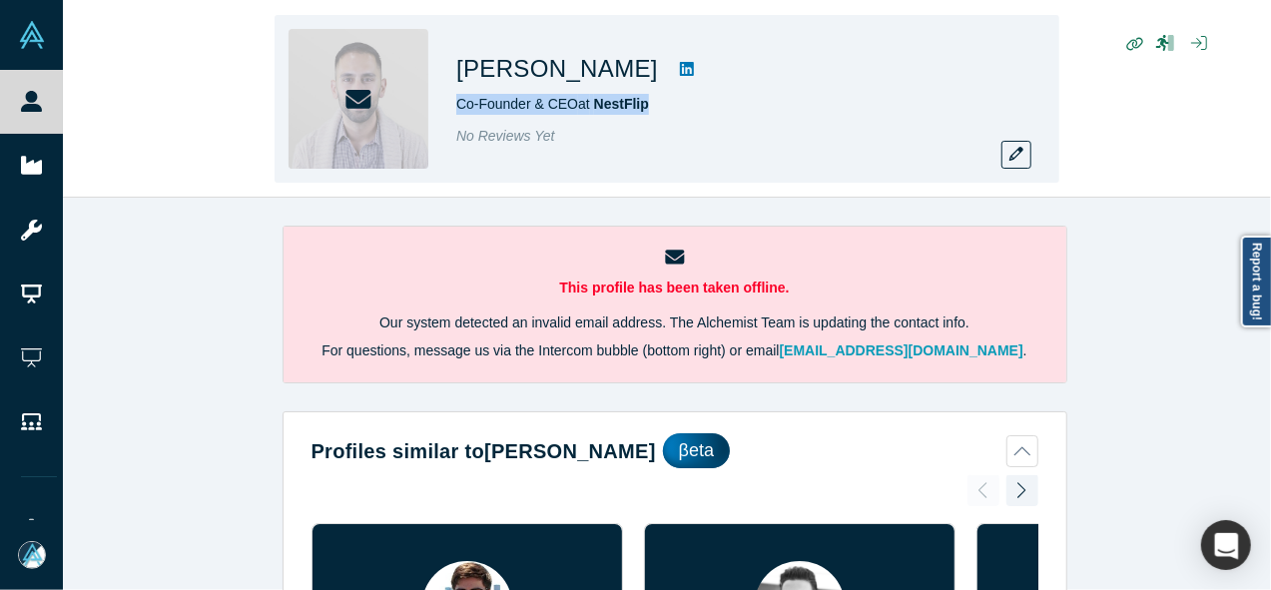
drag, startPoint x: 673, startPoint y: 105, endPoint x: 449, endPoint y: 110, distance: 223.7
click at [449, 110] on div "Kia Nejatian Co-Founder & CEO at NestFlip No Reviews Yet" at bounding box center [667, 99] width 785 height 168
copy span "Co-Founder & CEO at NestFlip"
click at [1016, 155] on icon "button" at bounding box center [1016, 154] width 14 height 14
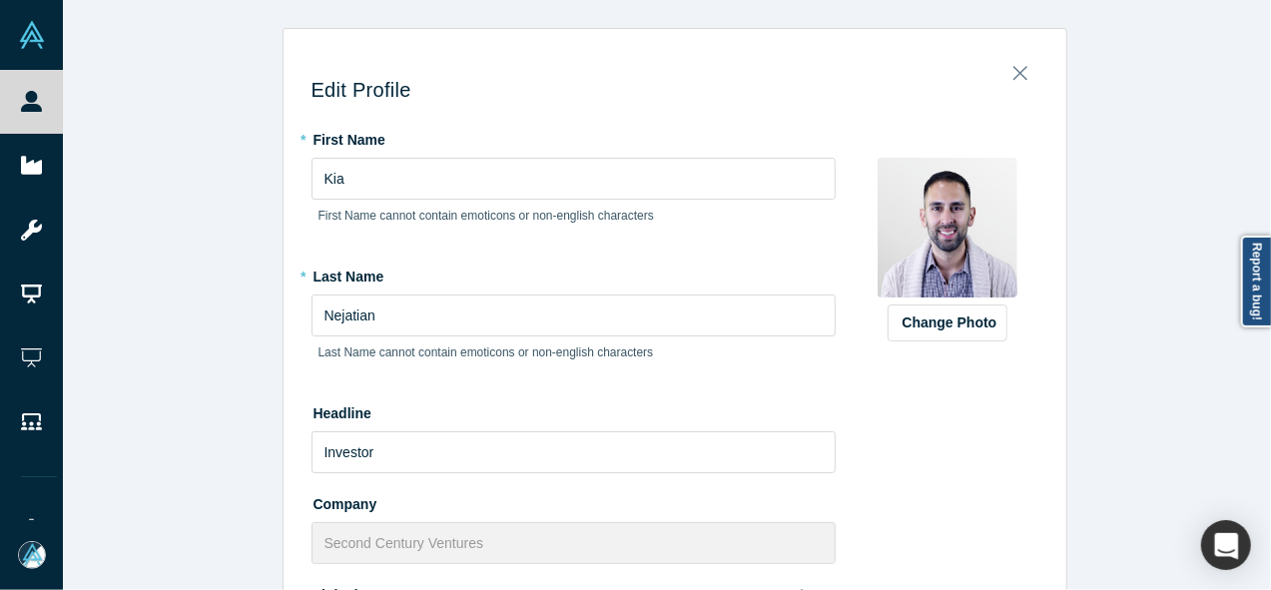
scroll to position [579, 0]
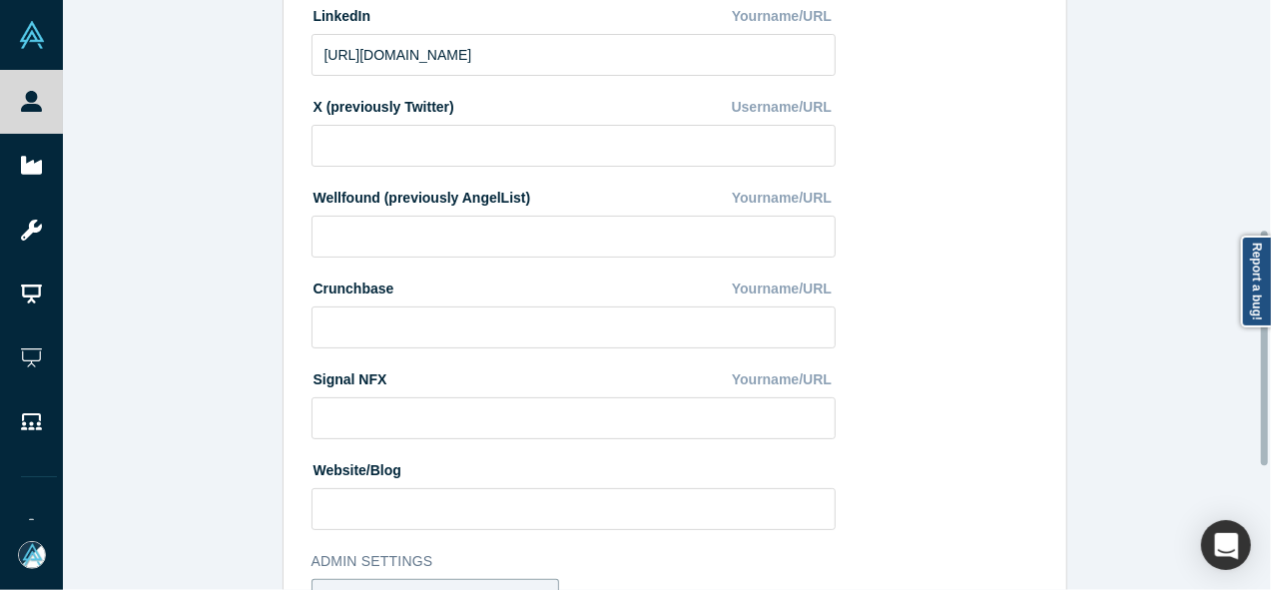
click at [1268, 348] on div at bounding box center [1266, 295] width 6 height 586
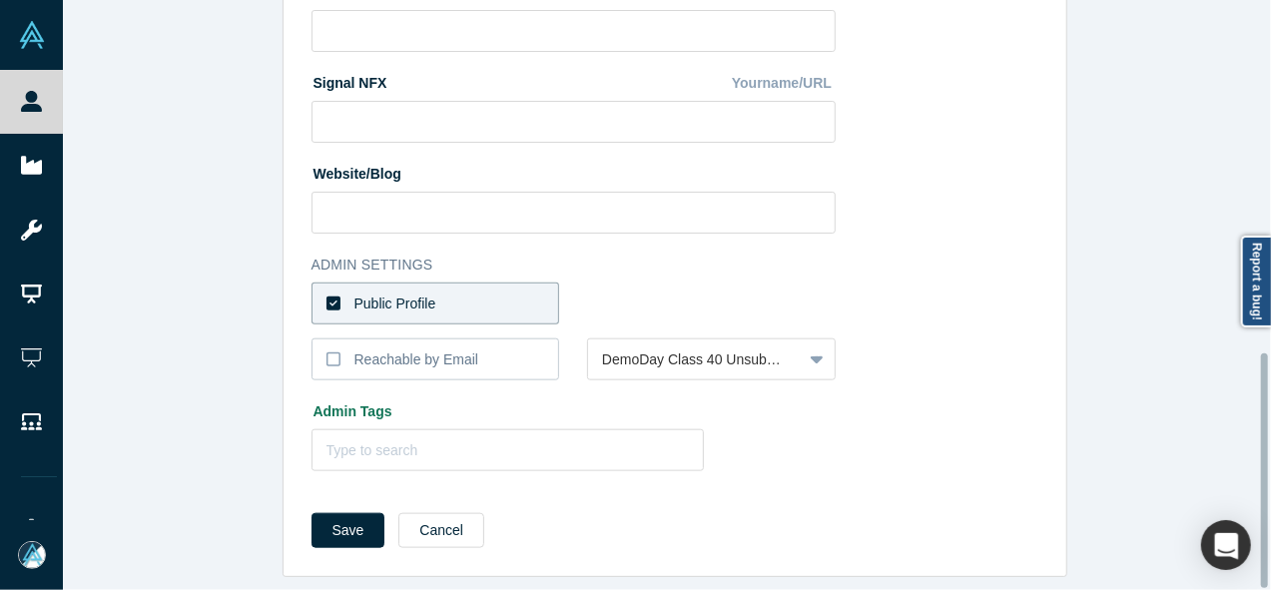
drag, startPoint x: 1268, startPoint y: 348, endPoint x: 1274, endPoint y: 472, distance: 123.9
click at [1270, 472] on html "People Startups Resources Demo Day AX Demo Day Registrants Settings Dashboard E…" at bounding box center [635, 295] width 1271 height 590
click at [485, 287] on label "Public Profile" at bounding box center [436, 304] width 249 height 42
click at [0, 0] on input "Public Profile" at bounding box center [0, 0] width 0 height 0
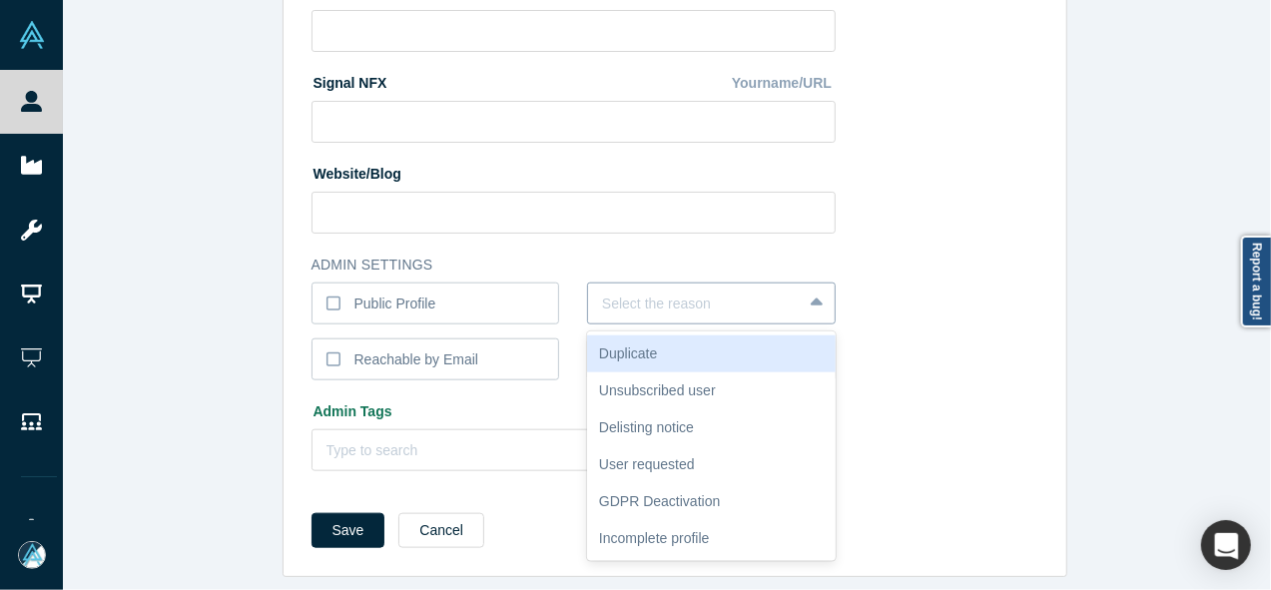
click at [593, 293] on div "Select the reason" at bounding box center [695, 304] width 214 height 33
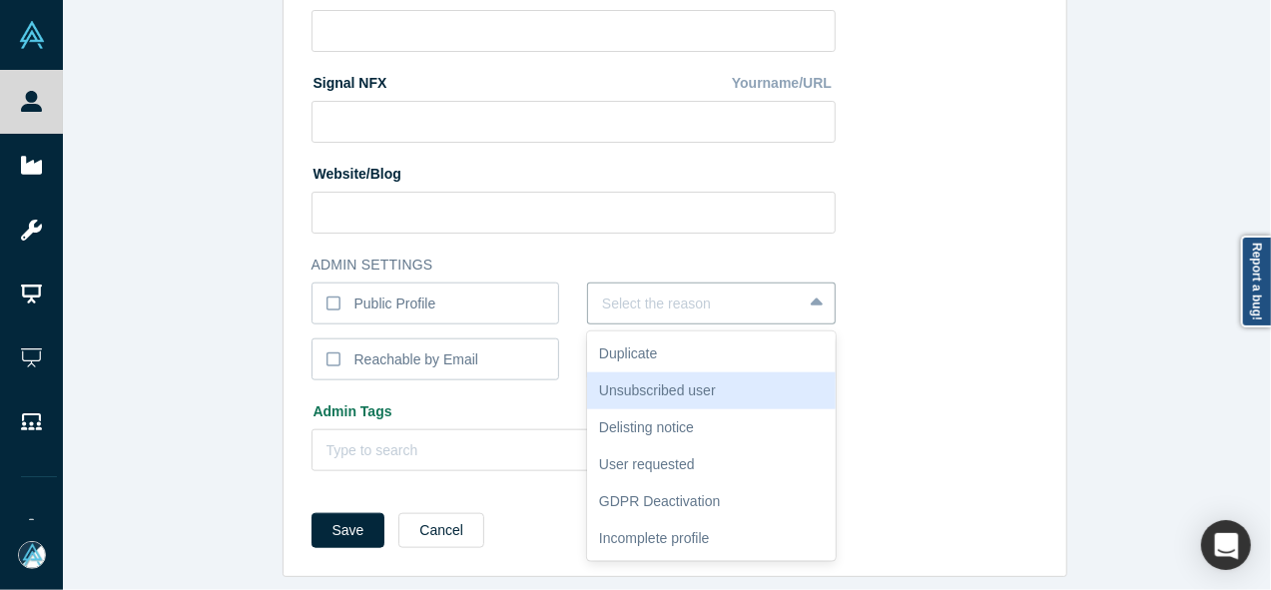
click at [630, 385] on div "Unsubscribed user" at bounding box center [711, 390] width 249 height 37
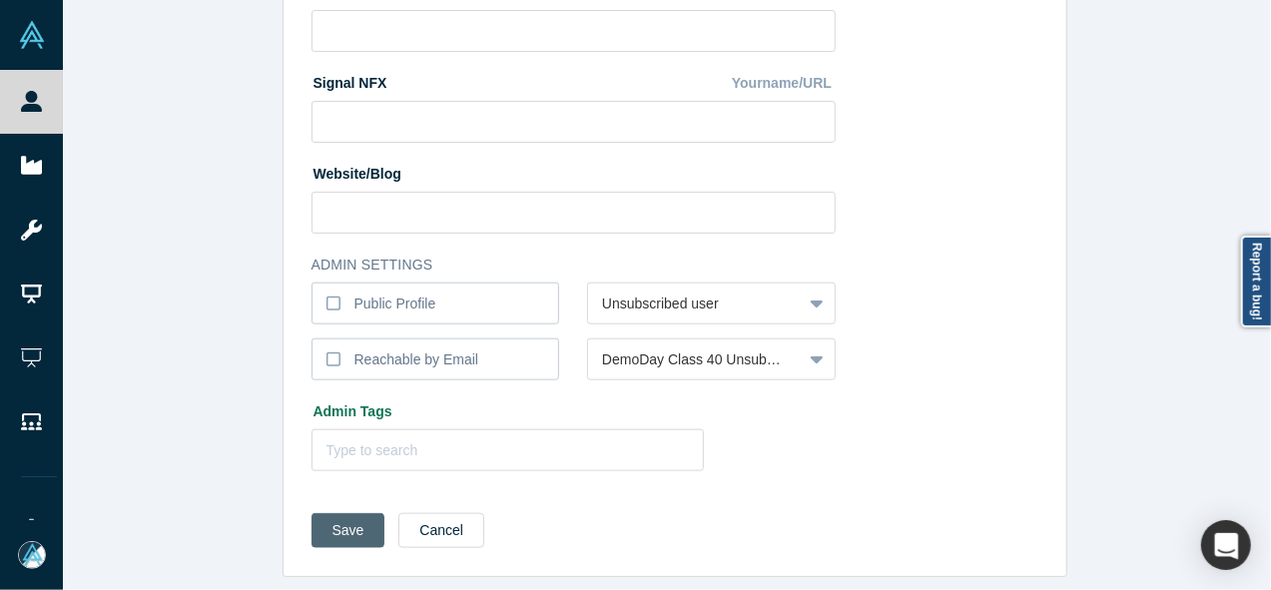
click at [315, 513] on button "Save" at bounding box center [349, 530] width 74 height 35
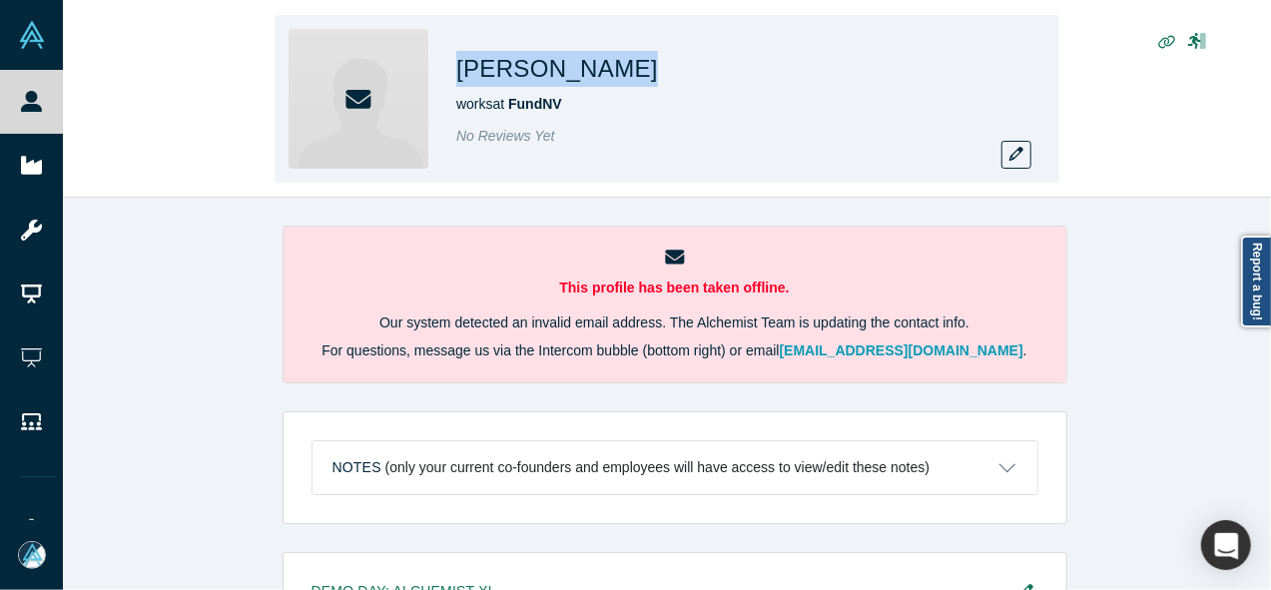
drag, startPoint x: 450, startPoint y: 77, endPoint x: 637, endPoint y: 66, distance: 187.0
click at [637, 66] on div "[PERSON_NAME] works at FundNV No Reviews Yet" at bounding box center [667, 99] width 785 height 168
copy h1 "[PERSON_NAME]"
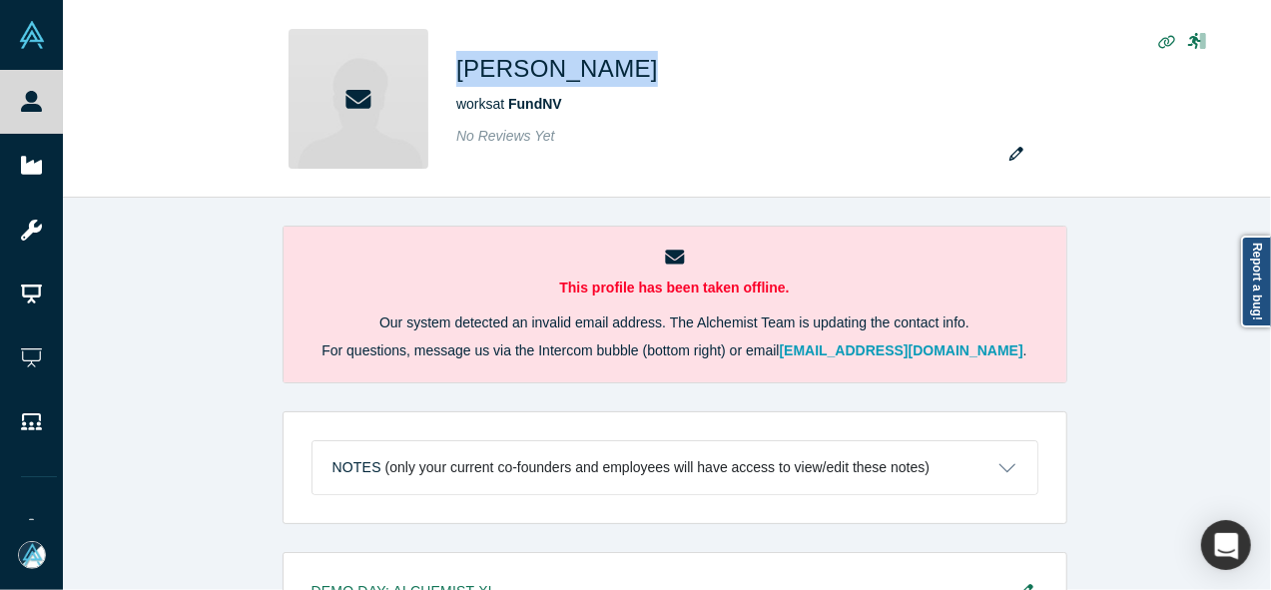
copy h1 "[PERSON_NAME]"
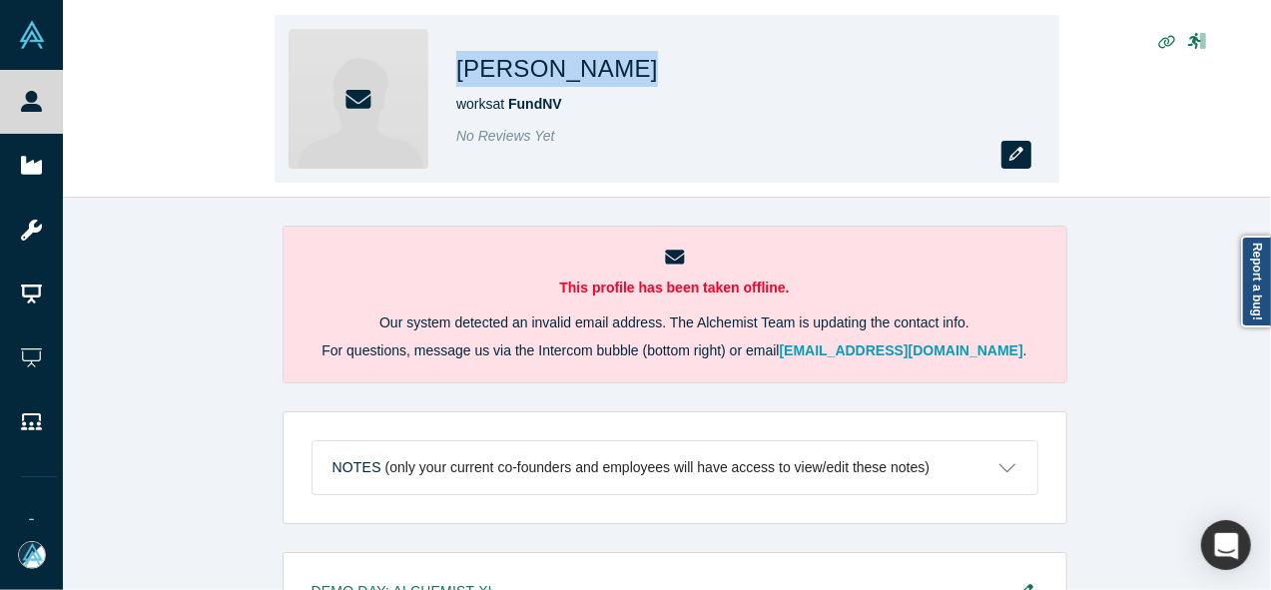
click at [1030, 155] on button "button" at bounding box center [1016, 155] width 30 height 28
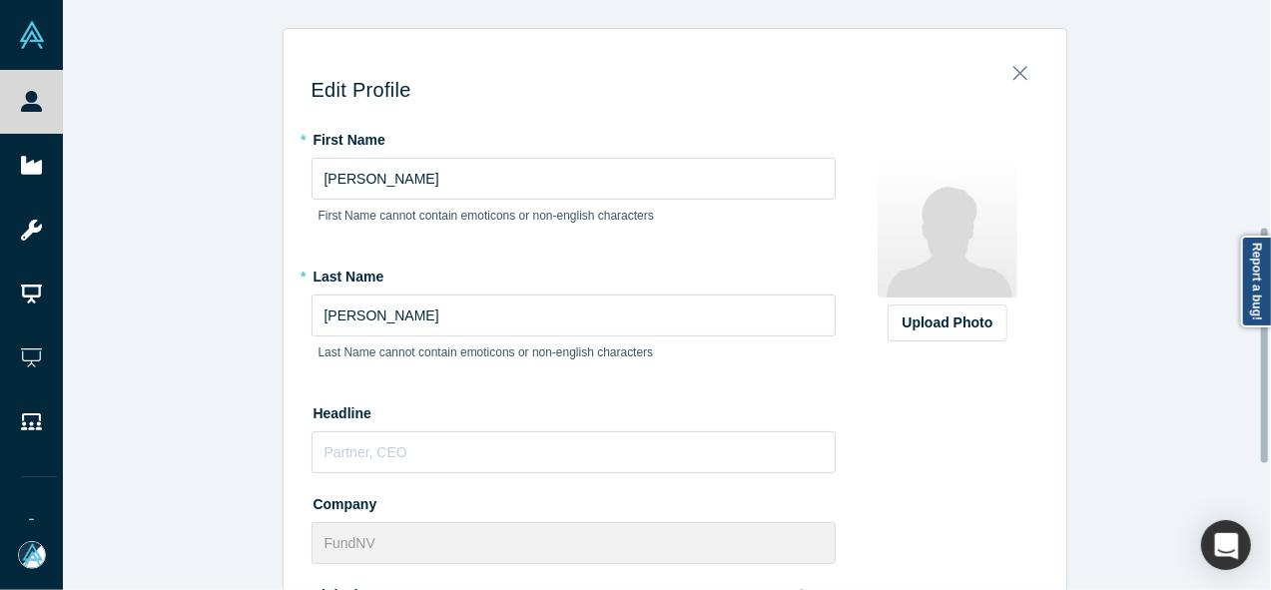
scroll to position [572, 0]
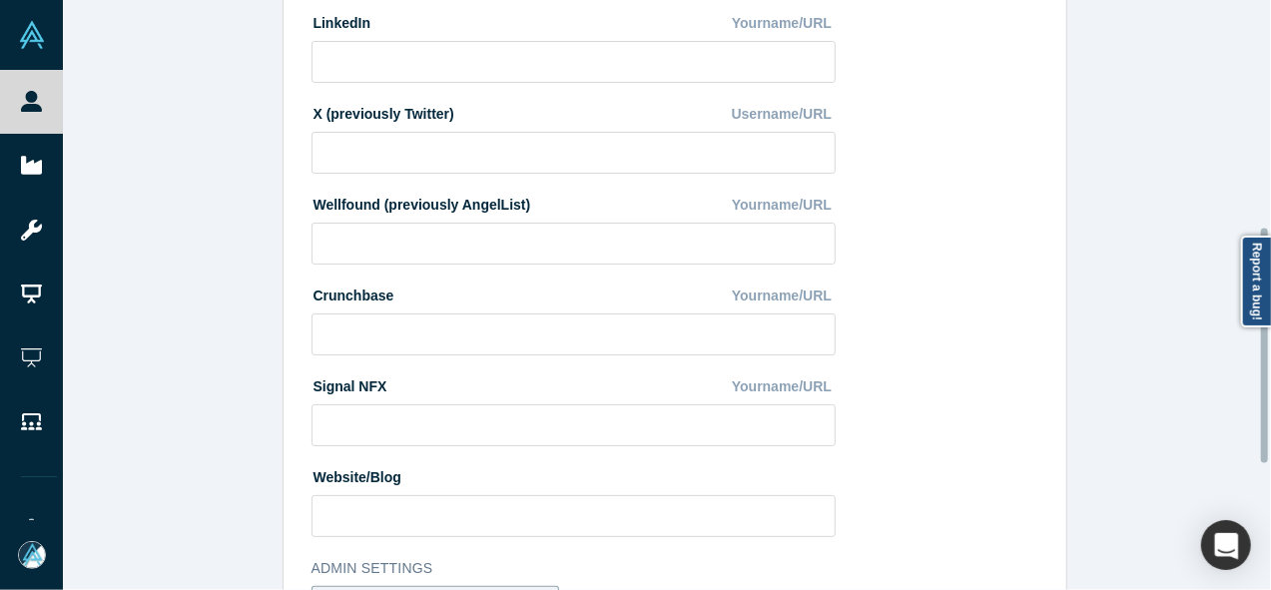
click at [1268, 345] on div at bounding box center [1266, 295] width 6 height 586
click at [795, 67] on input at bounding box center [574, 62] width 524 height 42
paste input "[URL][DOMAIN_NAME]"
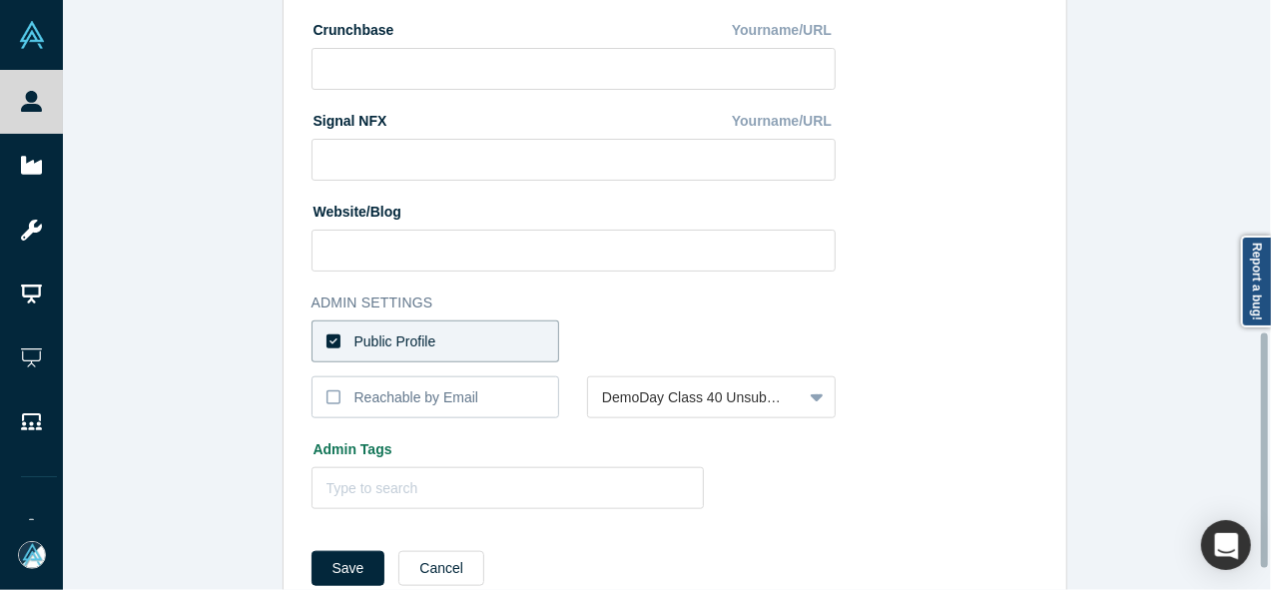
scroll to position [861, 0]
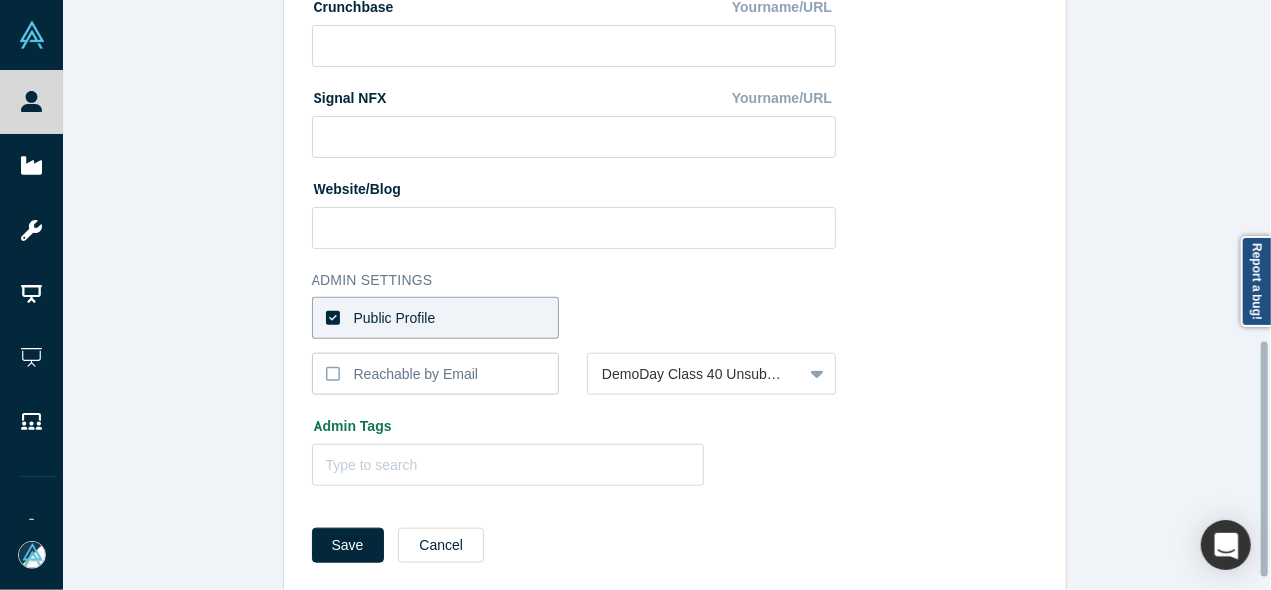
drag, startPoint x: 1264, startPoint y: 438, endPoint x: 1252, endPoint y: 552, distance: 114.4
click at [1252, 552] on div "Edit Profile * First Name [PERSON_NAME] First Name cannot contain emoticons or …" at bounding box center [667, 295] width 1208 height 590
type input "[URL][DOMAIN_NAME]"
click at [314, 559] on button "Save" at bounding box center [349, 545] width 74 height 35
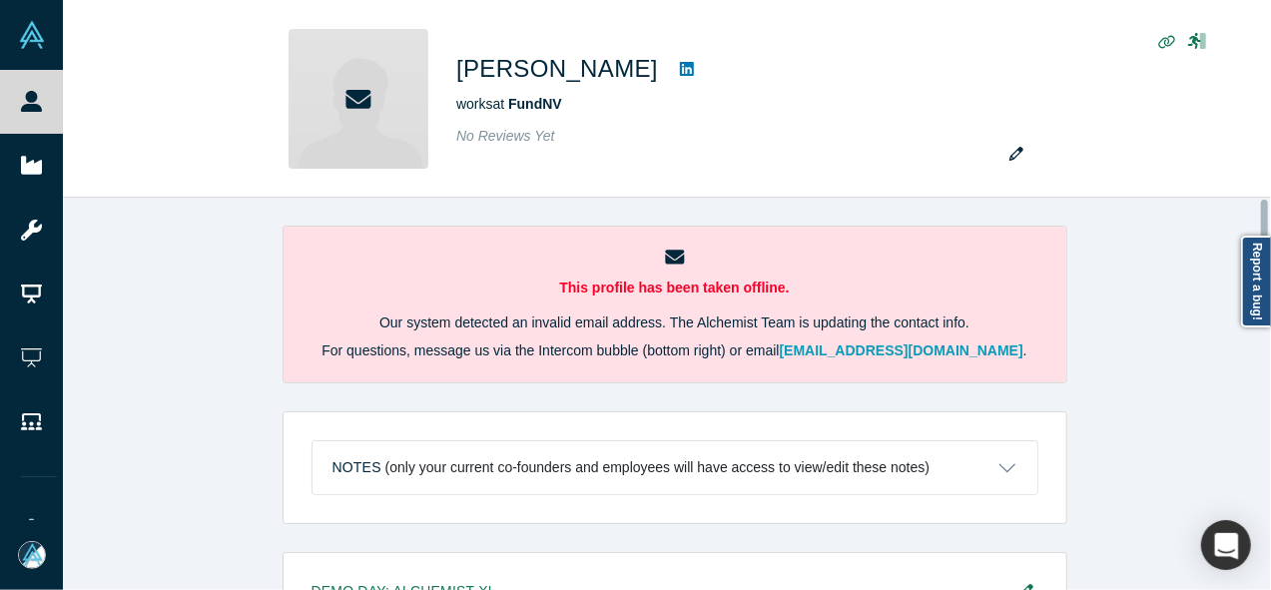
scroll to position [644, 0]
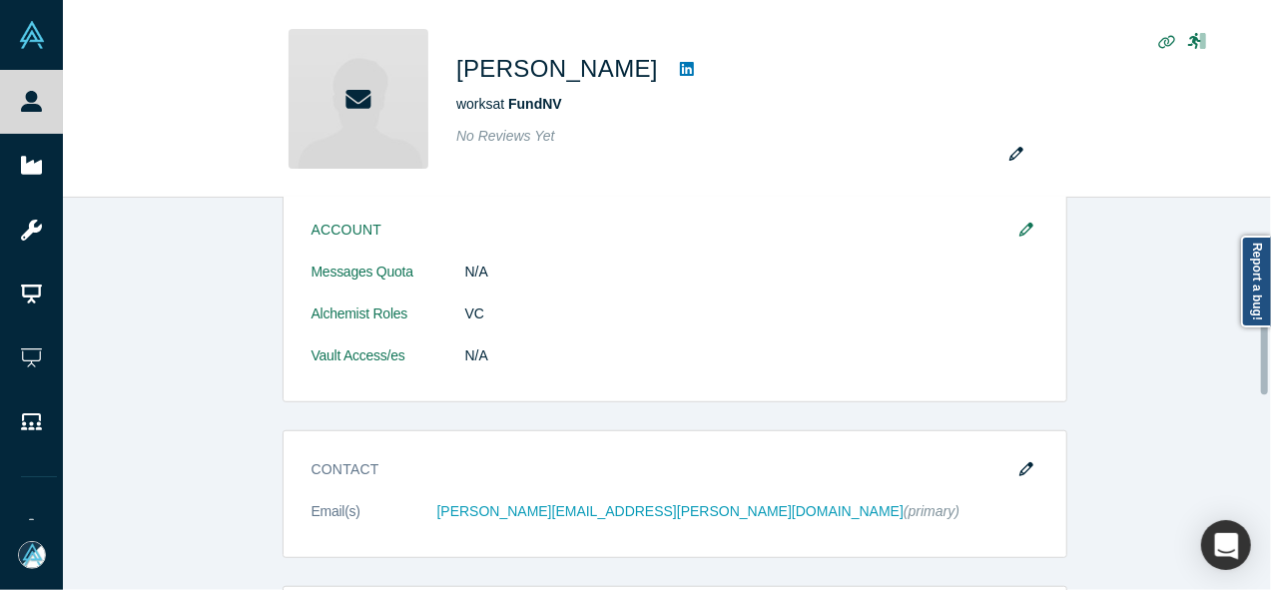
click at [1266, 357] on div at bounding box center [1266, 394] width 6 height 388
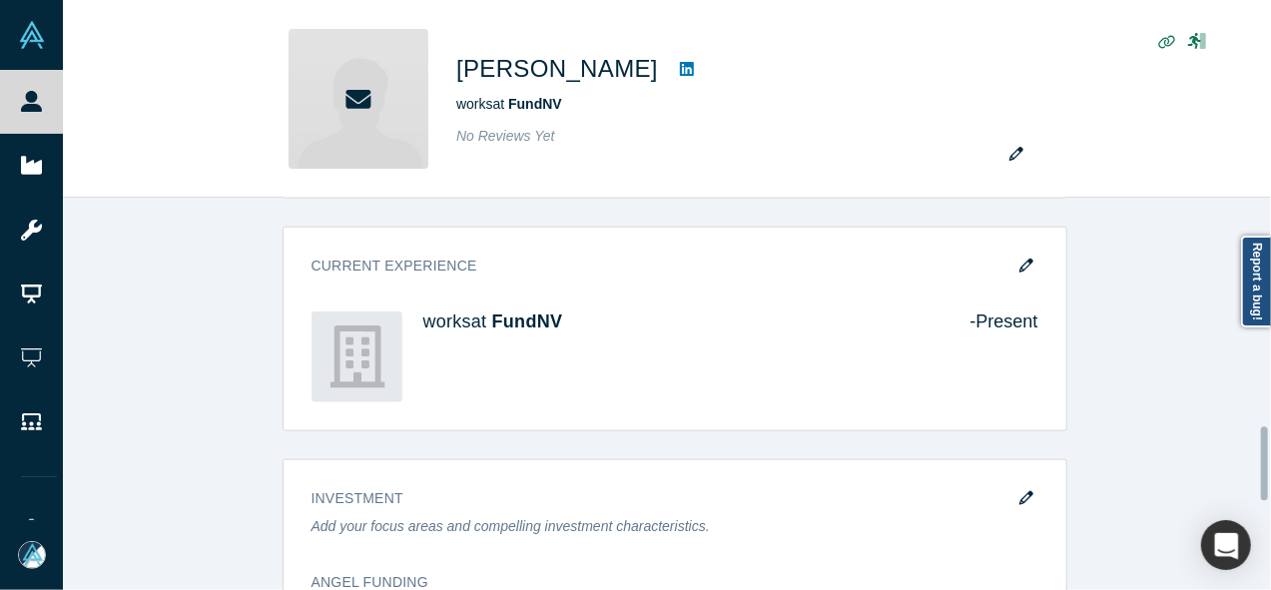
drag, startPoint x: 1266, startPoint y: 357, endPoint x: 1260, endPoint y: 463, distance: 106.0
click at [1260, 463] on div "This profile has been taken offline. Our system detected an invalid email addre…" at bounding box center [667, 394] width 1208 height 392
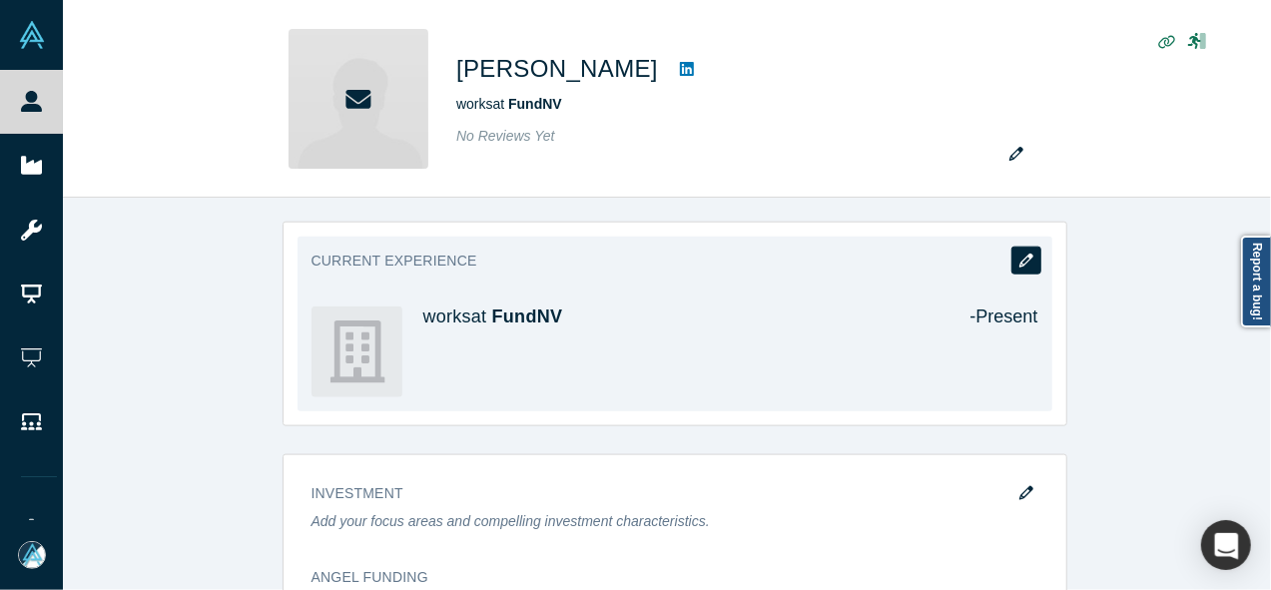
click at [1019, 254] on icon "button" at bounding box center [1026, 261] width 14 height 14
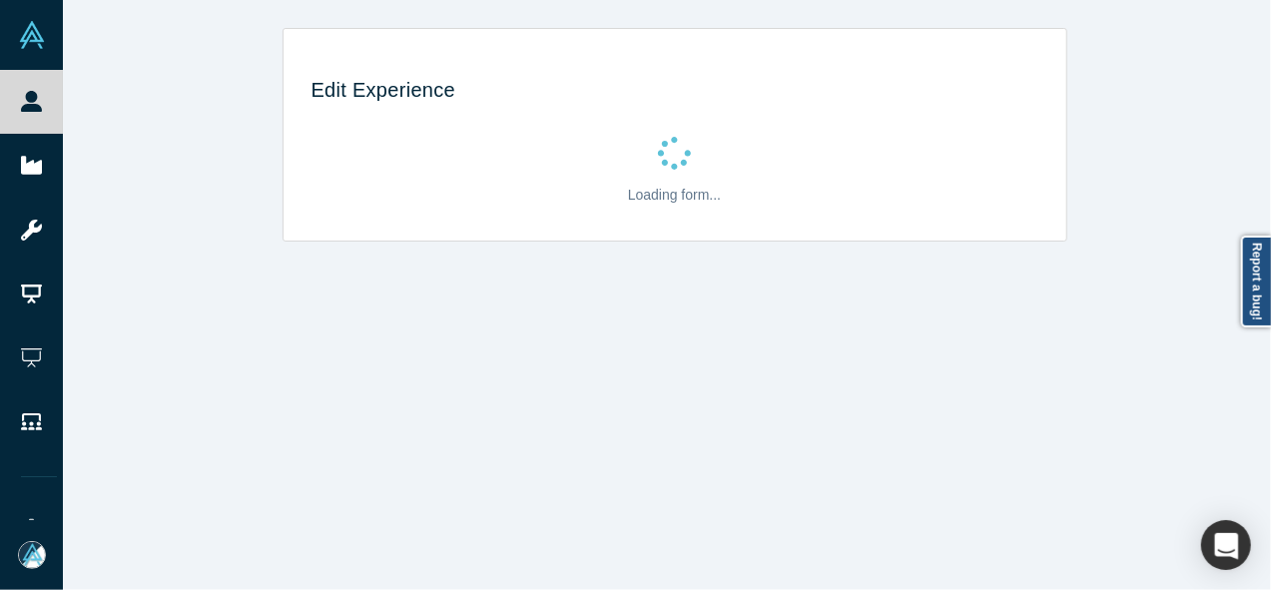
scroll to position [0, 0]
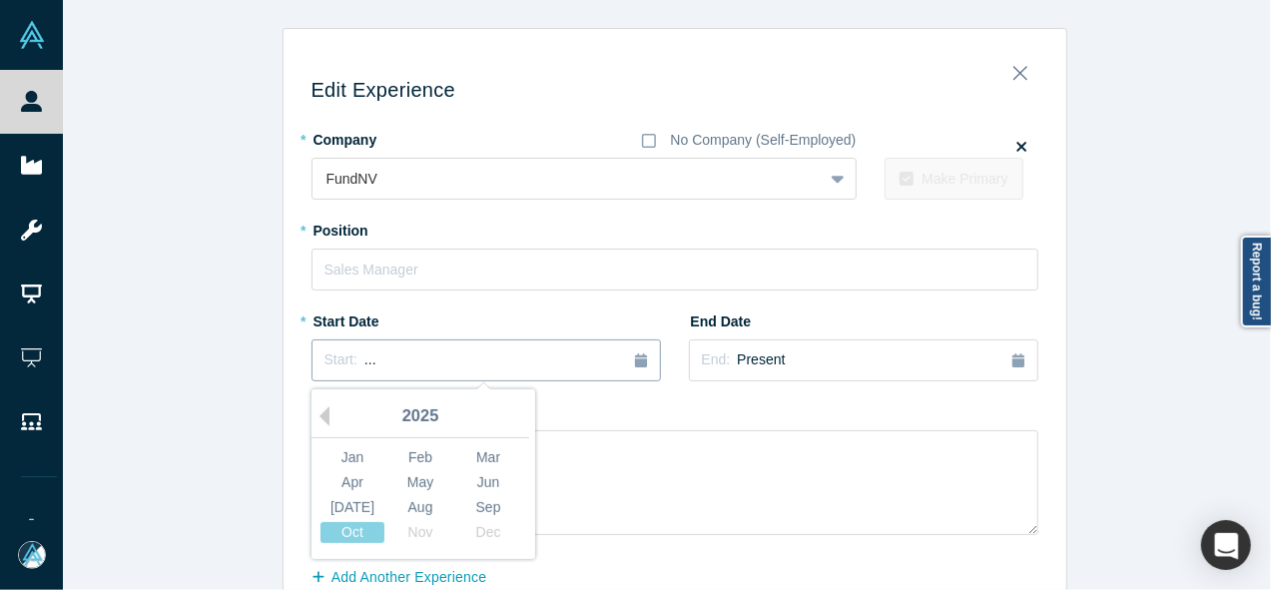
click at [487, 356] on div "Start: ..." at bounding box center [485, 360] width 323 height 22
click at [314, 413] on button "Previous Year" at bounding box center [320, 416] width 20 height 20
click at [475, 480] on div "Jun" at bounding box center [488, 482] width 64 height 21
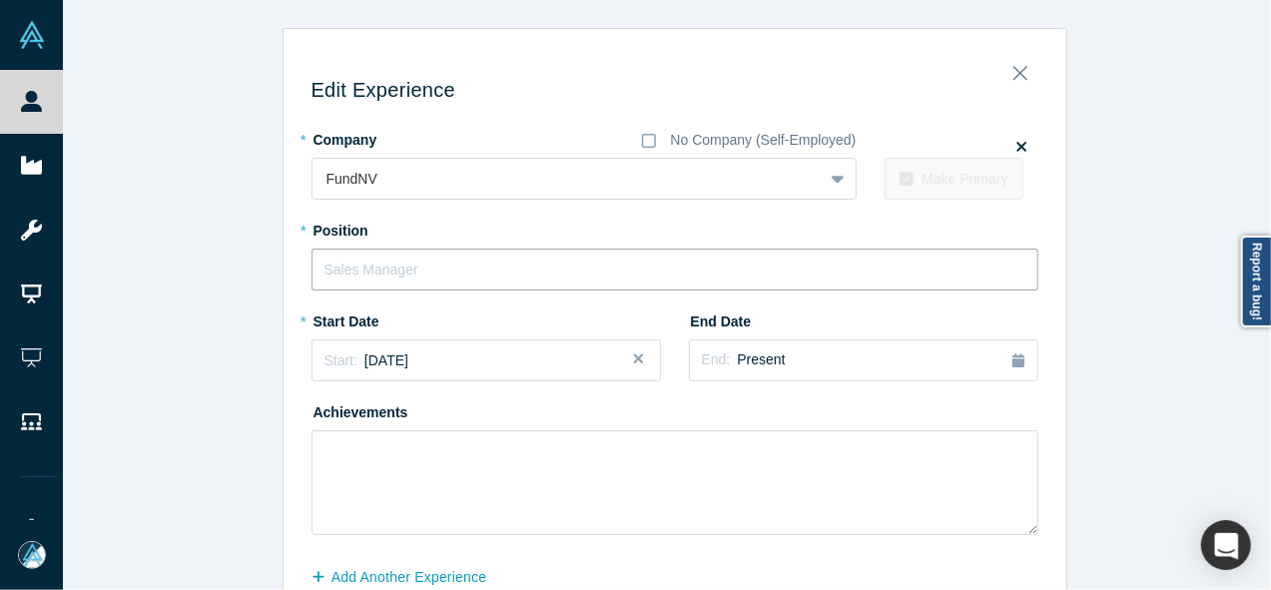
click at [452, 279] on input "text" at bounding box center [675, 270] width 727 height 42
paste input "General Partner"
type input "General Partner"
click at [384, 586] on button "Add Another Experience" at bounding box center [410, 577] width 197 height 35
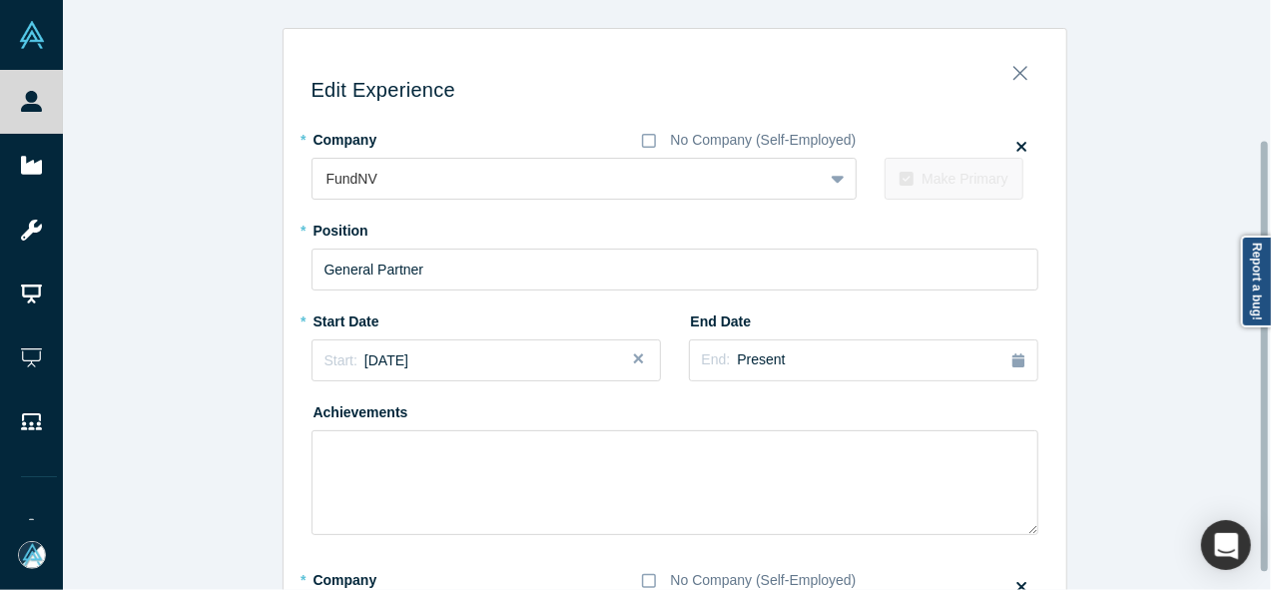
scroll to position [191, 0]
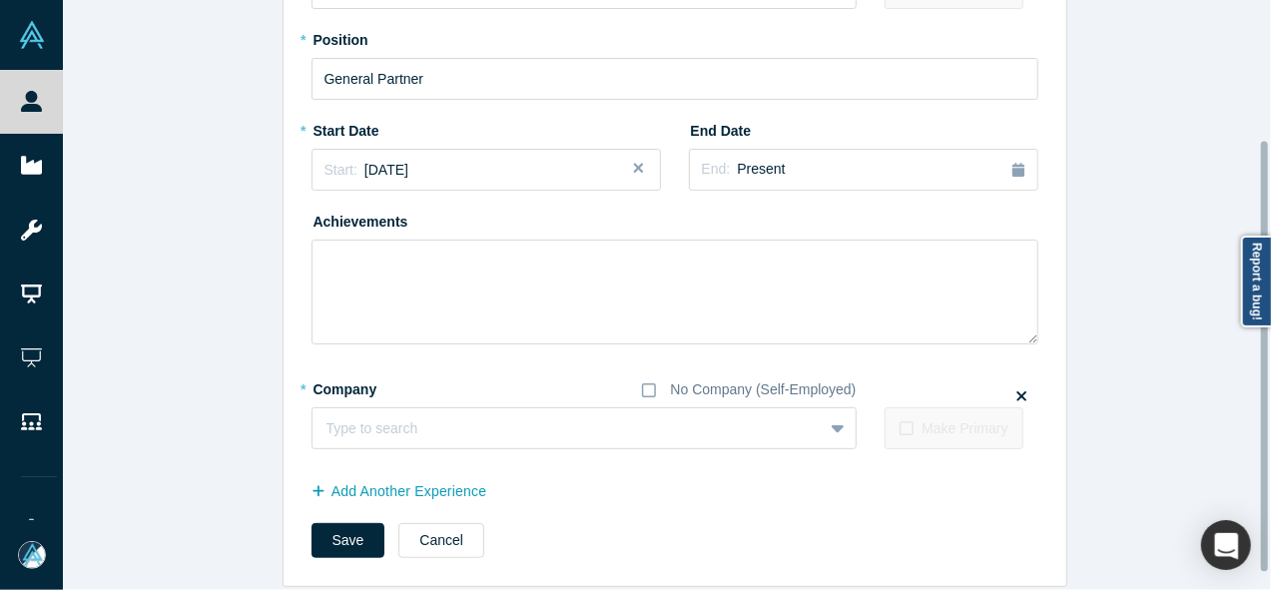
click at [1265, 356] on div at bounding box center [1266, 295] width 6 height 586
click at [530, 418] on div at bounding box center [547, 428] width 442 height 25
paste input "Shark & [PERSON_NAME] logo Partner Partner Shark & [PERSON_NAME]"
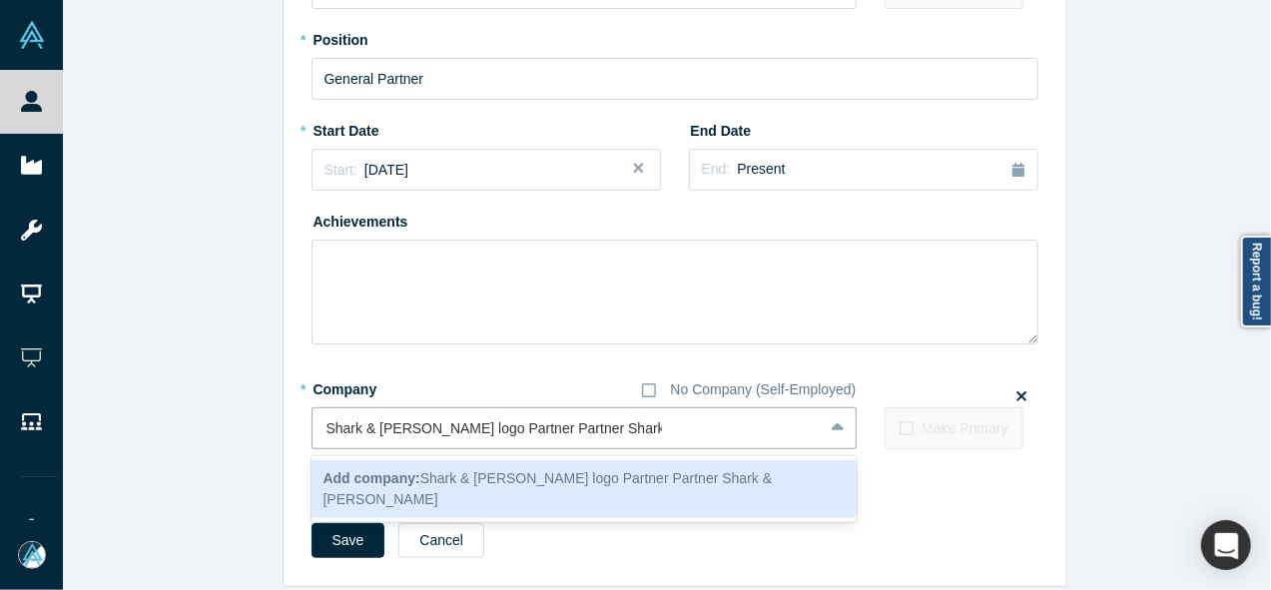
drag, startPoint x: 549, startPoint y: 433, endPoint x: 252, endPoint y: 464, distance: 299.1
click at [252, 464] on div "Edit Experience * Company No Company (Self-Employed) FundNV To pick up a dragga…" at bounding box center [674, 212] width 1223 height 750
type input "Shark & [PERSON_NAME]"
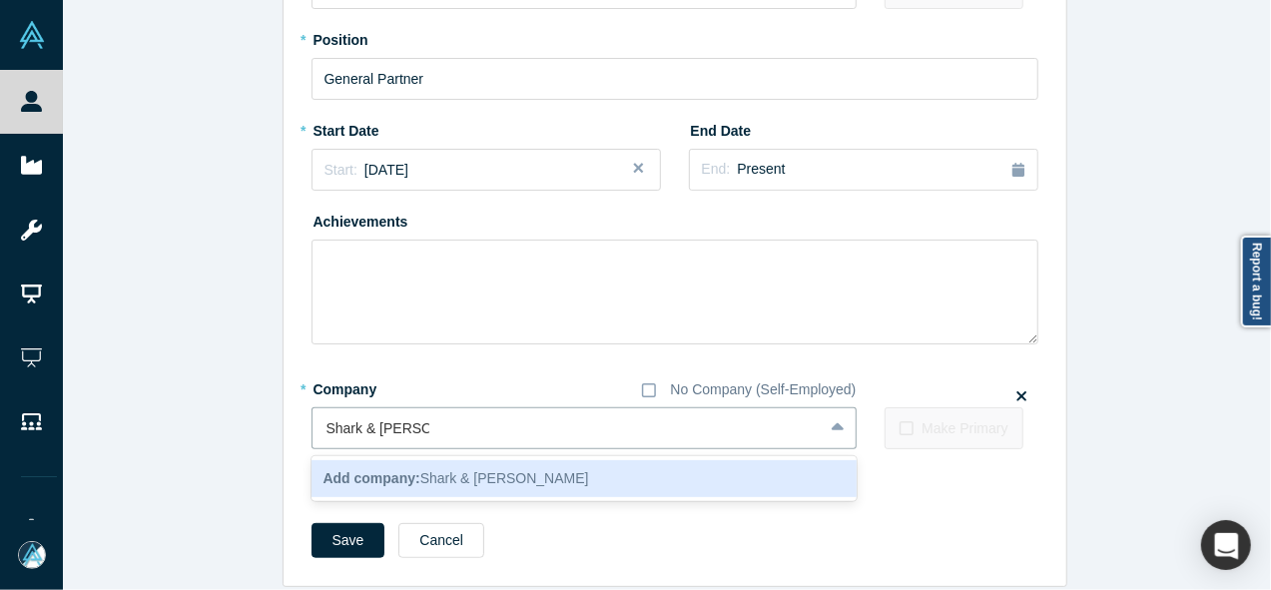
click at [371, 487] on div "Add company: Shark & [PERSON_NAME]" at bounding box center [584, 478] width 545 height 37
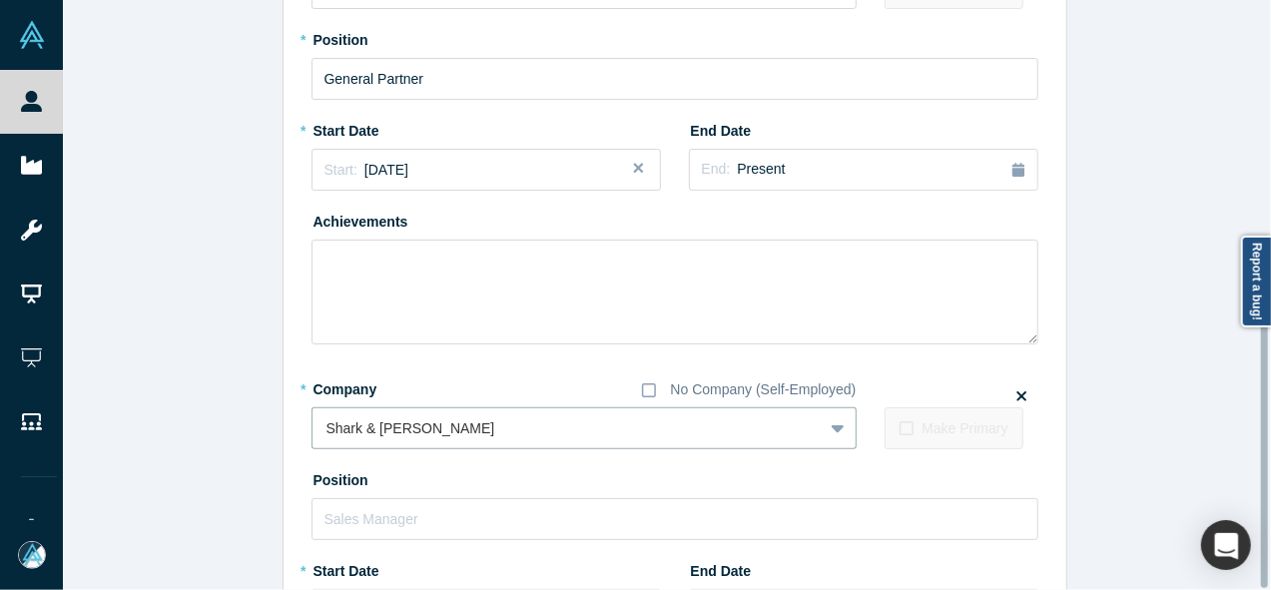
scroll to position [549, 0]
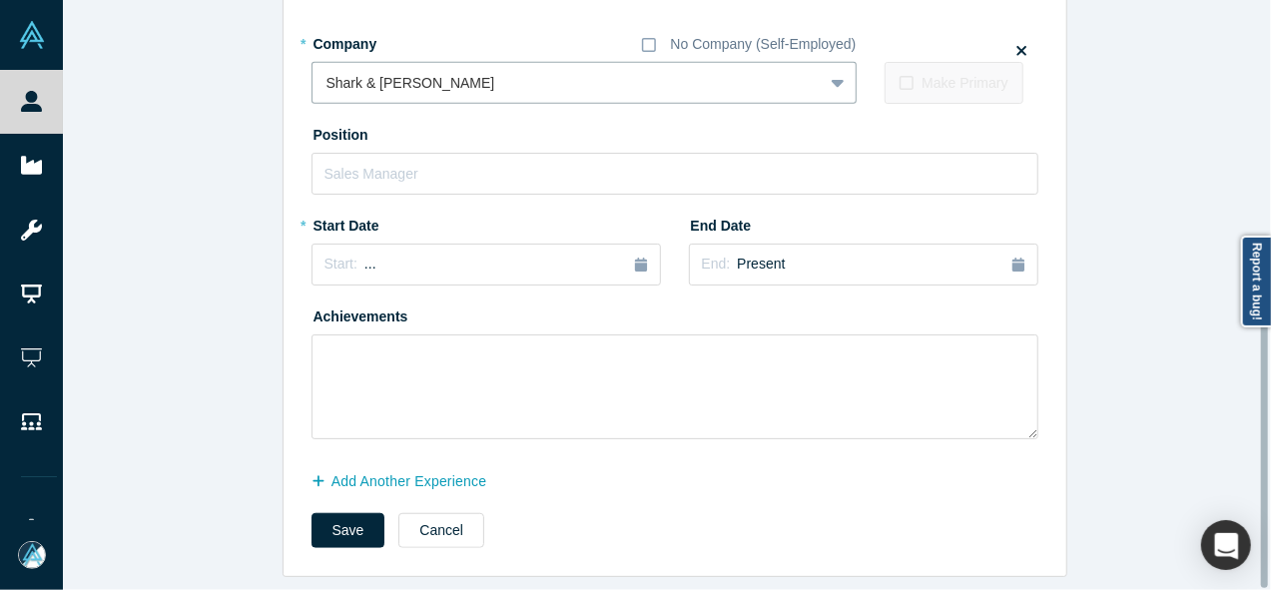
drag, startPoint x: 1264, startPoint y: 481, endPoint x: 1259, endPoint y: 520, distance: 39.3
click at [1259, 520] on div "Edit Experience * Company No Company (Self-Employed) FundNV To pick up a dragga…" at bounding box center [667, 295] width 1208 height 590
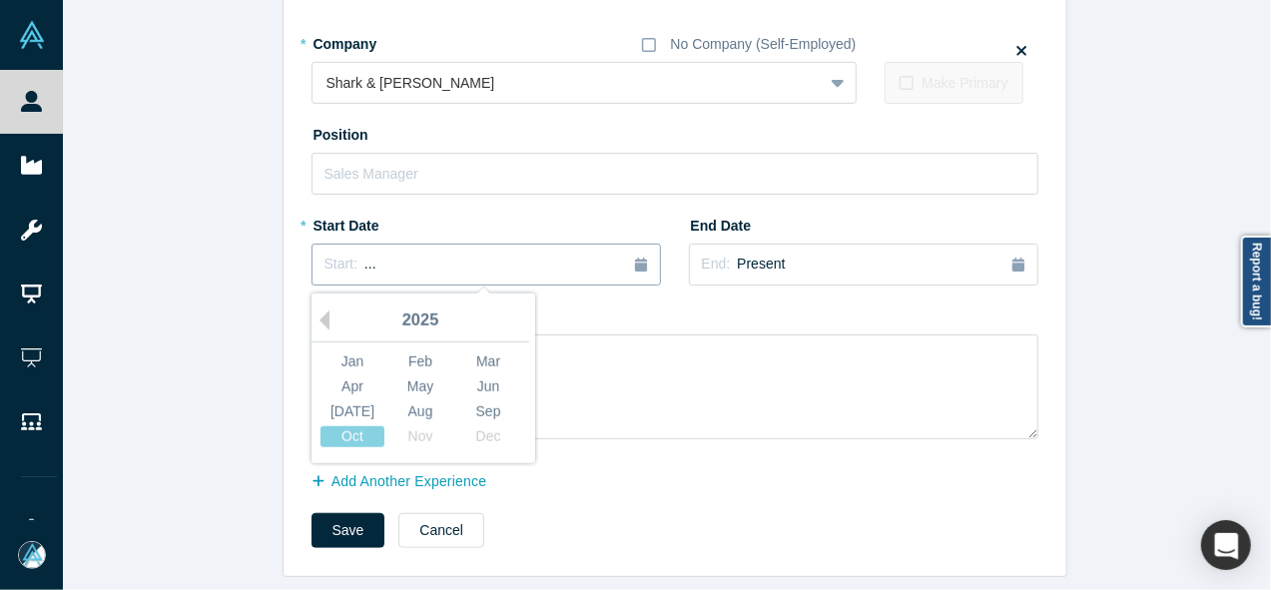
click at [512, 254] on div "Start: ..." at bounding box center [485, 265] width 323 height 22
click at [318, 311] on button "Previous Year" at bounding box center [320, 321] width 20 height 20
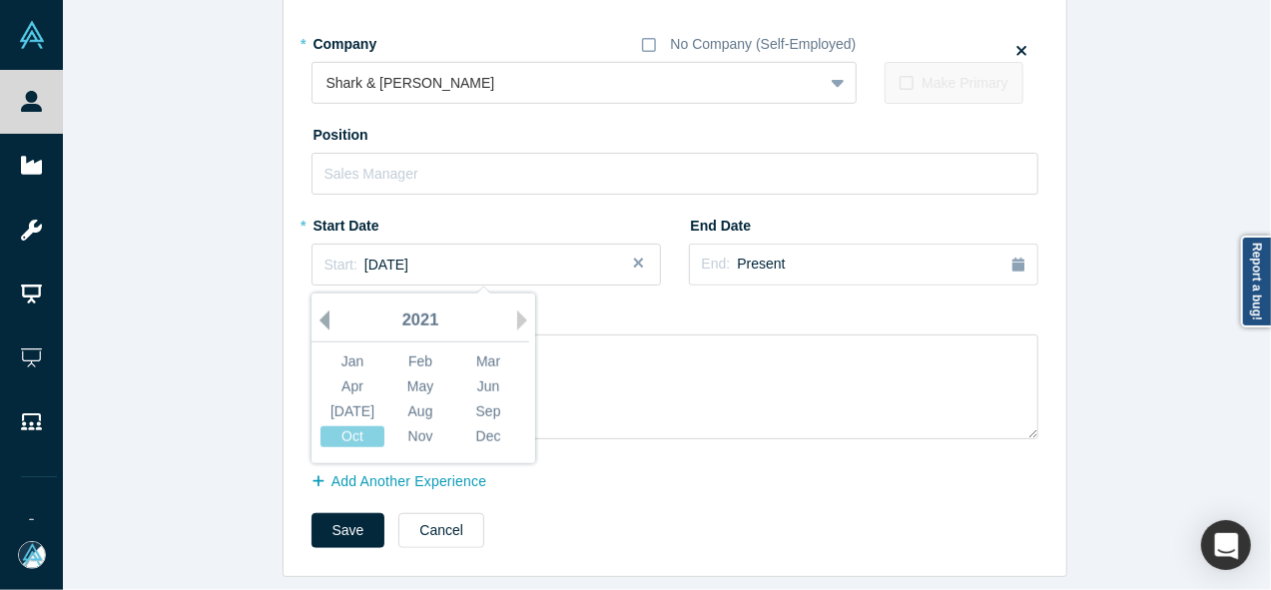
click at [318, 311] on button "Previous Year" at bounding box center [320, 321] width 20 height 20
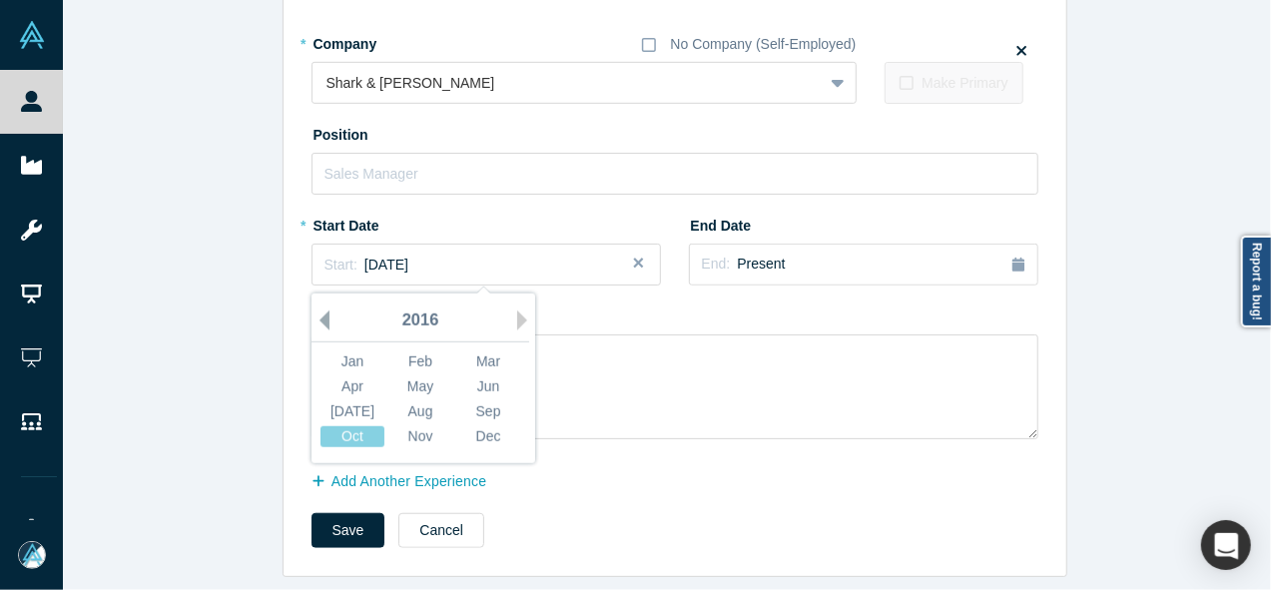
click at [318, 311] on button "Previous Year" at bounding box center [320, 321] width 20 height 20
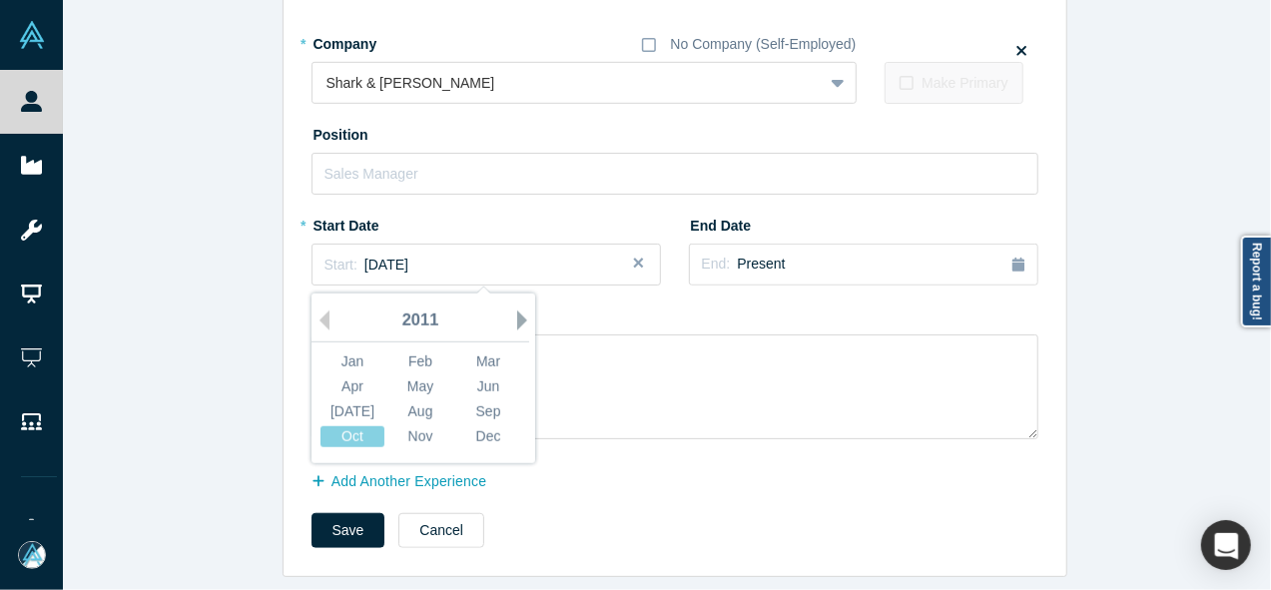
click at [517, 311] on button "Next Year" at bounding box center [527, 321] width 20 height 20
click at [344, 352] on div "Jan" at bounding box center [352, 361] width 64 height 21
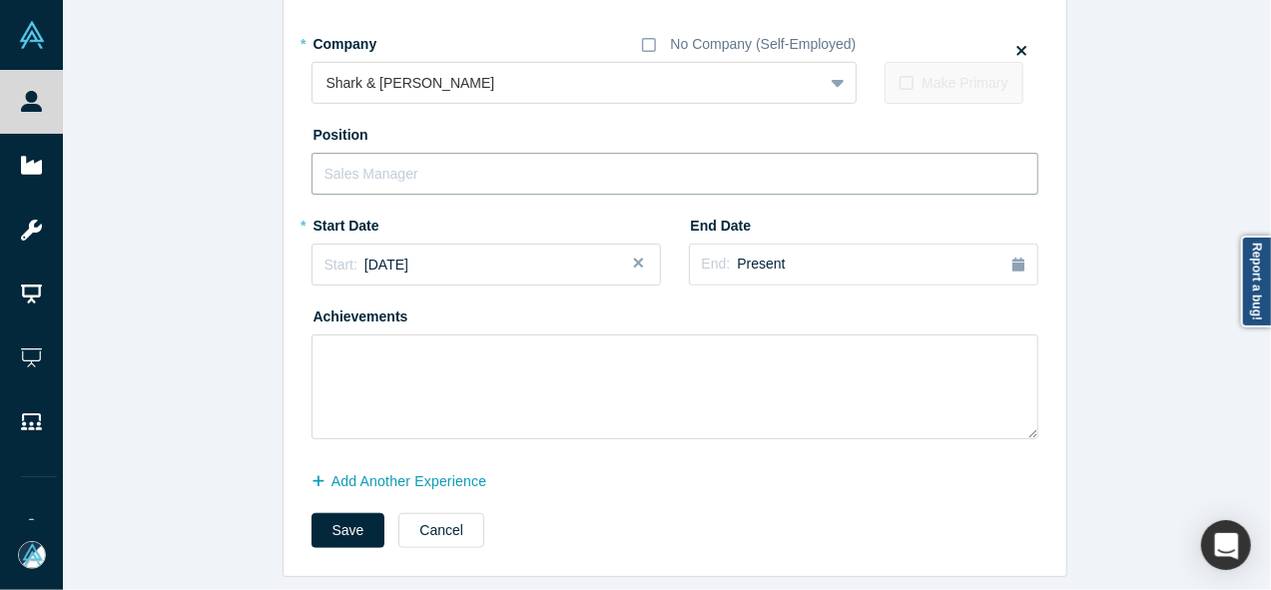
click at [412, 161] on input "text" at bounding box center [675, 174] width 727 height 42
paste input "Shark & [PERSON_NAME] logo Partner Partner"
drag, startPoint x: 498, startPoint y: 161, endPoint x: 270, endPoint y: 167, distance: 228.7
click at [270, 167] on div "Edit Experience * Company No Company (Self-Employed) FundNV To pick up a dragga…" at bounding box center [674, 34] width 1223 height 1085
type input "Partner"
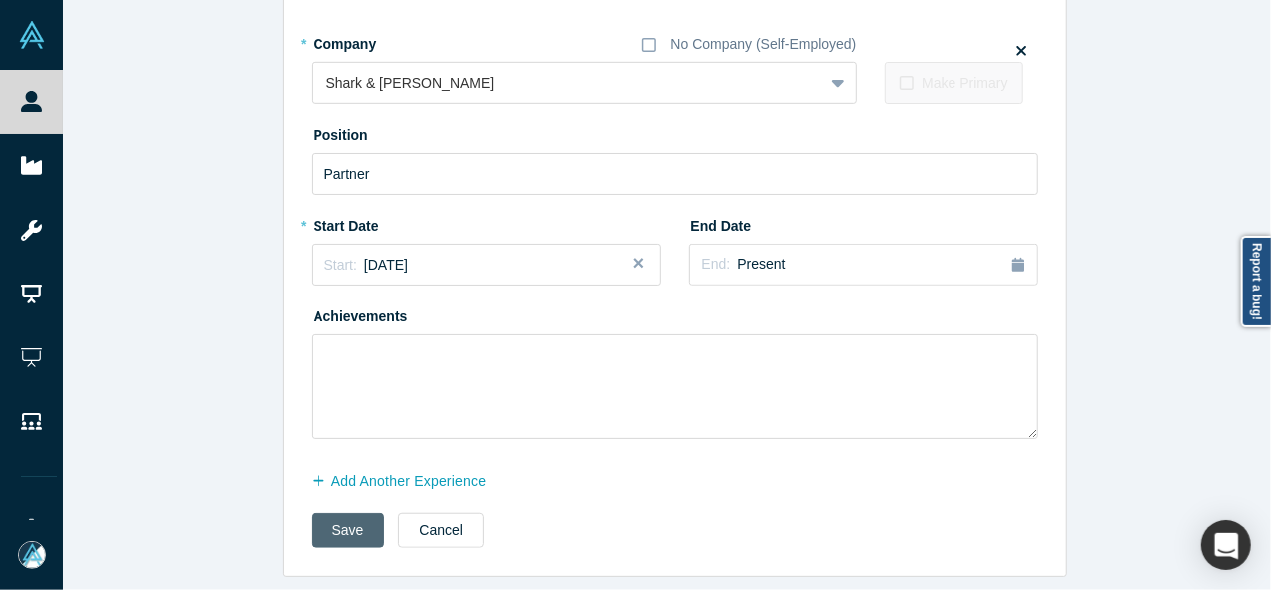
click at [344, 513] on button "Save" at bounding box center [349, 530] width 74 height 35
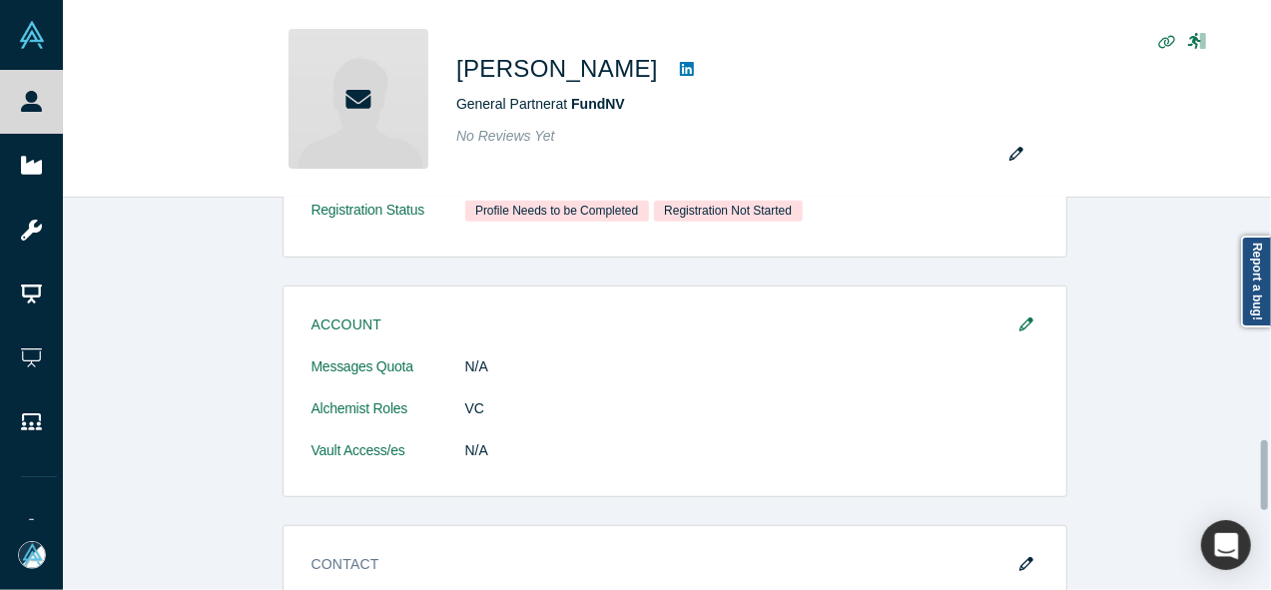
scroll to position [0, 0]
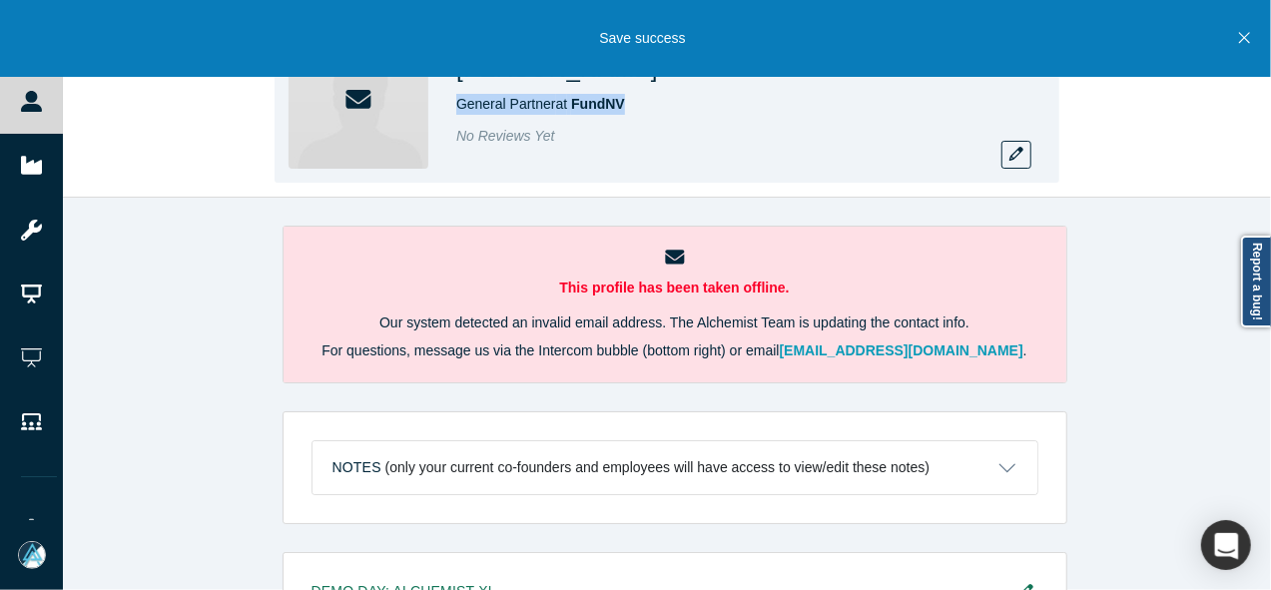
drag, startPoint x: 456, startPoint y: 100, endPoint x: 659, endPoint y: 97, distance: 202.7
click at [659, 97] on div "General Partner at FundNV" at bounding box center [735, 104] width 559 height 21
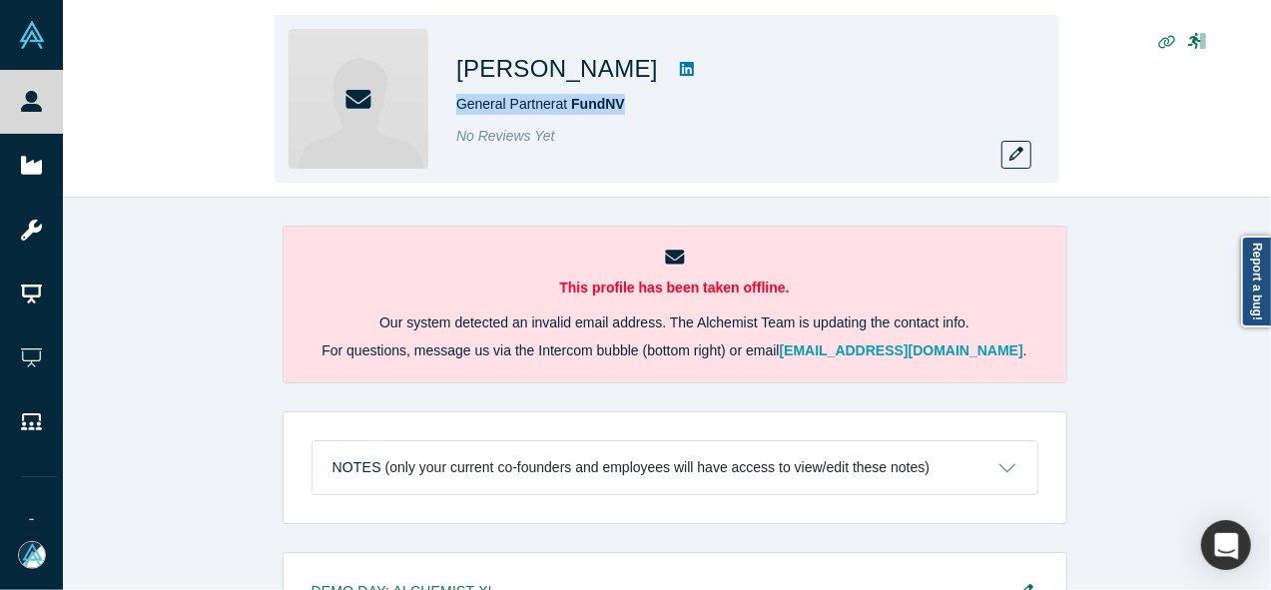
copy span "General Partner at FundNV"
click at [1027, 156] on button "button" at bounding box center [1016, 155] width 30 height 28
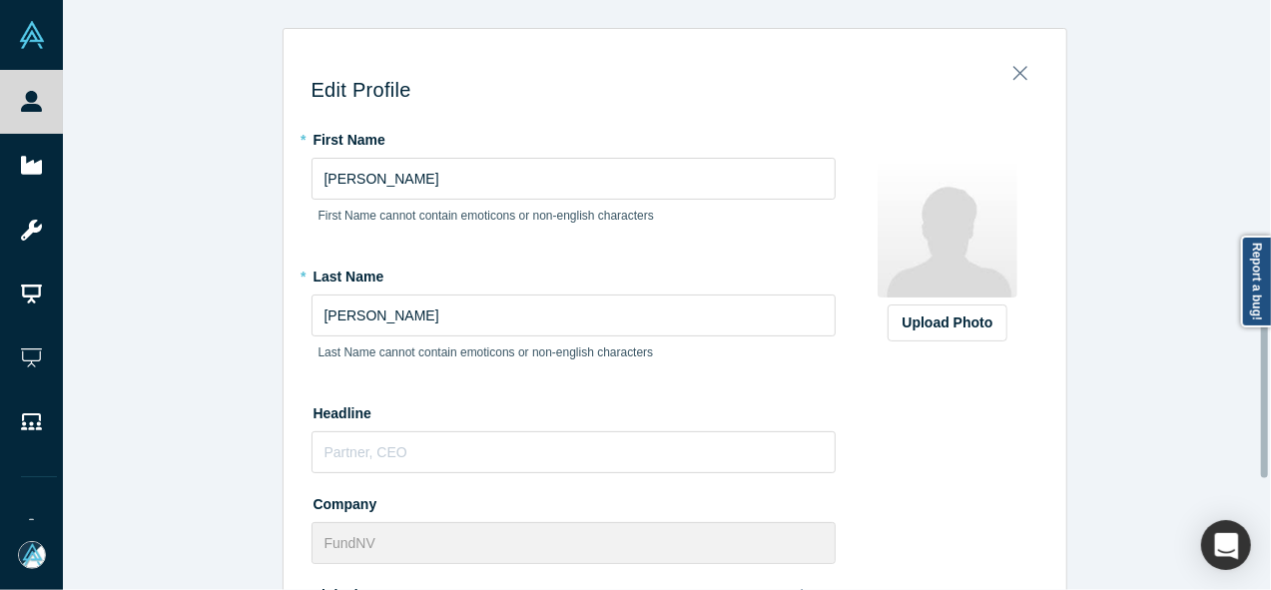
scroll to position [610, 0]
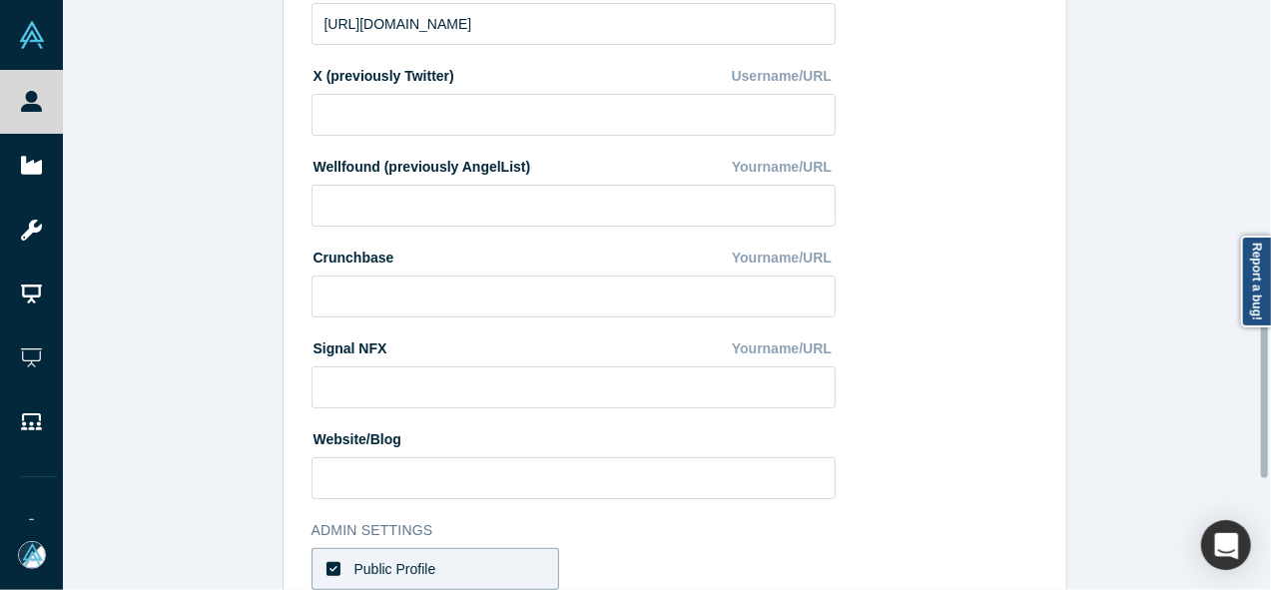
click at [1264, 360] on div at bounding box center [1266, 295] width 6 height 586
drag, startPoint x: 1260, startPoint y: 442, endPoint x: 1259, endPoint y: 500, distance: 57.9
click at [1259, 500] on div "Edit Profile * First Name [PERSON_NAME] First Name cannot contain emoticons or …" at bounding box center [674, 302] width 1223 height 605
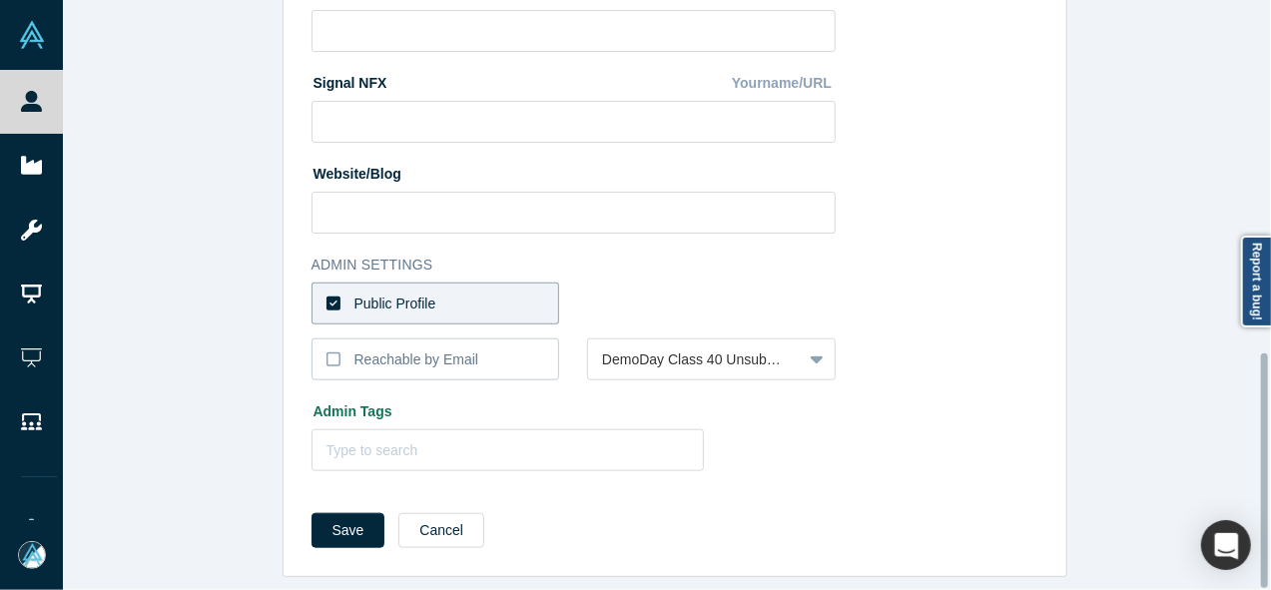
click at [1263, 502] on div at bounding box center [1266, 295] width 6 height 586
click at [479, 345] on label "Reachable by Email" at bounding box center [436, 359] width 249 height 42
click at [0, 0] on input "Reachable by Email" at bounding box center [0, 0] width 0 height 0
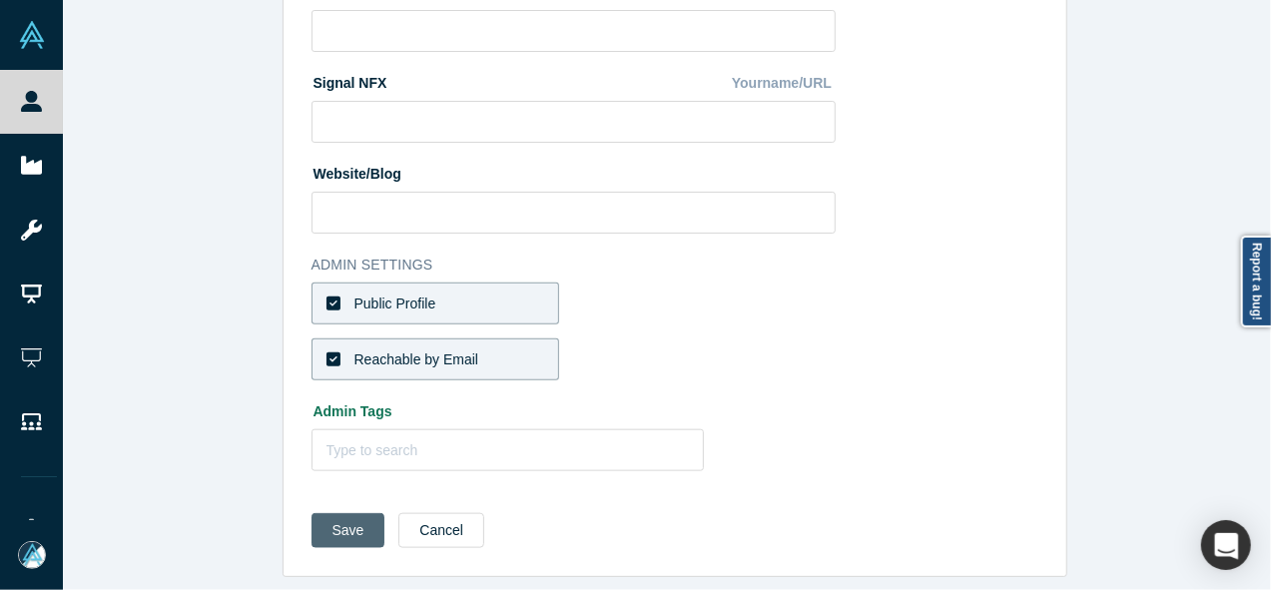
click at [324, 519] on button "Save" at bounding box center [349, 530] width 74 height 35
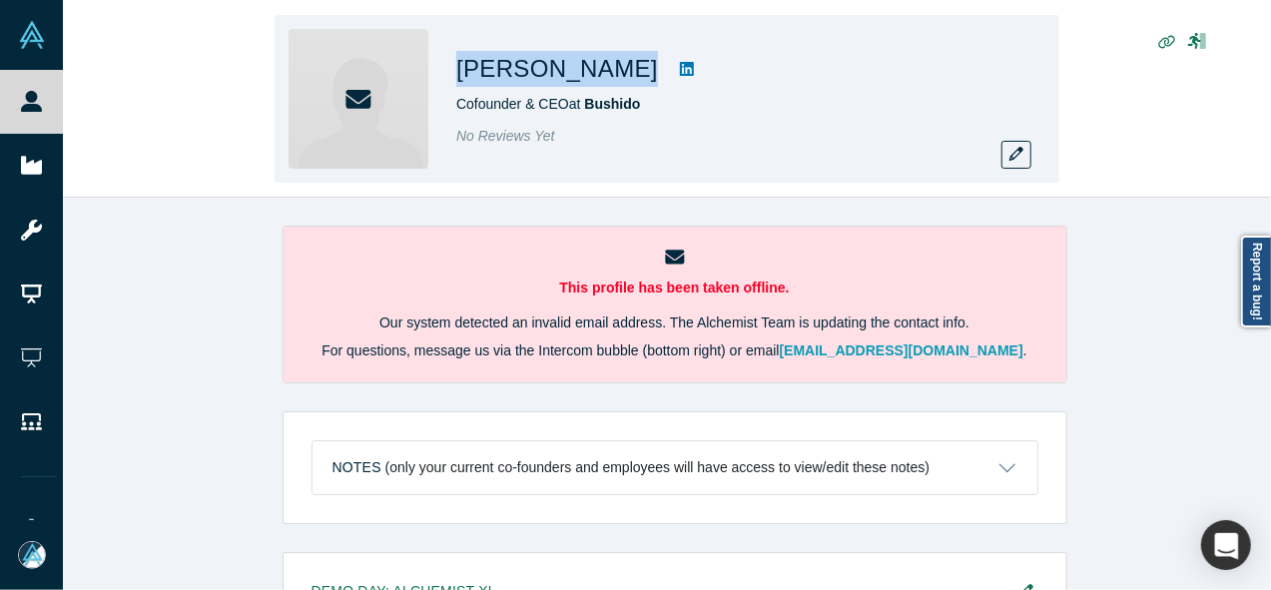
drag, startPoint x: 453, startPoint y: 72, endPoint x: 599, endPoint y: 78, distance: 145.9
click at [599, 78] on div "[PERSON_NAME] Cofounder & CEO at Bushido No Reviews Yet" at bounding box center [667, 99] width 785 height 168
copy div "[PERSON_NAME]"
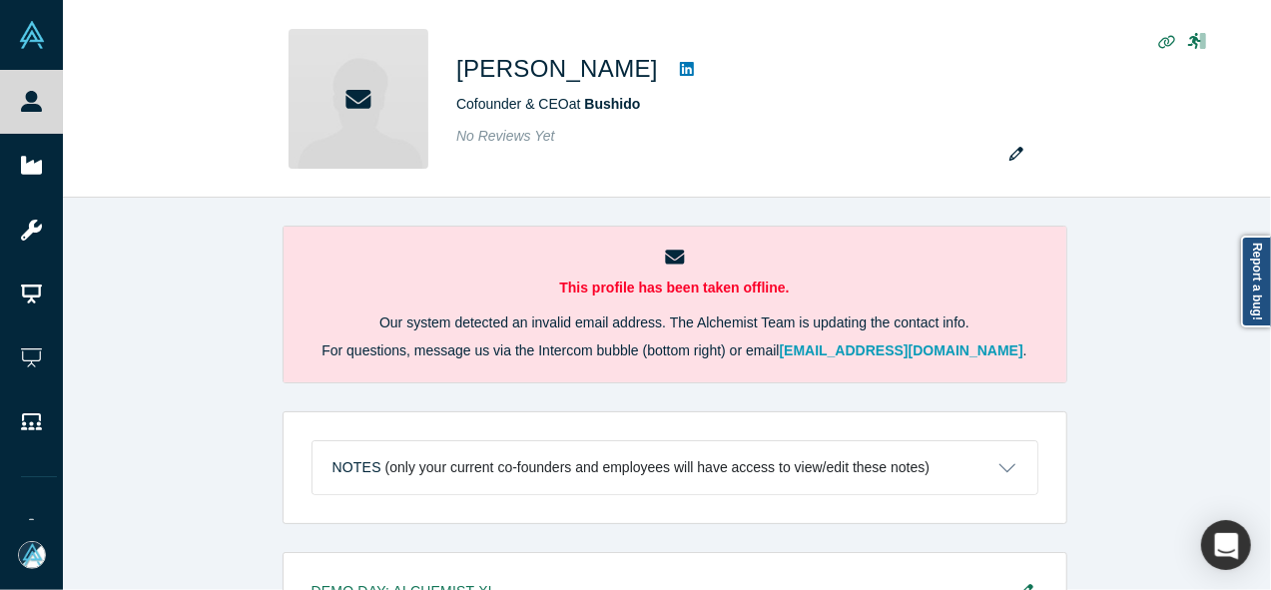
click at [1261, 368] on div "This profile has been taken offline. Our system detected an invalid email addre…" at bounding box center [674, 401] width 1223 height 407
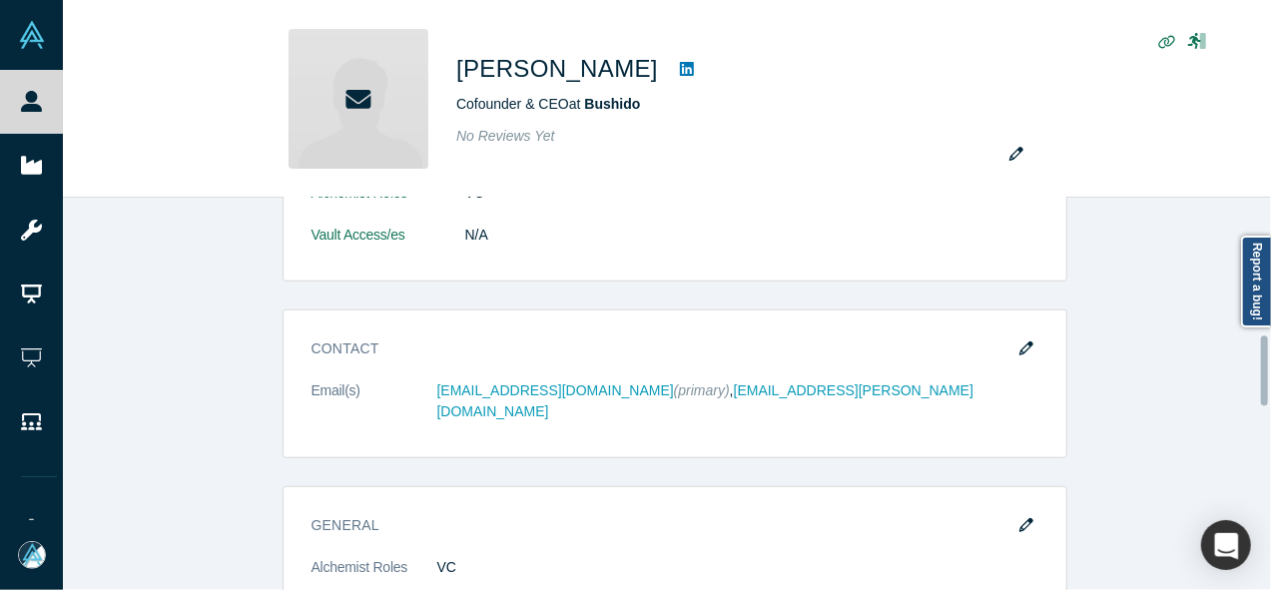
click at [1264, 370] on div at bounding box center [1266, 394] width 6 height 388
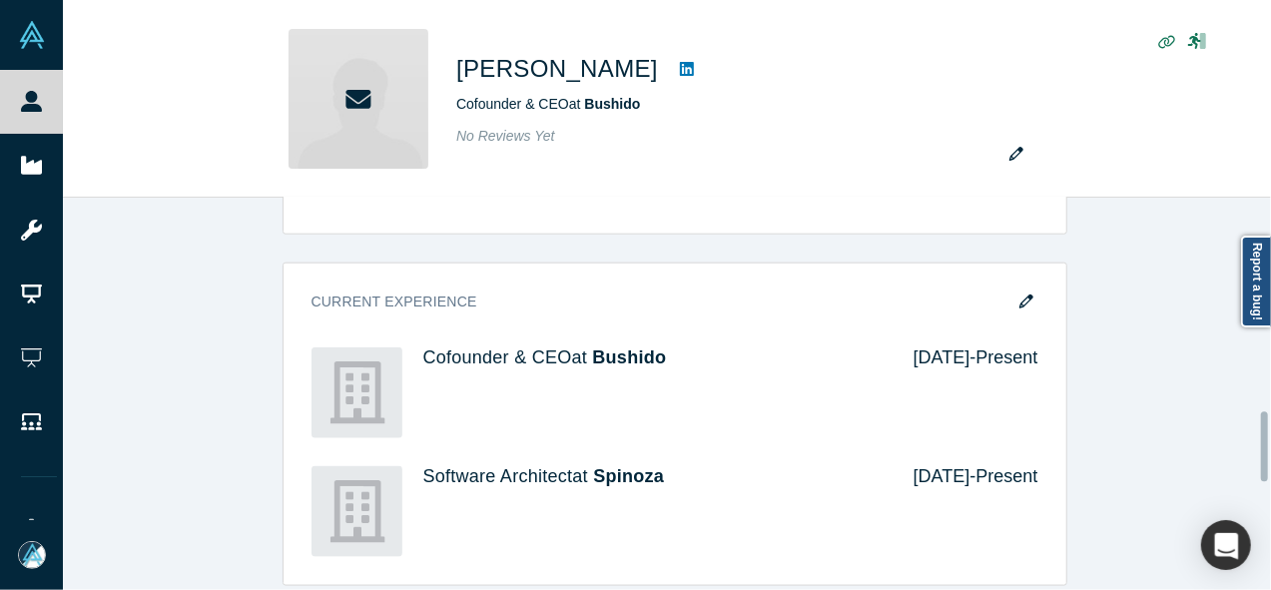
scroll to position [1192, 0]
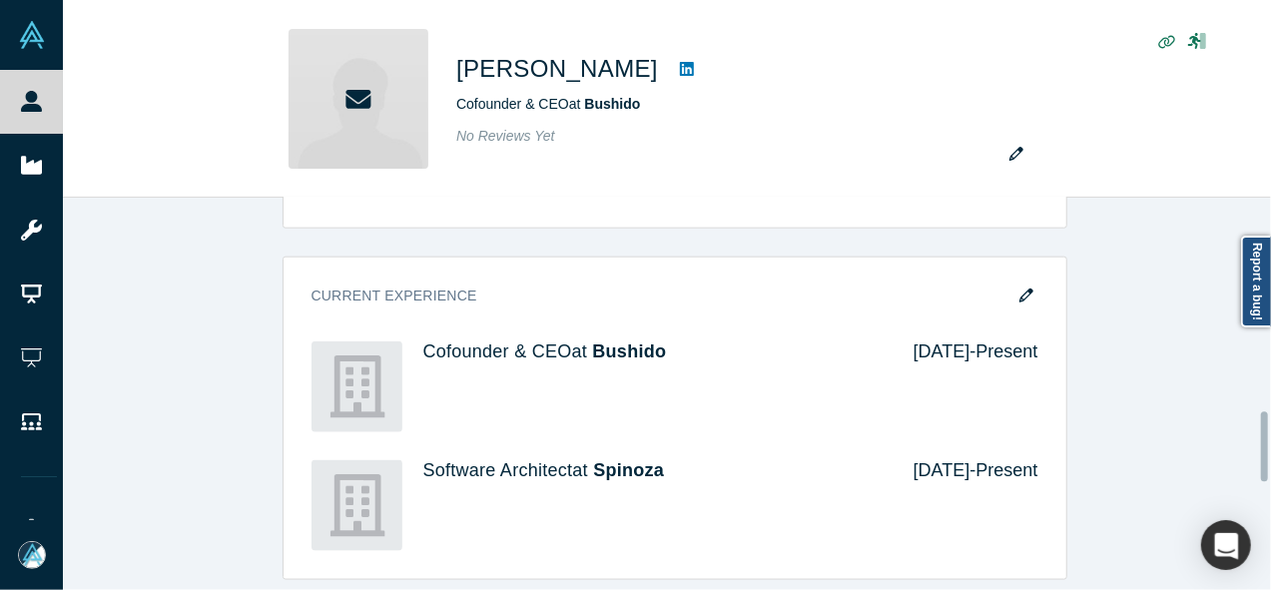
drag, startPoint x: 1264, startPoint y: 370, endPoint x: 1262, endPoint y: 446, distance: 75.9
click at [1262, 446] on div at bounding box center [1264, 446] width 7 height 70
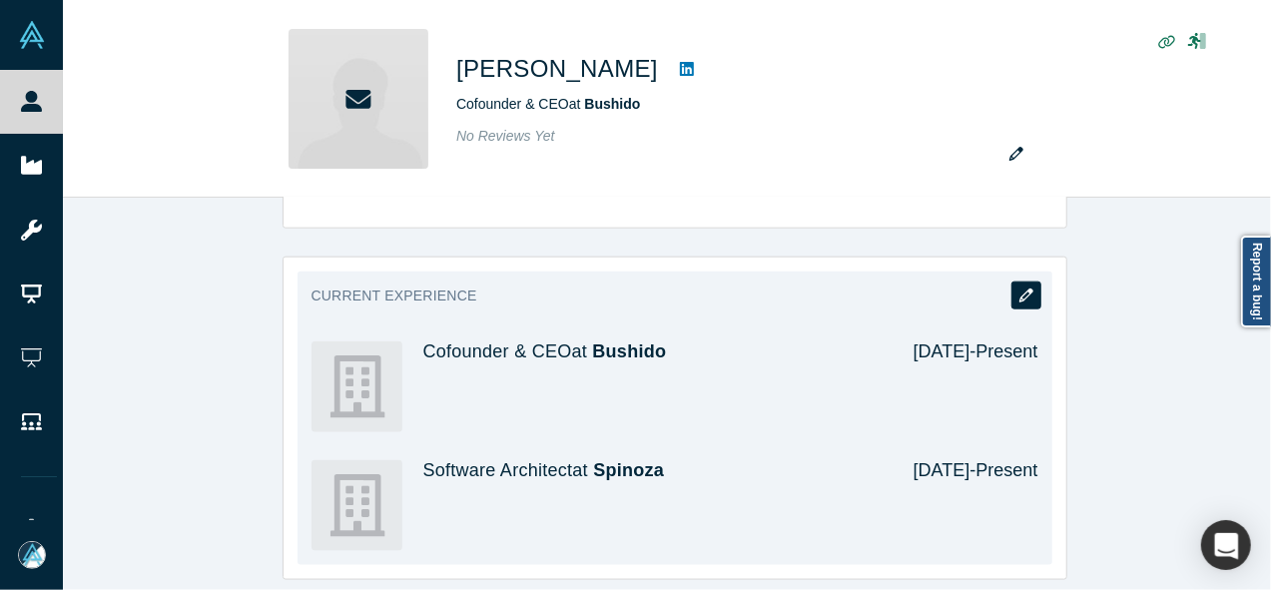
click at [1019, 289] on icon "button" at bounding box center [1026, 296] width 14 height 14
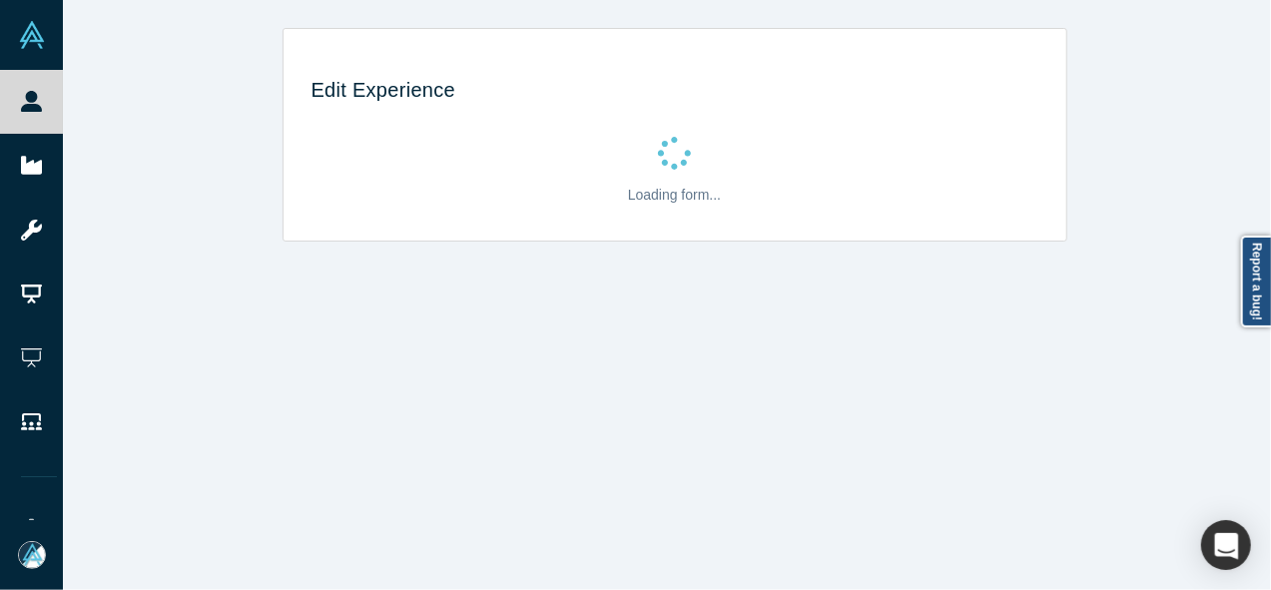
scroll to position [0, 0]
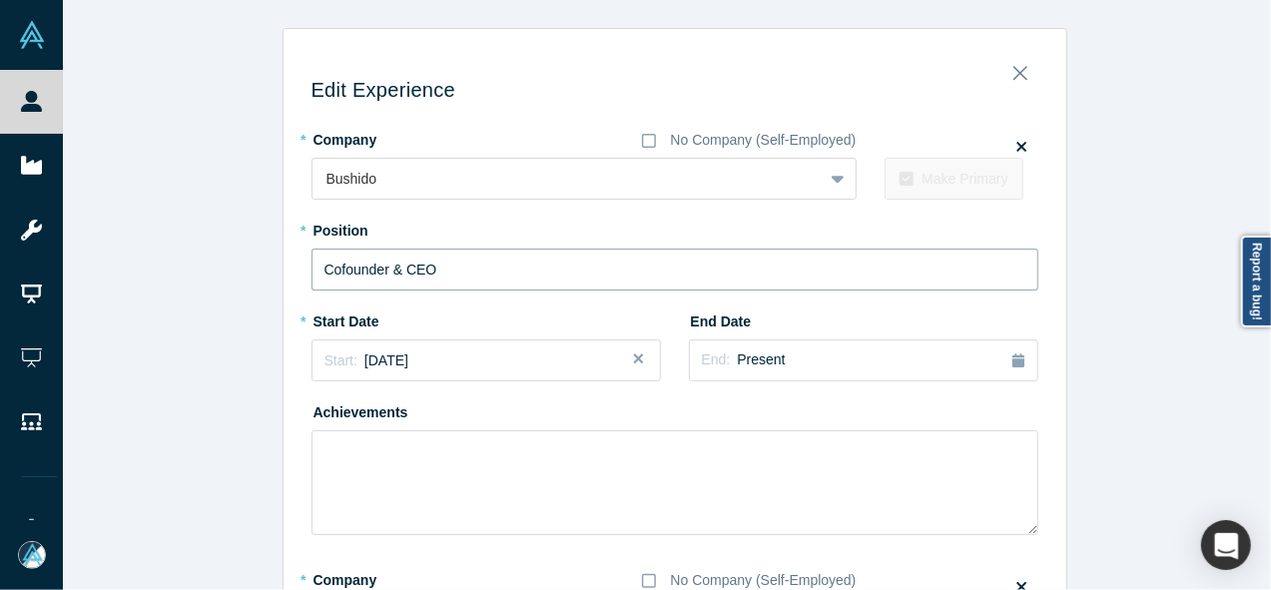
click at [443, 269] on input "Cofounder & CEO" at bounding box center [675, 270] width 727 height 42
paste input "Founder & CEO Founder & CEO Bushido"
click at [411, 270] on input "Founder & CEO Founder & CEO Bushido" at bounding box center [675, 270] width 727 height 42
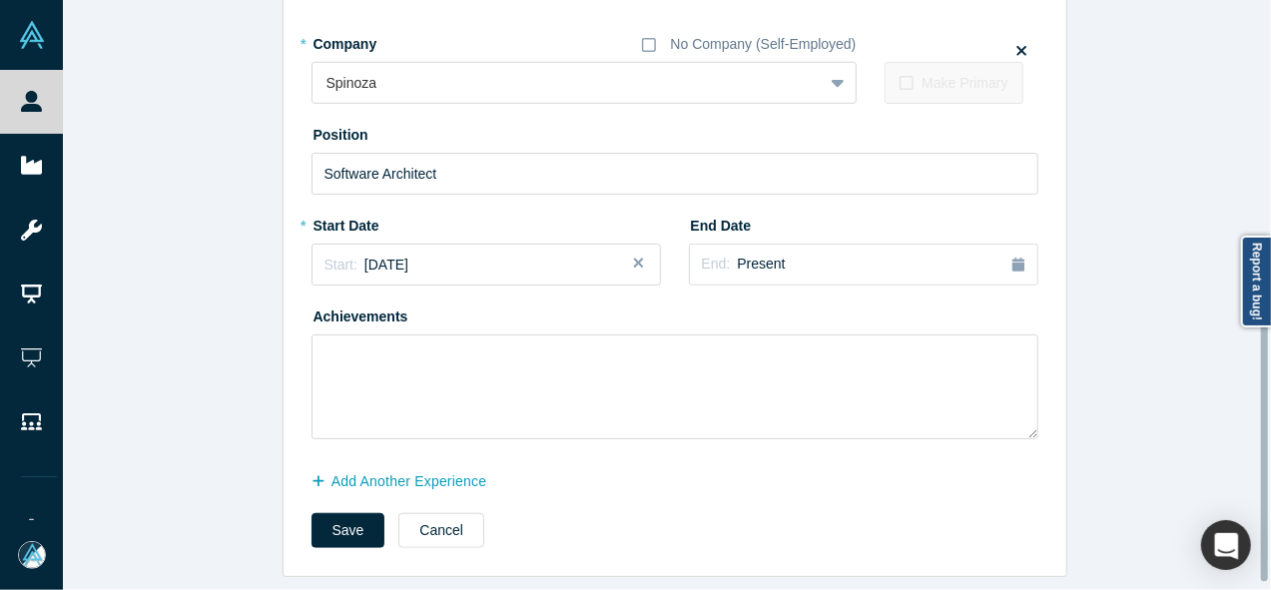
click at [1268, 429] on div at bounding box center [1266, 295] width 6 height 586
type input "Founder & CEO"
click at [321, 528] on button "Save" at bounding box center [349, 530] width 74 height 35
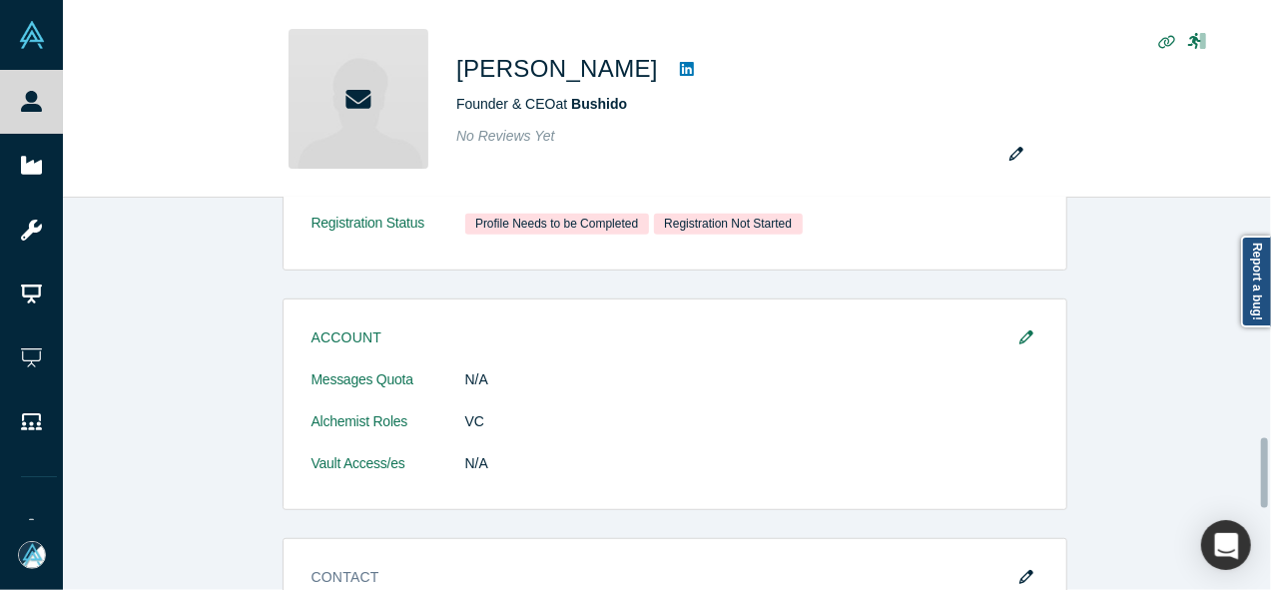
scroll to position [0, 0]
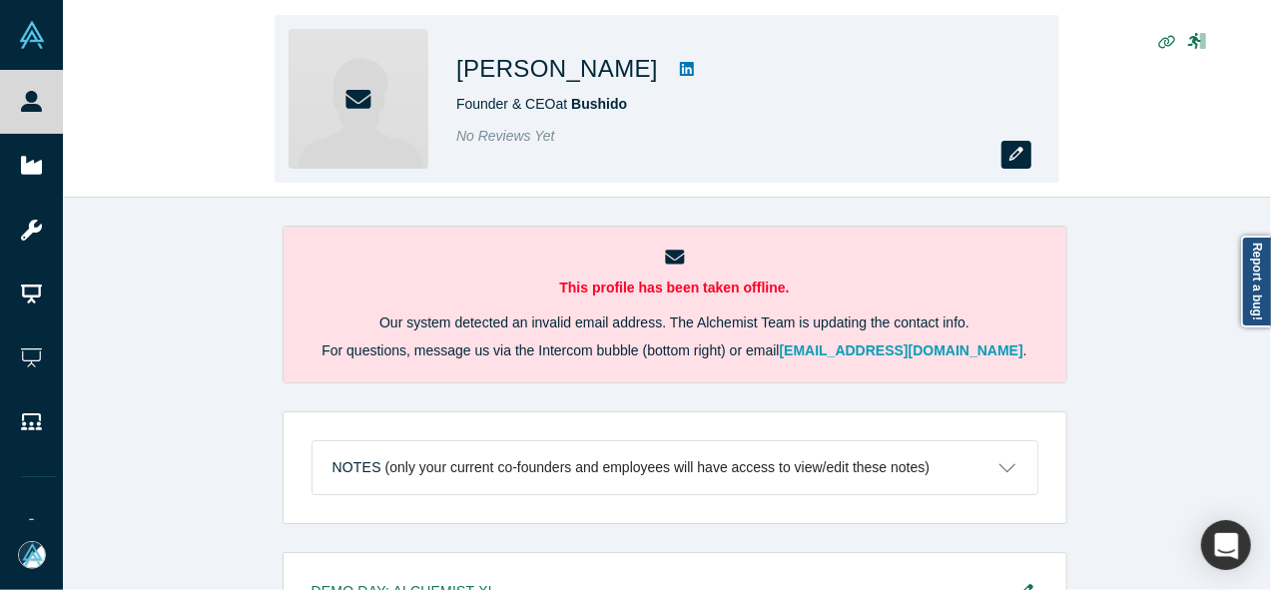
click at [1026, 154] on button "button" at bounding box center [1016, 155] width 30 height 28
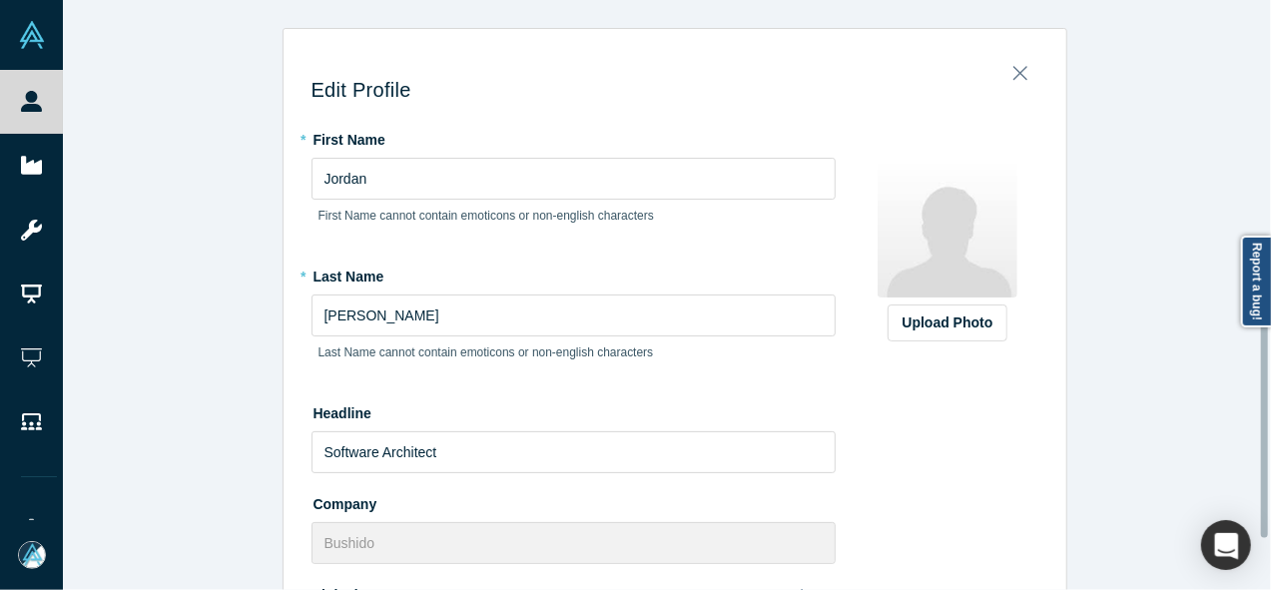
scroll to position [762, 0]
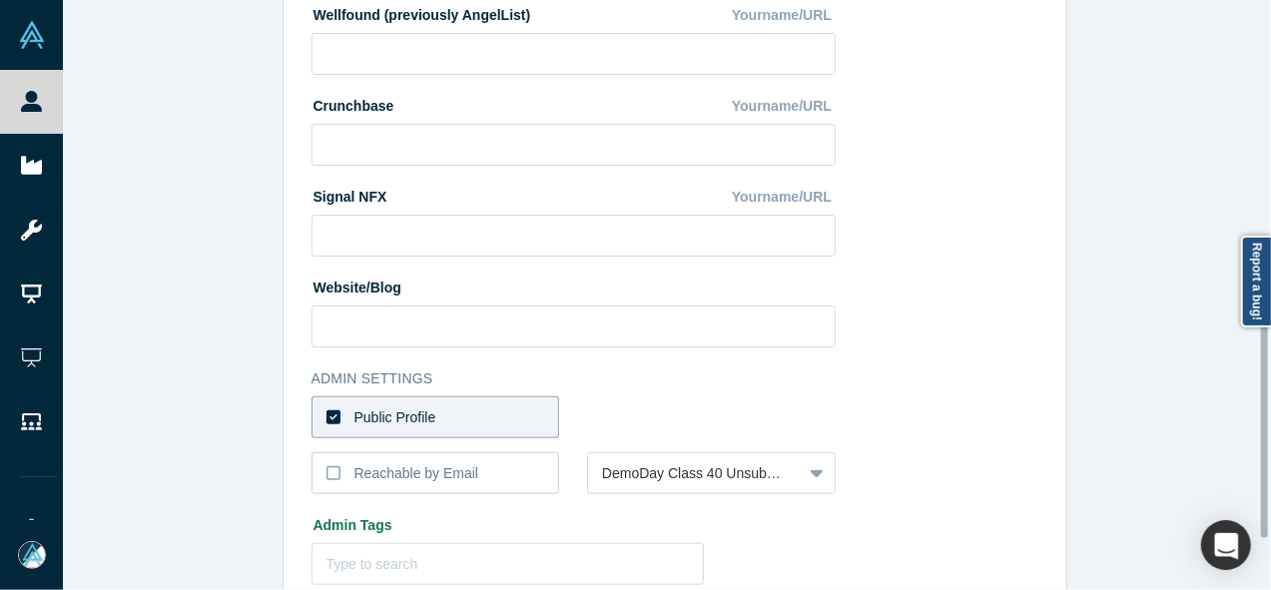
click at [1265, 420] on div at bounding box center [1266, 295] width 6 height 586
click at [512, 421] on label "Public Profile" at bounding box center [436, 417] width 249 height 42
click at [0, 0] on input "Public Profile" at bounding box center [0, 0] width 0 height 0
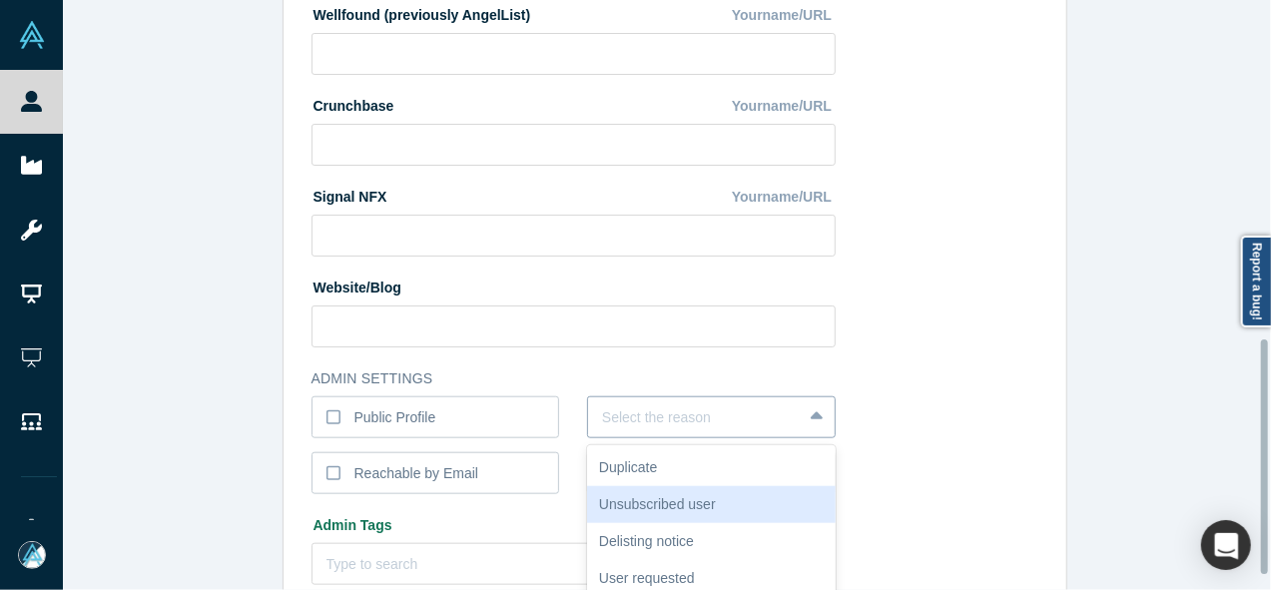
scroll to position [855, 0]
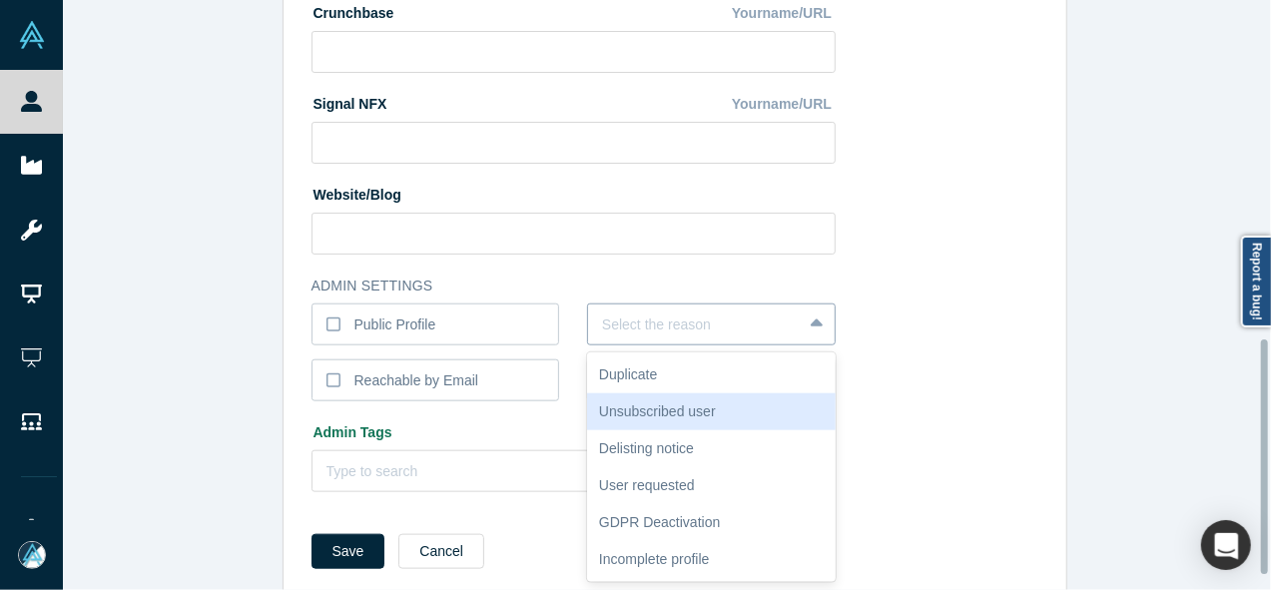
click at [630, 345] on div "6 results available. Use Up and Down to choose options, press Enter to select t…" at bounding box center [711, 325] width 249 height 42
click at [630, 422] on div "Unsubscribed user" at bounding box center [711, 411] width 249 height 37
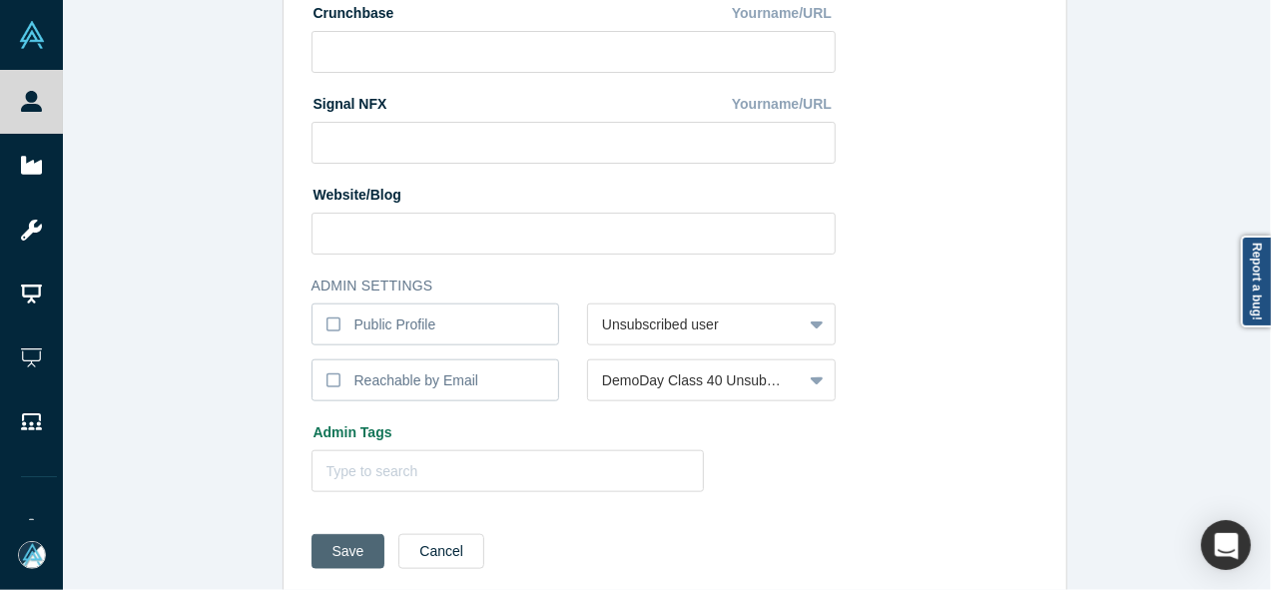
click at [347, 564] on button "Save" at bounding box center [349, 551] width 74 height 35
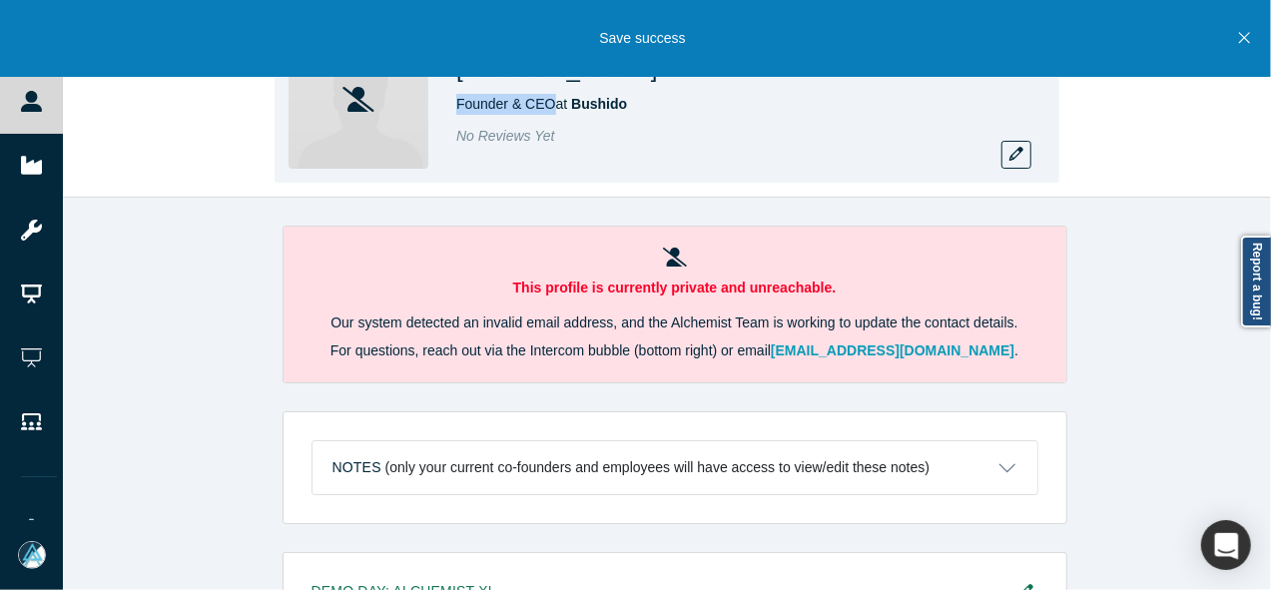
drag, startPoint x: 453, startPoint y: 107, endPoint x: 553, endPoint y: 103, distance: 99.9
click at [553, 103] on div "Jordan Katz Founder & CEO at Bushido No Reviews Yet" at bounding box center [667, 99] width 785 height 168
copy span "Founder & CEO"
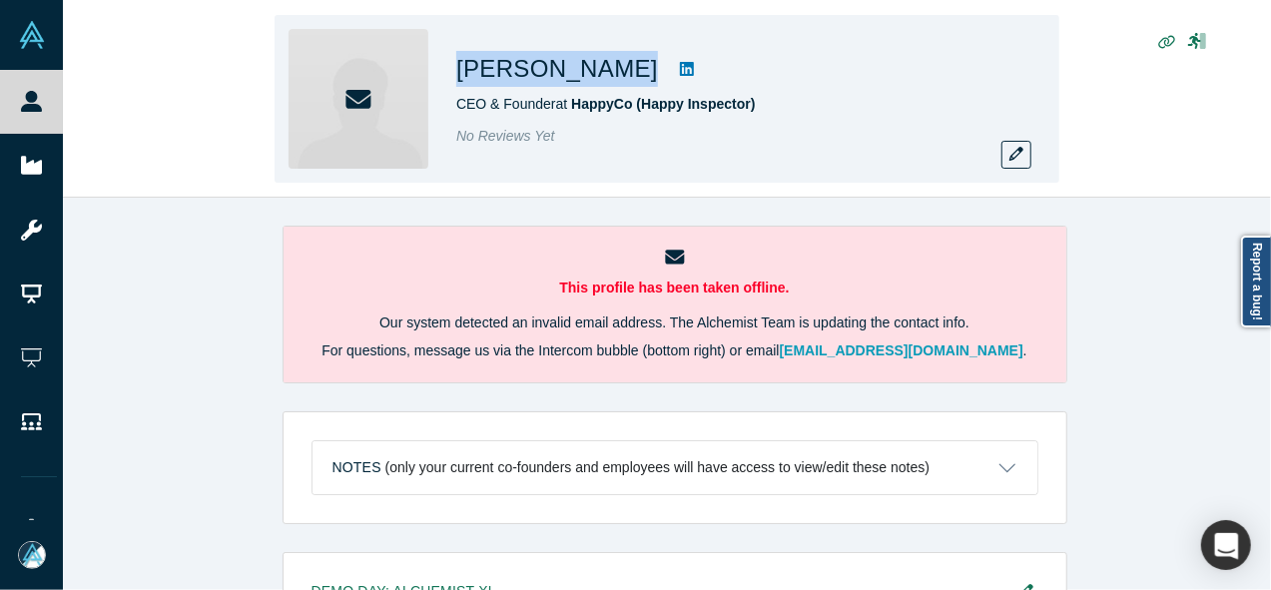
drag, startPoint x: 456, startPoint y: 75, endPoint x: 578, endPoint y: 71, distance: 121.9
click at [578, 71] on div "Jindou Lee" at bounding box center [735, 69] width 559 height 36
copy div "Jindou Lee"
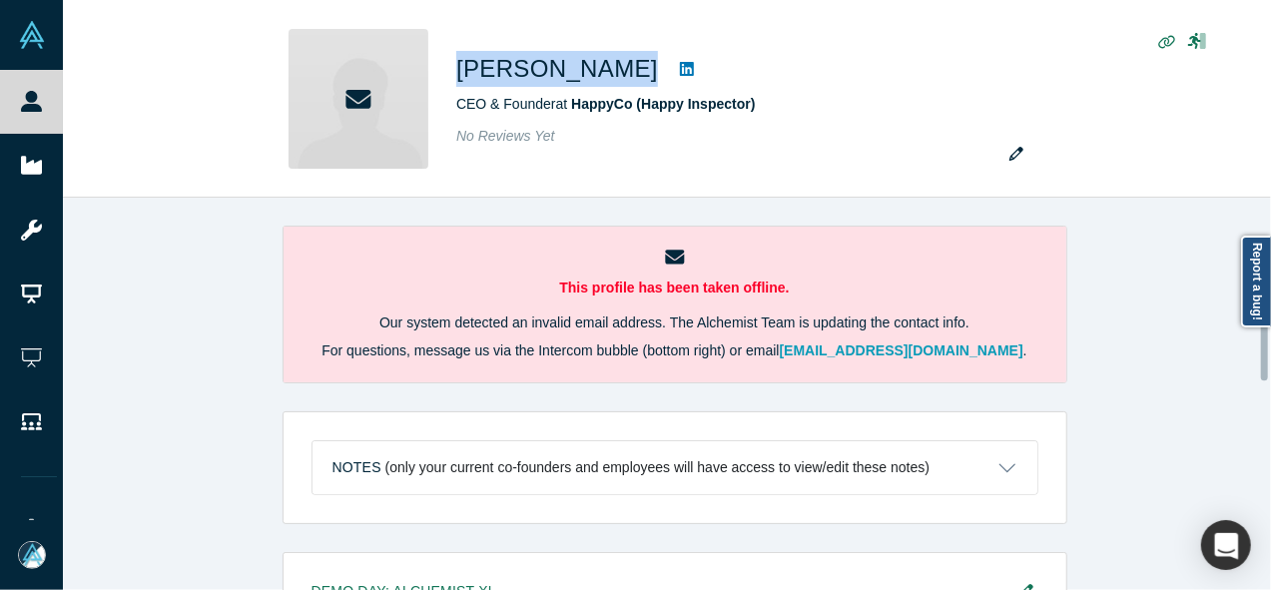
scroll to position [625, 0]
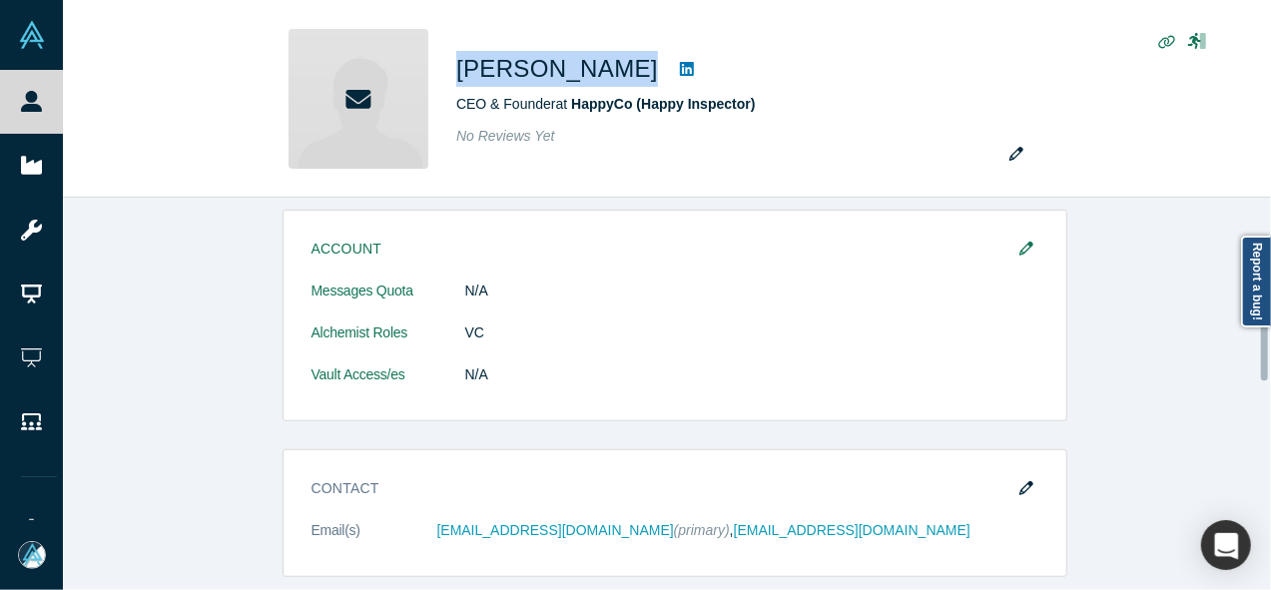
click at [1266, 345] on div at bounding box center [1266, 394] width 6 height 388
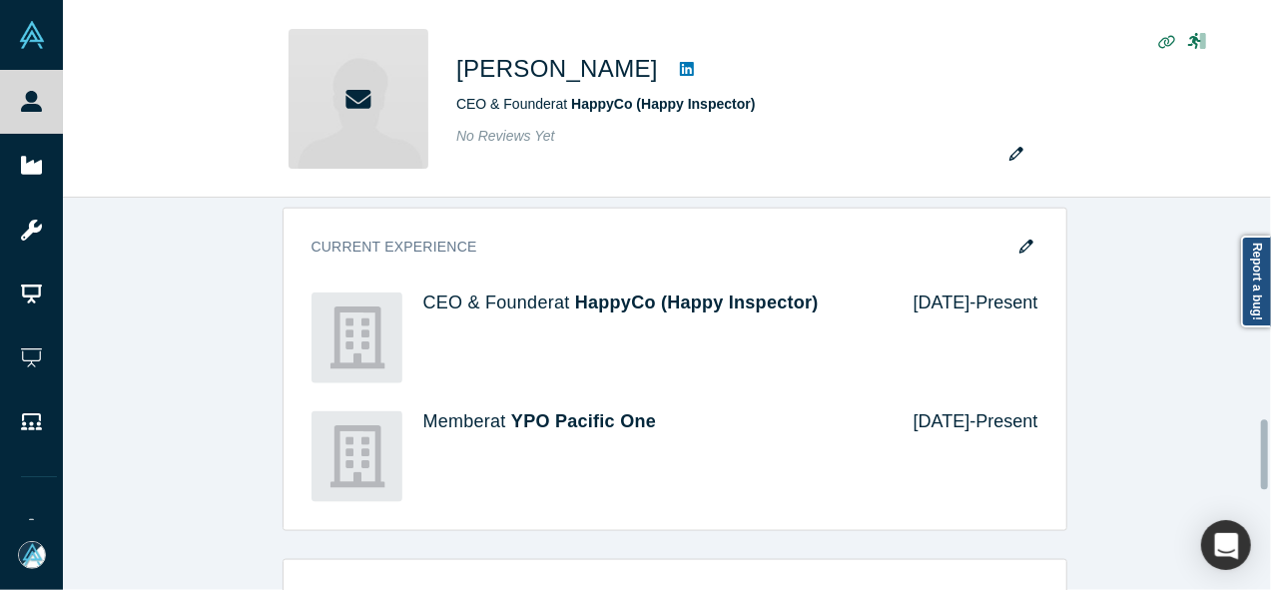
scroll to position [1236, 0]
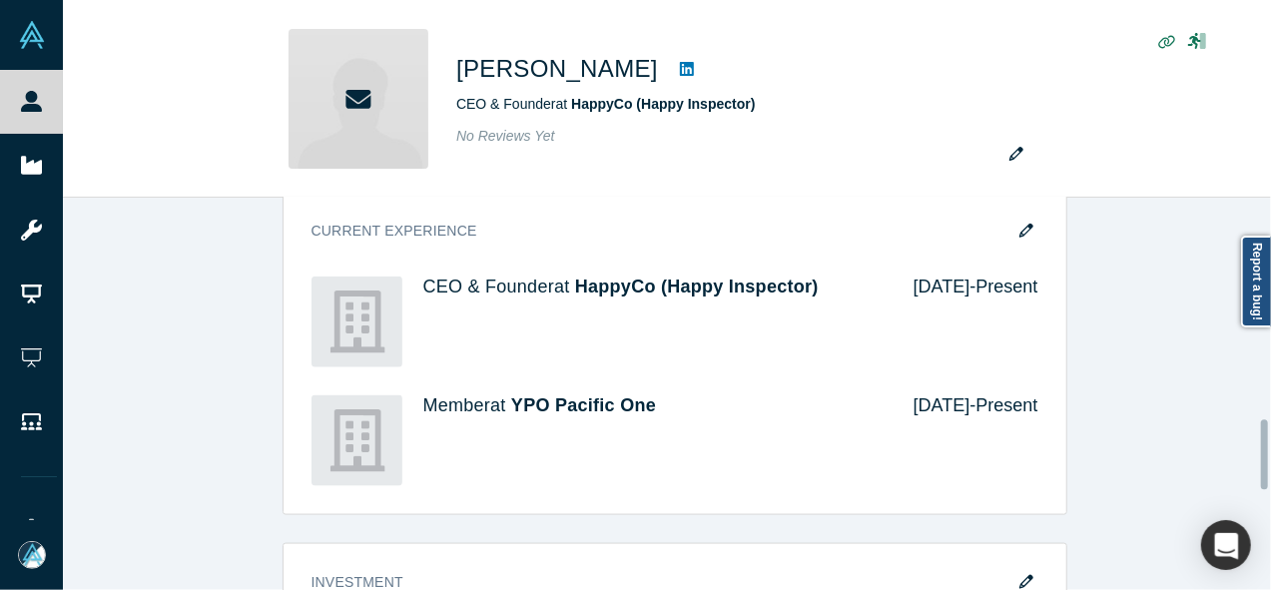
drag, startPoint x: 1266, startPoint y: 345, endPoint x: 1262, endPoint y: 454, distance: 108.9
click at [1262, 454] on div at bounding box center [1264, 454] width 7 height 70
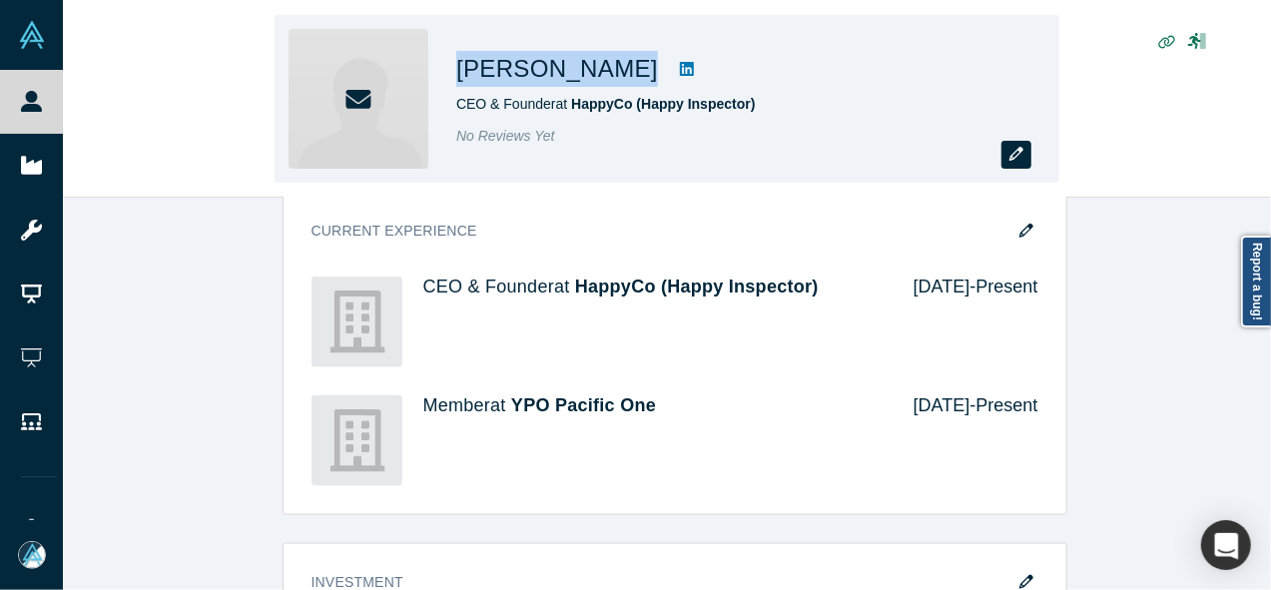
click at [1015, 151] on icon "button" at bounding box center [1016, 154] width 14 height 14
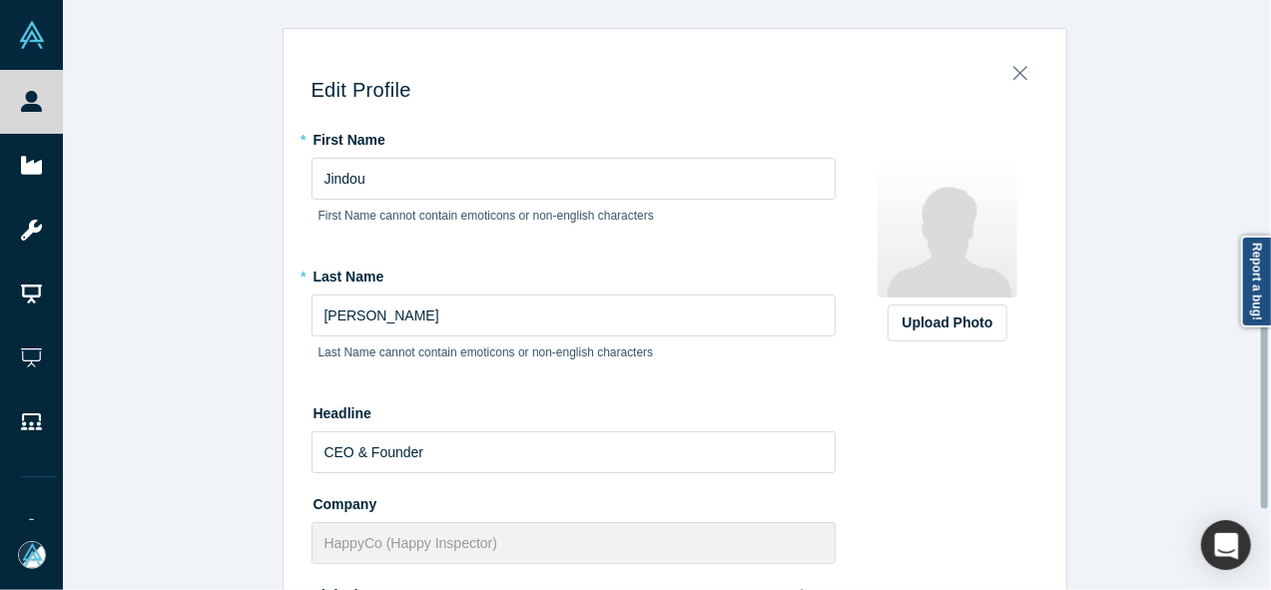
scroll to position [689, 0]
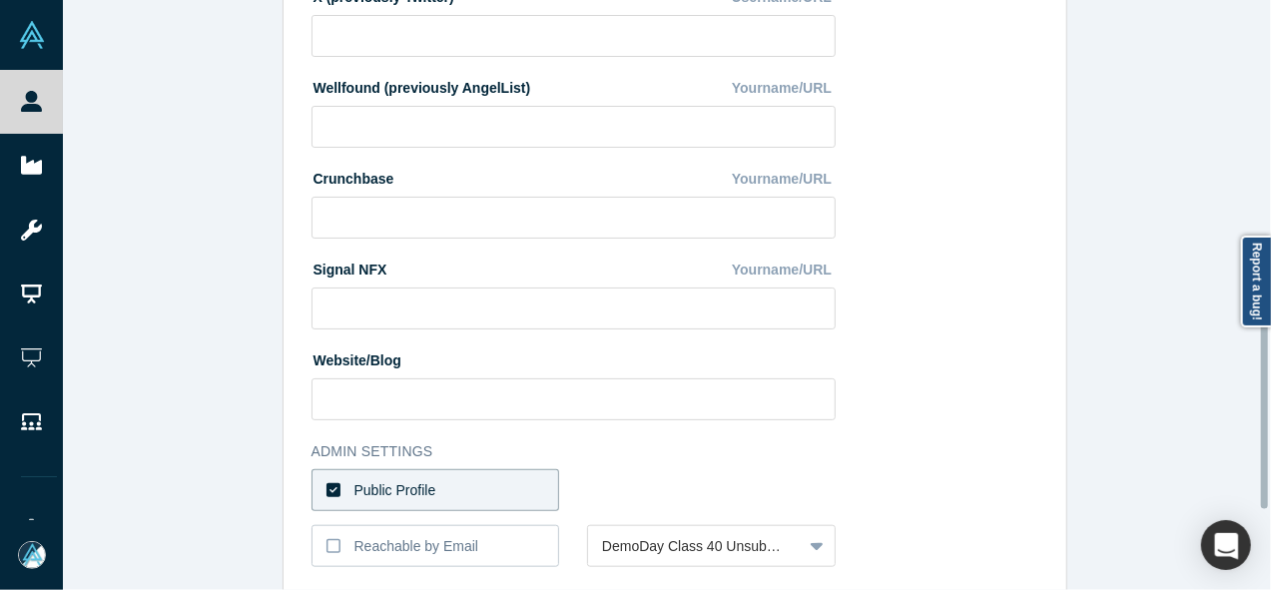
click at [1268, 391] on div at bounding box center [1266, 295] width 6 height 586
click at [466, 492] on label "Public Profile" at bounding box center [436, 490] width 249 height 42
click at [0, 0] on input "Public Profile" at bounding box center [0, 0] width 0 height 0
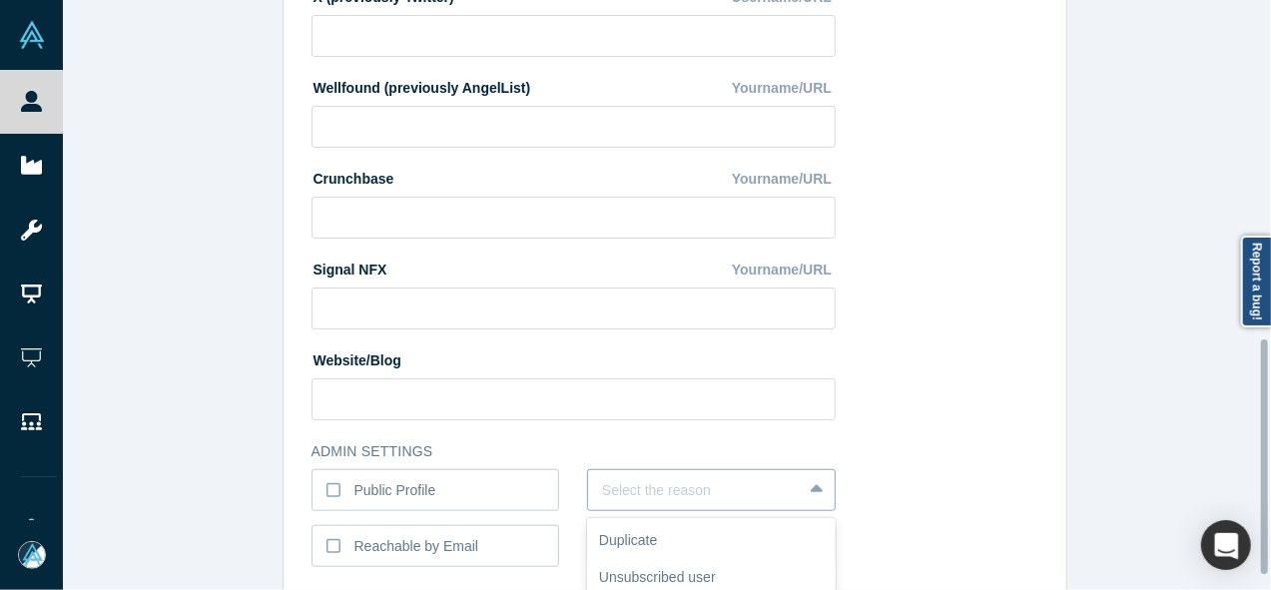
scroll to position [855, 0]
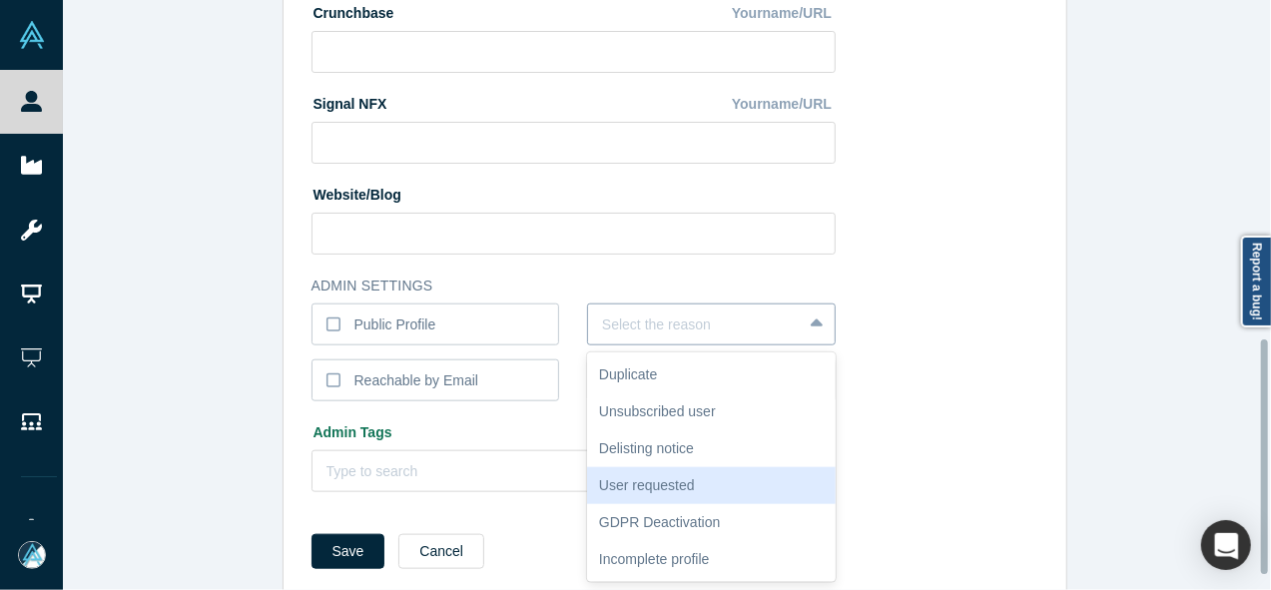
click at [641, 345] on div "6 results available. Use Up and Down to choose options, press Enter to select t…" at bounding box center [711, 325] width 249 height 42
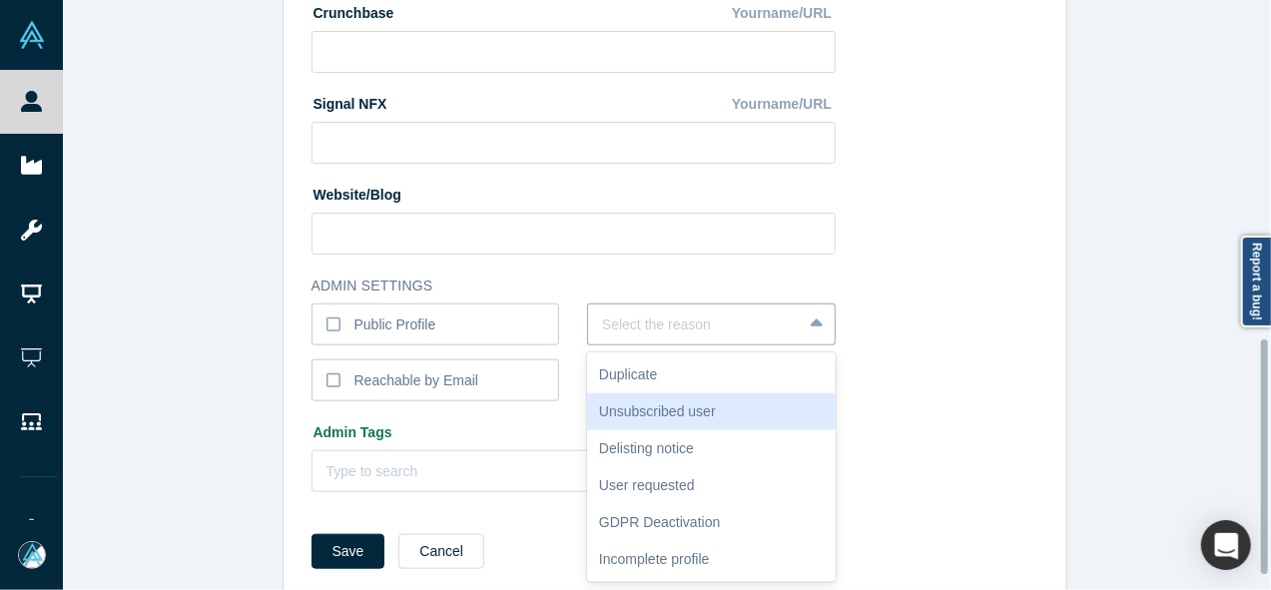
click at [650, 412] on div "Unsubscribed user" at bounding box center [711, 411] width 249 height 37
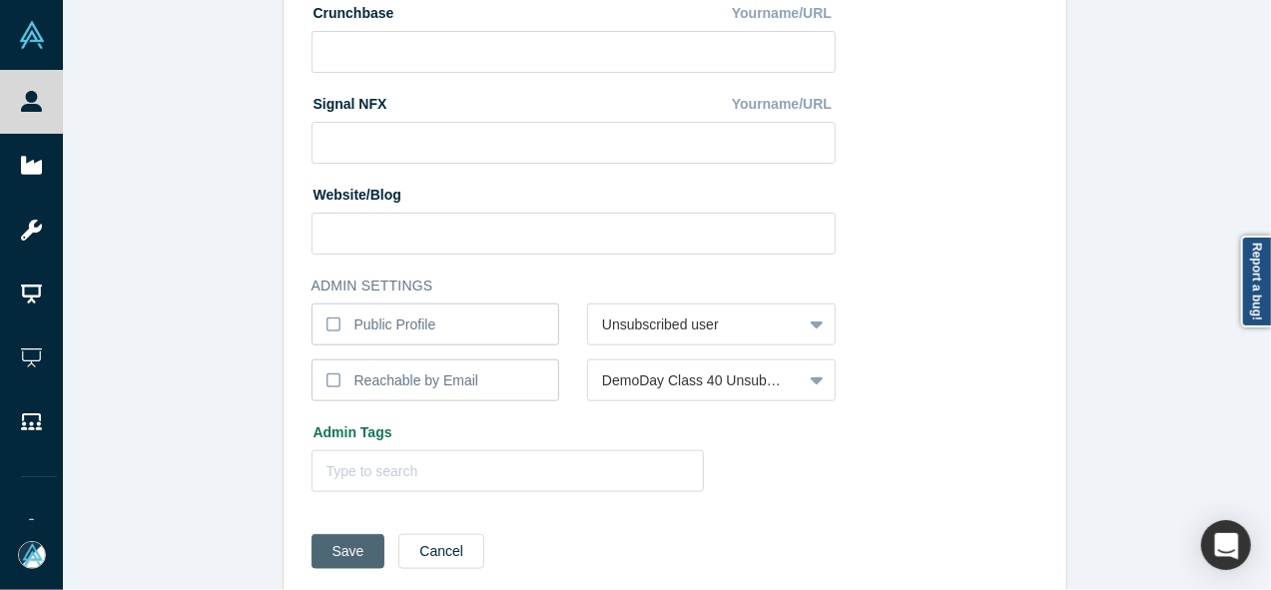
click at [365, 556] on button "Save" at bounding box center [349, 551] width 74 height 35
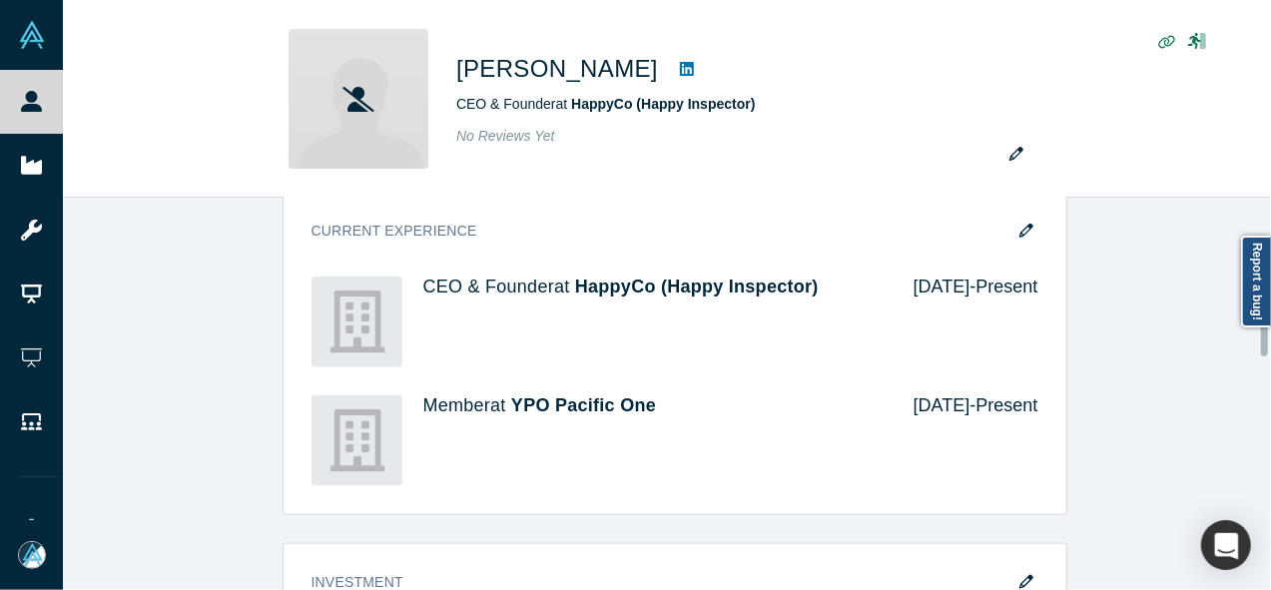
scroll to position [0, 0]
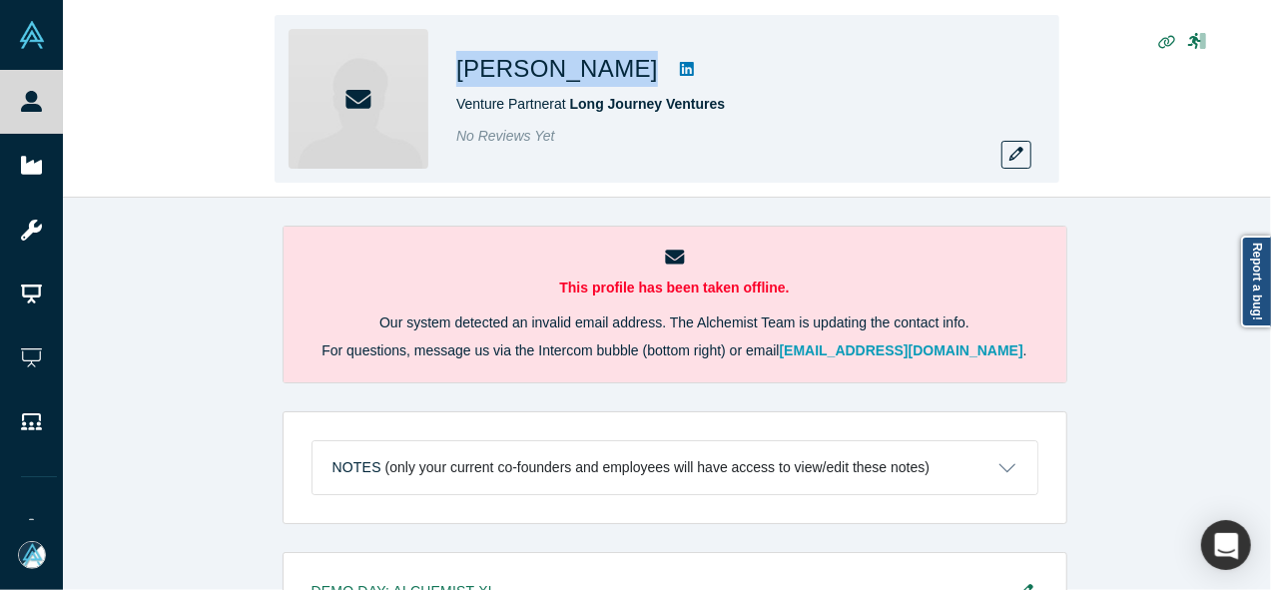
drag, startPoint x: 444, startPoint y: 71, endPoint x: 625, endPoint y: 59, distance: 181.1
click at [625, 59] on div "[PERSON_NAME] Venture Partner at Long Journey Ventures No Reviews Yet" at bounding box center [667, 99] width 785 height 168
copy div "[PERSON_NAME]"
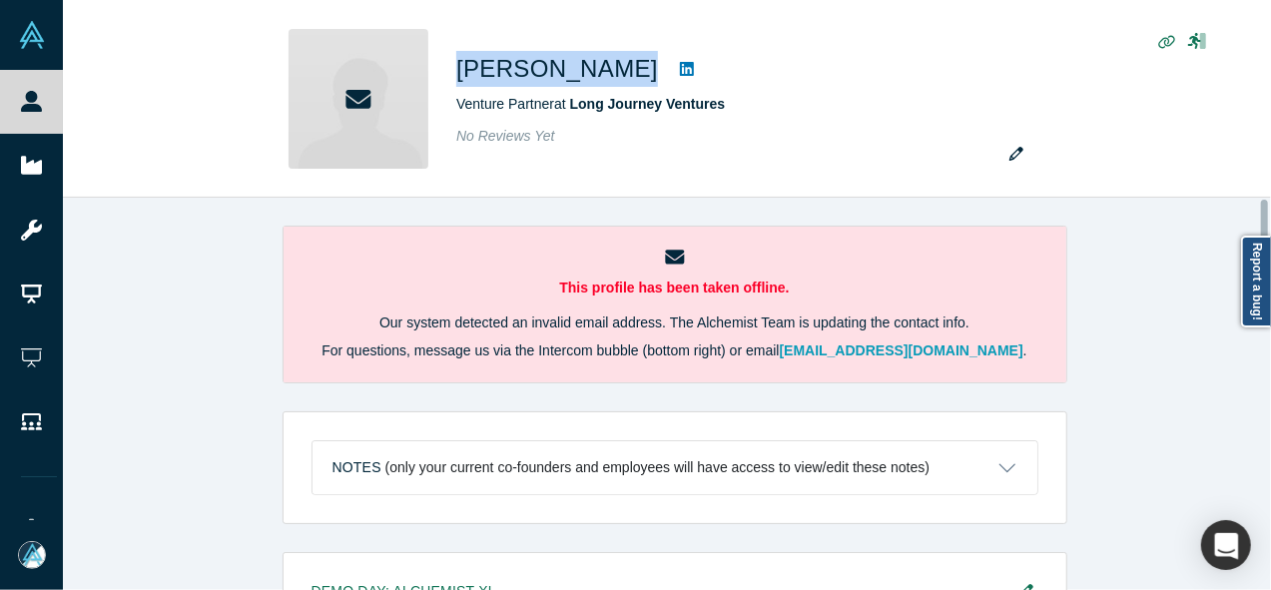
scroll to position [1580, 0]
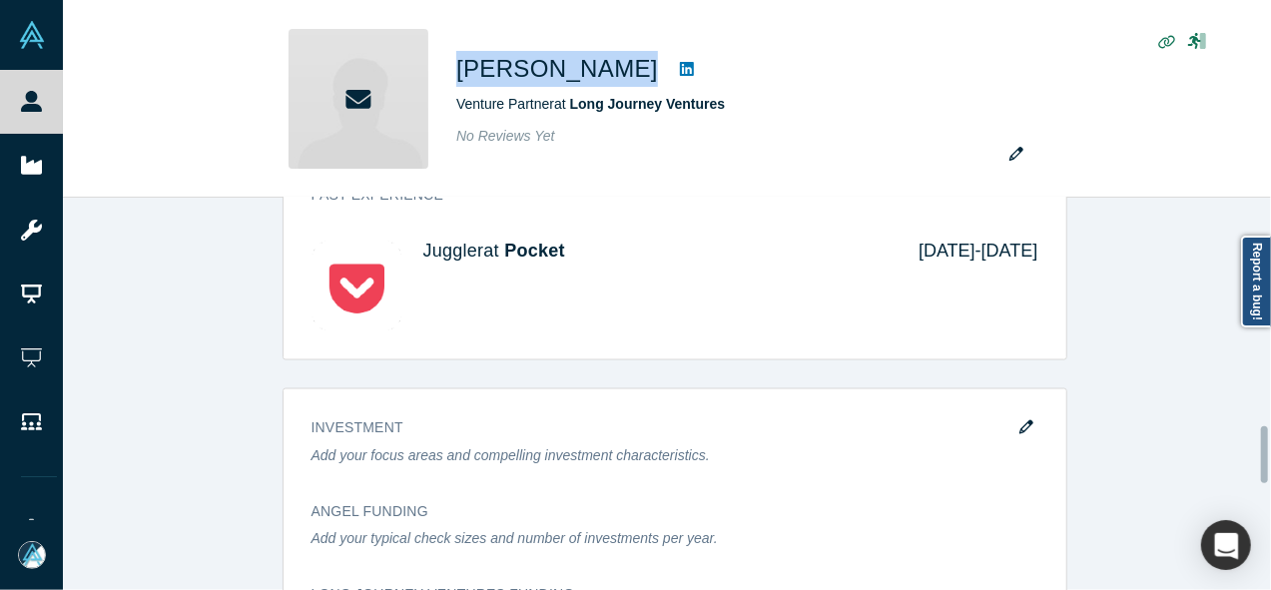
click at [1267, 454] on div at bounding box center [1266, 394] width 6 height 388
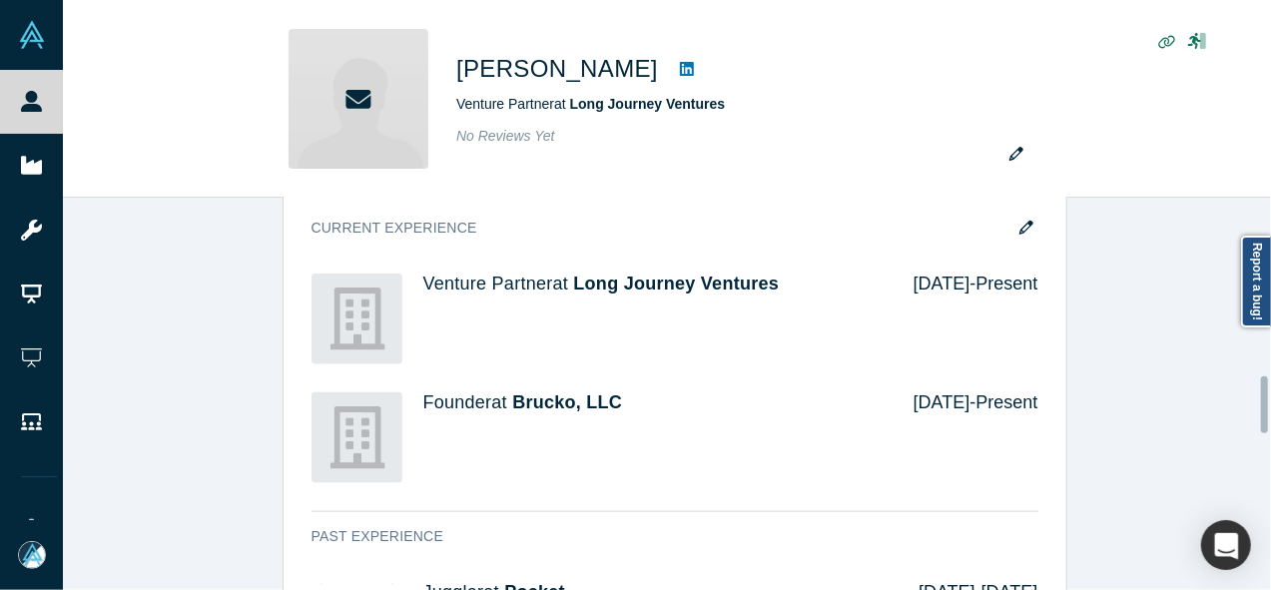
scroll to position [1225, 0]
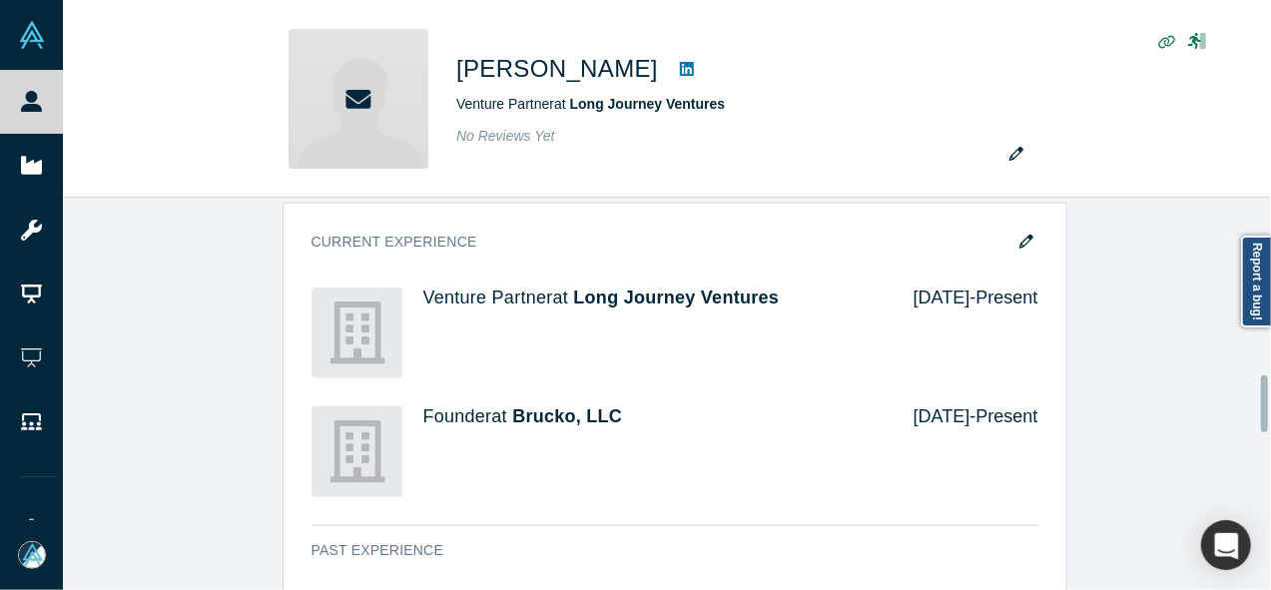
drag, startPoint x: 1267, startPoint y: 454, endPoint x: 1274, endPoint y: 403, distance: 51.4
click at [1270, 403] on html "People Startups Resources Demo Day AX Demo Day Registrants Settings Dashboard E…" at bounding box center [635, 295] width 1271 height 590
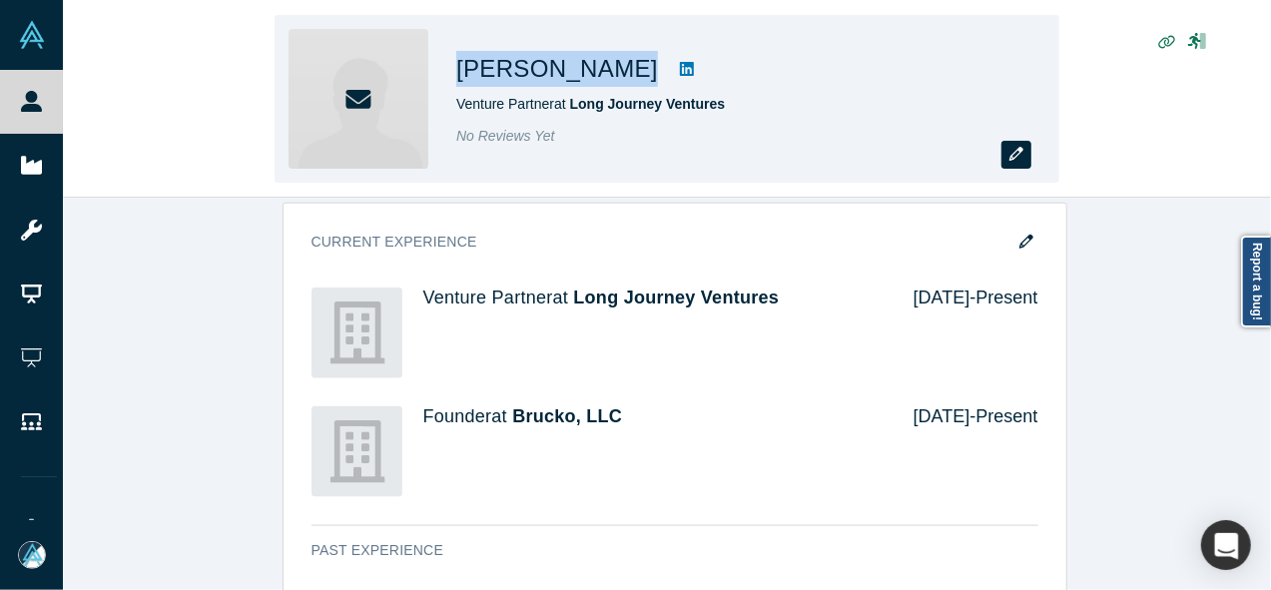
click at [1013, 161] on icon "button" at bounding box center [1016, 154] width 14 height 14
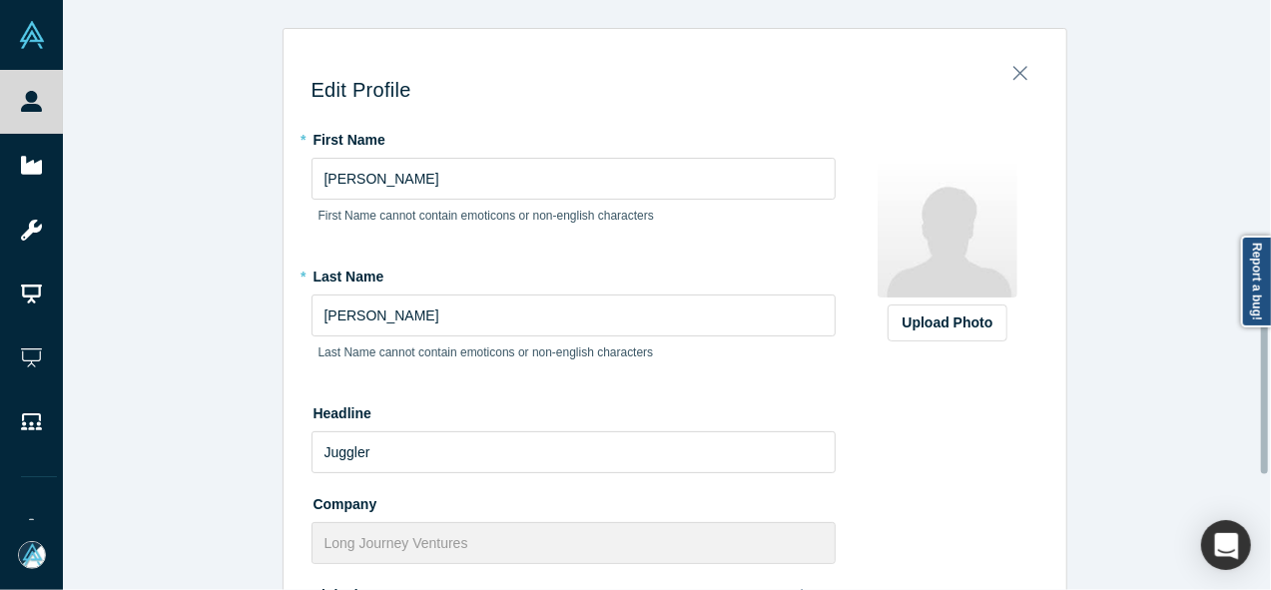
scroll to position [600, 0]
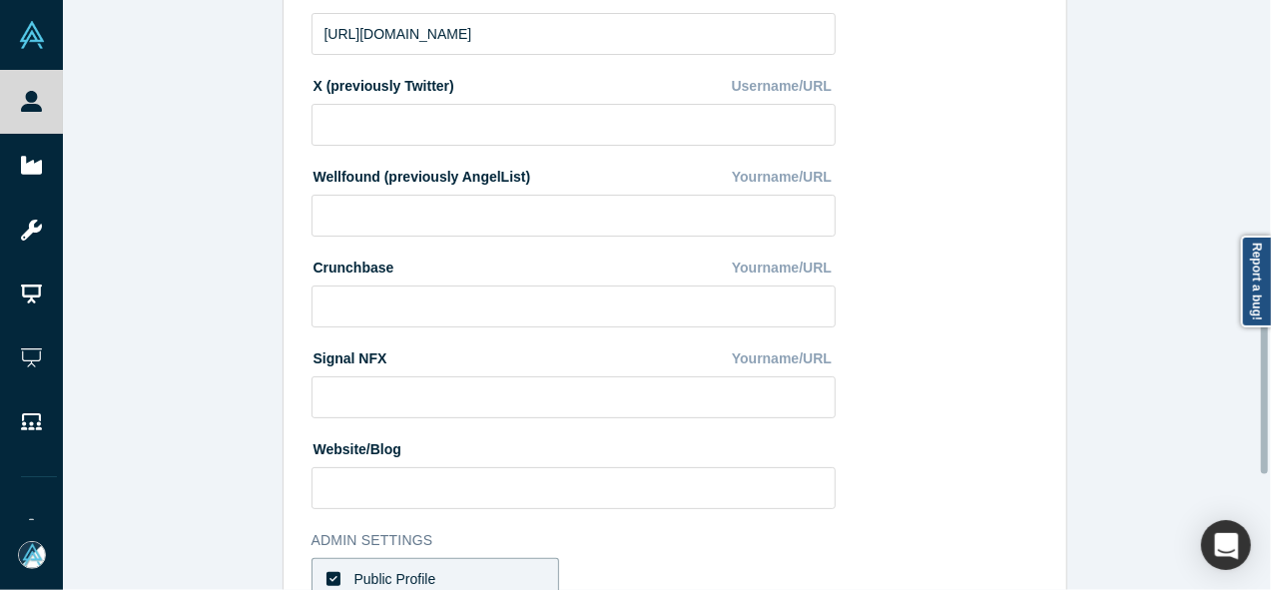
click at [1266, 356] on div at bounding box center [1266, 295] width 6 height 586
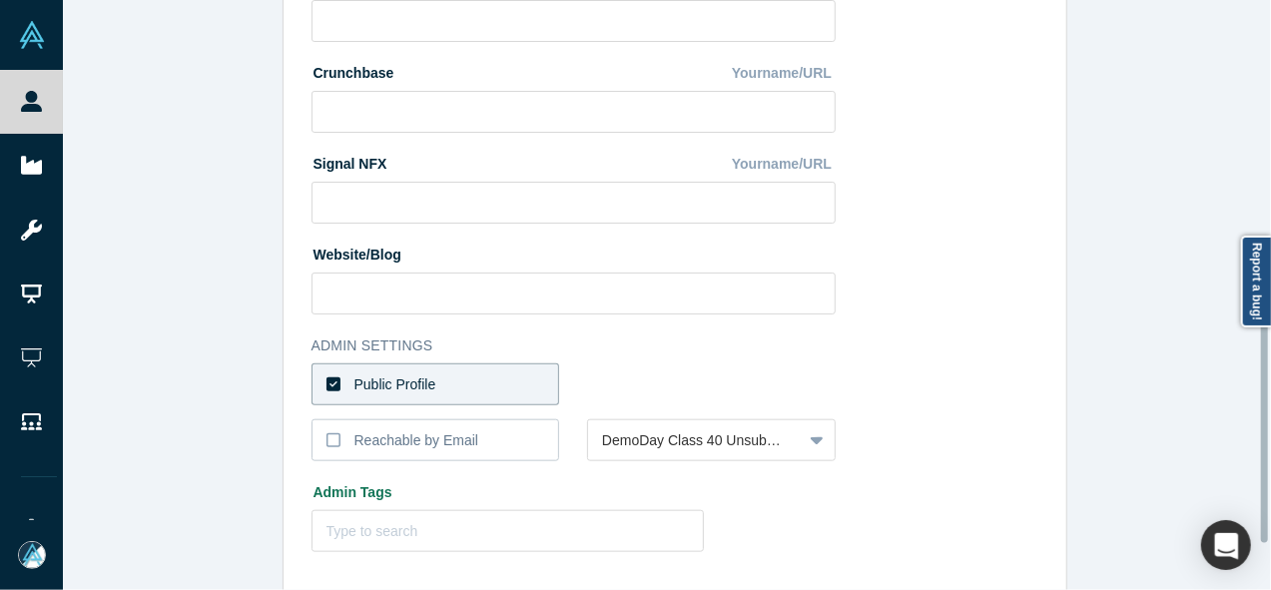
scroll to position [807, 0]
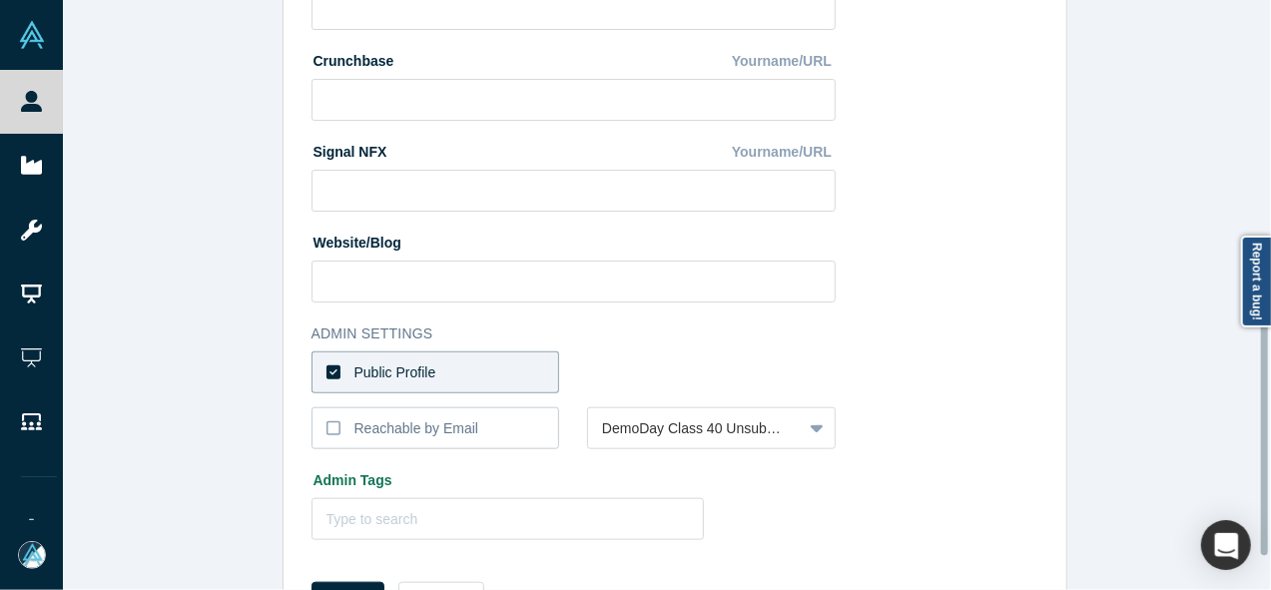
drag, startPoint x: 1266, startPoint y: 356, endPoint x: 1262, endPoint y: 438, distance: 82.0
click at [1262, 438] on div at bounding box center [1264, 437] width 7 height 235
click at [539, 380] on label "Public Profile" at bounding box center [436, 372] width 249 height 42
click at [0, 0] on input "Public Profile" at bounding box center [0, 0] width 0 height 0
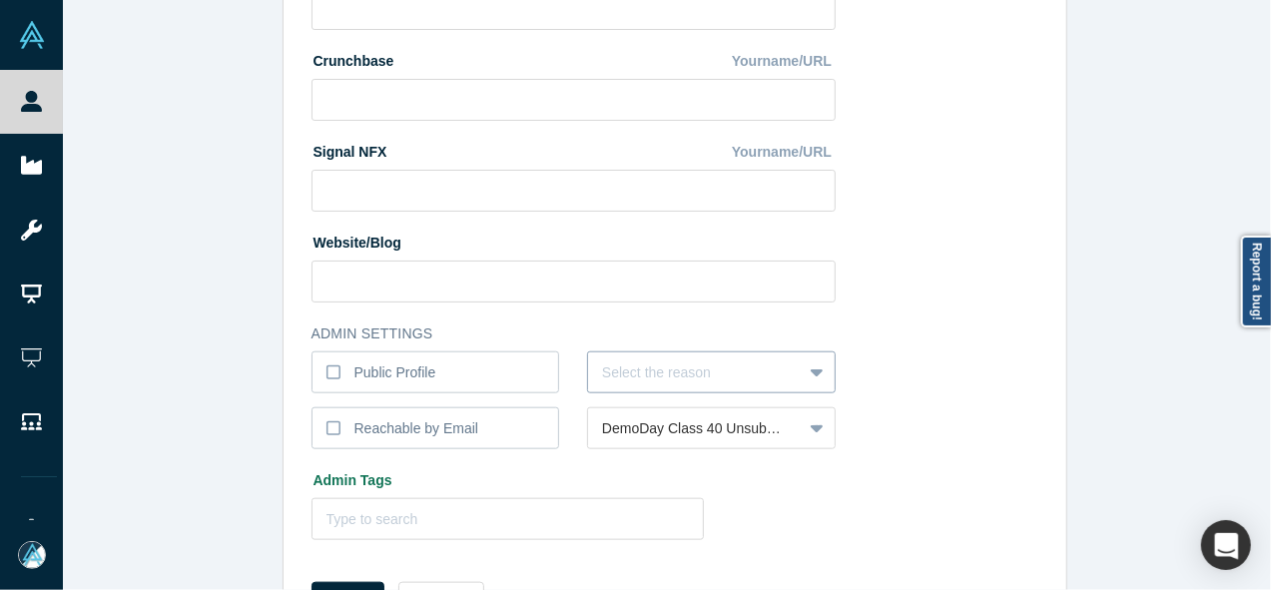
scroll to position [855, 0]
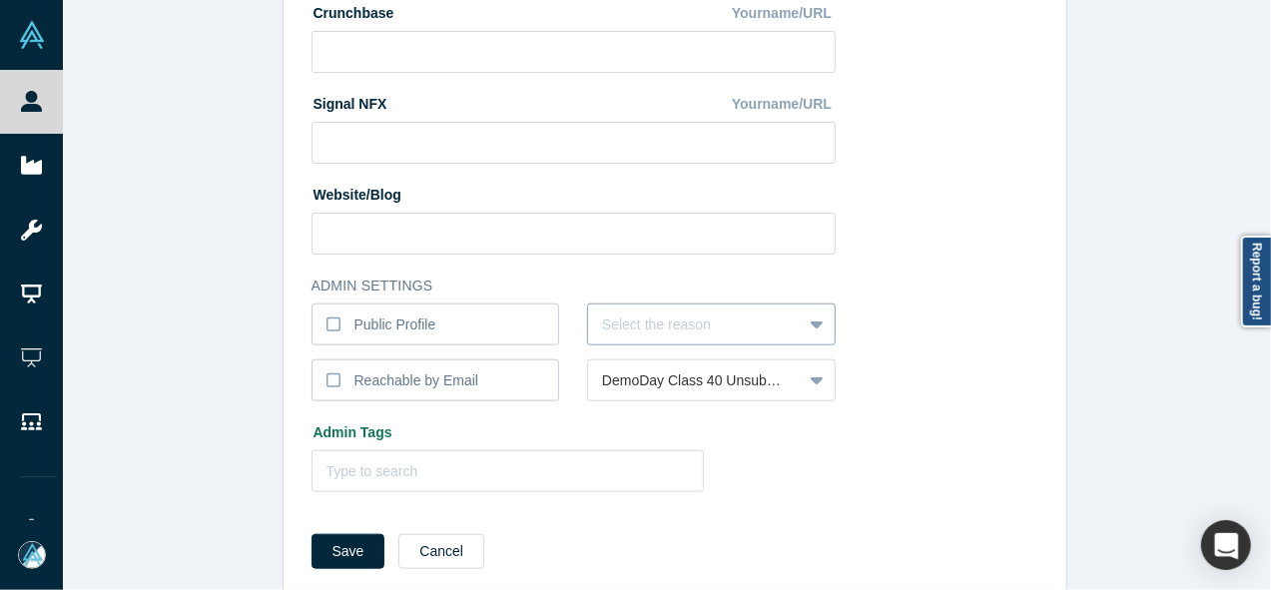
click at [631, 345] on div "Select the reason" at bounding box center [711, 325] width 249 height 42
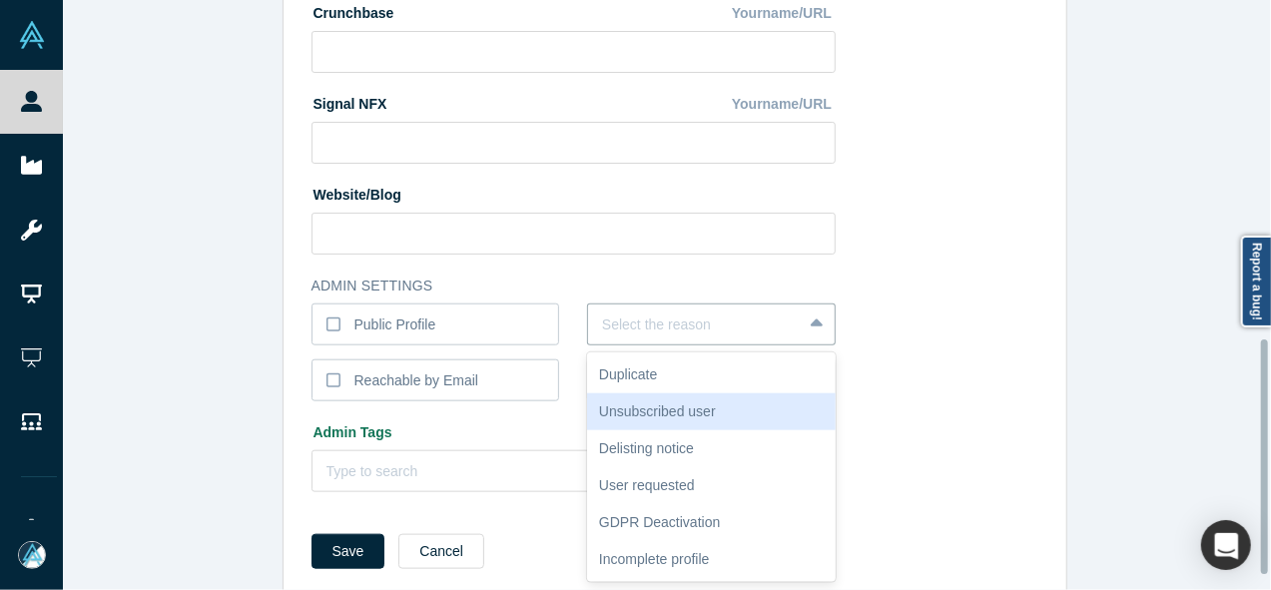
click at [629, 410] on div "Unsubscribed user" at bounding box center [711, 411] width 249 height 37
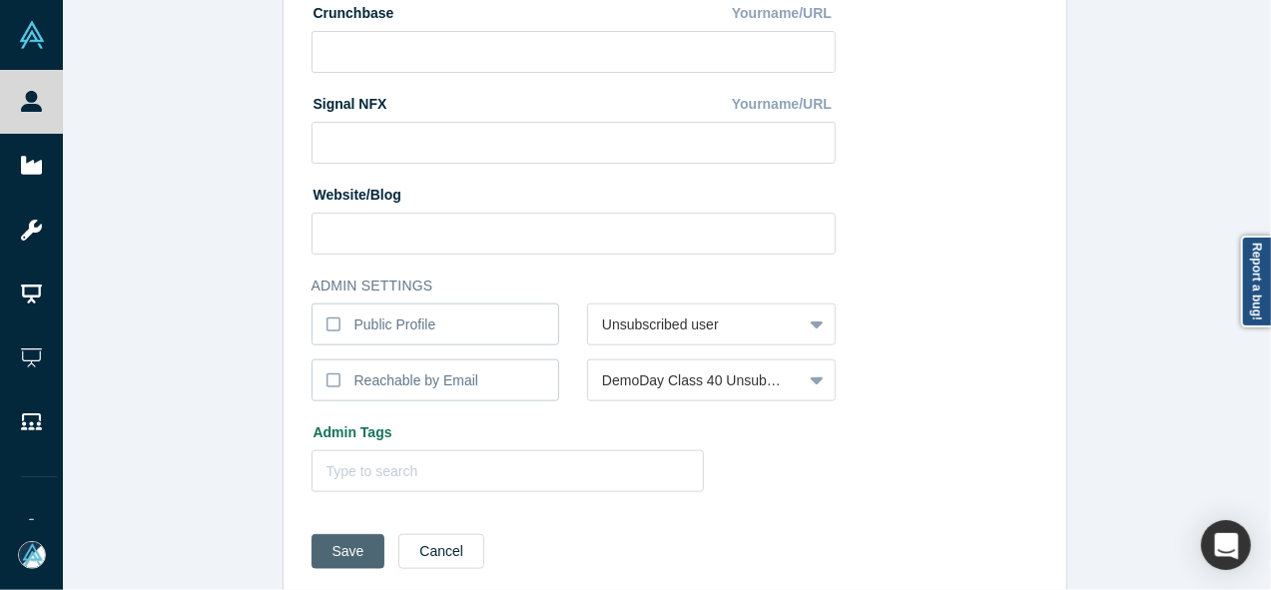
click at [329, 554] on button "Save" at bounding box center [349, 551] width 74 height 35
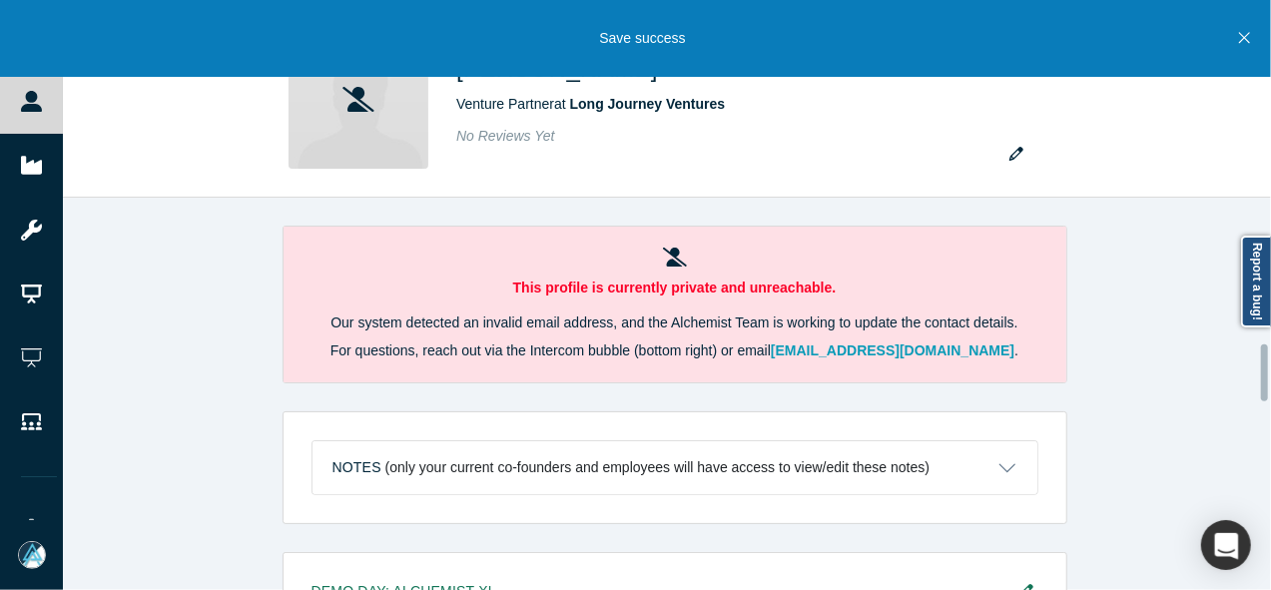
scroll to position [1008, 0]
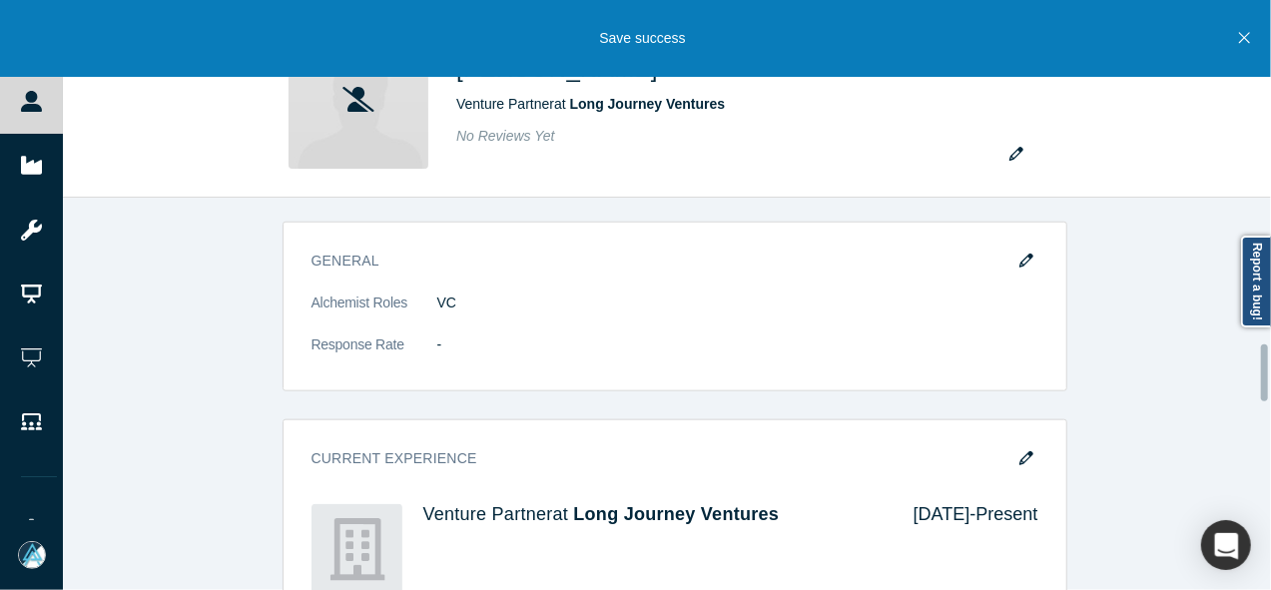
click at [1267, 372] on div at bounding box center [1266, 394] width 6 height 388
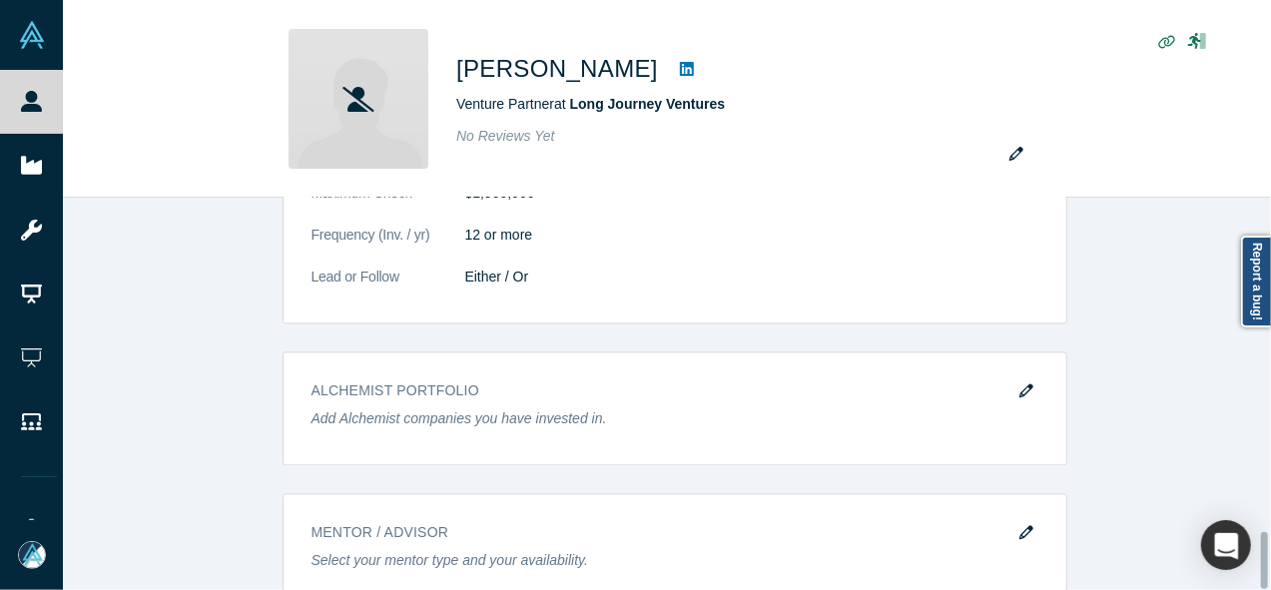
scroll to position [2320, 0]
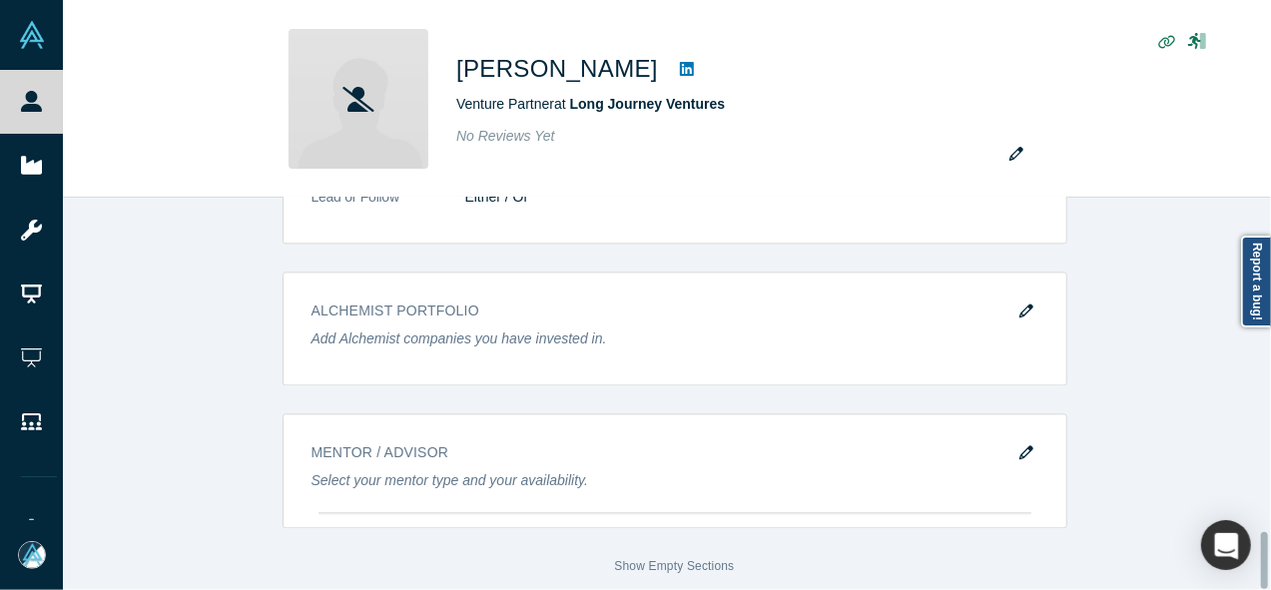
drag, startPoint x: 1267, startPoint y: 372, endPoint x: 1261, endPoint y: 580, distance: 207.8
click at [1261, 580] on div at bounding box center [1264, 560] width 7 height 57
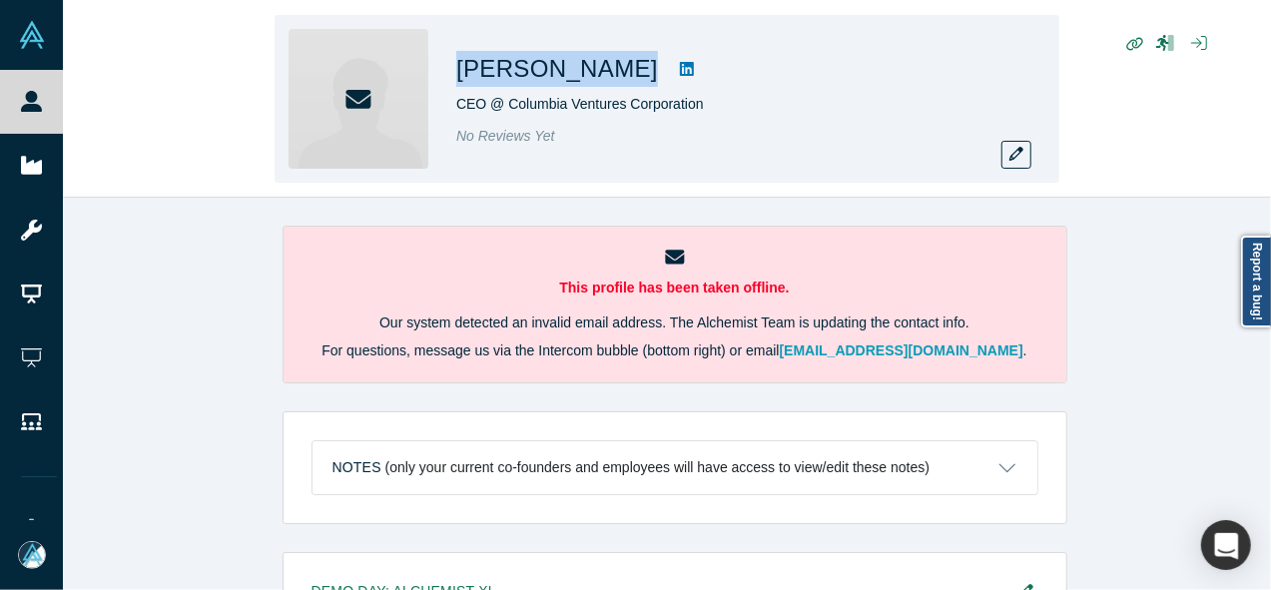
drag, startPoint x: 449, startPoint y: 59, endPoint x: 611, endPoint y: 61, distance: 161.8
click at [611, 61] on div "[PERSON_NAME] CEO @ Columbia Ventures Corporation No Reviews Yet" at bounding box center [667, 99] width 785 height 168
copy div "[PERSON_NAME]"
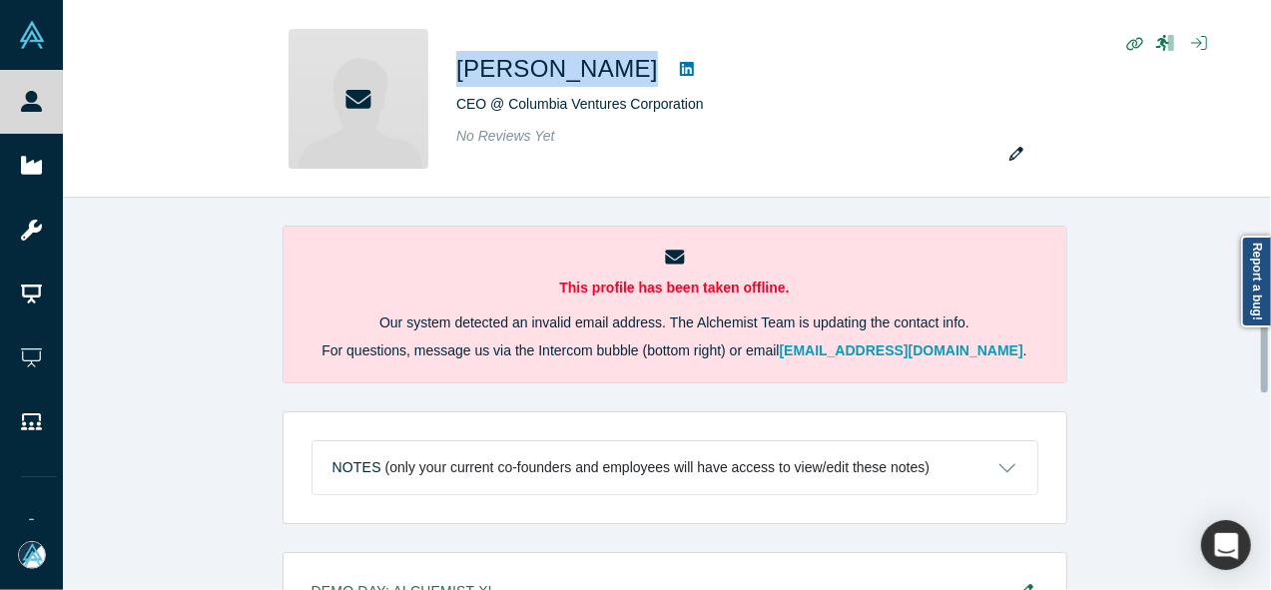
scroll to position [562, 0]
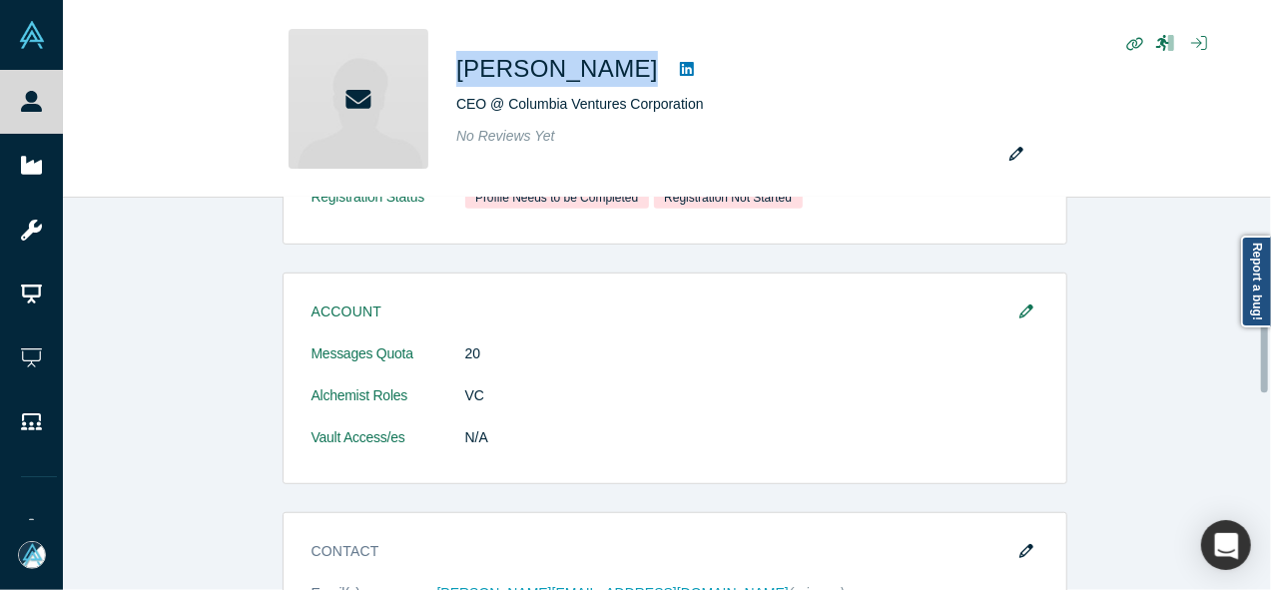
click at [1263, 352] on div at bounding box center [1266, 394] width 6 height 388
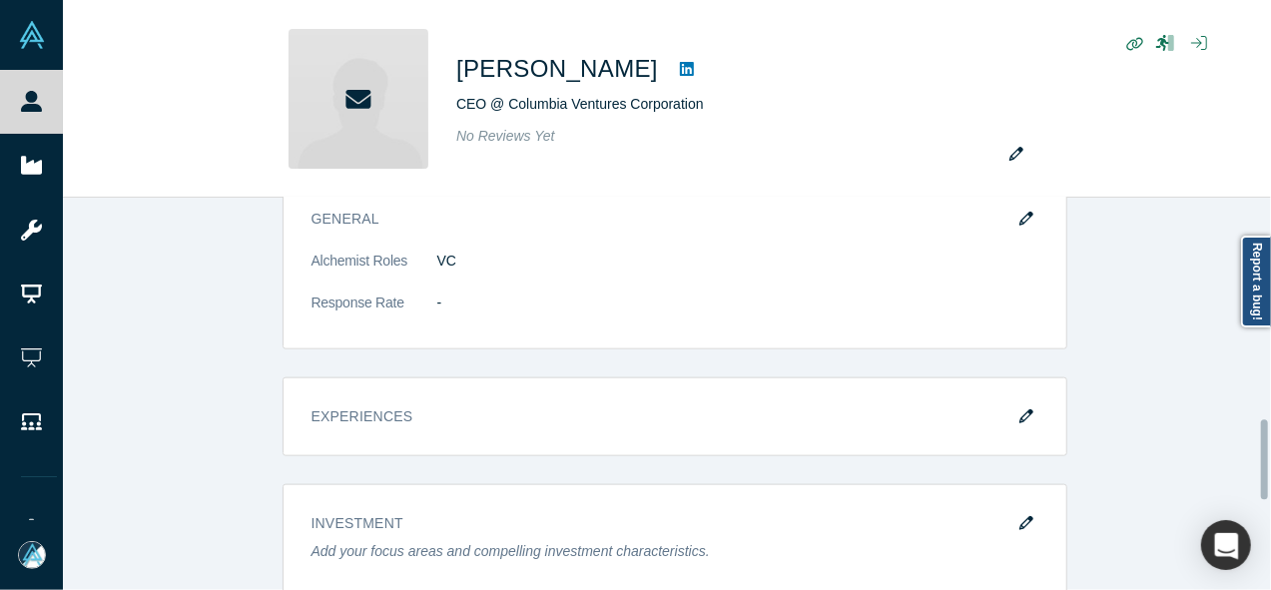
scroll to position [1098, 0]
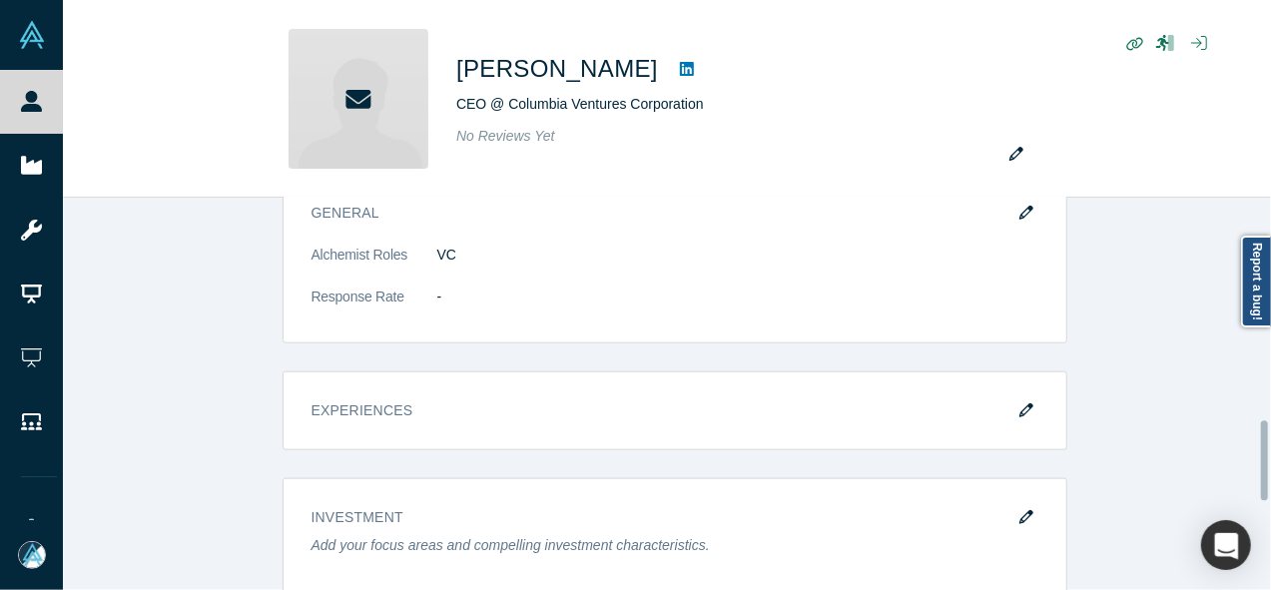
drag, startPoint x: 1263, startPoint y: 352, endPoint x: 1261, endPoint y: 460, distance: 107.8
click at [1261, 460] on div at bounding box center [1264, 460] width 7 height 80
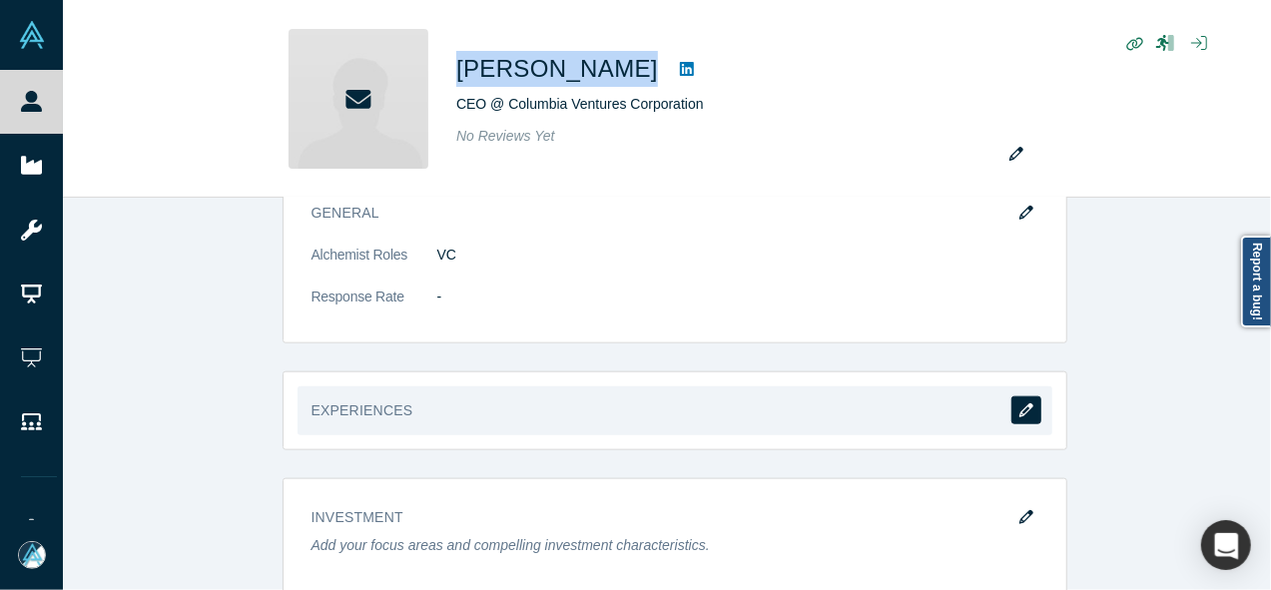
click at [1022, 406] on icon "button" at bounding box center [1026, 410] width 14 height 14
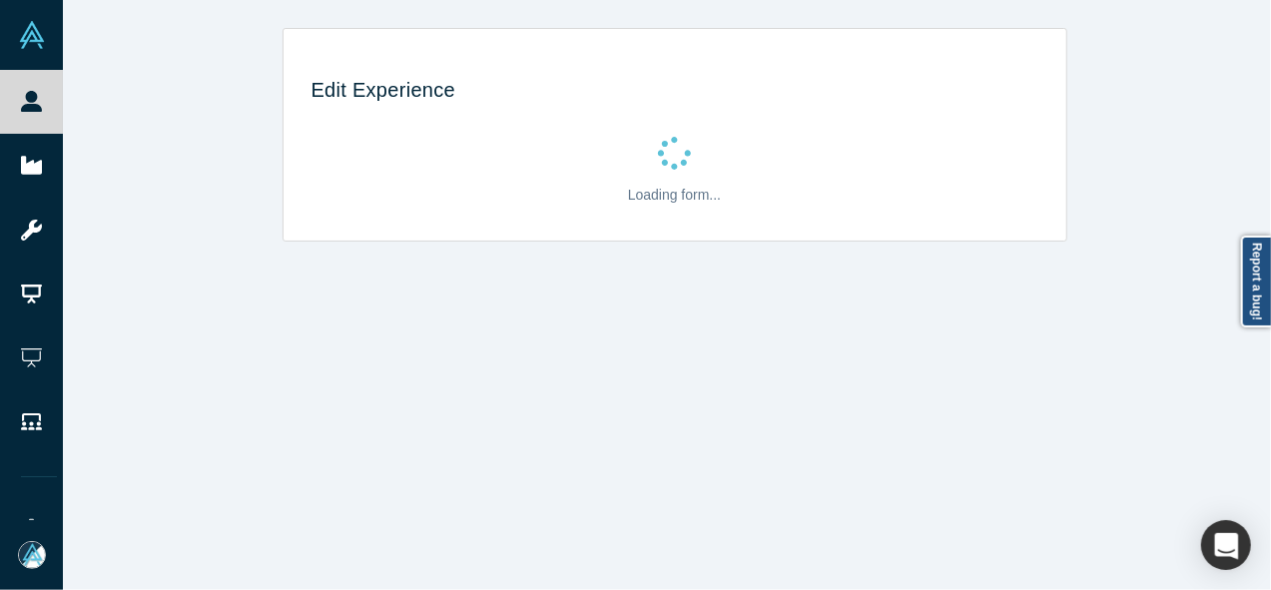
scroll to position [0, 0]
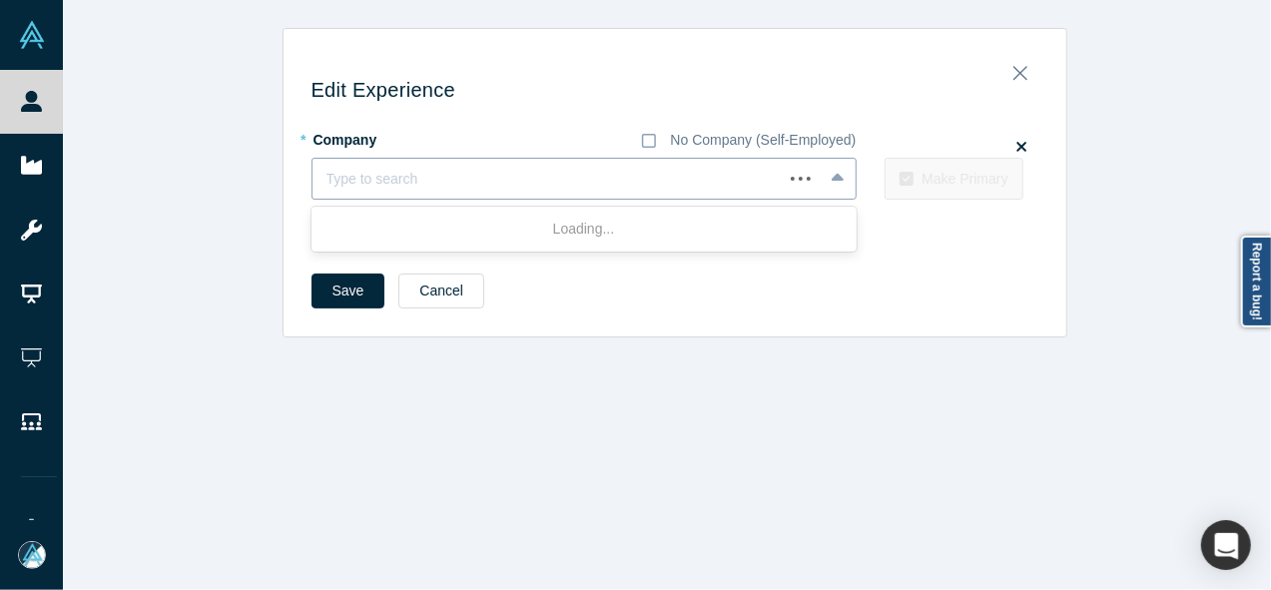
click at [384, 175] on div at bounding box center [547, 179] width 442 height 25
paste input "CEO CEO Columbia Ventures Corporation"
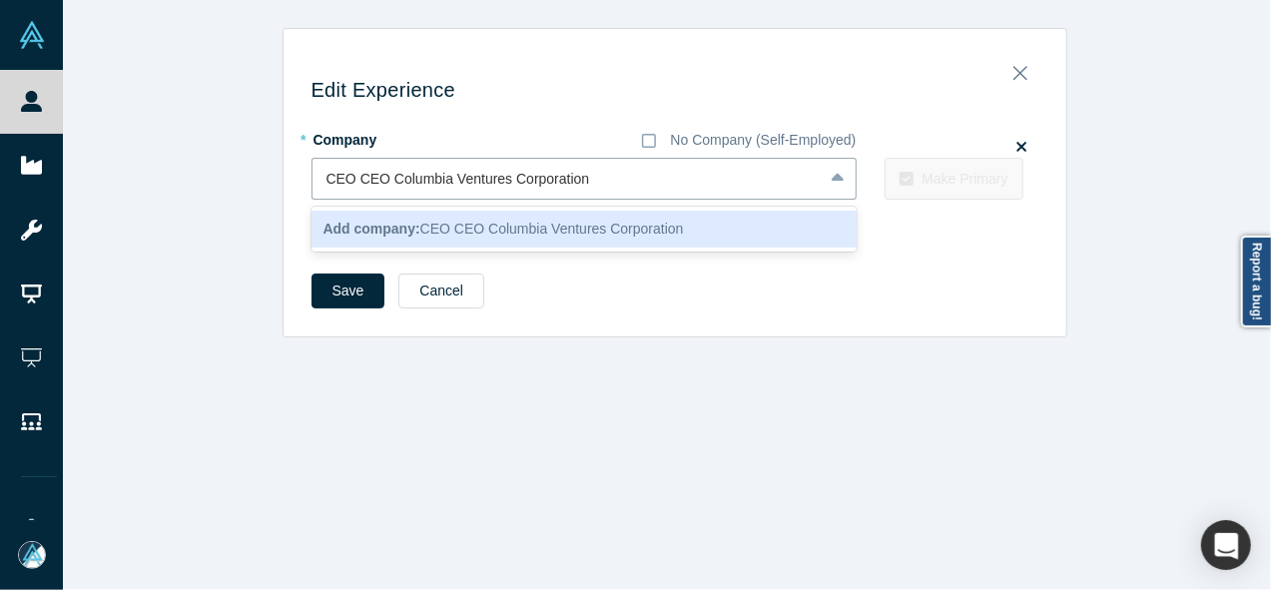
drag, startPoint x: 378, startPoint y: 177, endPoint x: 299, endPoint y: 171, distance: 80.1
click at [299, 171] on div "Edit Experience * Company No Company (Self-Employed) 1 result available for sea…" at bounding box center [675, 190] width 783 height 294
type input "Columbia Ventures Corporation"
click at [353, 229] on b "Add company:" at bounding box center [371, 229] width 97 height 16
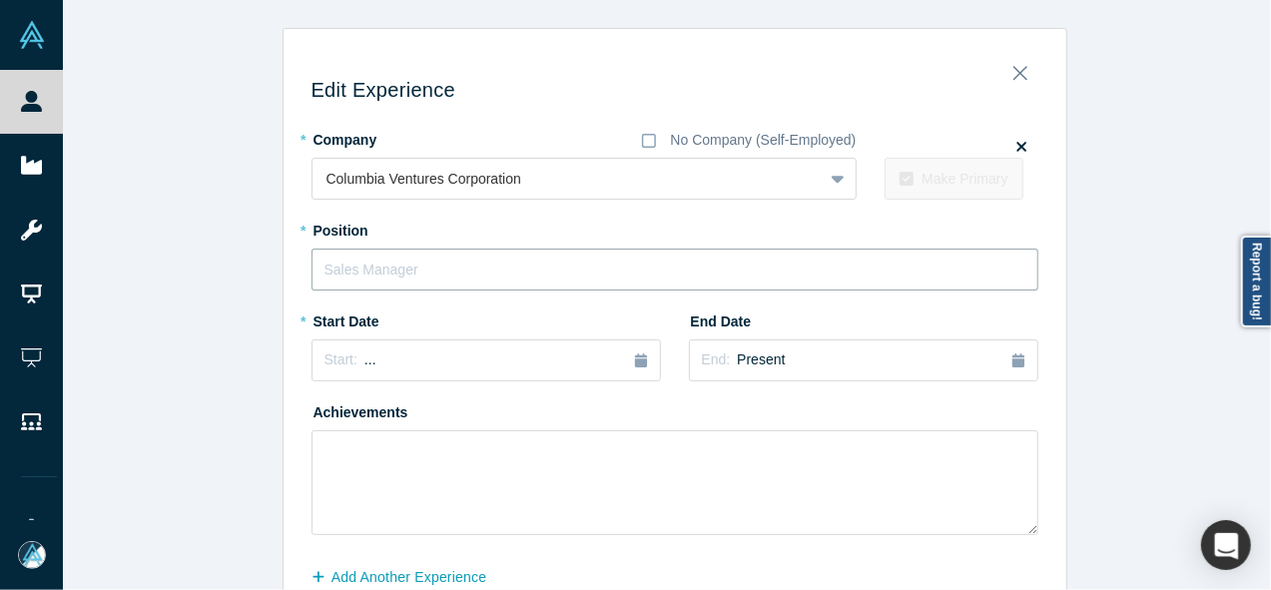
click at [353, 285] on input "text" at bounding box center [675, 270] width 727 height 42
paste input "CEO CEO"
type input "CEO"
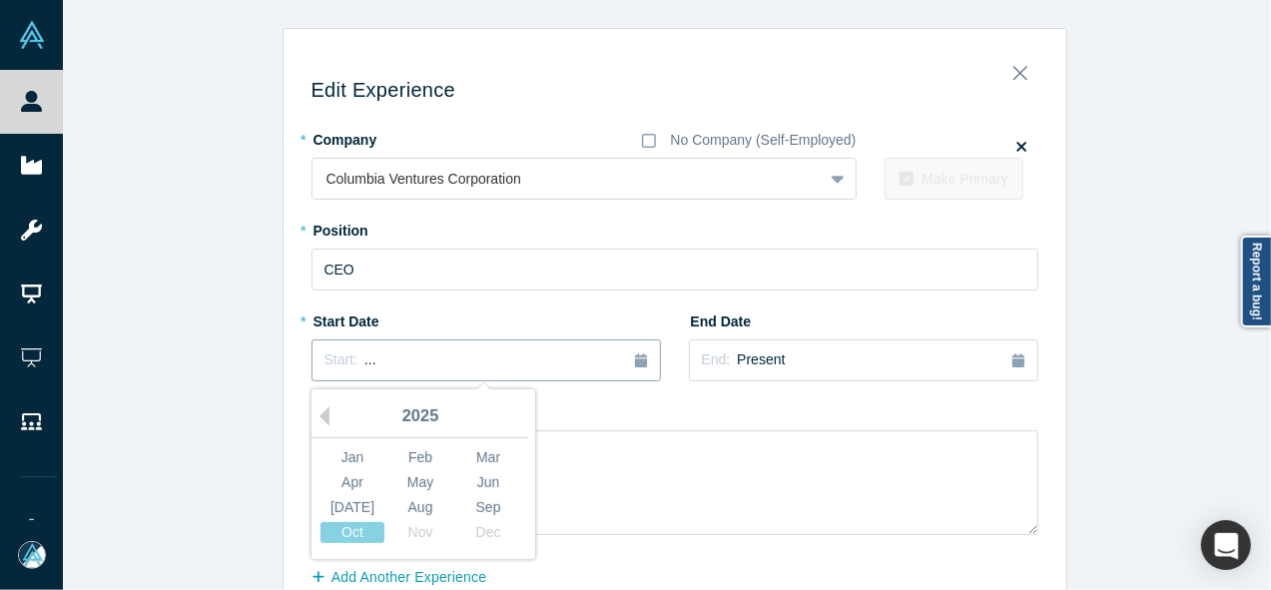
click at [345, 371] on button "Start: ..." at bounding box center [486, 360] width 349 height 42
click at [314, 419] on button "Previous Year" at bounding box center [320, 416] width 20 height 20
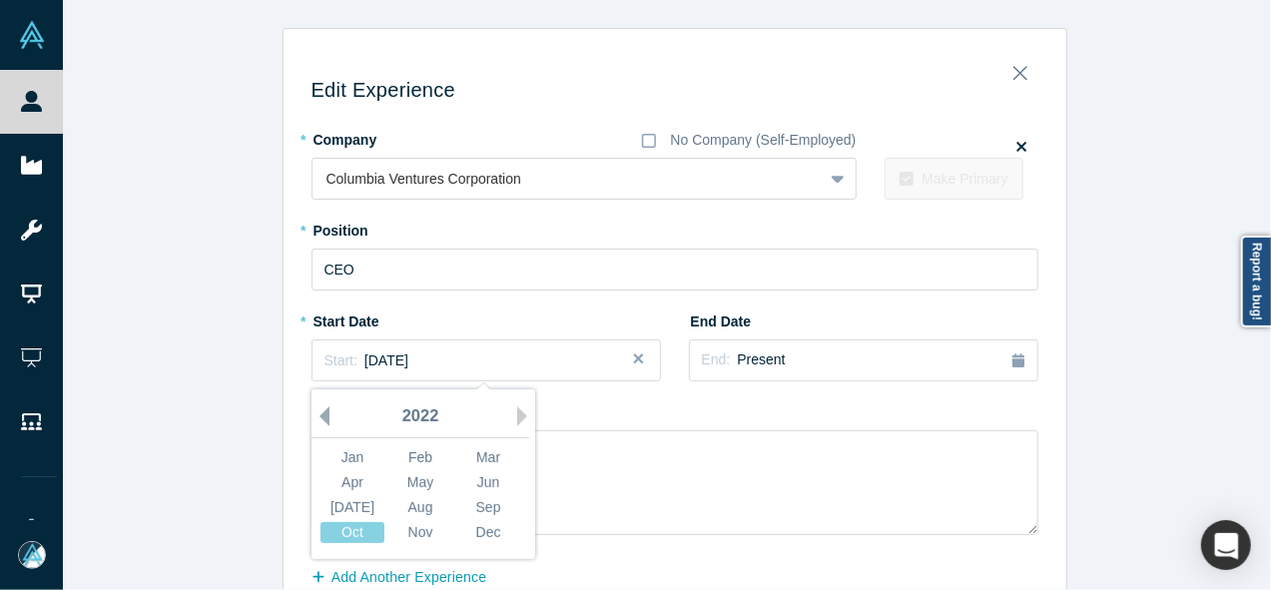
click at [314, 419] on button "Previous Year" at bounding box center [320, 416] width 20 height 20
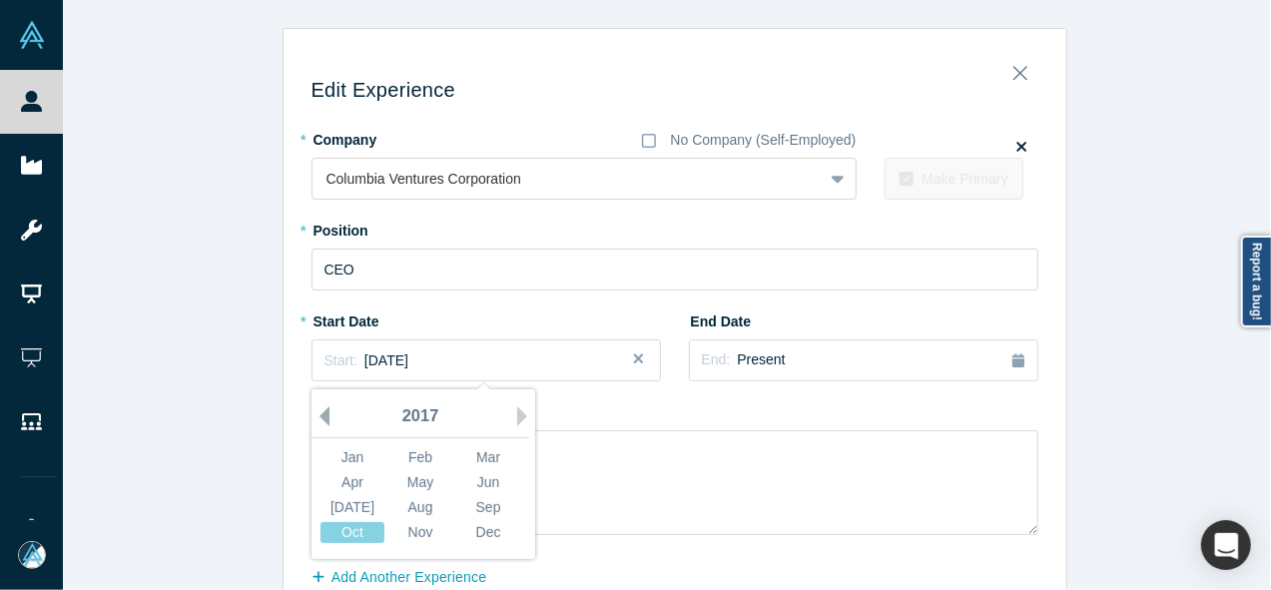
click at [314, 419] on button "Previous Year" at bounding box center [320, 416] width 20 height 20
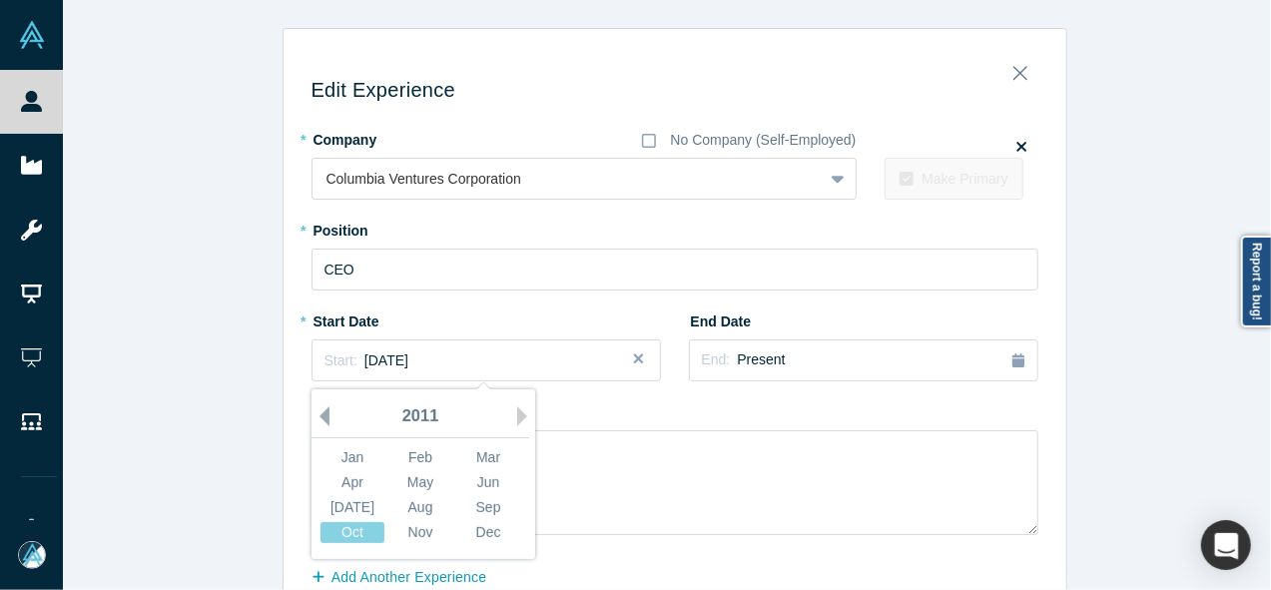
click at [314, 419] on button "Previous Year" at bounding box center [320, 416] width 20 height 20
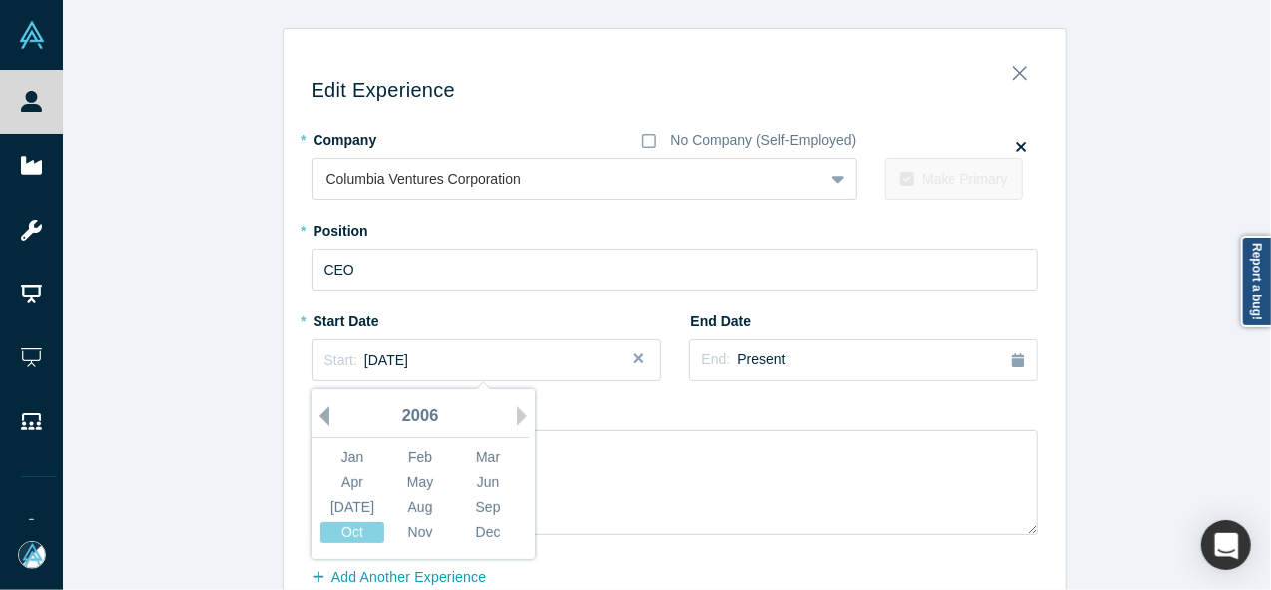
click at [314, 419] on button "Previous Year" at bounding box center [320, 416] width 20 height 20
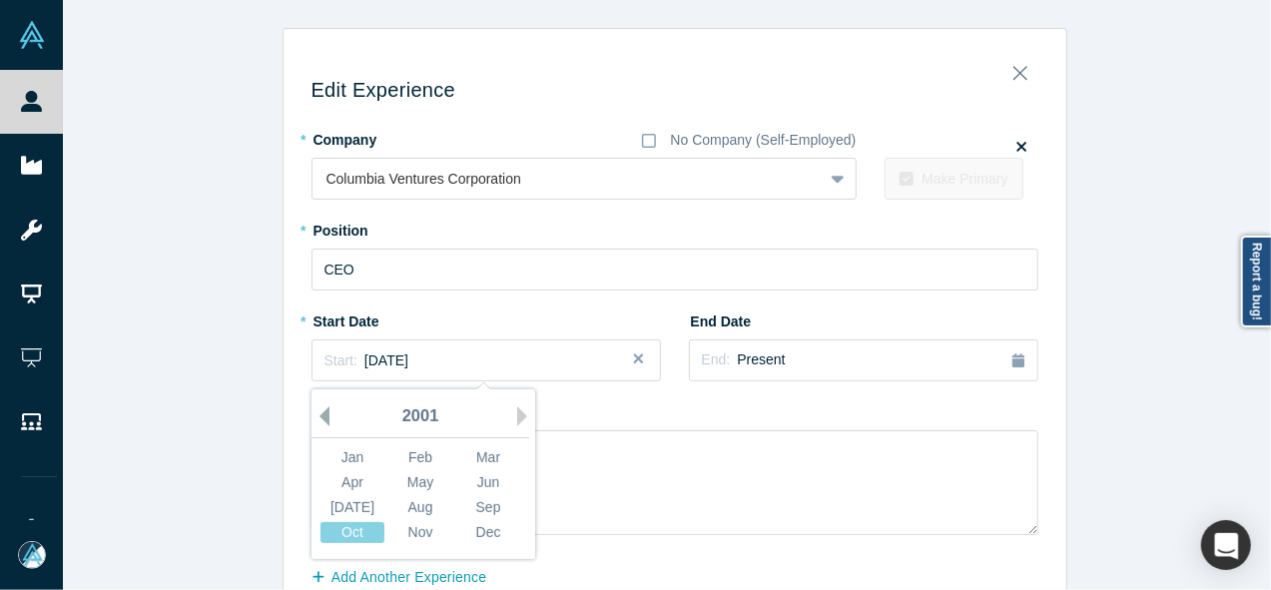
click at [314, 419] on button "Previous Year" at bounding box center [320, 416] width 20 height 20
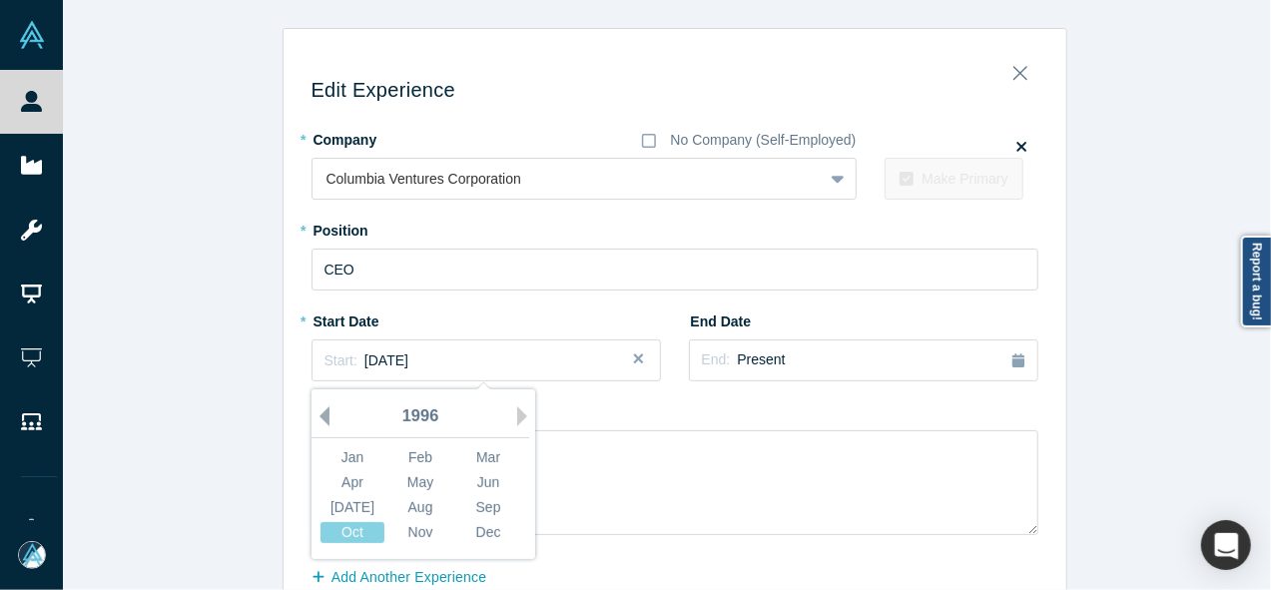
click at [314, 419] on button "Previous Year" at bounding box center [320, 416] width 20 height 20
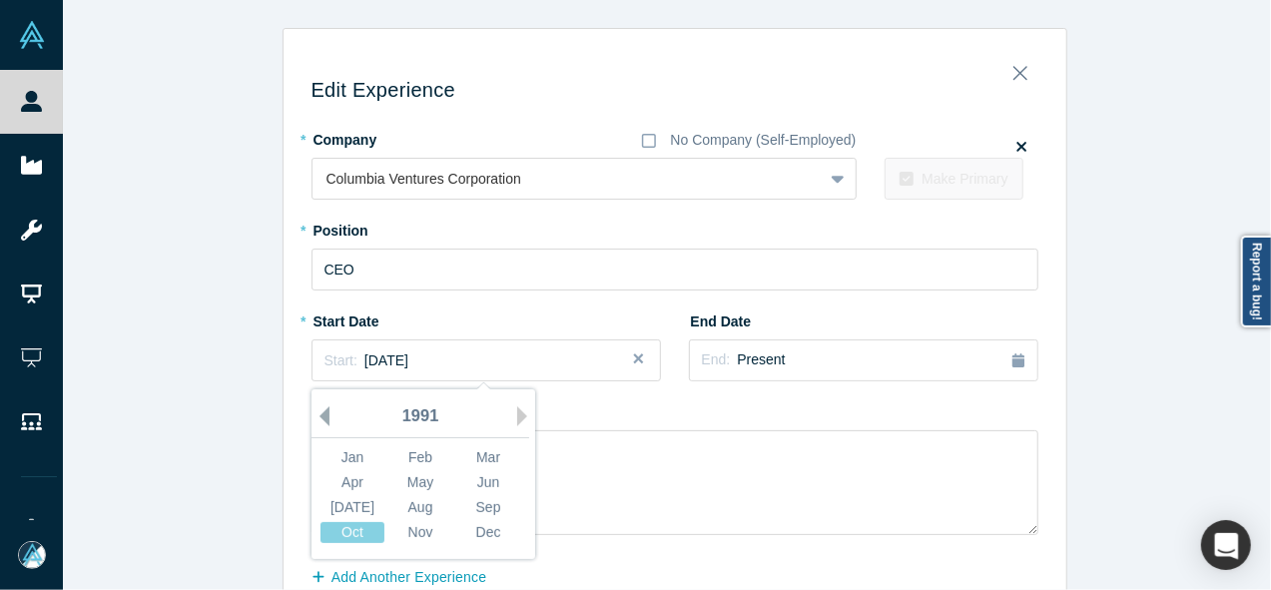
click at [314, 419] on button "Previous Year" at bounding box center [320, 416] width 20 height 20
click at [343, 456] on div "Jan" at bounding box center [352, 457] width 64 height 21
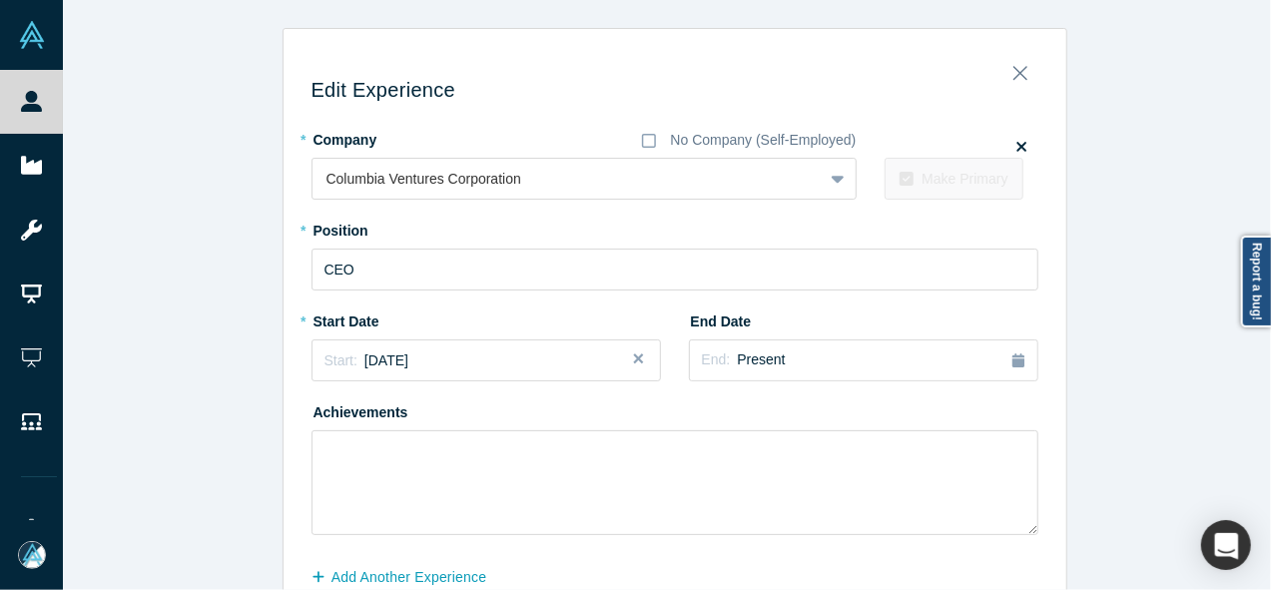
scroll to position [108, 0]
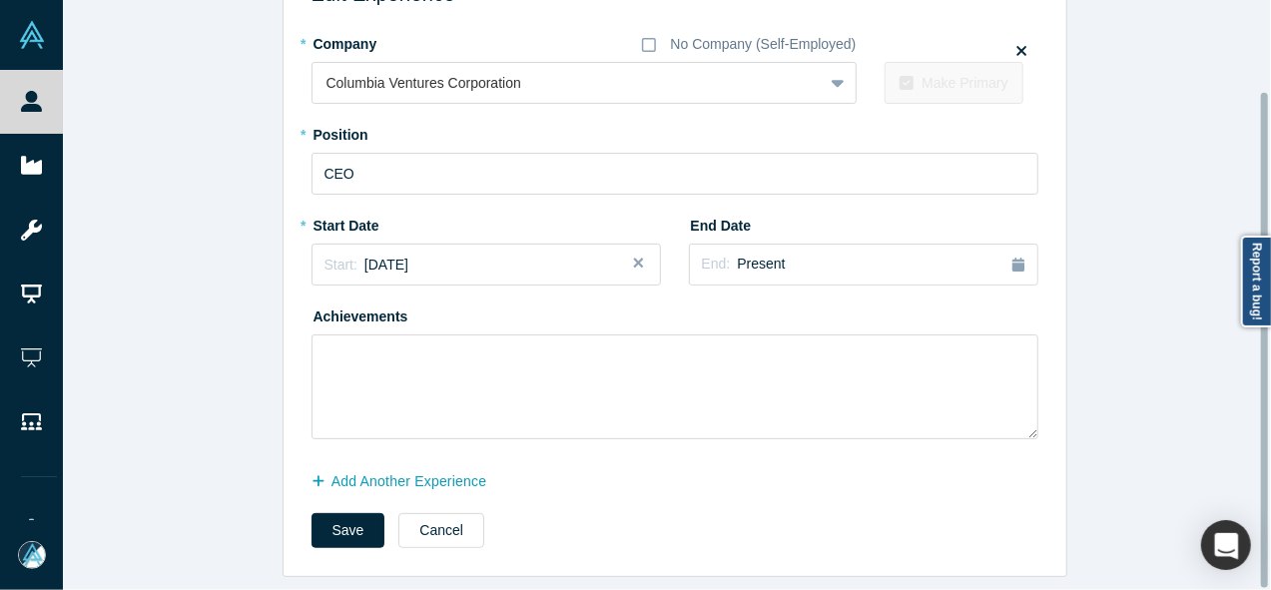
click at [1266, 478] on div at bounding box center [1266, 295] width 6 height 586
click at [330, 520] on button "Save" at bounding box center [349, 530] width 74 height 35
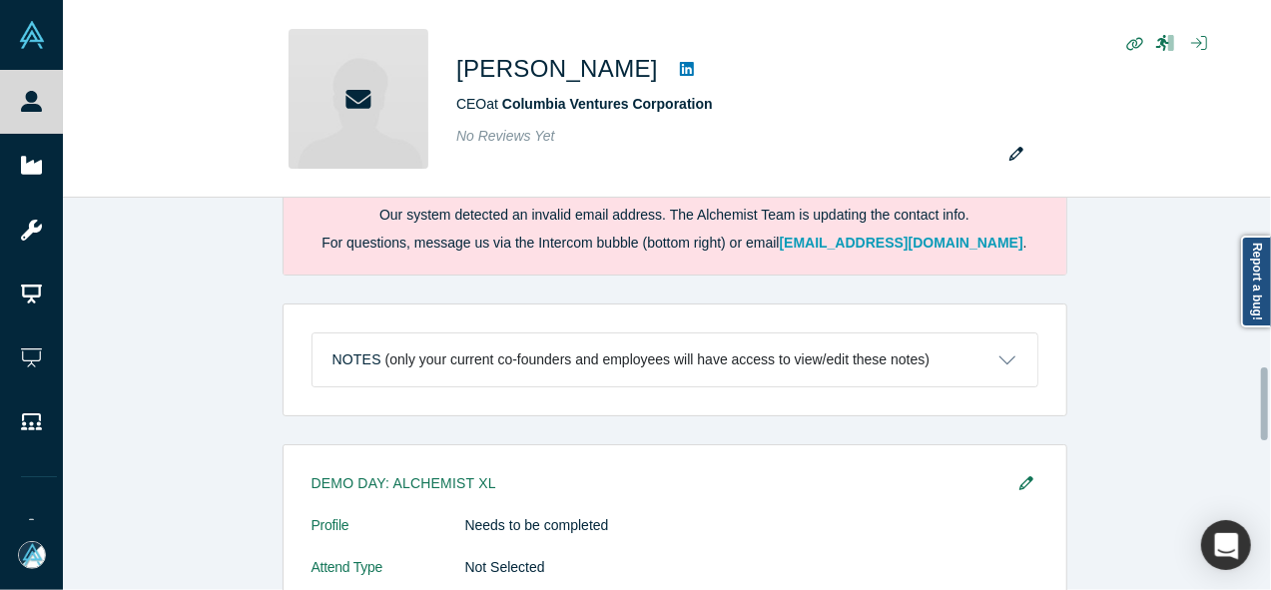
scroll to position [0, 0]
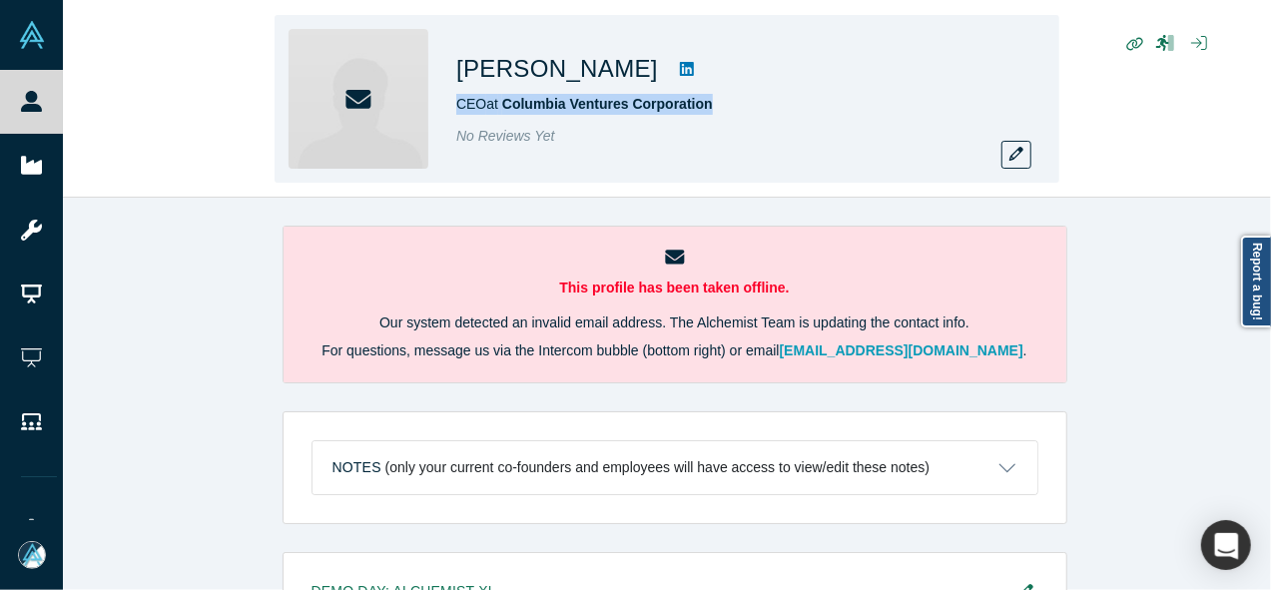
drag, startPoint x: 446, startPoint y: 104, endPoint x: 745, endPoint y: 91, distance: 298.8
click at [745, 91] on div "[PERSON_NAME] CEO at Columbia Ventures Corporation No Reviews Yet" at bounding box center [667, 99] width 785 height 168
copy span "CEO at Columbia Ventures Corporation"
click at [1013, 155] on icon "button" at bounding box center [1016, 154] width 14 height 14
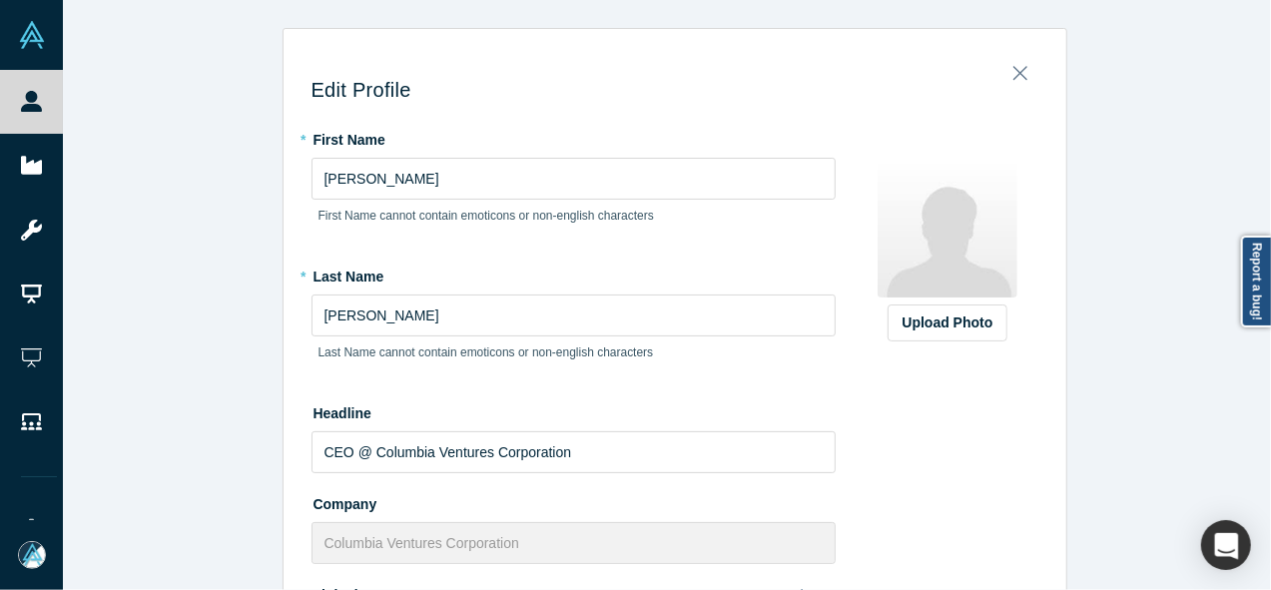
click at [1259, 410] on div "Edit Profile * First Name Ken First Name cannot contain emoticons or non-englis…" at bounding box center [674, 302] width 1223 height 605
click at [1262, 410] on div "Edit Profile * First Name Ken First Name cannot contain emoticons or non-englis…" at bounding box center [674, 302] width 1223 height 605
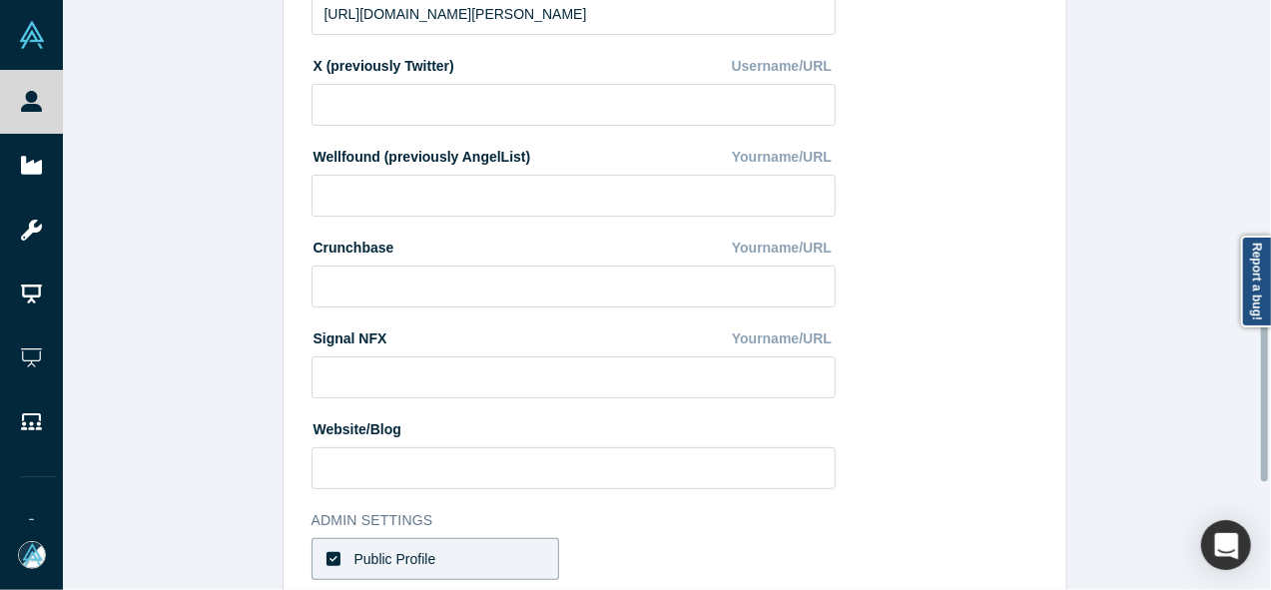
click at [1267, 364] on div at bounding box center [1266, 295] width 6 height 586
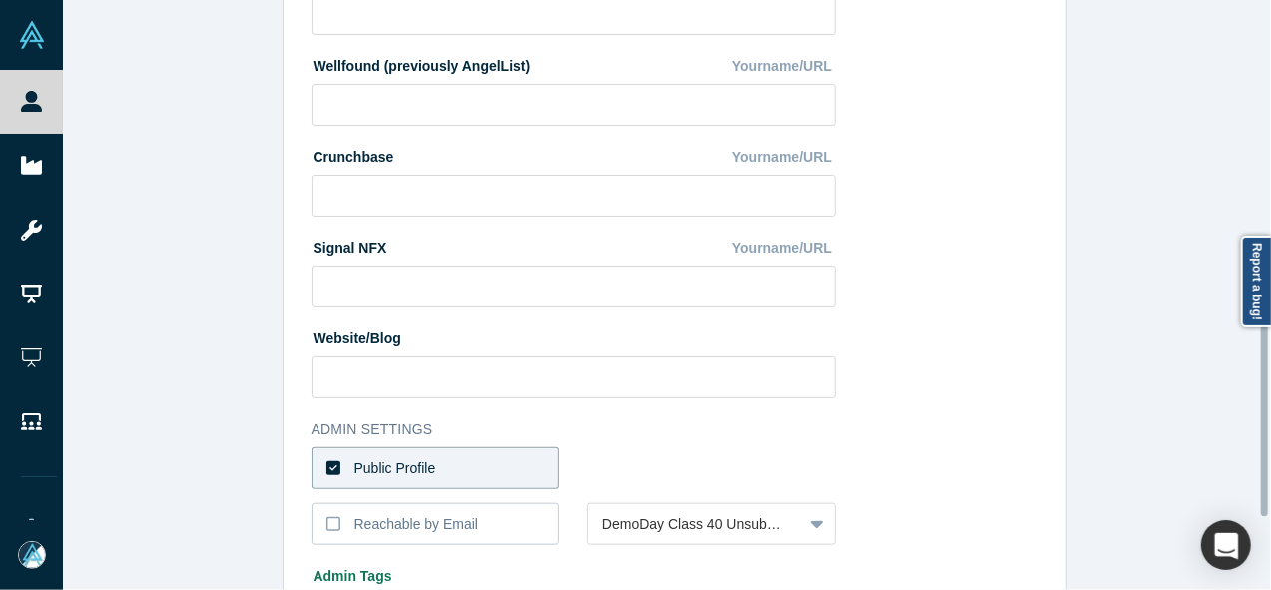
scroll to position [716, 0]
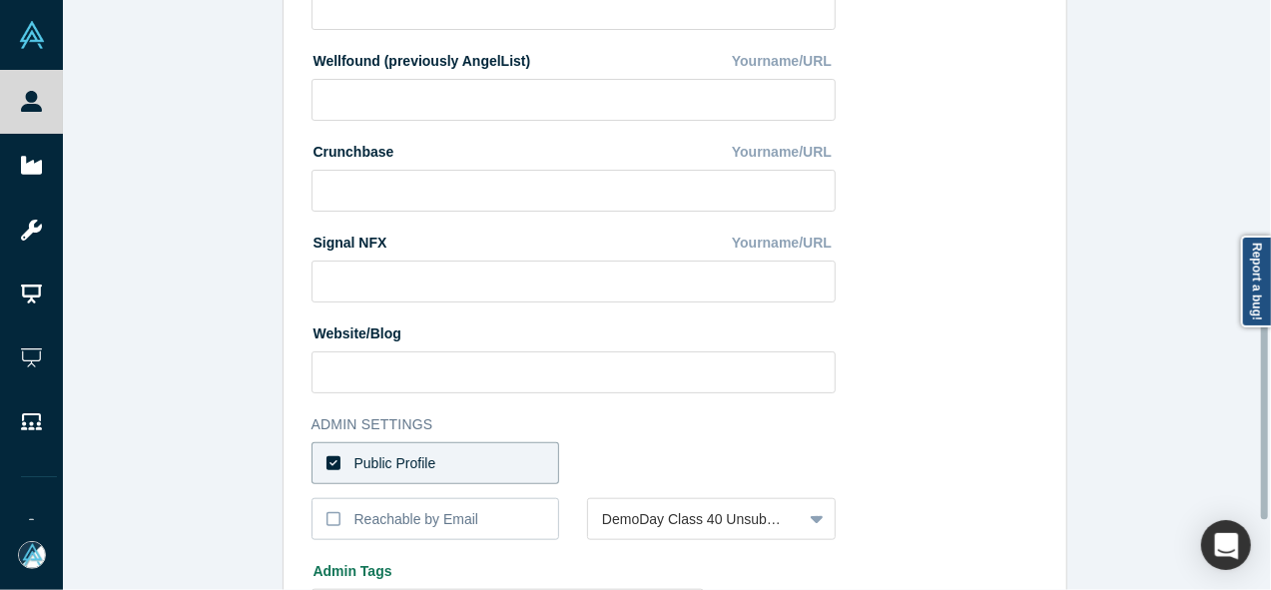
drag, startPoint x: 1267, startPoint y: 364, endPoint x: 1260, endPoint y: 402, distance: 38.6
click at [1260, 402] on div "Edit Profile * First Name Ken First Name cannot contain emoticons or non-englis…" at bounding box center [667, 295] width 1208 height 590
click at [515, 468] on label "Public Profile" at bounding box center [436, 463] width 249 height 42
click at [0, 0] on input "Public Profile" at bounding box center [0, 0] width 0 height 0
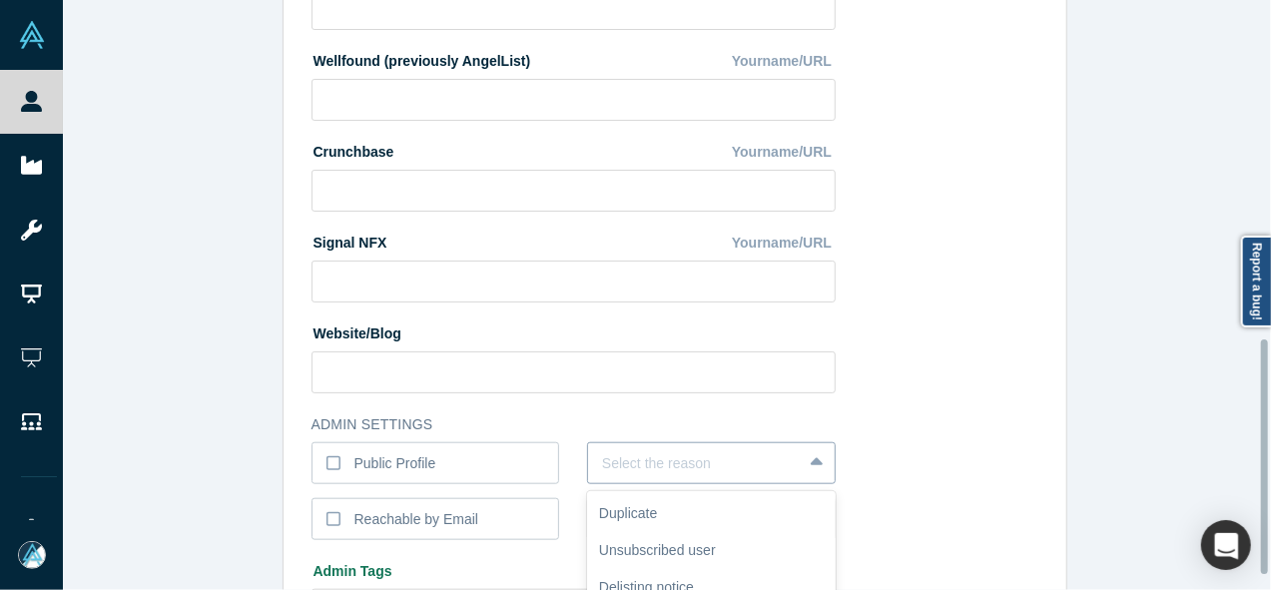
scroll to position [855, 0]
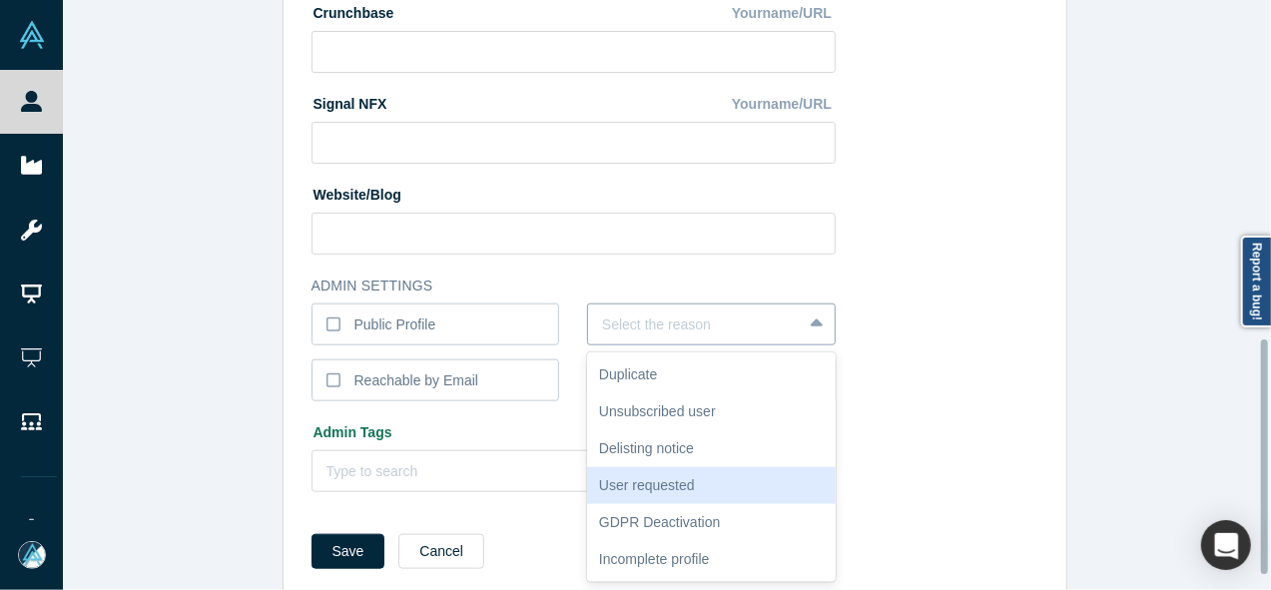
click at [651, 345] on div "6 results available. Use Up and Down to choose options, press Enter to select t…" at bounding box center [711, 325] width 249 height 42
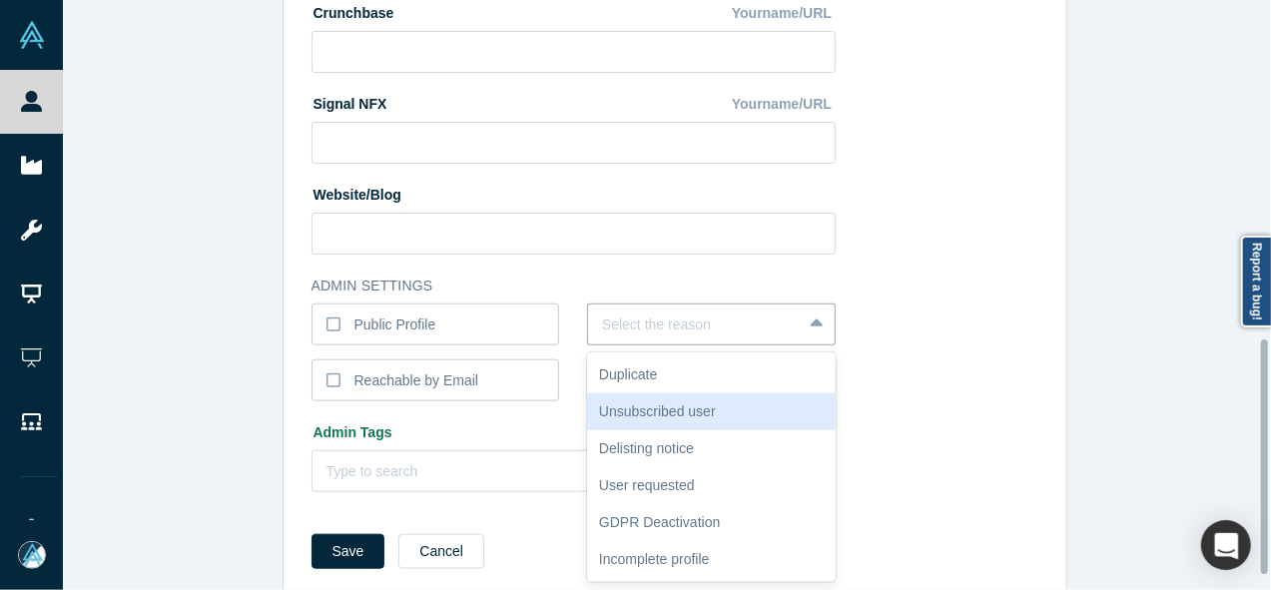
click at [649, 412] on div "Unsubscribed user" at bounding box center [711, 411] width 249 height 37
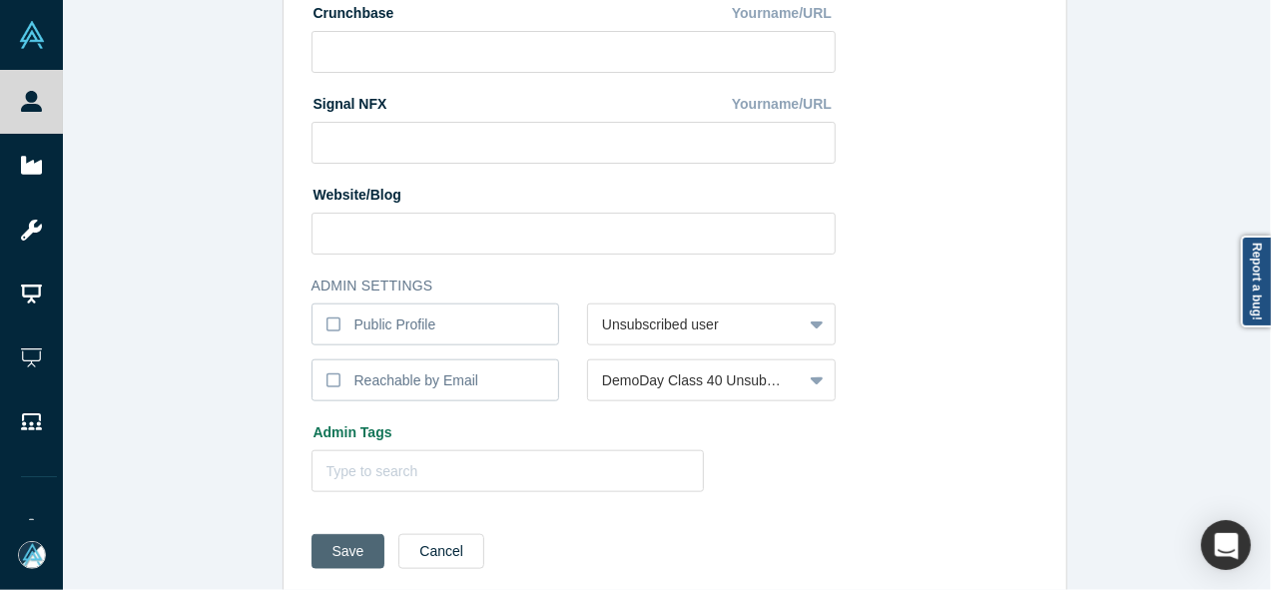
click at [351, 548] on button "Save" at bounding box center [349, 551] width 74 height 35
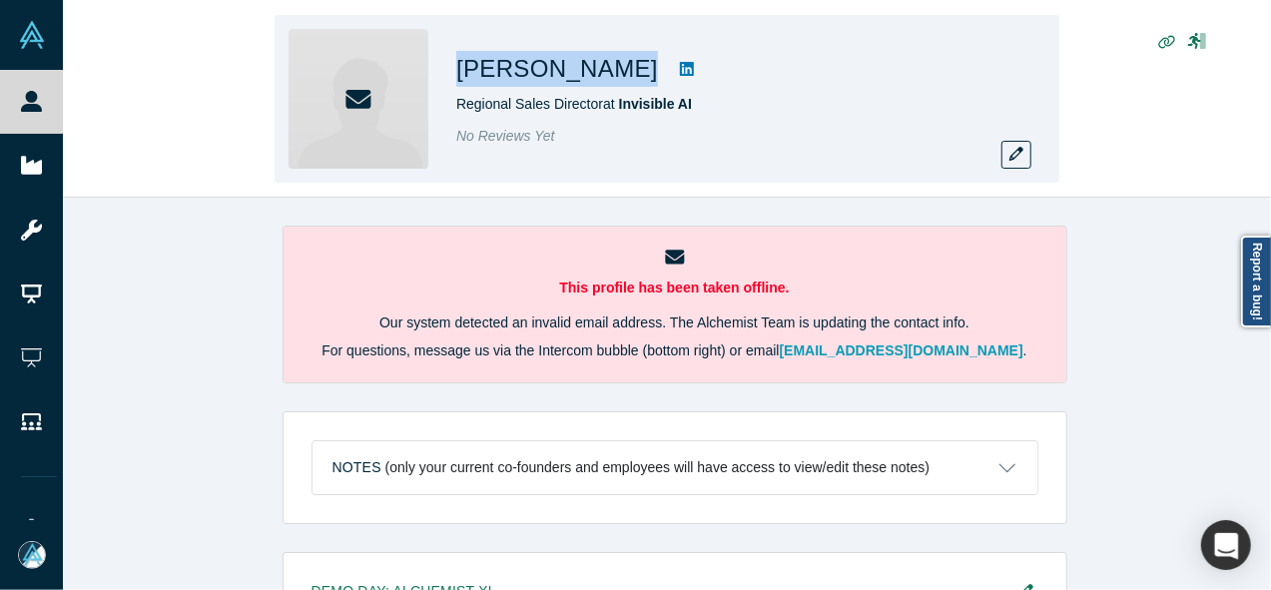
drag, startPoint x: 451, startPoint y: 68, endPoint x: 614, endPoint y: 71, distance: 162.8
click at [614, 71] on div "[PERSON_NAME] Regional Sales Director at Invisible AI No Reviews Yet" at bounding box center [667, 99] width 785 height 168
copy div "[PERSON_NAME]"
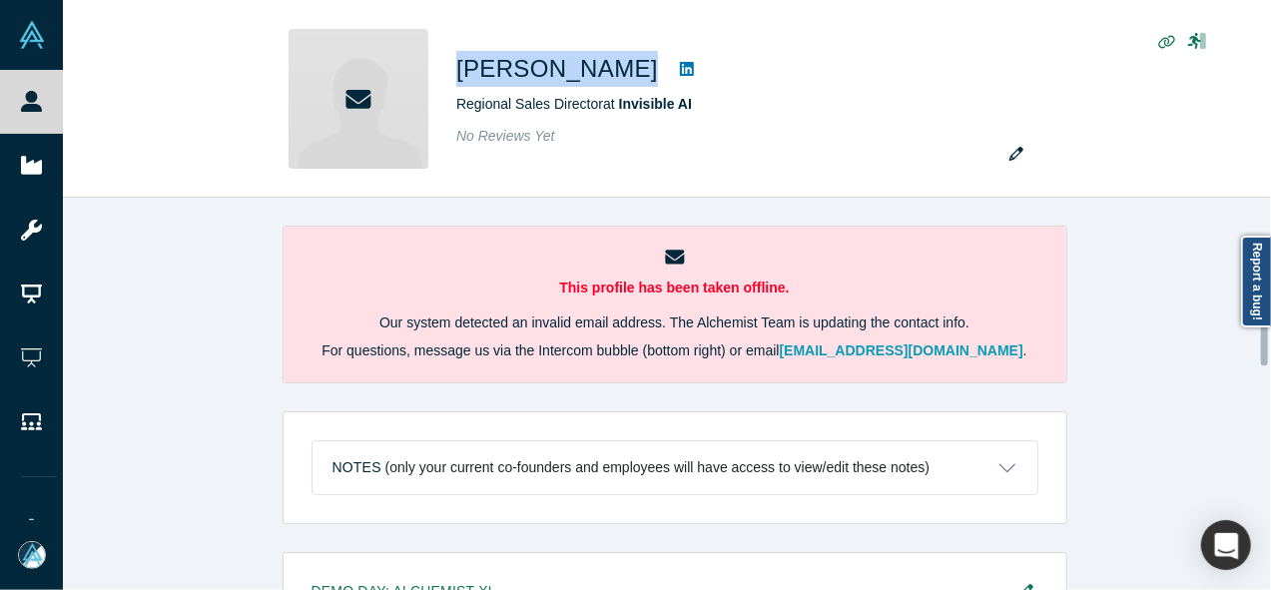
scroll to position [669, 0]
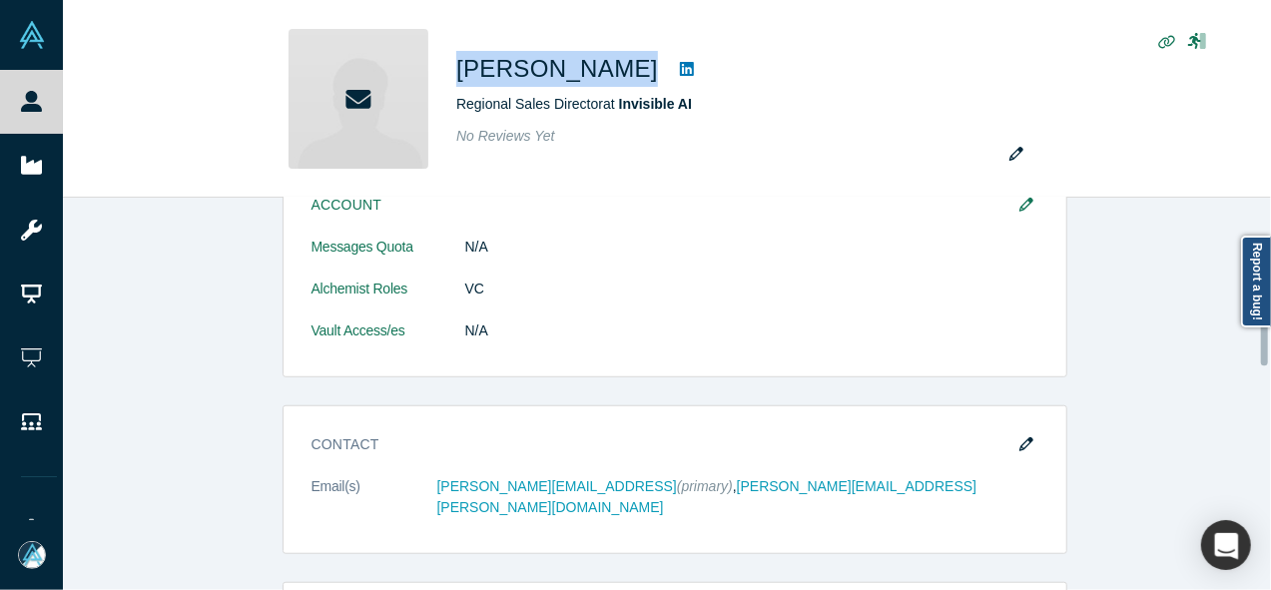
click at [1265, 334] on div at bounding box center [1266, 394] width 6 height 388
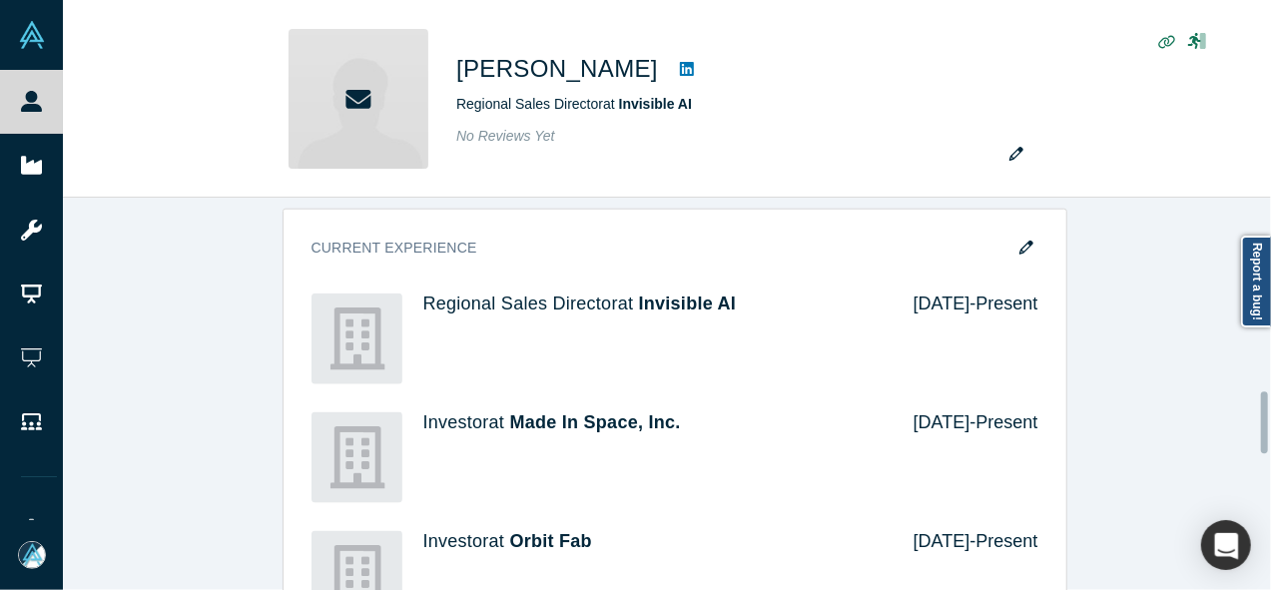
scroll to position [1258, 0]
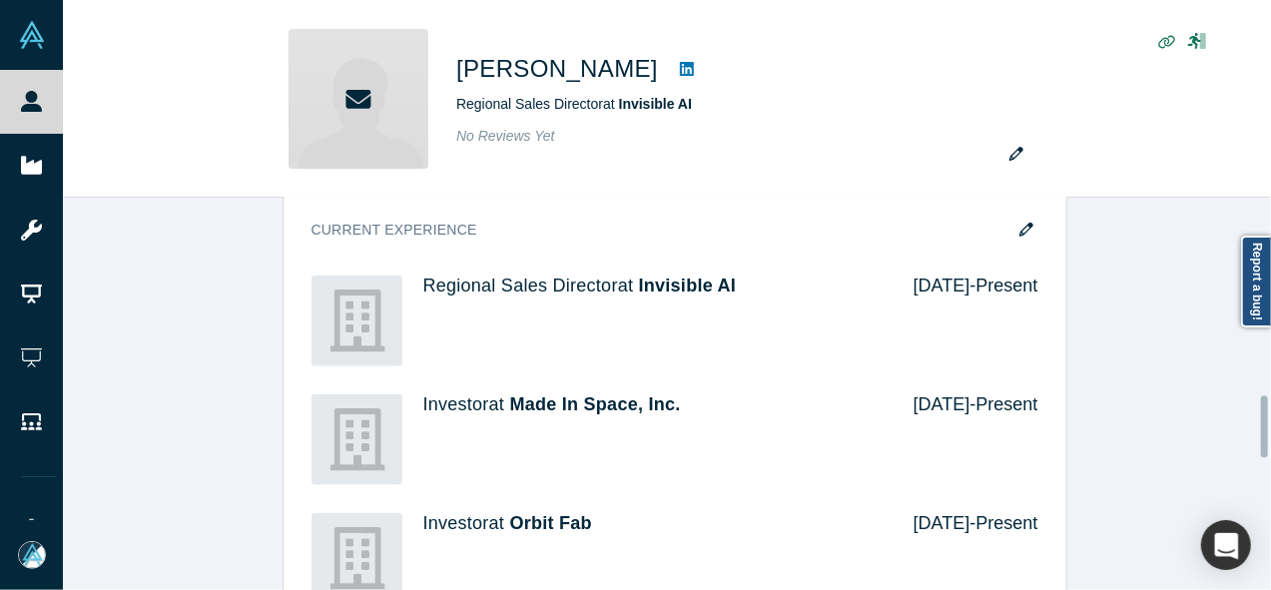
drag, startPoint x: 1265, startPoint y: 334, endPoint x: 1263, endPoint y: 426, distance: 91.9
click at [1263, 426] on div at bounding box center [1264, 426] width 7 height 62
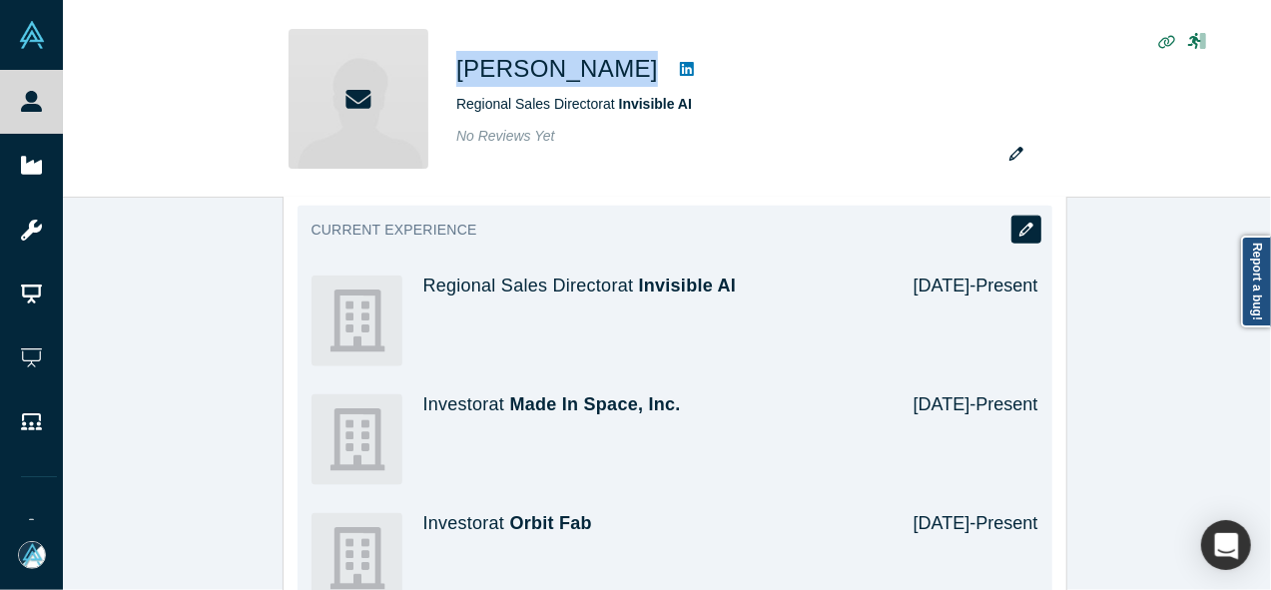
click at [1021, 223] on icon "button" at bounding box center [1026, 230] width 14 height 14
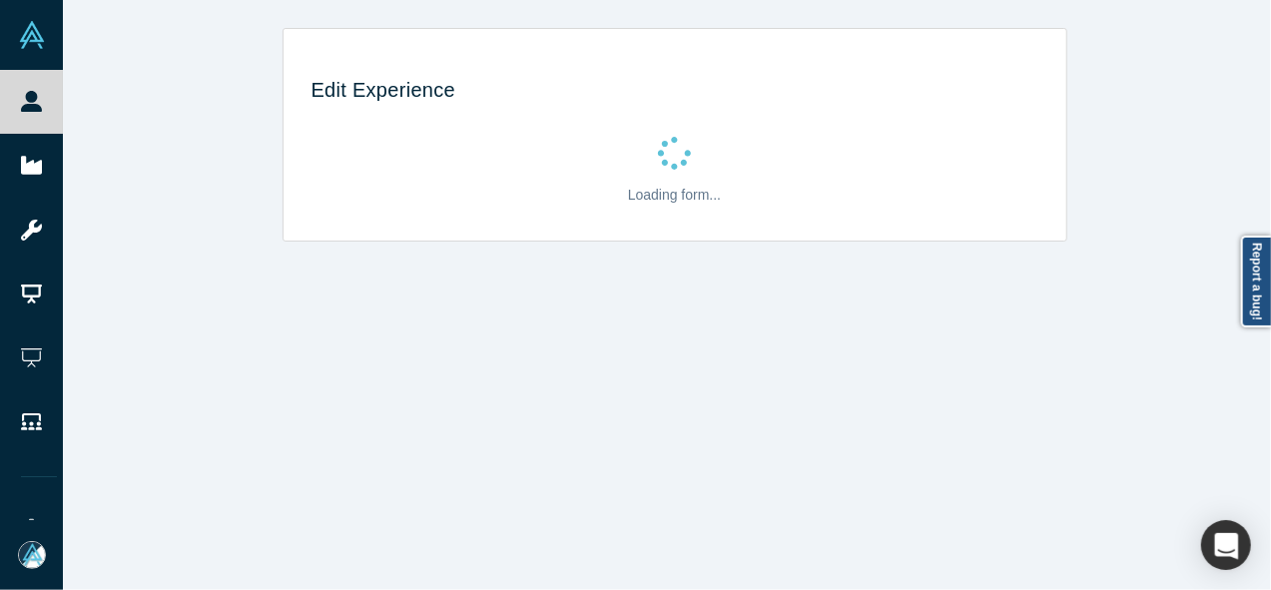
scroll to position [0, 0]
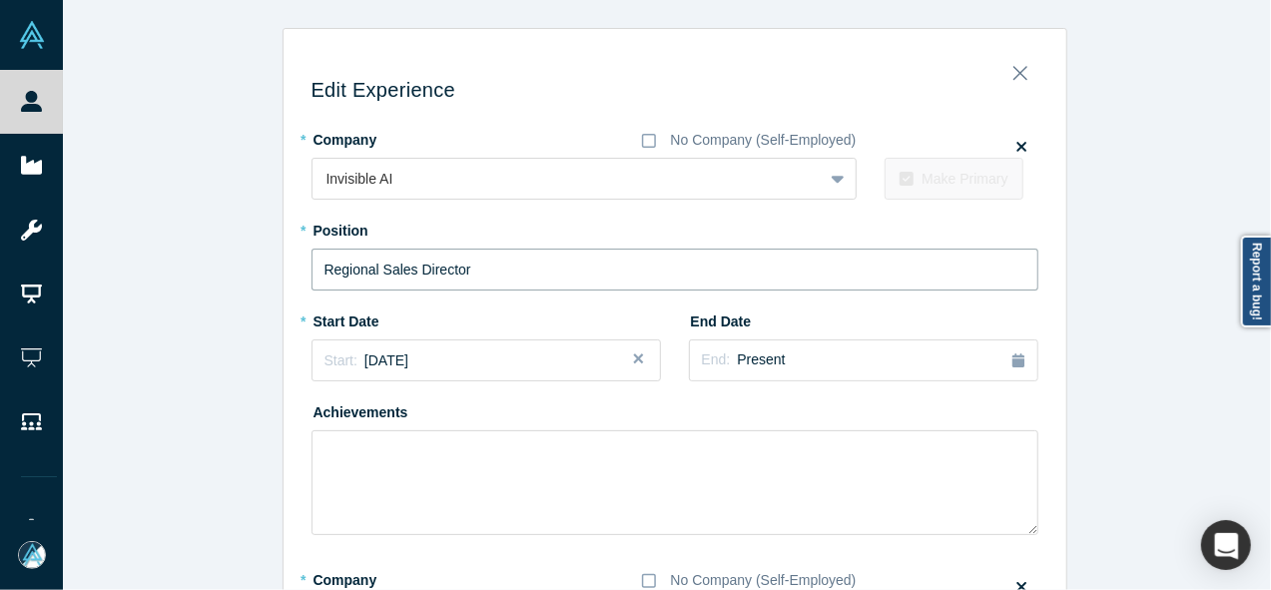
click at [527, 279] on input "Regional Sales Director" at bounding box center [675, 270] width 727 height 42
paste input "Enterprise"
type input "Enterprise Sales Director"
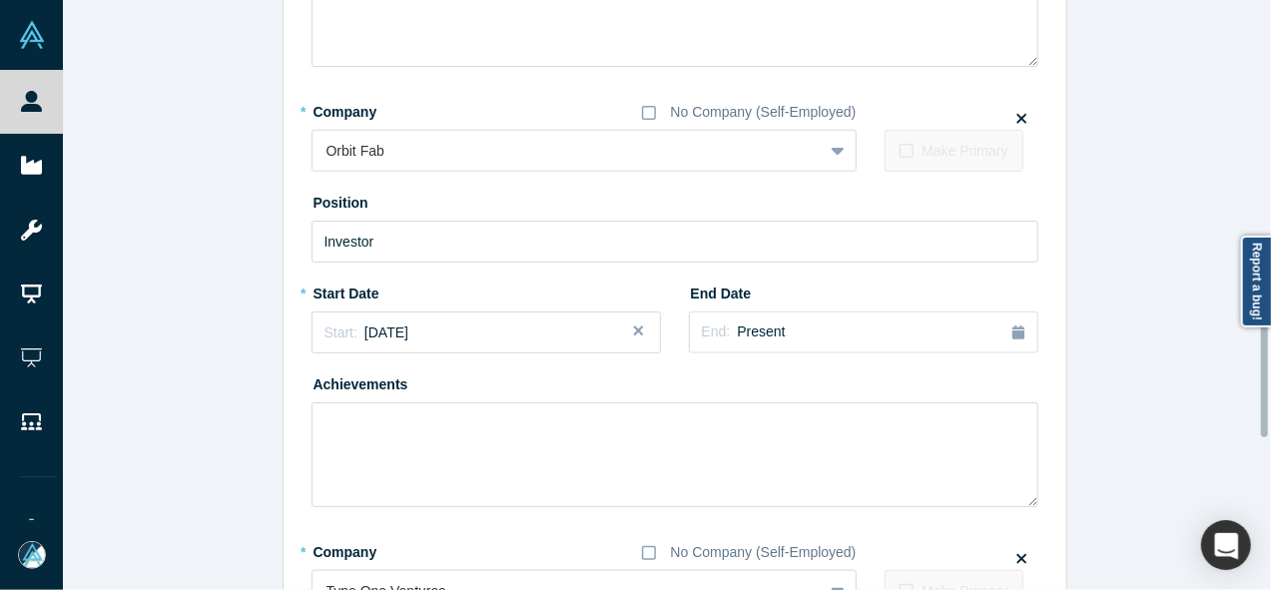
click at [1266, 351] on div at bounding box center [1266, 295] width 6 height 586
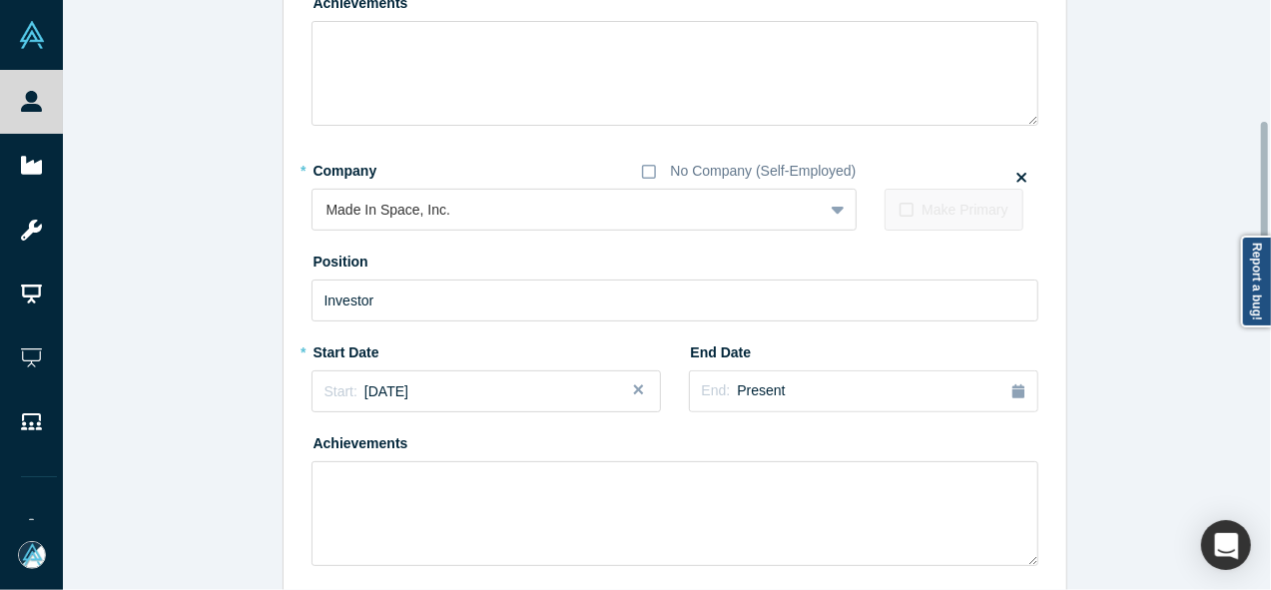
scroll to position [413, 0]
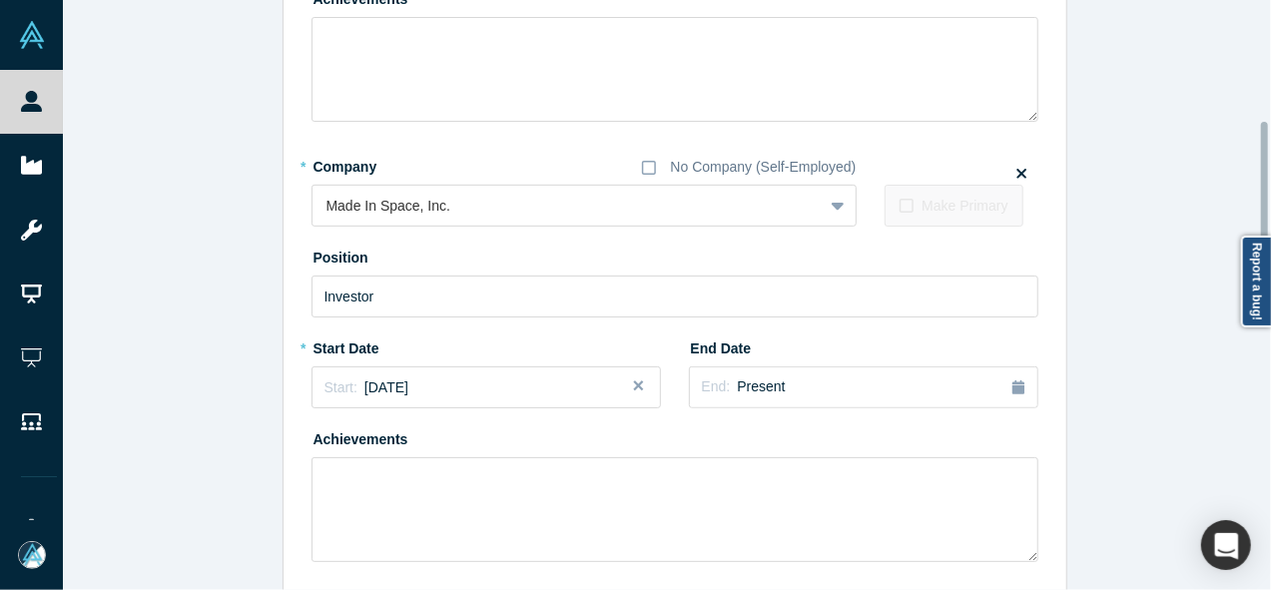
drag, startPoint x: 1266, startPoint y: 351, endPoint x: 1274, endPoint y: 208, distance: 144.0
click at [1270, 208] on html "People Startups Resources Demo Day AX Demo Day Registrants Settings Dashboard E…" at bounding box center [635, 295] width 1271 height 590
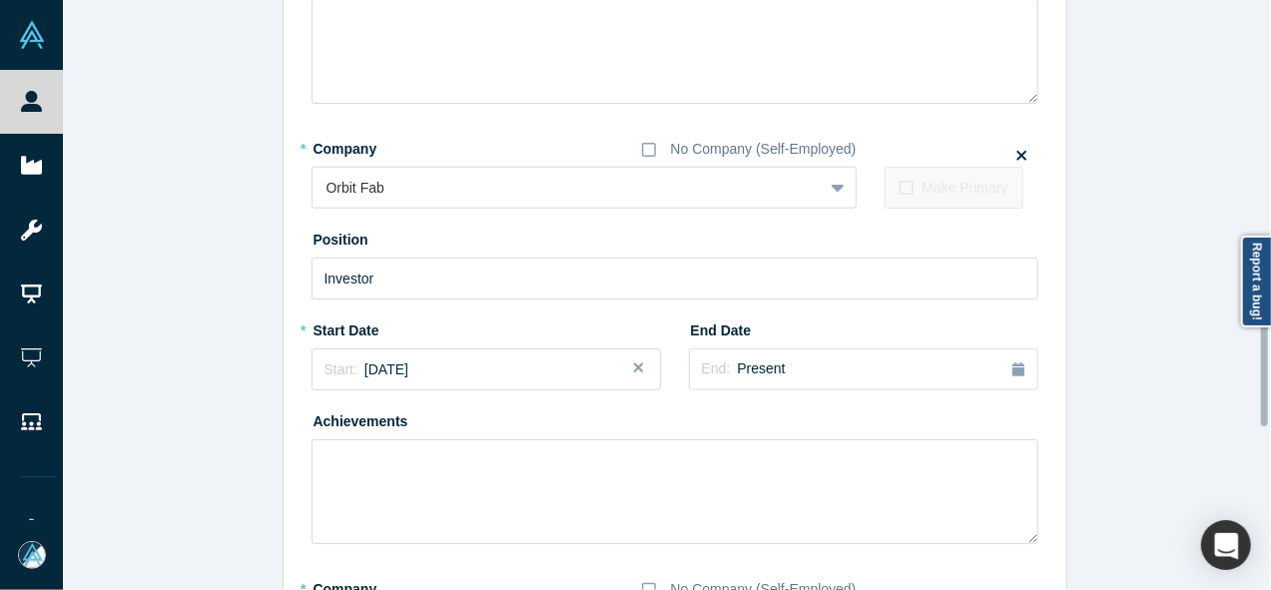
click at [1265, 340] on div at bounding box center [1266, 295] width 6 height 586
click at [1265, 340] on div at bounding box center [1264, 341] width 7 height 172
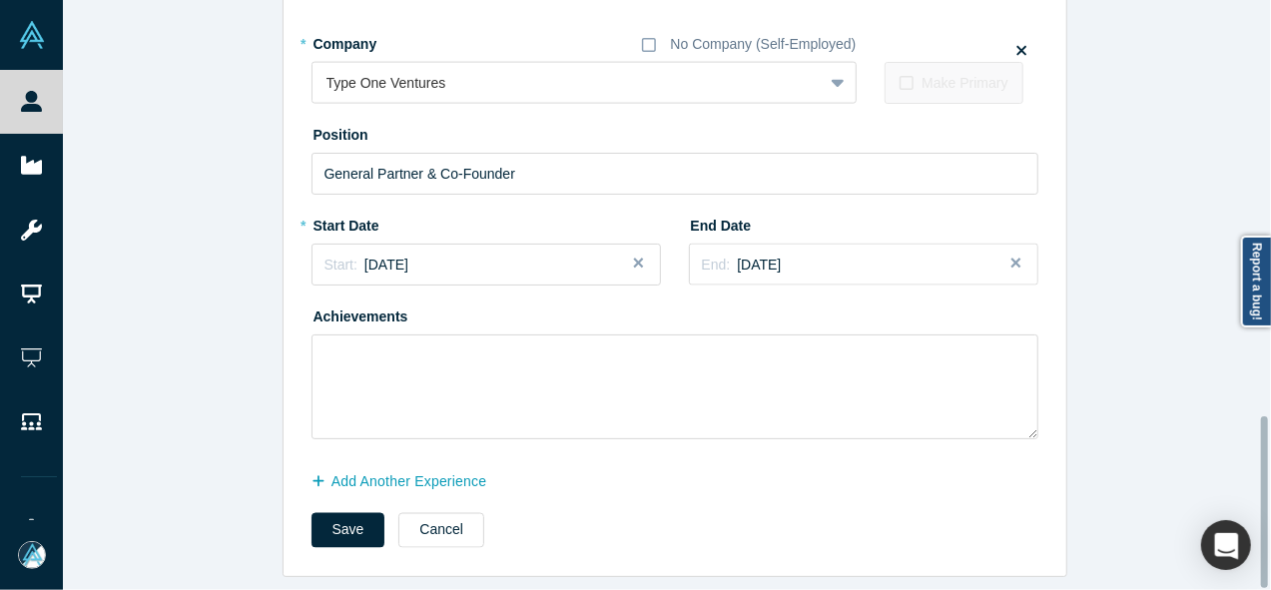
scroll to position [1430, 0]
drag, startPoint x: 1264, startPoint y: 388, endPoint x: 1253, endPoint y: 559, distance: 171.1
click at [1253, 559] on div "Edit Experience * Company No Company (Self-Employed) Invisible AI To pick up a …" at bounding box center [667, 295] width 1208 height 590
click at [447, 514] on button "Cancel" at bounding box center [441, 530] width 86 height 35
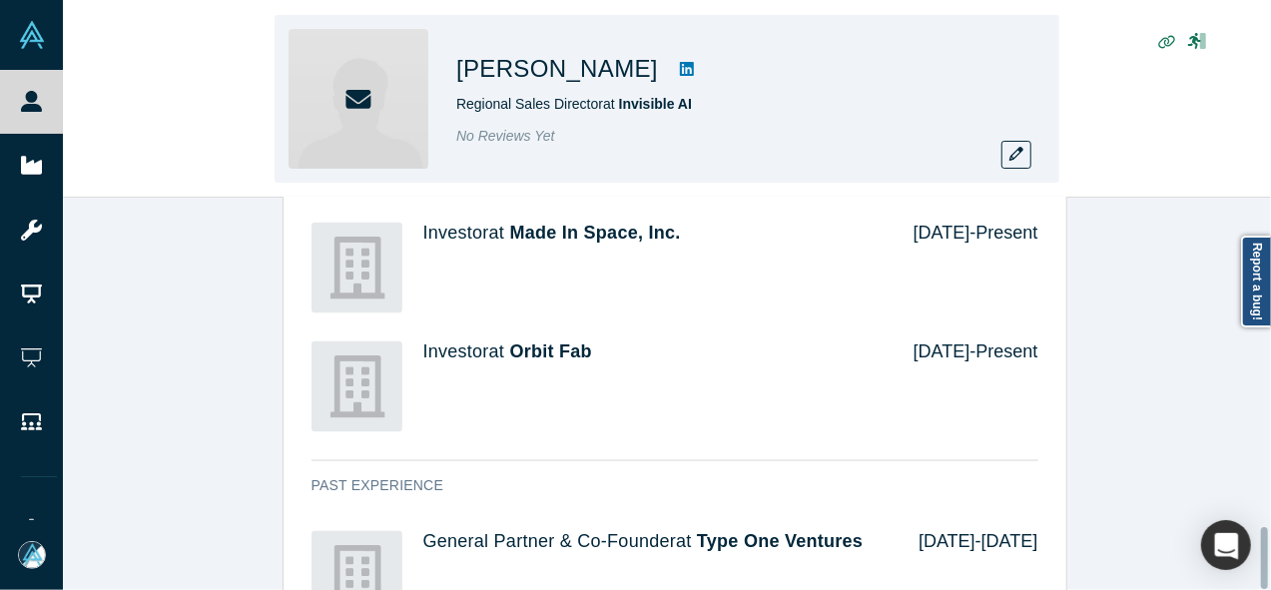
scroll to position [0, 0]
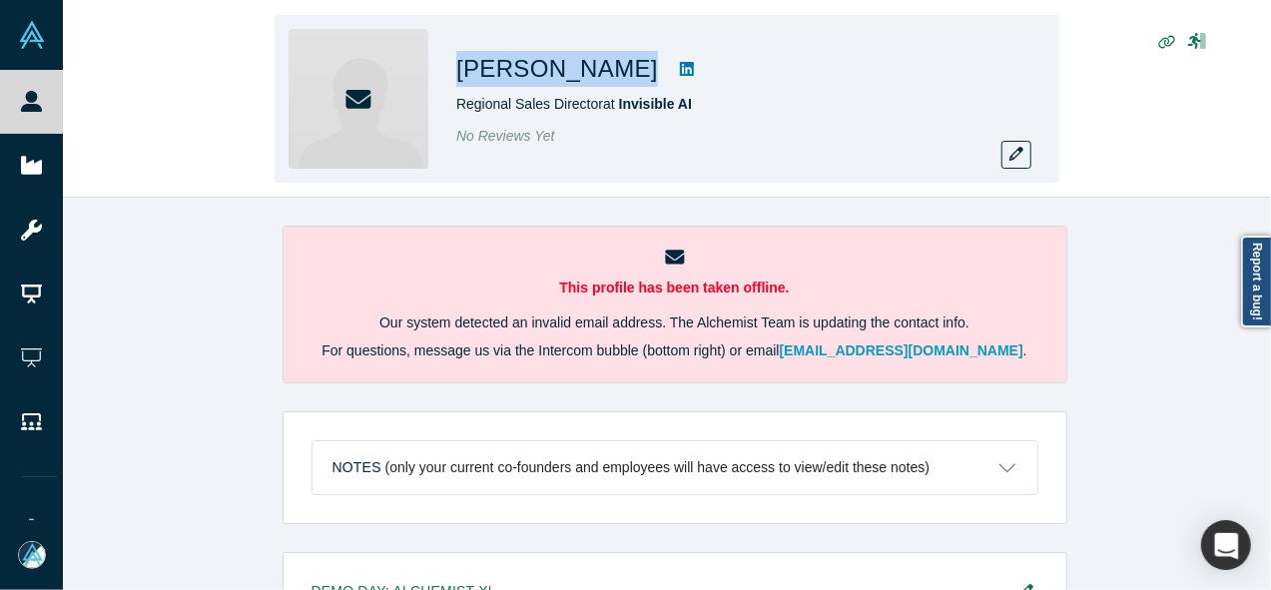
drag, startPoint x: 445, startPoint y: 67, endPoint x: 608, endPoint y: 66, distance: 162.7
click at [608, 66] on div "[PERSON_NAME] Regional Sales Director at Invisible AI No Reviews Yet" at bounding box center [667, 99] width 785 height 168
copy div "[PERSON_NAME]"
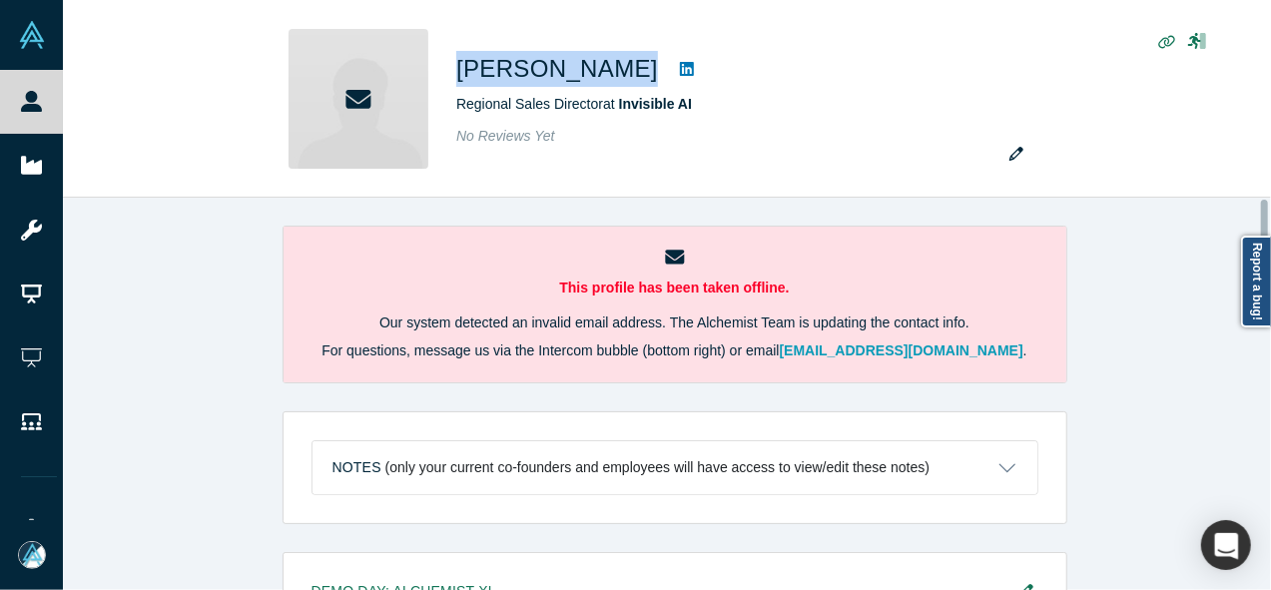
scroll to position [785, 0]
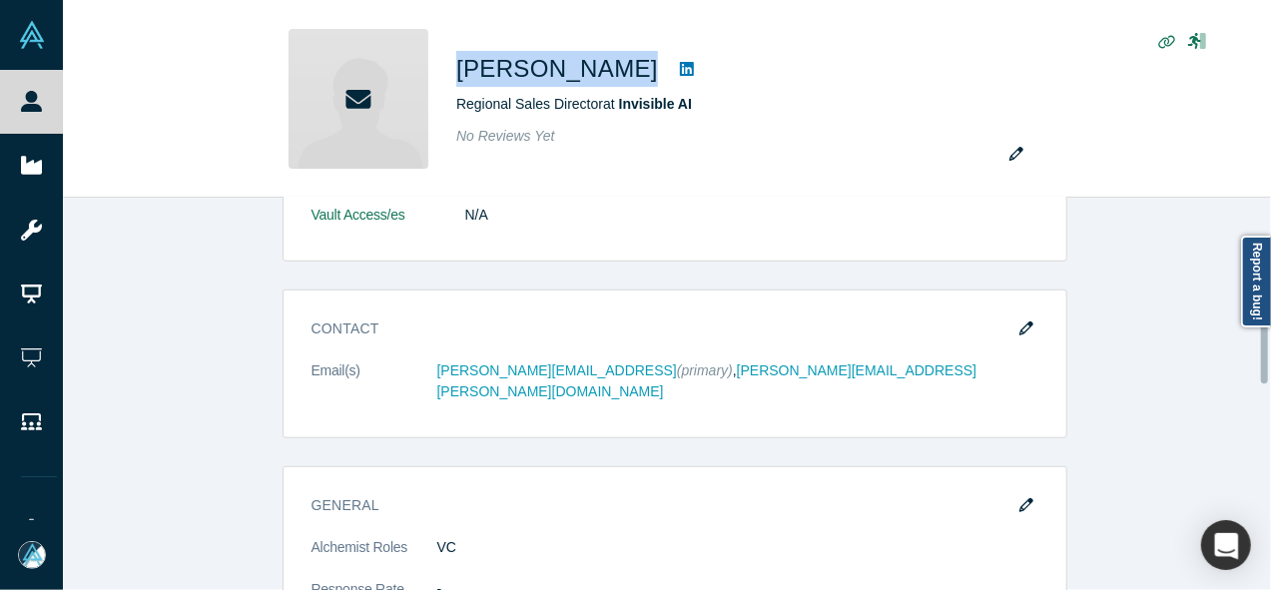
click at [1267, 352] on div at bounding box center [1266, 394] width 6 height 388
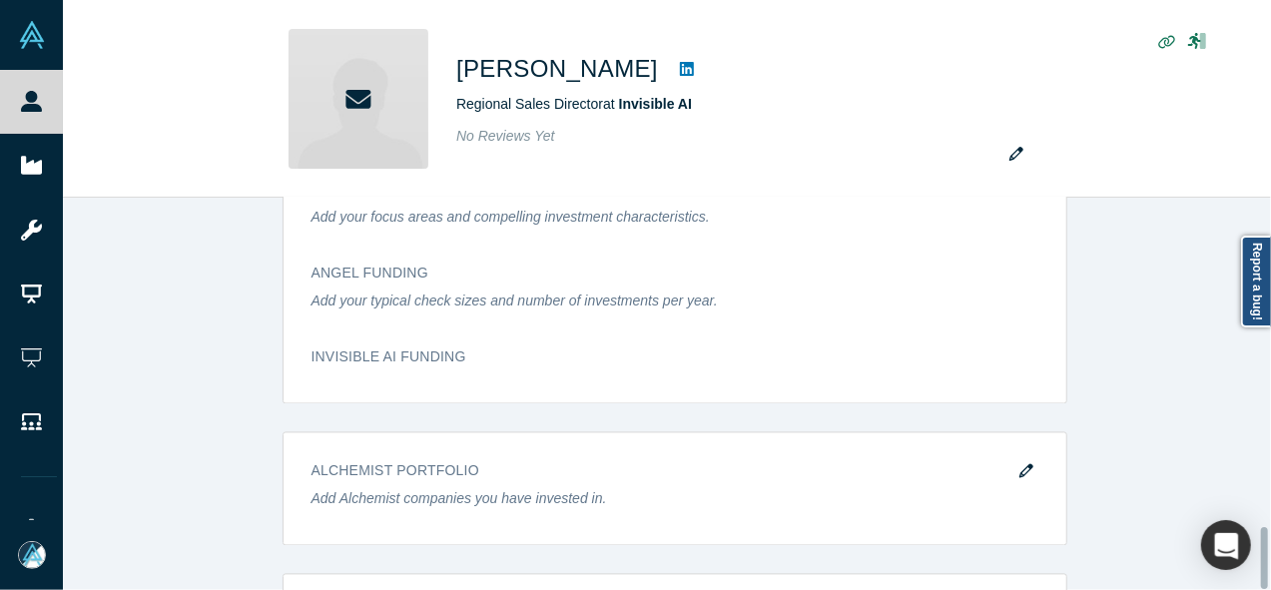
scroll to position [2104, 0]
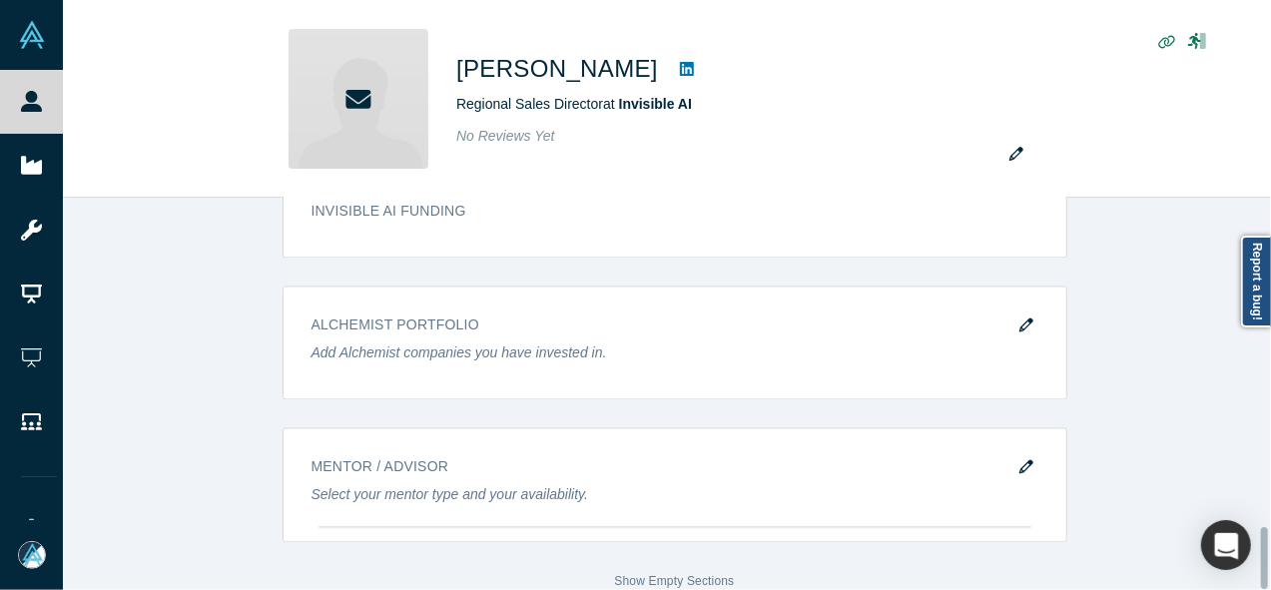
drag, startPoint x: 1265, startPoint y: 354, endPoint x: 1256, endPoint y: 631, distance: 276.7
click at [1256, 589] on html "People Startups Resources Demo Day AX Demo Day Registrants Settings Dashboard E…" at bounding box center [635, 295] width 1271 height 590
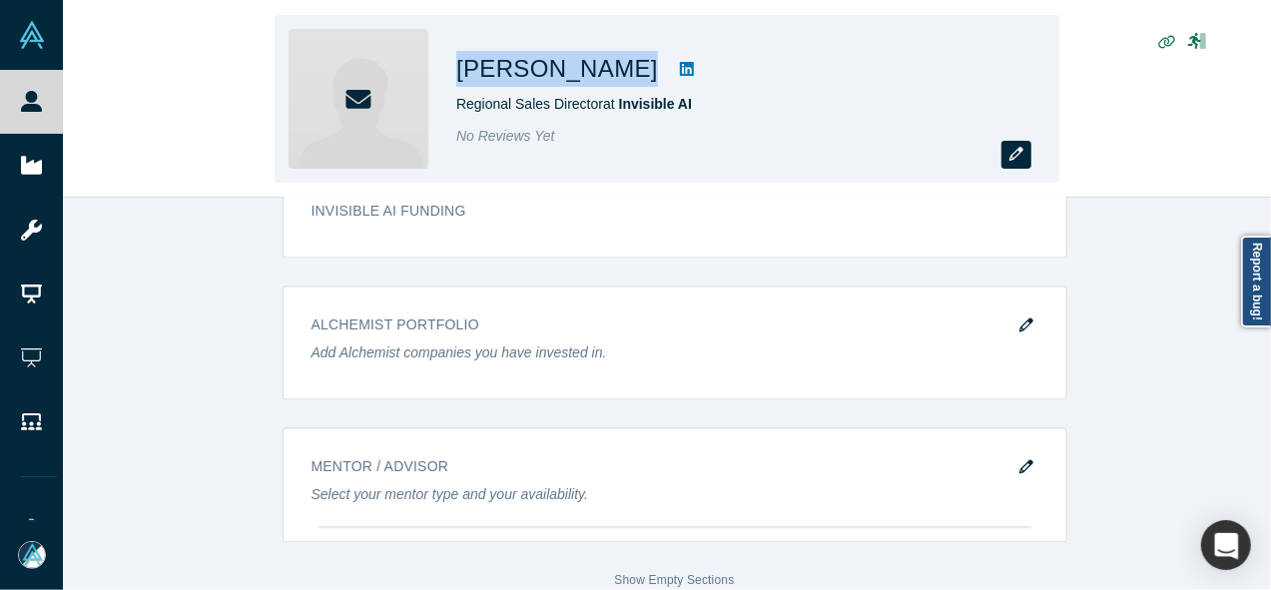
click at [1013, 157] on icon "button" at bounding box center [1016, 154] width 14 height 14
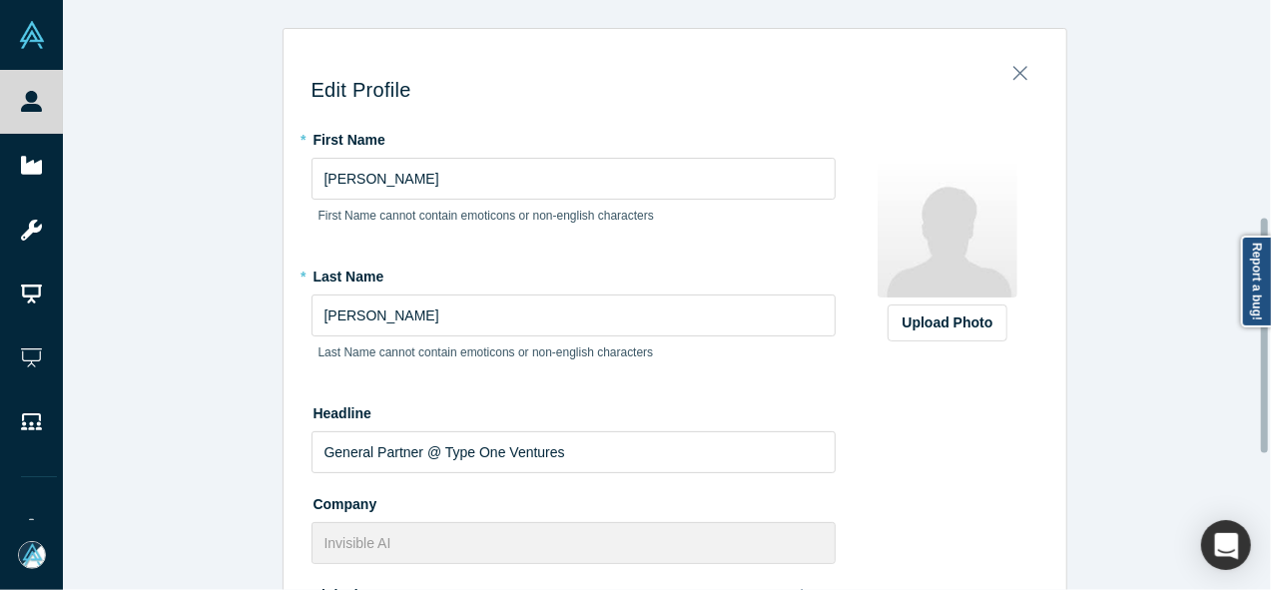
scroll to position [547, 0]
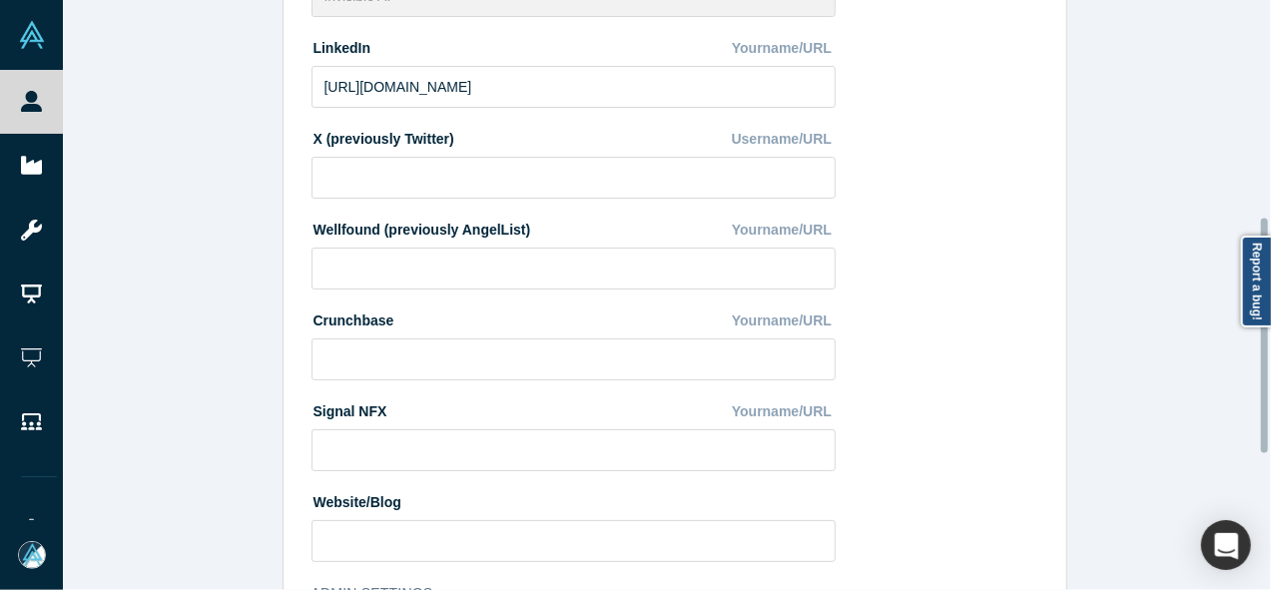
click at [1264, 335] on div at bounding box center [1266, 295] width 6 height 586
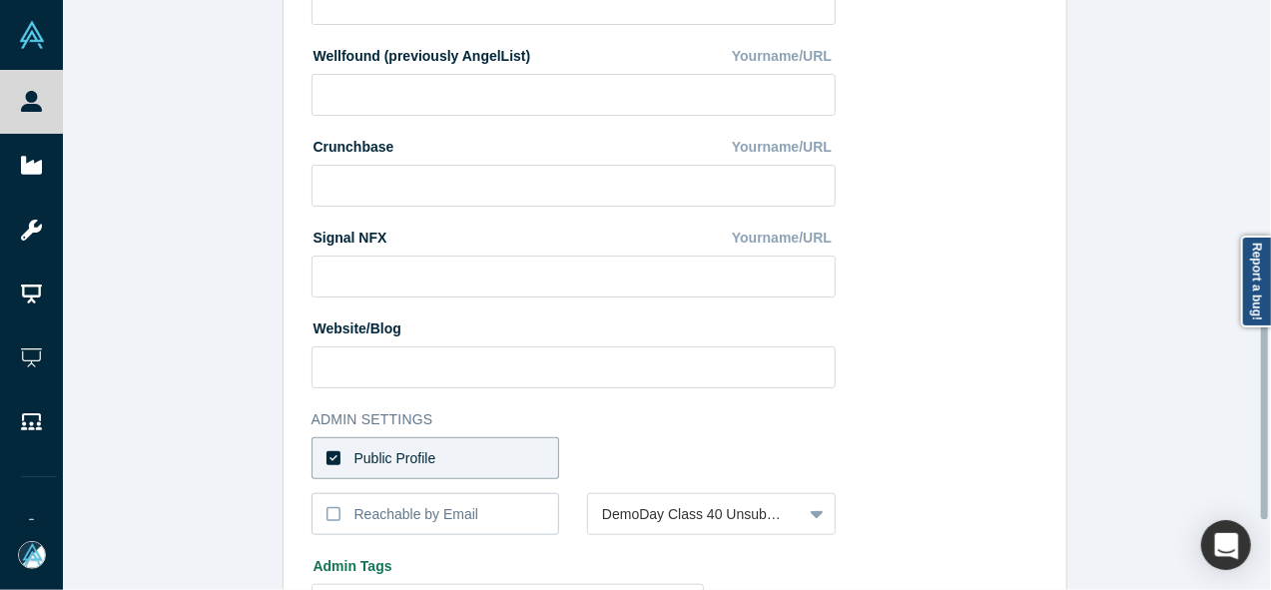
scroll to position [749, 0]
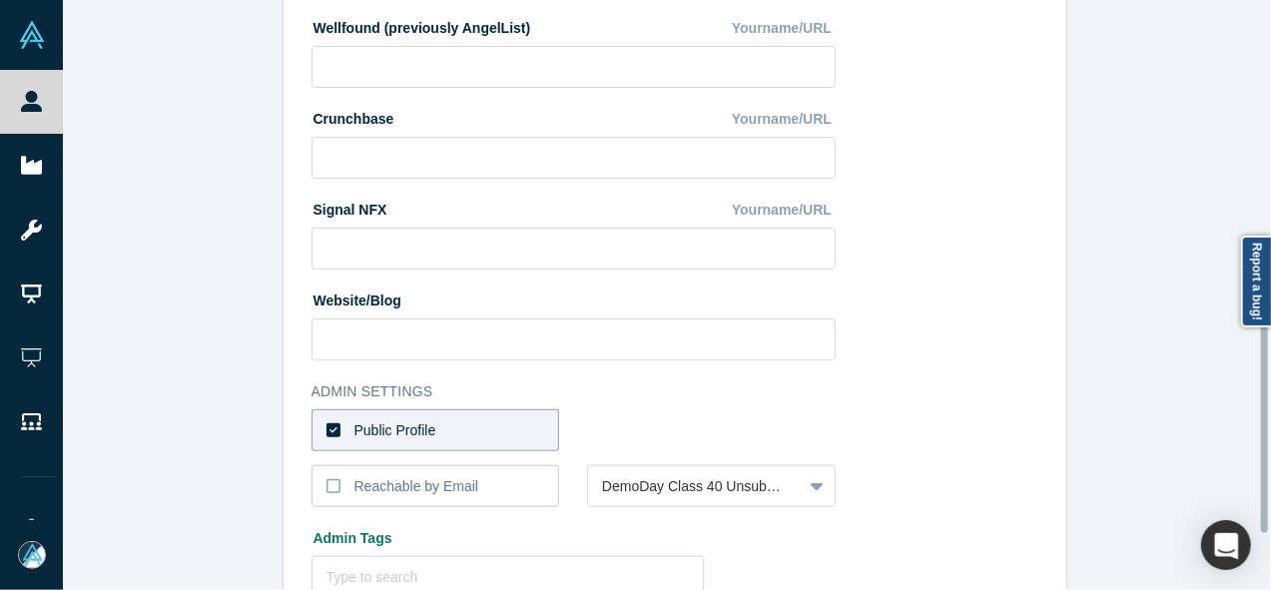
drag, startPoint x: 1264, startPoint y: 335, endPoint x: 1258, endPoint y: 415, distance: 80.1
click at [1258, 415] on div "Edit Profile * First Name Justin First Name cannot contain emoticons or non-eng…" at bounding box center [667, 295] width 1208 height 590
click at [522, 447] on label "Public Profile" at bounding box center [436, 430] width 249 height 42
click at [0, 0] on input "Public Profile" at bounding box center [0, 0] width 0 height 0
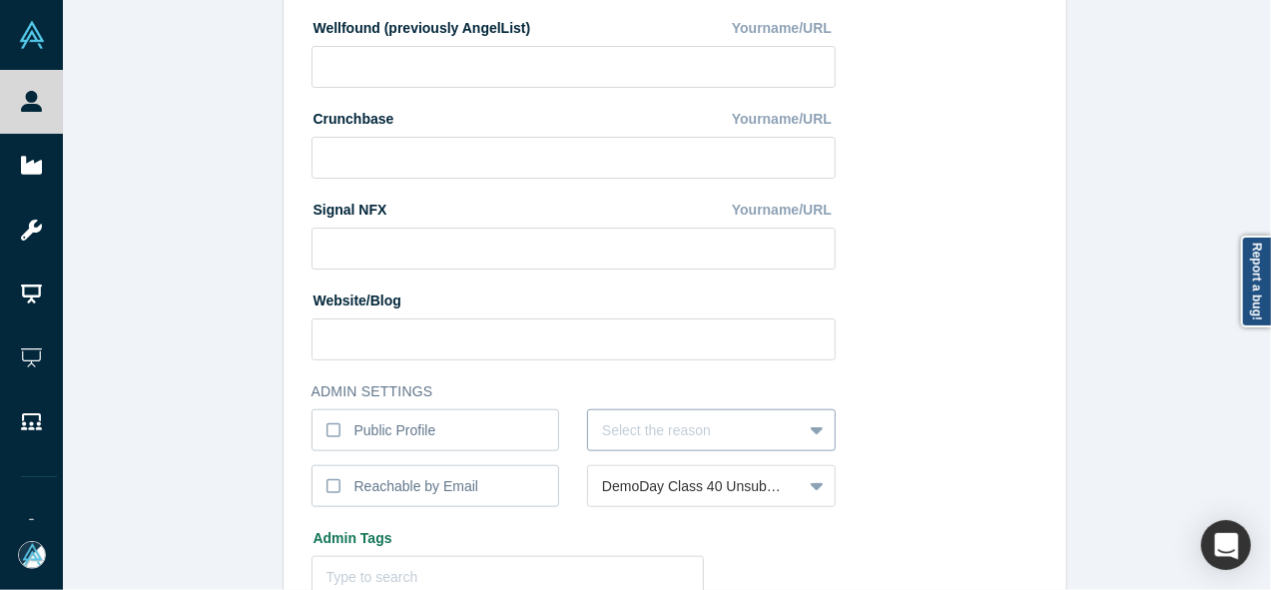
scroll to position [855, 0]
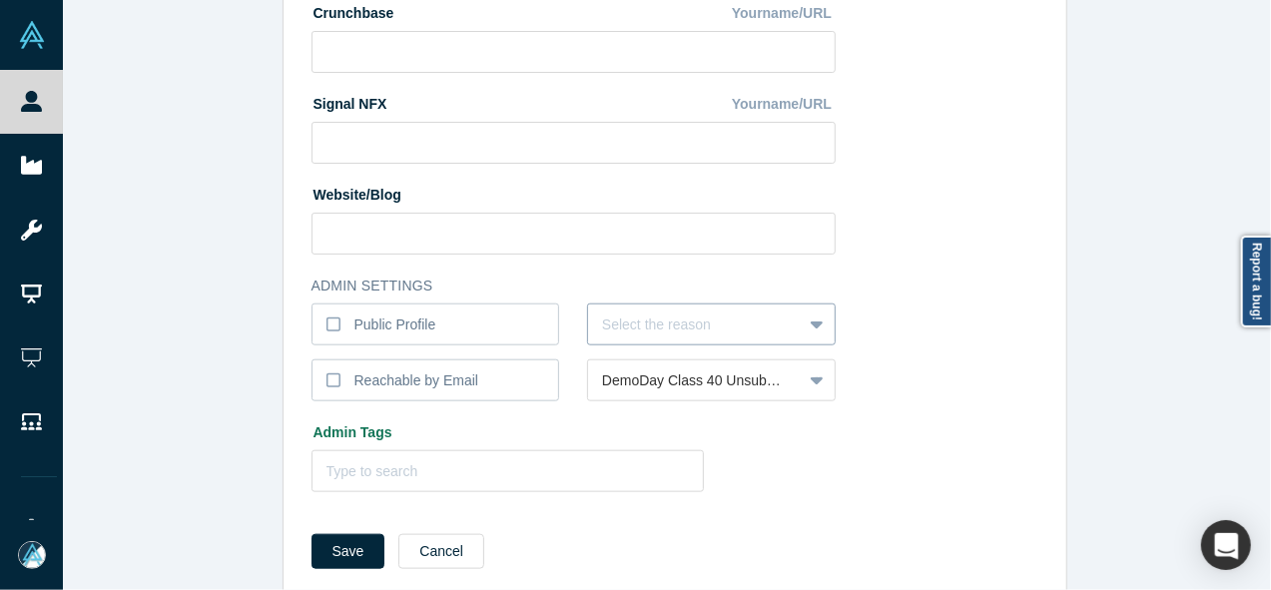
click at [601, 345] on div "Select the reason" at bounding box center [711, 325] width 249 height 42
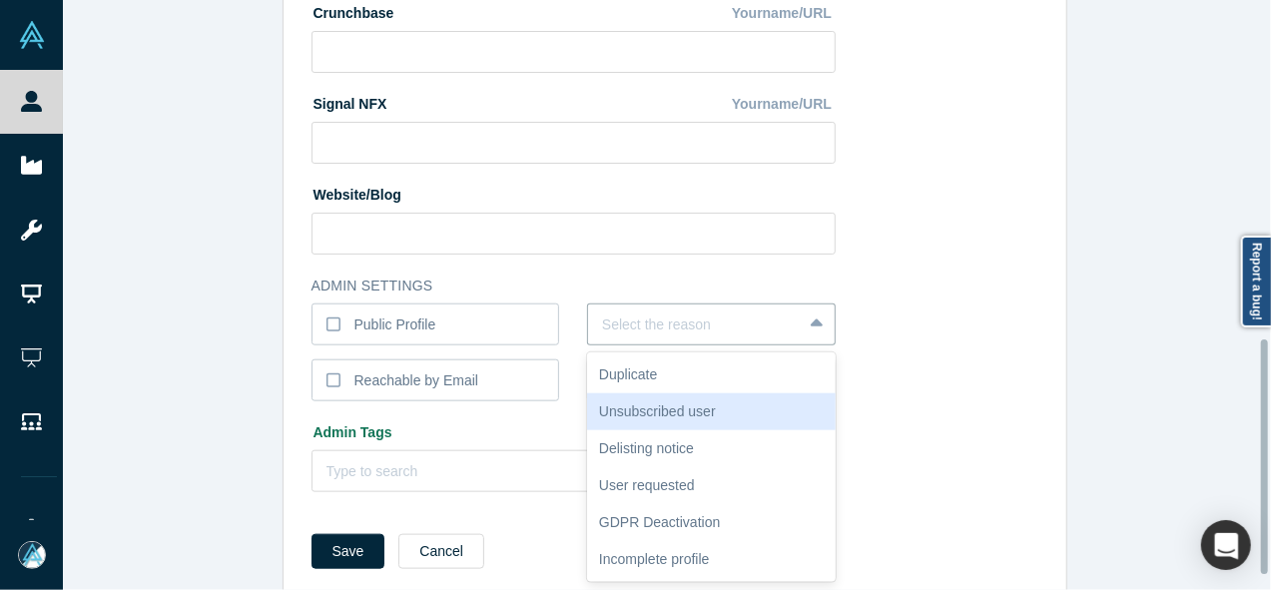
click at [609, 411] on div "Unsubscribed user" at bounding box center [711, 411] width 249 height 37
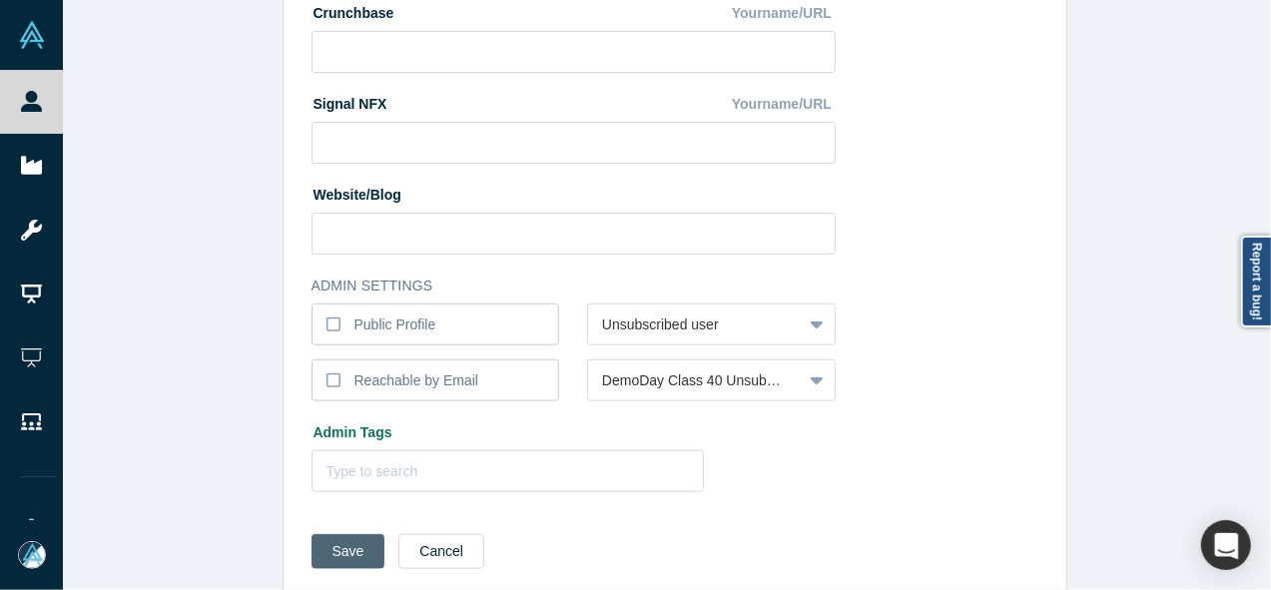
click at [358, 545] on button "Save" at bounding box center [349, 551] width 74 height 35
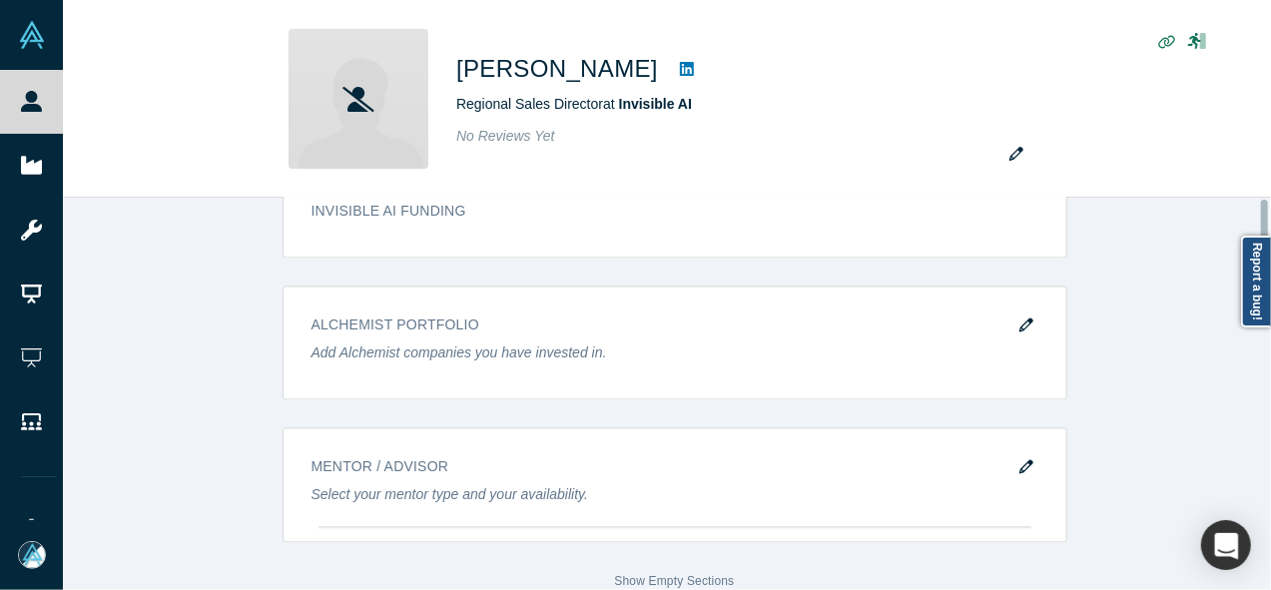
scroll to position [0, 0]
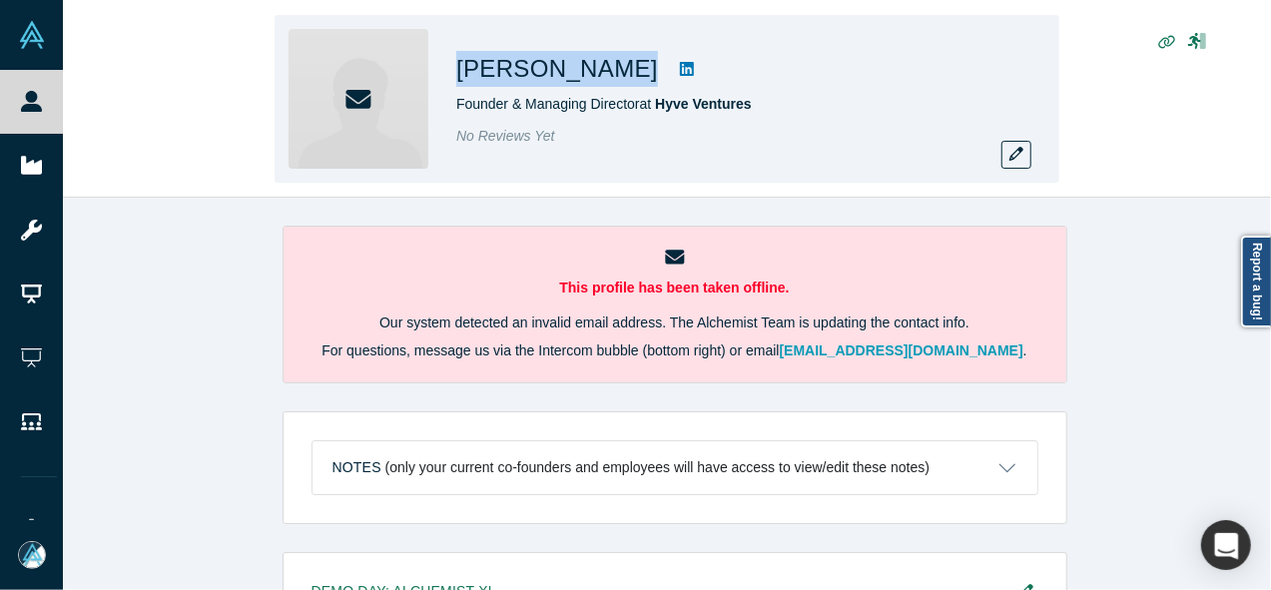
drag, startPoint x: 452, startPoint y: 67, endPoint x: 615, endPoint y: 68, distance: 162.7
click at [615, 68] on div "[PERSON_NAME] Founder & Managing Director at Hyve Ventures No Reviews Yet" at bounding box center [667, 99] width 785 height 168
copy div "[PERSON_NAME]"
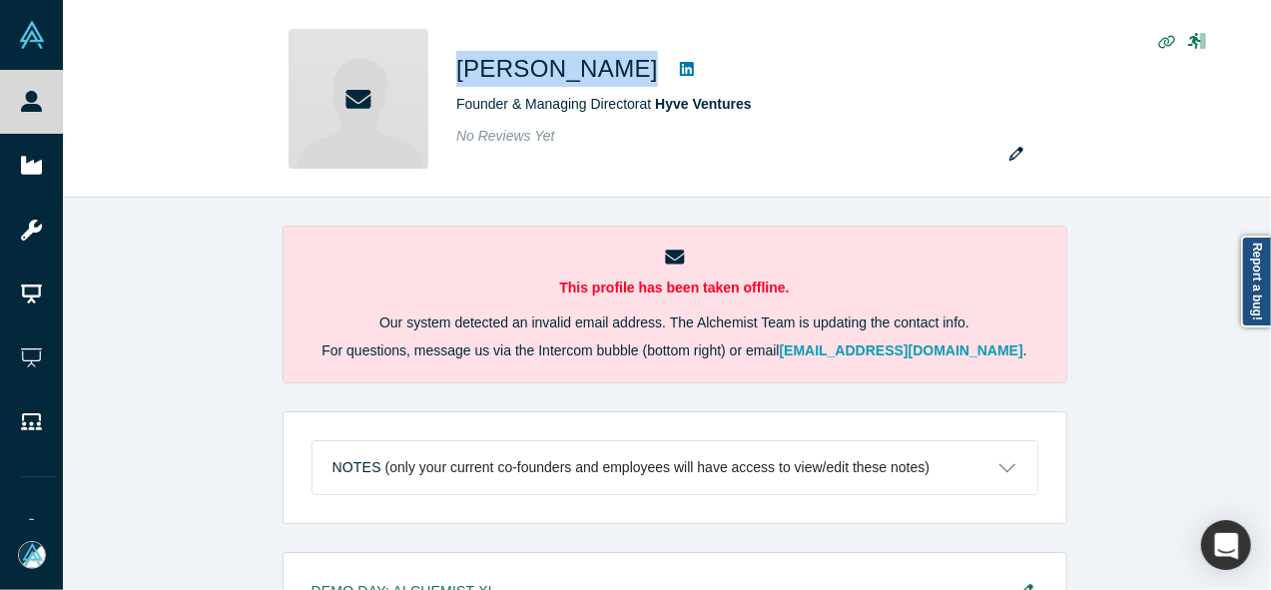
drag, startPoint x: 641, startPoint y: 71, endPoint x: 364, endPoint y: 465, distance: 481.7
click at [364, 465] on h3 "Notes" at bounding box center [356, 467] width 49 height 21
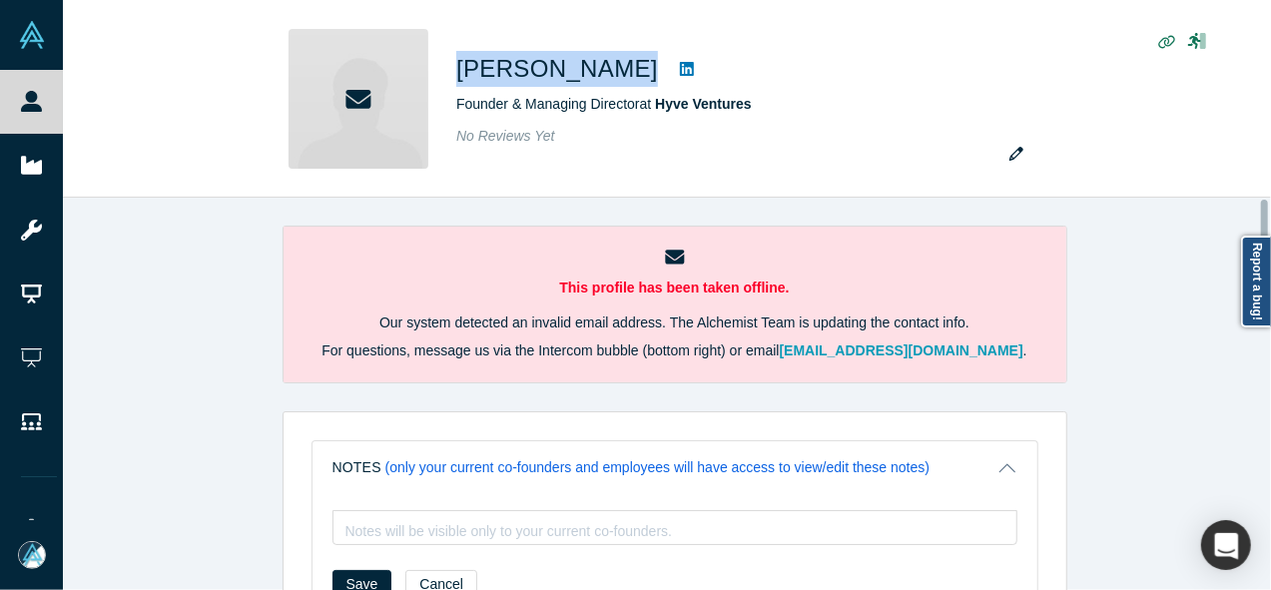
scroll to position [689, 0]
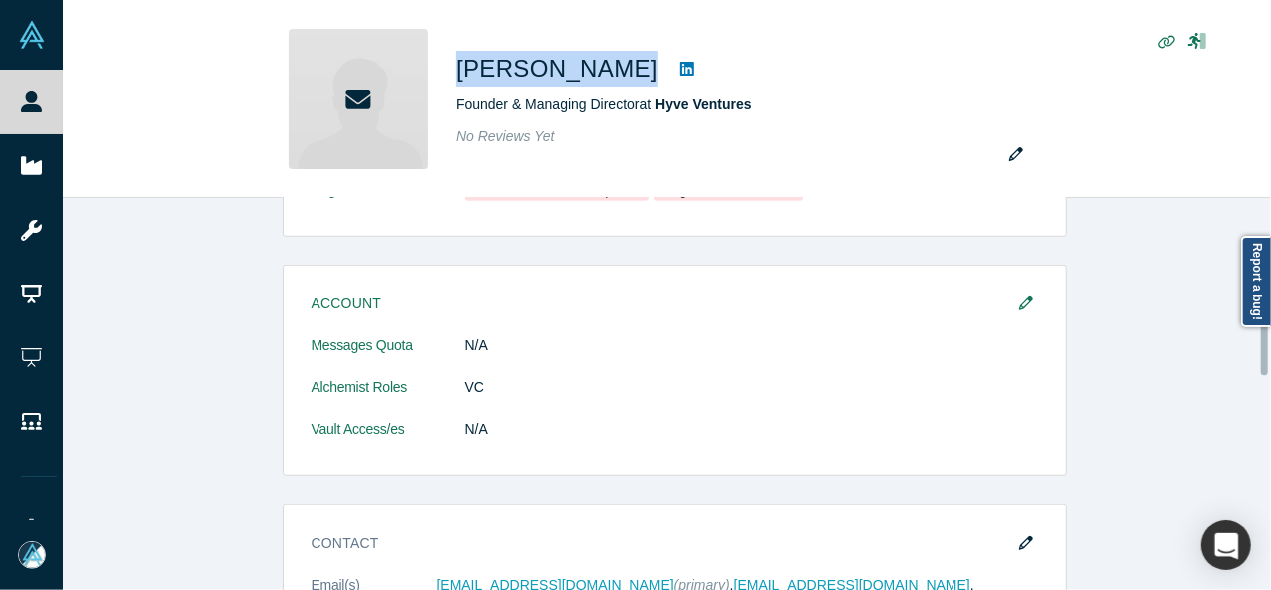
click at [1268, 348] on div at bounding box center [1266, 394] width 6 height 388
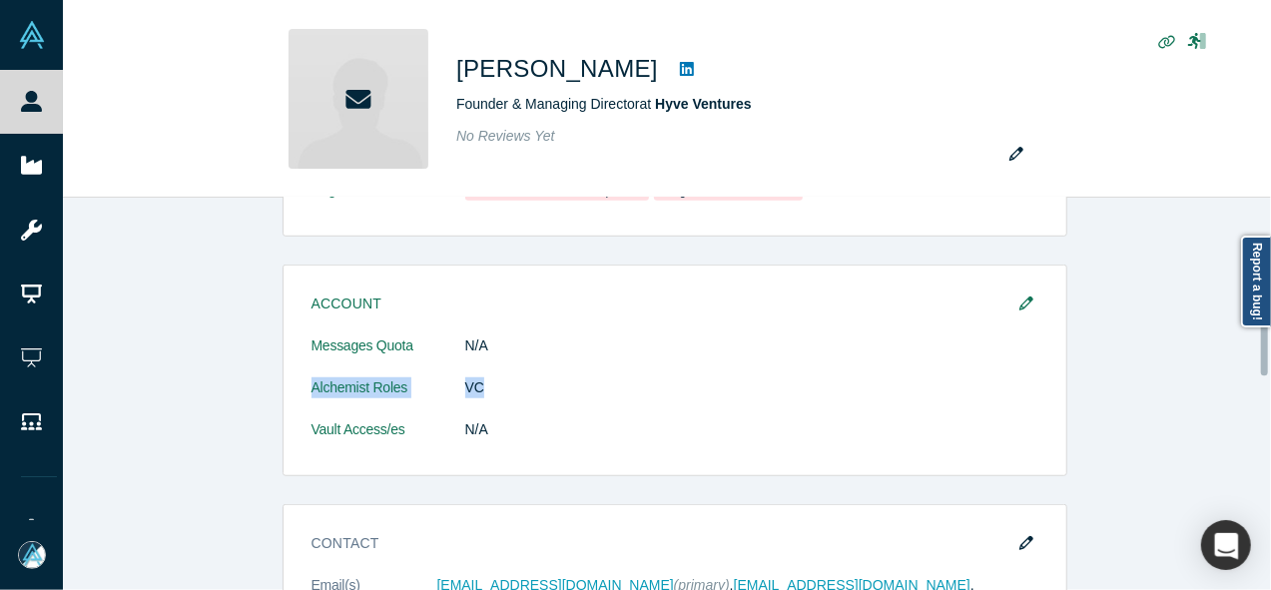
drag, startPoint x: 1261, startPoint y: 348, endPoint x: 1261, endPoint y: 374, distance: 26.0
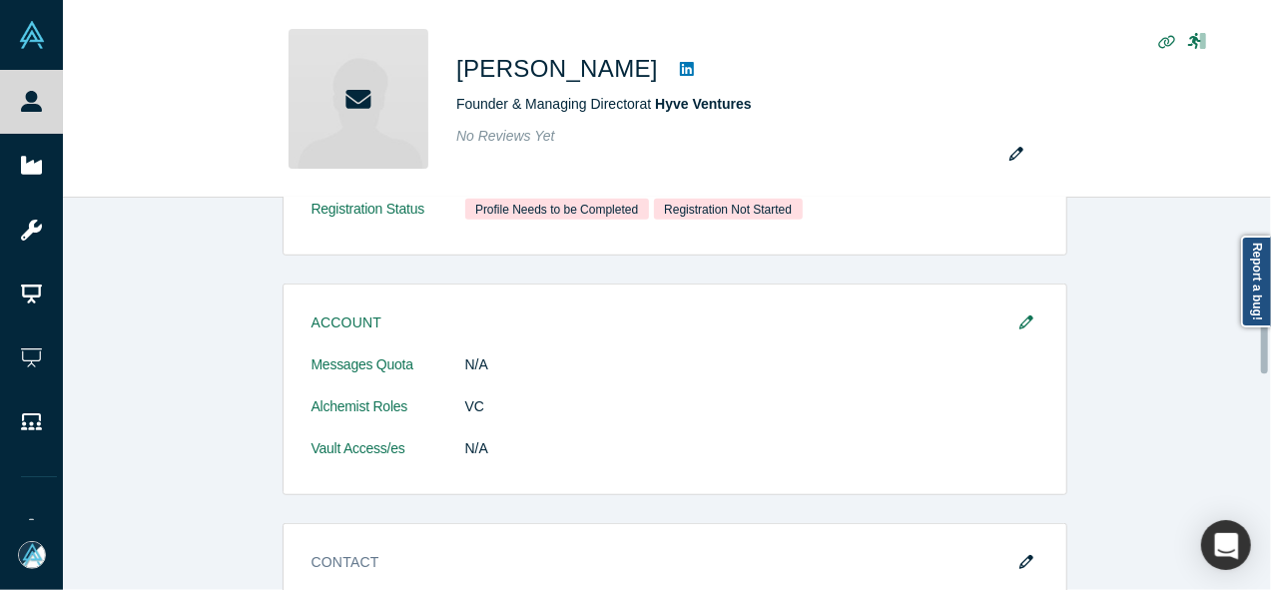
scroll to position [664, 0]
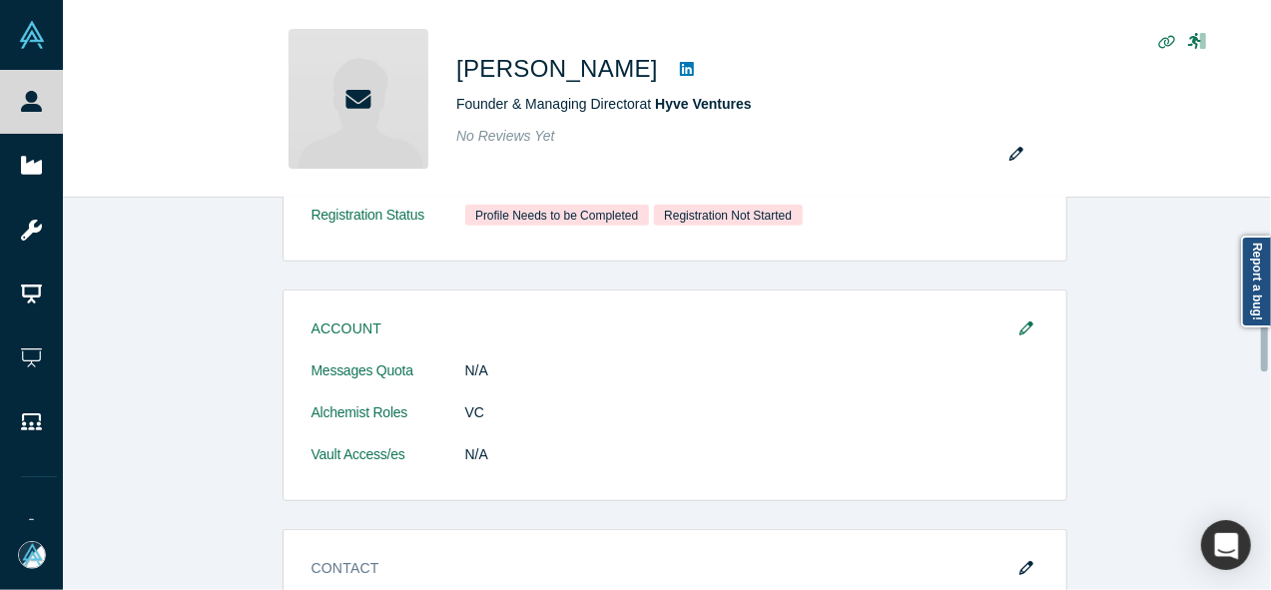
drag, startPoint x: 1262, startPoint y: 349, endPoint x: 1274, endPoint y: 345, distance: 12.6
click at [1270, 345] on html "People Startups Resources Demo Day AX Demo Day Registrants Settings Dashboard E…" at bounding box center [635, 295] width 1271 height 590
drag, startPoint x: 1259, startPoint y: 344, endPoint x: 1258, endPoint y: 397, distance: 52.9
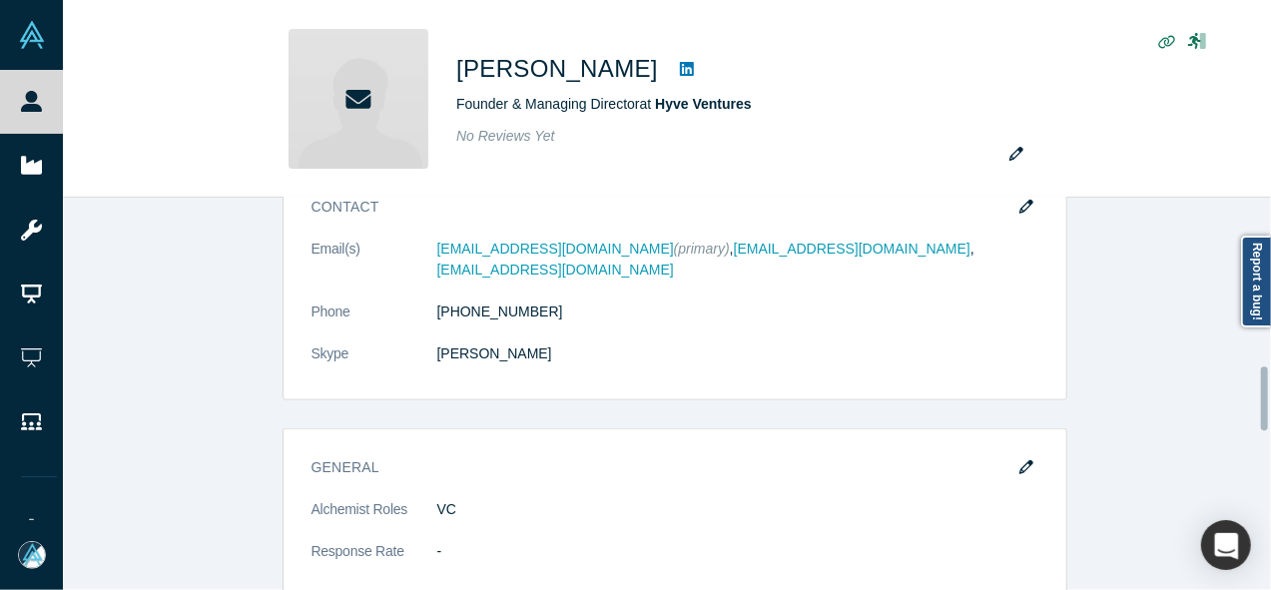
click at [1266, 398] on div at bounding box center [1266, 394] width 6 height 388
drag, startPoint x: 1260, startPoint y: 399, endPoint x: 1252, endPoint y: 442, distance: 43.7
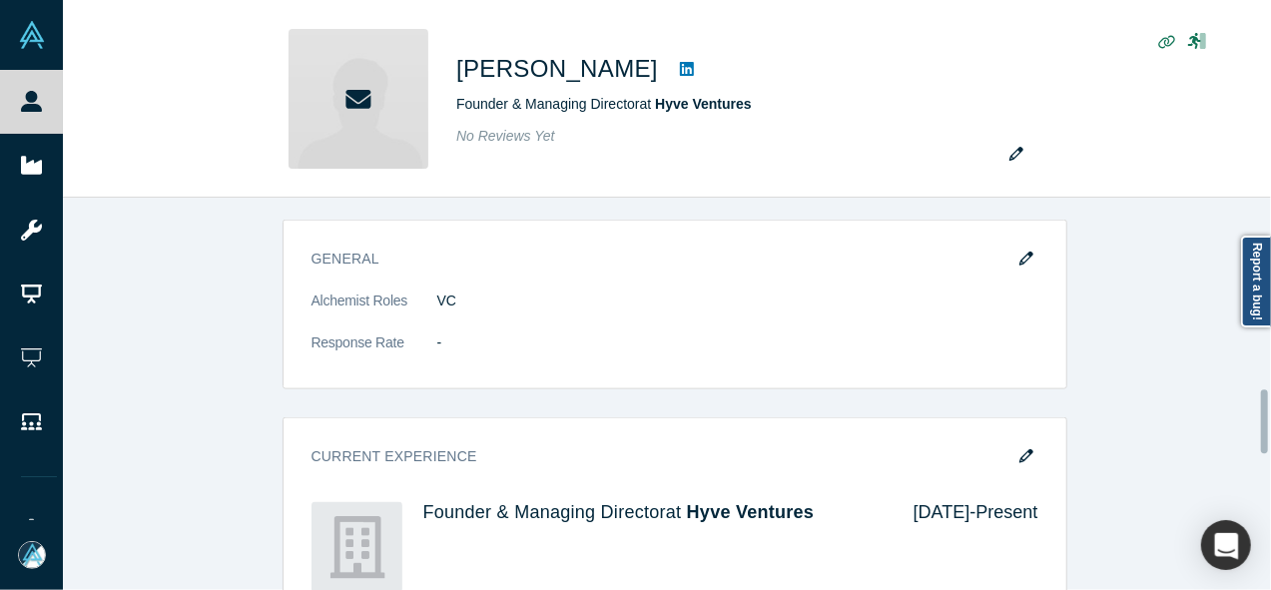
scroll to position [1289, 0]
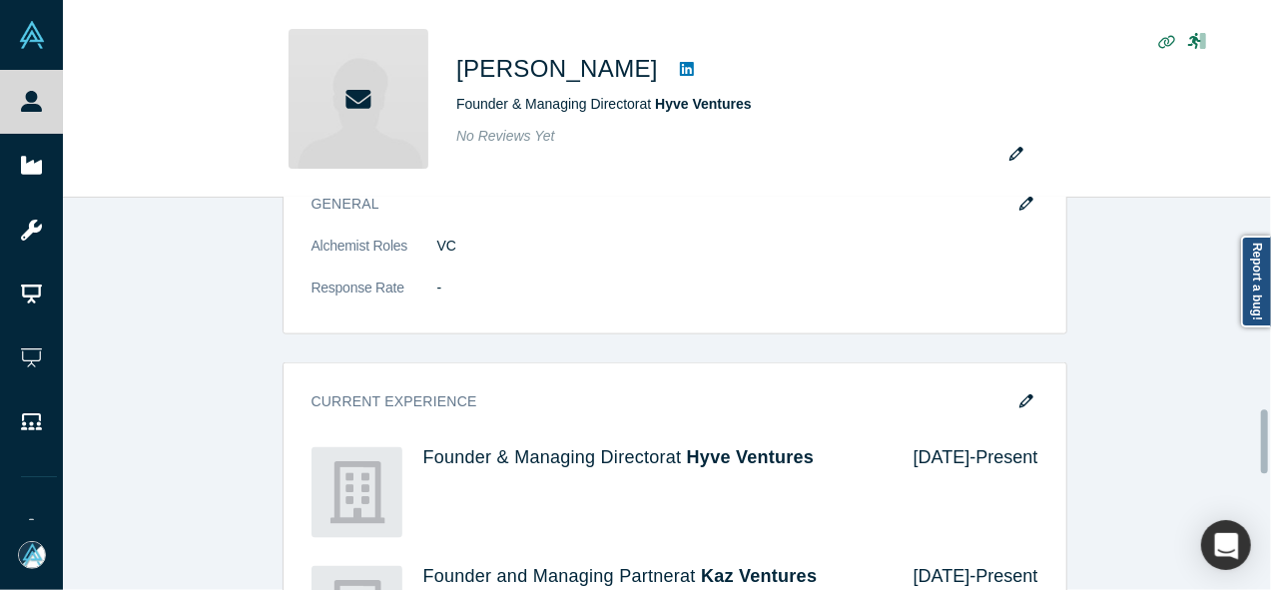
drag, startPoint x: 1266, startPoint y: 409, endPoint x: 1253, endPoint y: 452, distance: 44.9
click at [1253, 452] on div "This profile has been taken offline. Our system detected an invalid email addre…" at bounding box center [667, 394] width 1208 height 392
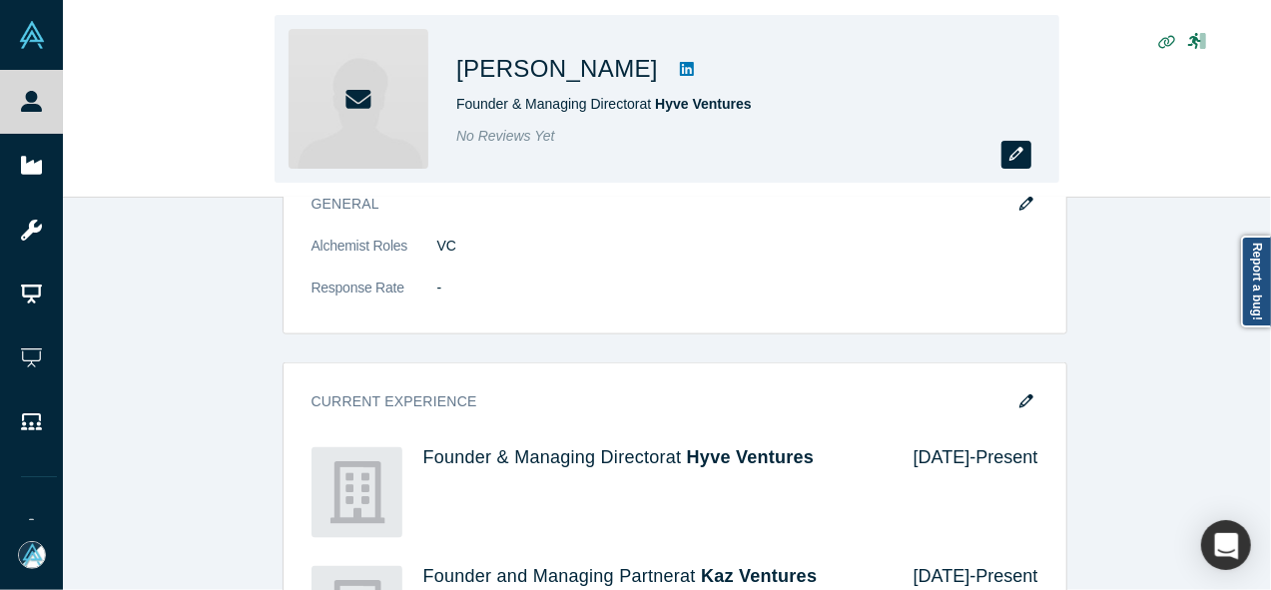
click at [1008, 146] on button "button" at bounding box center [1016, 155] width 30 height 28
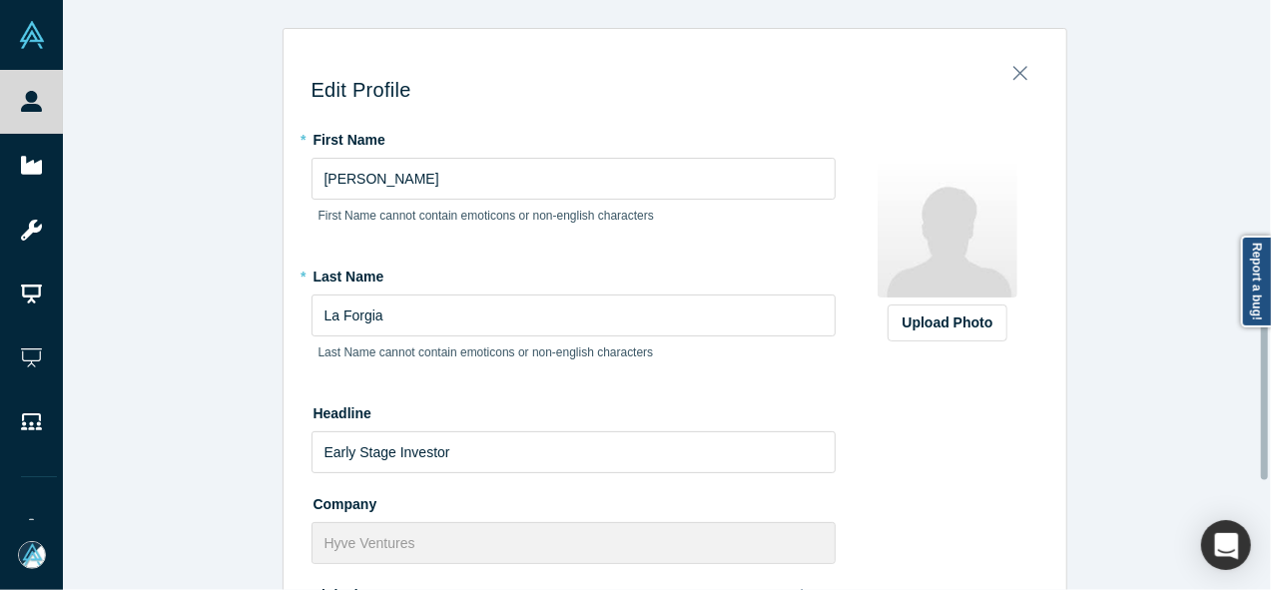
scroll to position [615, 0]
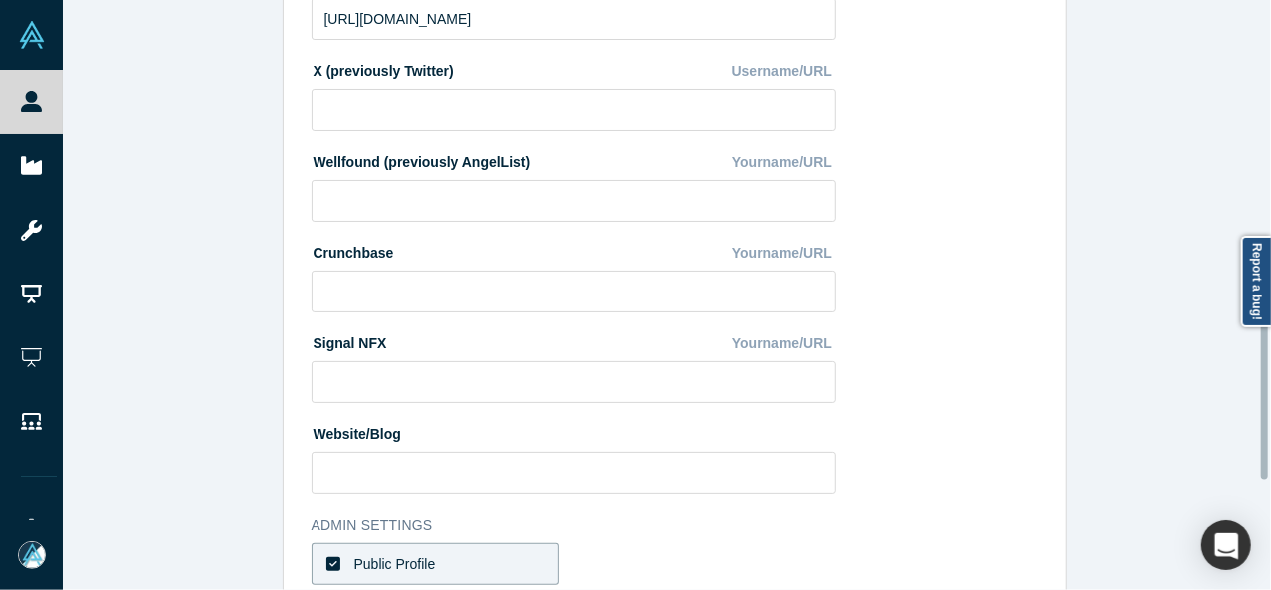
click at [1265, 362] on div at bounding box center [1266, 295] width 6 height 586
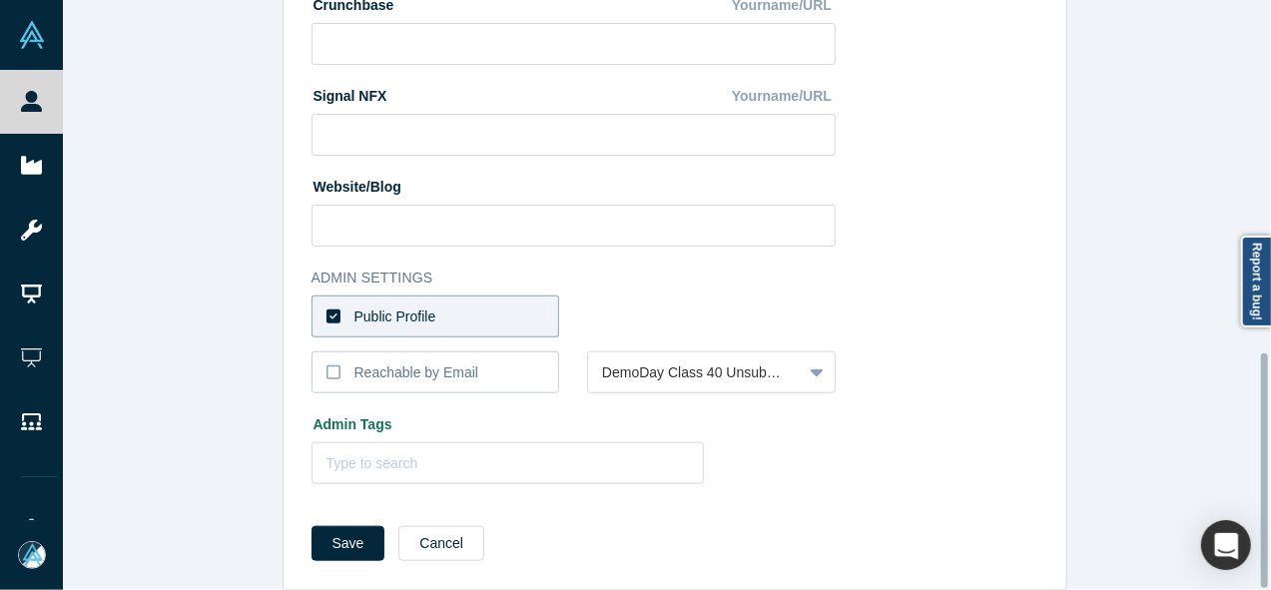
scroll to position [889, 0]
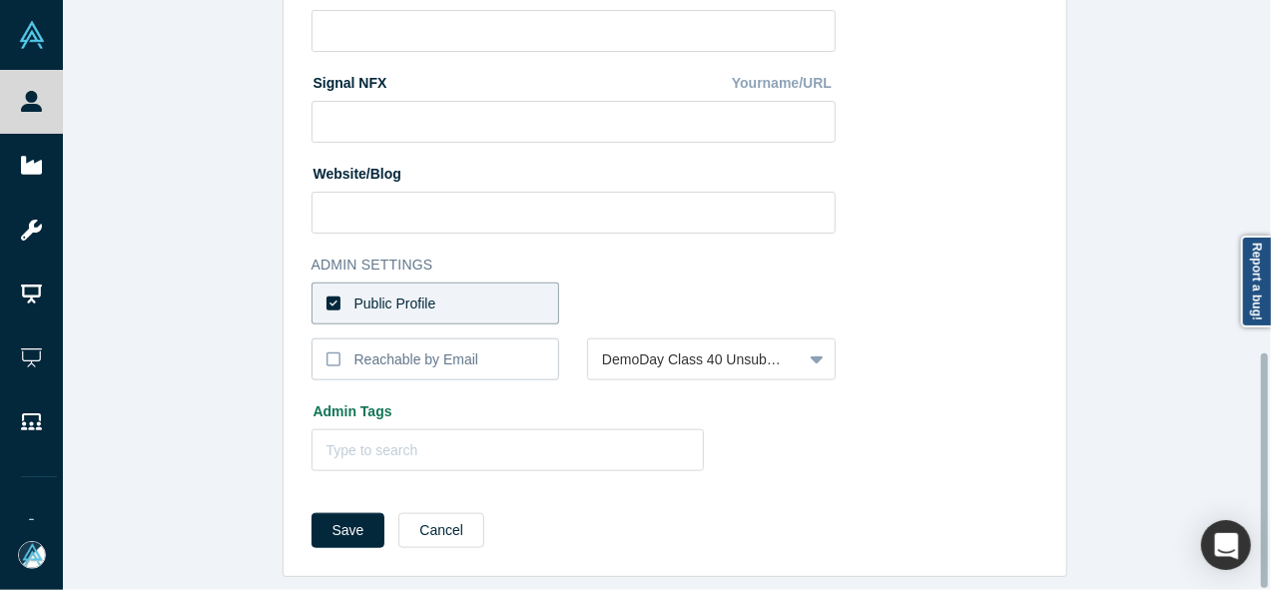
drag, startPoint x: 1265, startPoint y: 362, endPoint x: 1260, endPoint y: 488, distance: 125.9
click at [1260, 488] on div "Edit Profile * First Name Kara First Name cannot contain emoticons or non-engli…" at bounding box center [667, 295] width 1208 height 590
click at [524, 298] on label "Public Profile" at bounding box center [436, 304] width 249 height 42
click at [0, 0] on input "Public Profile" at bounding box center [0, 0] width 0 height 0
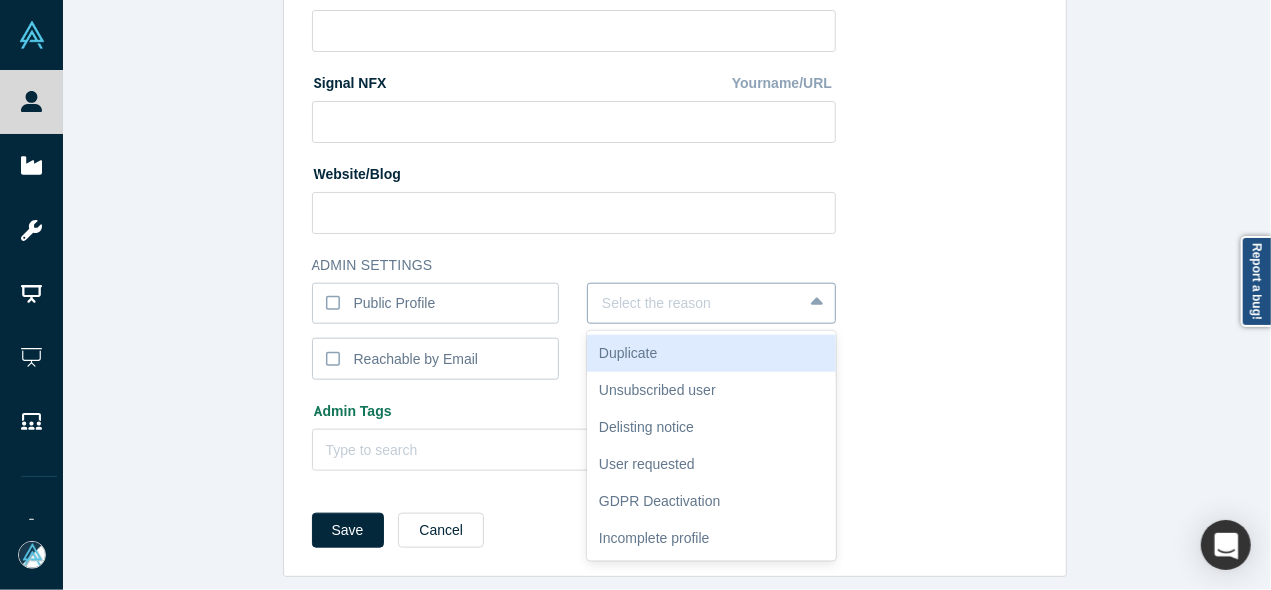
click at [602, 299] on div at bounding box center [695, 304] width 186 height 25
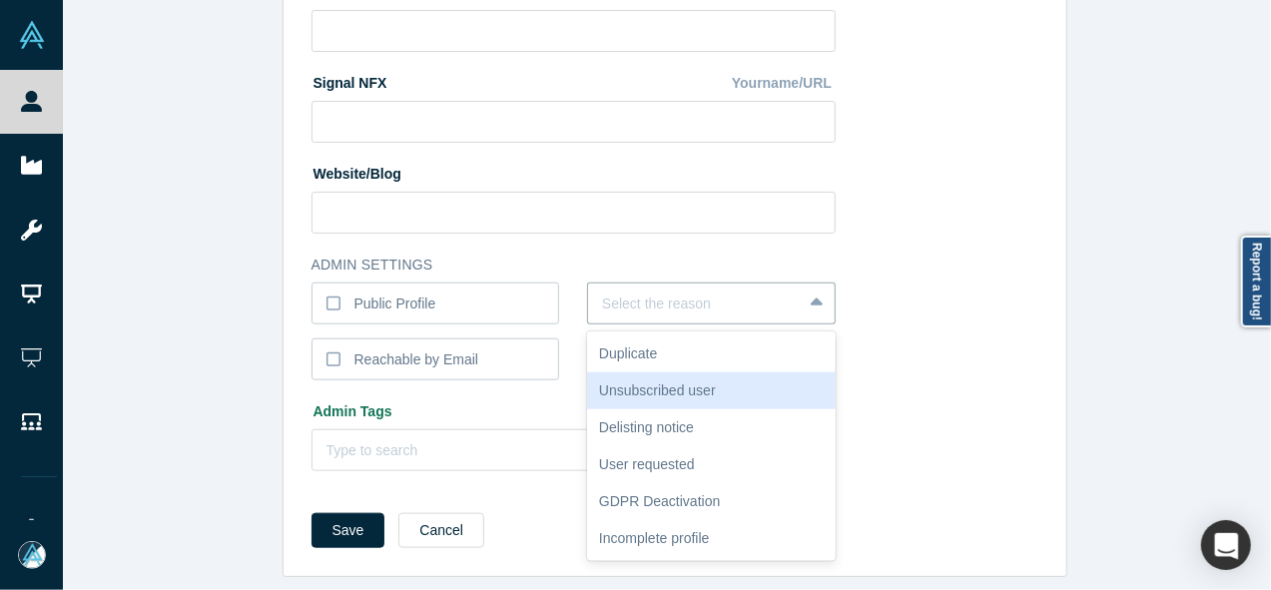
click at [605, 376] on div "Unsubscribed user" at bounding box center [711, 390] width 249 height 37
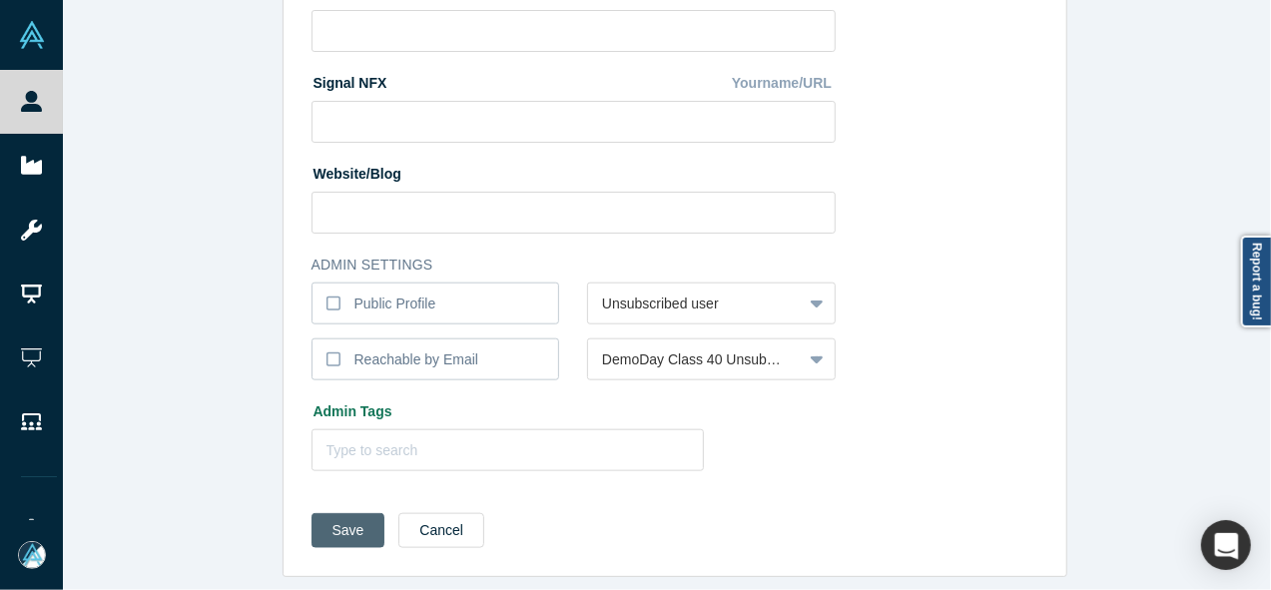
click at [342, 517] on button "Save" at bounding box center [349, 530] width 74 height 35
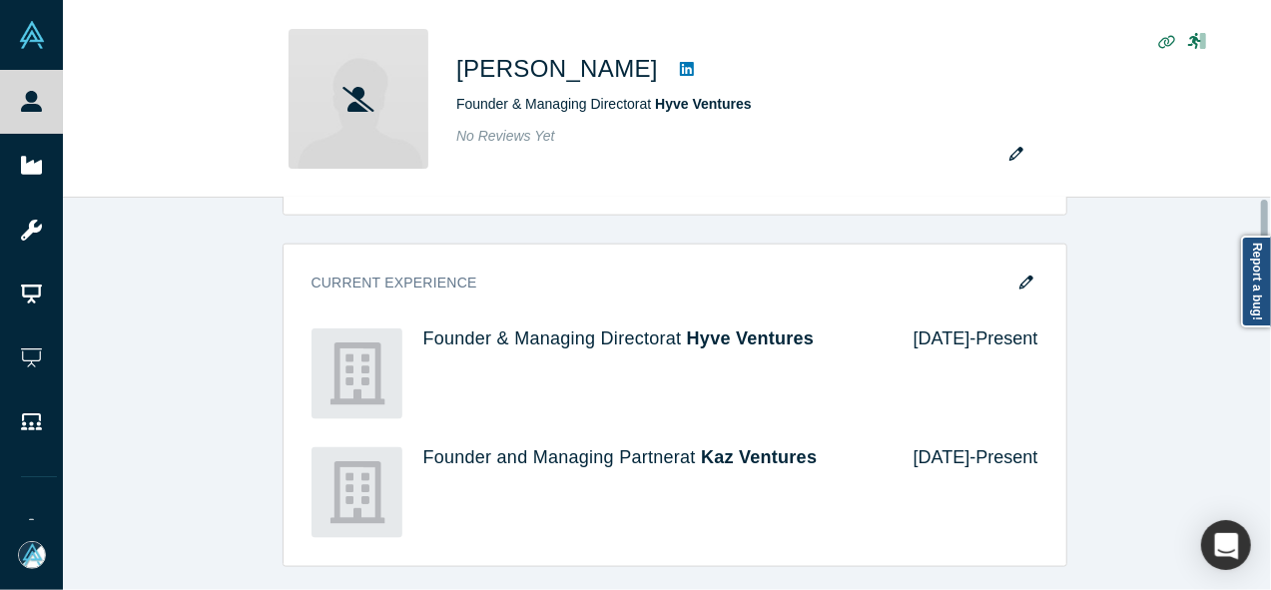
scroll to position [0, 0]
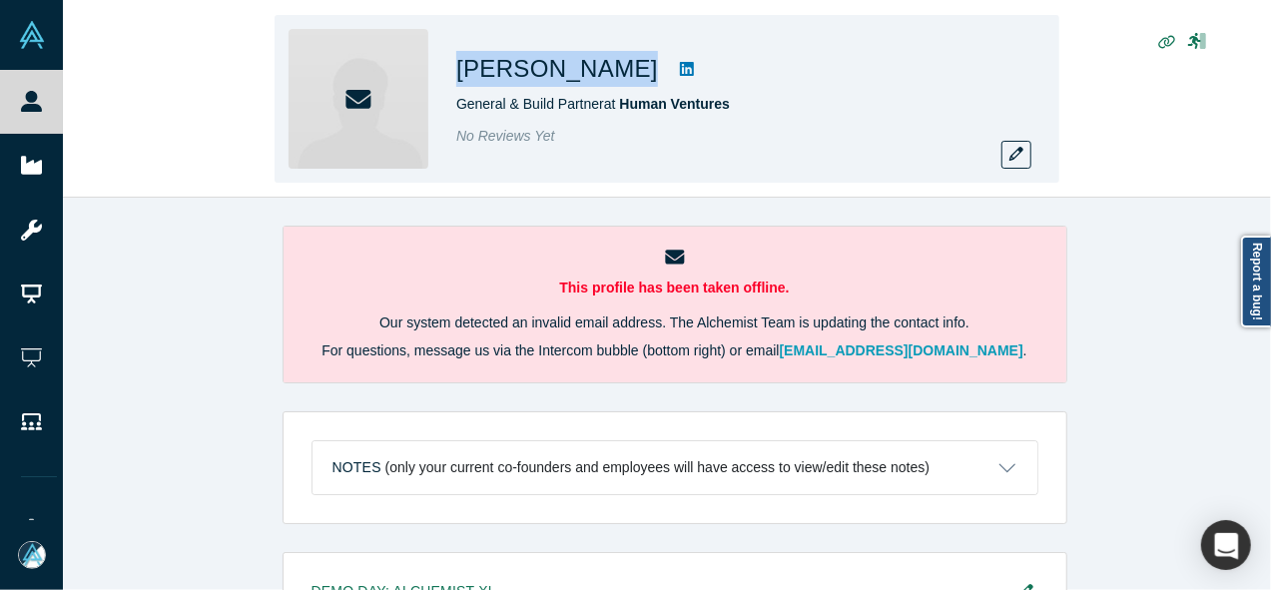
drag, startPoint x: 445, startPoint y: 71, endPoint x: 607, endPoint y: 75, distance: 161.8
click at [607, 75] on div "[PERSON_NAME] General & Build Partner at Human Ventures No Reviews Yet" at bounding box center [667, 99] width 785 height 168
copy div "[PERSON_NAME]"
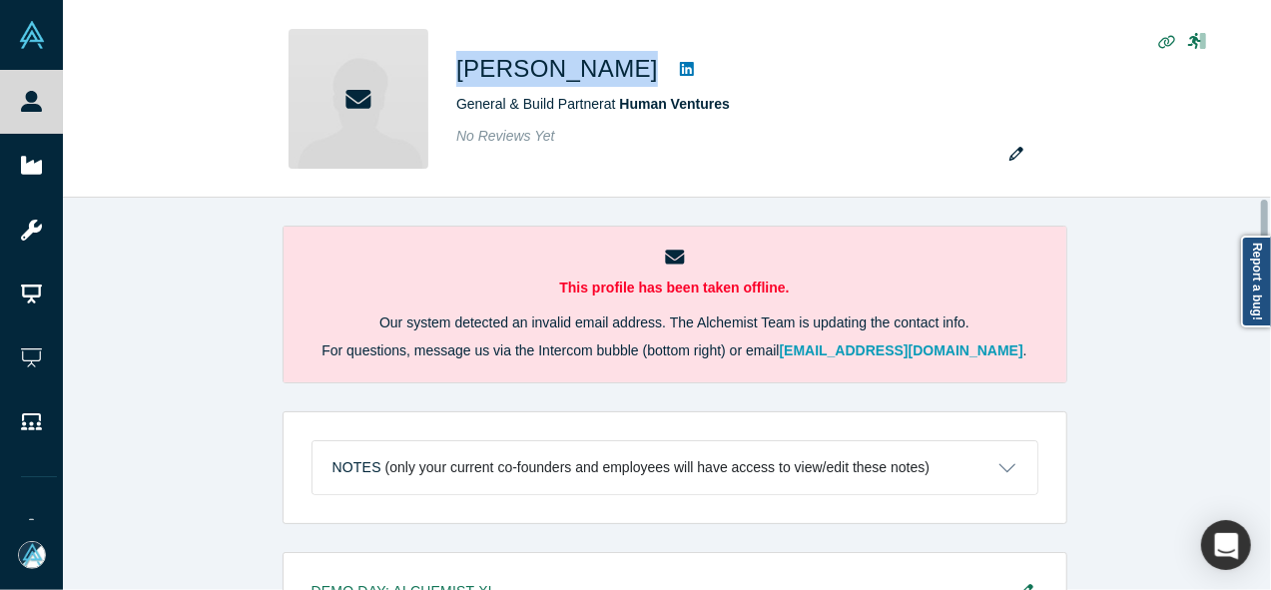
scroll to position [864, 0]
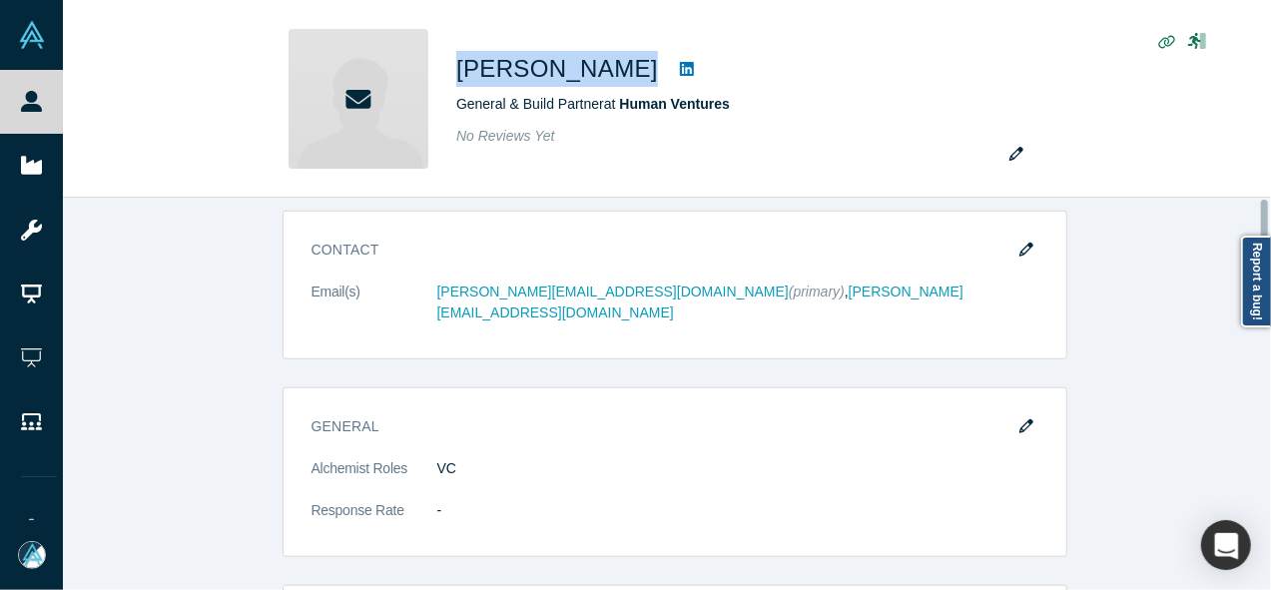
click at [1266, 356] on div at bounding box center [1266, 394] width 6 height 388
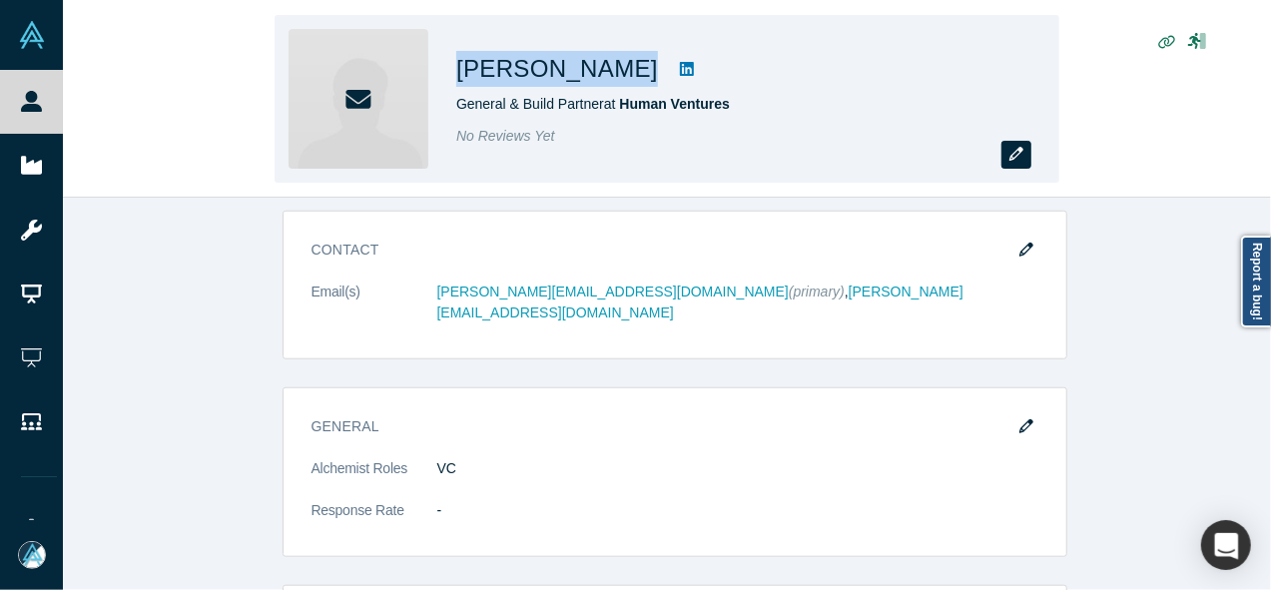
click at [1019, 162] on button "button" at bounding box center [1016, 155] width 30 height 28
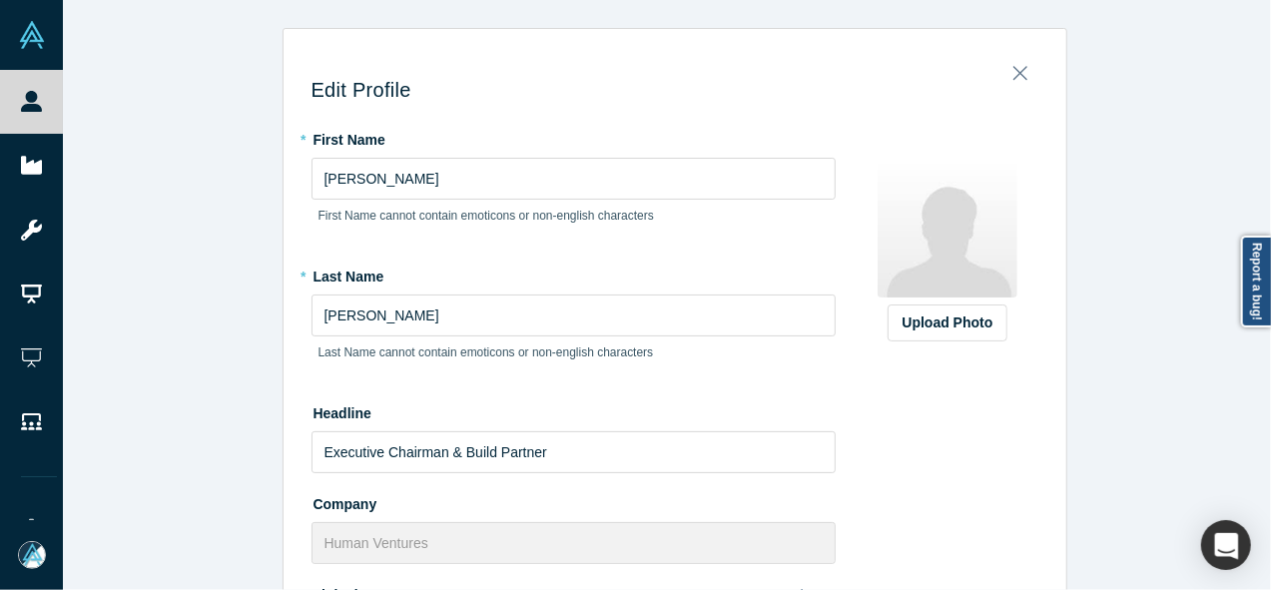
scroll to position [610, 0]
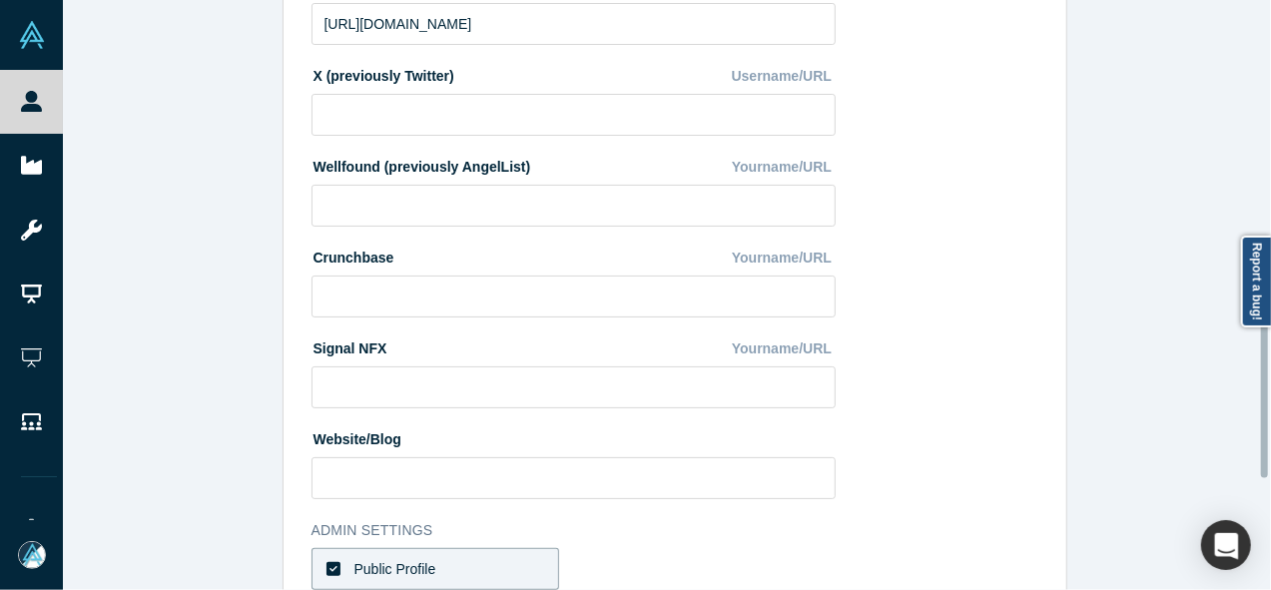
click at [1268, 360] on div at bounding box center [1266, 295] width 6 height 586
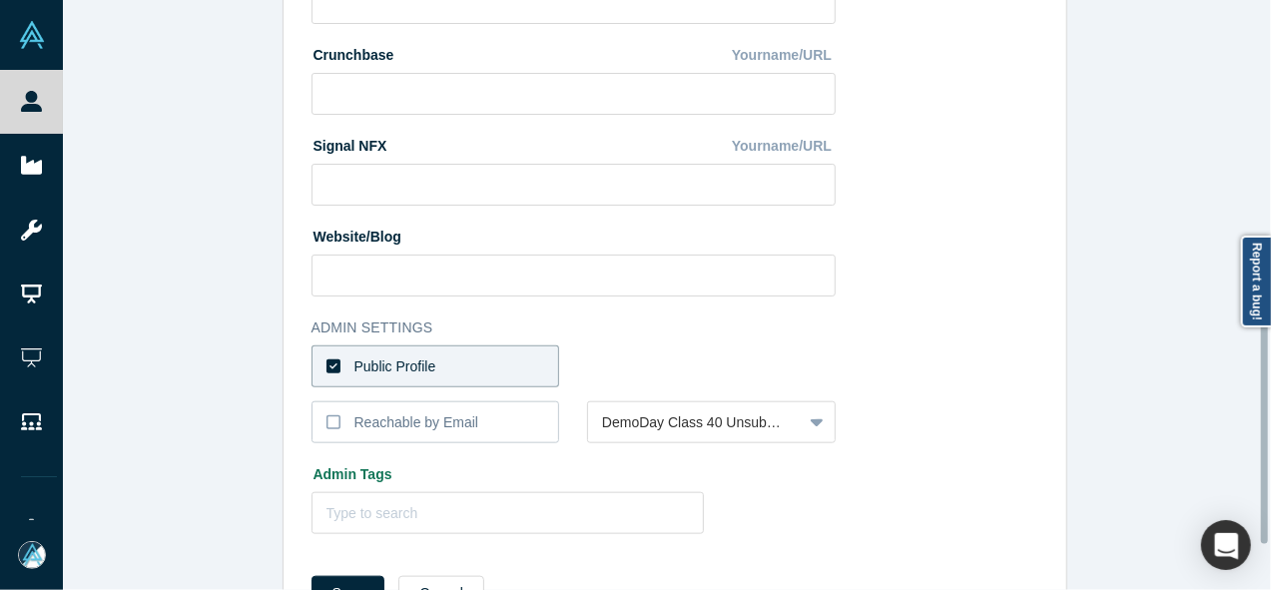
scroll to position [823, 0]
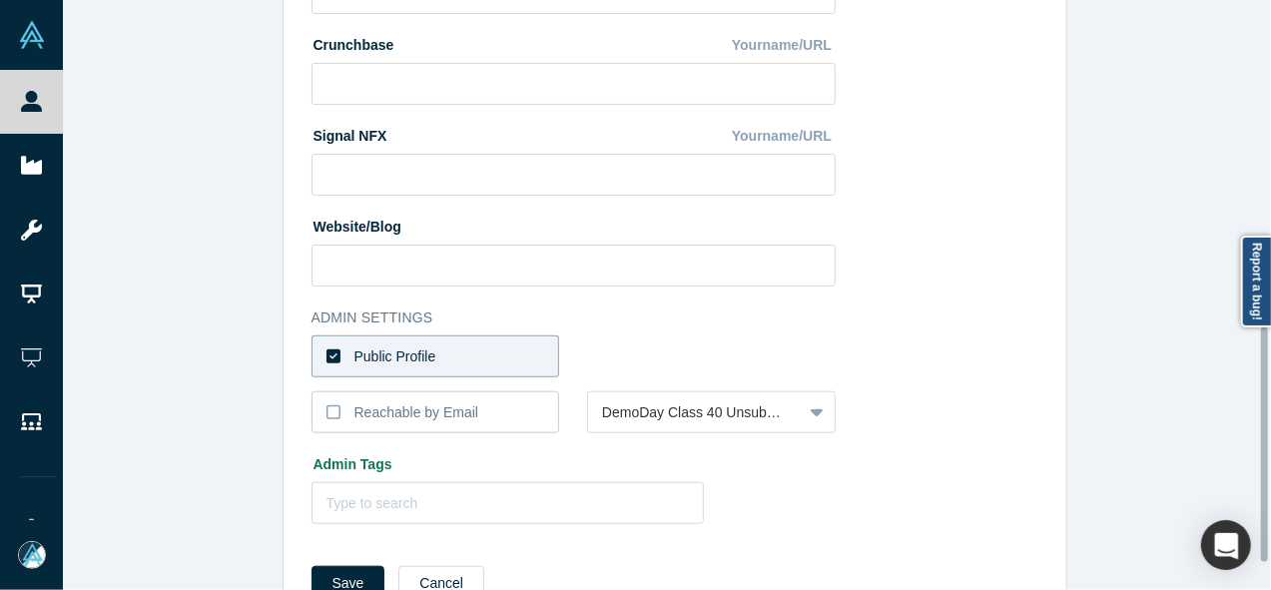
drag, startPoint x: 1265, startPoint y: 362, endPoint x: 1260, endPoint y: 446, distance: 84.0
click at [1260, 446] on div "Edit Profile * First Name [PERSON_NAME] First Name cannot contain emoticons or …" at bounding box center [667, 295] width 1208 height 590
click at [326, 411] on icon at bounding box center [333, 412] width 14 height 16
click at [0, 0] on input "Reachable by Email" at bounding box center [0, 0] width 0 height 0
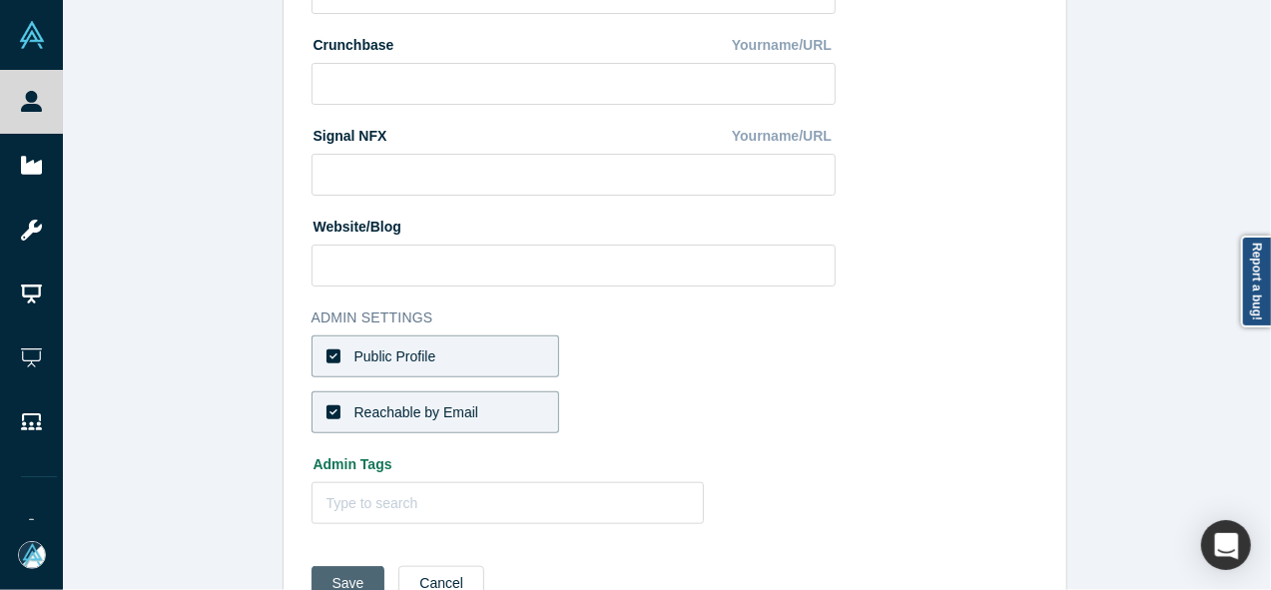
click at [333, 582] on button "Save" at bounding box center [349, 583] width 74 height 35
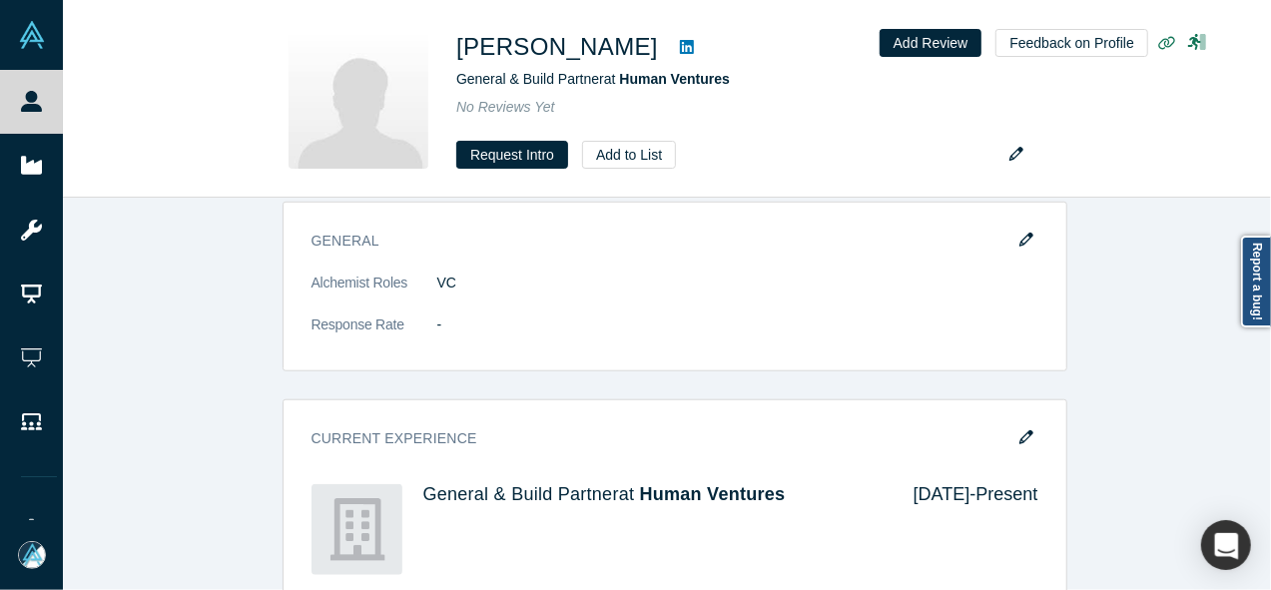
scroll to position [0, 0]
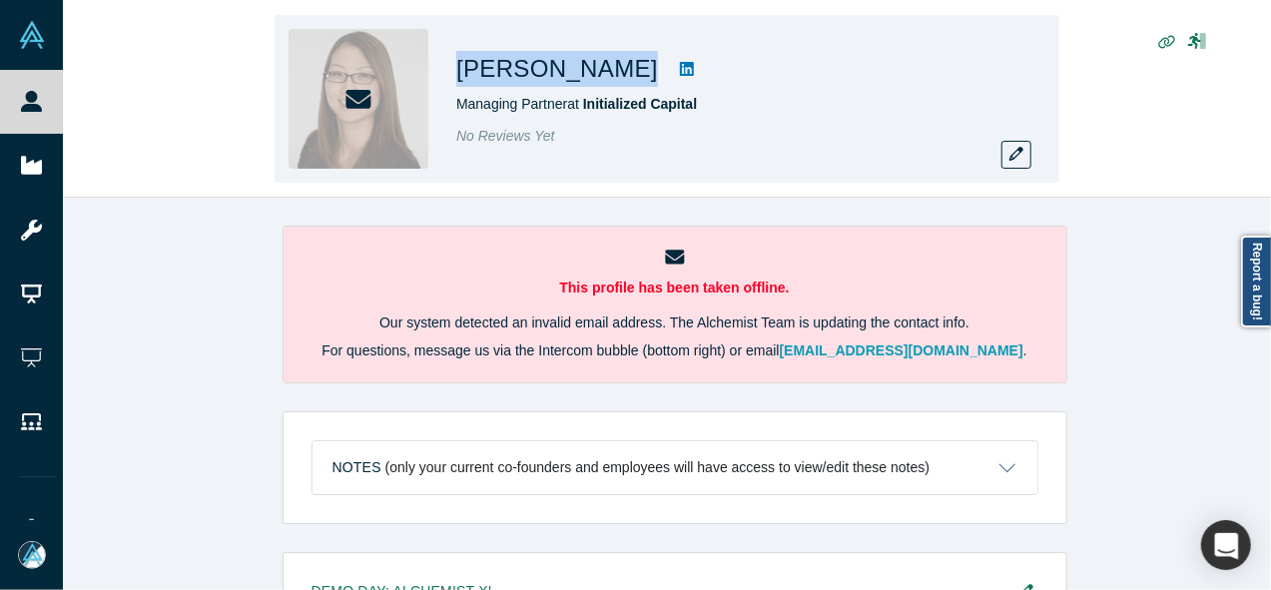
drag, startPoint x: 453, startPoint y: 67, endPoint x: 619, endPoint y: 64, distance: 165.8
click at [619, 64] on div "[PERSON_NAME] Managing Partner at Initialized Capital No Reviews Yet" at bounding box center [667, 99] width 785 height 168
copy div "[PERSON_NAME]"
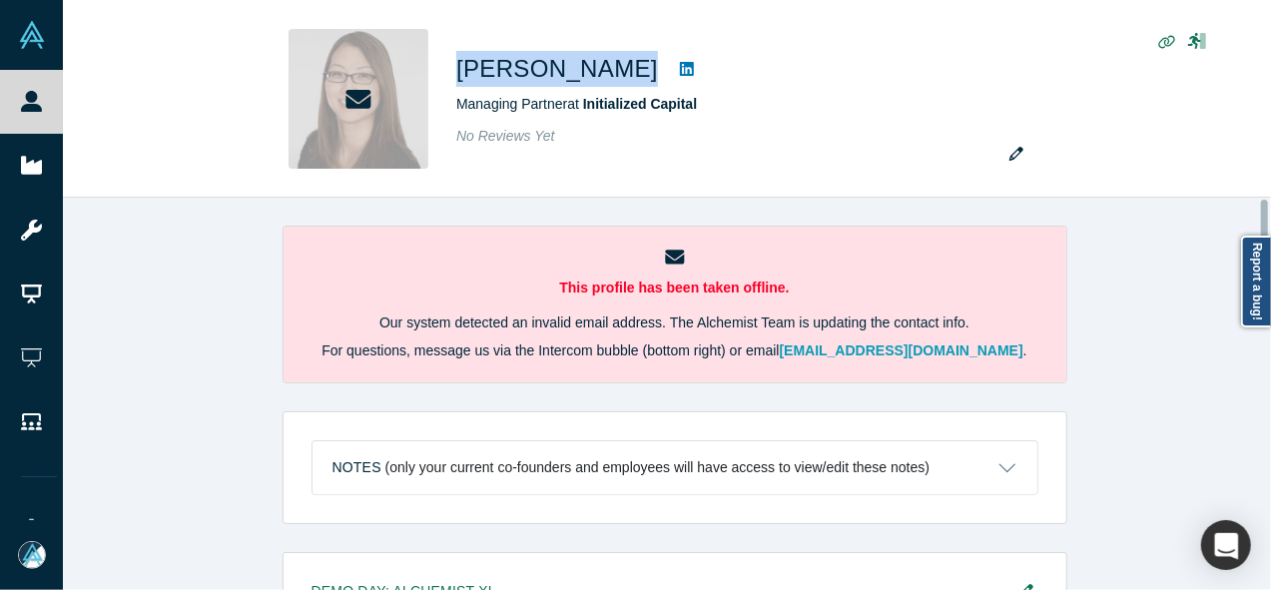
scroll to position [1416, 0]
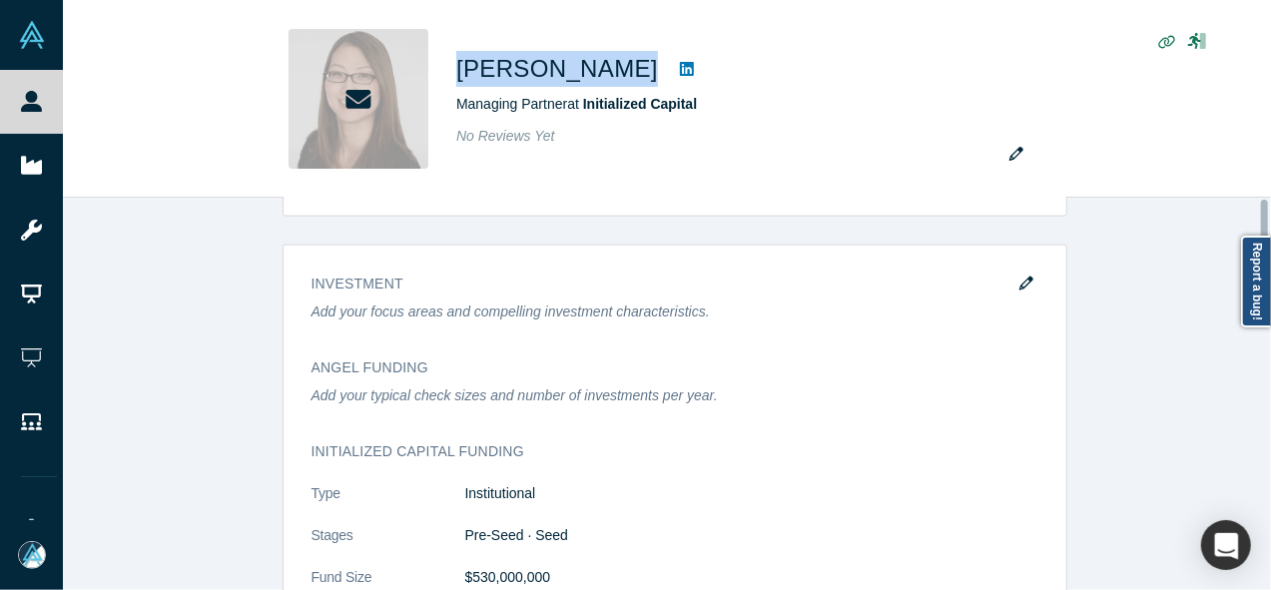
click at [1265, 447] on div at bounding box center [1266, 394] width 6 height 388
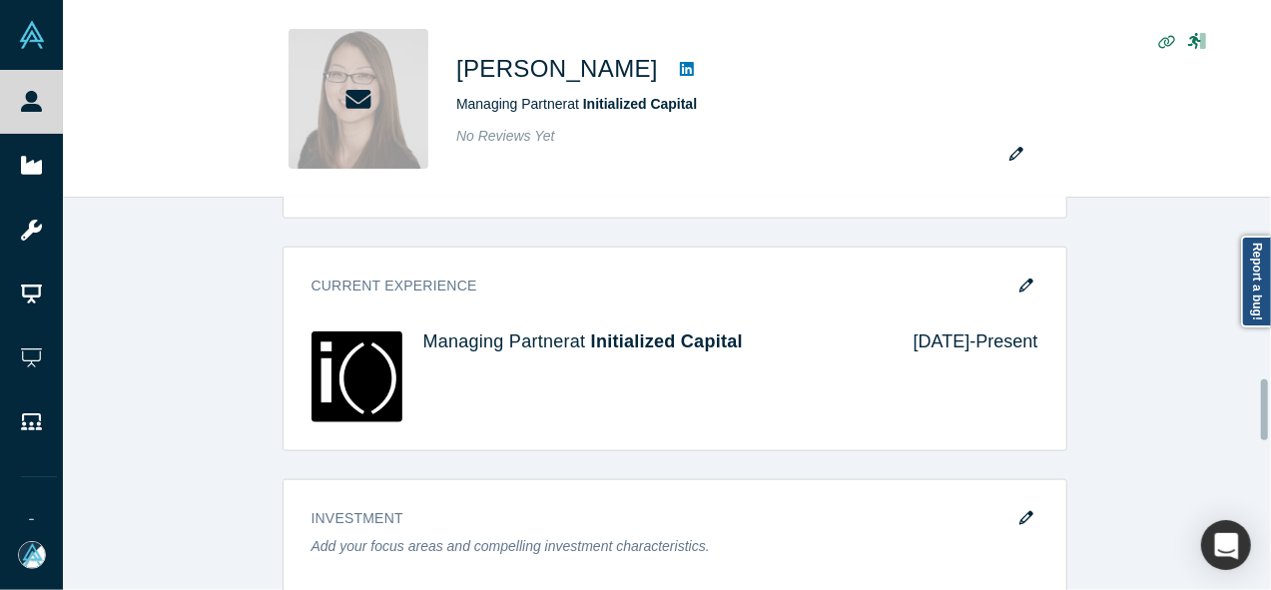
scroll to position [1168, 0]
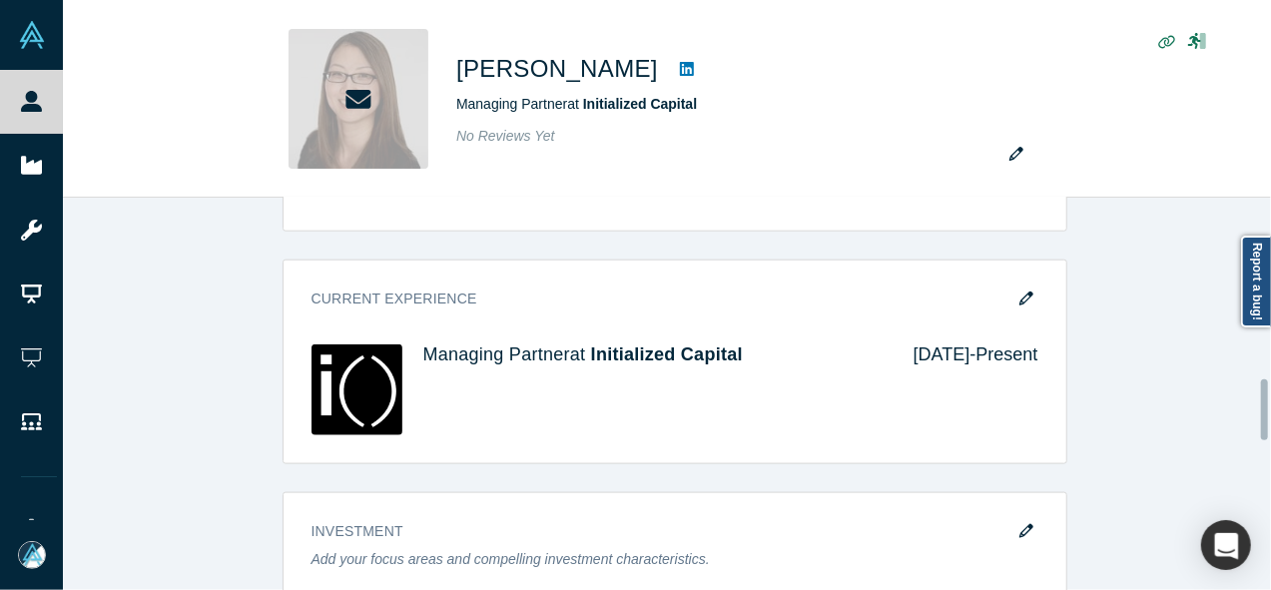
drag, startPoint x: 1265, startPoint y: 447, endPoint x: 1254, endPoint y: 409, distance: 39.5
click at [1254, 409] on div "This profile has been taken offline. Our system detected an invalid email addre…" at bounding box center [667, 394] width 1208 height 392
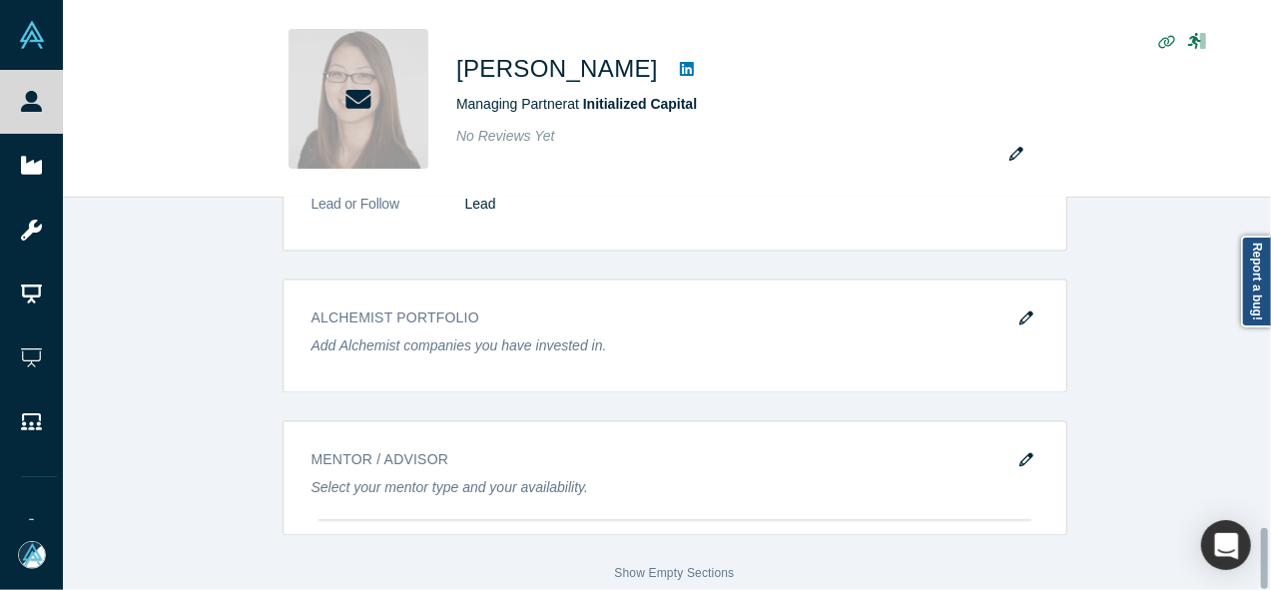
scroll to position [2138, 0]
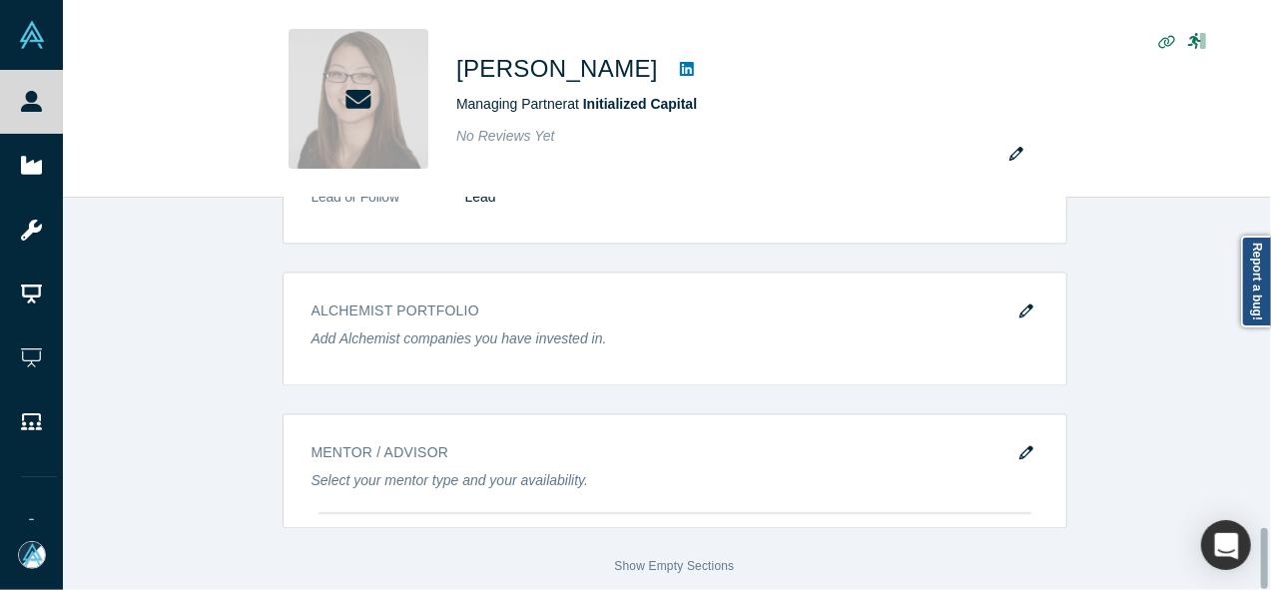
drag, startPoint x: 1265, startPoint y: 392, endPoint x: 1270, endPoint y: 574, distance: 181.8
click at [1270, 574] on div "This profile has been taken offline. Our system detected an invalid email addre…" at bounding box center [667, 394] width 1208 height 392
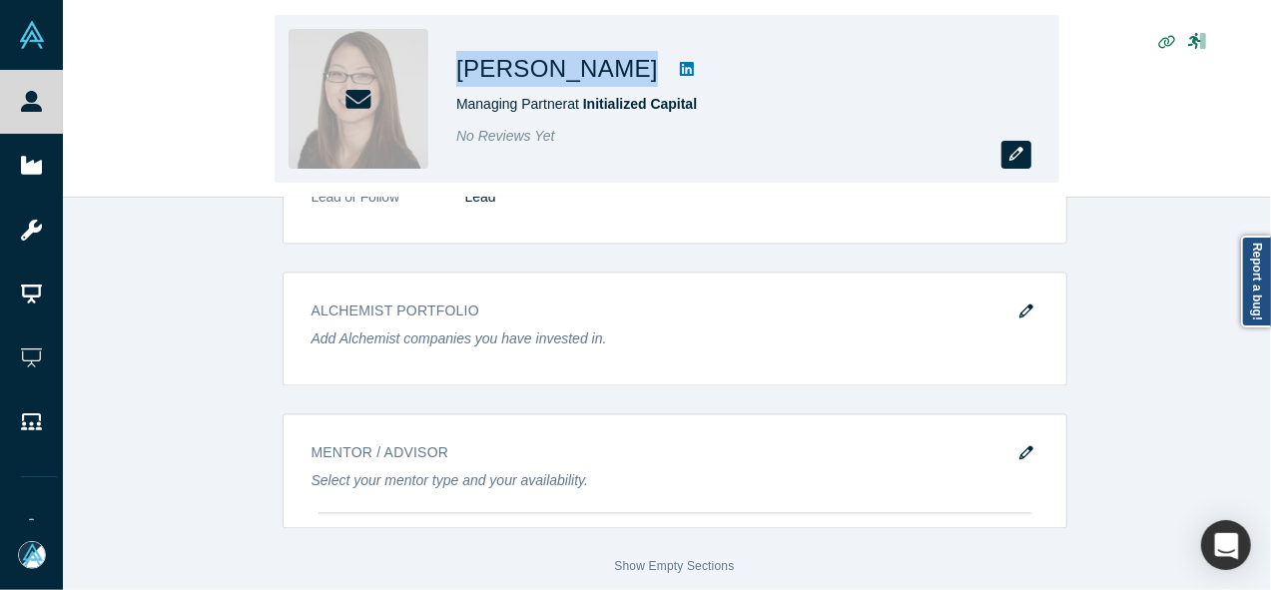
click at [1015, 160] on icon "button" at bounding box center [1016, 154] width 14 height 14
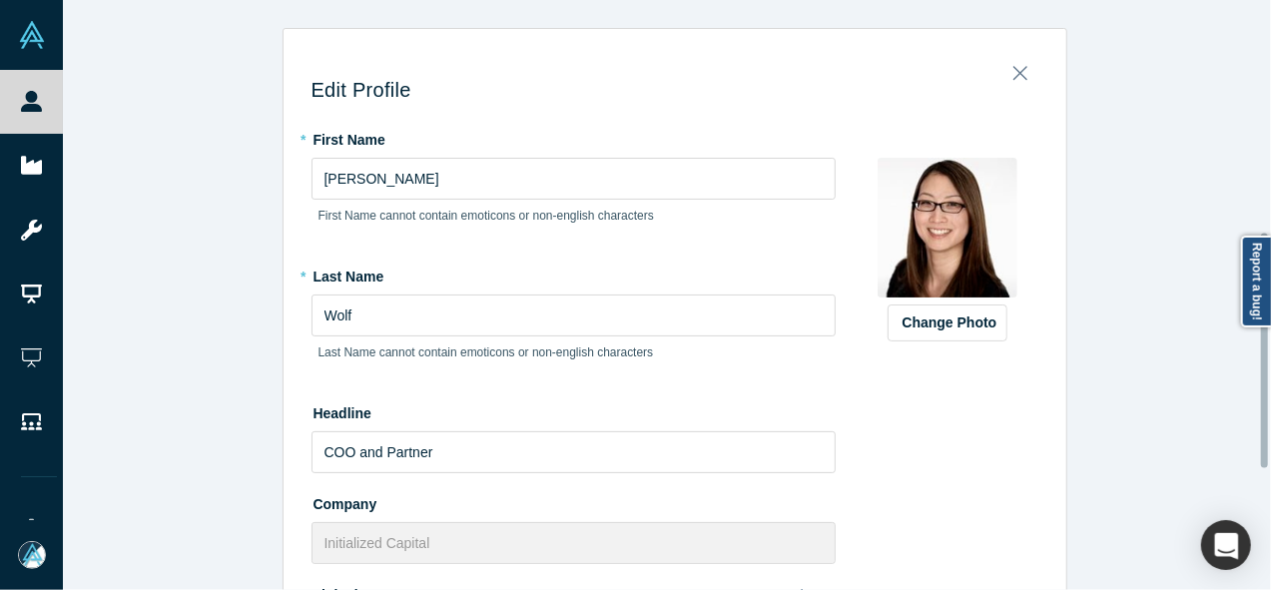
scroll to position [585, 0]
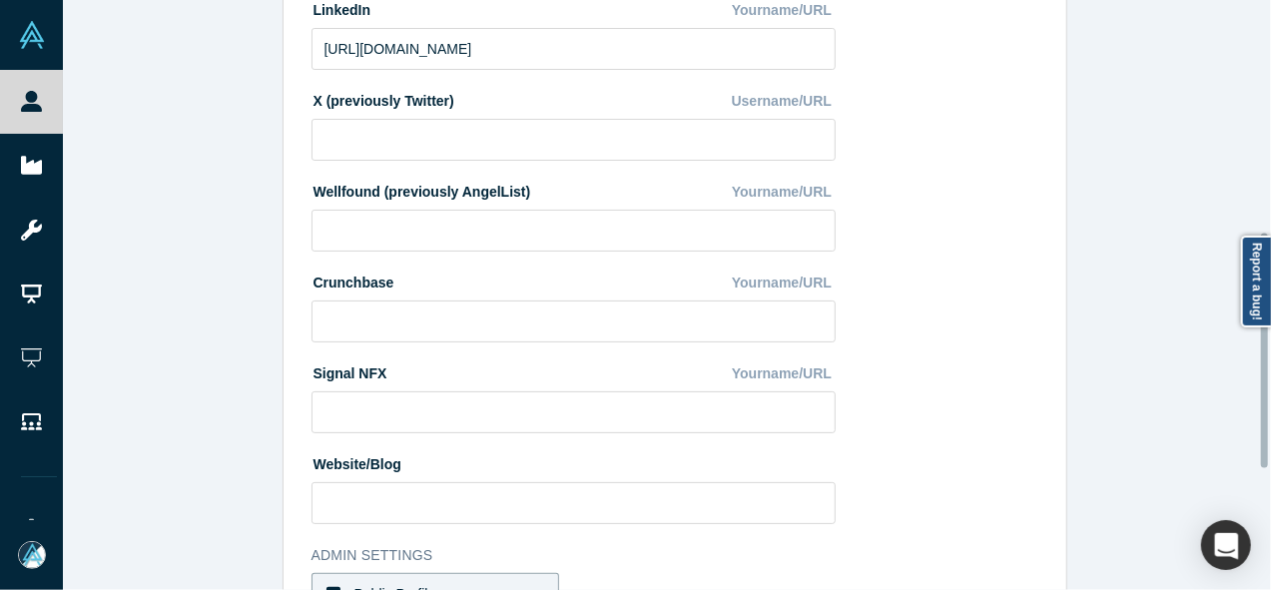
click at [1266, 350] on div at bounding box center [1266, 295] width 6 height 586
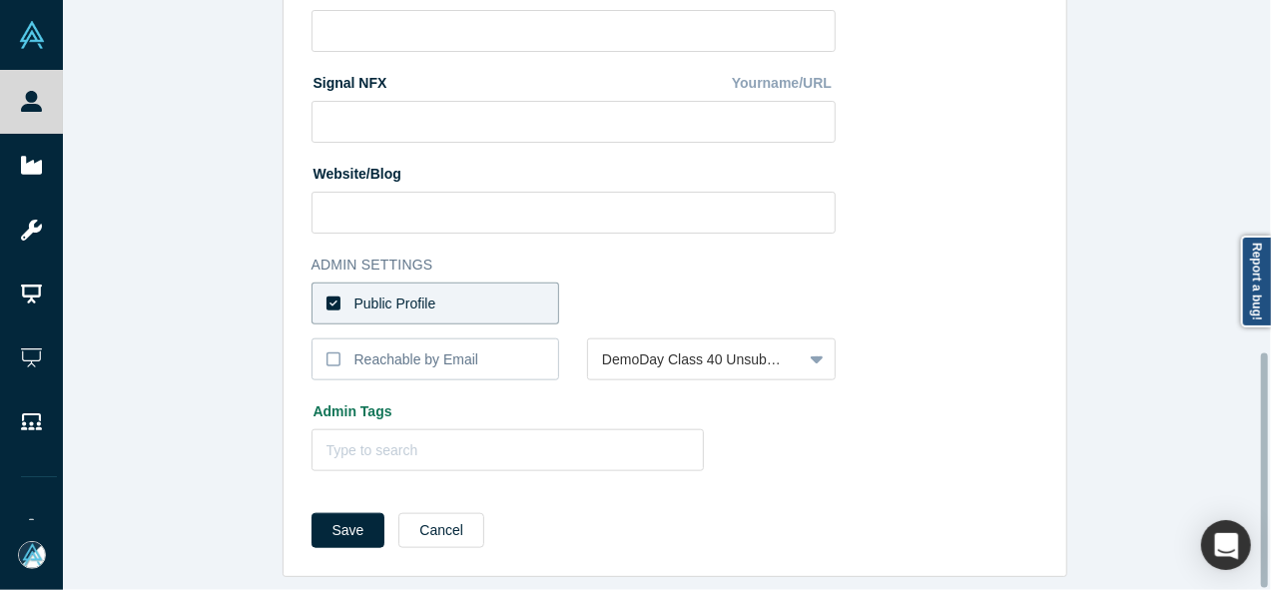
scroll to position [889, 0]
drag, startPoint x: 1266, startPoint y: 350, endPoint x: 1273, endPoint y: 470, distance: 120.0
click at [1270, 470] on html "People Startups Resources Demo Day AX Demo Day Registrants Settings Dashboard E…" at bounding box center [635, 295] width 1271 height 590
click at [516, 283] on label "Public Profile" at bounding box center [436, 304] width 249 height 42
click at [0, 0] on input "Public Profile" at bounding box center [0, 0] width 0 height 0
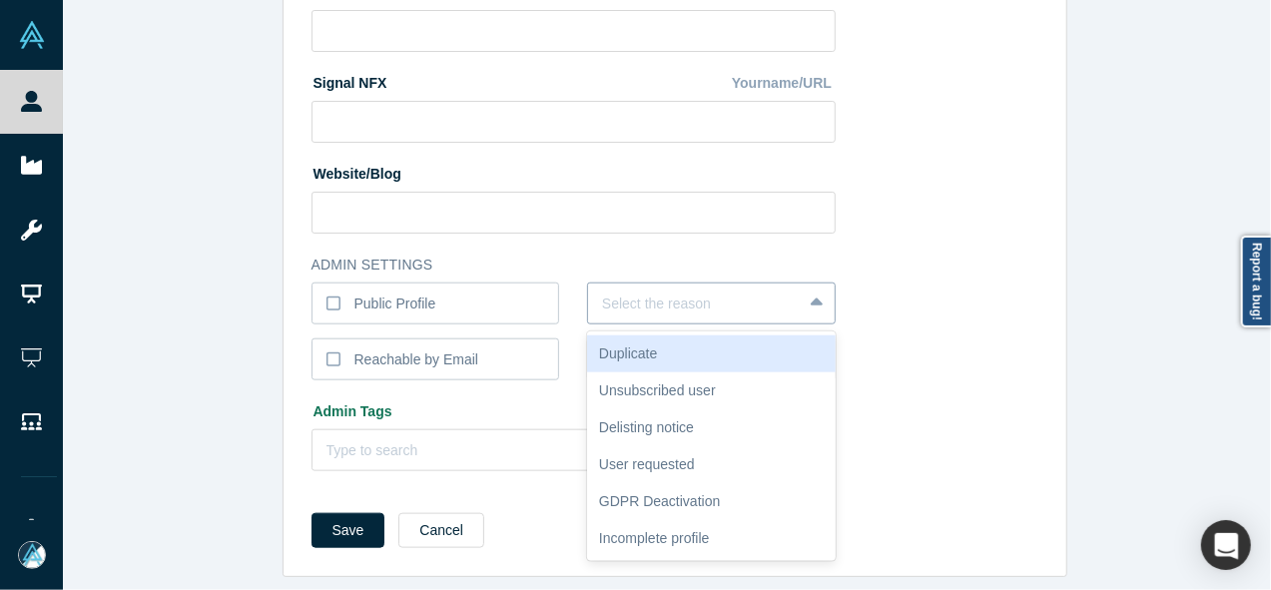
click at [624, 303] on div at bounding box center [695, 304] width 186 height 25
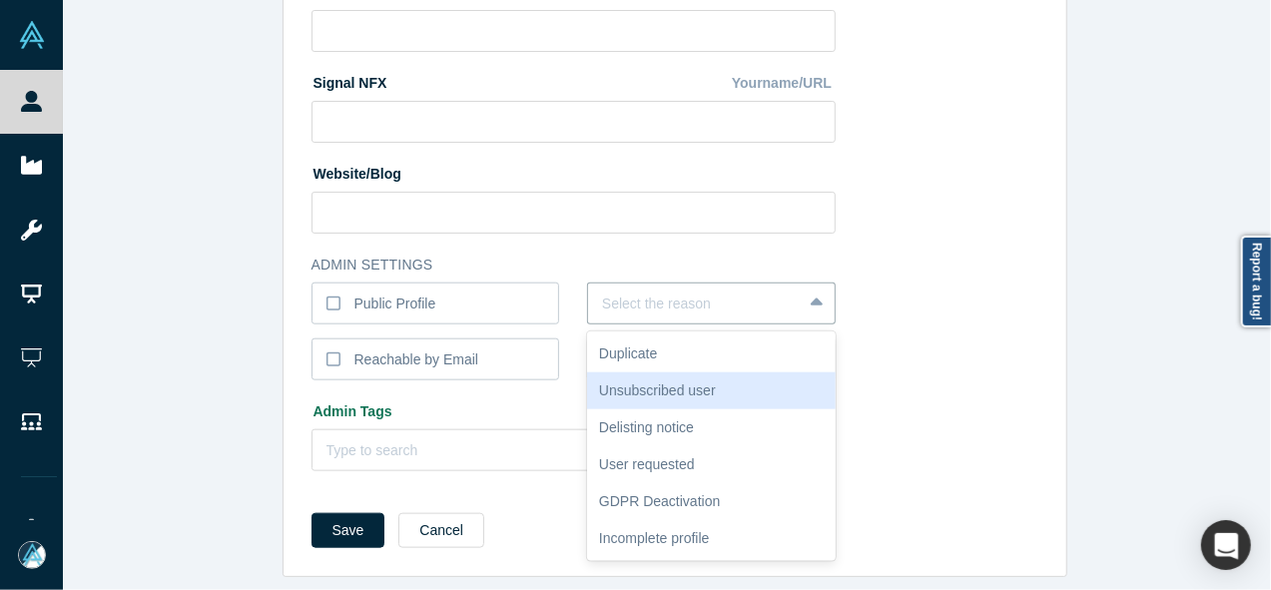
click at [625, 378] on div "Unsubscribed user" at bounding box center [711, 390] width 249 height 37
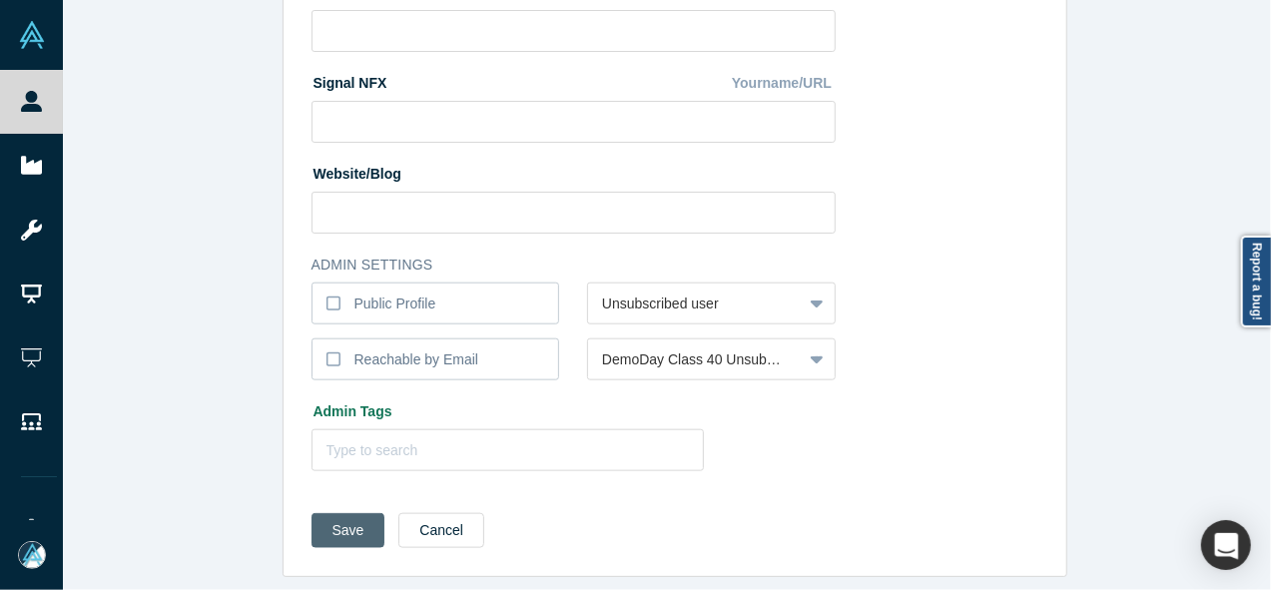
click at [355, 513] on button "Save" at bounding box center [349, 530] width 74 height 35
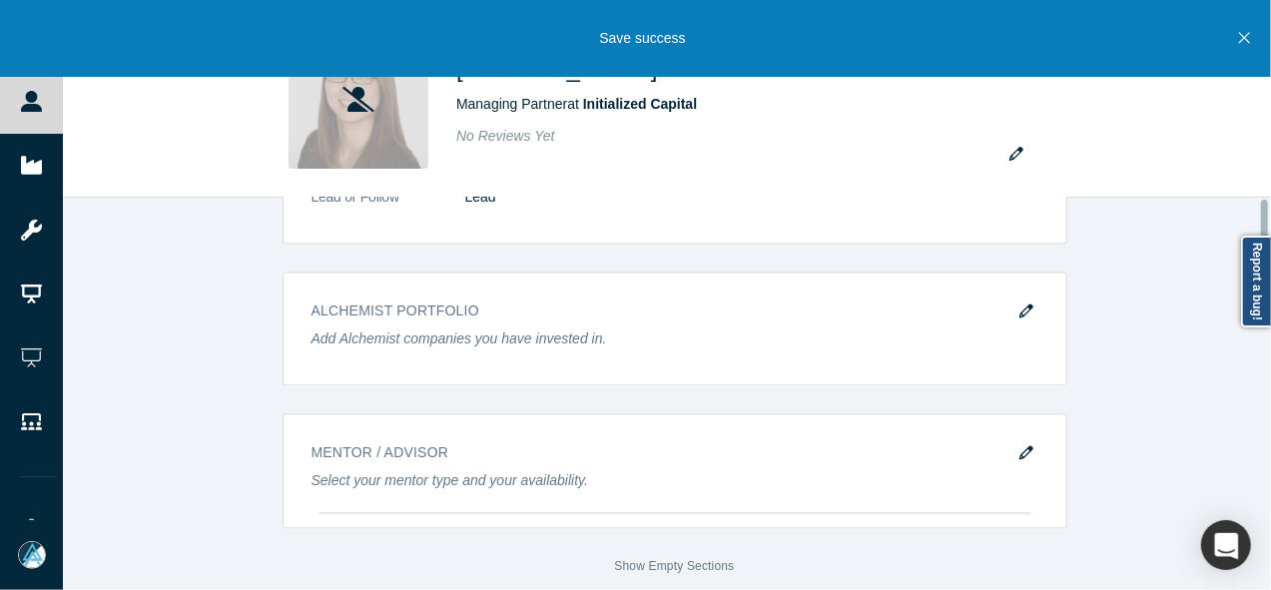
scroll to position [0, 0]
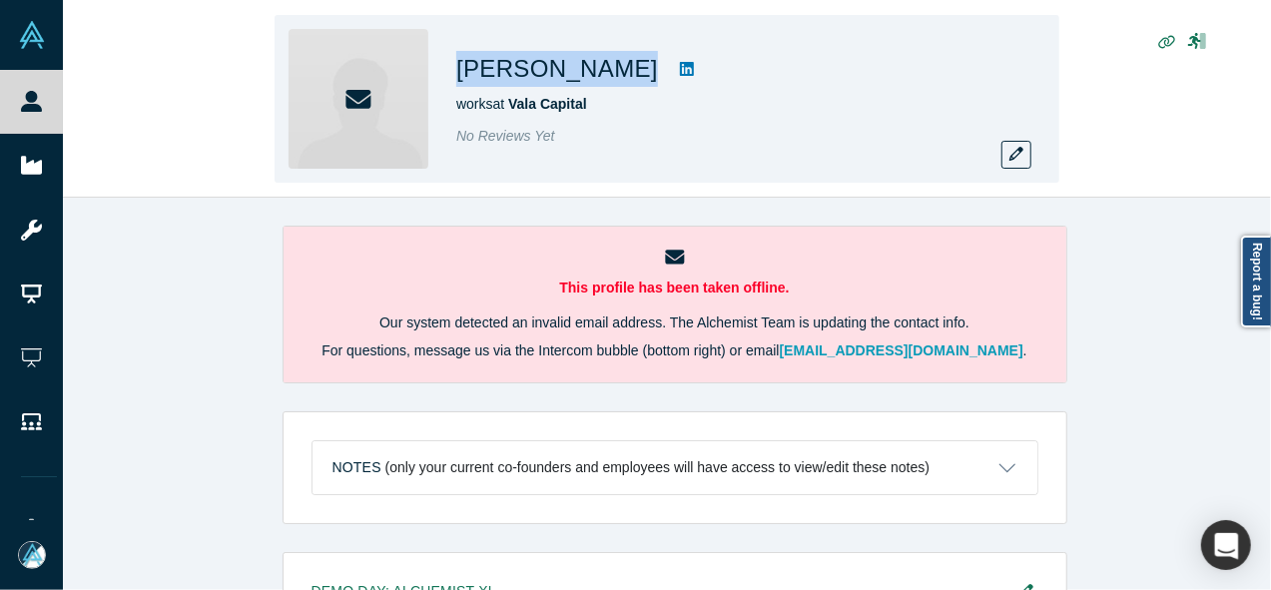
drag, startPoint x: 448, startPoint y: 70, endPoint x: 619, endPoint y: 89, distance: 171.8
click at [619, 89] on div "[PERSON_NAME] works at Vala Capital No Reviews Yet" at bounding box center [667, 99] width 785 height 168
copy div "[PERSON_NAME]"
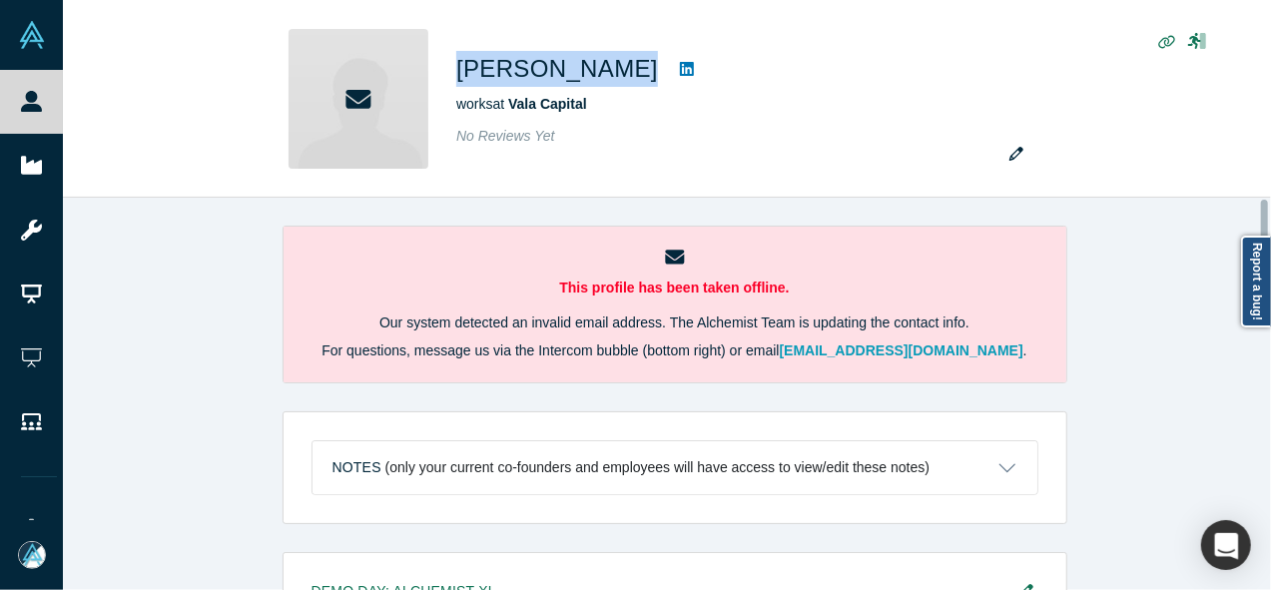
scroll to position [867, 0]
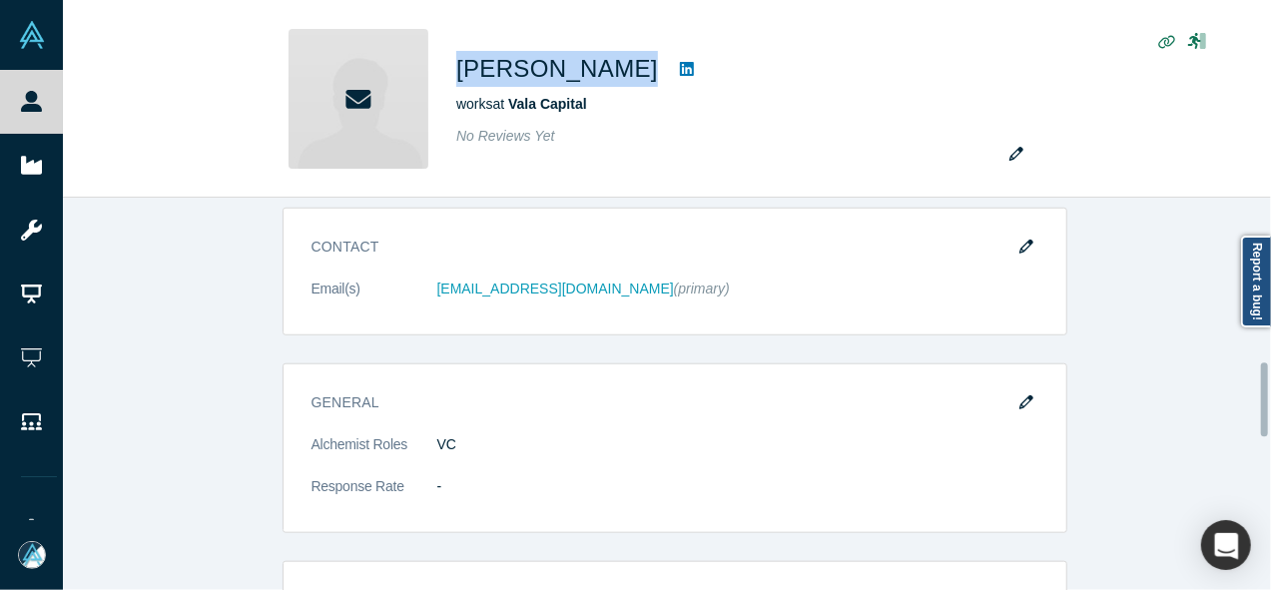
click at [1268, 399] on div at bounding box center [1266, 394] width 6 height 388
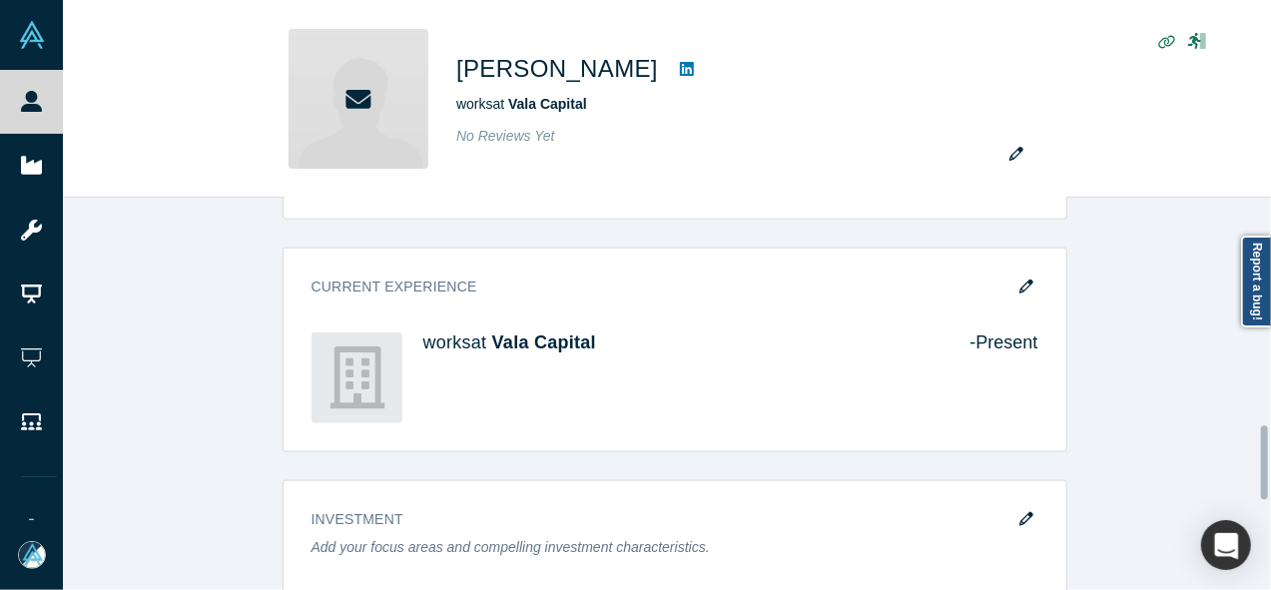
scroll to position [1206, 0]
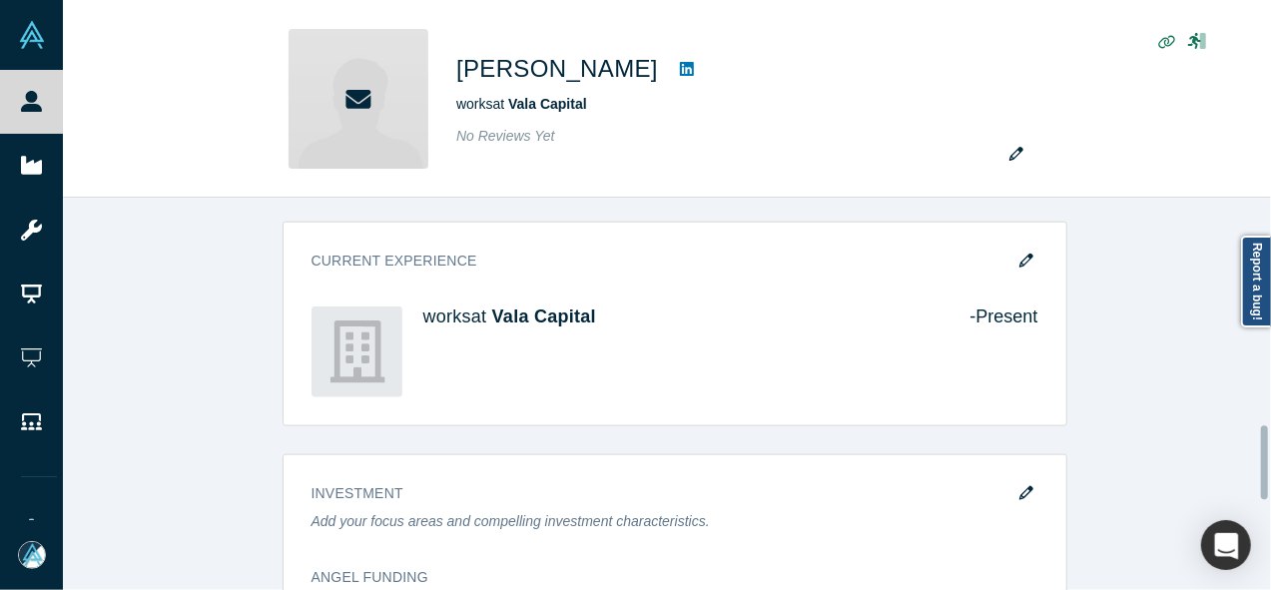
drag, startPoint x: 1268, startPoint y: 399, endPoint x: 1265, endPoint y: 463, distance: 64.0
click at [1265, 463] on div at bounding box center [1264, 462] width 7 height 74
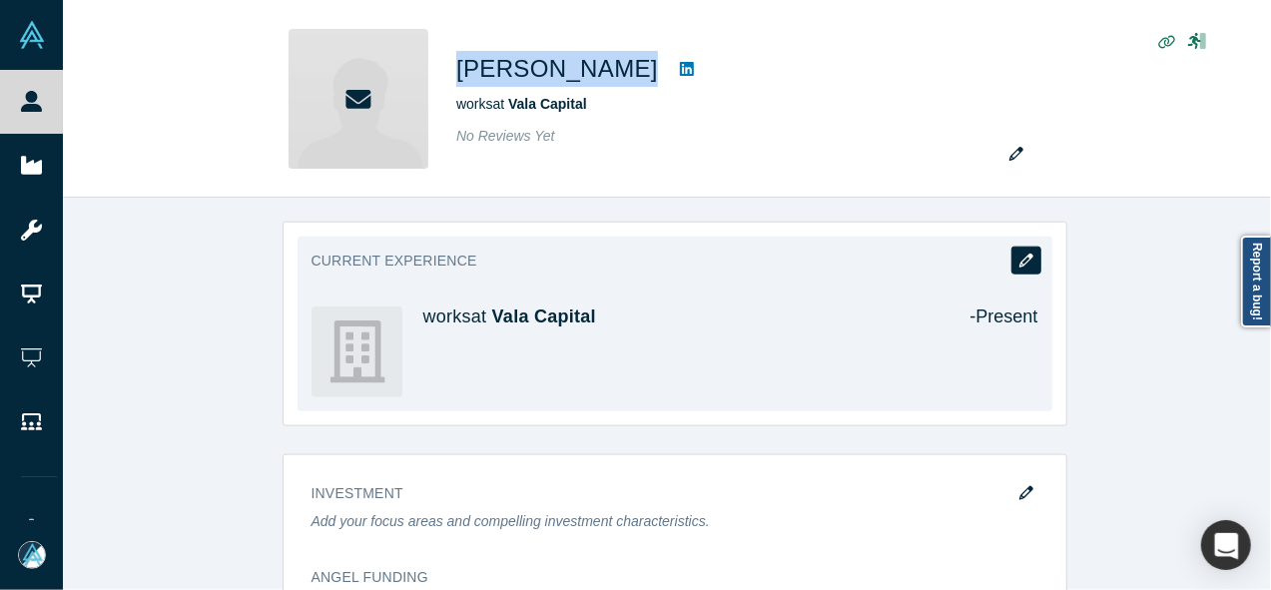
click at [1019, 254] on icon "button" at bounding box center [1026, 261] width 14 height 14
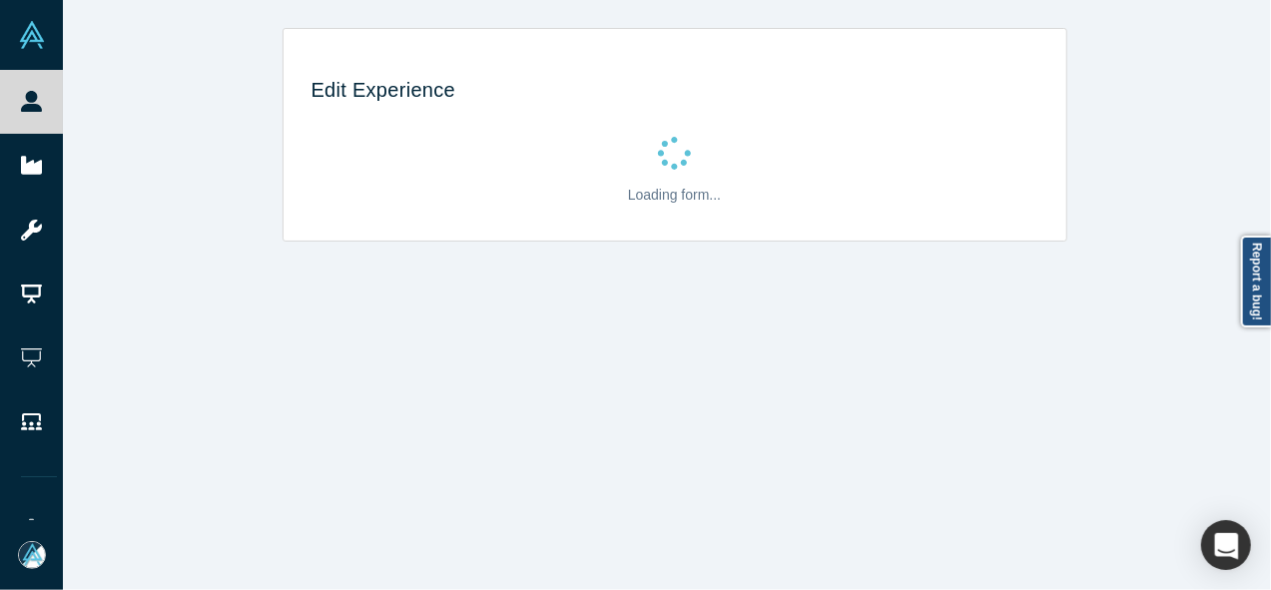
scroll to position [0, 0]
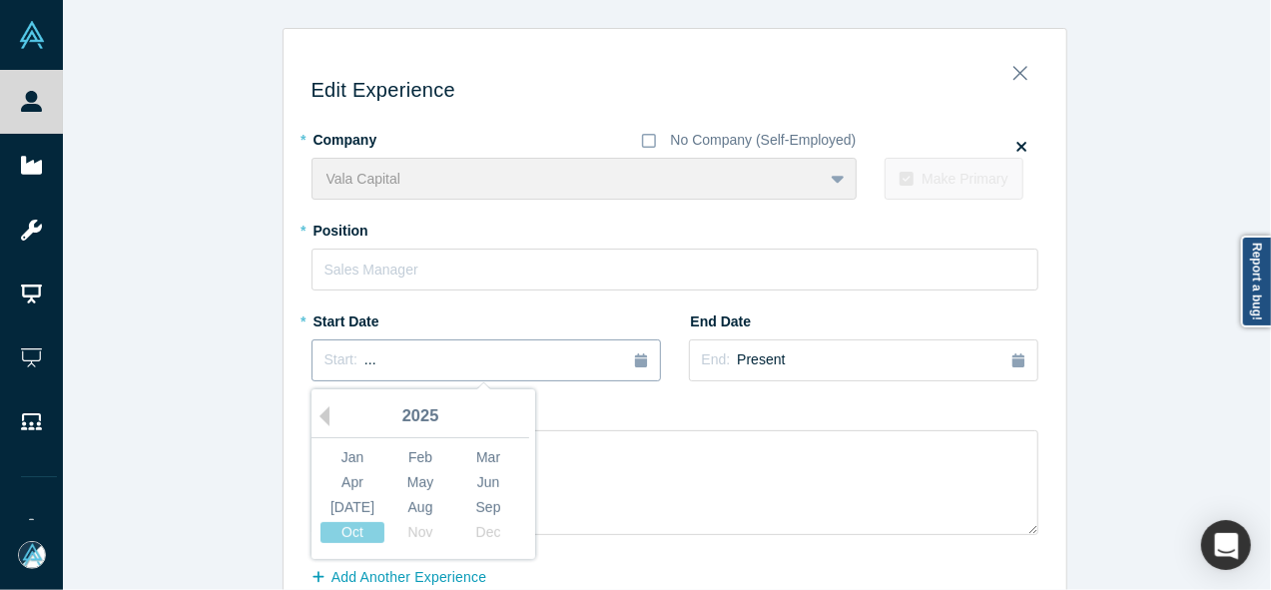
click at [498, 365] on div "Start: ..." at bounding box center [485, 360] width 323 height 22
click at [314, 417] on button "Previous Year" at bounding box center [320, 416] width 20 height 20
click at [342, 450] on div "Jan" at bounding box center [352, 457] width 64 height 21
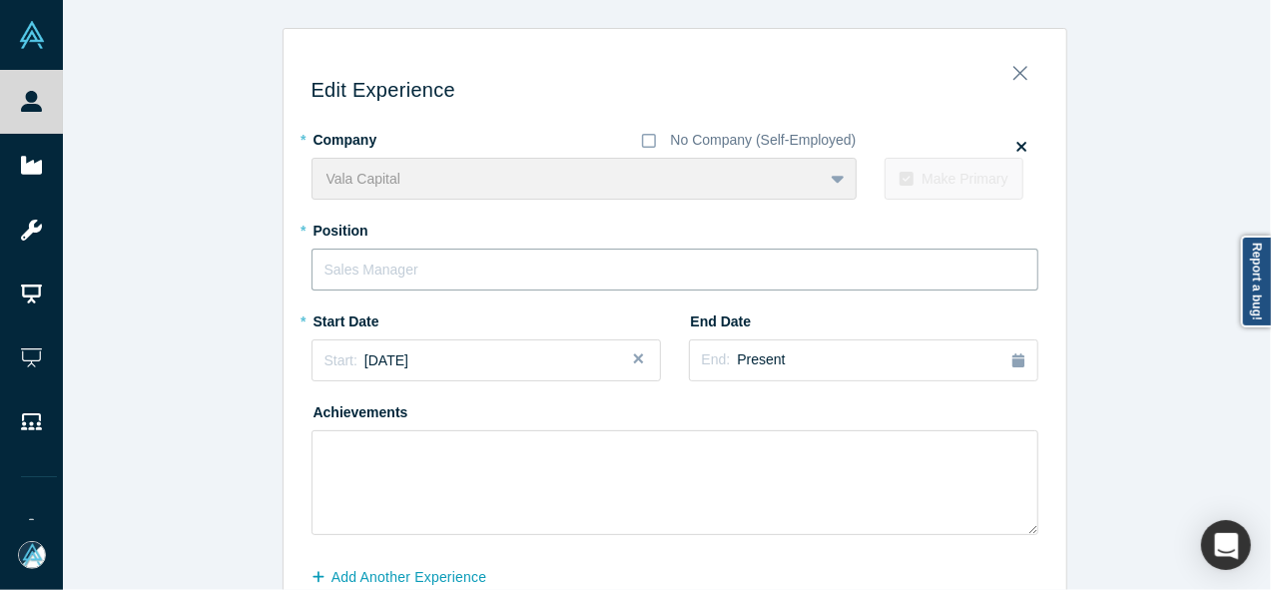
click at [400, 261] on input "text" at bounding box center [675, 270] width 727 height 42
paste input "Vala🌱 logo Investment Director & General Partner"
click at [393, 269] on input "Vala🌱 logo Investment Director & General Partner" at bounding box center [675, 270] width 727 height 42
drag, startPoint x: 393, startPoint y: 269, endPoint x: 270, endPoint y: 283, distance: 124.6
click at [270, 283] on div "Edit Experience * Company No Company (Self-Employed) Vala Capital To pick up a …" at bounding box center [674, 350] width 1223 height 645
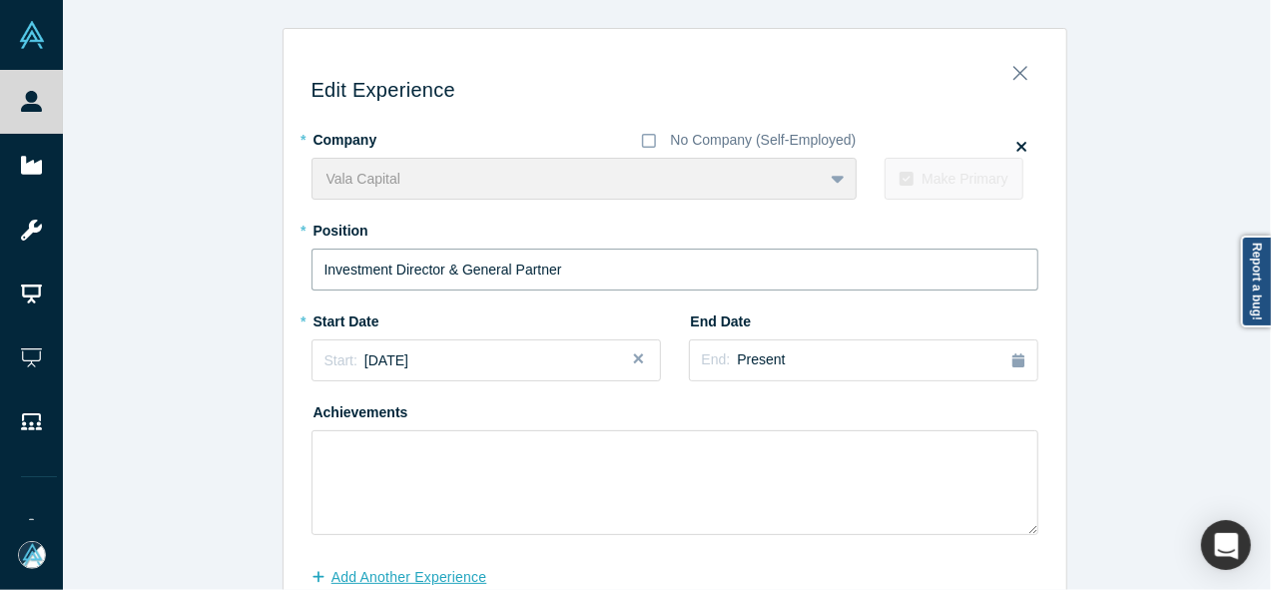
type input "Investment Director & General Partner"
click at [337, 578] on button "Add Another Experience" at bounding box center [410, 577] width 197 height 35
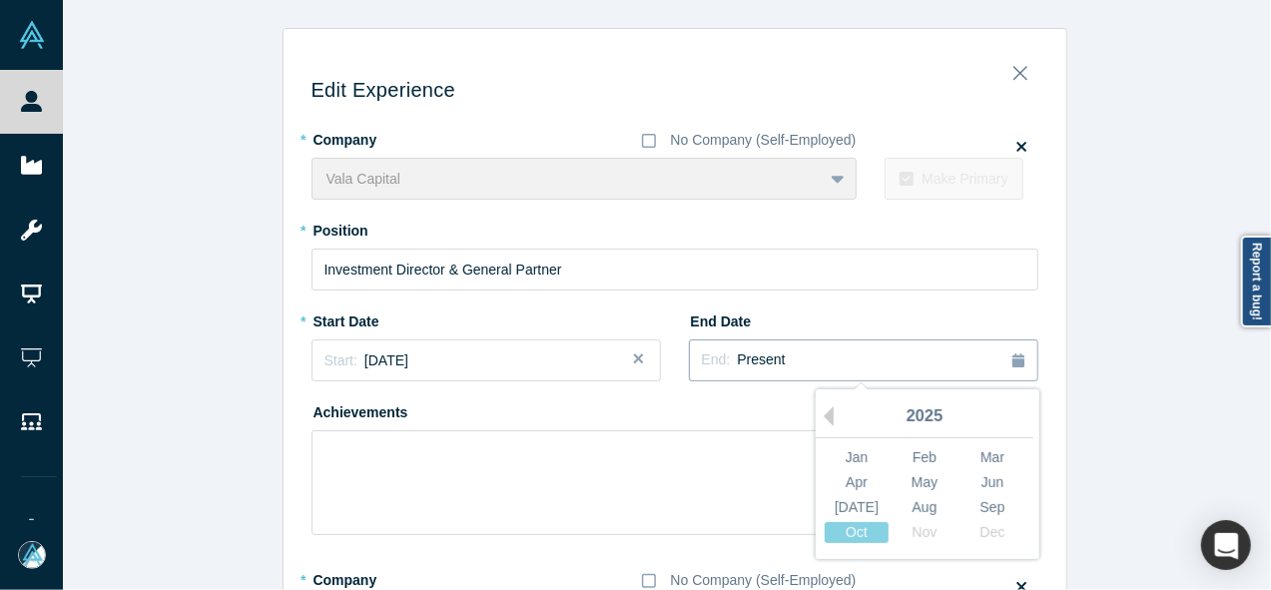
click at [790, 366] on div "End: Present" at bounding box center [863, 360] width 323 height 22
click at [828, 414] on div "2025" at bounding box center [925, 417] width 218 height 42
click at [819, 412] on button "Previous Year" at bounding box center [824, 416] width 20 height 20
click at [981, 504] on div "Sep" at bounding box center [992, 507] width 64 height 21
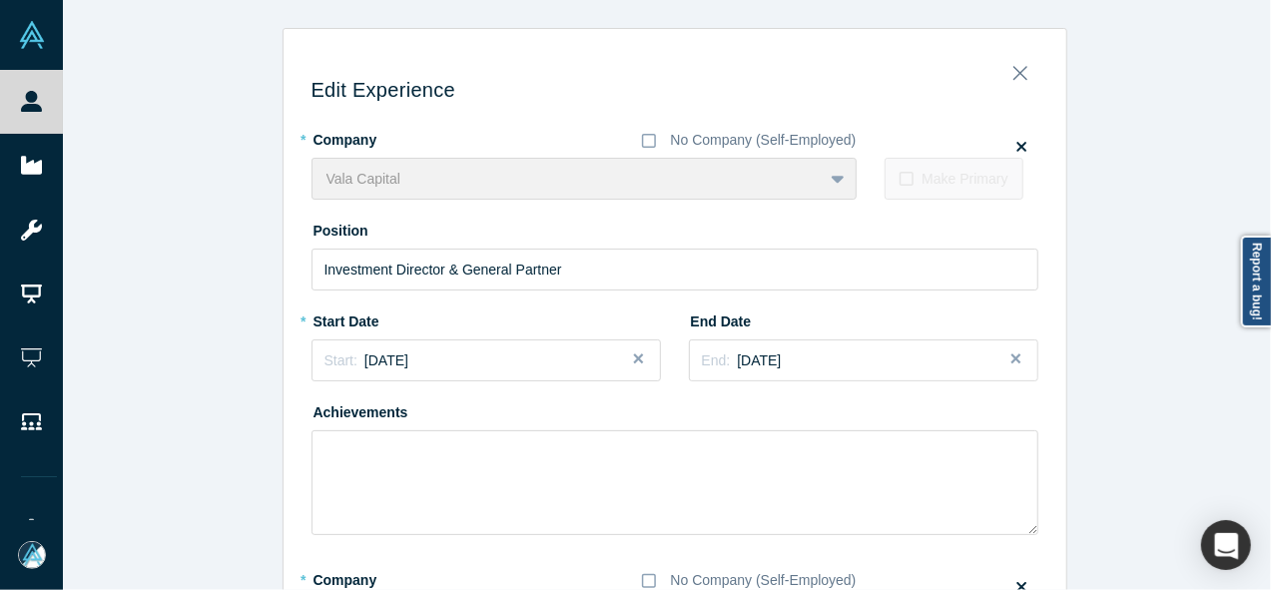
scroll to position [210, 0]
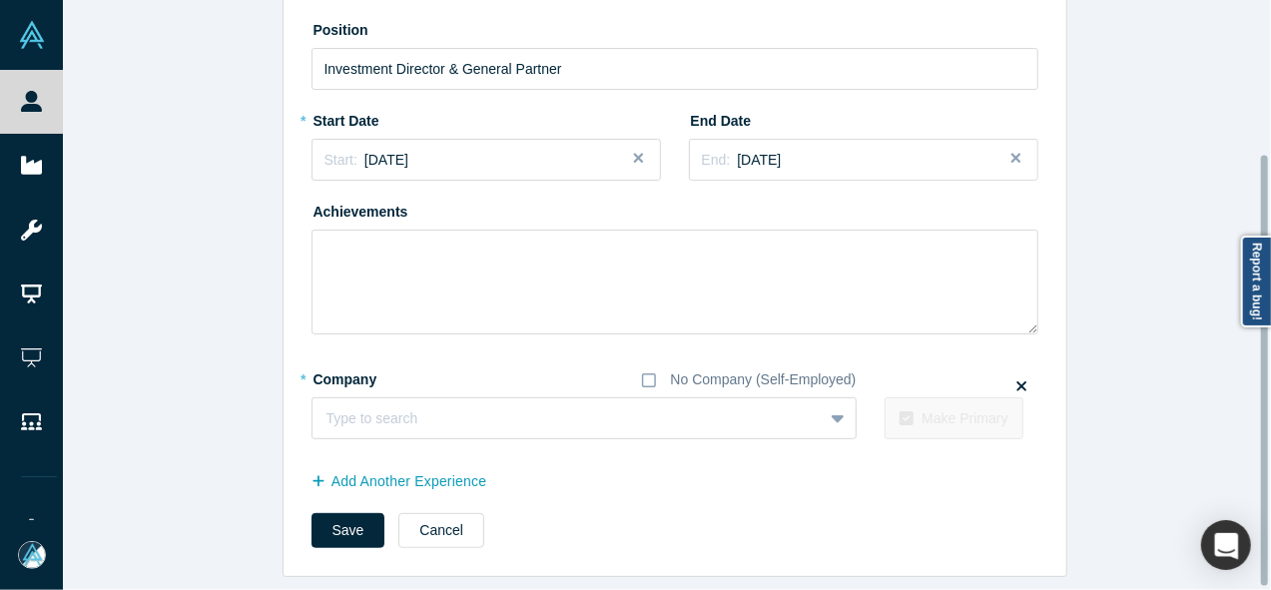
click at [1265, 370] on div at bounding box center [1266, 295] width 6 height 586
click at [621, 406] on div at bounding box center [567, 418] width 482 height 25
click at [621, 406] on div at bounding box center [547, 418] width 442 height 25
paste input "General Partner General Partner Marvelous"
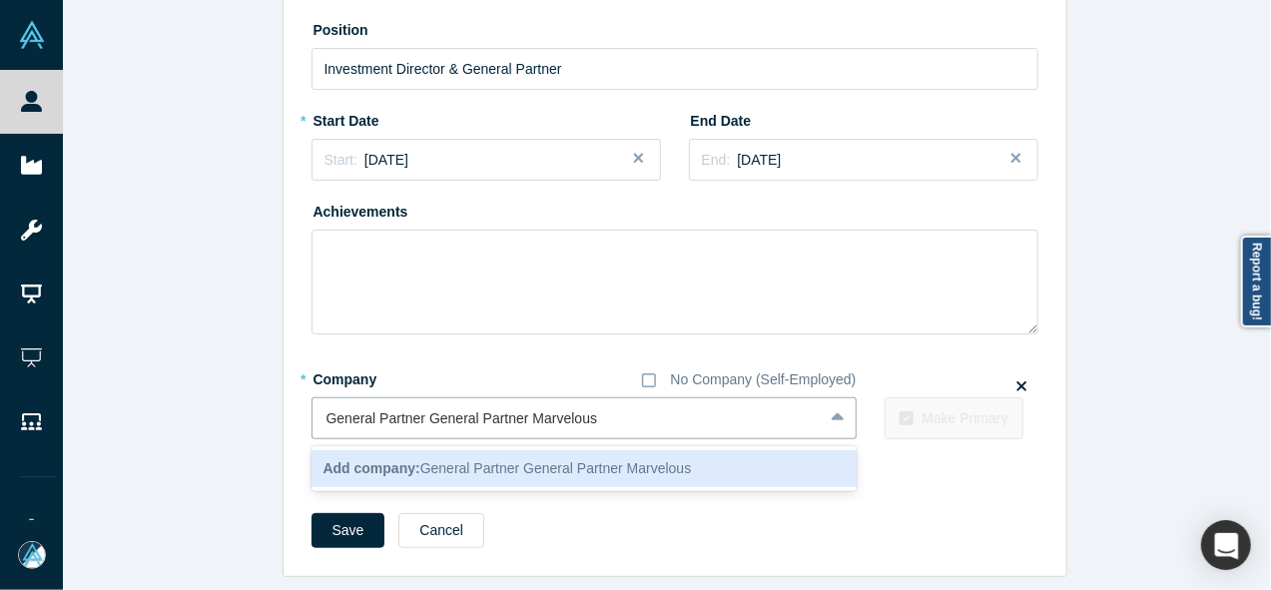
drag, startPoint x: 515, startPoint y: 411, endPoint x: 283, endPoint y: 415, distance: 232.7
click at [284, 415] on div "Edit Experience * Company No Company (Self-Employed) Vala Capital To pick up a …" at bounding box center [675, 209] width 783 height 734
type input "Marvelous"
click at [372, 476] on div "Add company: Marvelous" at bounding box center [584, 468] width 545 height 37
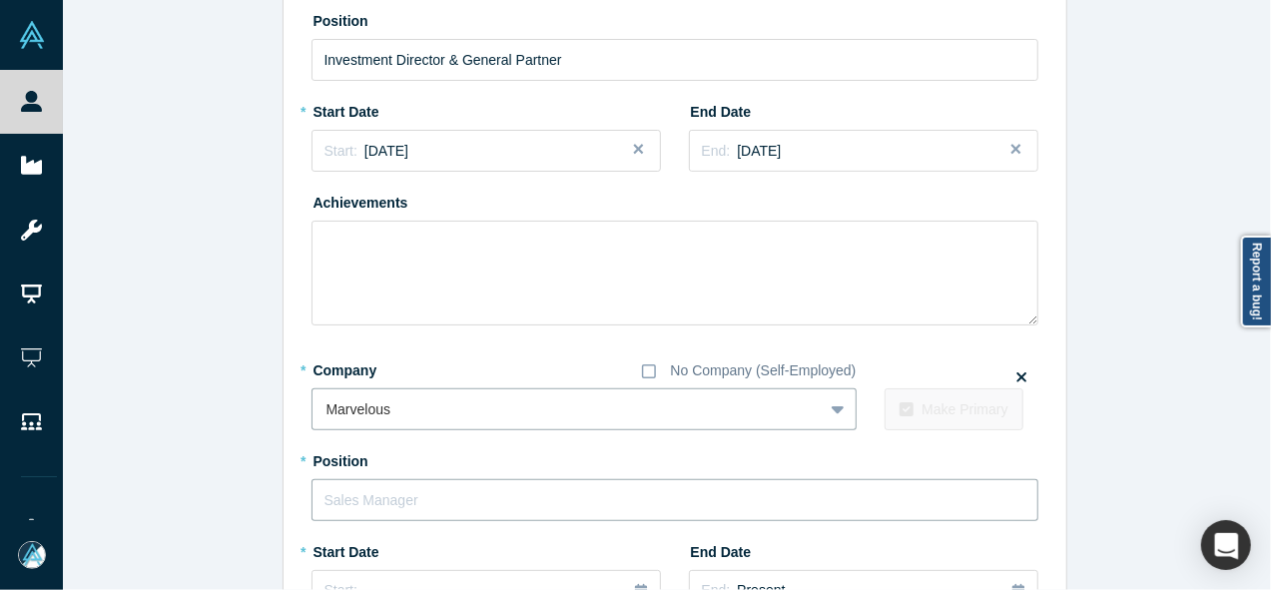
click at [370, 498] on input "text" at bounding box center [675, 500] width 727 height 42
paste input "General Partner General Partner"
drag, startPoint x: 413, startPoint y: 498, endPoint x: 294, endPoint y: 498, distance: 119.8
click at [294, 498] on div "Edit Experience * Company No Company (Self-Employed) Vala Capital To pick up a …" at bounding box center [675, 367] width 783 height 1069
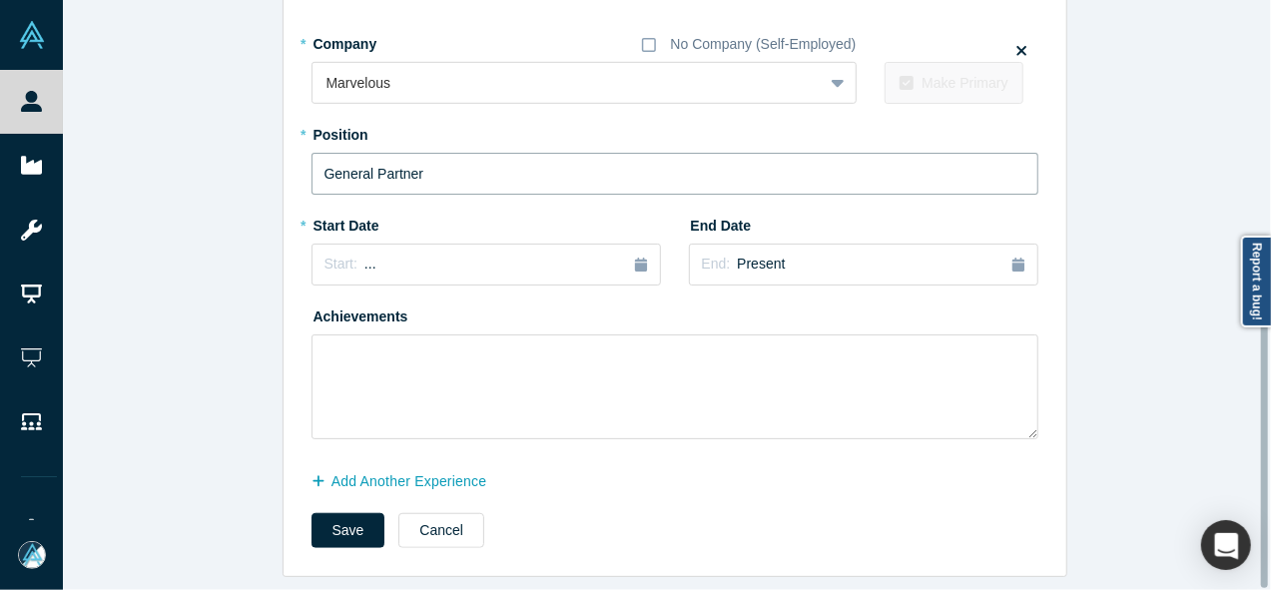
drag, startPoint x: 1263, startPoint y: 392, endPoint x: 1262, endPoint y: 419, distance: 27.0
click at [1262, 419] on div at bounding box center [1264, 436] width 7 height 305
type input "General Partner"
click at [284, 269] on div "Edit Experience * Company No Company (Self-Employed) Vala Capital To pick up a …" at bounding box center [675, 41] width 783 height 1069
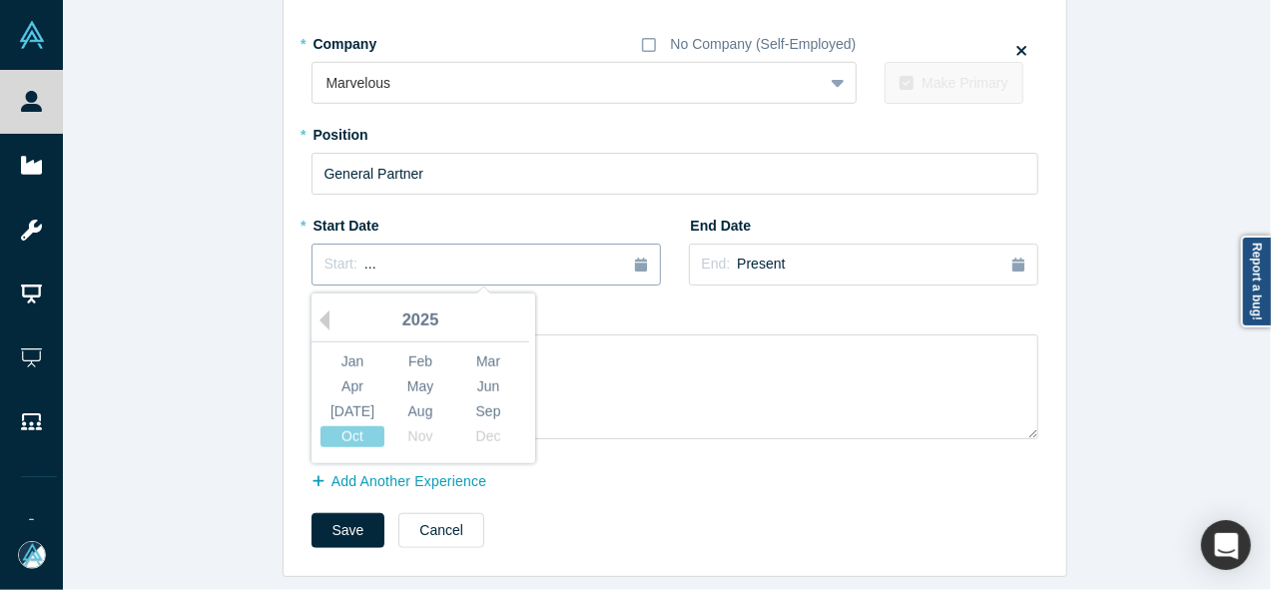
click at [350, 254] on div "Start: ..." at bounding box center [350, 265] width 52 height 22
click at [479, 376] on div "Jun" at bounding box center [488, 386] width 64 height 21
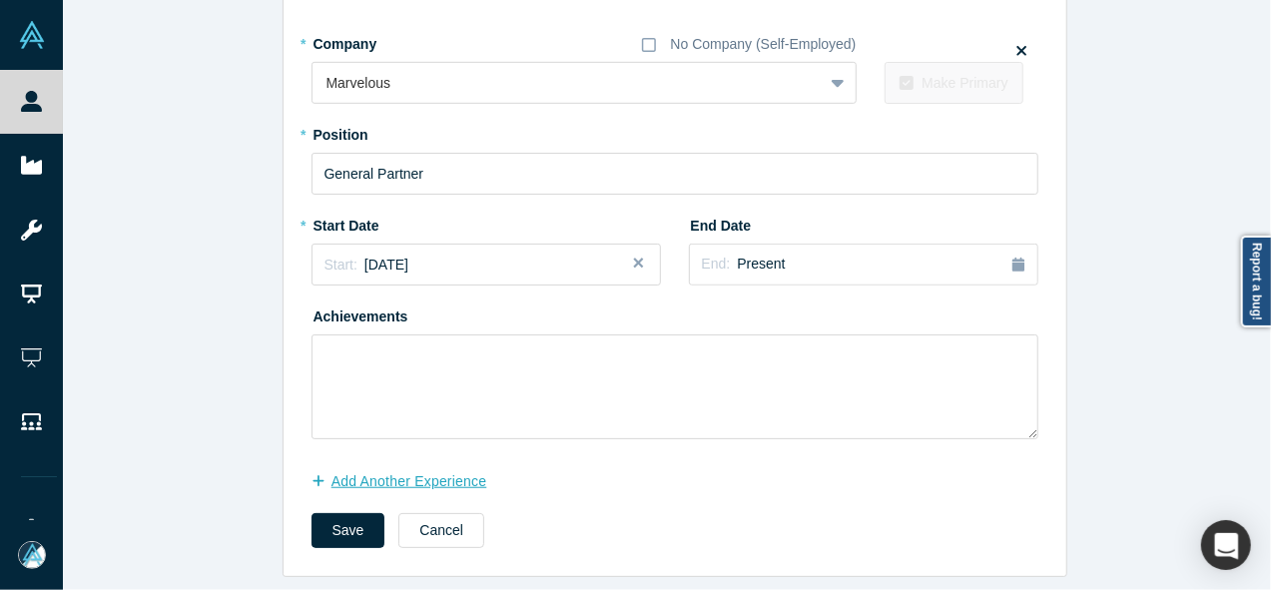
click at [370, 471] on button "Add Another Experience" at bounding box center [410, 481] width 197 height 35
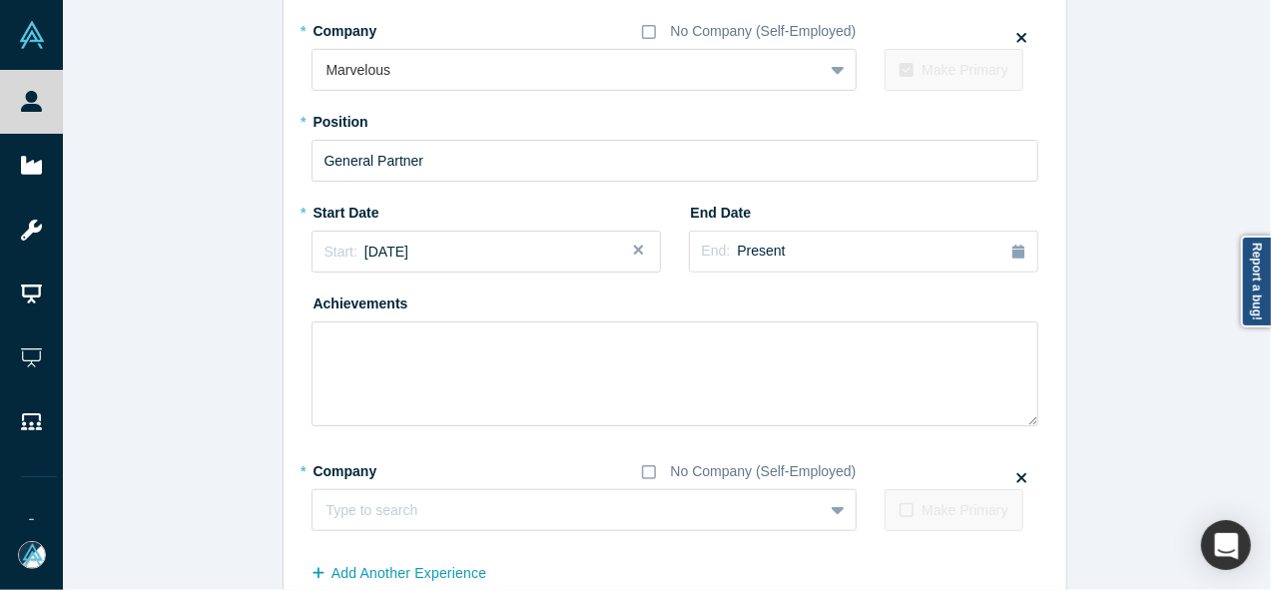
click at [1008, 476] on div "* Company No Company (Self-Employed) Type to search To pick up a draggable item…" at bounding box center [675, 492] width 727 height 77
click at [1019, 478] on div at bounding box center [1022, 478] width 10 height 23
click at [1017, 476] on icon at bounding box center [1022, 478] width 10 height 10
click at [0, 0] on input "checkbox" at bounding box center [0, 0] width 0 height 0
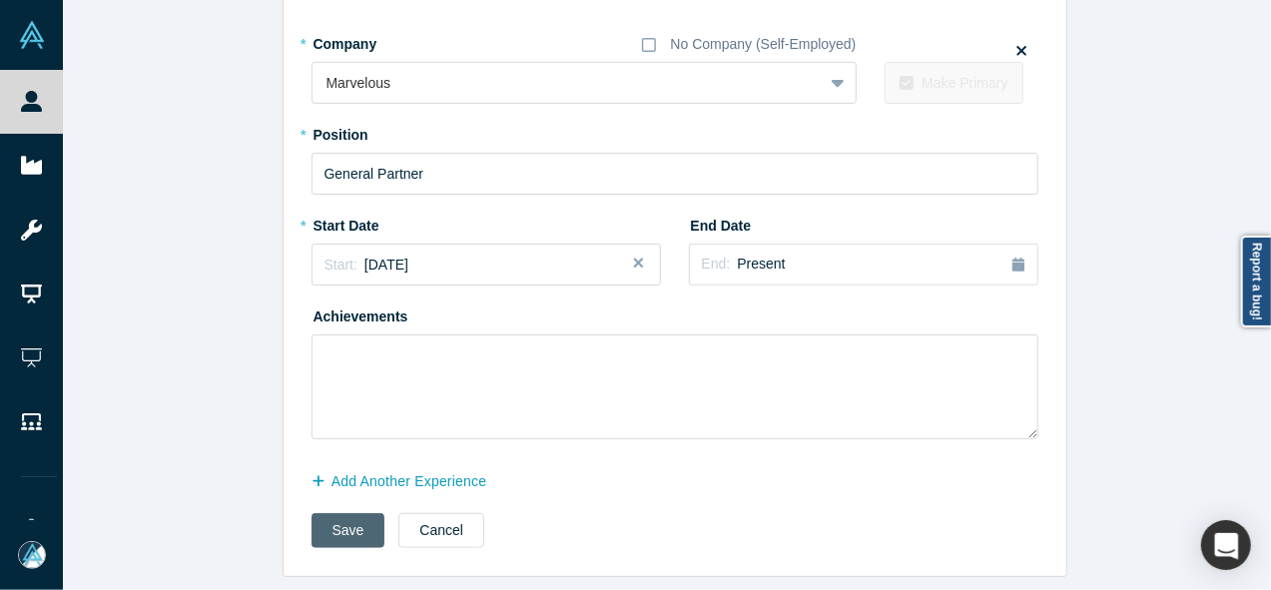
click at [347, 513] on button "Save" at bounding box center [349, 530] width 74 height 35
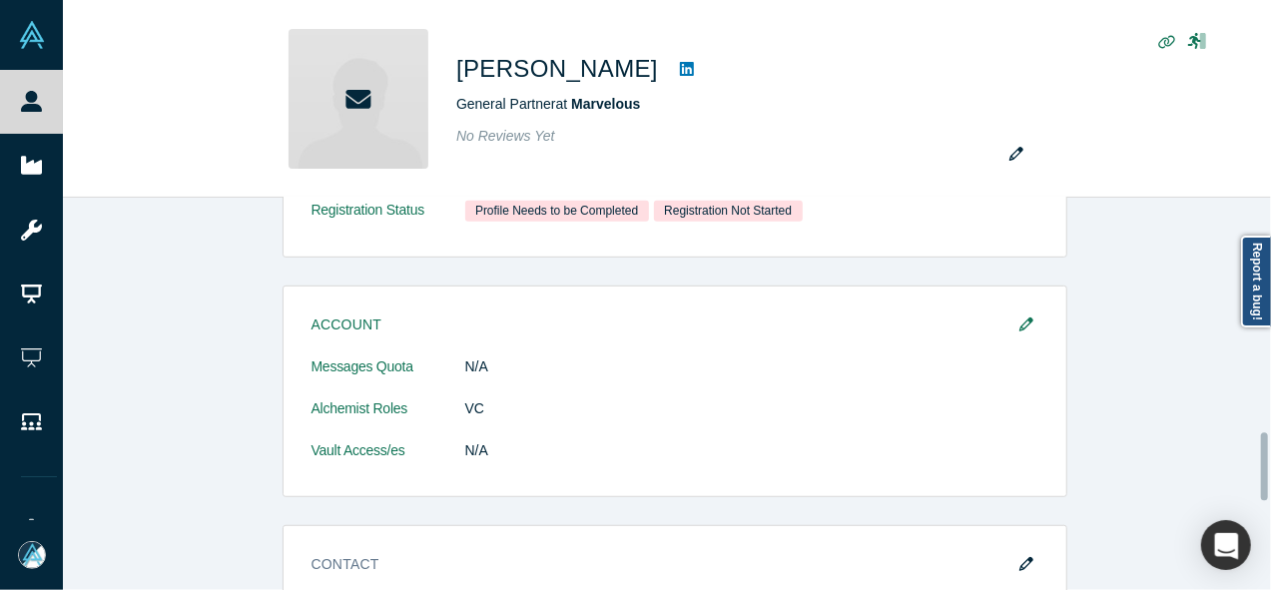
scroll to position [0, 0]
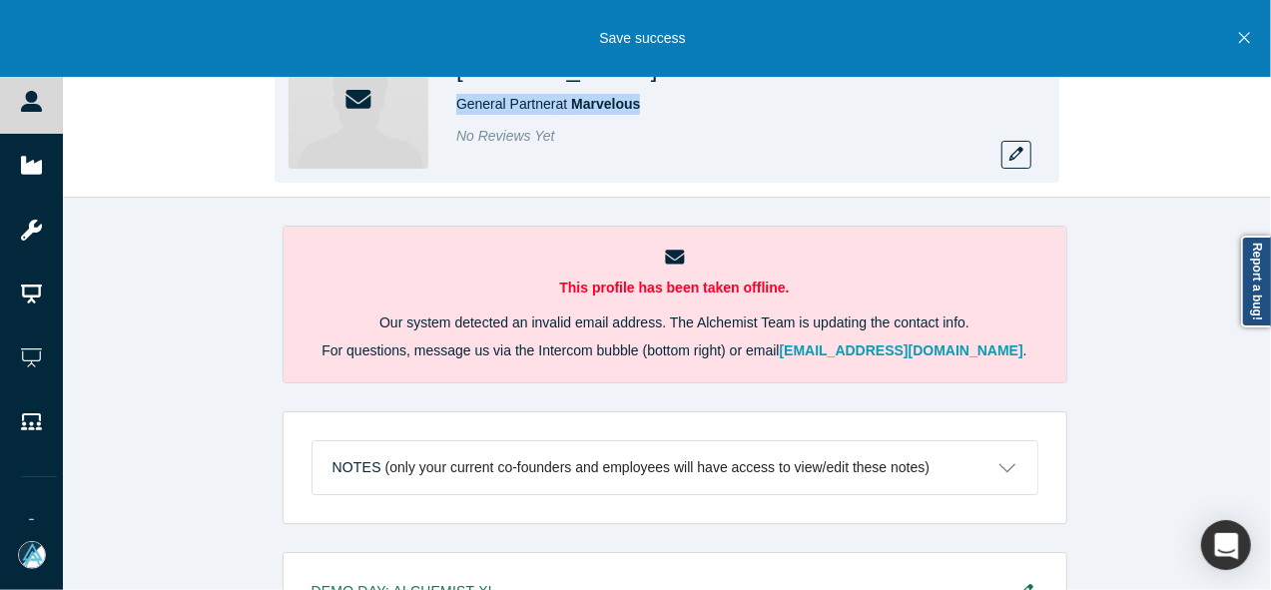
drag, startPoint x: 445, startPoint y: 108, endPoint x: 642, endPoint y: 103, distance: 196.7
click at [642, 103] on div "Lian Michelson General Partner at Marvelous No Reviews Yet" at bounding box center [667, 99] width 785 height 168
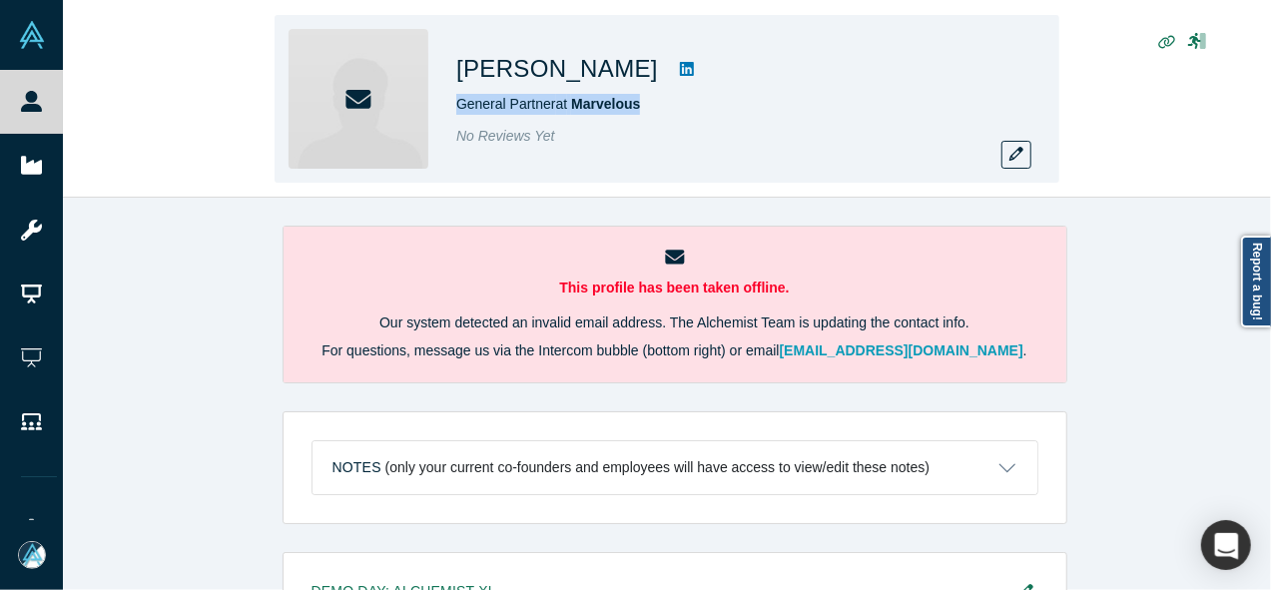
copy span "General Partner at Marvelous"
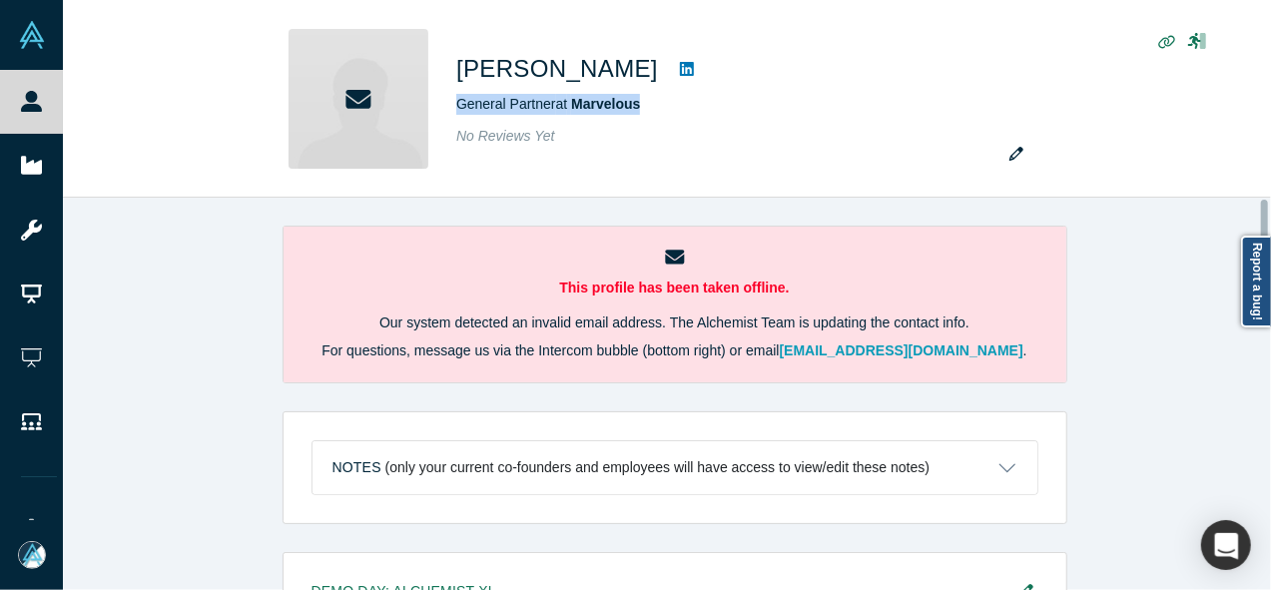
scroll to position [691, 0]
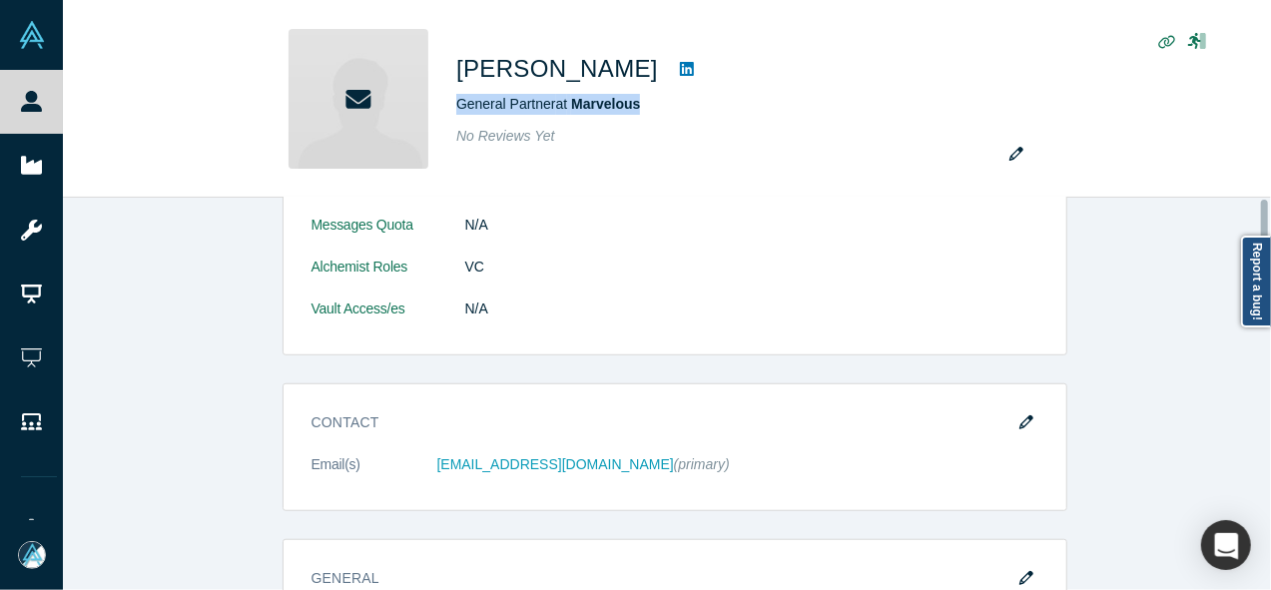
click at [1268, 352] on div at bounding box center [1266, 394] width 6 height 388
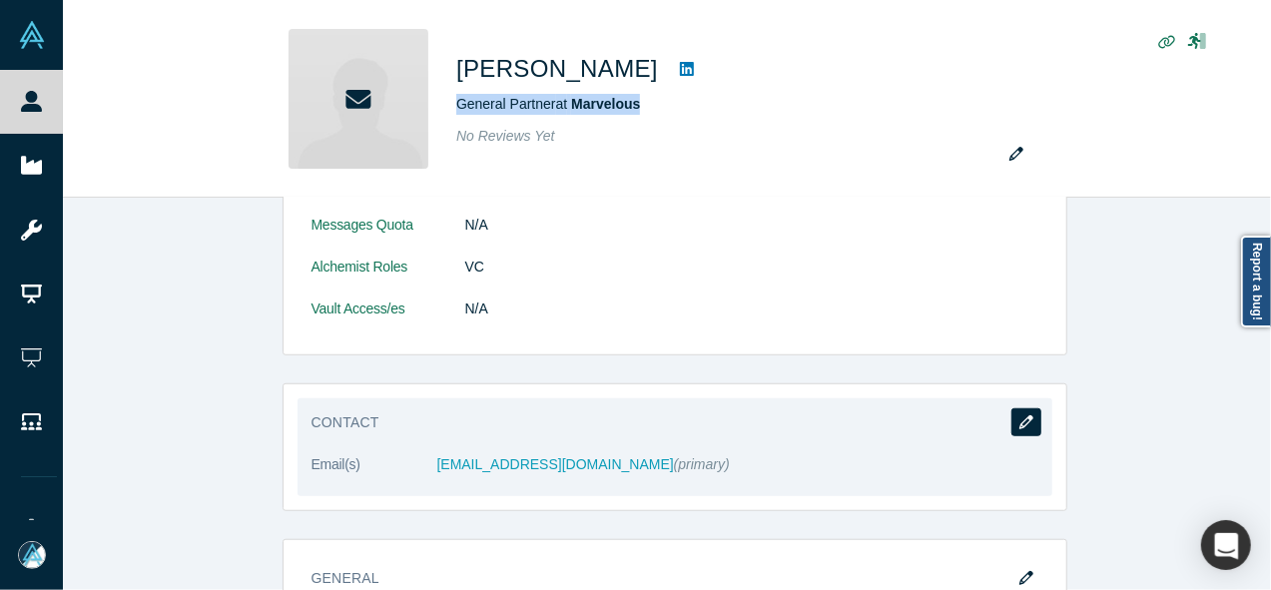
click at [1011, 415] on button "button" at bounding box center [1026, 422] width 30 height 28
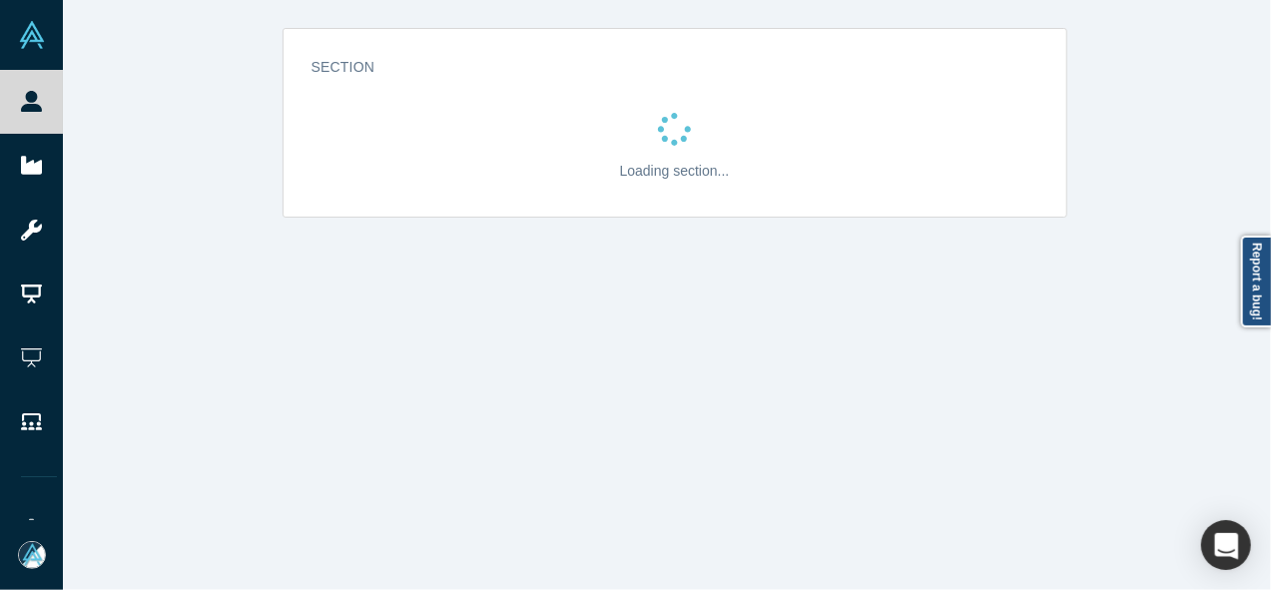
scroll to position [0, 0]
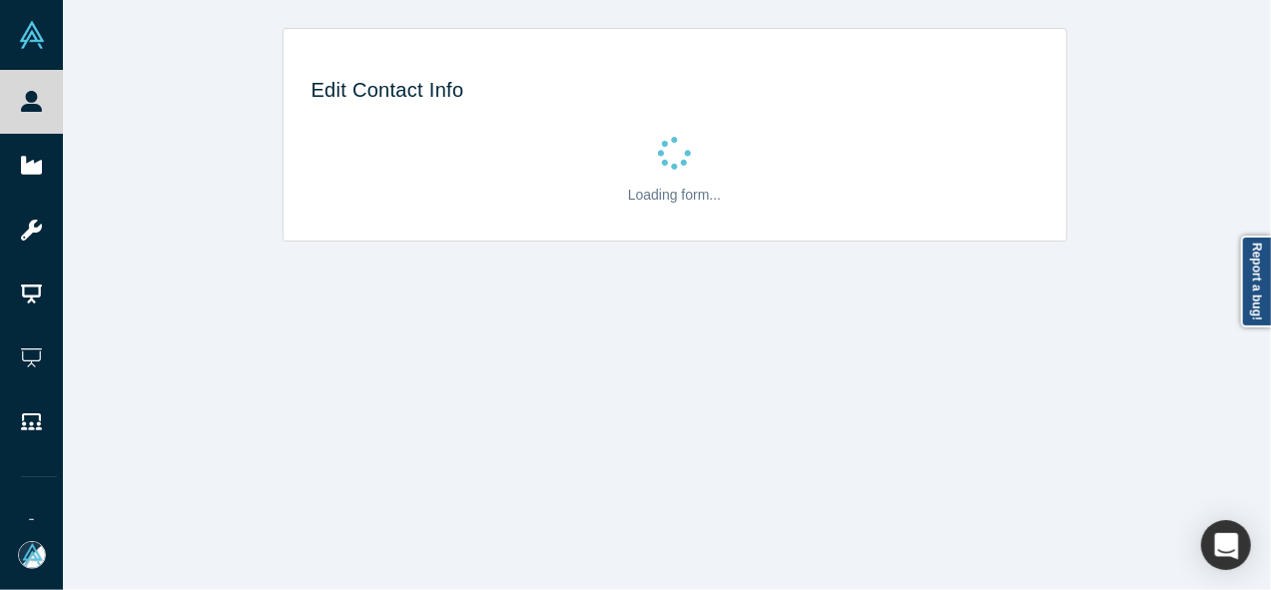
select select "US"
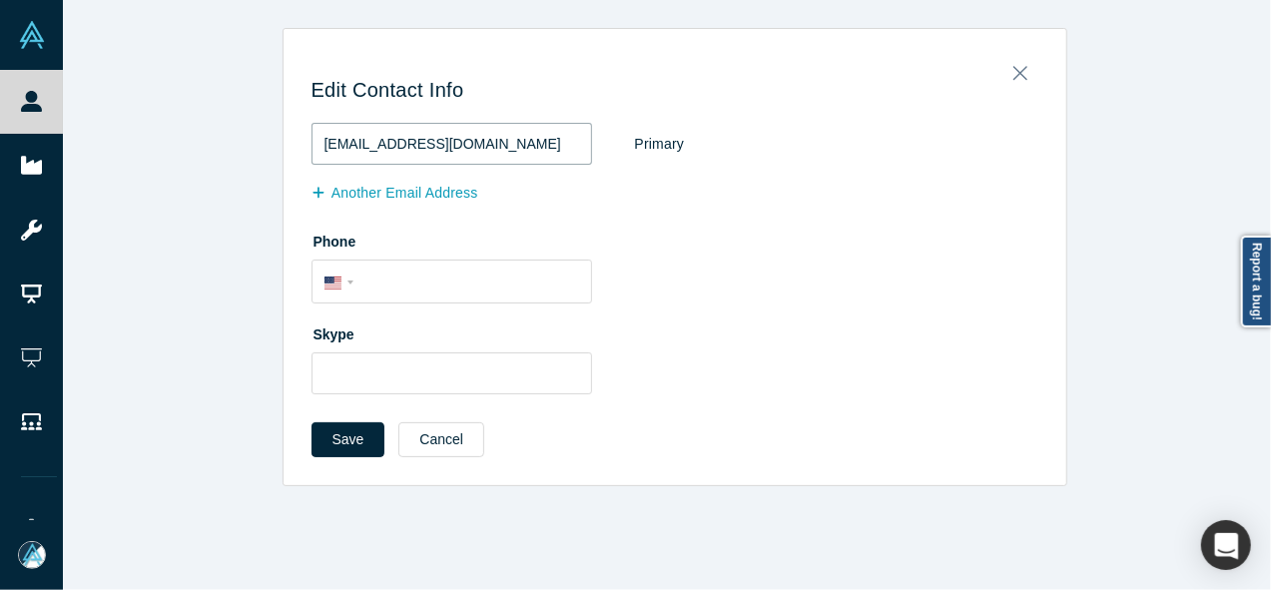
click at [490, 146] on input "lian@valacap.com" at bounding box center [452, 144] width 281 height 42
paste input "marvelous-deeptech"
type input "lian@marvelous-deeptech.com"
click at [332, 432] on button "Save" at bounding box center [349, 439] width 74 height 35
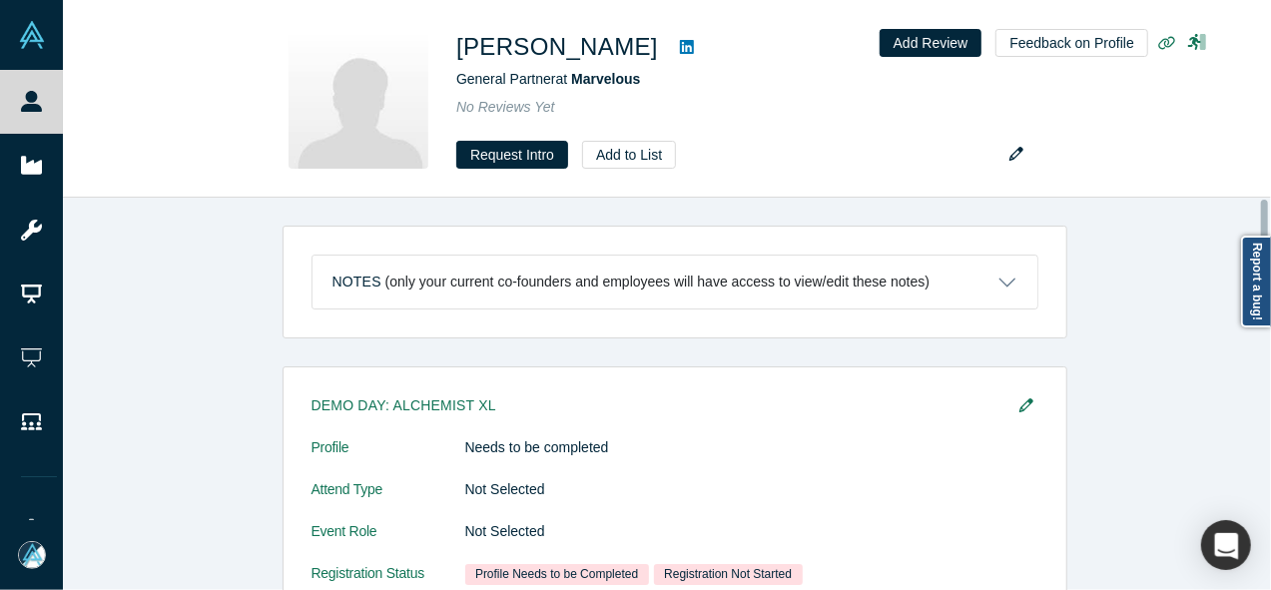
scroll to position [672, 0]
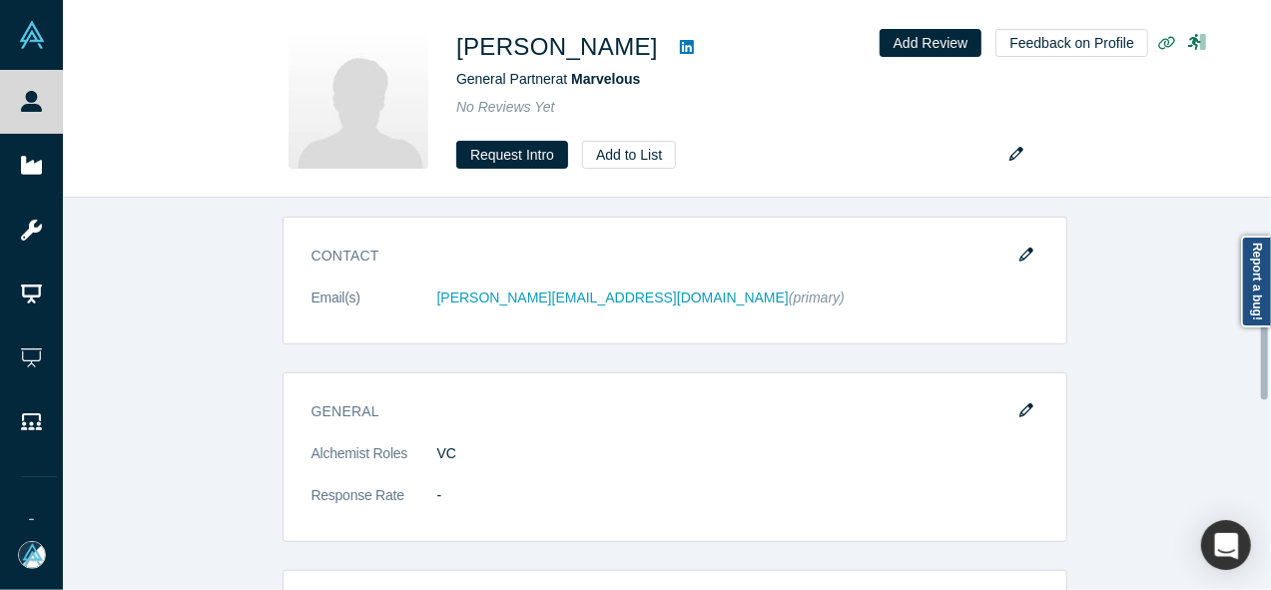
click at [1266, 362] on div at bounding box center [1266, 394] width 6 height 388
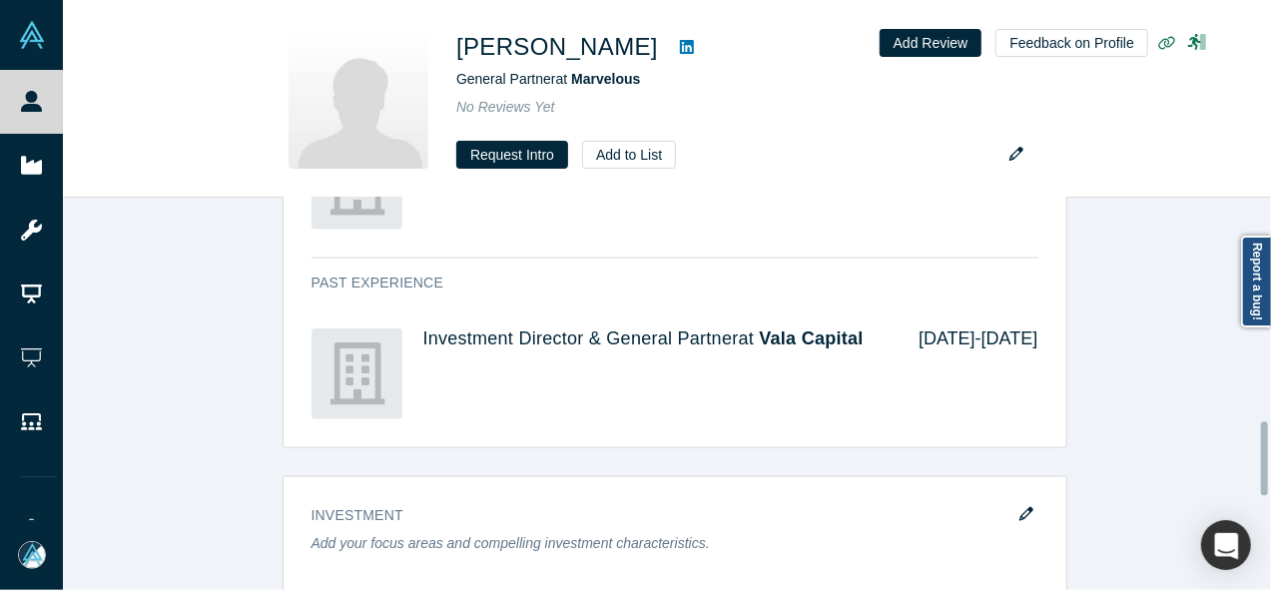
scroll to position [1183, 0]
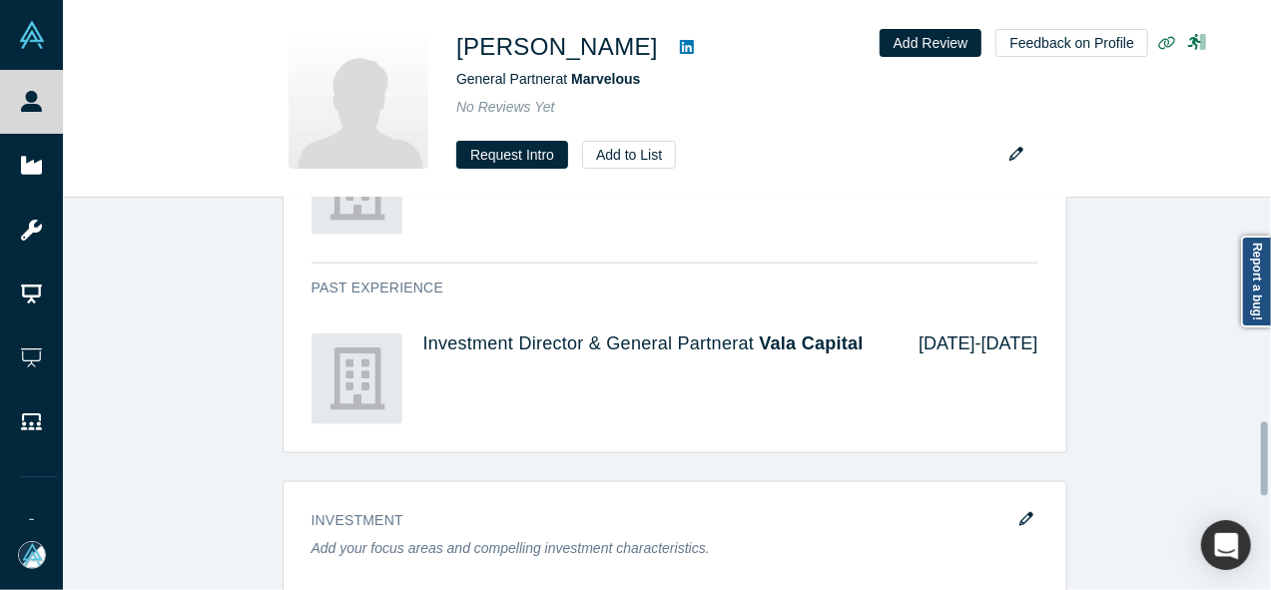
drag, startPoint x: 1266, startPoint y: 362, endPoint x: 1260, endPoint y: 458, distance: 96.0
click at [1260, 458] on div "Notes (only your current co-founders and employees will have access to view/edi…" at bounding box center [667, 394] width 1208 height 392
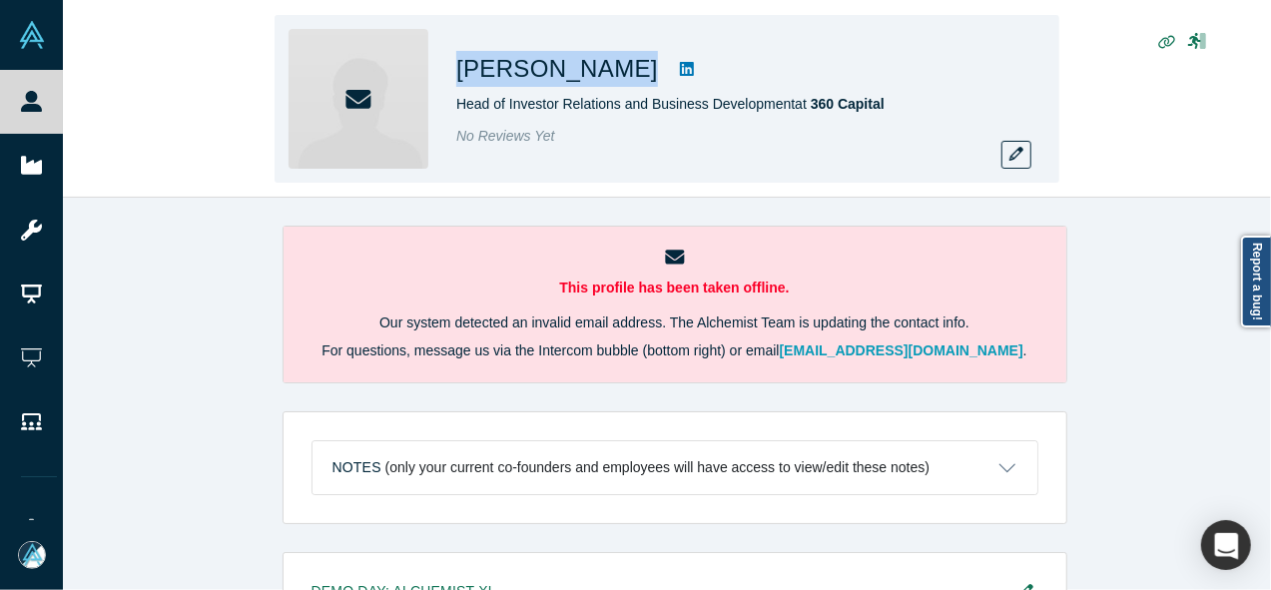
drag, startPoint x: 451, startPoint y: 65, endPoint x: 625, endPoint y: 64, distance: 173.7
click at [625, 64] on div "[PERSON_NAME] Head of Investor Relations and Business Development at 360 Capita…" at bounding box center [667, 99] width 785 height 168
copy div "[PERSON_NAME]"
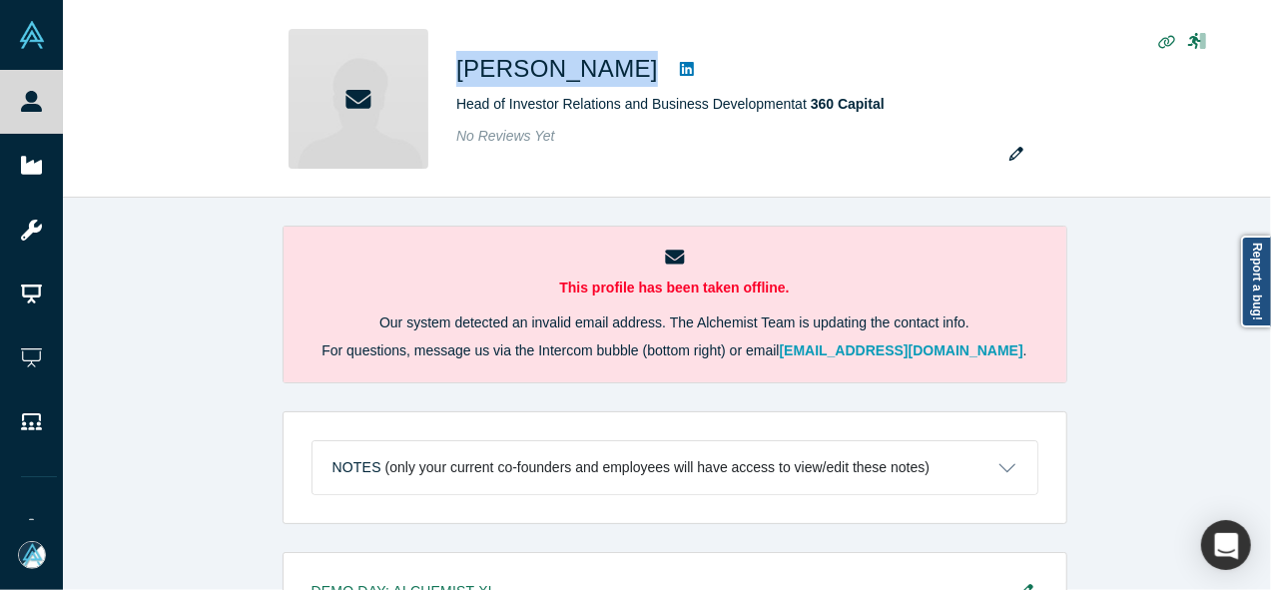
copy div "[PERSON_NAME]"
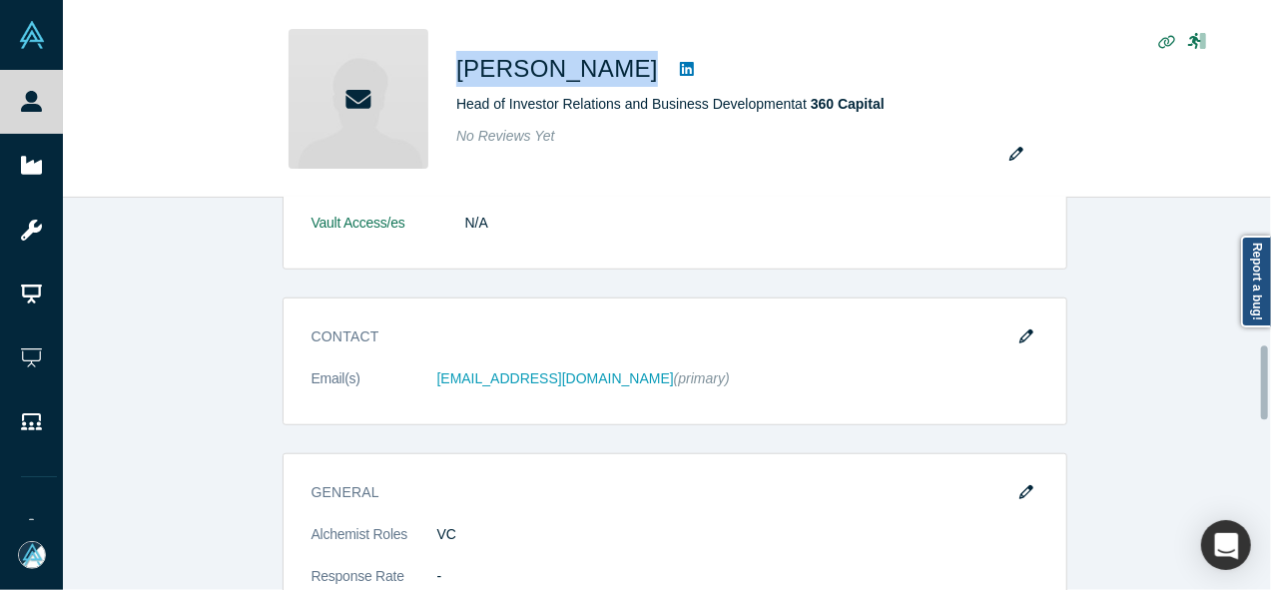
click at [1266, 382] on div at bounding box center [1266, 394] width 6 height 388
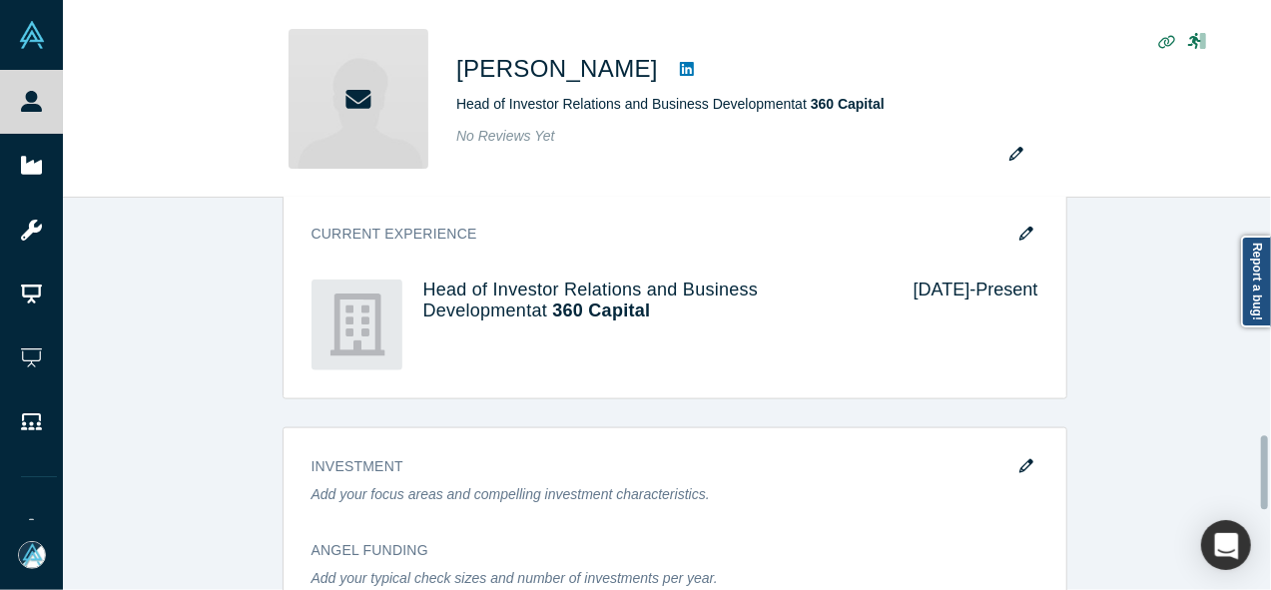
scroll to position [1265, 0]
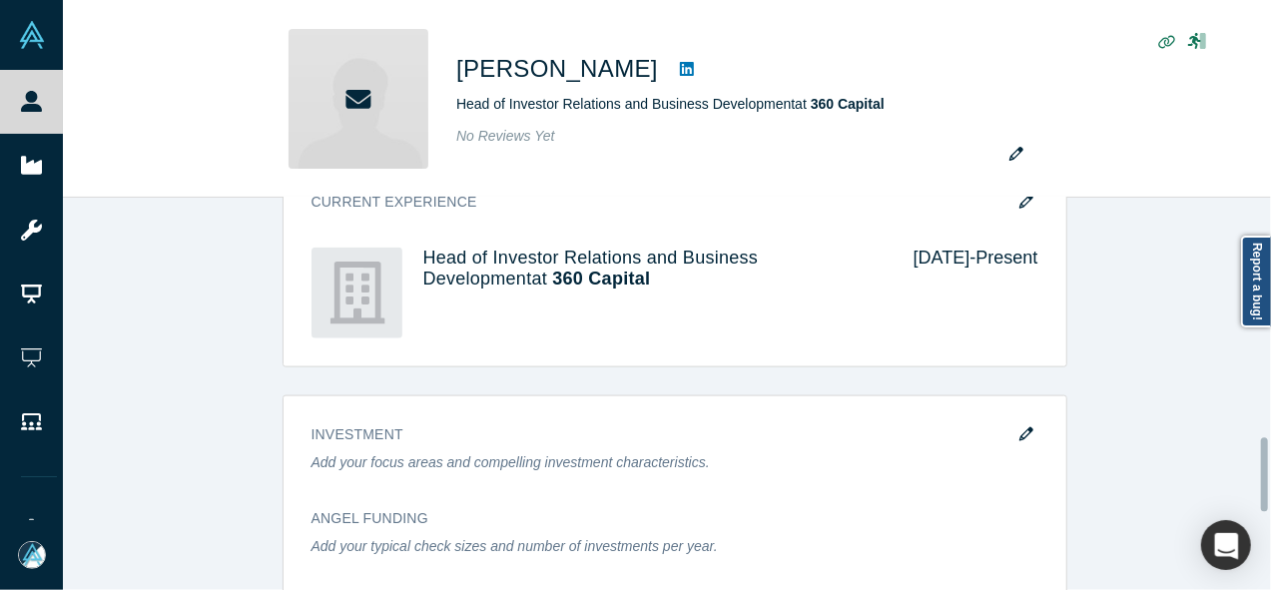
drag, startPoint x: 1266, startPoint y: 382, endPoint x: 1270, endPoint y: 474, distance: 91.9
click at [1270, 474] on div "This profile has been taken offline. Our system detected an invalid email addre…" at bounding box center [667, 394] width 1208 height 392
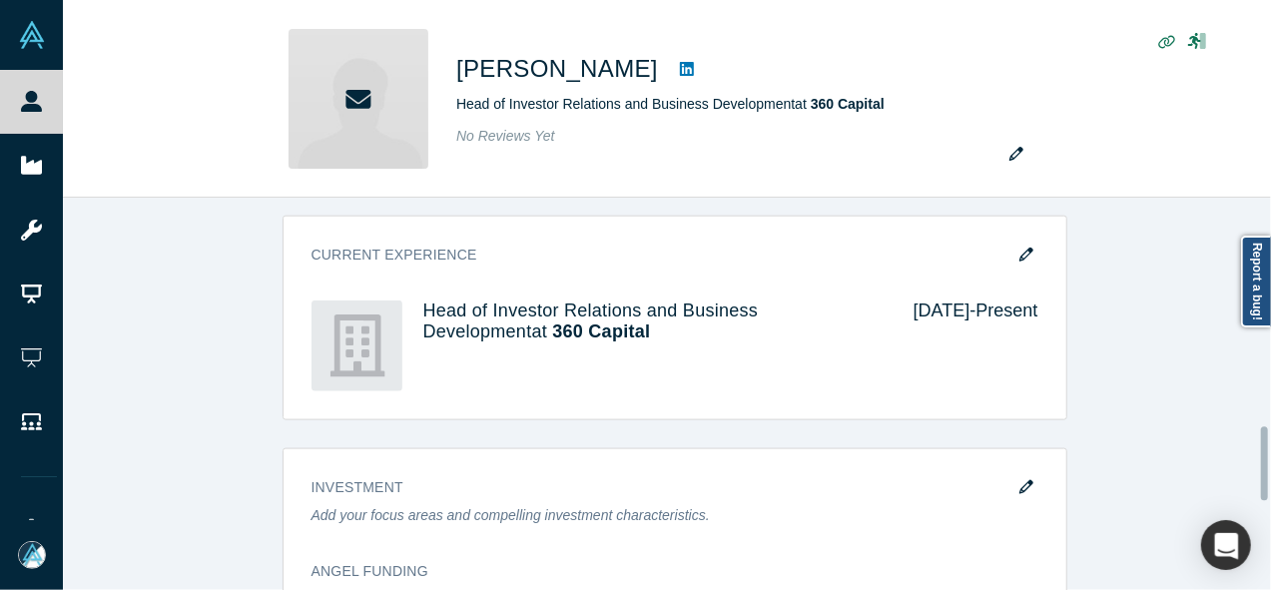
scroll to position [1201, 0]
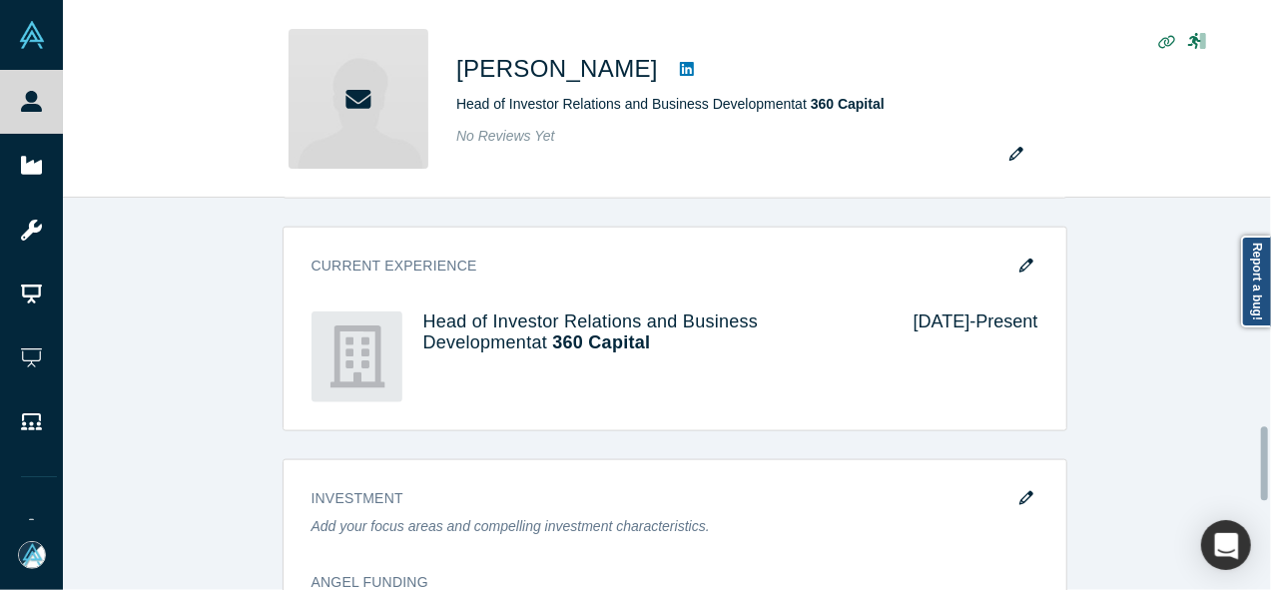
drag, startPoint x: 1264, startPoint y: 454, endPoint x: 1265, endPoint y: 442, distance: 12.0
click at [1265, 442] on div at bounding box center [1264, 463] width 7 height 74
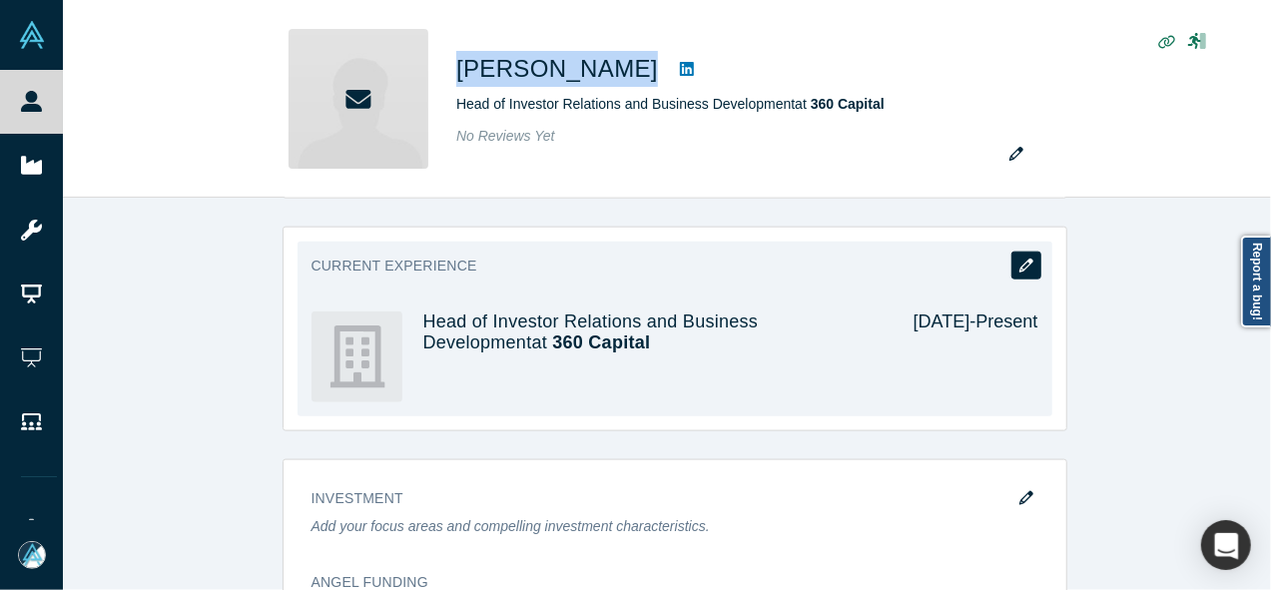
click at [1021, 263] on icon "button" at bounding box center [1026, 266] width 14 height 14
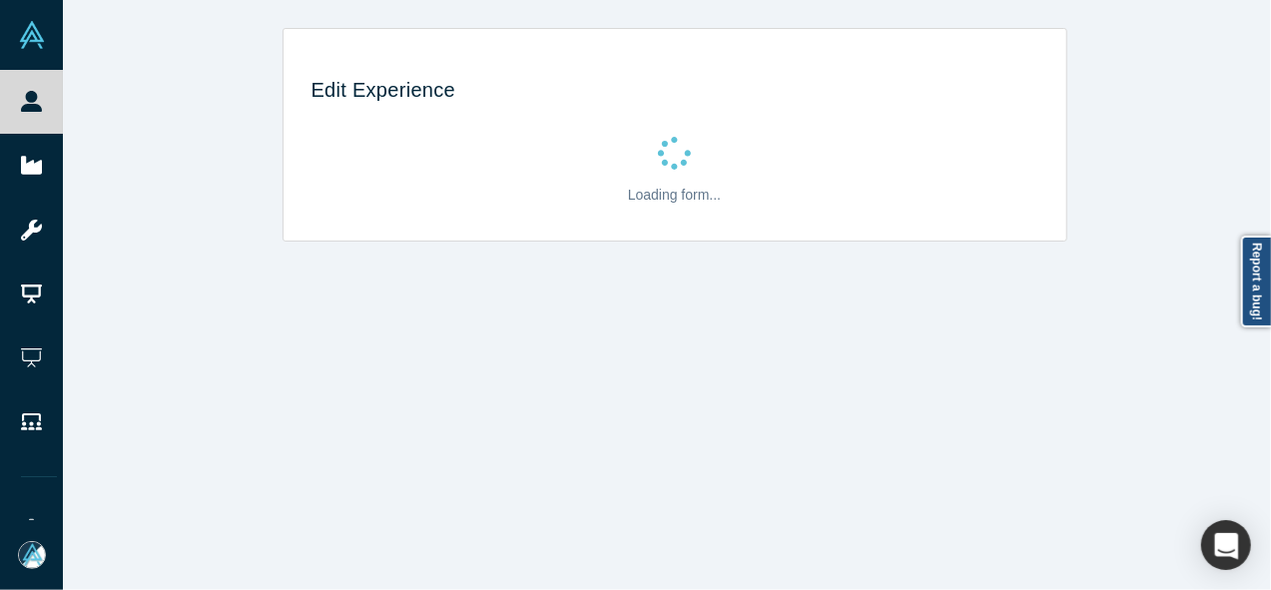
scroll to position [0, 0]
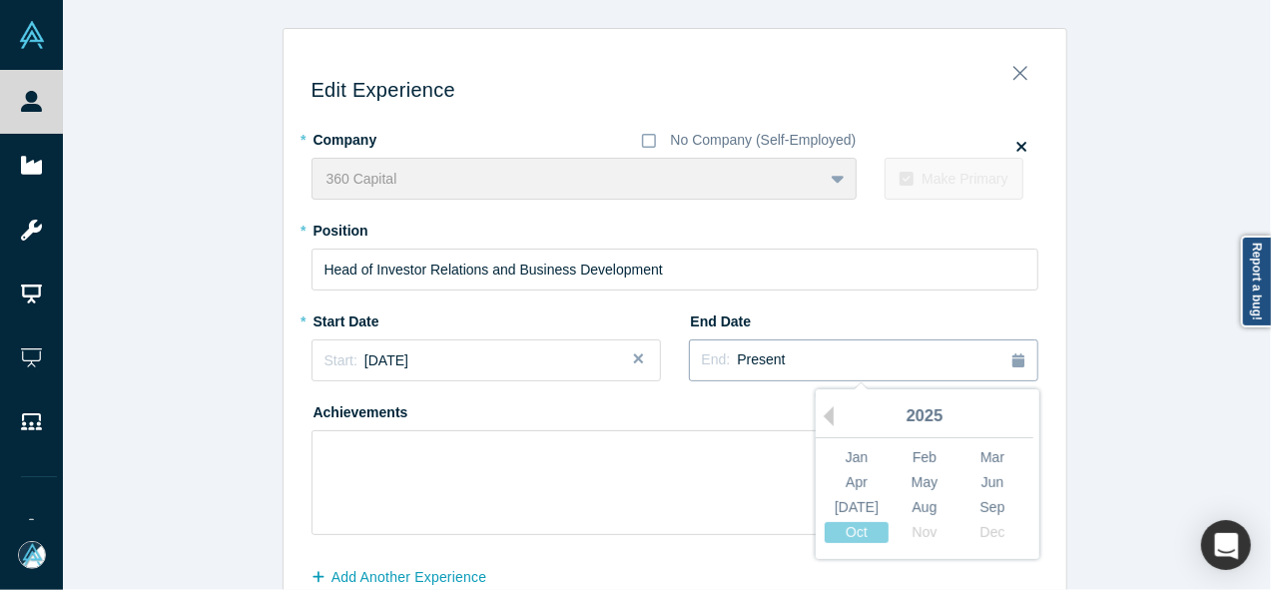
click at [780, 366] on div "End: Present" at bounding box center [863, 360] width 323 height 22
click at [852, 480] on div "Apr" at bounding box center [857, 482] width 64 height 21
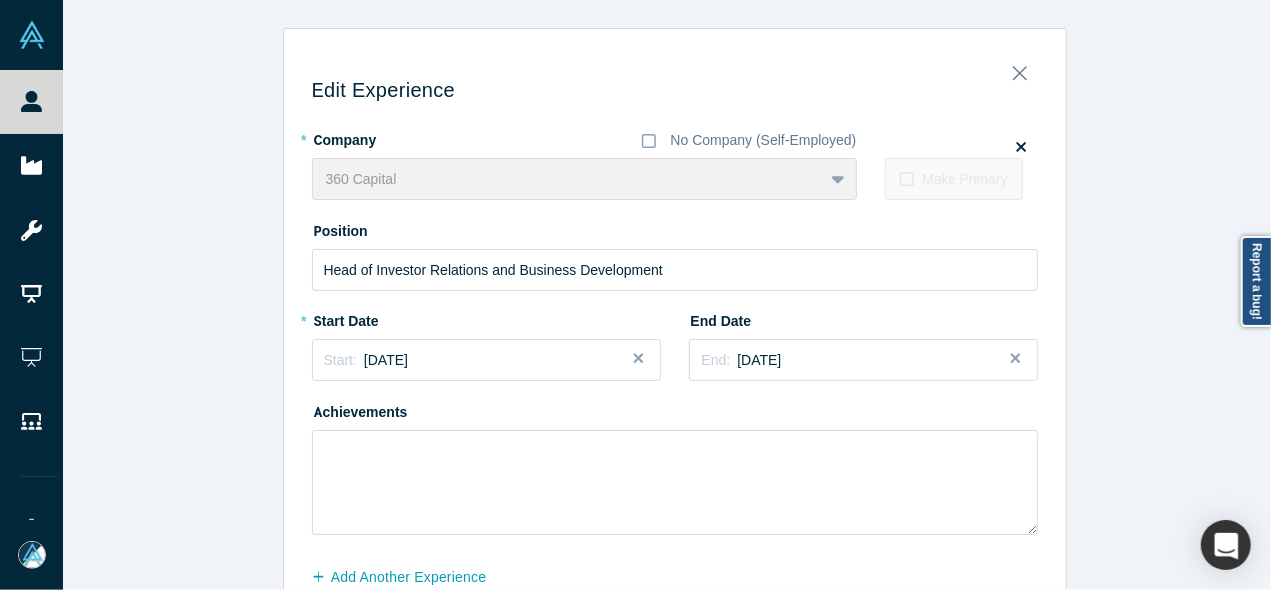
scroll to position [108, 0]
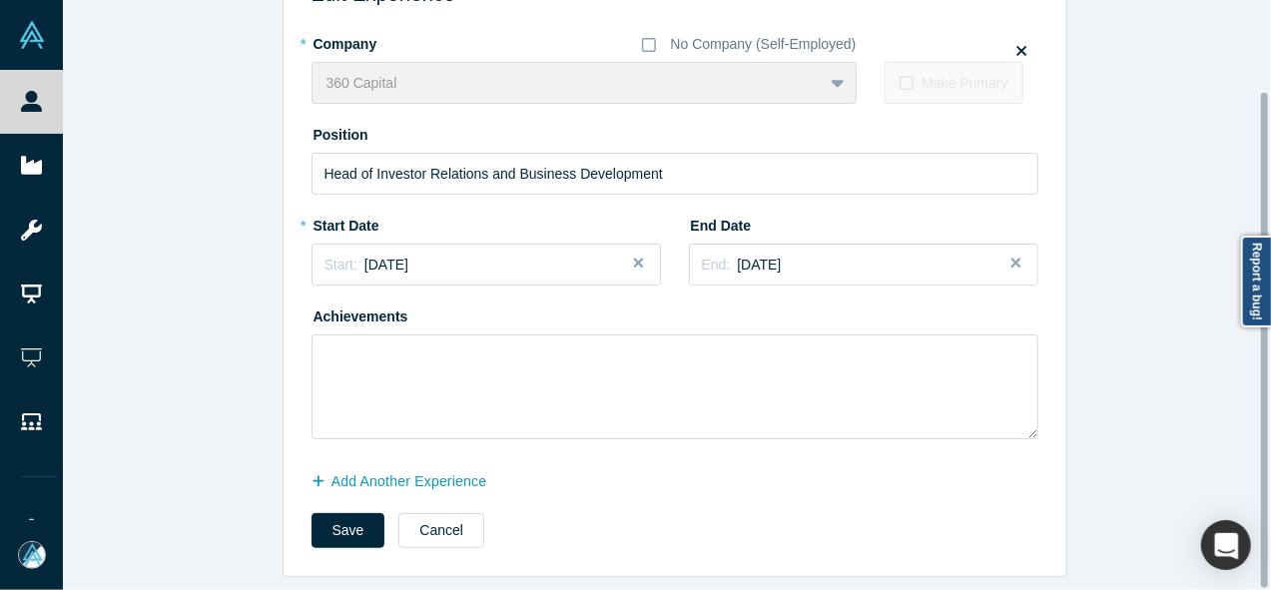
click at [1268, 364] on div at bounding box center [1266, 295] width 6 height 586
click at [343, 513] on button "Save" at bounding box center [349, 530] width 74 height 35
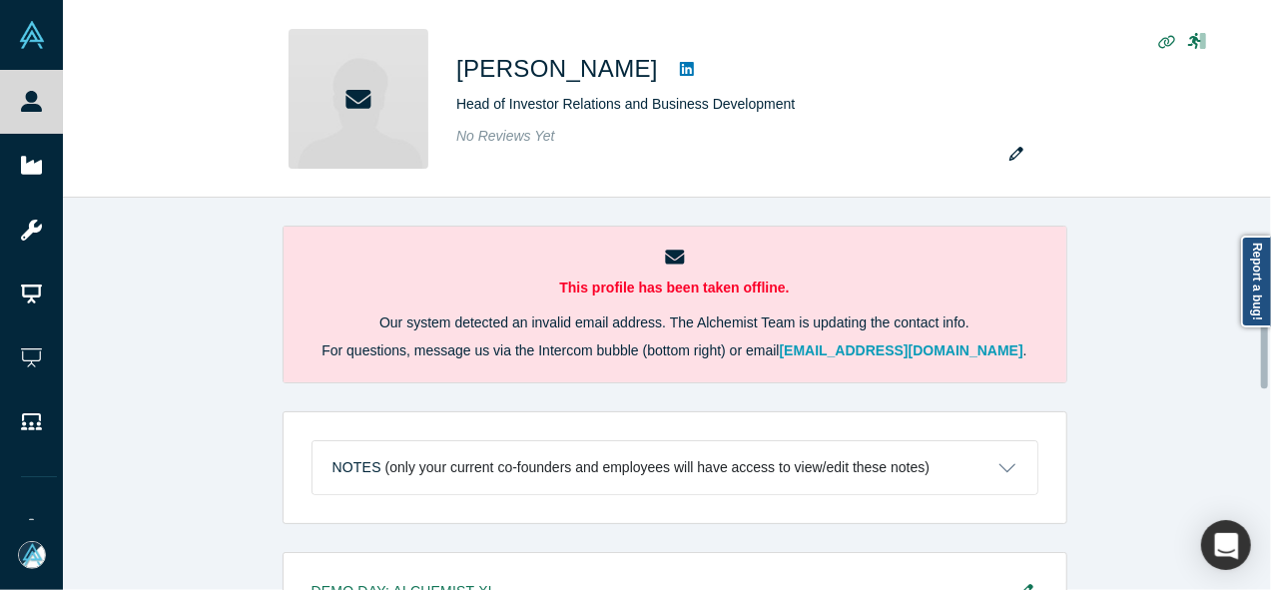
scroll to position [612, 0]
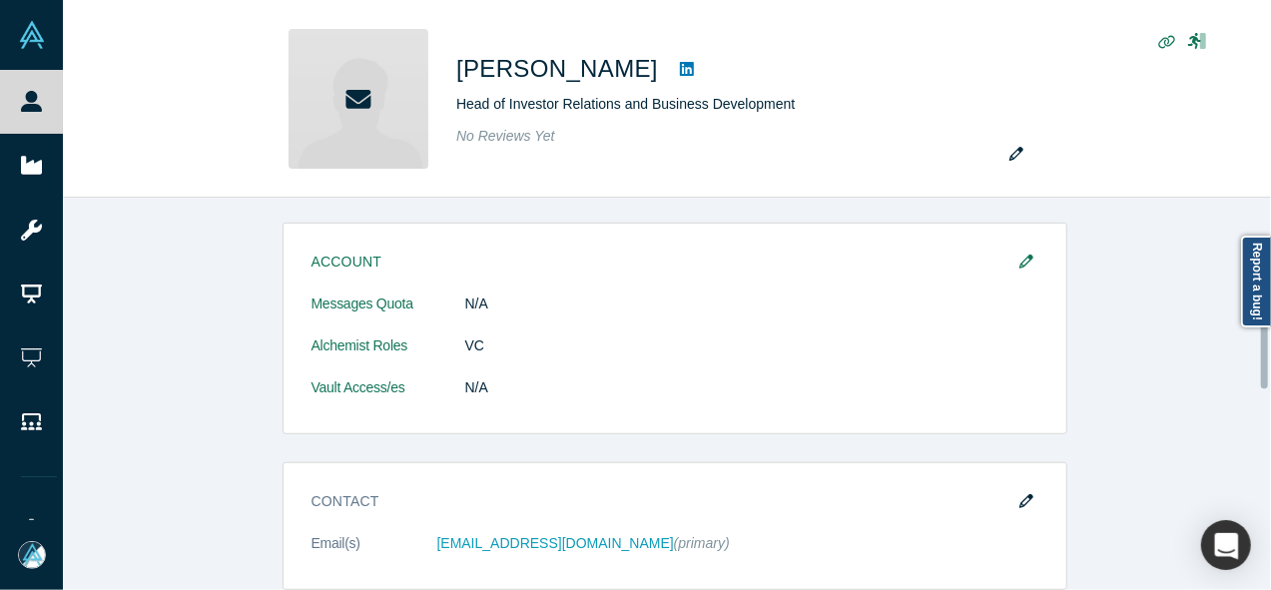
click at [1268, 351] on div at bounding box center [1266, 394] width 6 height 388
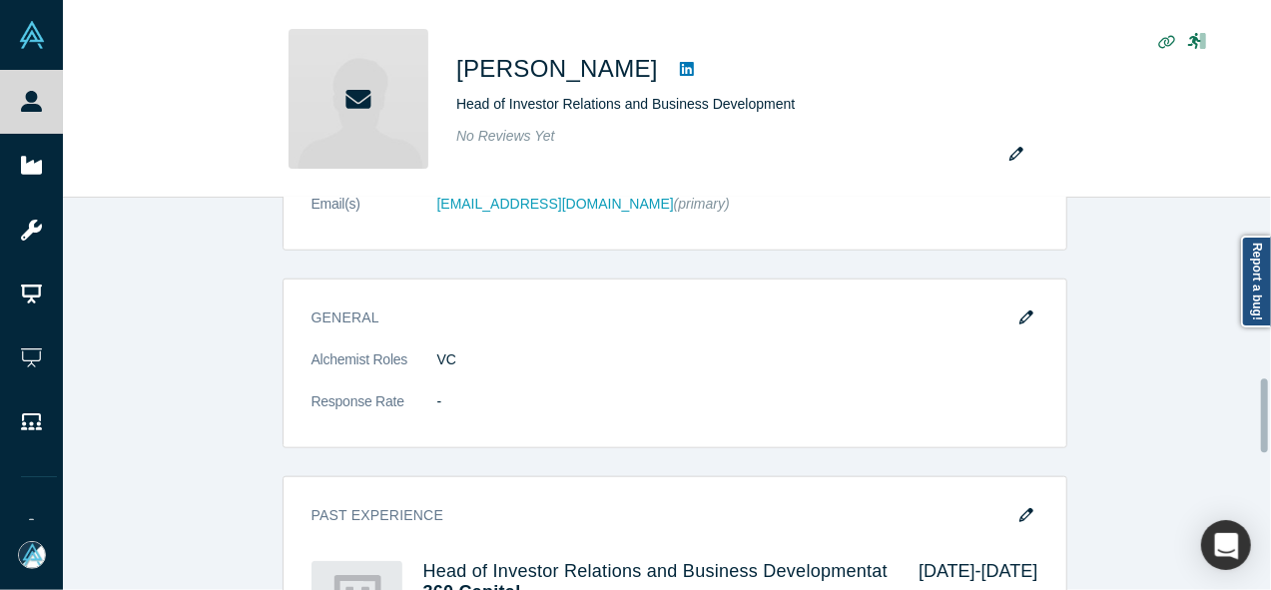
scroll to position [921, 0]
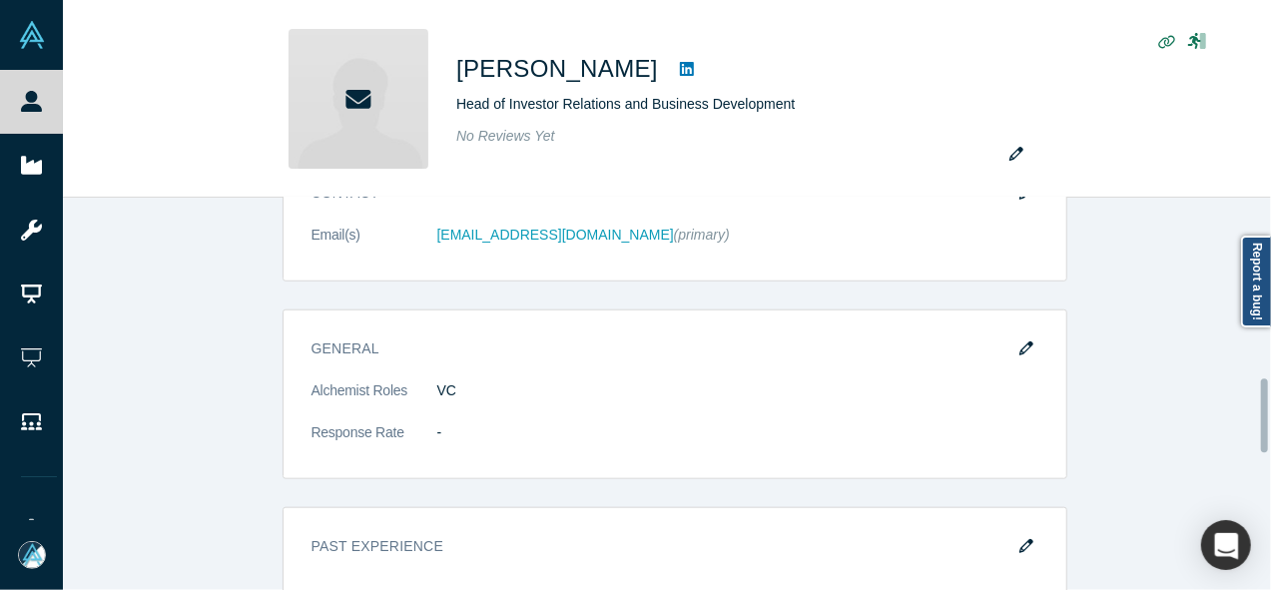
drag, startPoint x: 1262, startPoint y: 354, endPoint x: 1264, endPoint y: 412, distance: 57.9
click at [1264, 412] on div at bounding box center [1264, 415] width 7 height 74
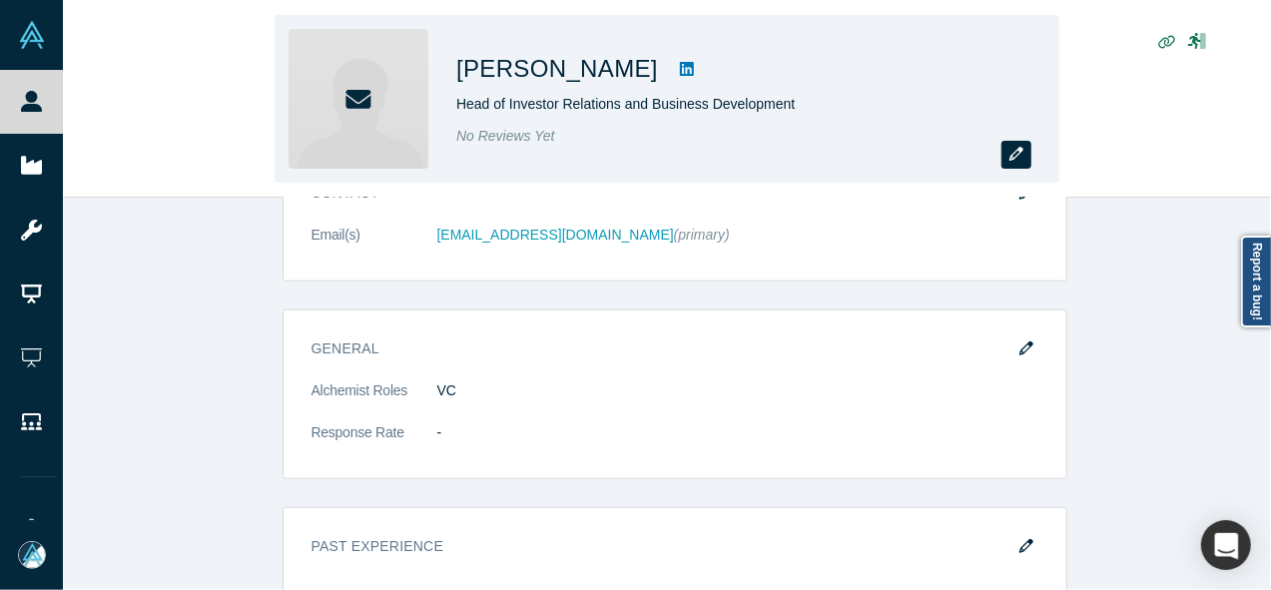
click at [1020, 149] on icon "button" at bounding box center [1016, 154] width 14 height 14
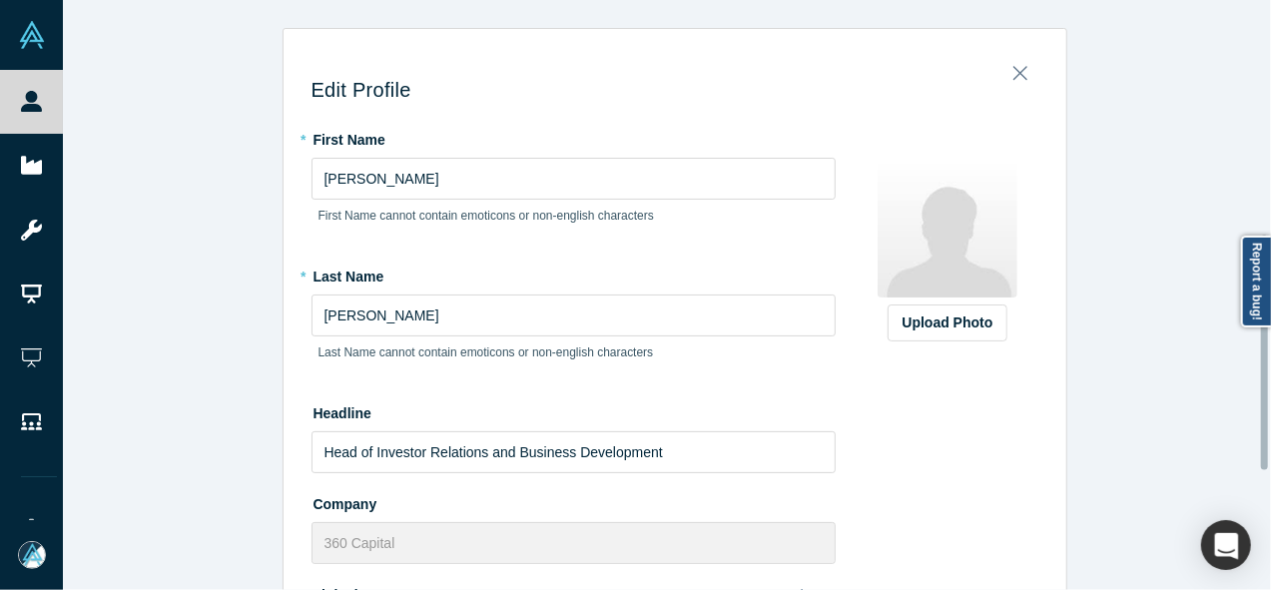
scroll to position [590, 0]
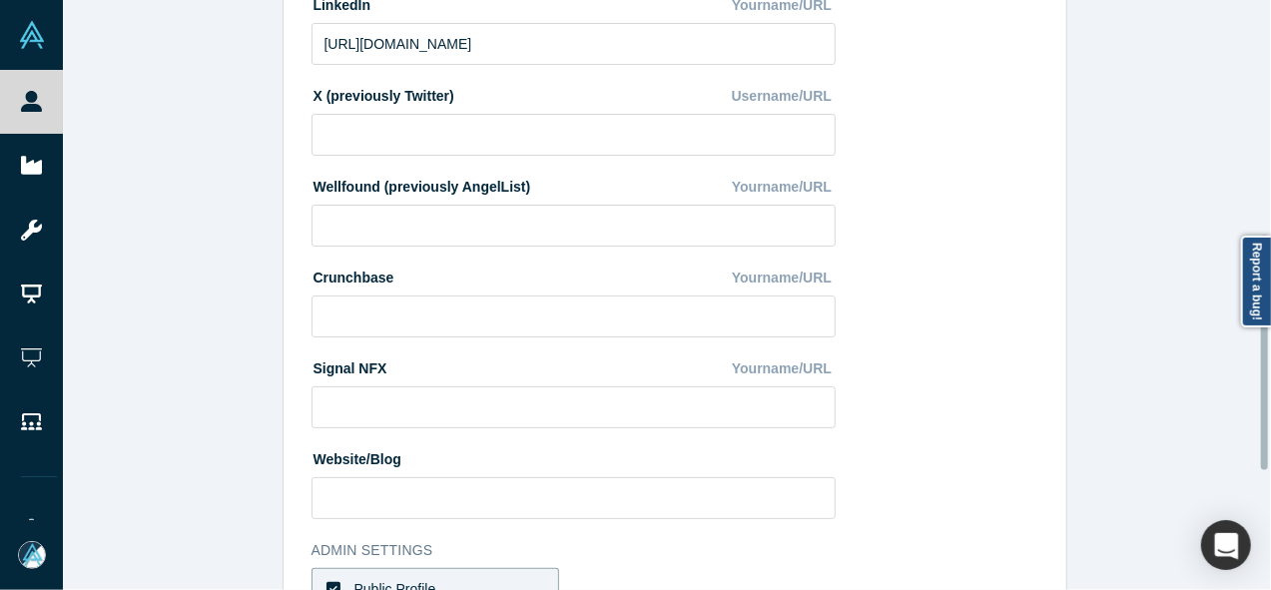
click at [1266, 352] on div at bounding box center [1266, 295] width 6 height 586
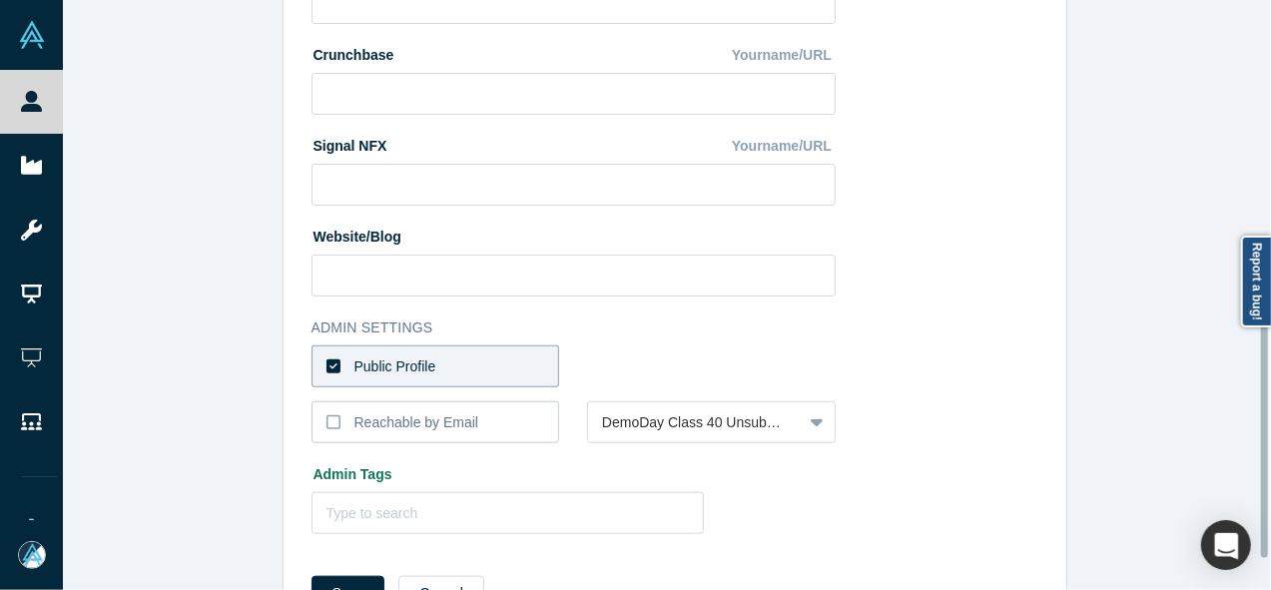
scroll to position [815, 0]
drag, startPoint x: 1266, startPoint y: 352, endPoint x: 1251, endPoint y: 441, distance: 90.1
click at [1251, 441] on div "Edit Profile * First Name [PERSON_NAME] First Name cannot contain emoticons or …" at bounding box center [667, 295] width 1208 height 590
click at [529, 364] on label "Public Profile" at bounding box center [436, 364] width 249 height 42
click at [0, 0] on input "Public Profile" at bounding box center [0, 0] width 0 height 0
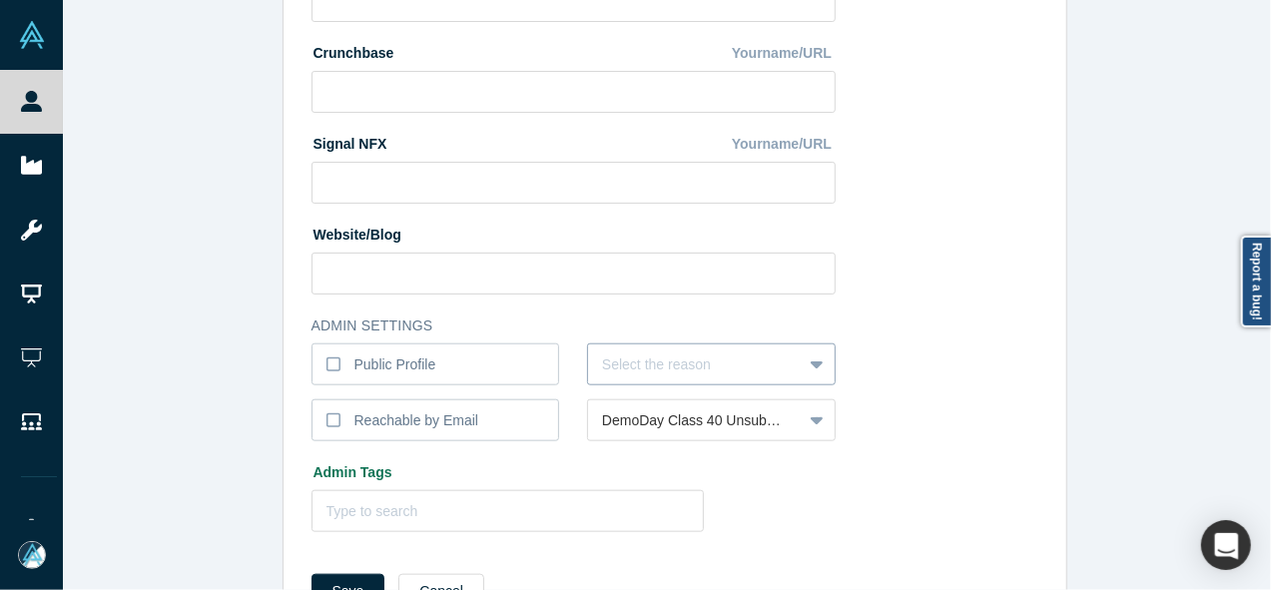
scroll to position [855, 0]
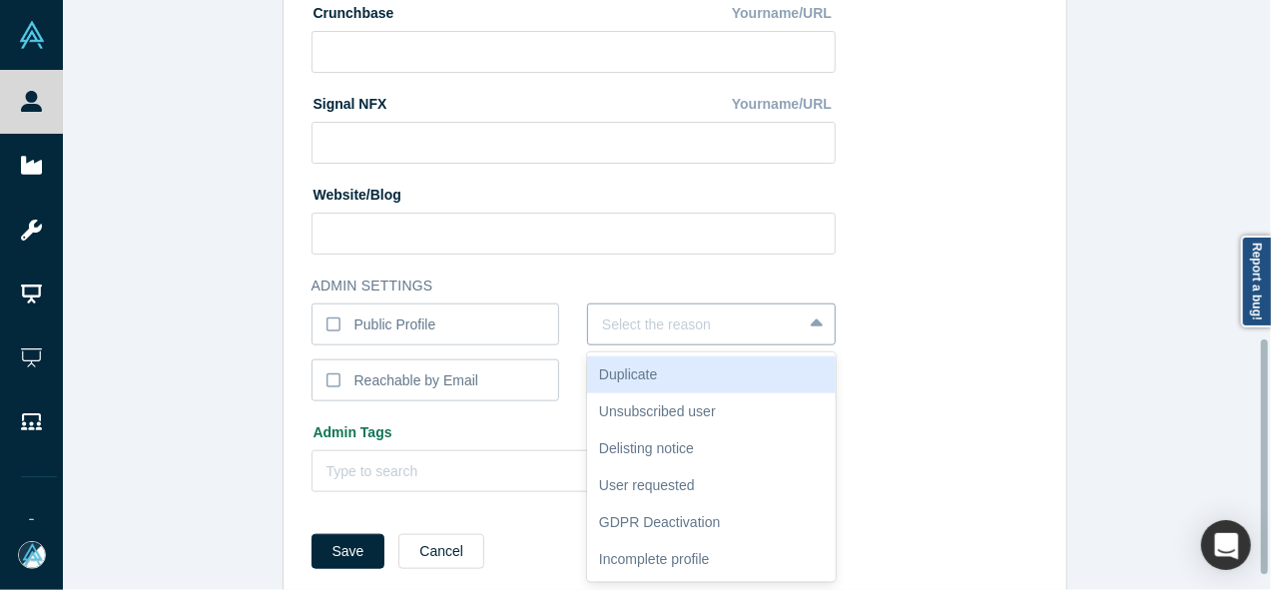
click at [639, 345] on div "6 results available. Use Up and Down to choose options, press Enter to select t…" at bounding box center [711, 325] width 249 height 42
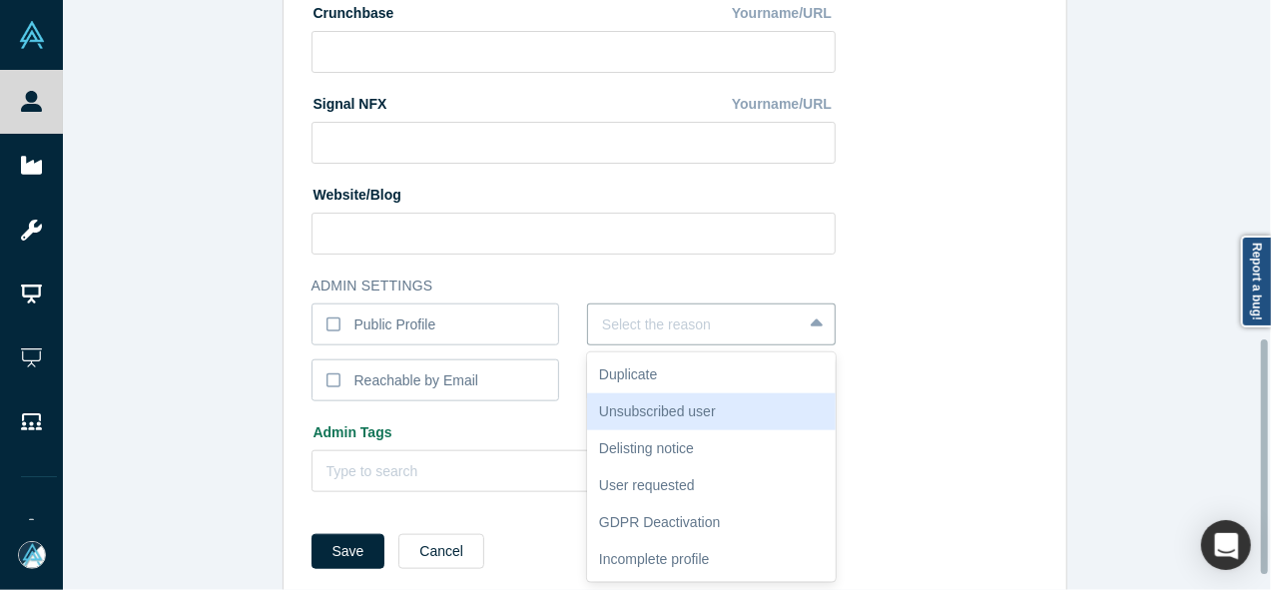
click at [632, 421] on div "Unsubscribed user" at bounding box center [711, 411] width 249 height 37
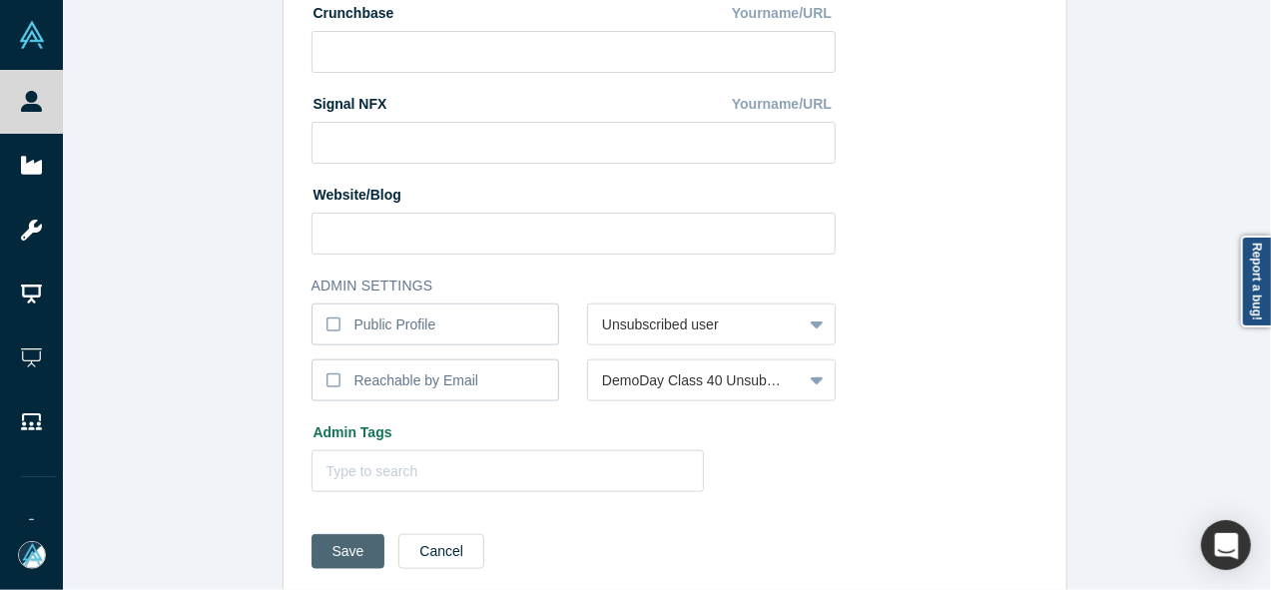
click at [333, 554] on button "Save" at bounding box center [349, 551] width 74 height 35
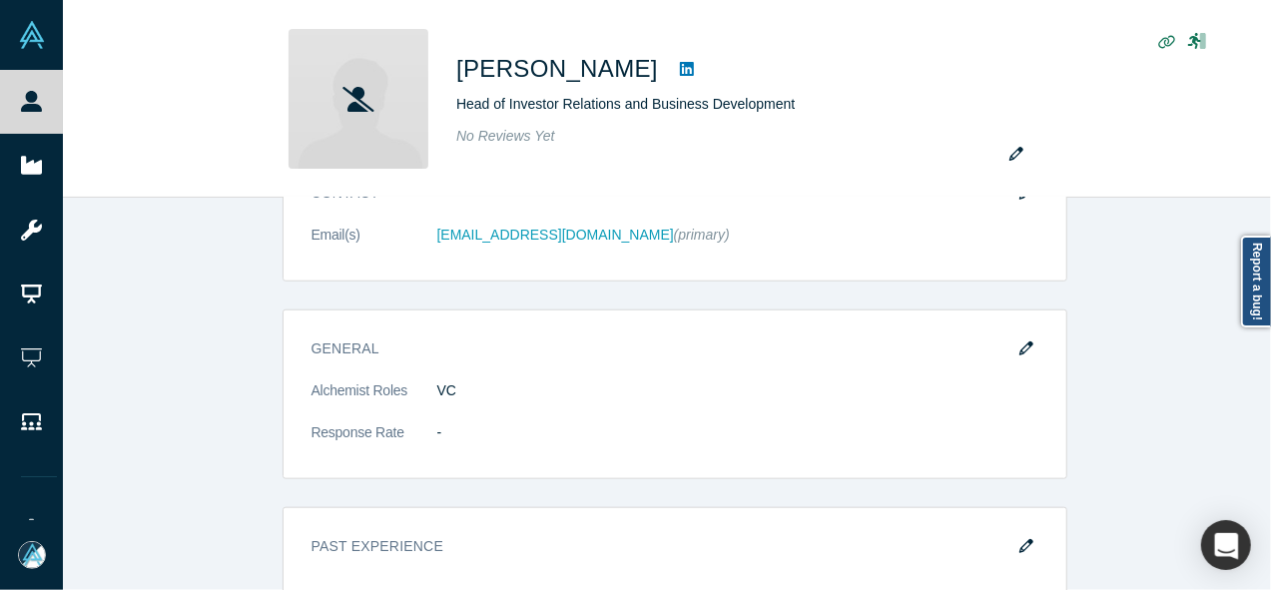
scroll to position [0, 0]
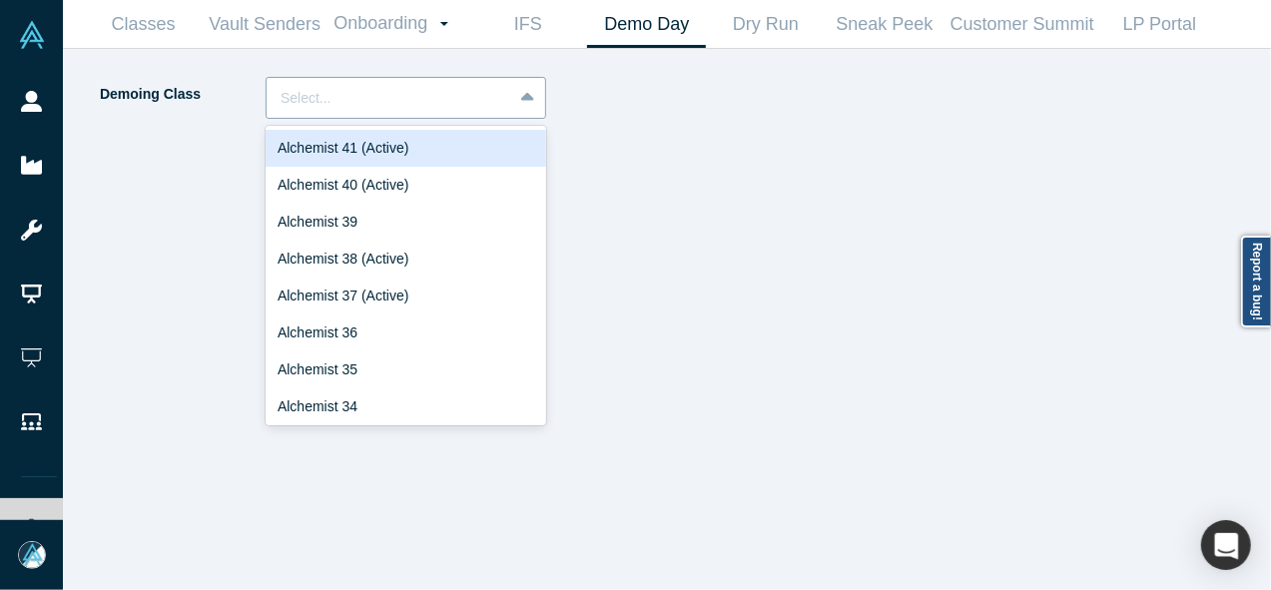
click at [429, 108] on div at bounding box center [390, 98] width 218 height 25
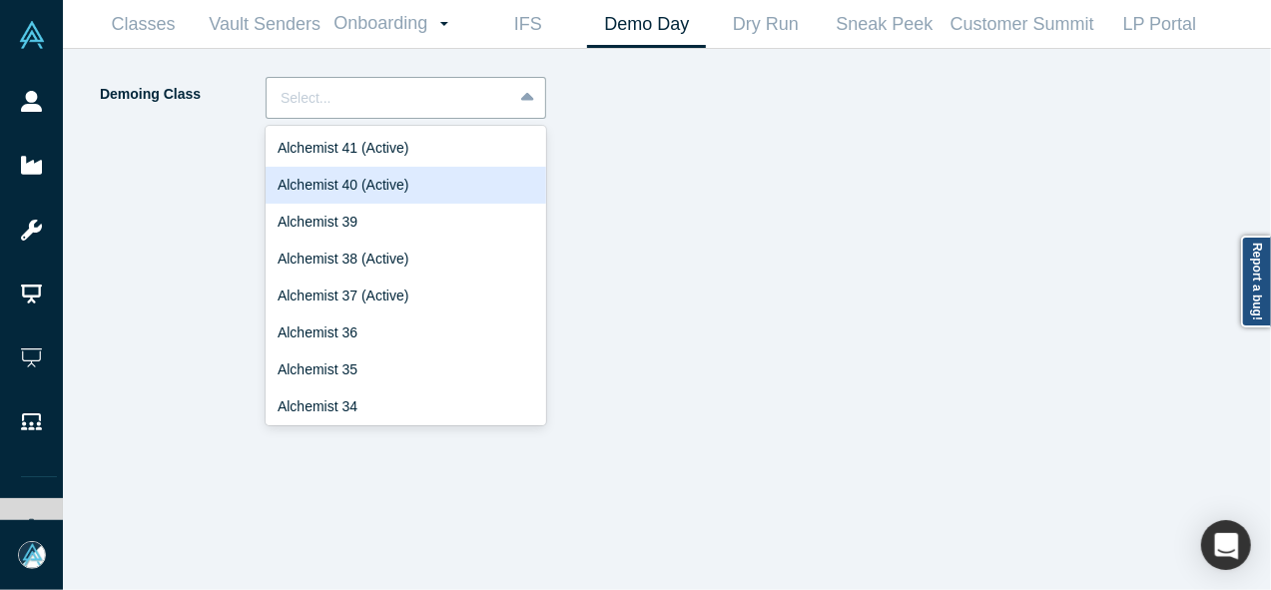
click at [391, 188] on div "Alchemist 40 (Active)" at bounding box center [406, 185] width 281 height 37
